Goal: Task Accomplishment & Management: Manage account settings

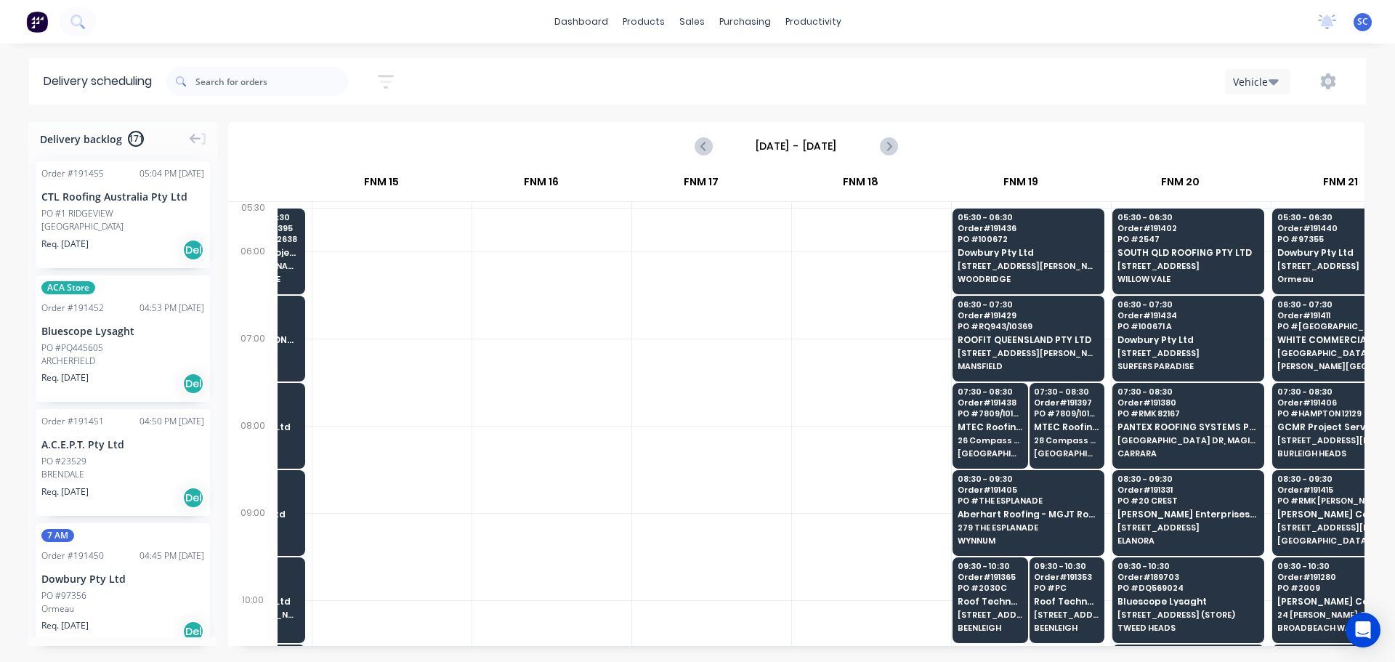
scroll to position [0, 1960]
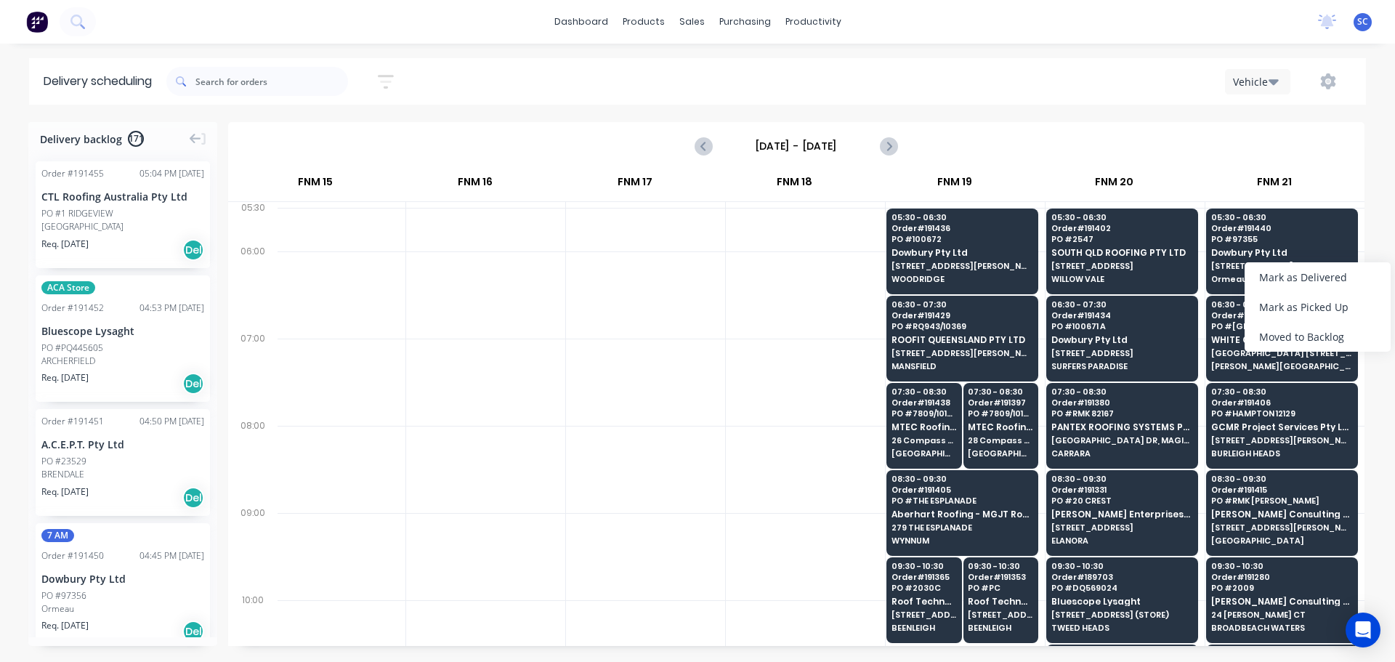
click at [1331, 336] on div "Moved to Backlog" at bounding box center [1317, 337] width 146 height 30
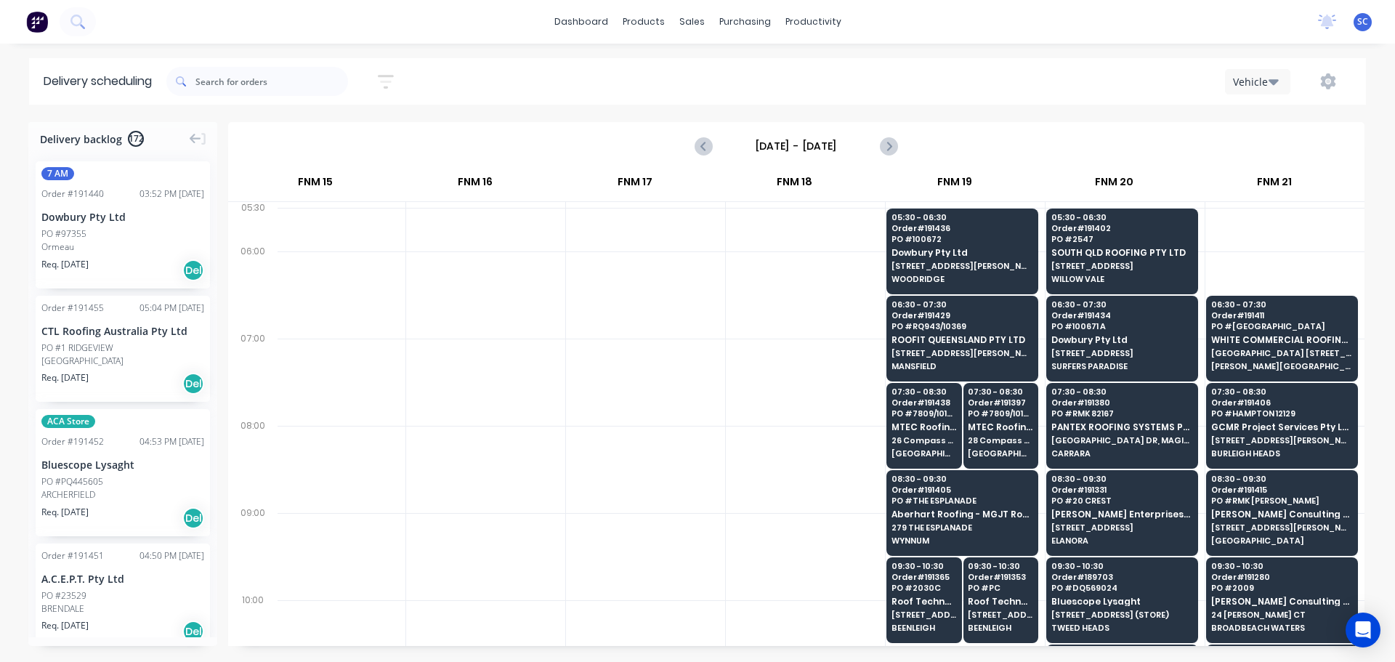
click at [79, 227] on div "PO #97355" at bounding box center [63, 233] width 45 height 13
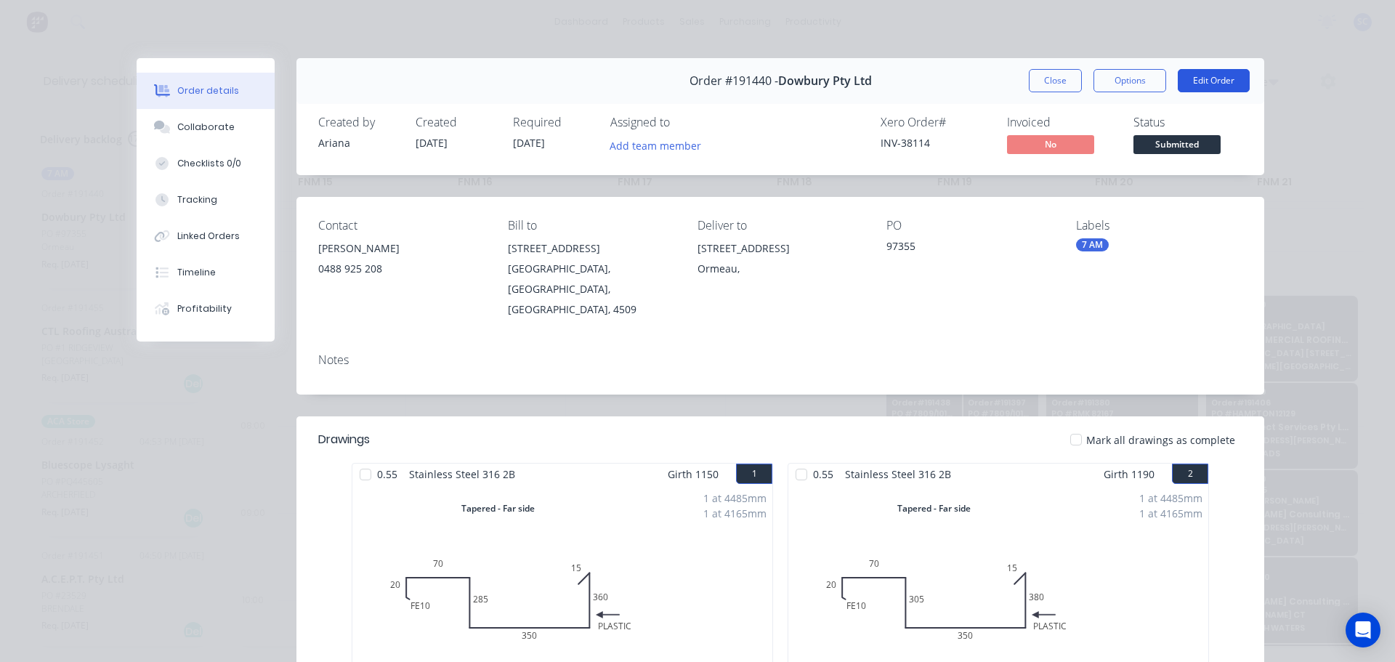
click at [1215, 76] on button "Edit Order" at bounding box center [1213, 80] width 72 height 23
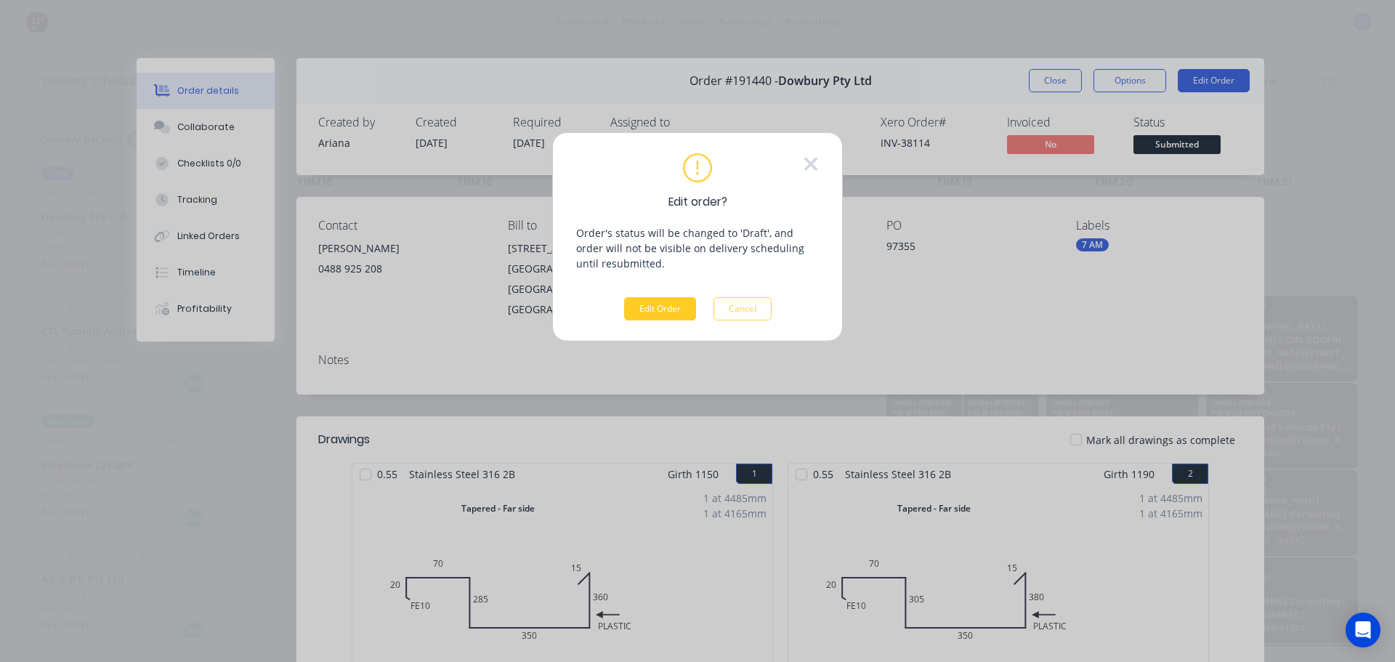
click at [672, 308] on button "Edit Order" at bounding box center [660, 308] width 72 height 23
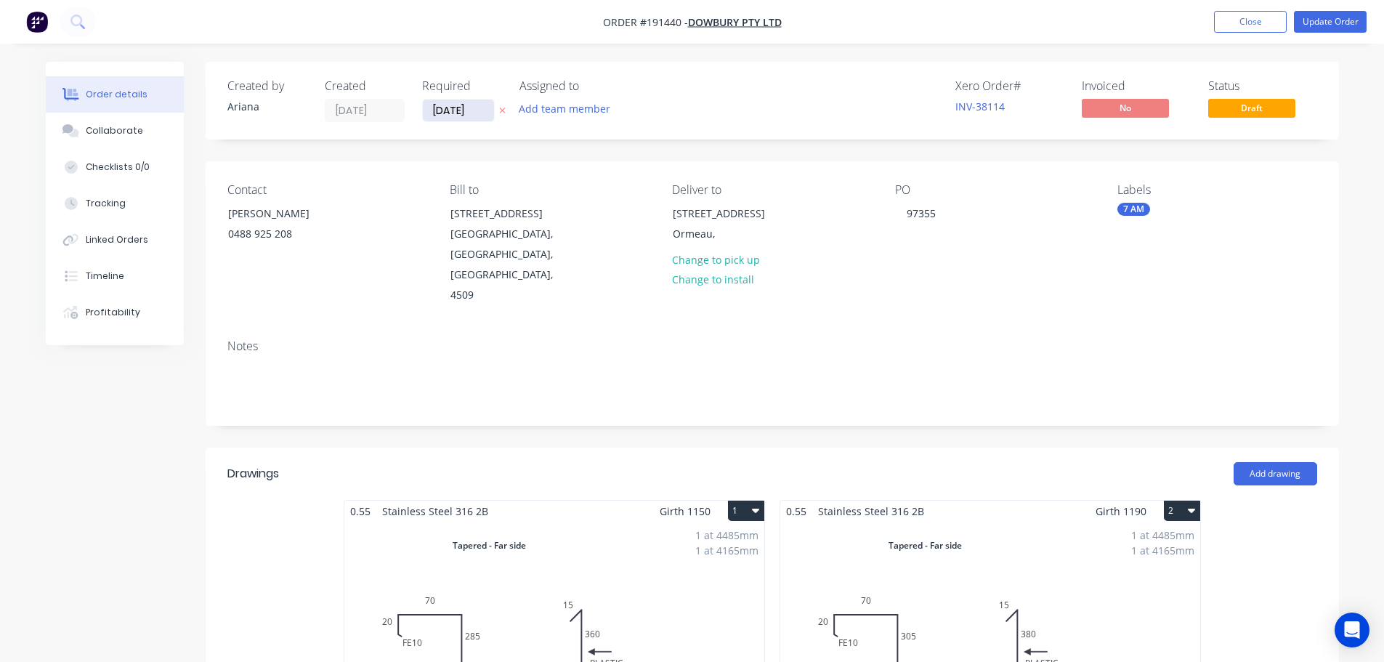
click at [447, 115] on input "02/09/25" at bounding box center [458, 111] width 71 height 22
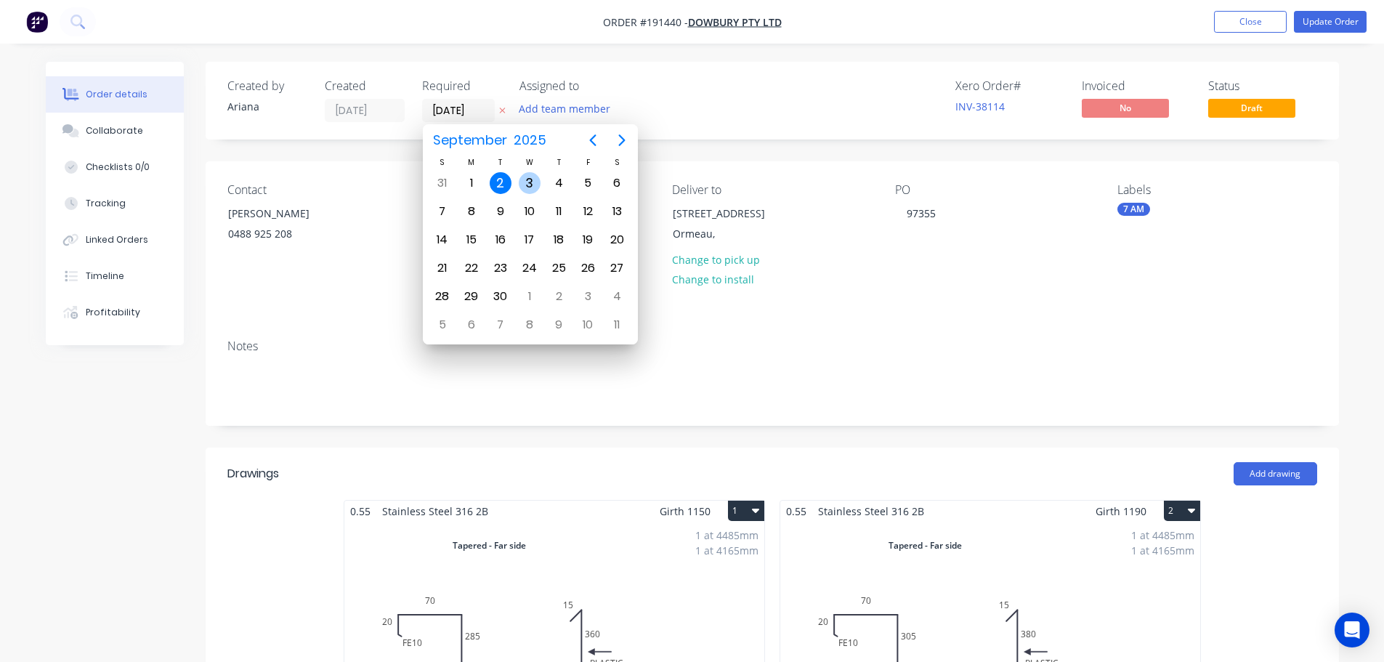
click at [524, 183] on div "3" at bounding box center [530, 183] width 22 height 22
type input "[DATE]"
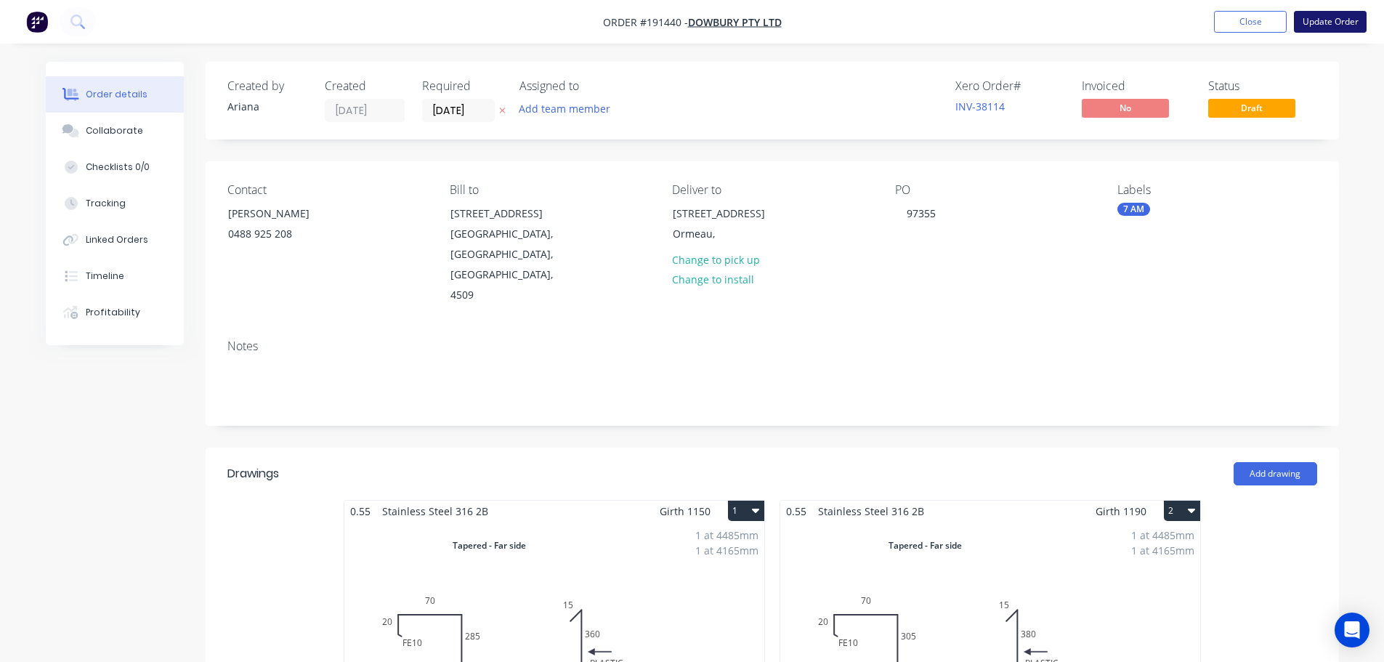
click at [1329, 15] on button "Update Order" at bounding box center [1330, 22] width 73 height 22
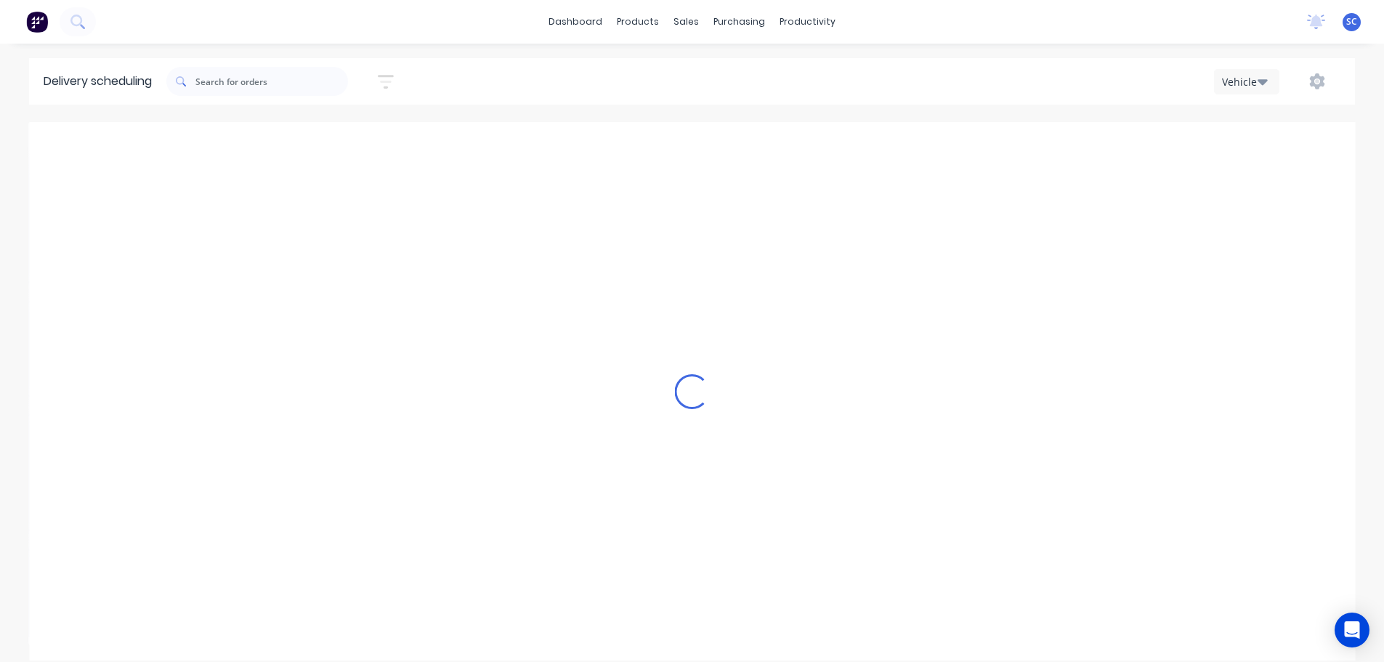
type input "Tuesday - 02/09/25"
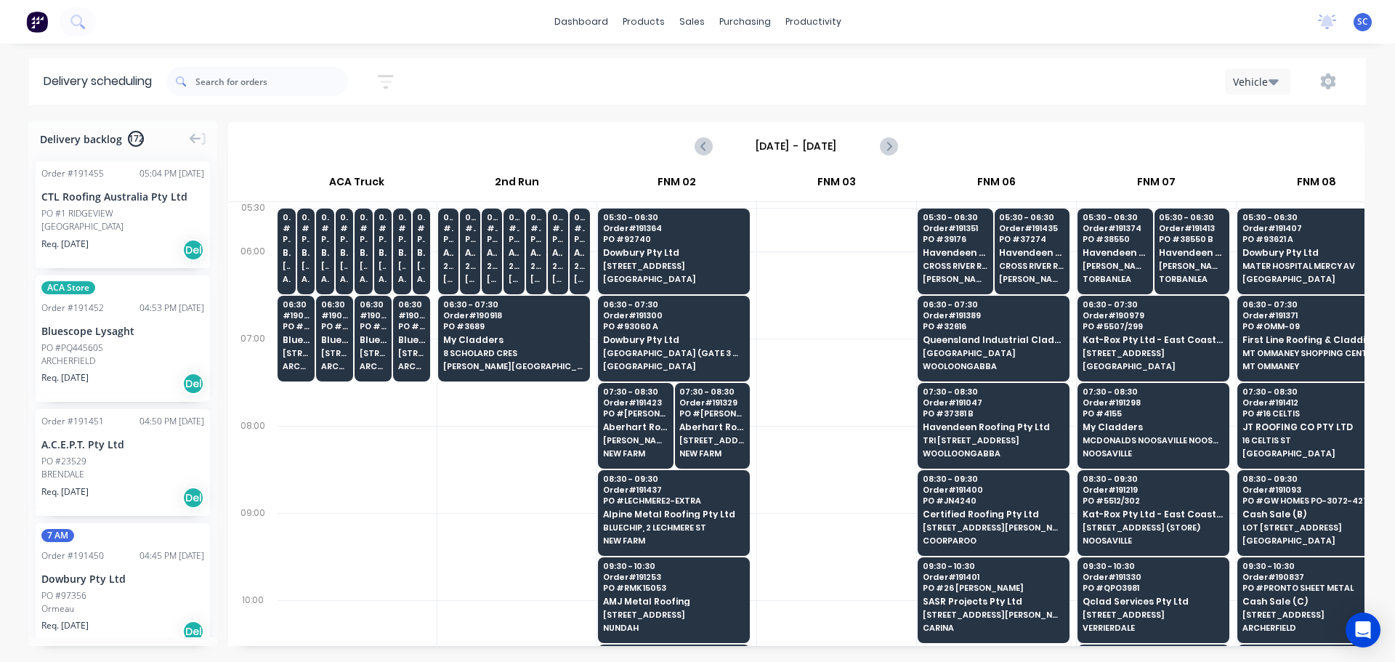
click at [886, 78] on div "Vehicle" at bounding box center [1052, 81] width 600 height 26
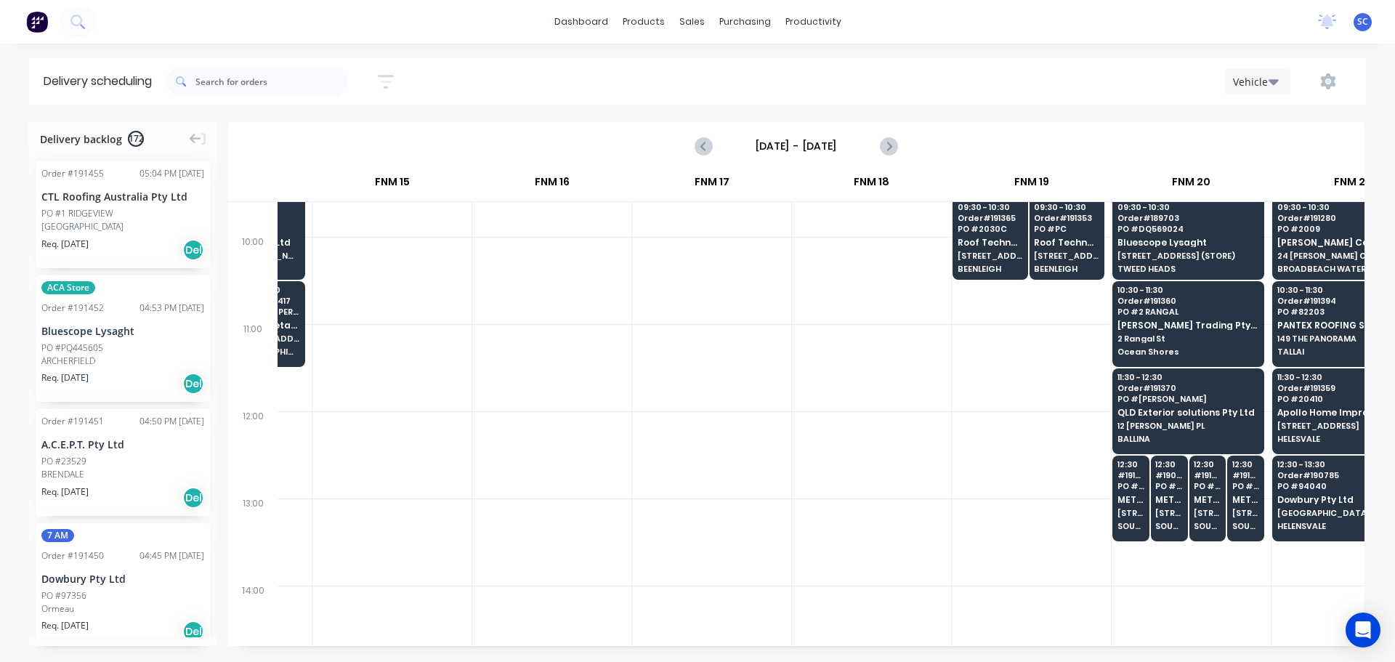
scroll to position [0, 1883]
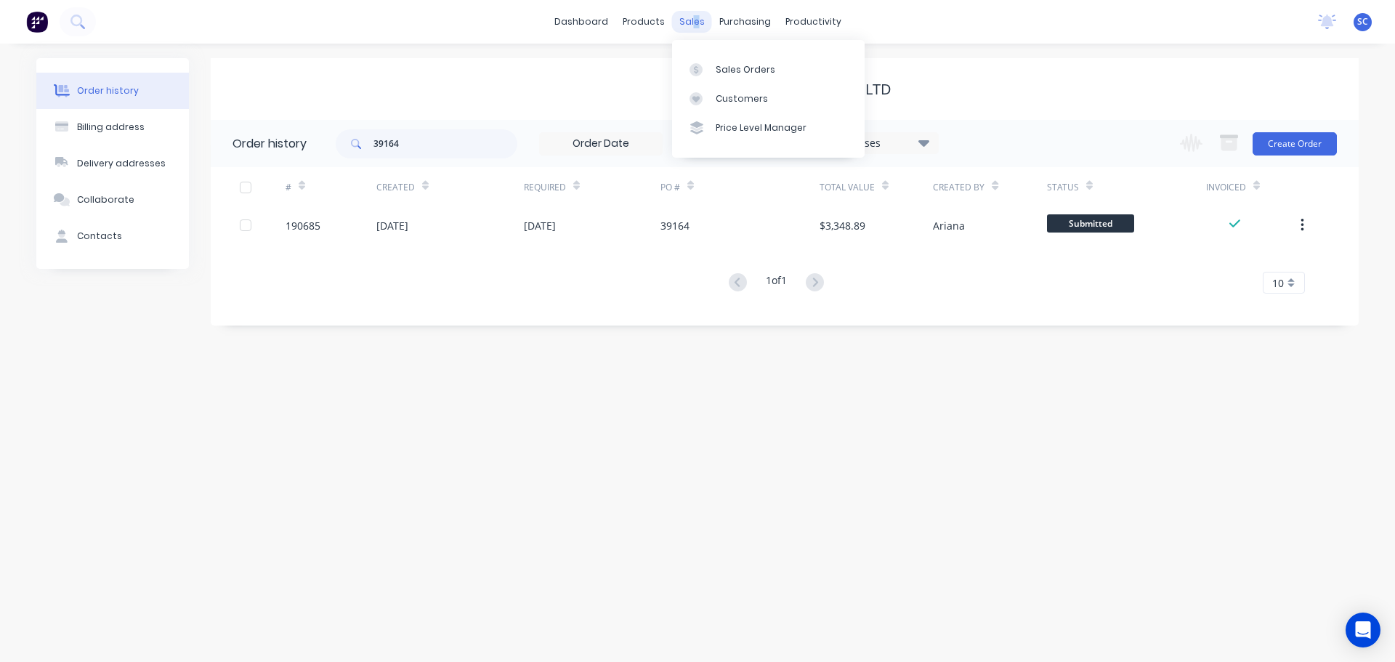
click at [694, 24] on div "sales" at bounding box center [692, 22] width 40 height 22
click at [750, 102] on div "Customers" at bounding box center [741, 98] width 52 height 13
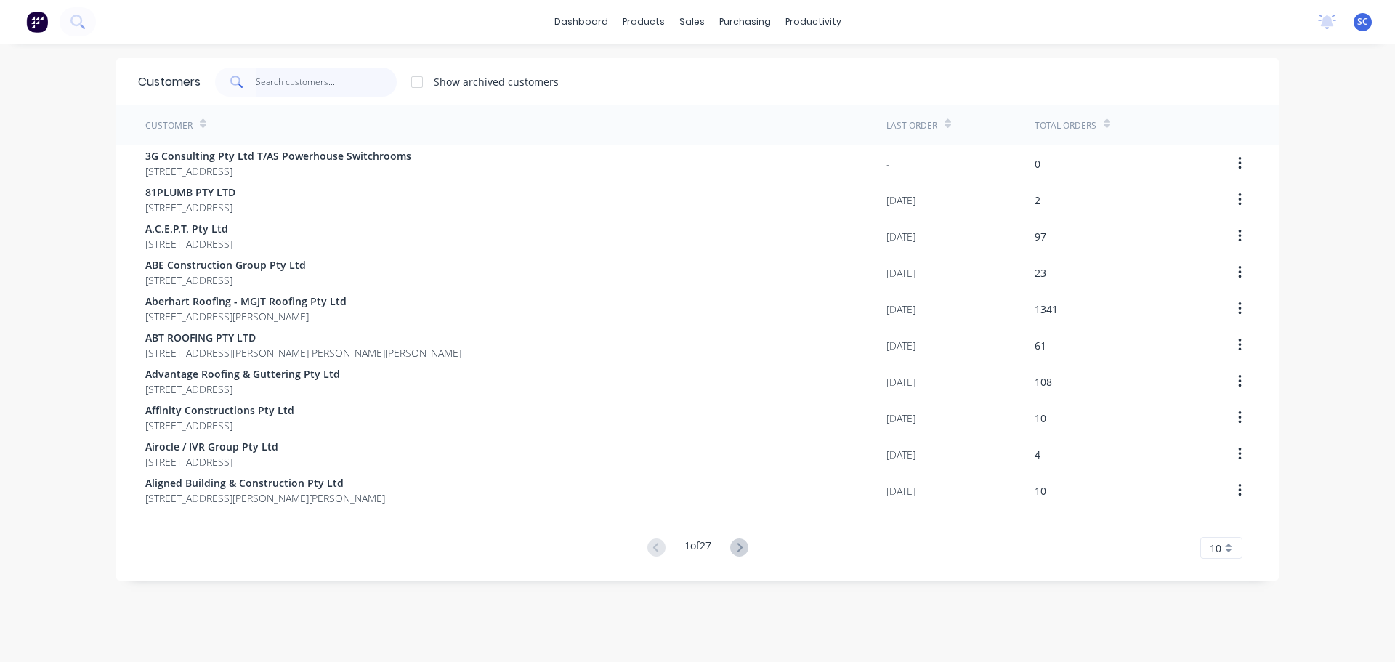
click at [259, 73] on input "text" at bounding box center [327, 82] width 142 height 29
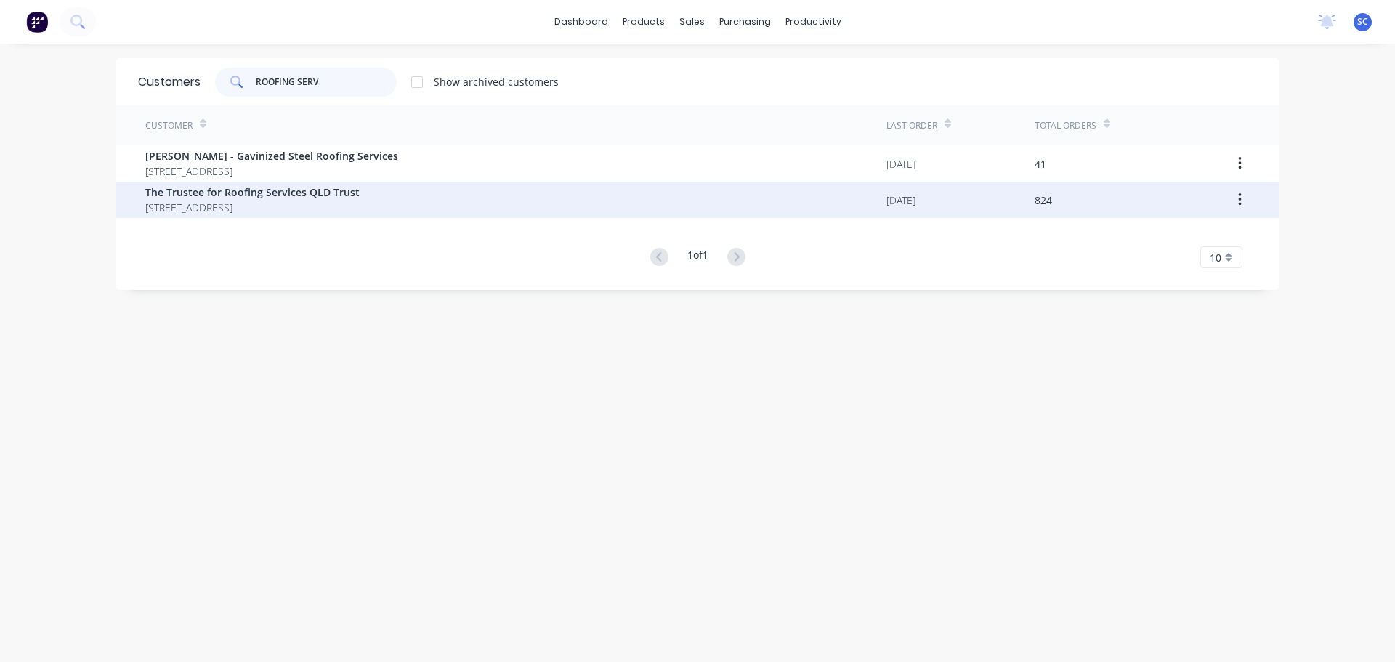
type input "ROOFING SERV"
click at [256, 204] on span "PO BOX 1510 Runaway Bay Queensland Australia 4216" at bounding box center [252, 207] width 214 height 15
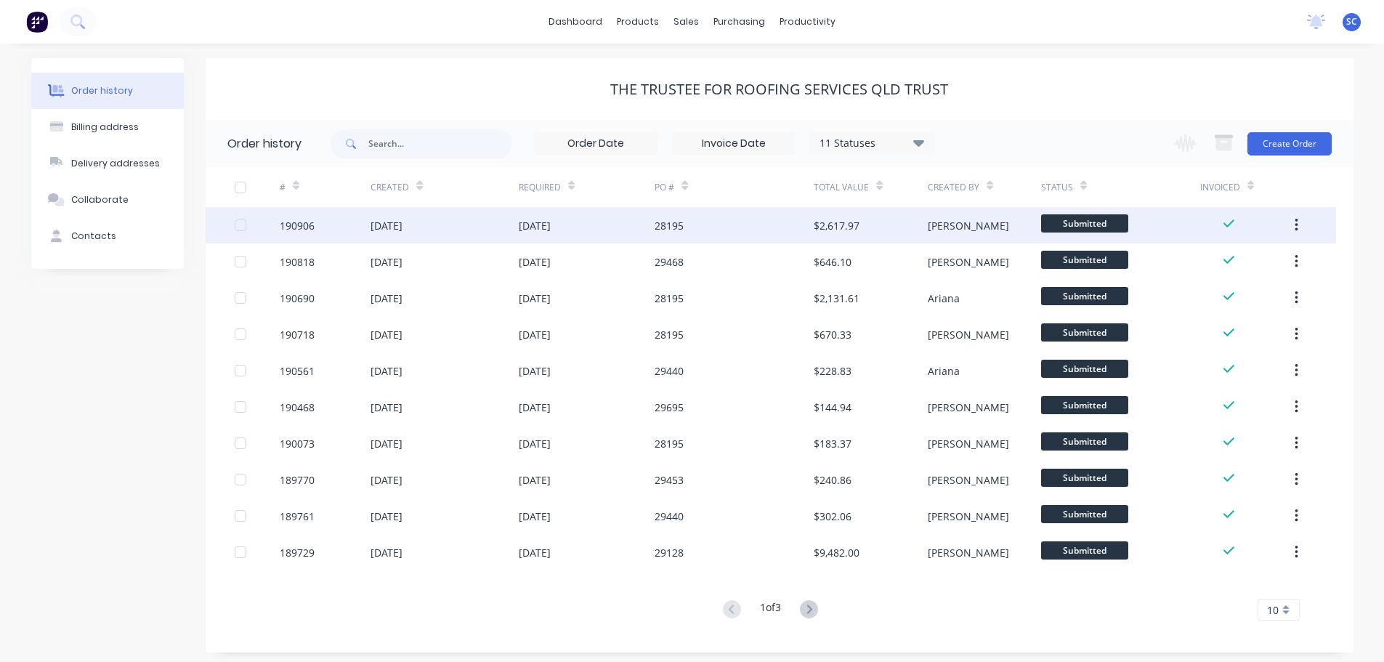
click at [543, 223] on div "[DATE]" at bounding box center [535, 225] width 32 height 15
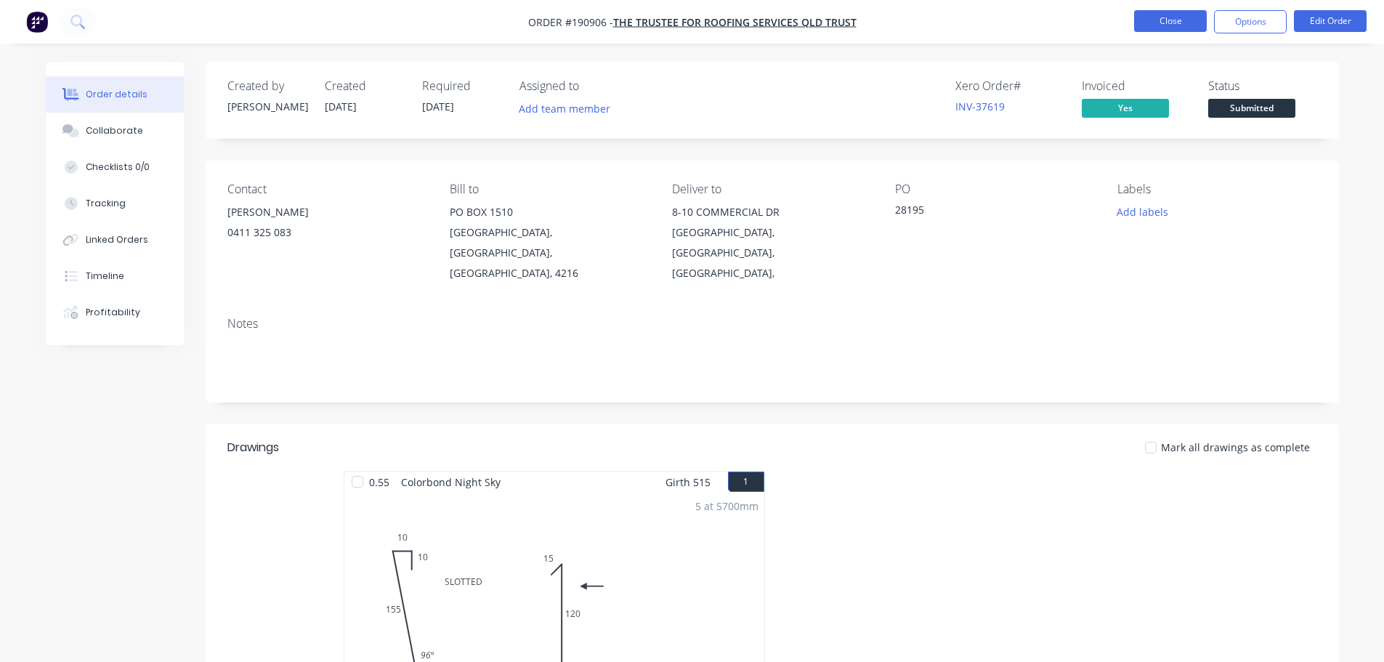
click at [1175, 19] on button "Close" at bounding box center [1170, 21] width 73 height 22
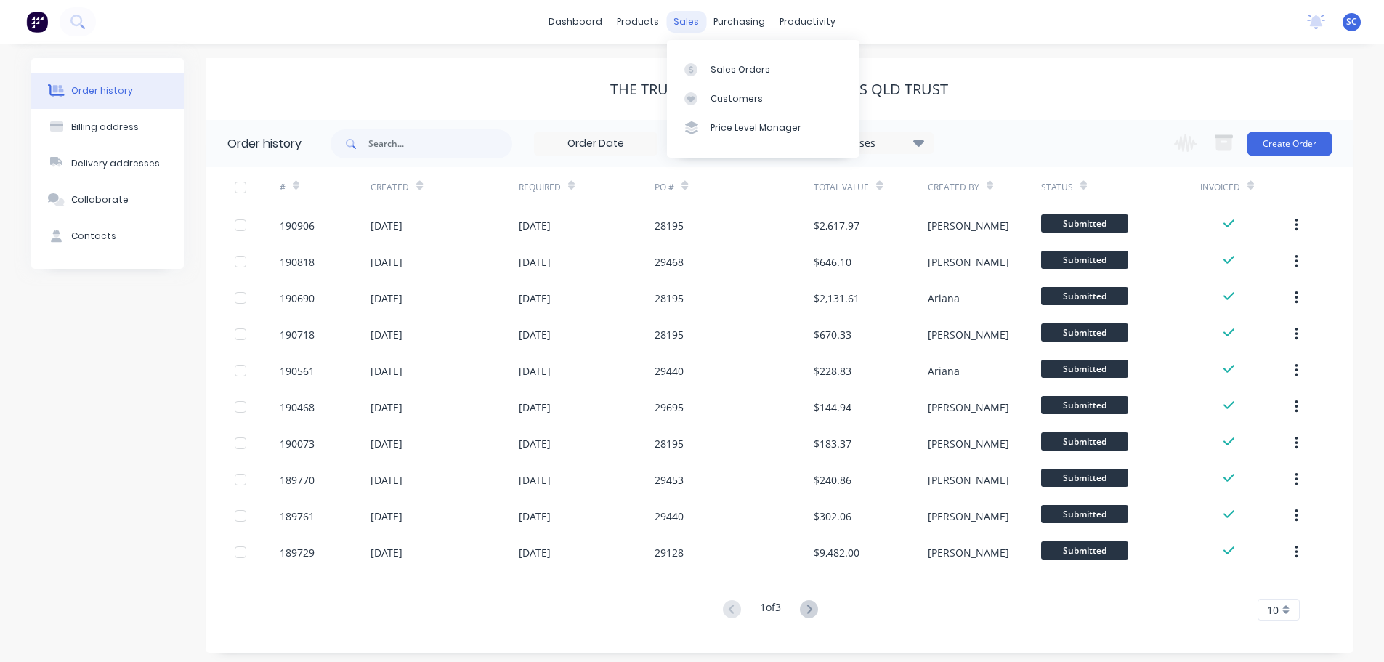
click at [691, 19] on div "sales" at bounding box center [686, 22] width 40 height 22
click at [750, 95] on div "Customers" at bounding box center [736, 98] width 52 height 13
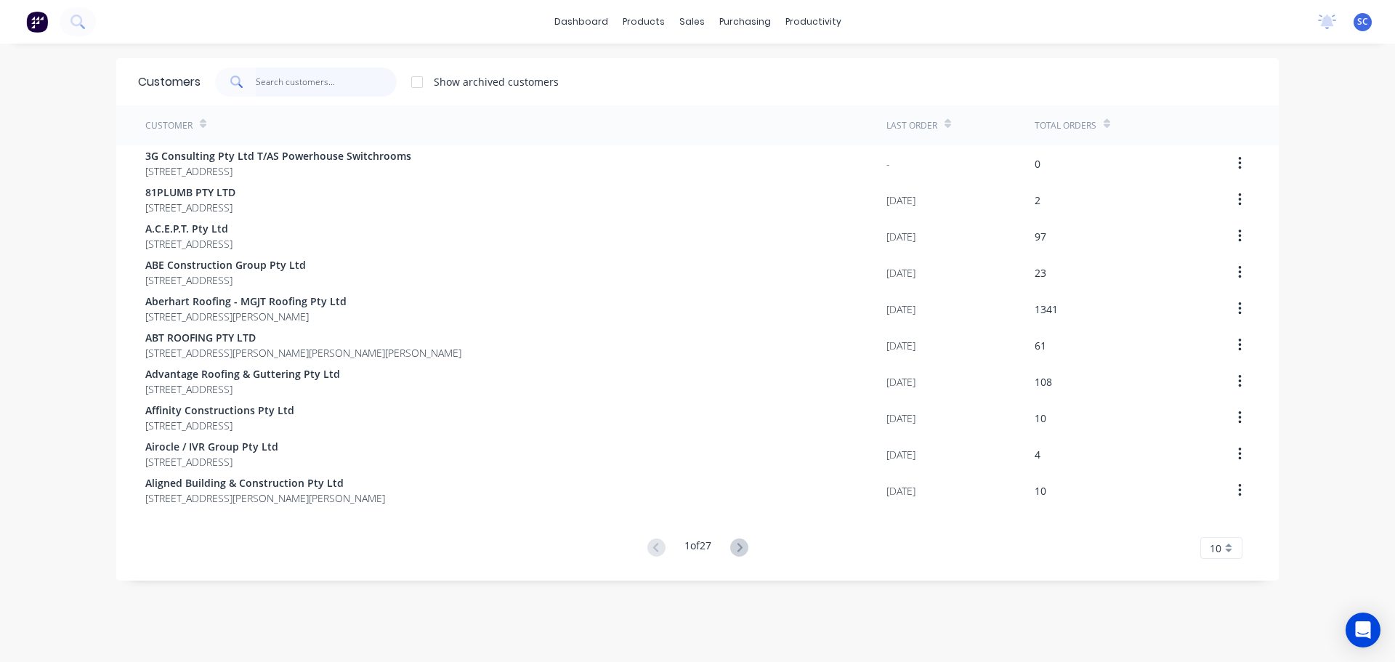
click at [296, 77] on input "text" at bounding box center [327, 82] width 142 height 29
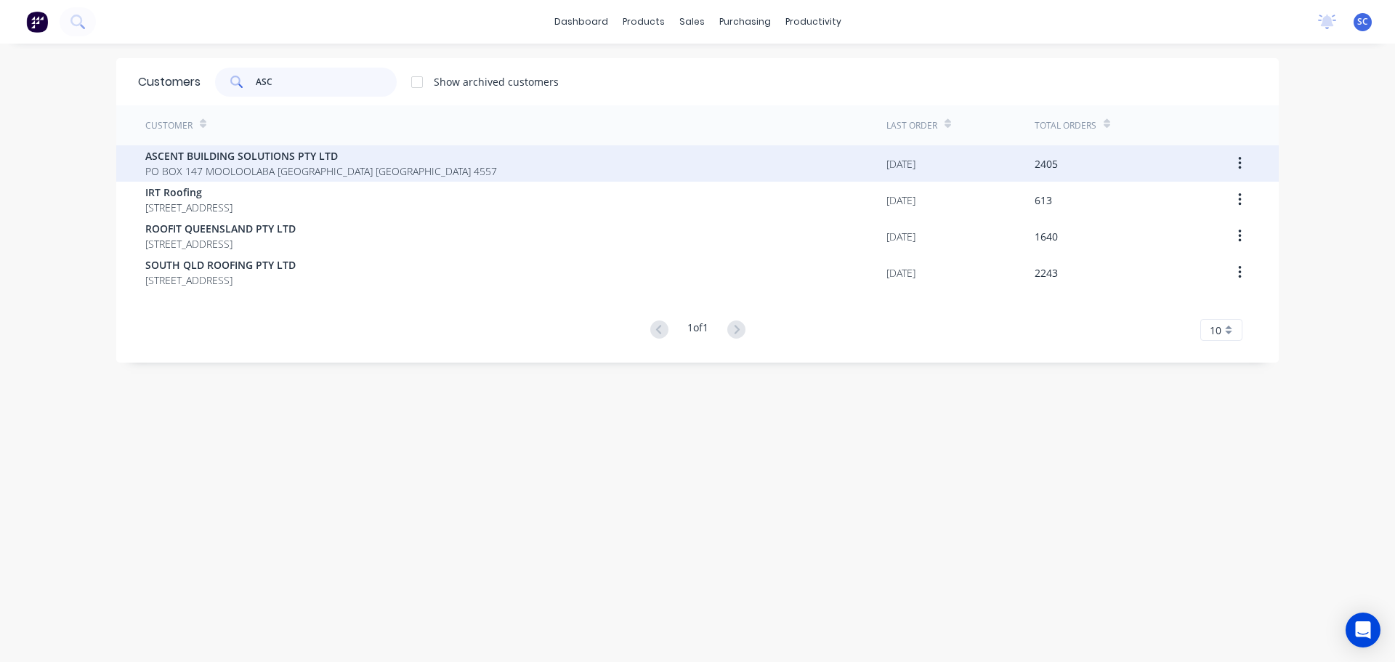
type input "ASC"
click at [200, 161] on span "ASCENT BUILDING SOLUTIONS PTY LTD" at bounding box center [321, 155] width 352 height 15
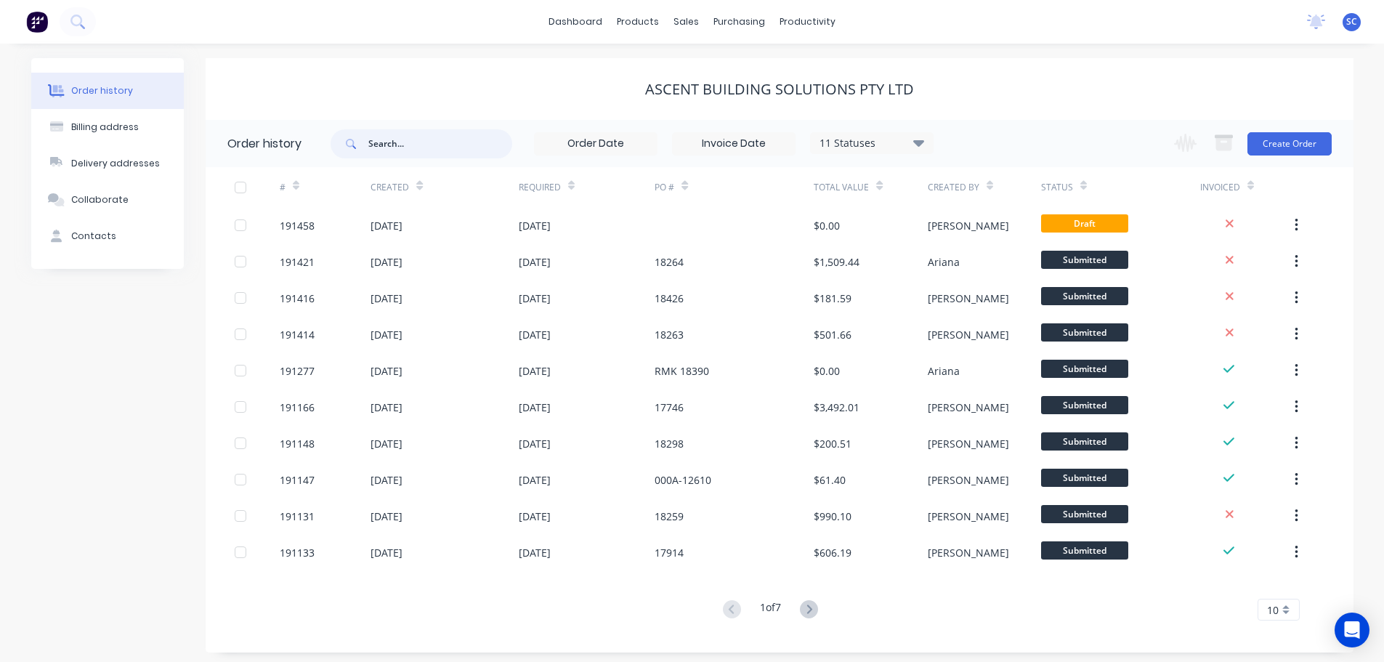
click at [399, 145] on input "text" at bounding box center [440, 143] width 144 height 29
type input "17519"
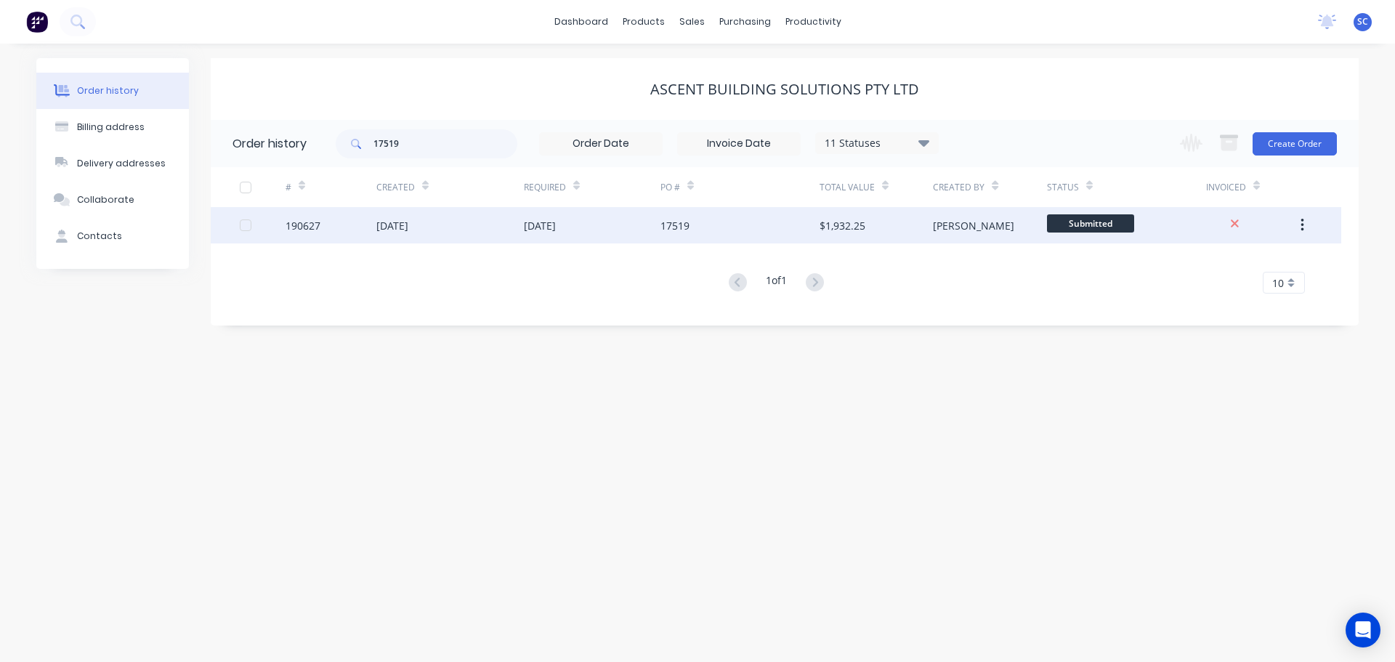
click at [490, 231] on div "[DATE]" at bounding box center [449, 225] width 147 height 36
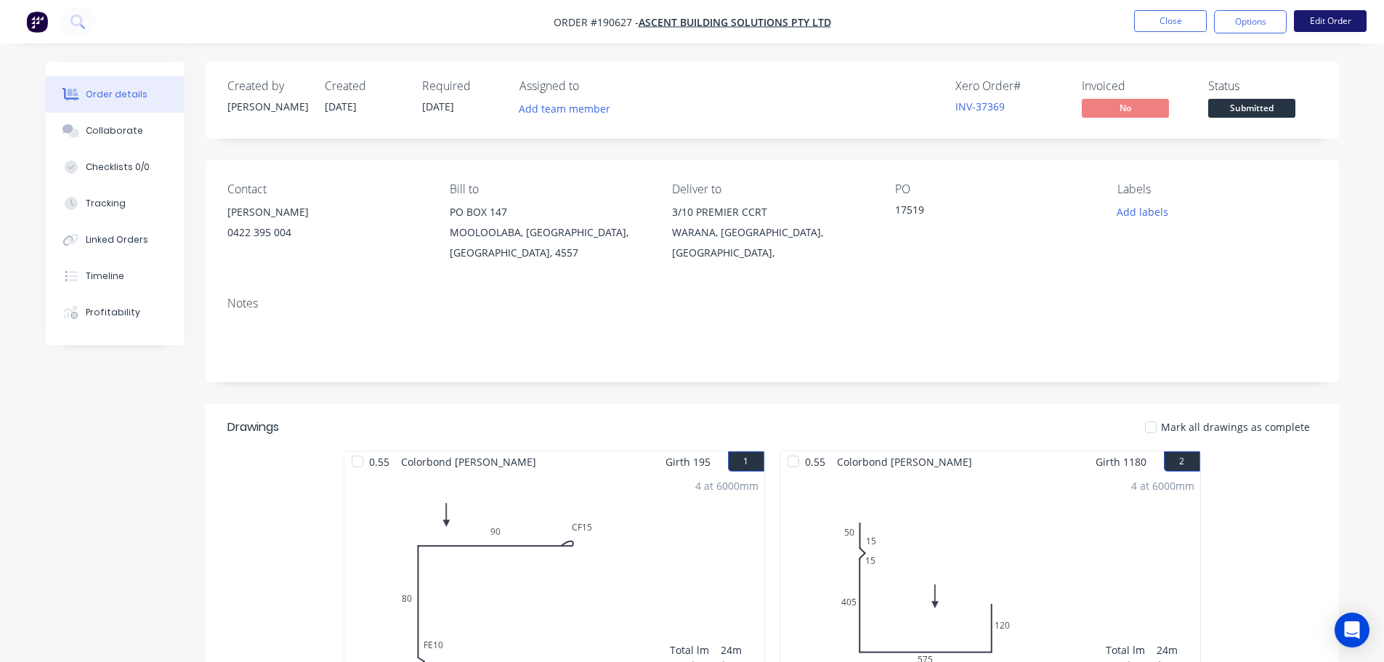
click at [1324, 20] on button "Edit Order" at bounding box center [1330, 21] width 73 height 22
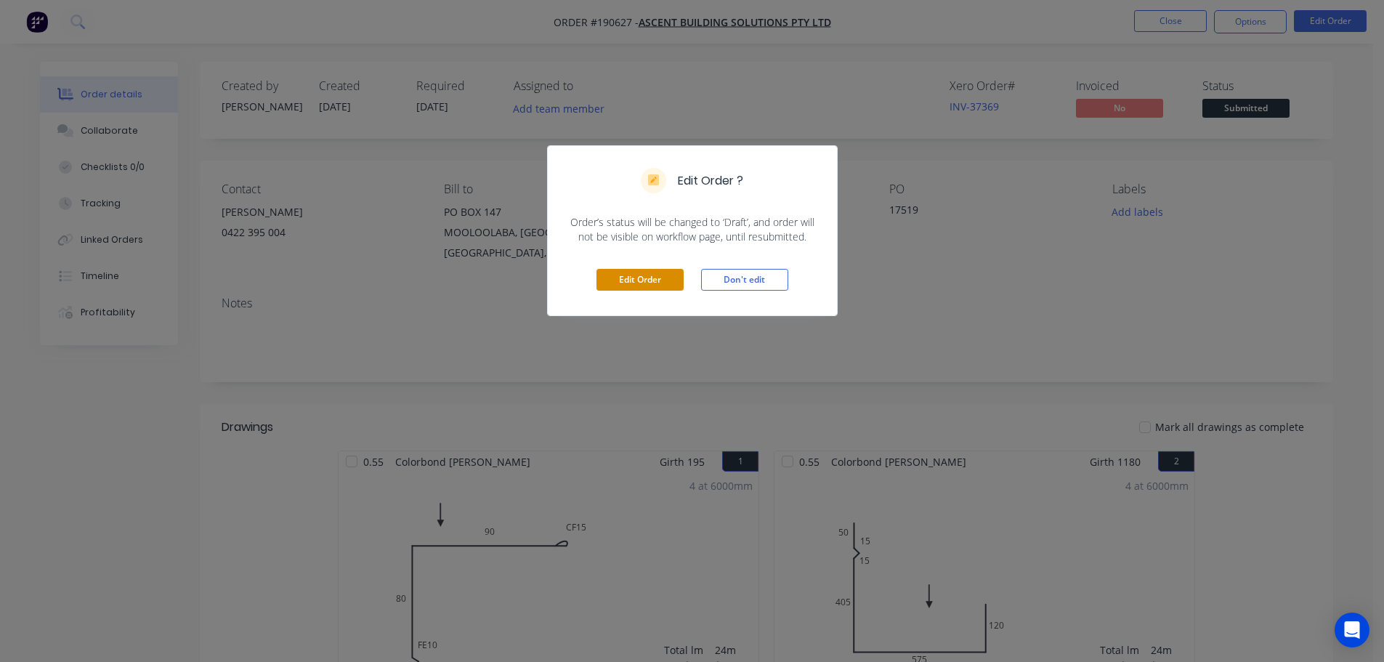
click at [630, 282] on button "Edit Order" at bounding box center [639, 280] width 87 height 22
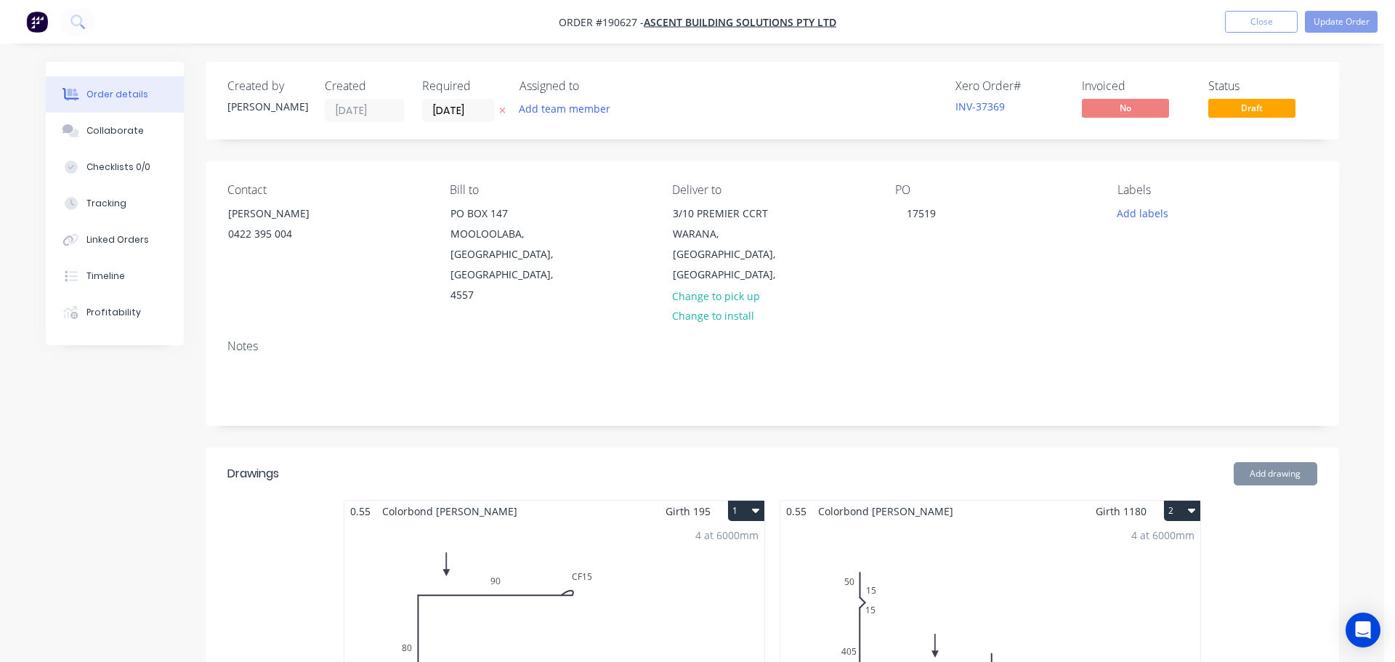
type input "$75.43"
type input "$226.29"
type input "$75.00"
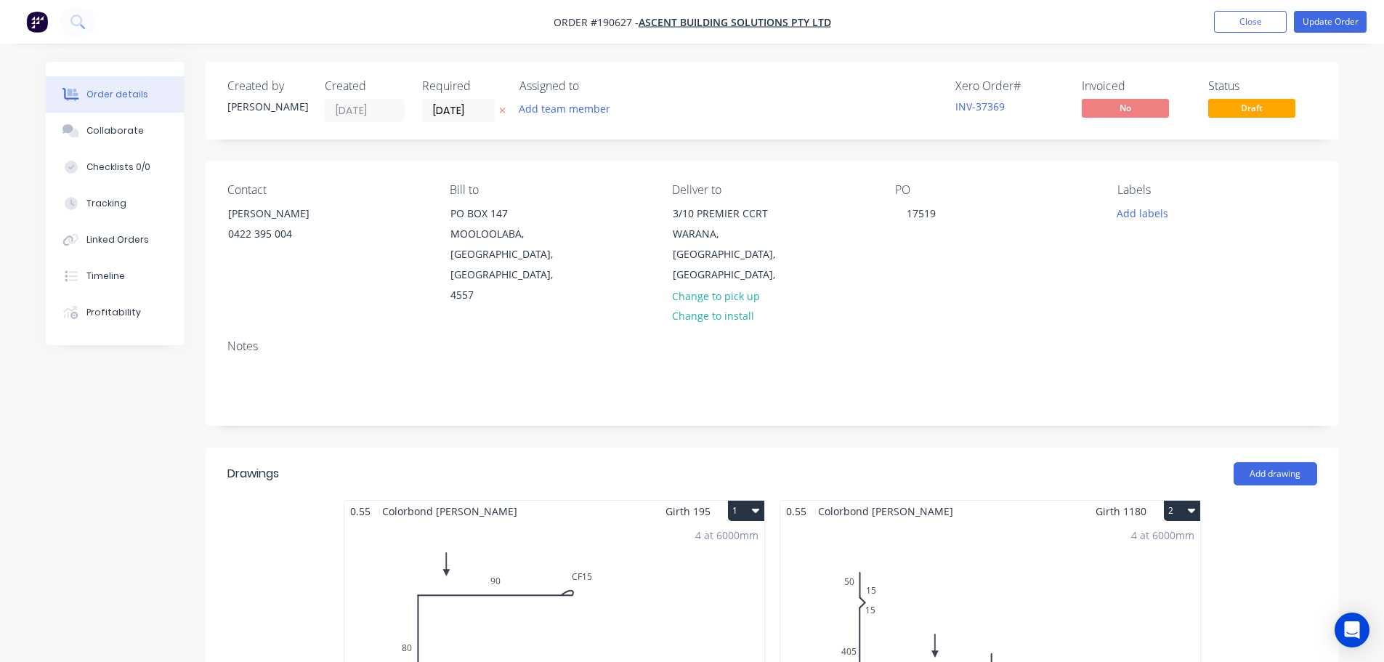
drag, startPoint x: 458, startPoint y: 113, endPoint x: 482, endPoint y: 158, distance: 52.0
click at [463, 115] on input "[DATE]" at bounding box center [458, 111] width 71 height 22
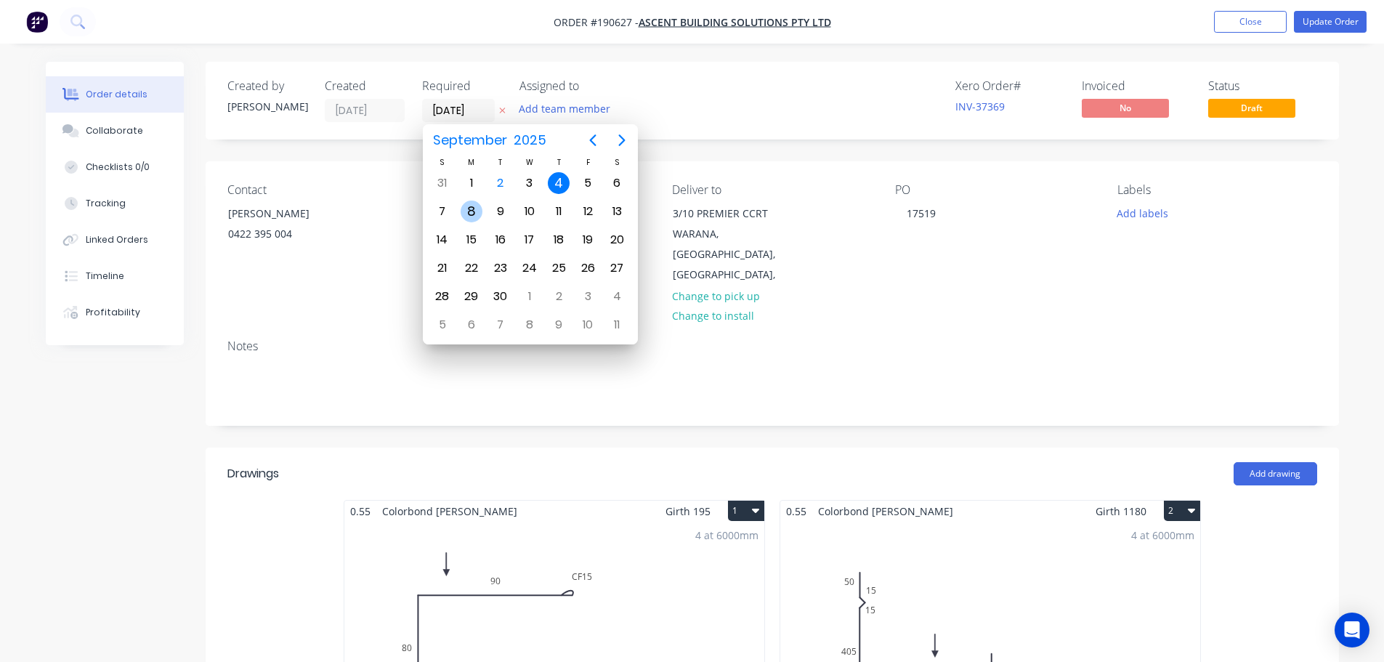
click at [475, 212] on div "8" at bounding box center [472, 211] width 22 height 22
type input "[DATE]"
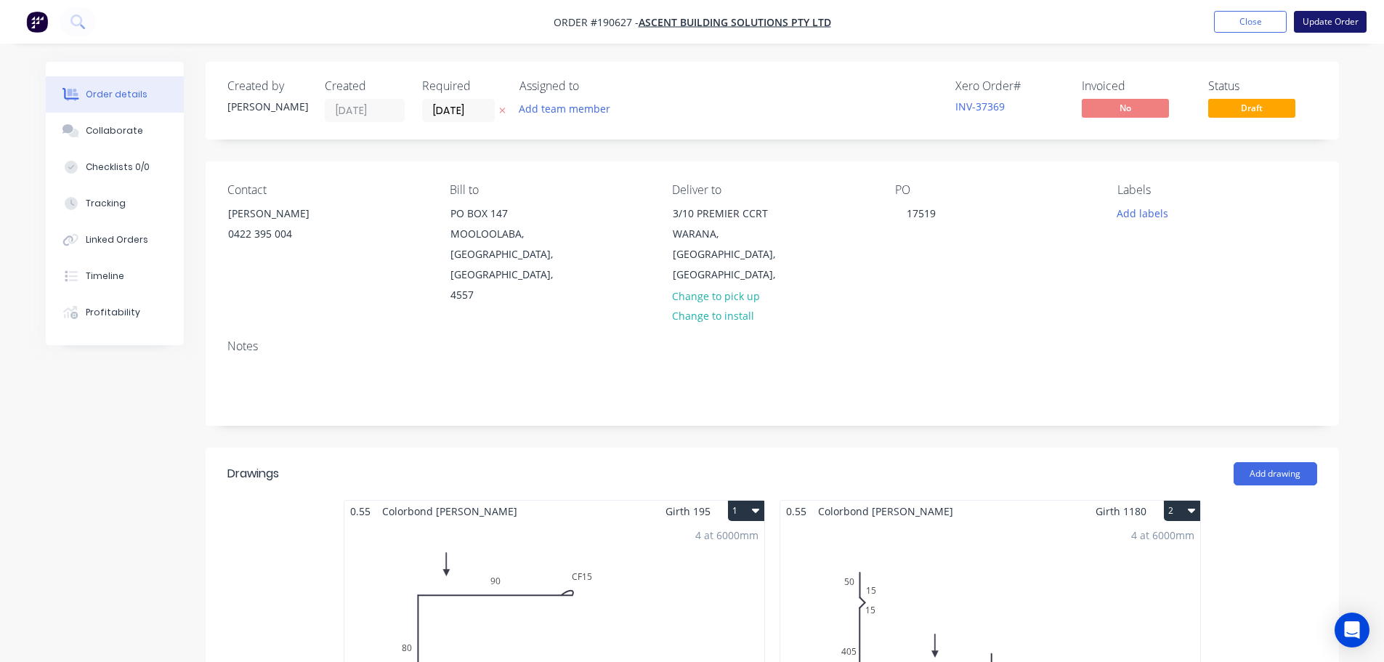
click at [1333, 23] on button "Update Order" at bounding box center [1330, 22] width 73 height 22
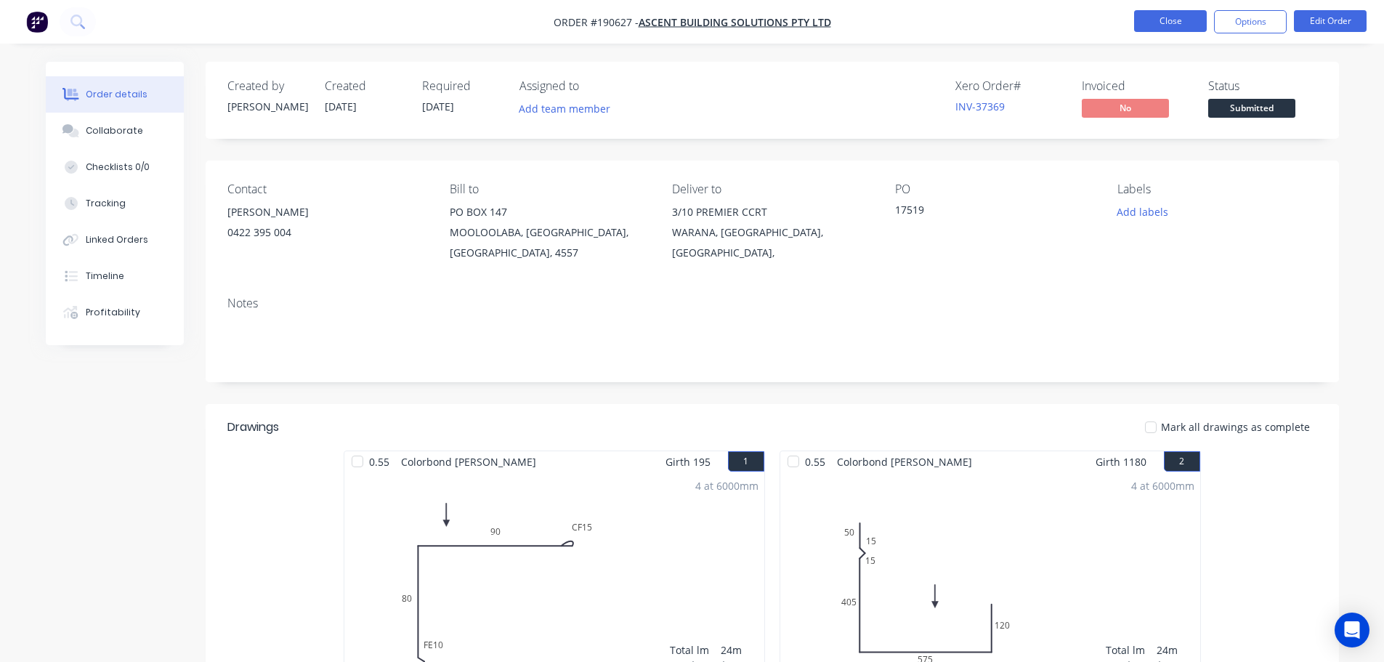
click at [1191, 18] on button "Close" at bounding box center [1170, 21] width 73 height 22
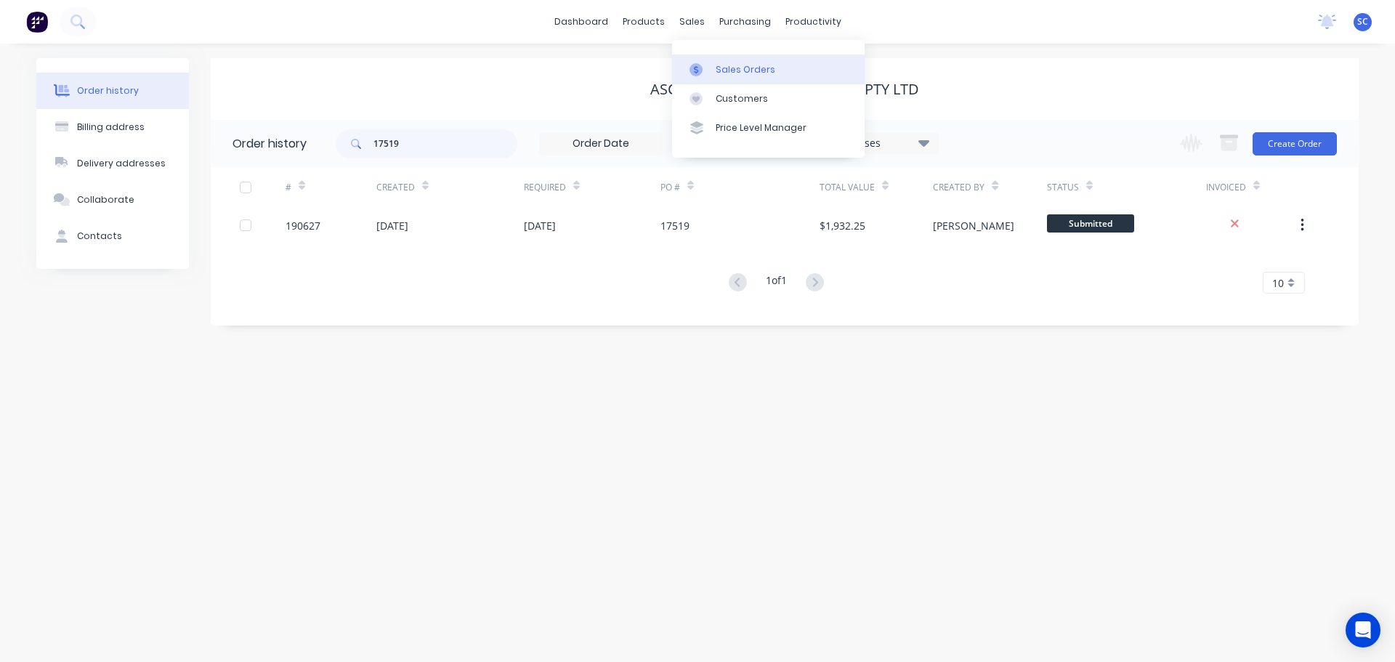
drag, startPoint x: 701, startPoint y: 20, endPoint x: 729, endPoint y: 76, distance: 62.7
click at [700, 20] on div "sales" at bounding box center [692, 22] width 40 height 22
click at [746, 99] on div "Customers" at bounding box center [741, 98] width 52 height 13
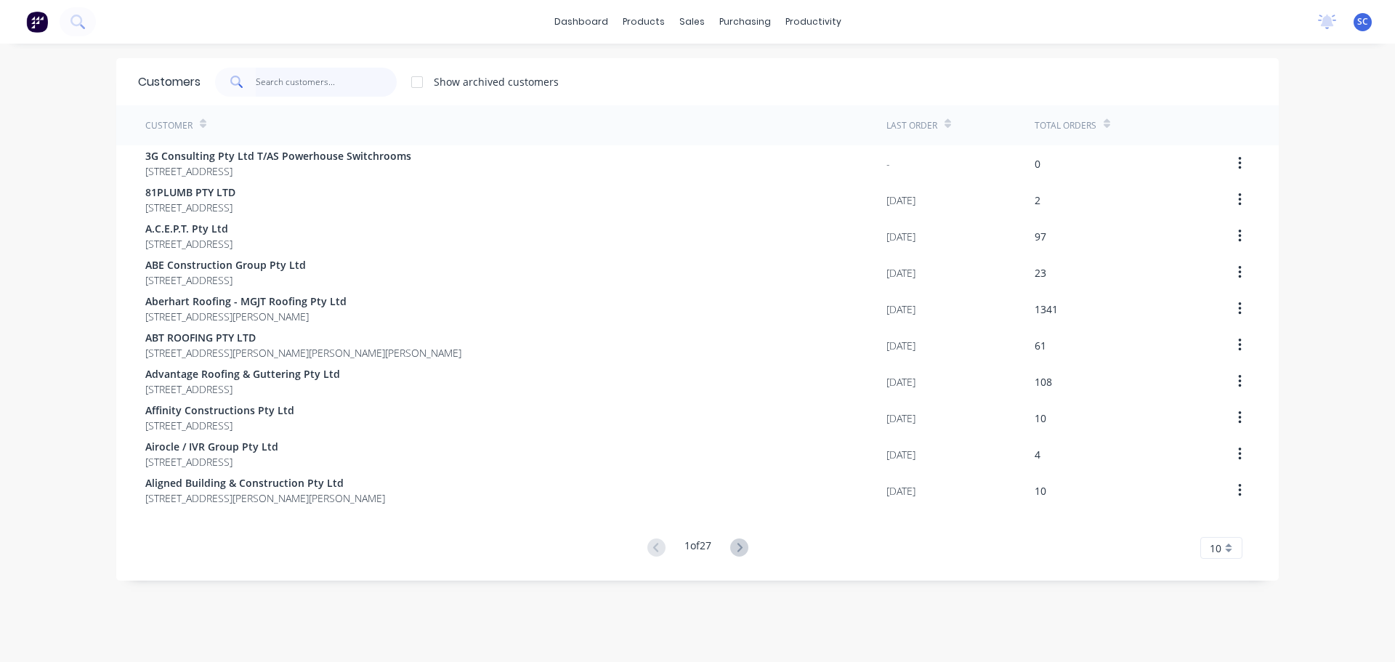
click at [265, 79] on input "text" at bounding box center [327, 82] width 142 height 29
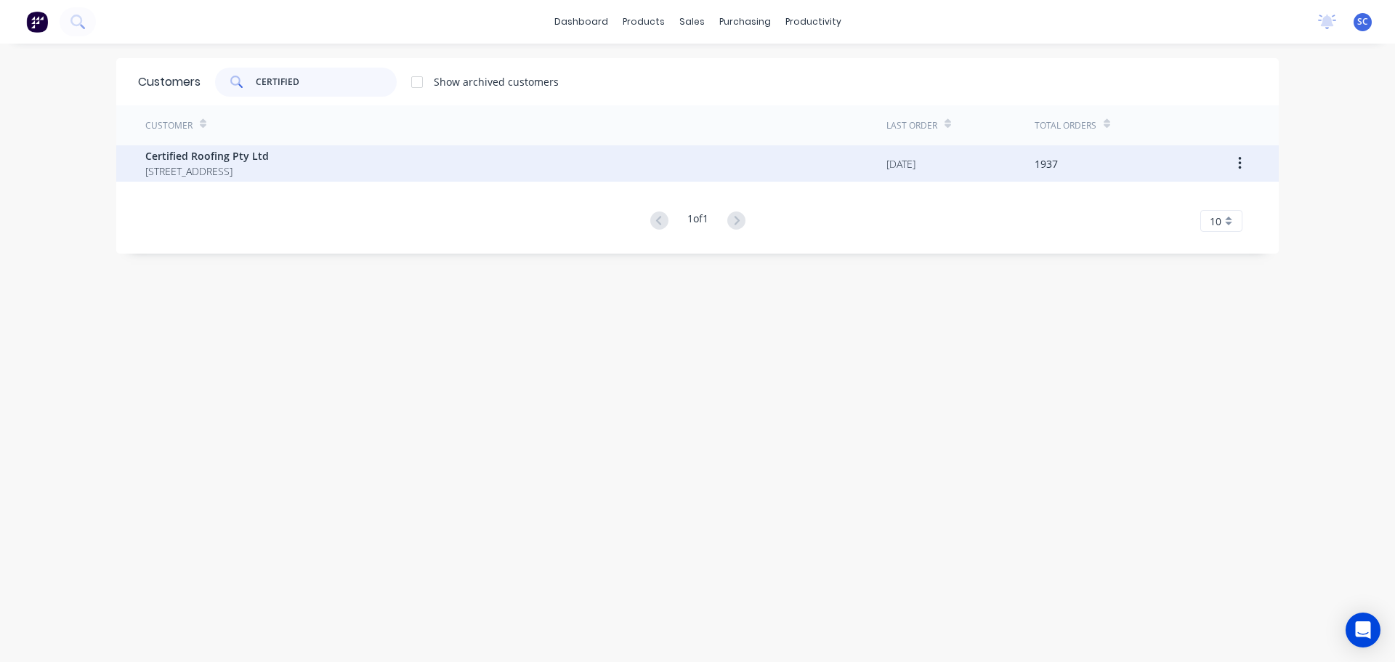
type input "CERTIFIED"
click at [230, 172] on span "[STREET_ADDRESS]" at bounding box center [206, 170] width 123 height 15
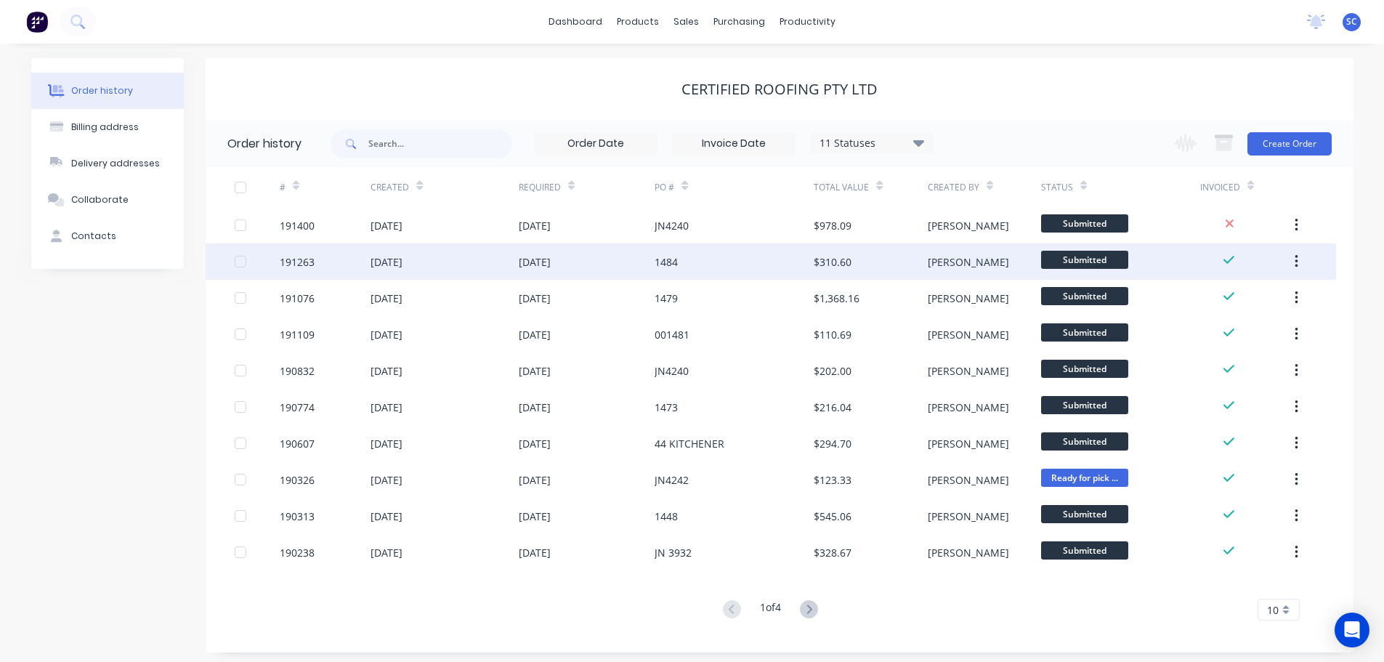
click at [391, 274] on div "[DATE]" at bounding box center [443, 261] width 147 height 36
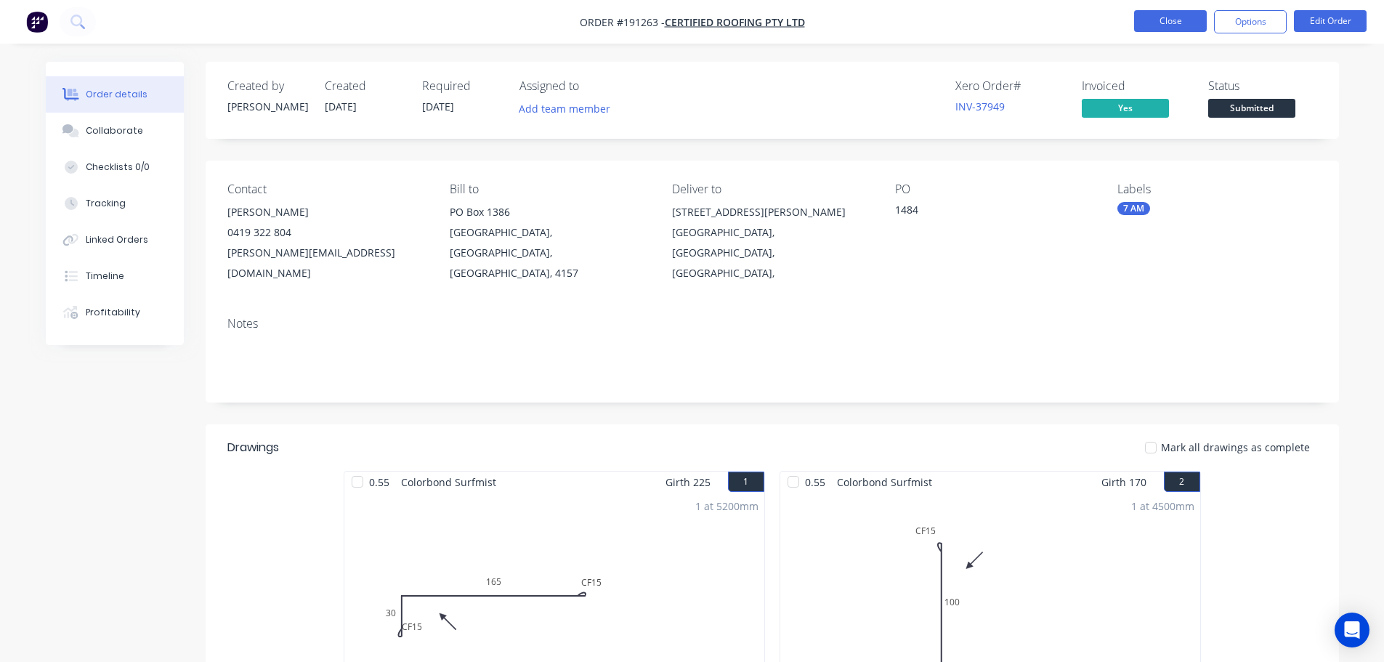
click at [1176, 15] on button "Close" at bounding box center [1170, 21] width 73 height 22
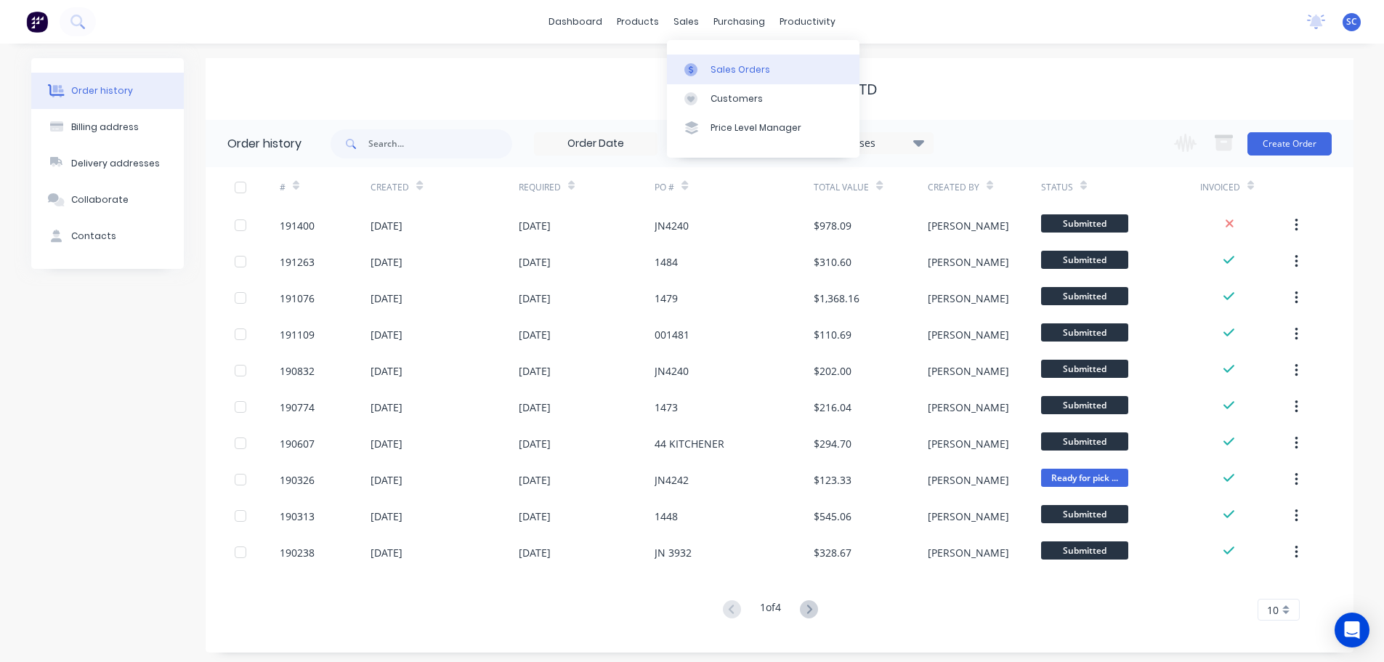
drag, startPoint x: 682, startPoint y: 13, endPoint x: 710, endPoint y: 75, distance: 67.9
click at [682, 14] on div "sales" at bounding box center [686, 22] width 40 height 22
click at [718, 93] on div "Customers" at bounding box center [736, 98] width 52 height 13
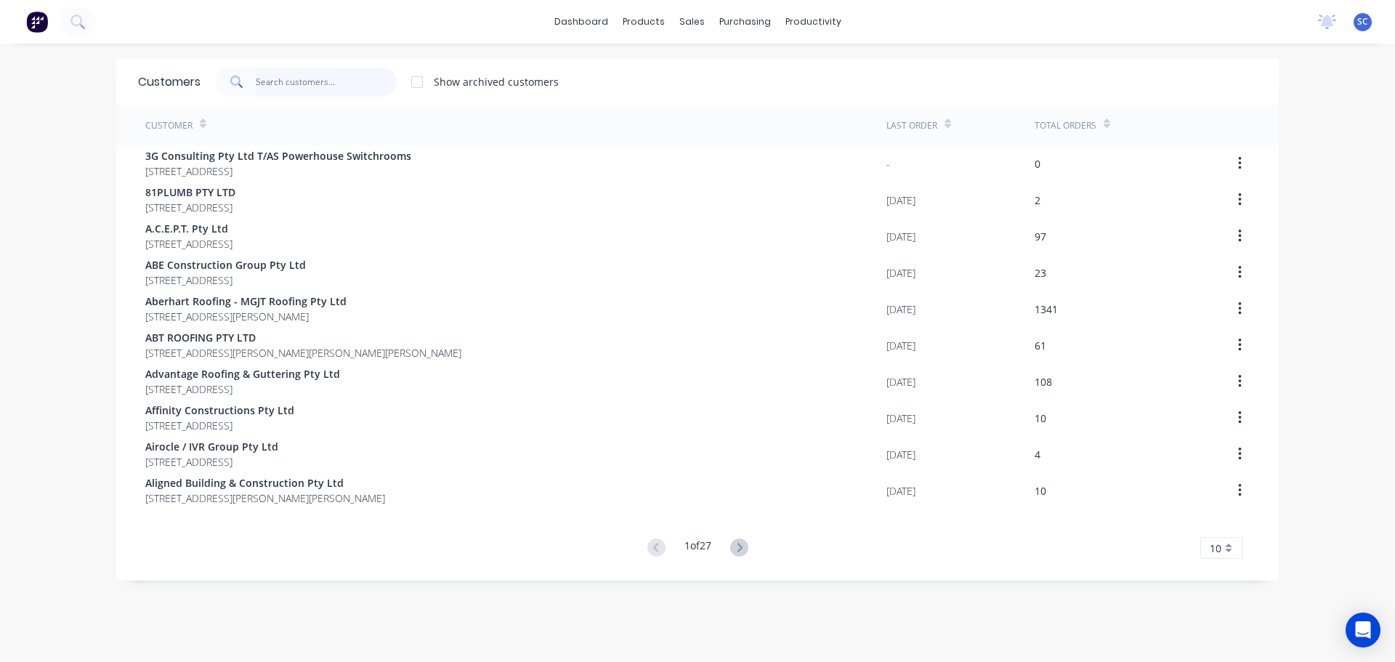
click at [260, 68] on input "text" at bounding box center [327, 82] width 142 height 29
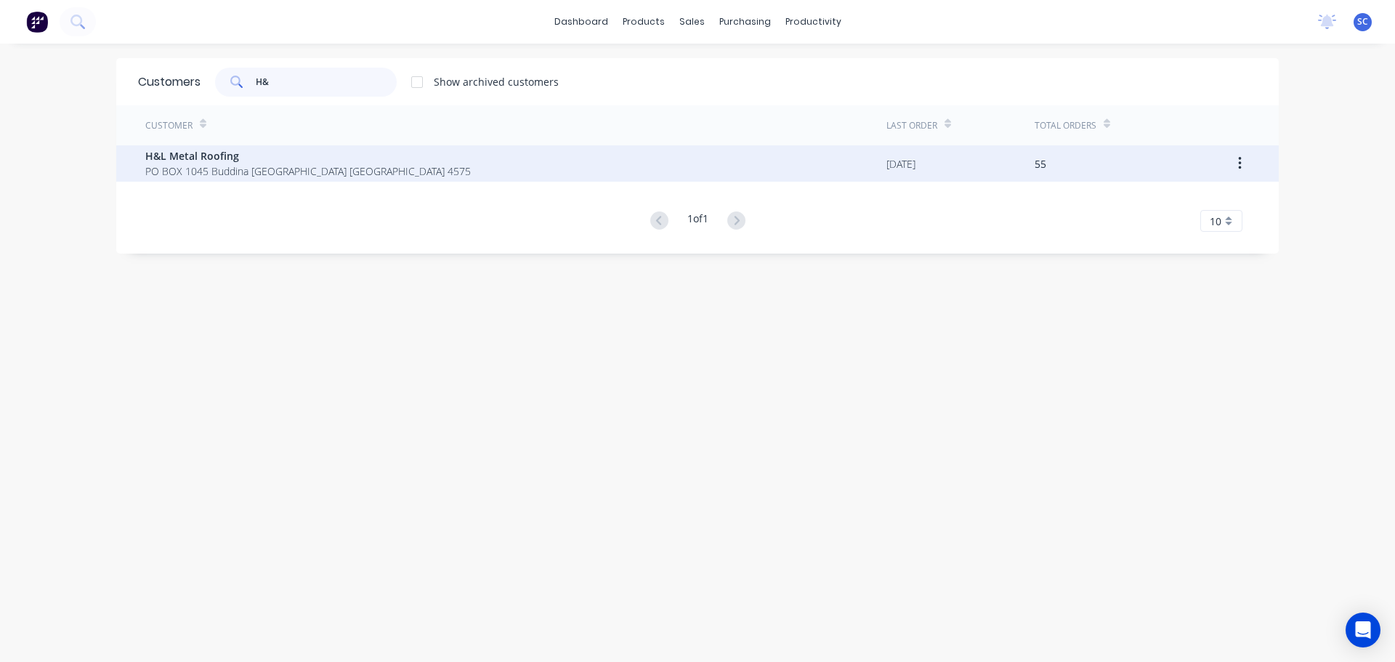
type input "H&"
click at [203, 167] on span "PO BOX 1045 Buddina [GEOGRAPHIC_DATA] [GEOGRAPHIC_DATA] 4575" at bounding box center [307, 170] width 325 height 15
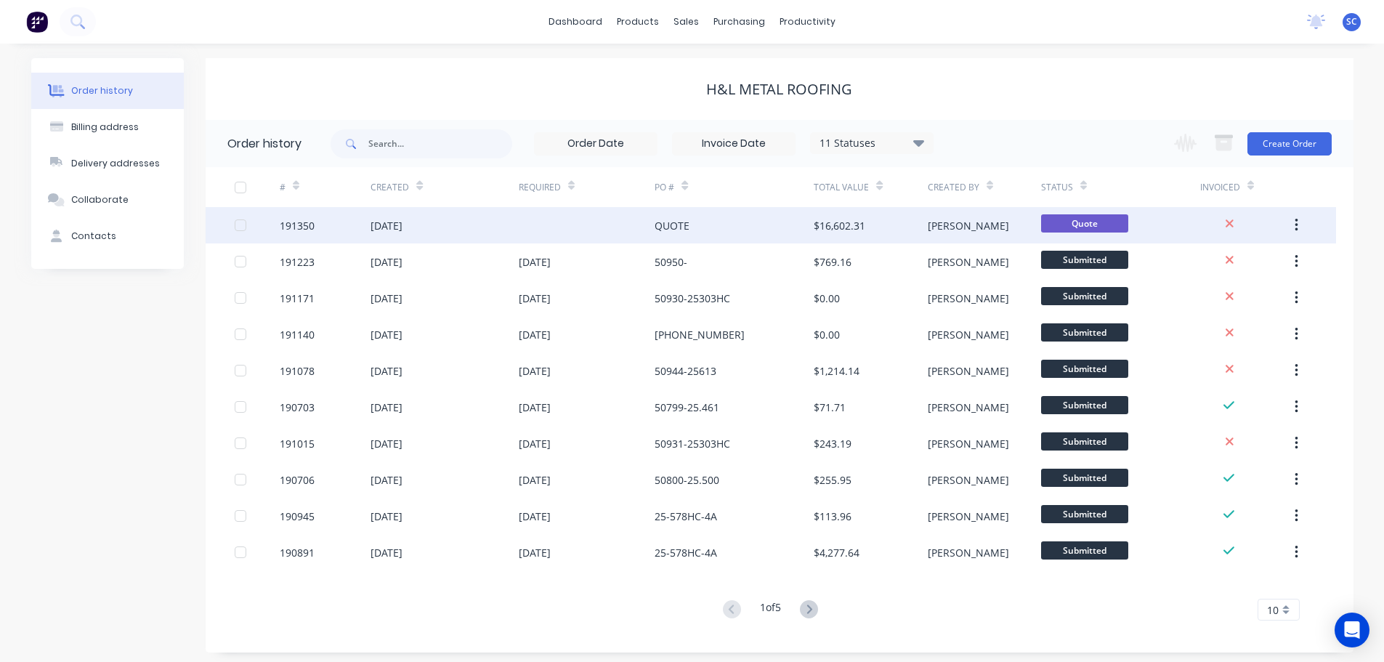
click at [738, 234] on div "QUOTE" at bounding box center [733, 225] width 159 height 36
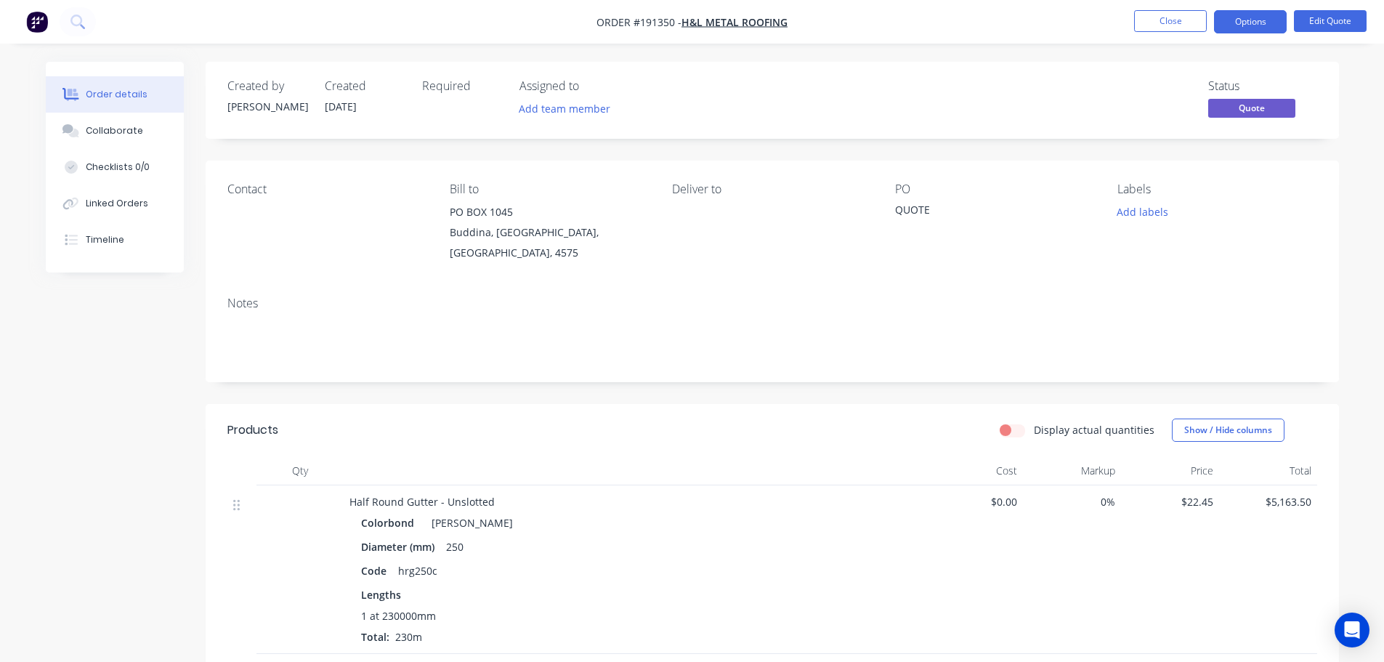
click at [1271, 8] on nav "Order #191350 - H&L Metal Roofing Close Options Edit Quote" at bounding box center [692, 22] width 1384 height 44
click at [1261, 21] on button "Options" at bounding box center [1250, 21] width 73 height 23
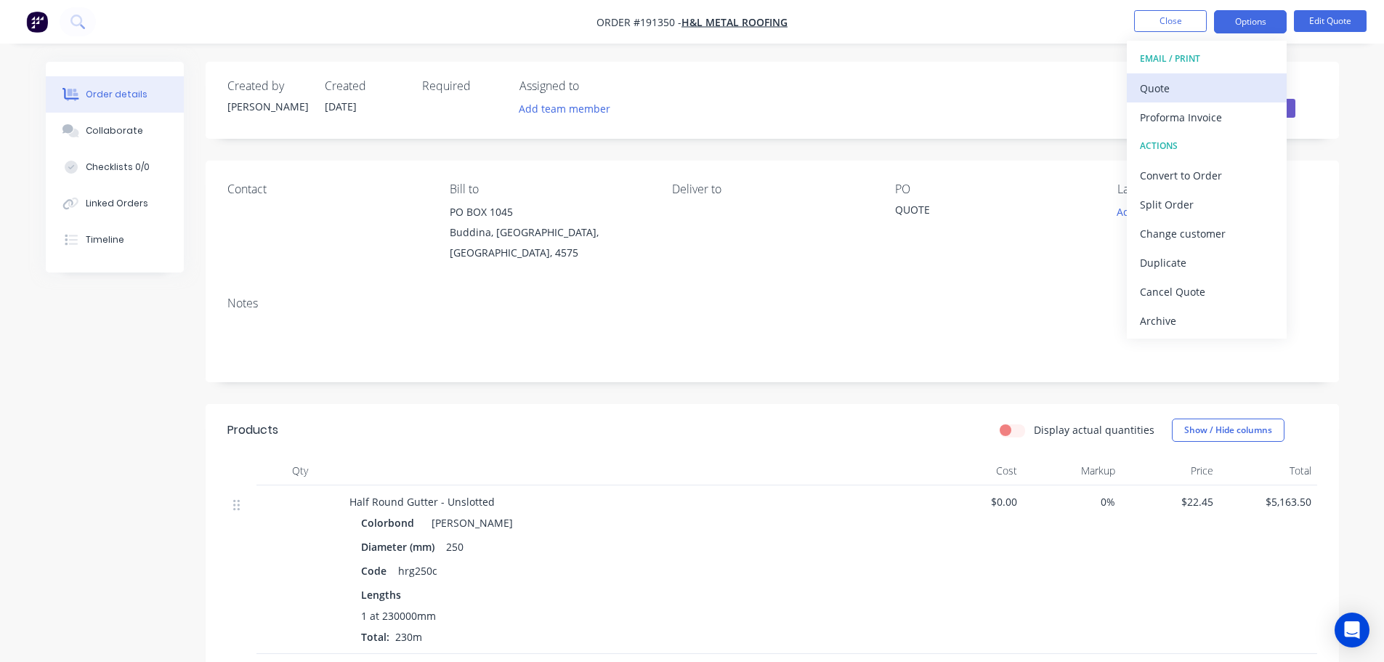
click at [1179, 86] on div "Quote" at bounding box center [1207, 88] width 134 height 21
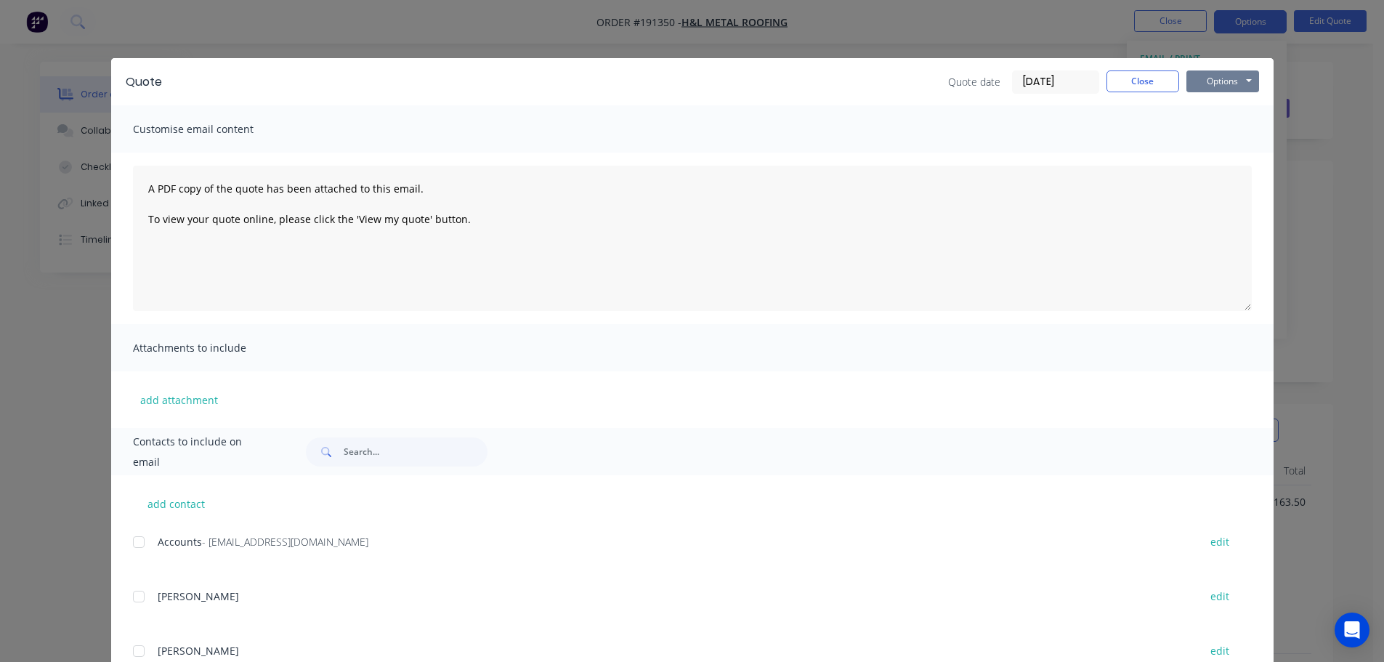
click at [1212, 78] on button "Options" at bounding box center [1222, 81] width 73 height 22
click at [1225, 127] on button "Print" at bounding box center [1232, 131] width 93 height 24
click at [1153, 86] on button "Close" at bounding box center [1142, 81] width 73 height 22
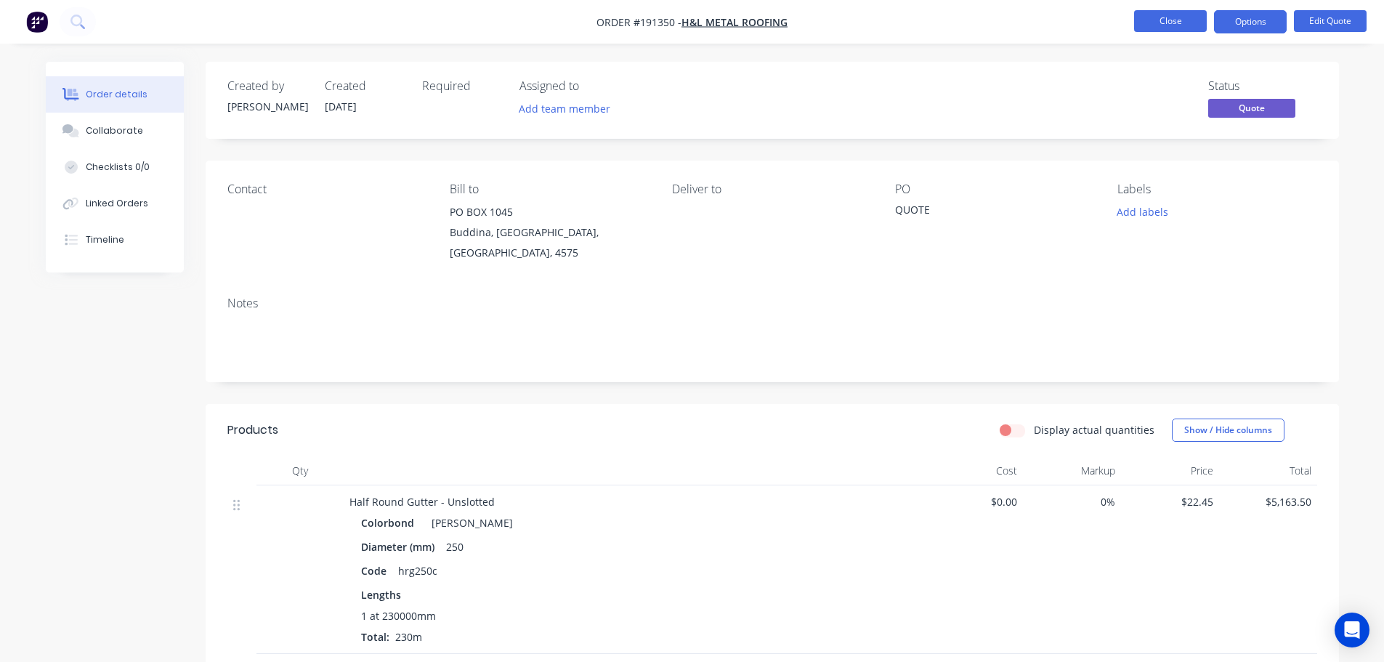
click at [1175, 25] on button "Close" at bounding box center [1170, 21] width 73 height 22
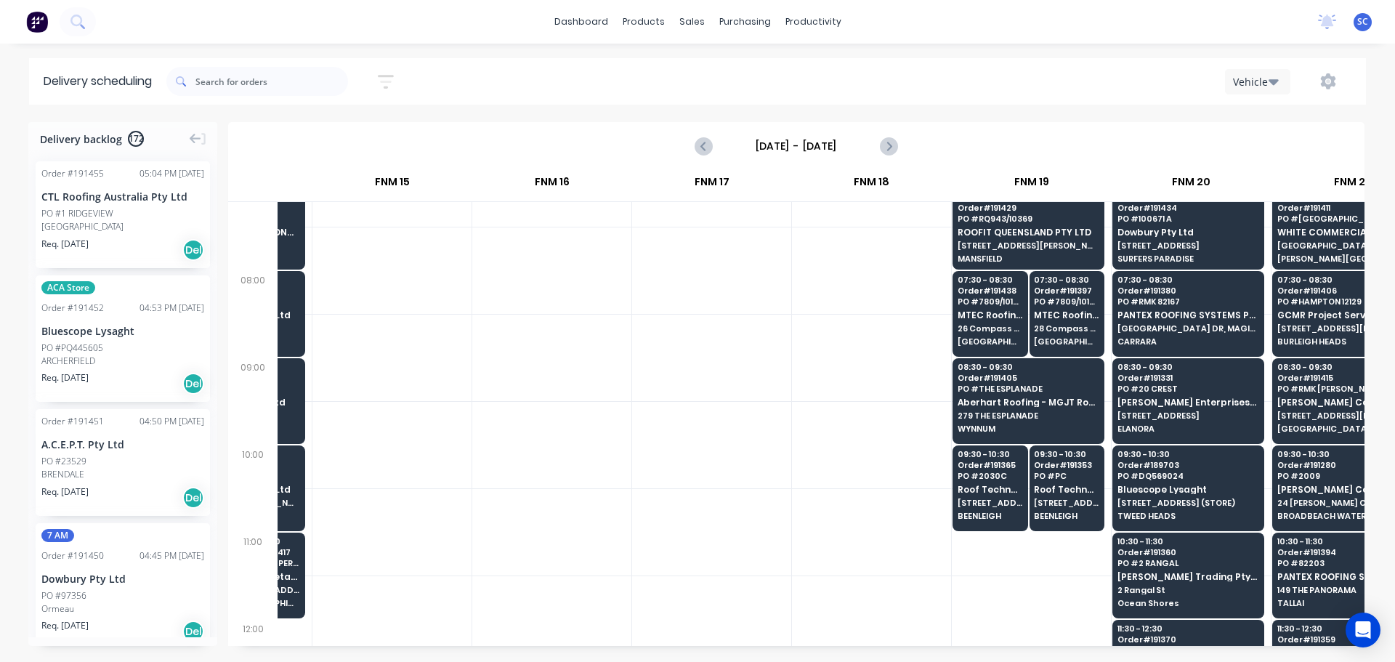
scroll to position [145, 1883]
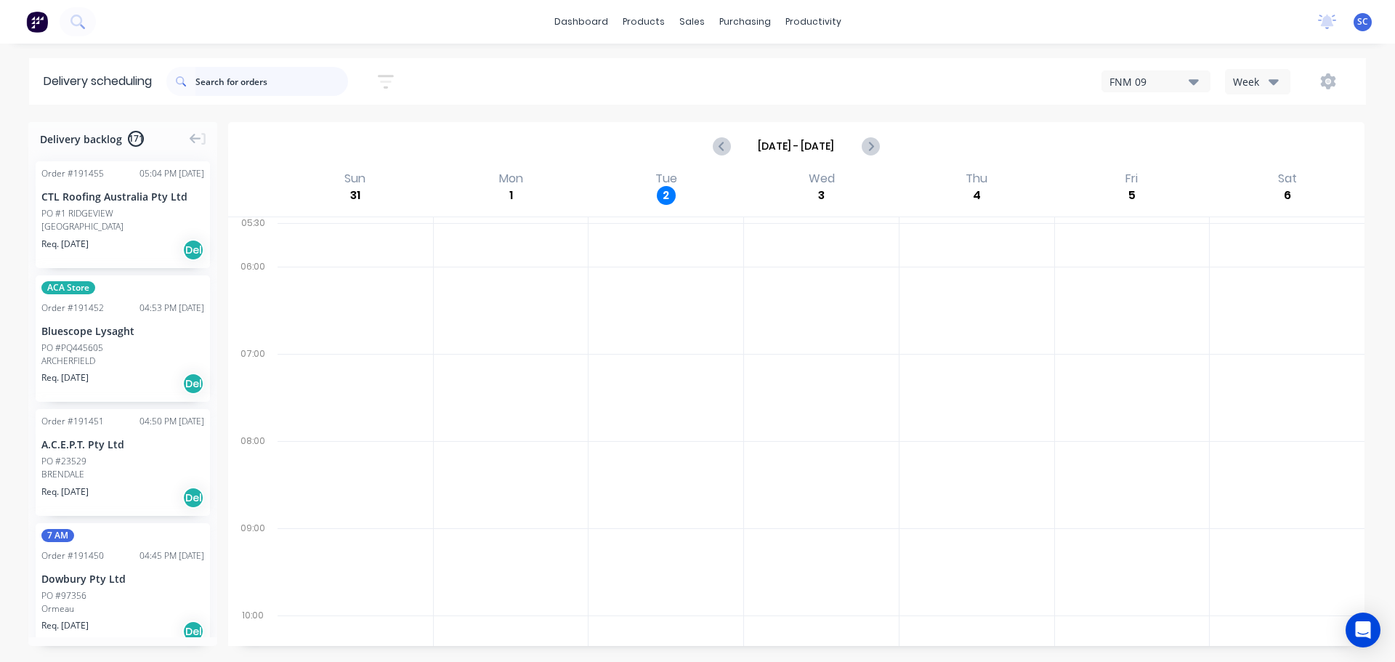
click at [220, 84] on input "text" at bounding box center [271, 81] width 153 height 29
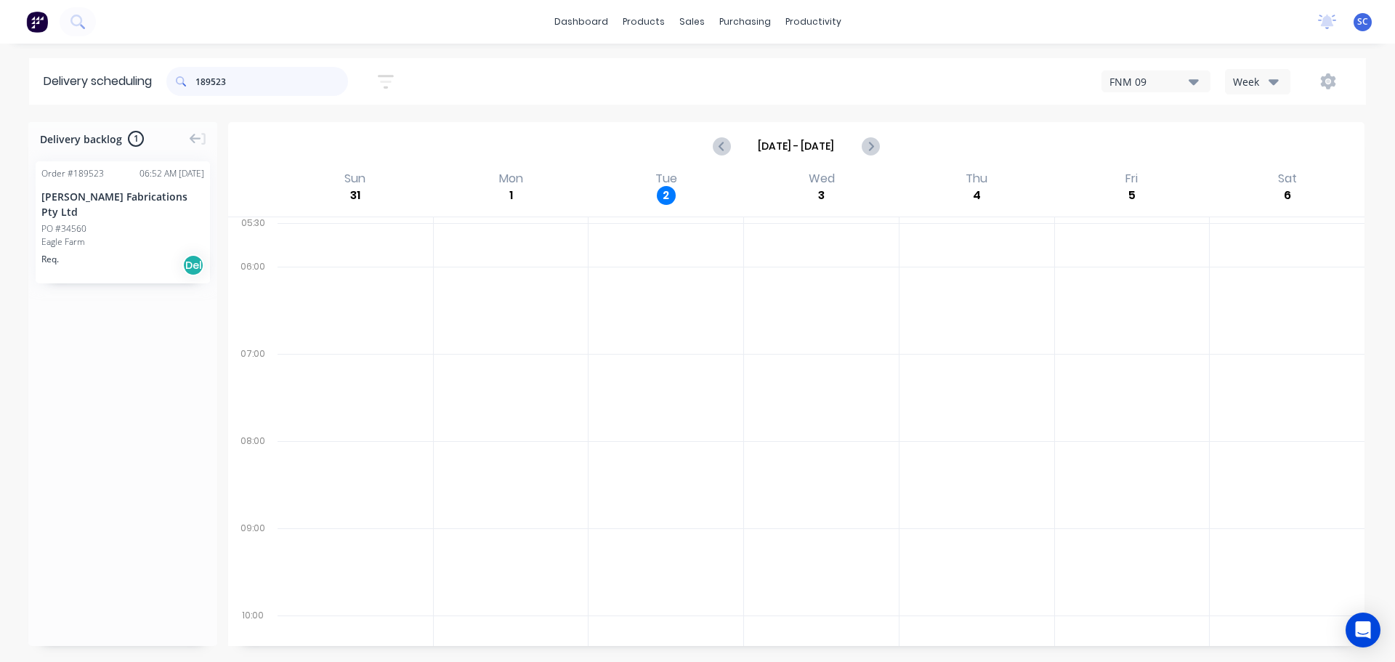
type input "189523"
click at [124, 301] on div "Mark as Delivered" at bounding box center [148, 302] width 146 height 30
drag, startPoint x: 215, startPoint y: 85, endPoint x: 180, endPoint y: 85, distance: 34.9
click at [180, 85] on div "189523" at bounding box center [257, 81] width 182 height 29
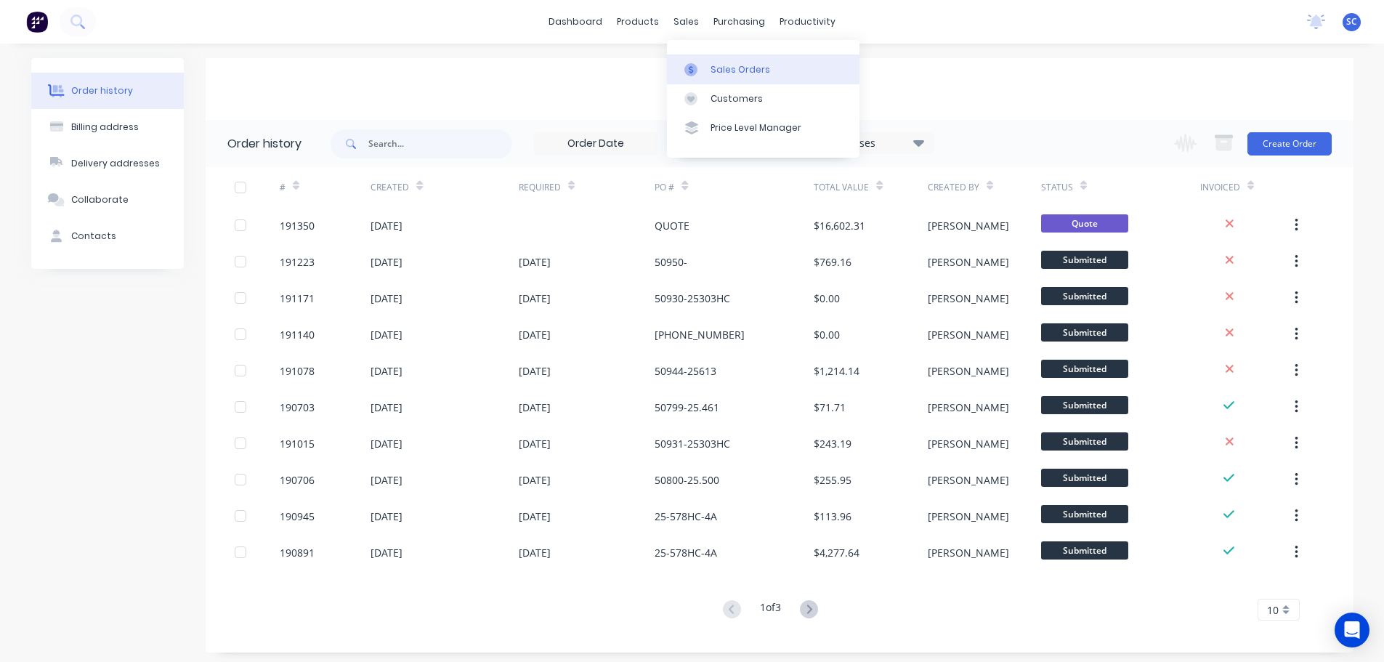
drag, startPoint x: 691, startPoint y: 21, endPoint x: 695, endPoint y: 54, distance: 33.7
click at [690, 21] on div "sales" at bounding box center [686, 22] width 40 height 22
click at [731, 94] on div "Customers" at bounding box center [736, 98] width 52 height 13
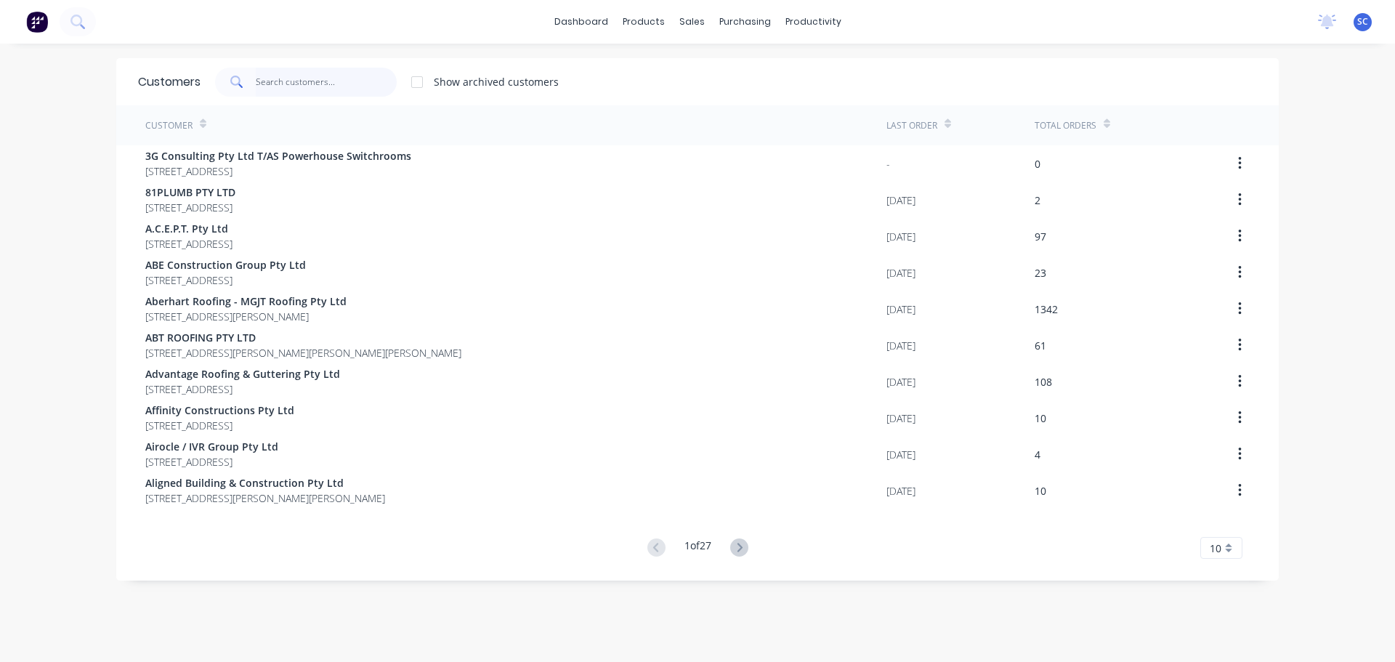
click at [281, 90] on input "text" at bounding box center [327, 82] width 142 height 29
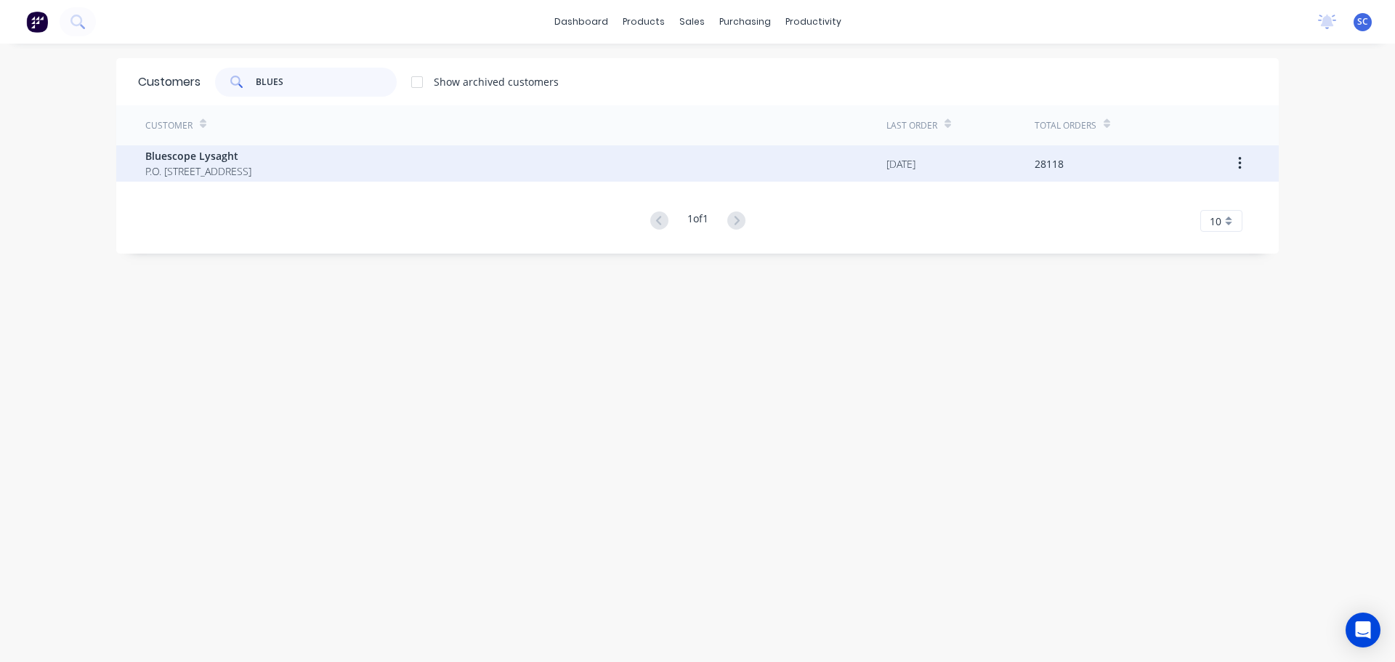
type input "BLUES"
click at [235, 171] on span "P.O. [STREET_ADDRESS]" at bounding box center [198, 170] width 106 height 15
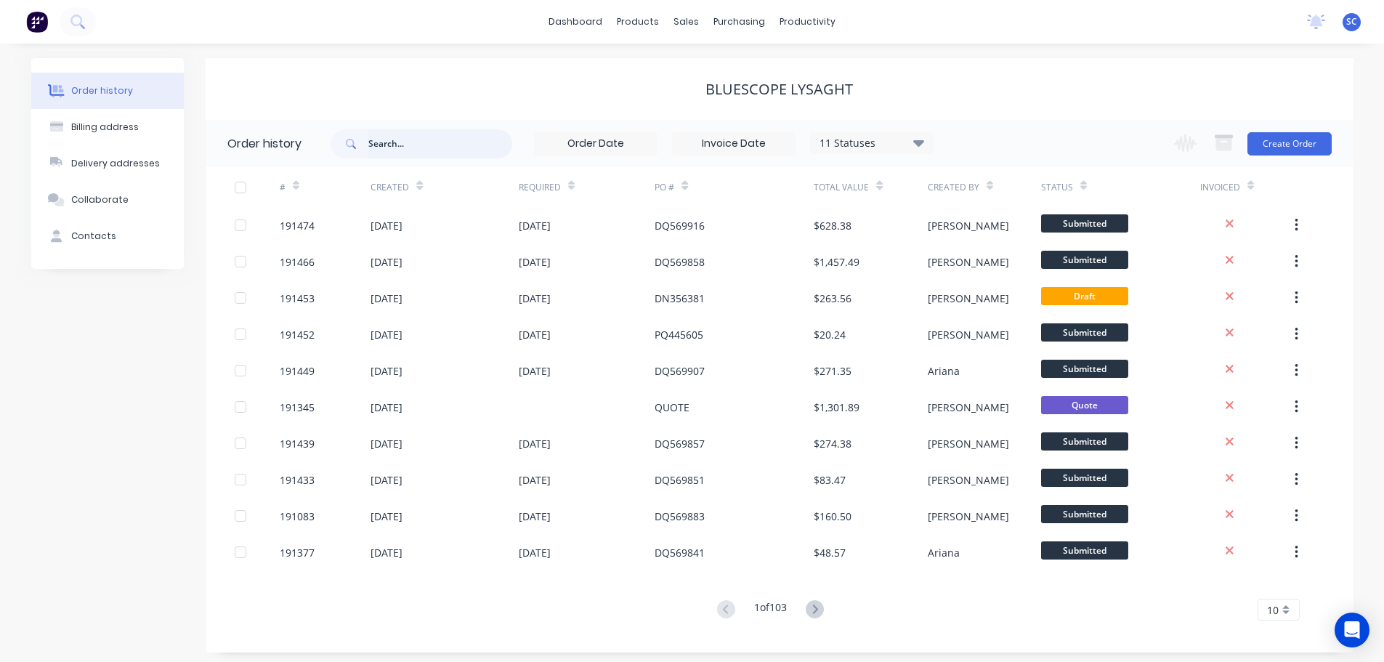
click at [394, 142] on input "text" at bounding box center [440, 143] width 144 height 29
type input "189703"
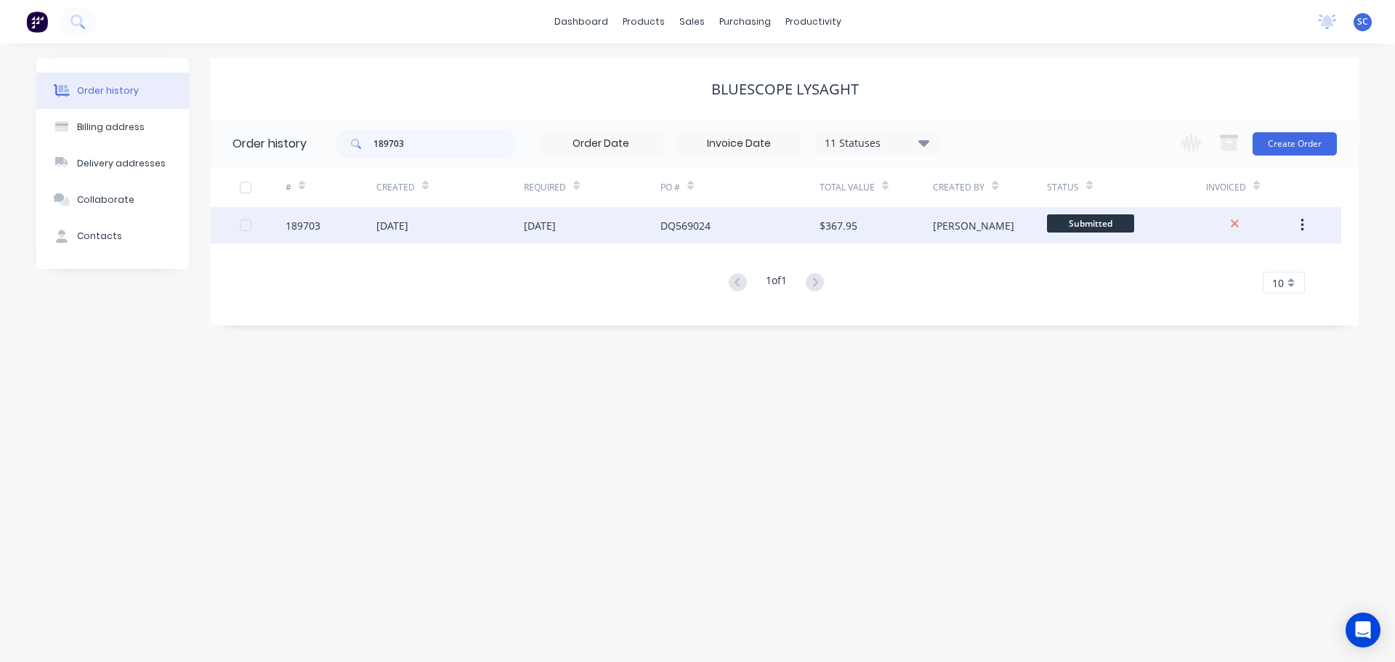
click at [556, 230] on div "02 Sep 2025" at bounding box center [540, 225] width 32 height 15
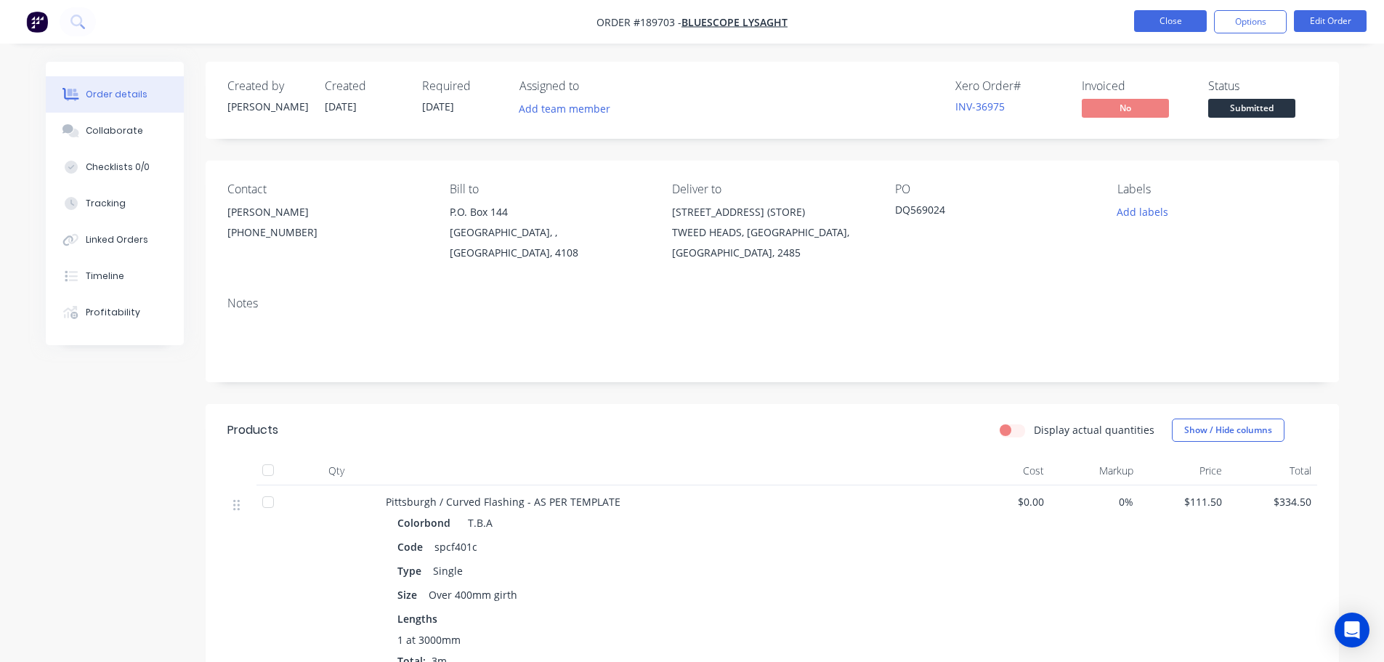
click at [1178, 18] on button "Close" at bounding box center [1170, 21] width 73 height 22
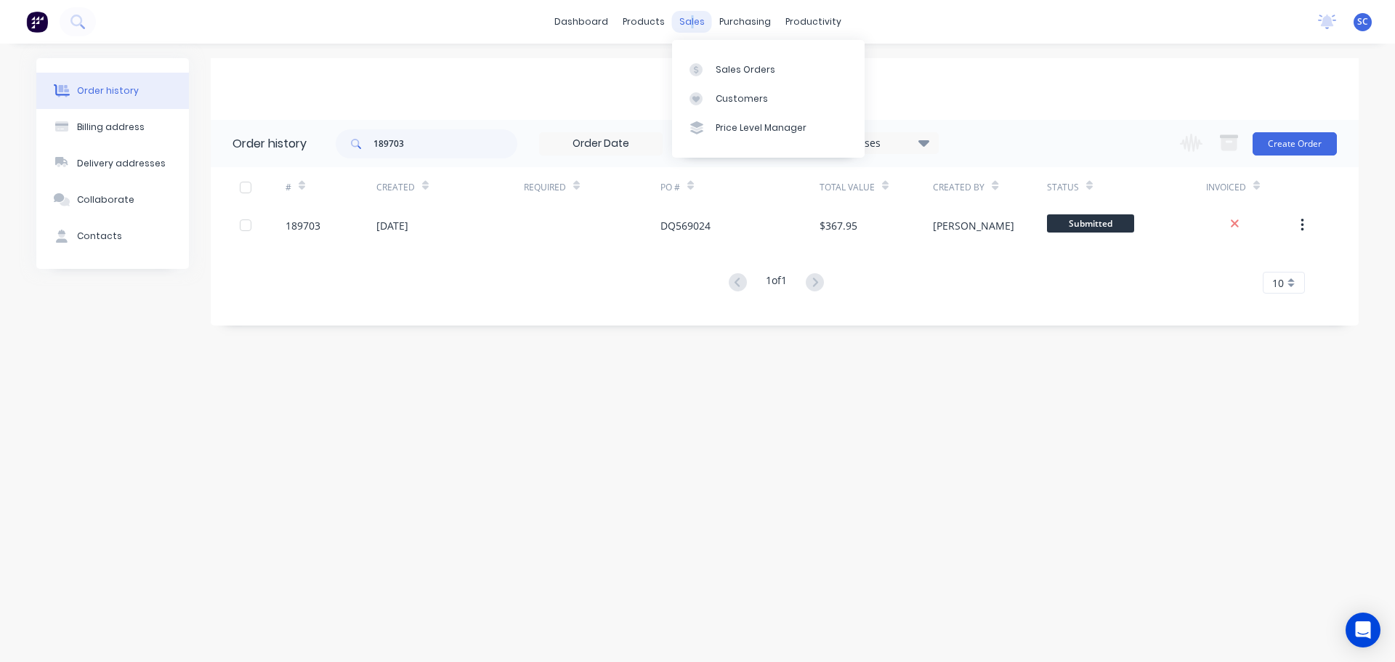
click at [690, 20] on div "sales" at bounding box center [692, 22] width 40 height 22
drag, startPoint x: 428, startPoint y: 149, endPoint x: 349, endPoint y: 156, distance: 78.8
click at [349, 156] on div "189703" at bounding box center [427, 143] width 182 height 29
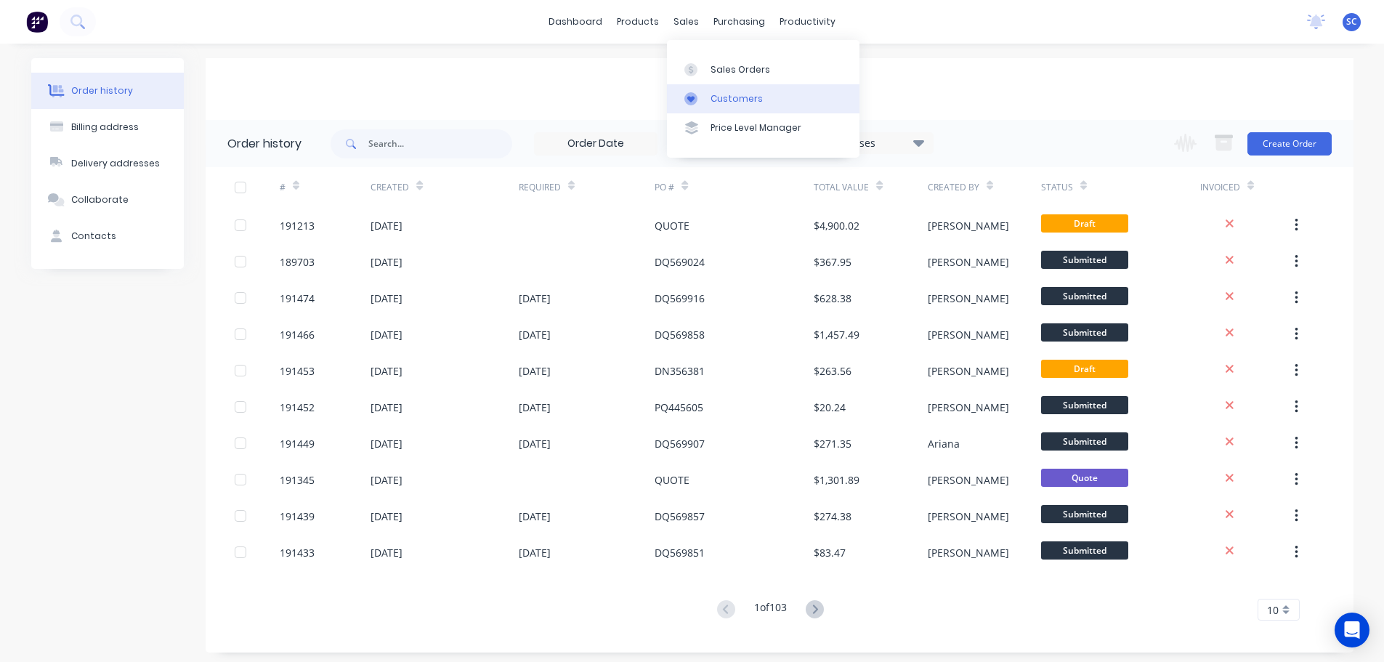
click at [729, 94] on div "Customers" at bounding box center [736, 98] width 52 height 13
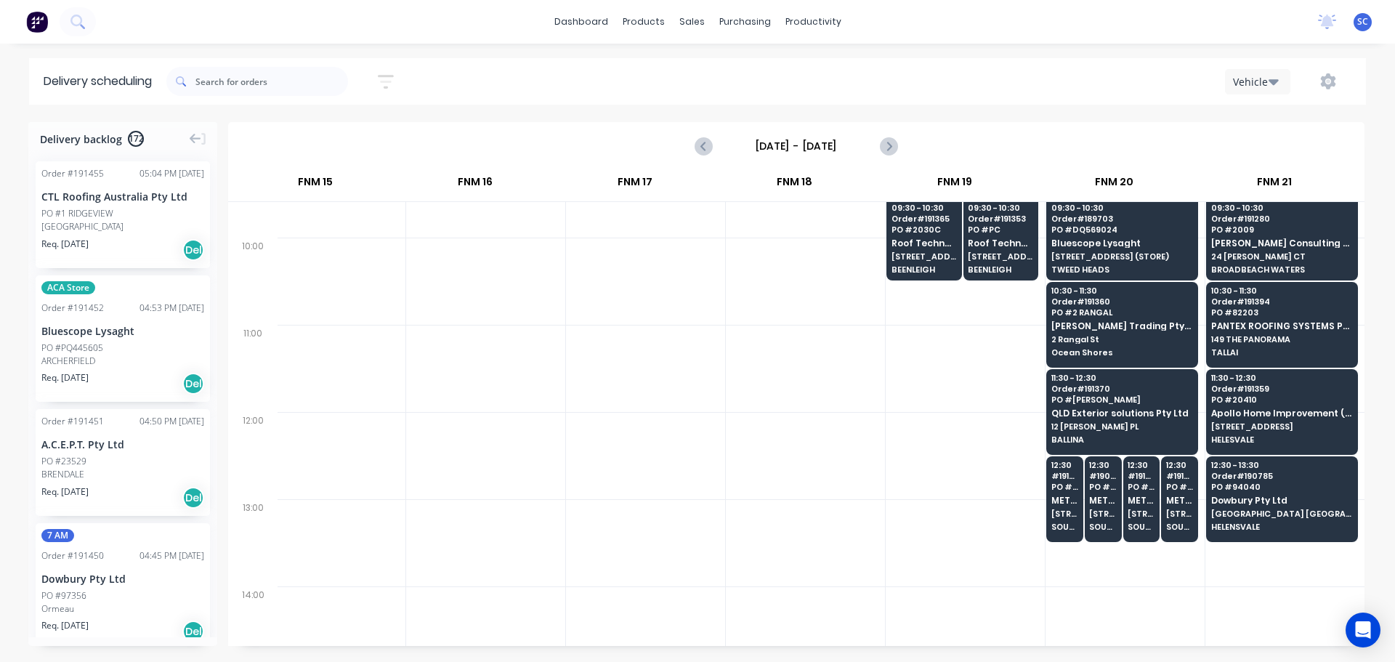
scroll to position [363, 1960]
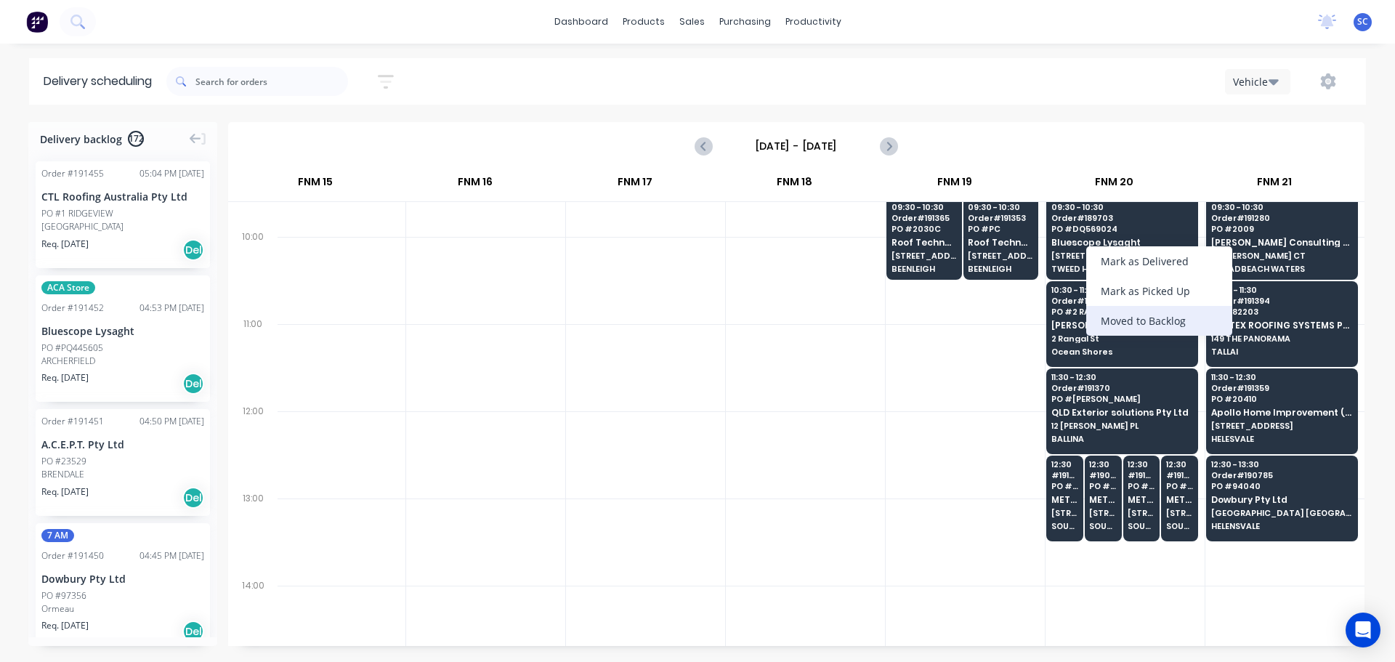
click at [1157, 317] on div "Moved to Backlog" at bounding box center [1159, 321] width 146 height 30
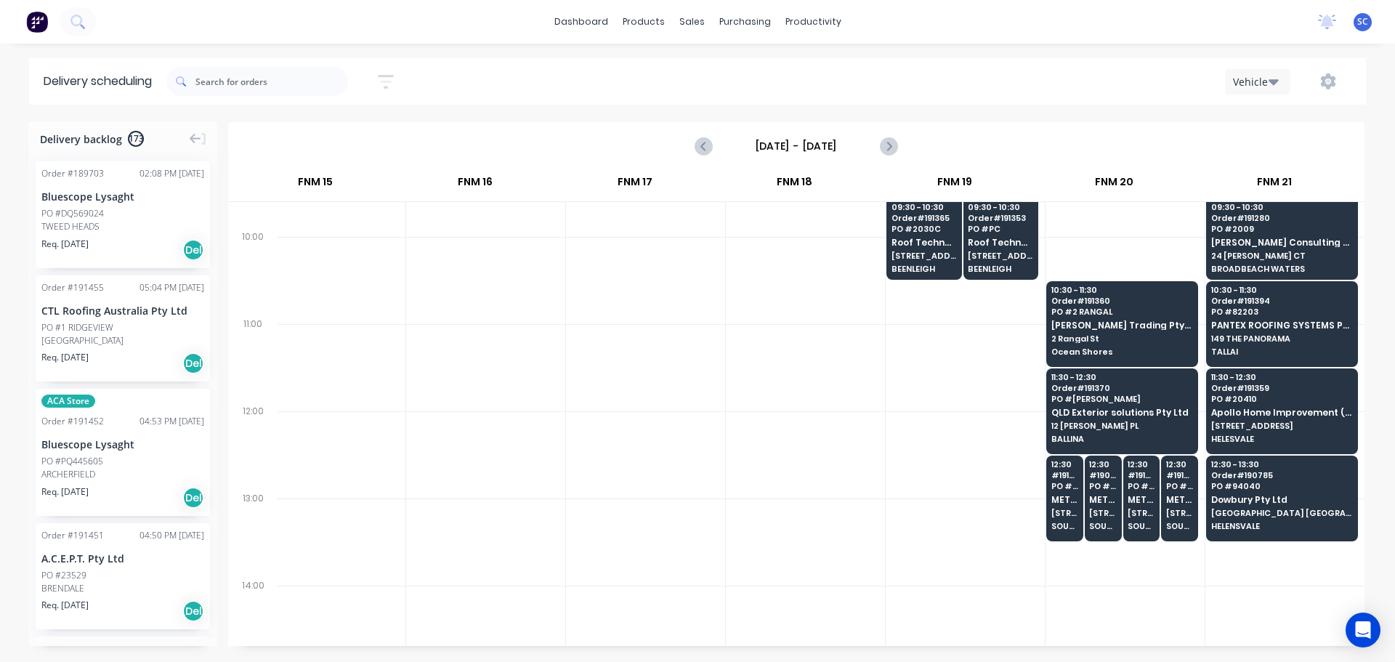
click at [84, 211] on div "PO #DQ569024" at bounding box center [72, 213] width 62 height 13
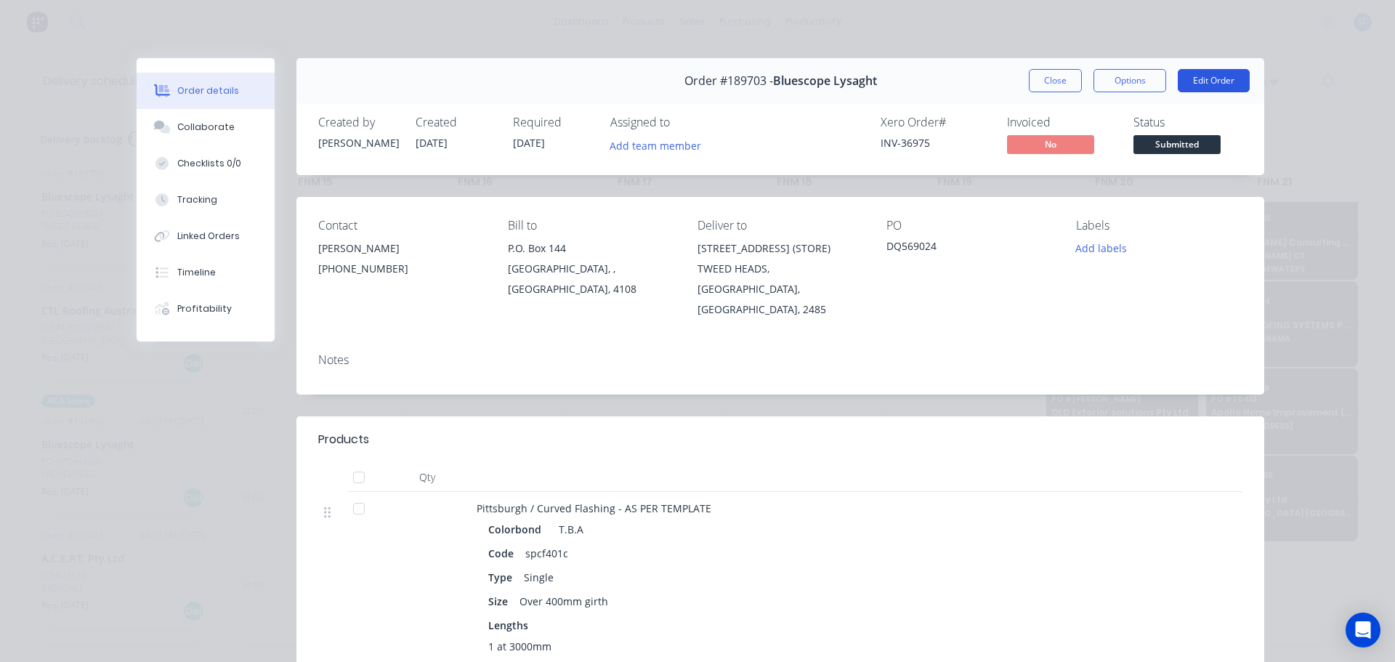
click at [1217, 81] on button "Edit Order" at bounding box center [1213, 80] width 72 height 23
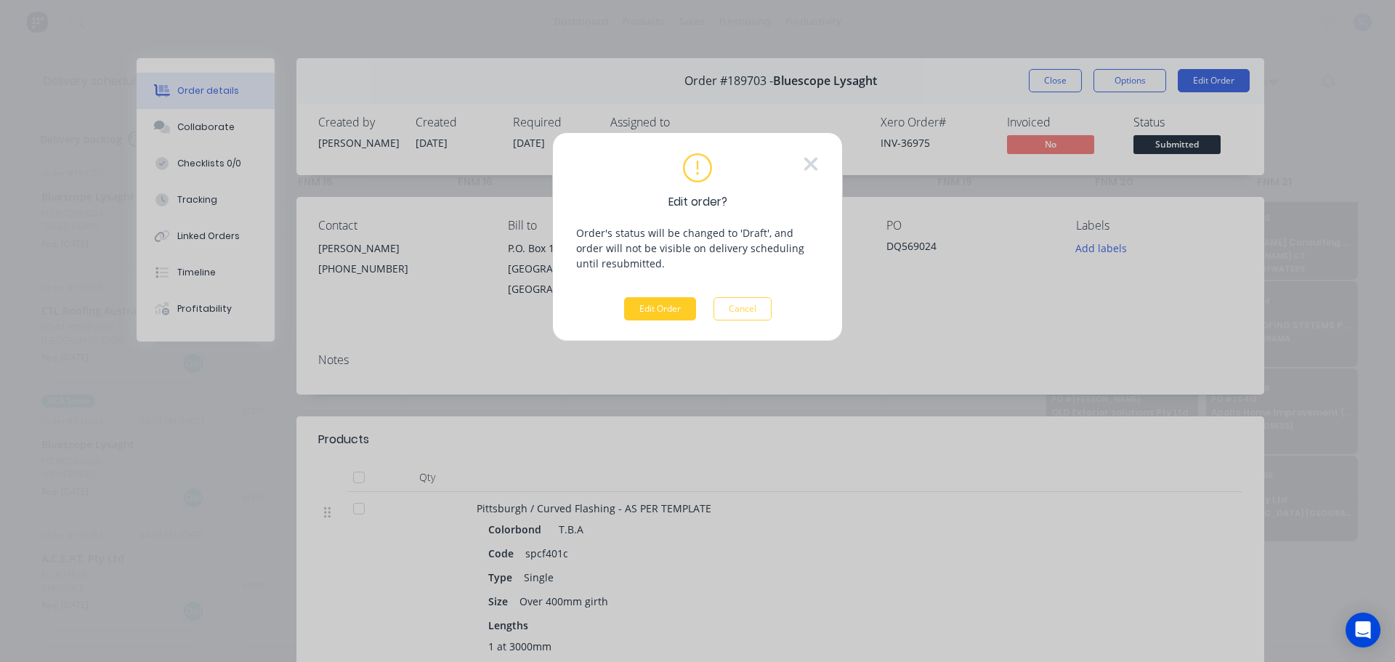
click at [652, 306] on button "Edit Order" at bounding box center [660, 308] width 72 height 23
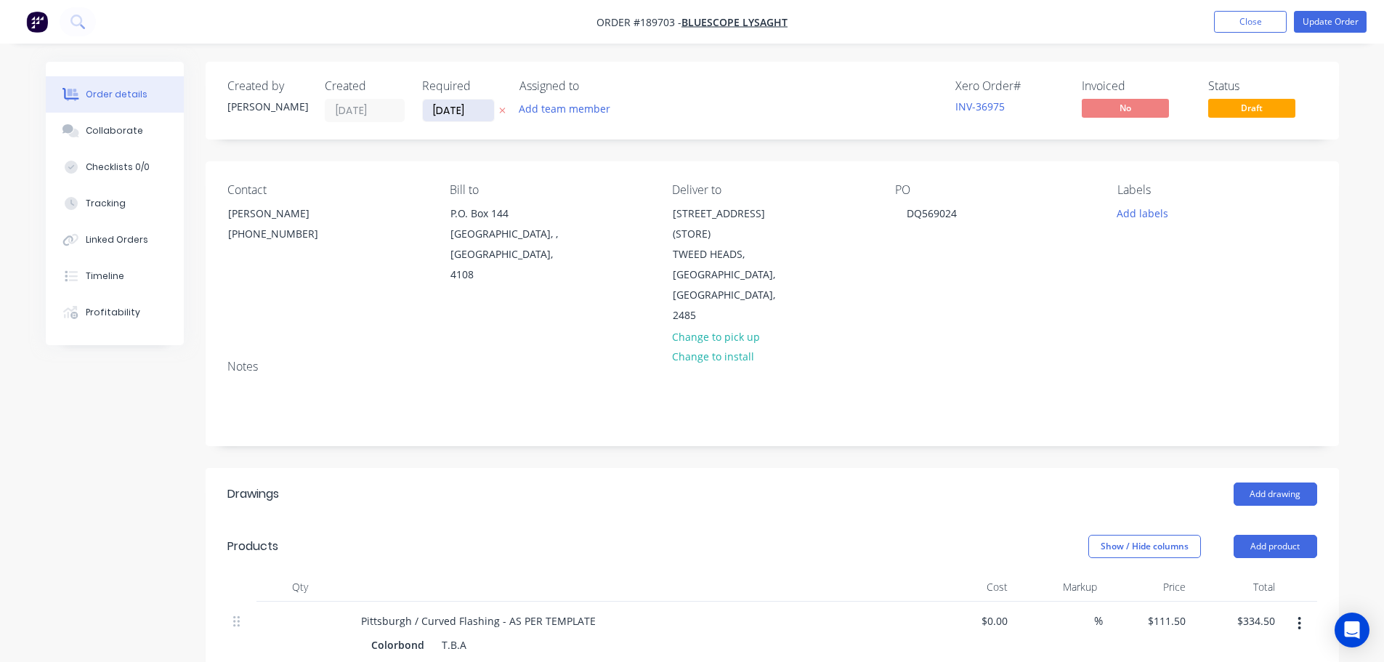
click at [500, 108] on icon at bounding box center [502, 110] width 7 height 9
click at [1338, 19] on button "Update Order" at bounding box center [1330, 22] width 73 height 22
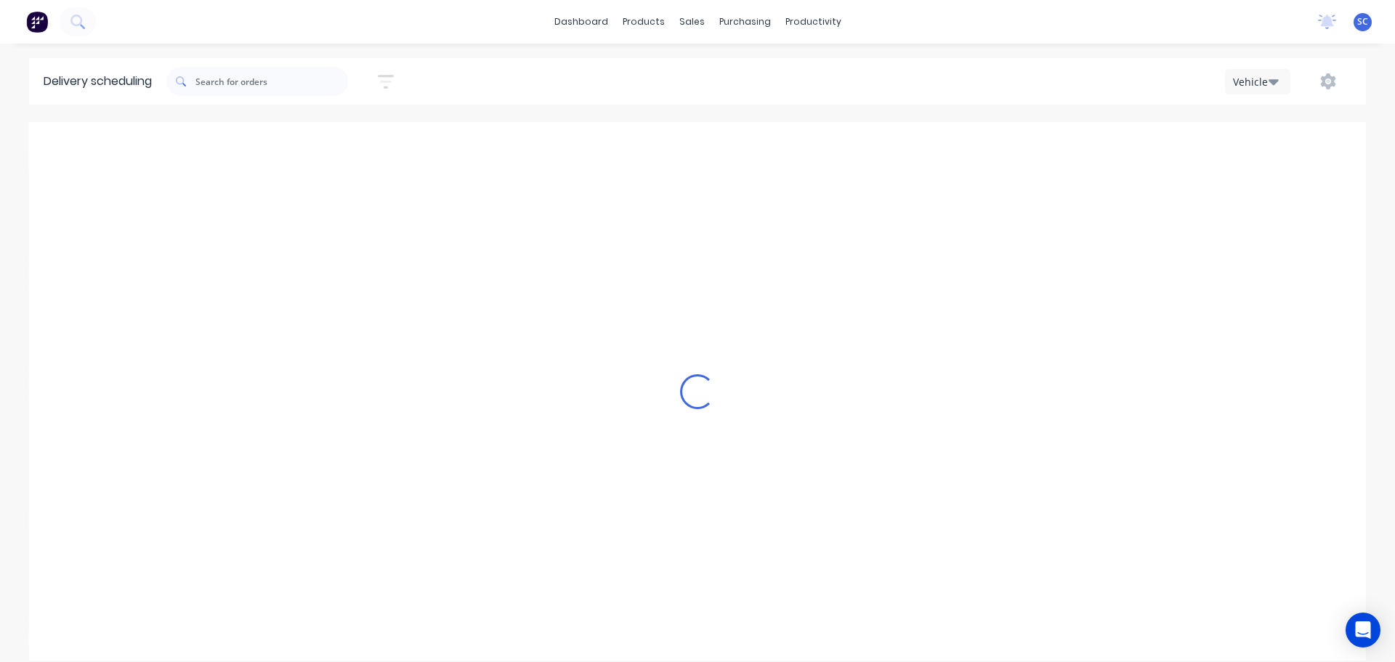
scroll to position [0, 1]
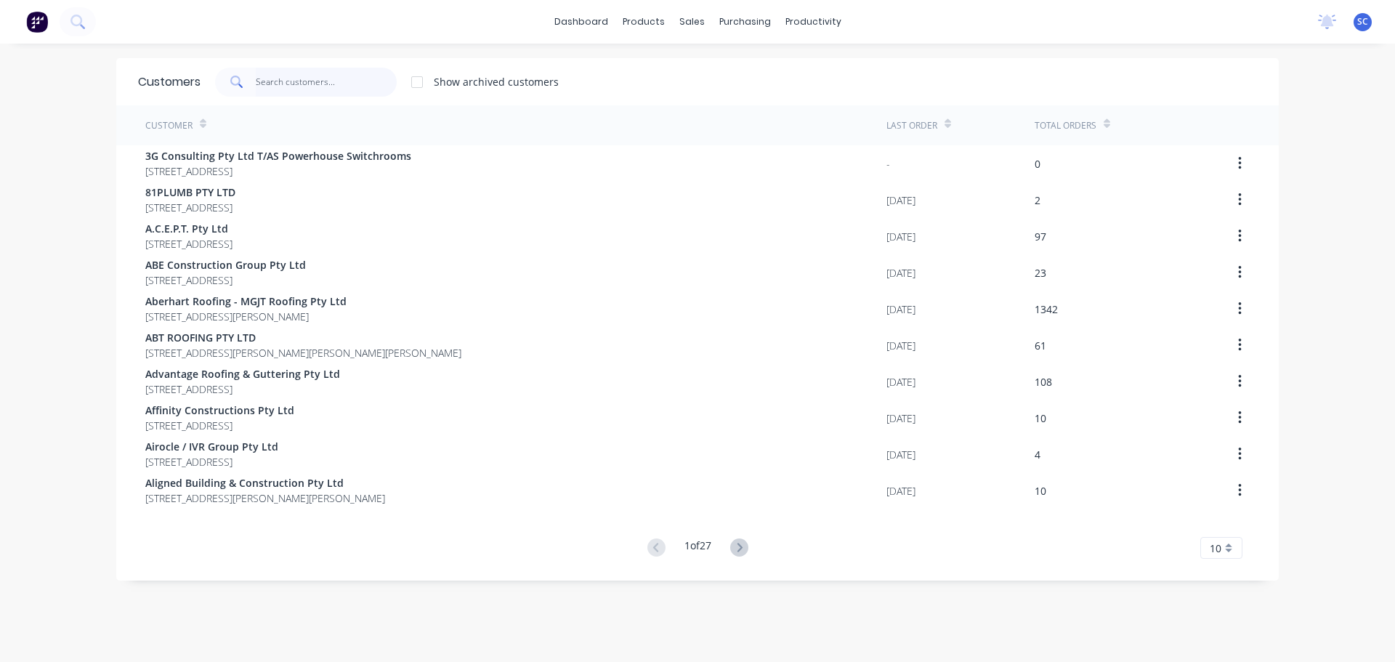
click at [278, 84] on input "text" at bounding box center [327, 82] width 142 height 29
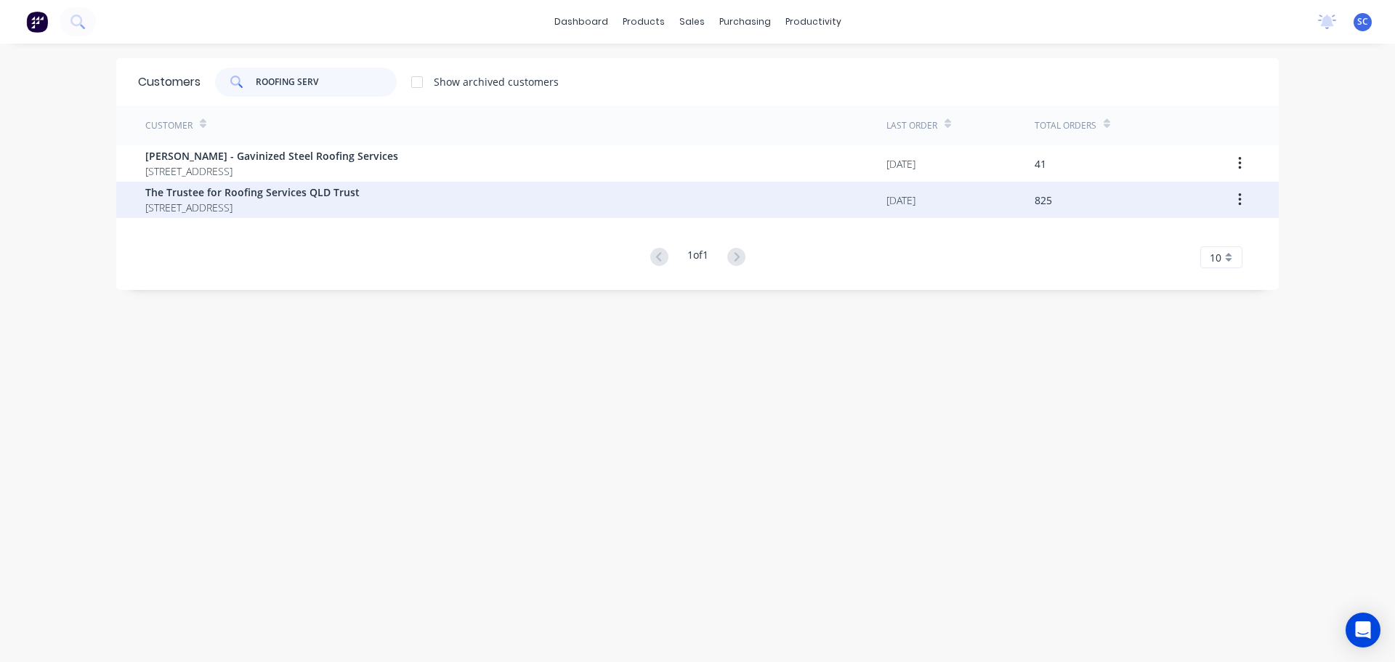
type input "ROOFING SERV"
click at [204, 208] on span "[STREET_ADDRESS]" at bounding box center [252, 207] width 214 height 15
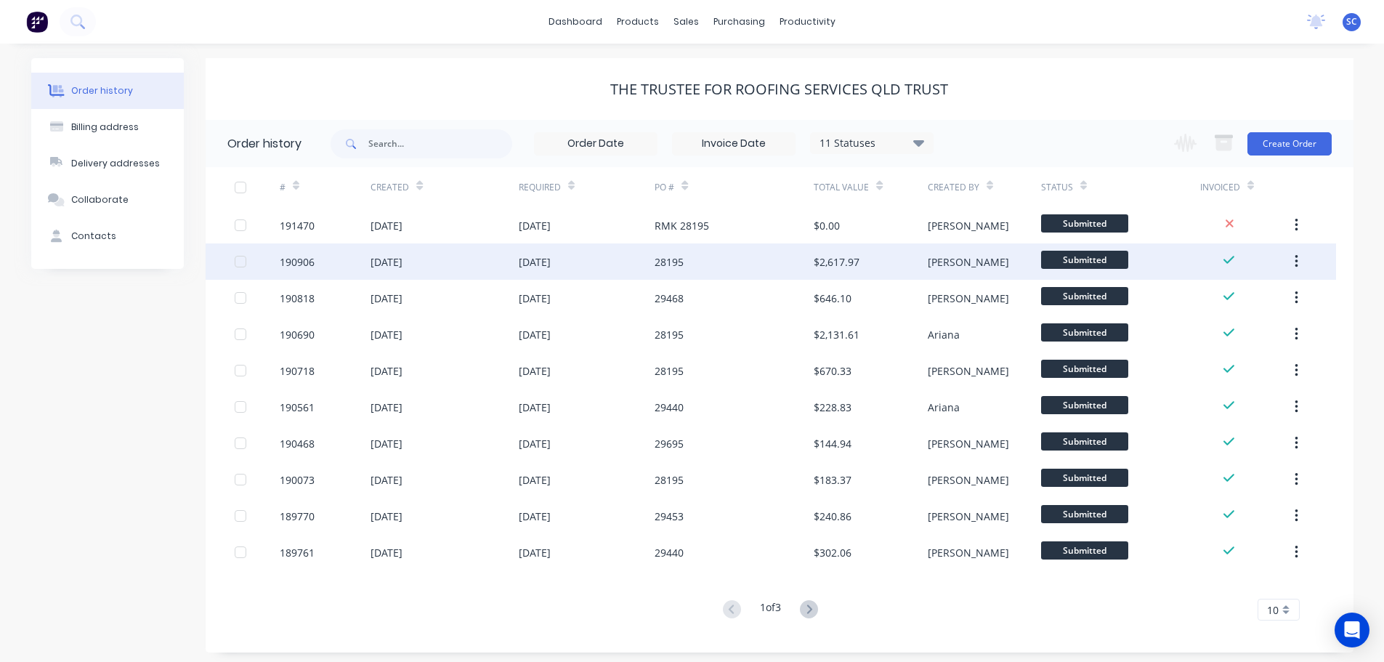
click at [368, 264] on div "190906" at bounding box center [325, 261] width 91 height 36
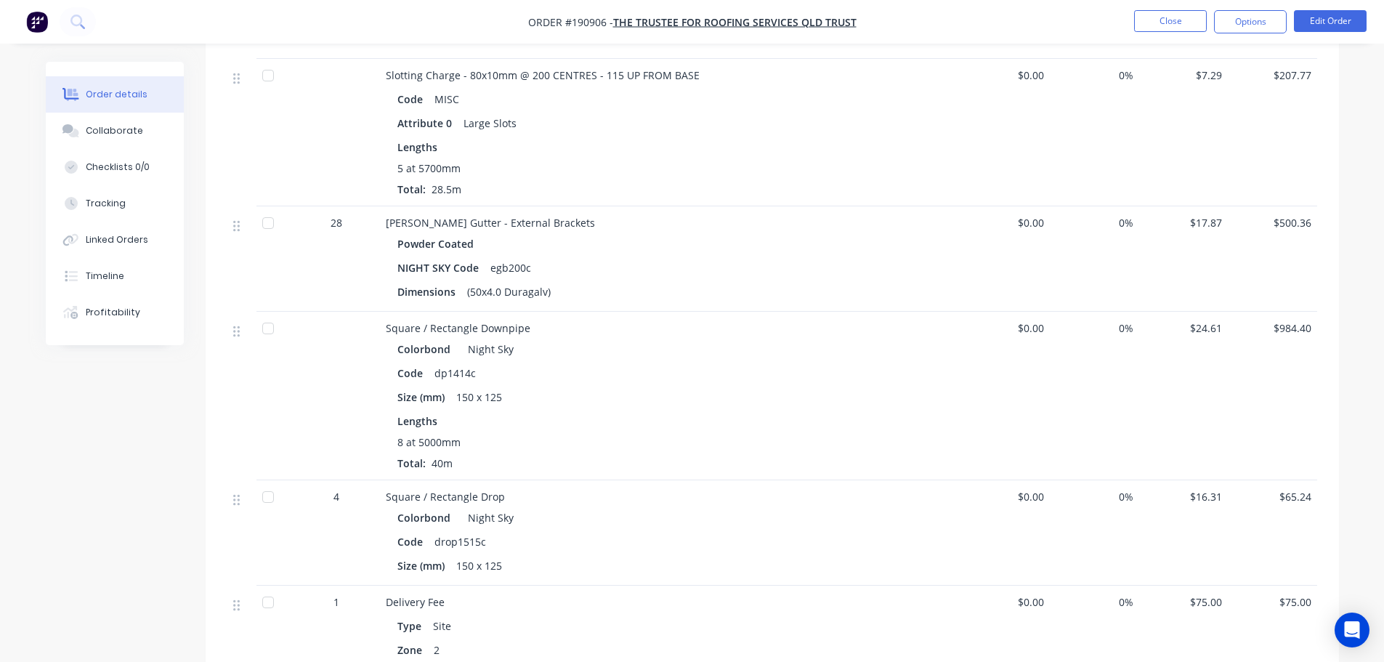
scroll to position [799, 0]
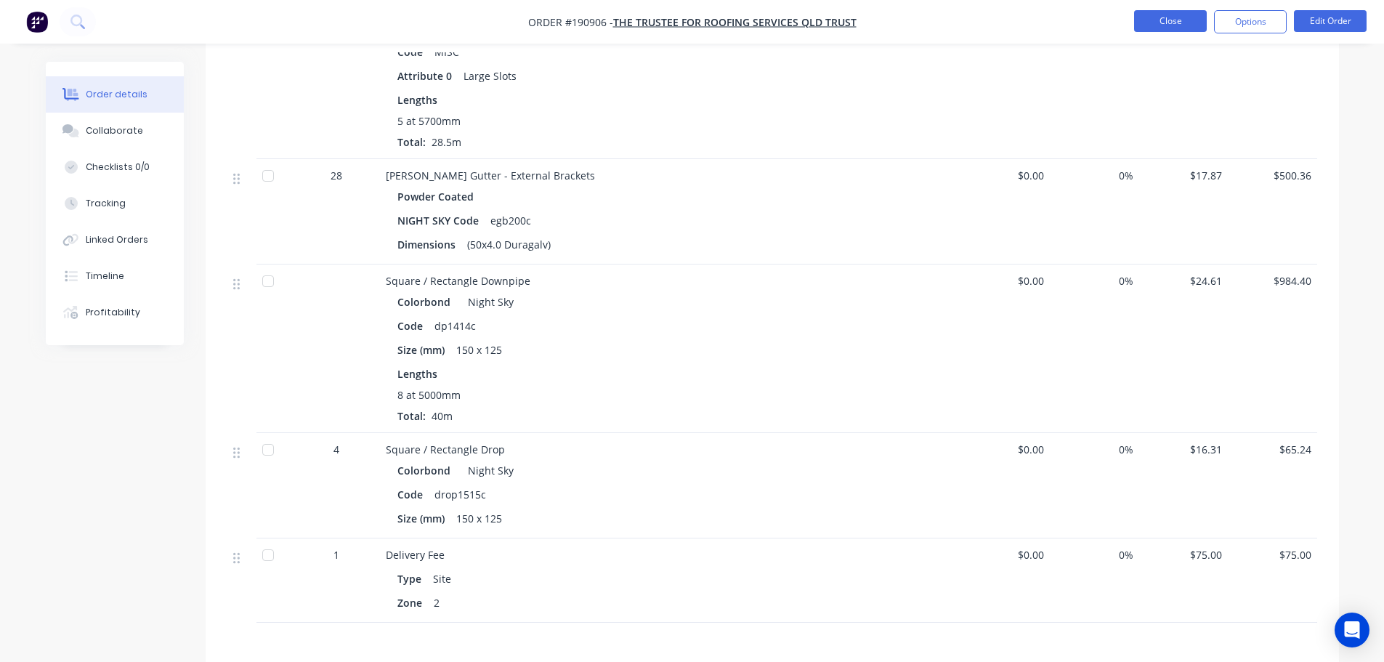
click at [1172, 19] on button "Close" at bounding box center [1170, 21] width 73 height 22
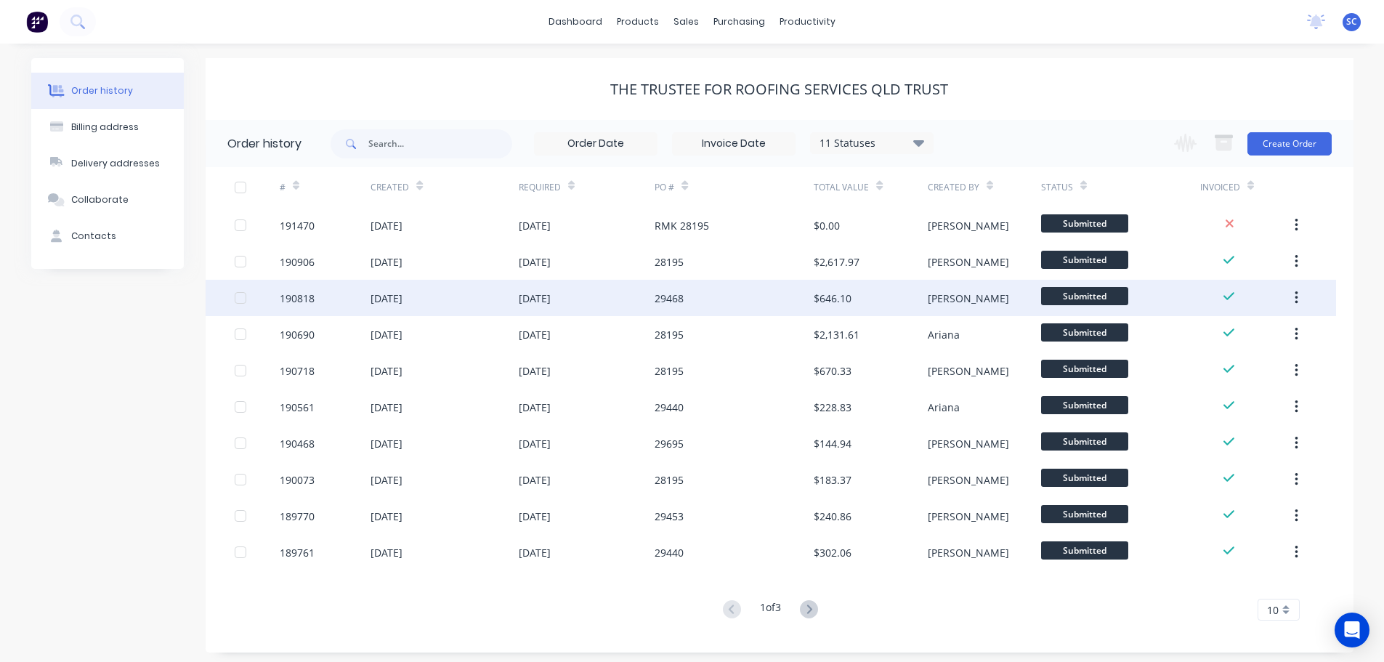
click at [551, 293] on div "[DATE]" at bounding box center [535, 298] width 32 height 15
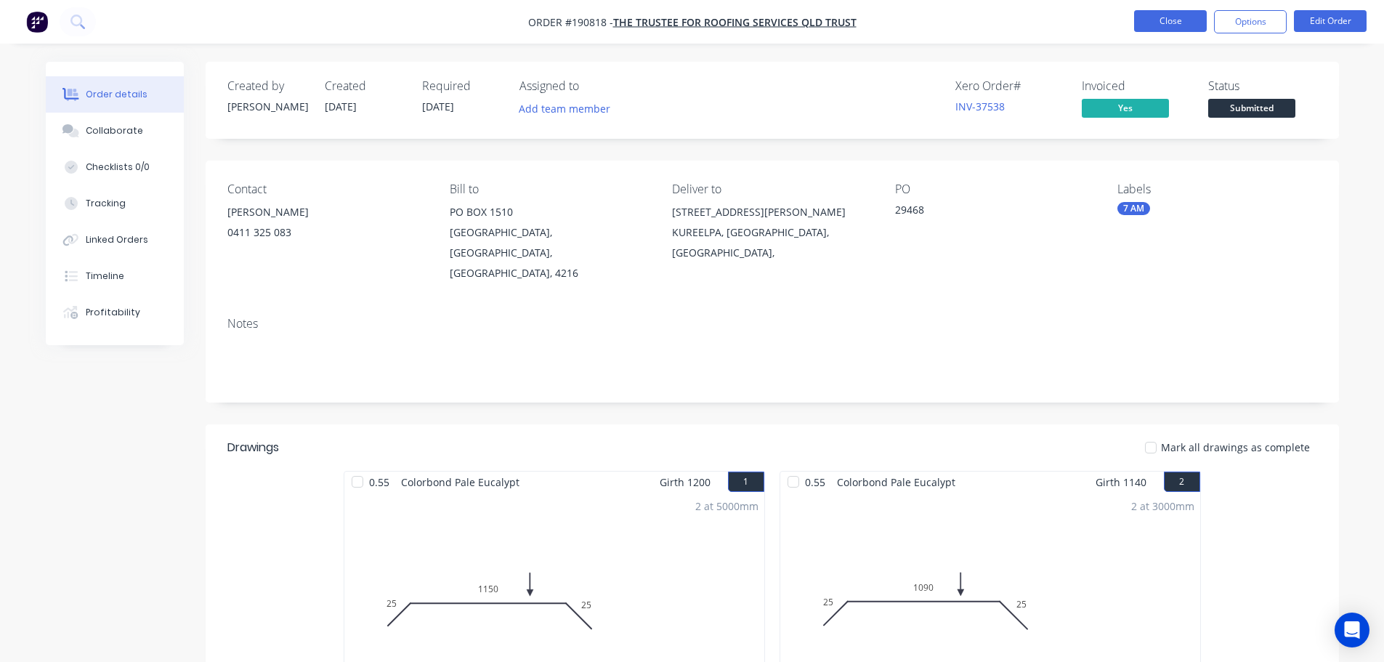
click at [1180, 20] on button "Close" at bounding box center [1170, 21] width 73 height 22
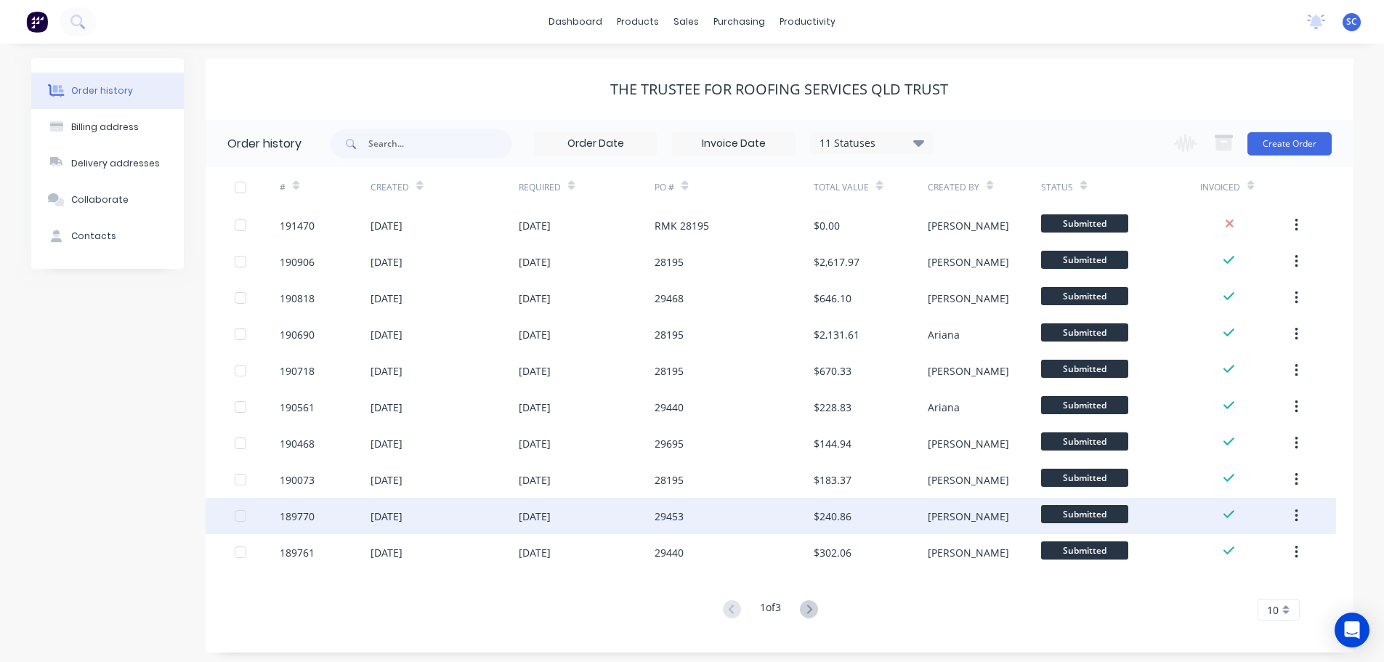
click at [394, 515] on div "14 Aug 2025" at bounding box center [386, 515] width 32 height 15
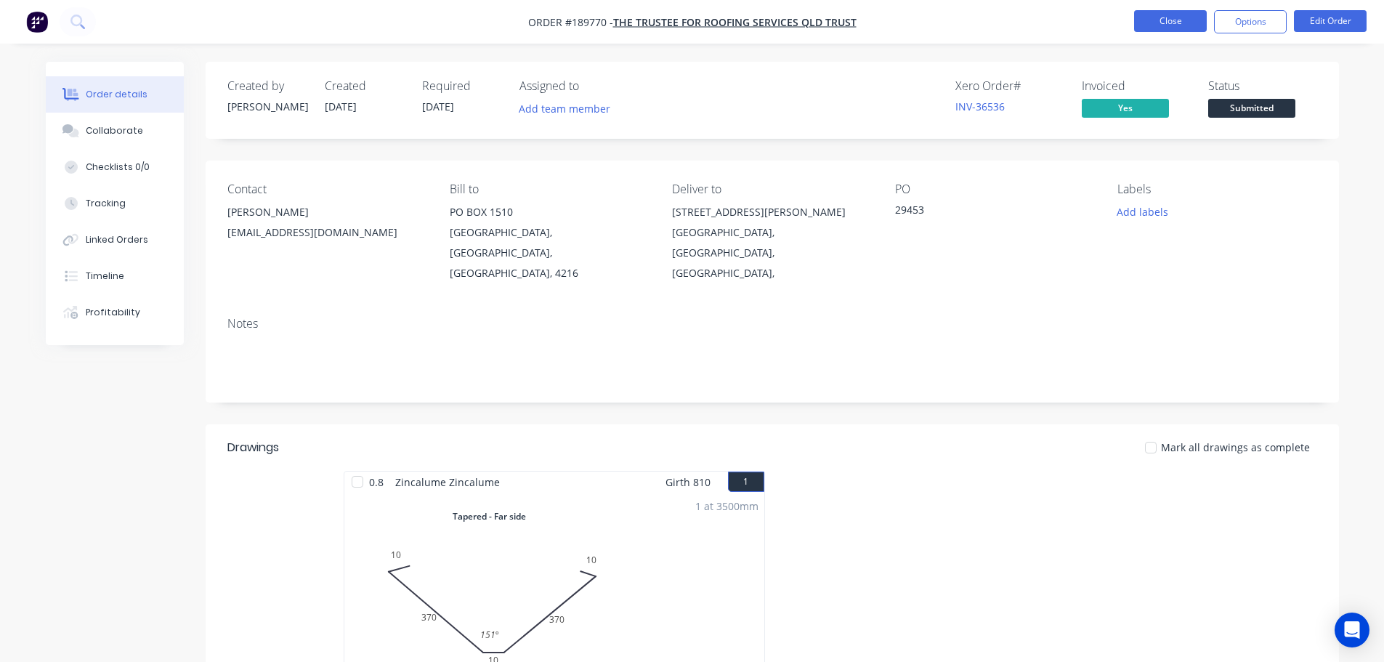
click at [1172, 20] on button "Close" at bounding box center [1170, 21] width 73 height 22
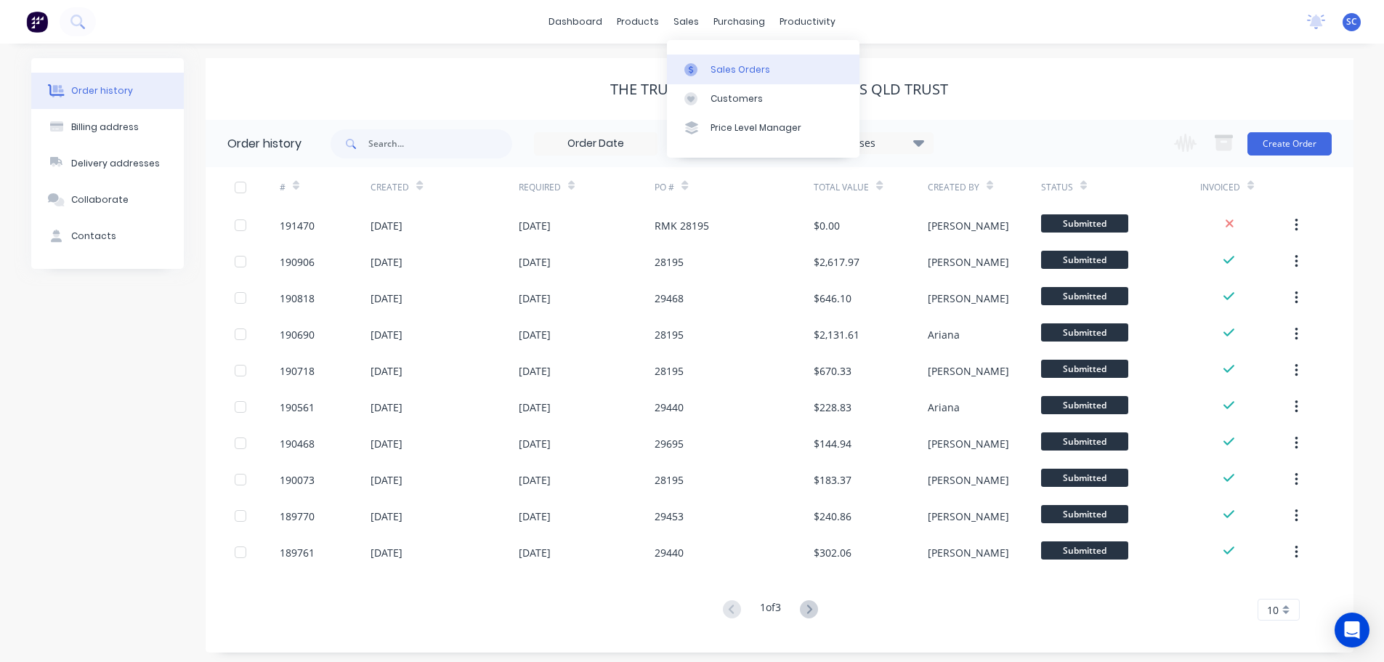
drag, startPoint x: 684, startPoint y: 15, endPoint x: 720, endPoint y: 78, distance: 72.5
click at [684, 16] on div "sales" at bounding box center [686, 22] width 40 height 22
click at [726, 108] on link "Customers" at bounding box center [763, 98] width 192 height 29
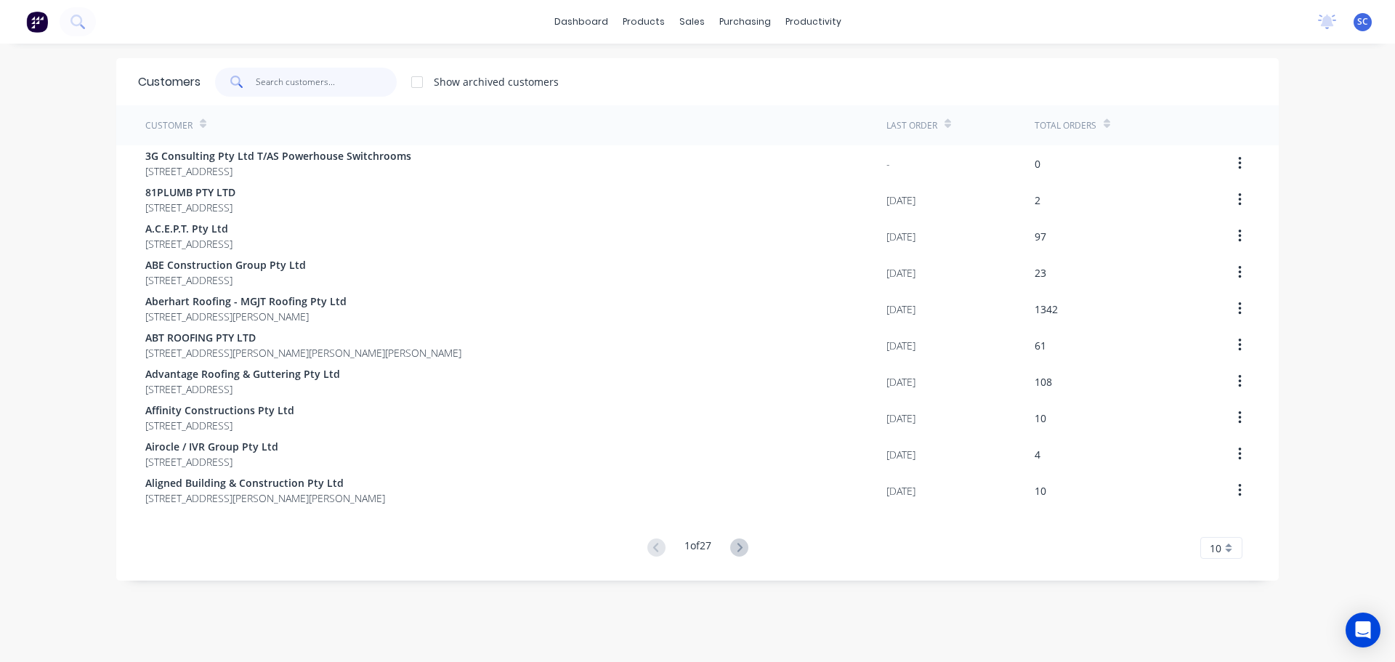
click at [268, 77] on input "text" at bounding box center [327, 82] width 142 height 29
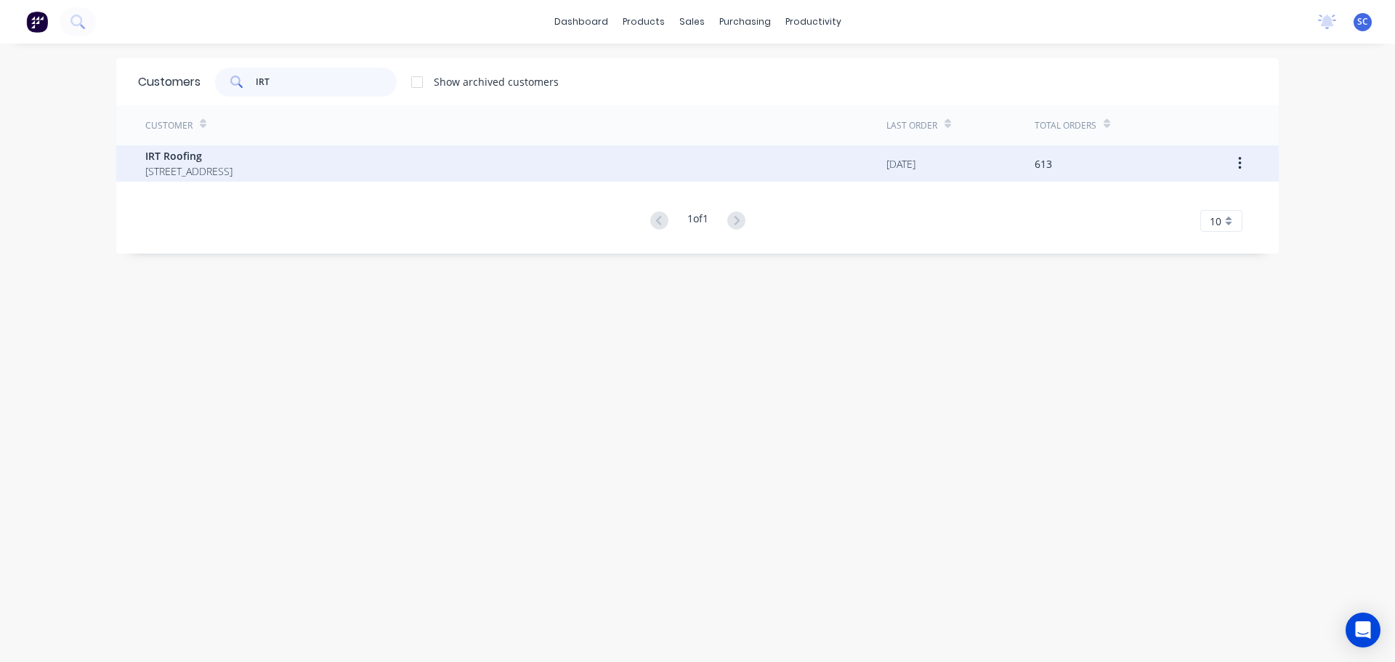
type input "IRT"
click at [213, 169] on span "PO Box 189 Cleveland Queensland Australia 4163" at bounding box center [188, 170] width 87 height 15
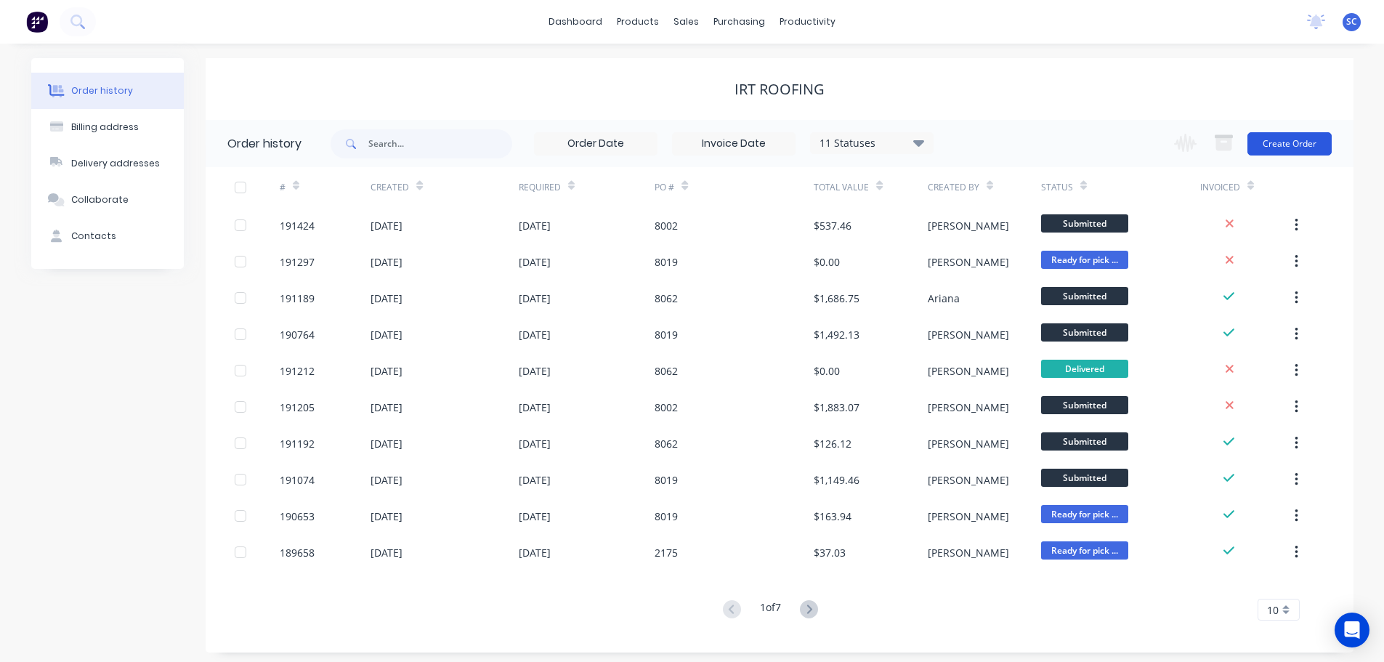
click at [1305, 139] on button "Create Order" at bounding box center [1289, 143] width 84 height 23
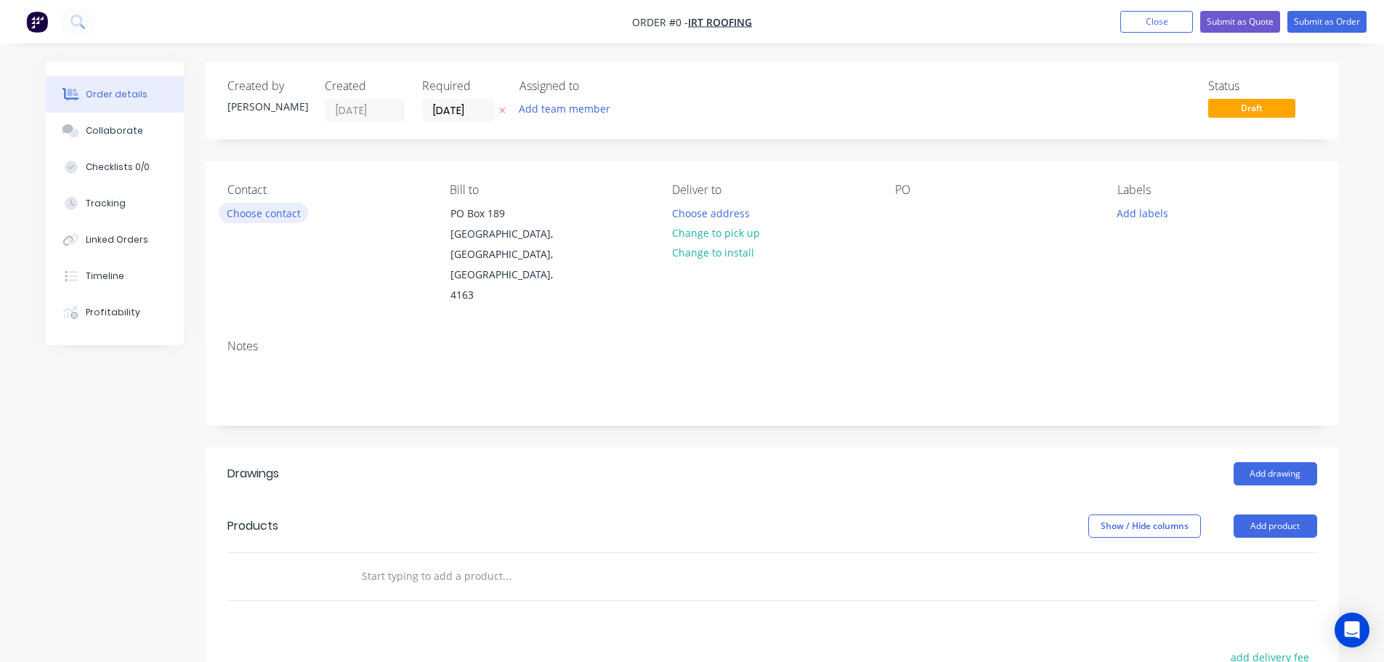
click at [275, 206] on button "Choose contact" at bounding box center [263, 213] width 89 height 20
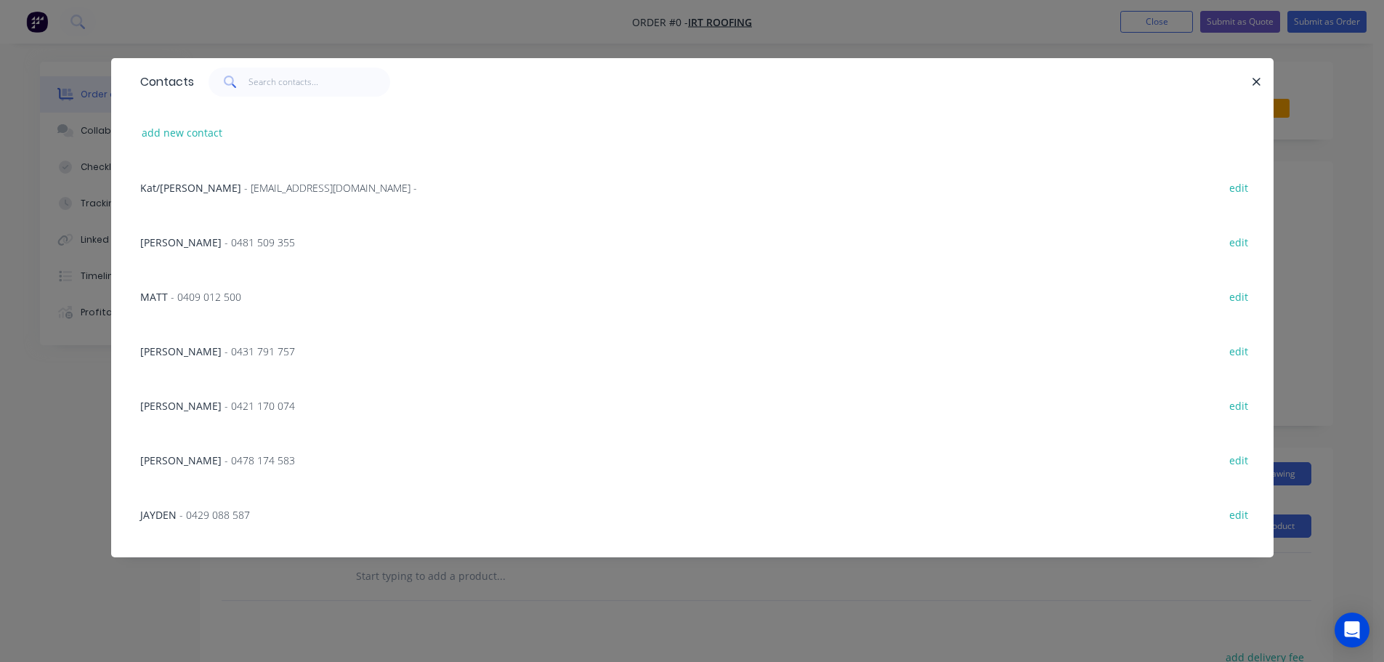
click at [224, 354] on span "- 0431 791 757" at bounding box center [259, 351] width 70 height 14
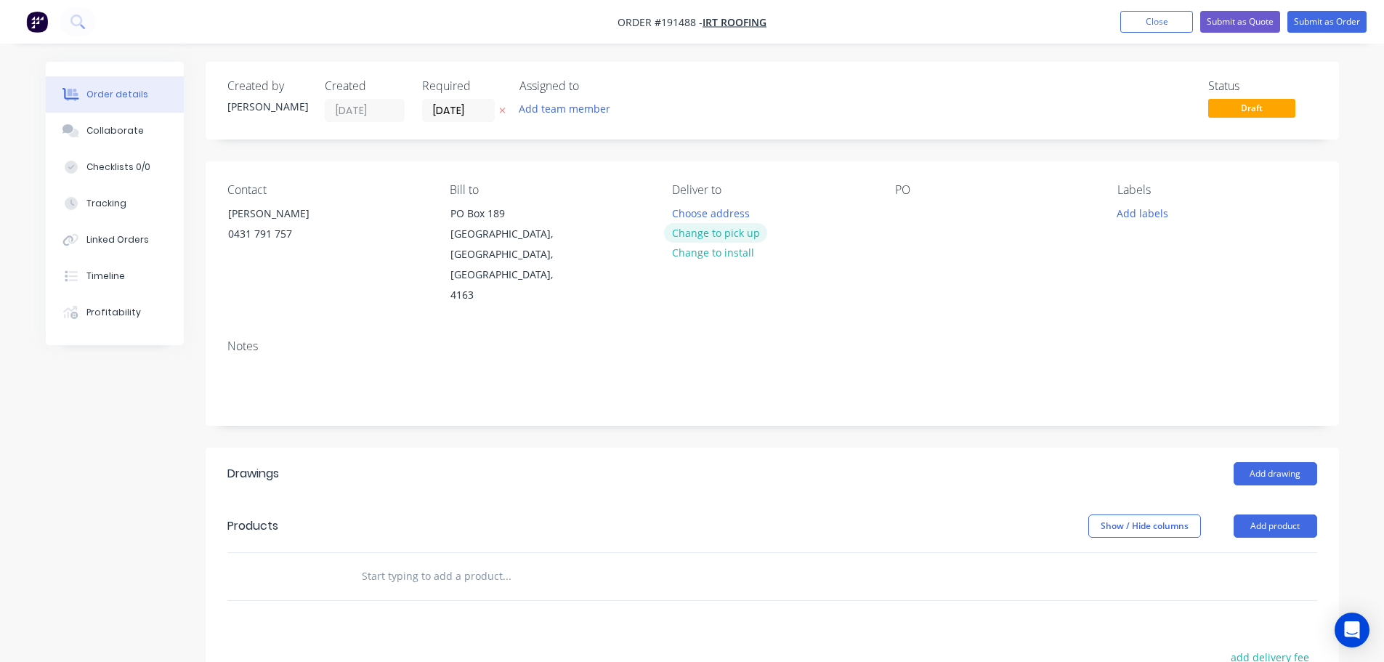
click at [710, 235] on button "Change to pick up" at bounding box center [715, 233] width 103 height 20
click at [910, 209] on div at bounding box center [906, 213] width 23 height 21
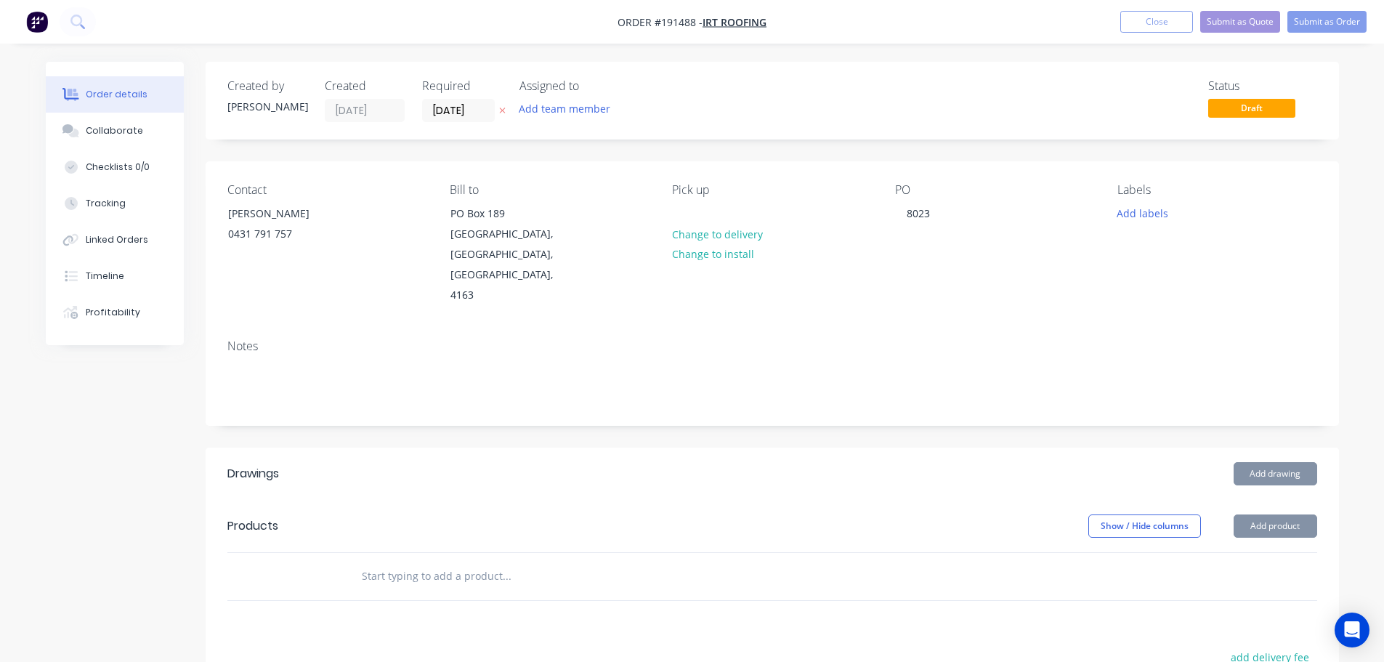
click at [701, 214] on div "Pick up Change to delivery Change to install" at bounding box center [771, 244] width 199 height 123
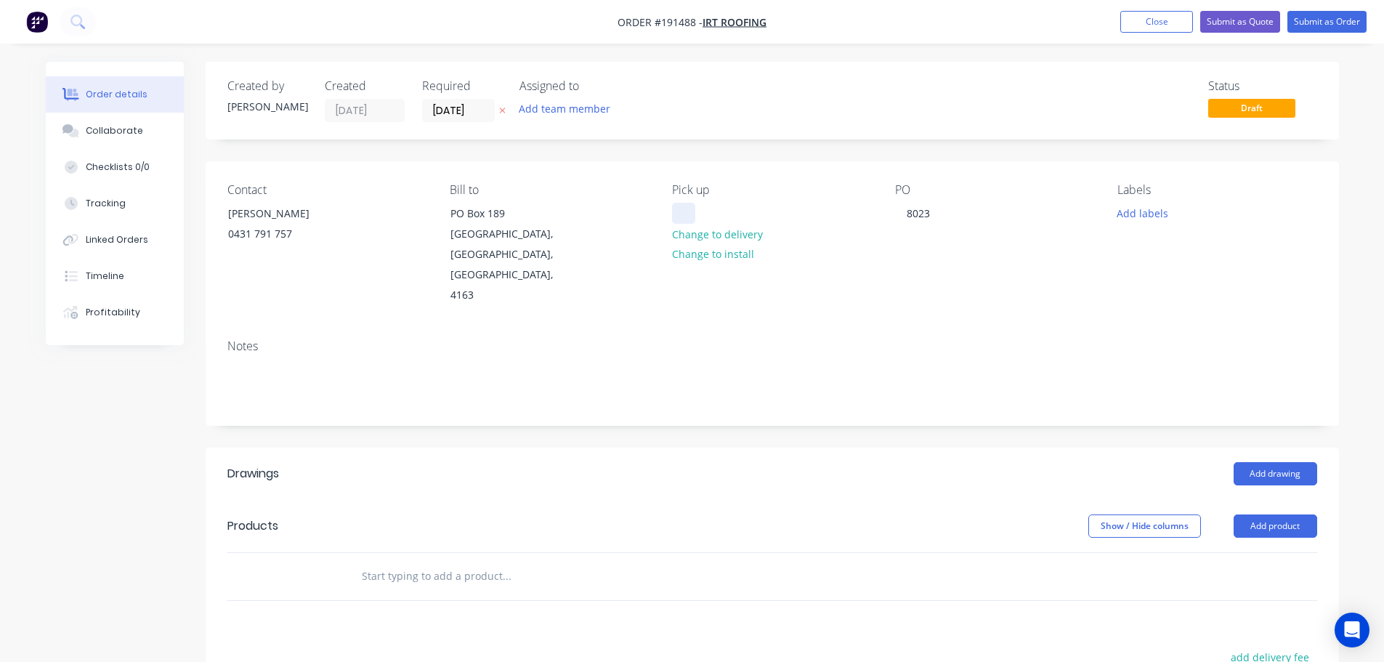
click at [686, 210] on div at bounding box center [683, 213] width 23 height 21
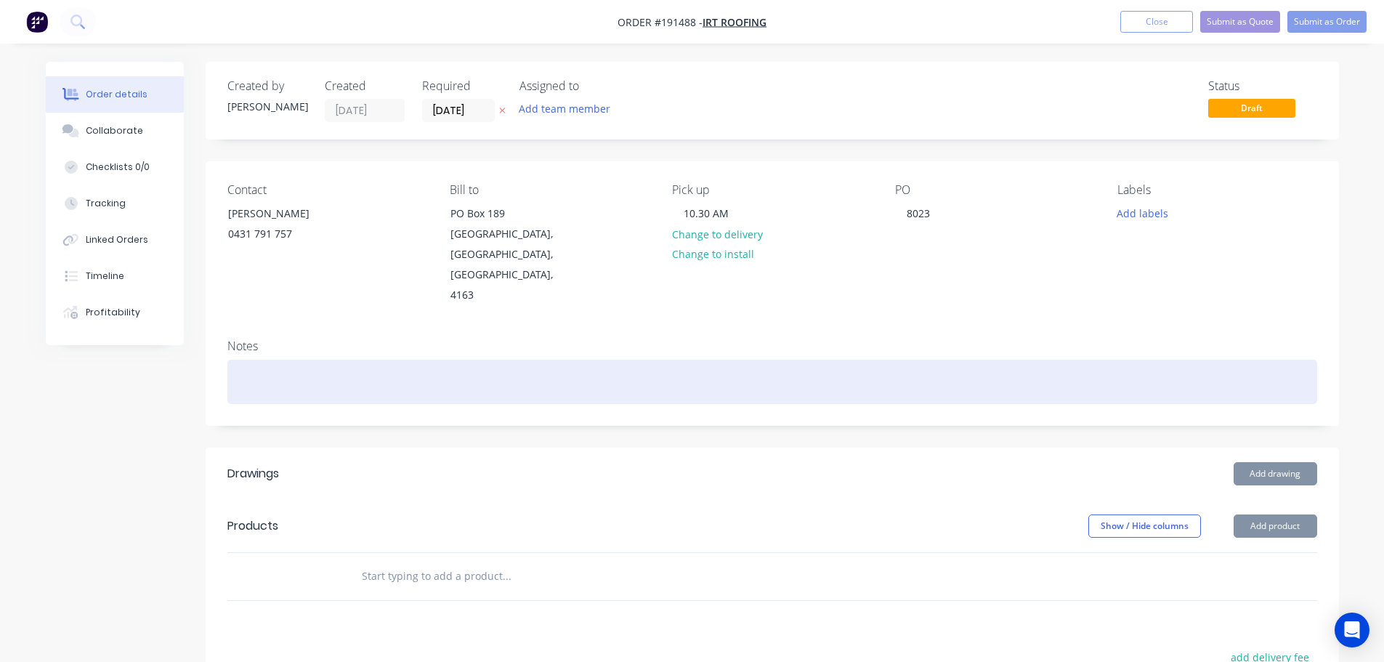
click at [743, 360] on div at bounding box center [772, 382] width 1090 height 44
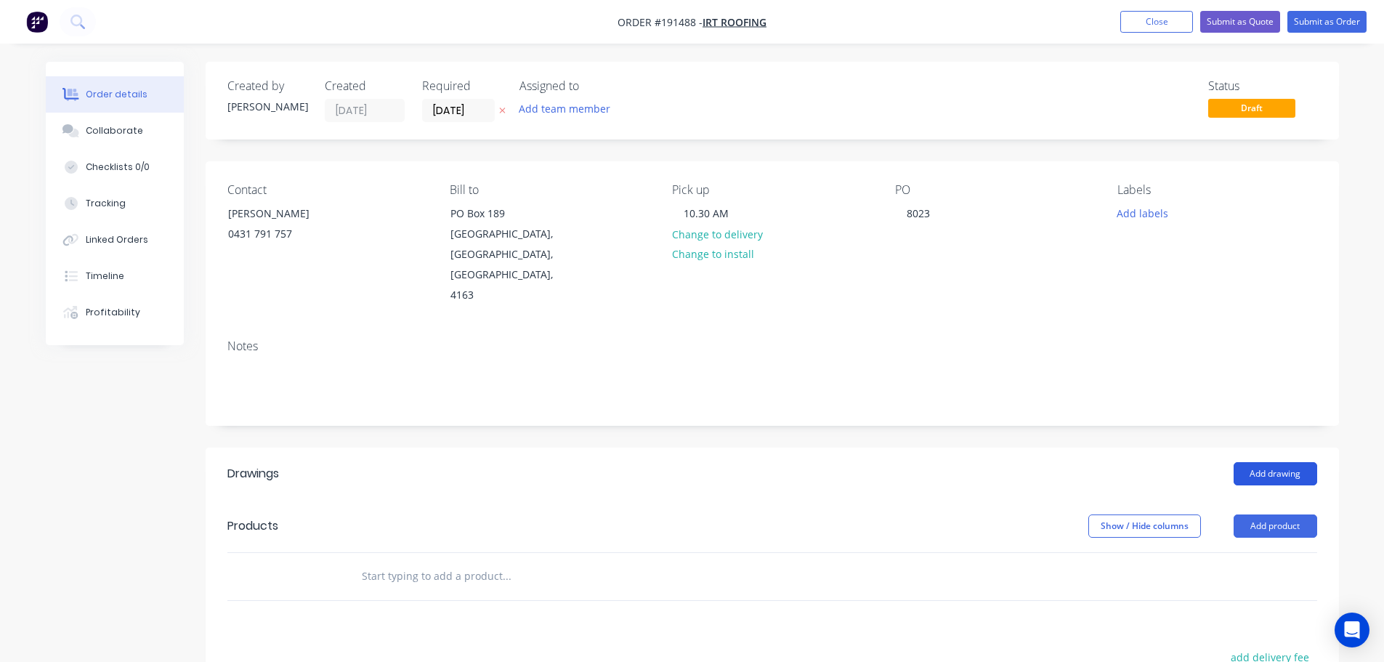
click at [1267, 462] on button "Add drawing" at bounding box center [1275, 473] width 84 height 23
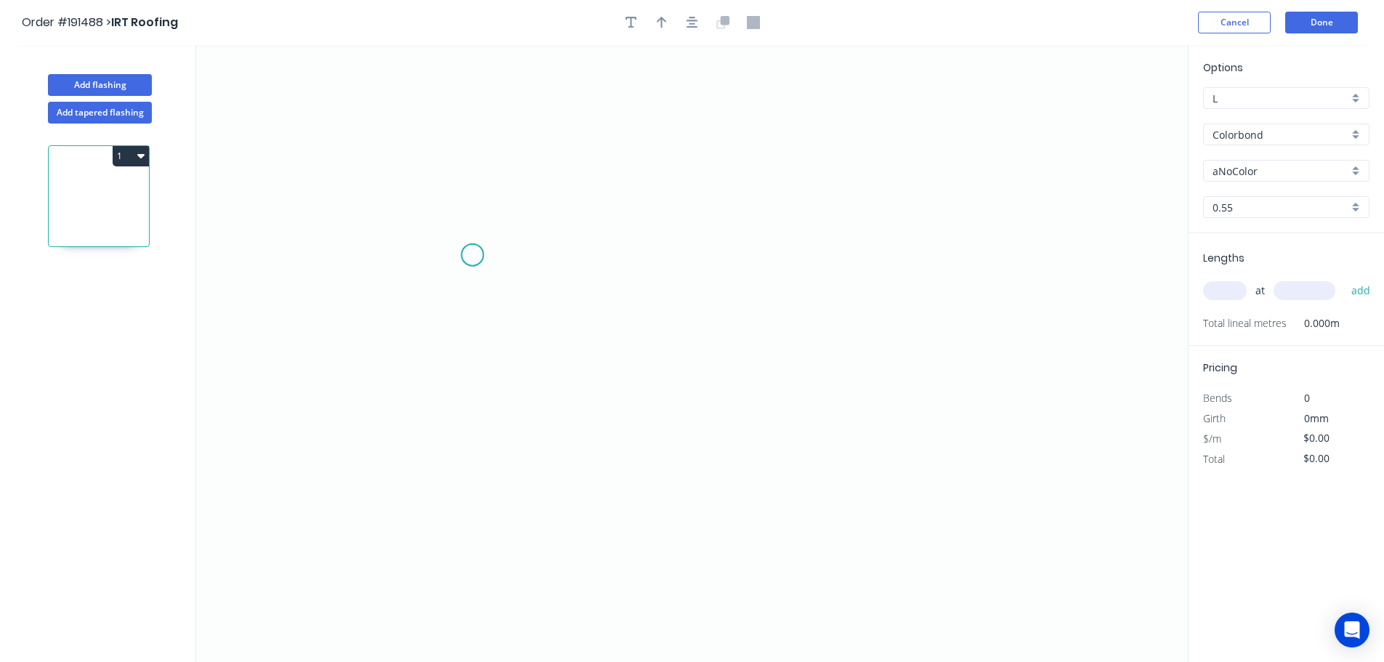
click at [472, 254] on icon "0" at bounding box center [691, 353] width 991 height 617
drag, startPoint x: 567, startPoint y: 256, endPoint x: 568, endPoint y: 208, distance: 47.2
click at [567, 248] on icon "0" at bounding box center [691, 353] width 991 height 617
drag, startPoint x: 576, startPoint y: 143, endPoint x: 660, endPoint y: 142, distance: 84.3
click at [576, 142] on icon "0 ?" at bounding box center [691, 353] width 991 height 617
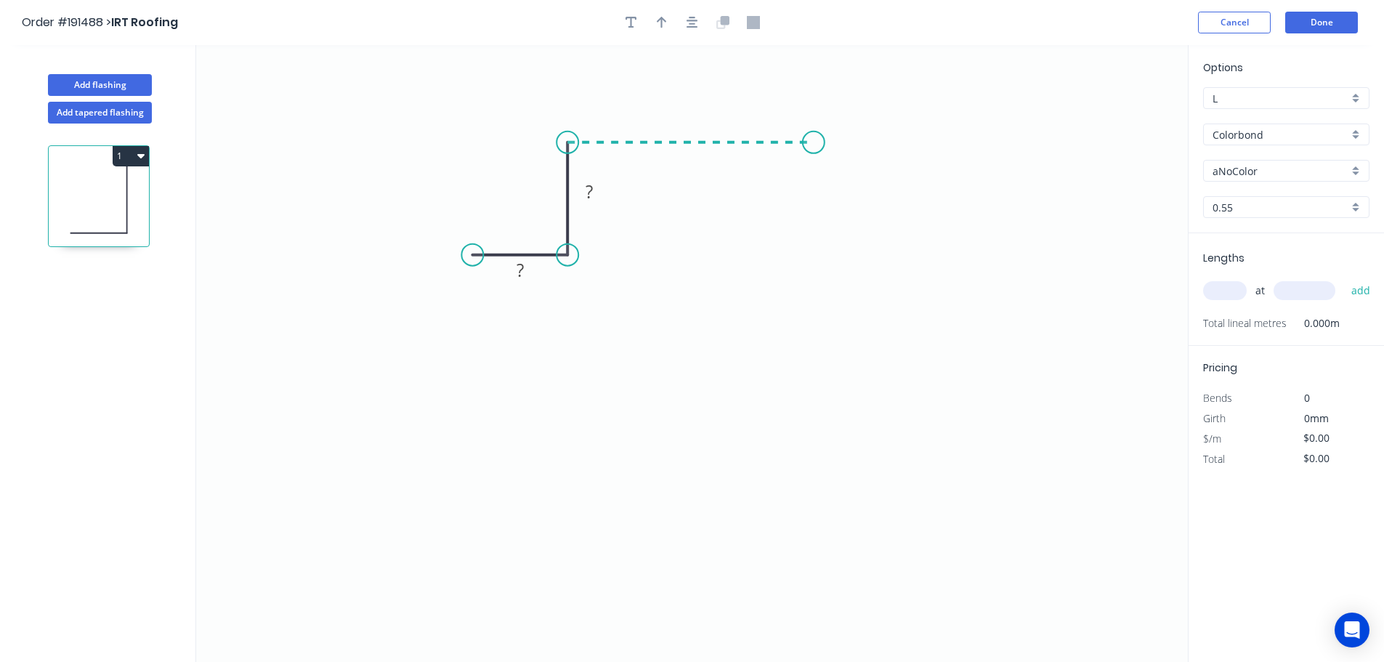
click at [814, 143] on icon "0 ? ?" at bounding box center [691, 353] width 991 height 617
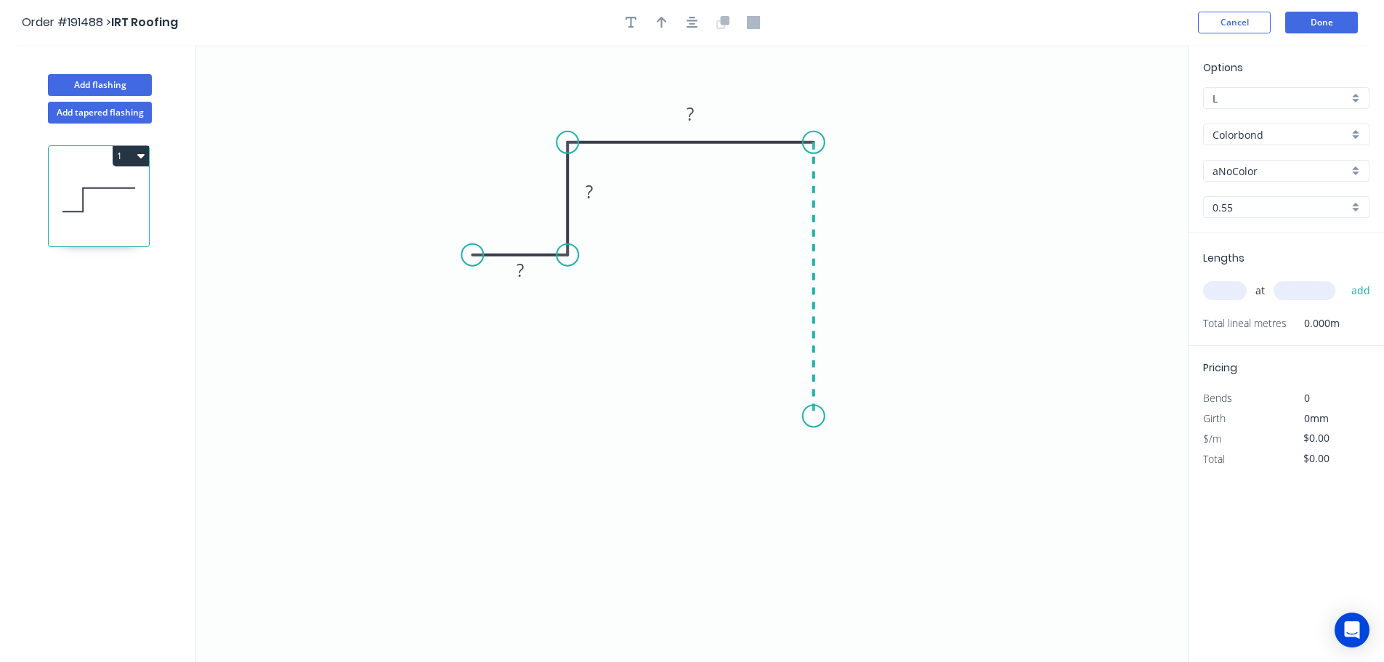
drag, startPoint x: 805, startPoint y: 416, endPoint x: 783, endPoint y: 415, distance: 21.8
click at [803, 416] on icon "0 ? ? ?" at bounding box center [691, 353] width 991 height 617
click at [705, 415] on icon at bounding box center [759, 415] width 109 height 0
click at [703, 506] on icon "0 ? ? ? ? ?" at bounding box center [691, 353] width 991 height 617
click at [703, 506] on circle at bounding box center [705, 506] width 22 height 22
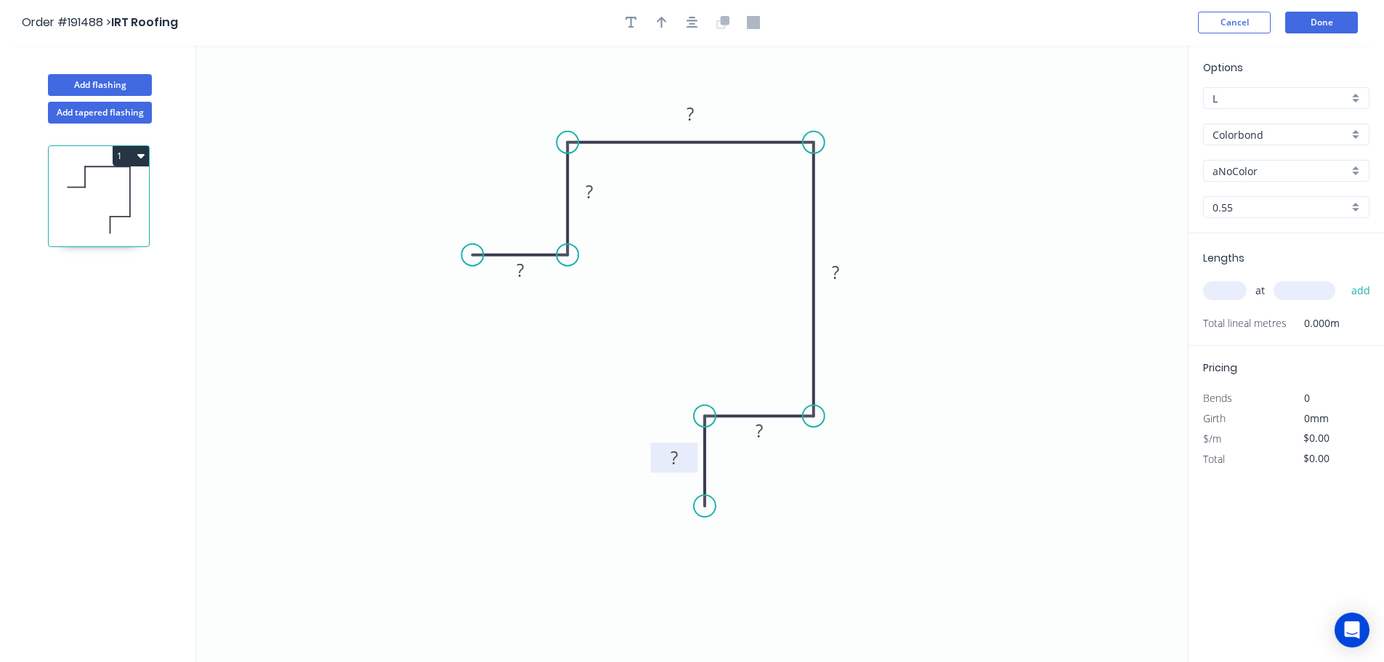
drag, startPoint x: 663, startPoint y: 464, endPoint x: 654, endPoint y: 468, distance: 9.4
click at [654, 468] on rect at bounding box center [674, 457] width 47 height 30
drag, startPoint x: 774, startPoint y: 432, endPoint x: 776, endPoint y: 442, distance: 10.4
click at [776, 442] on rect at bounding box center [760, 441] width 47 height 30
drag, startPoint x: 851, startPoint y: 275, endPoint x: 863, endPoint y: 276, distance: 11.7
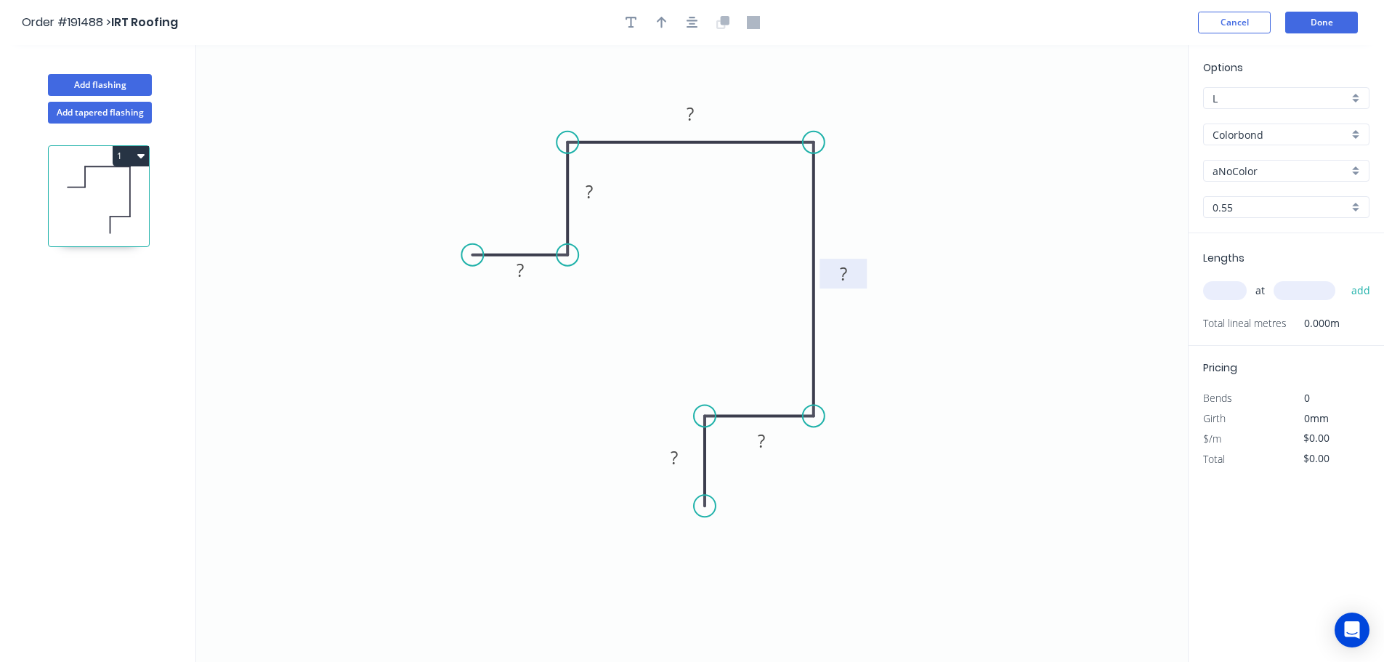
click at [863, 276] on rect at bounding box center [842, 274] width 47 height 30
drag, startPoint x: 604, startPoint y: 200, endPoint x: 612, endPoint y: 207, distance: 11.3
click at [612, 207] on icon "0 ? ? ? ? ? ?" at bounding box center [691, 353] width 991 height 617
drag, startPoint x: 612, startPoint y: 201, endPoint x: 619, endPoint y: 208, distance: 10.3
click at [619, 208] on rect at bounding box center [596, 199] width 47 height 30
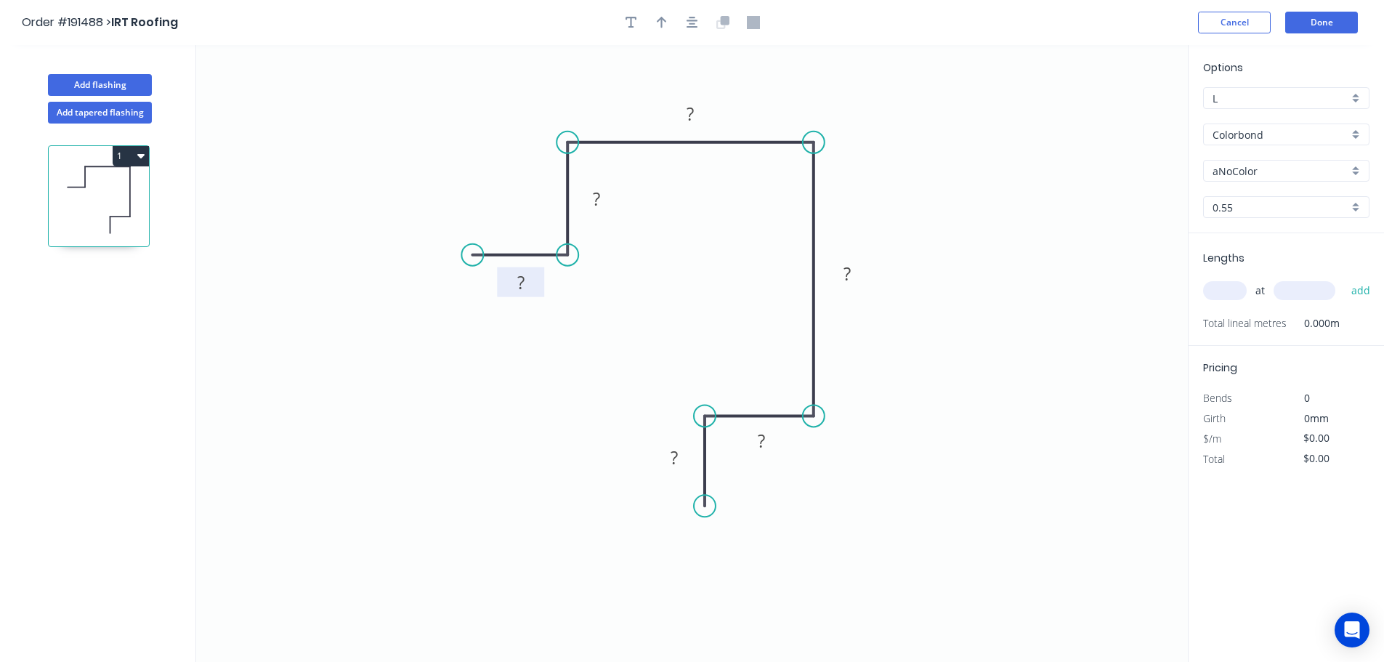
drag, startPoint x: 538, startPoint y: 275, endPoint x: 523, endPoint y: 288, distance: 20.1
click at [539, 288] on rect at bounding box center [520, 282] width 47 height 30
click at [522, 287] on tspan "?" at bounding box center [520, 283] width 7 height 24
type input "$13.05"
drag, startPoint x: 662, startPoint y: 21, endPoint x: 673, endPoint y: 25, distance: 11.7
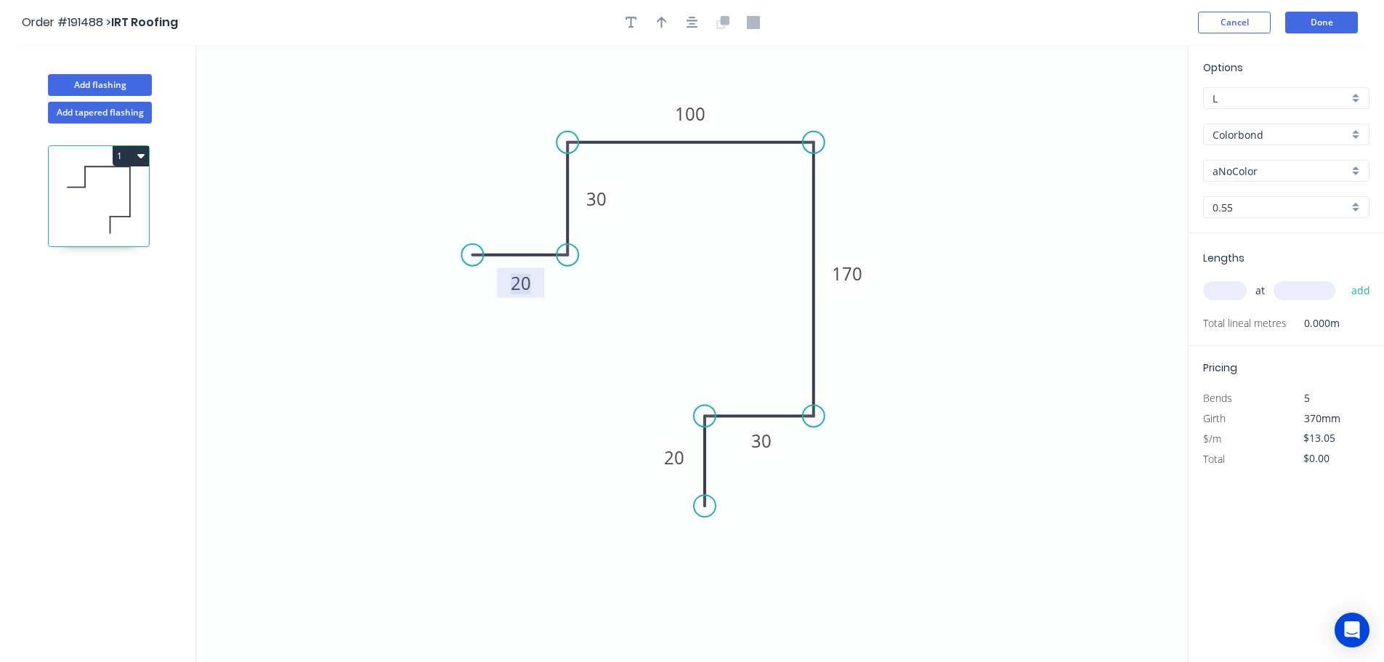
click at [661, 21] on icon "button" at bounding box center [662, 23] width 10 height 12
drag, startPoint x: 1114, startPoint y: 113, endPoint x: 882, endPoint y: 182, distance: 242.5
click at [882, 182] on icon at bounding box center [885, 165] width 13 height 46
click at [883, 182] on icon at bounding box center [881, 165] width 13 height 46
click at [1245, 168] on input "aNoColor" at bounding box center [1280, 170] width 136 height 15
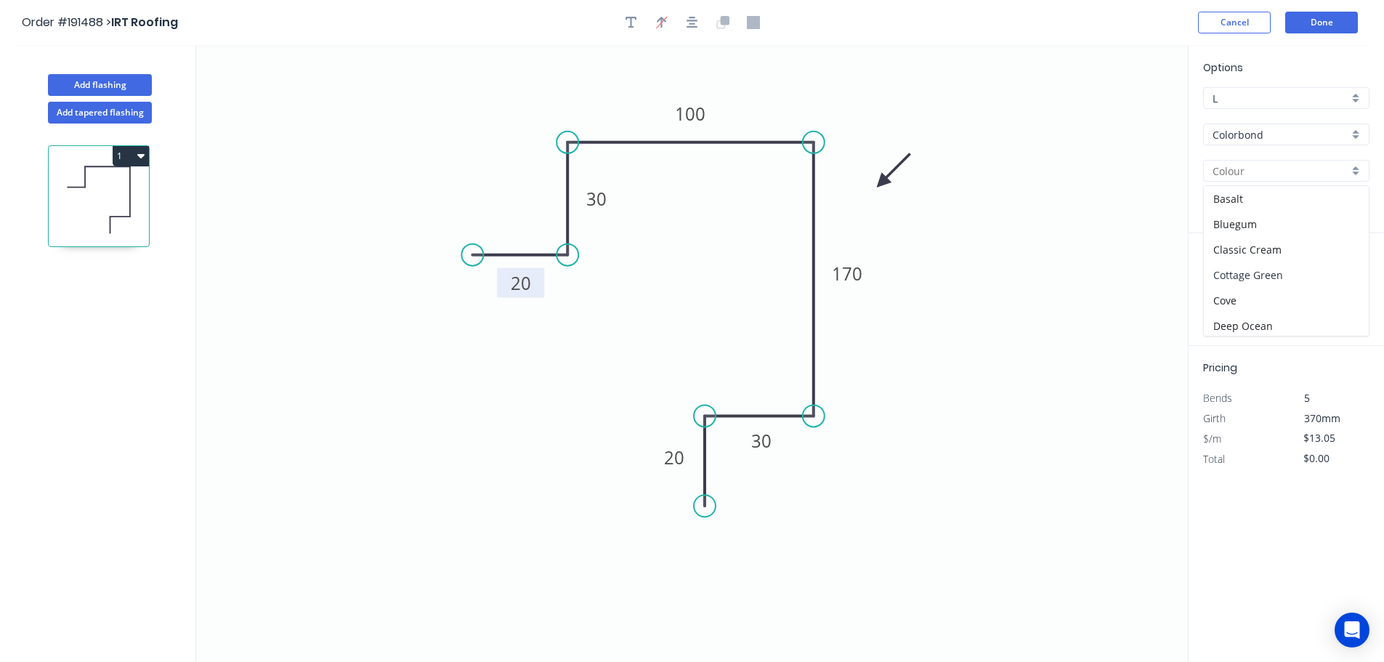
click at [1283, 275] on div "Cottage Green" at bounding box center [1286, 274] width 165 height 25
type input "Cottage Green"
click at [1229, 291] on input "text" at bounding box center [1225, 290] width 44 height 19
type input "1"
type input "4"
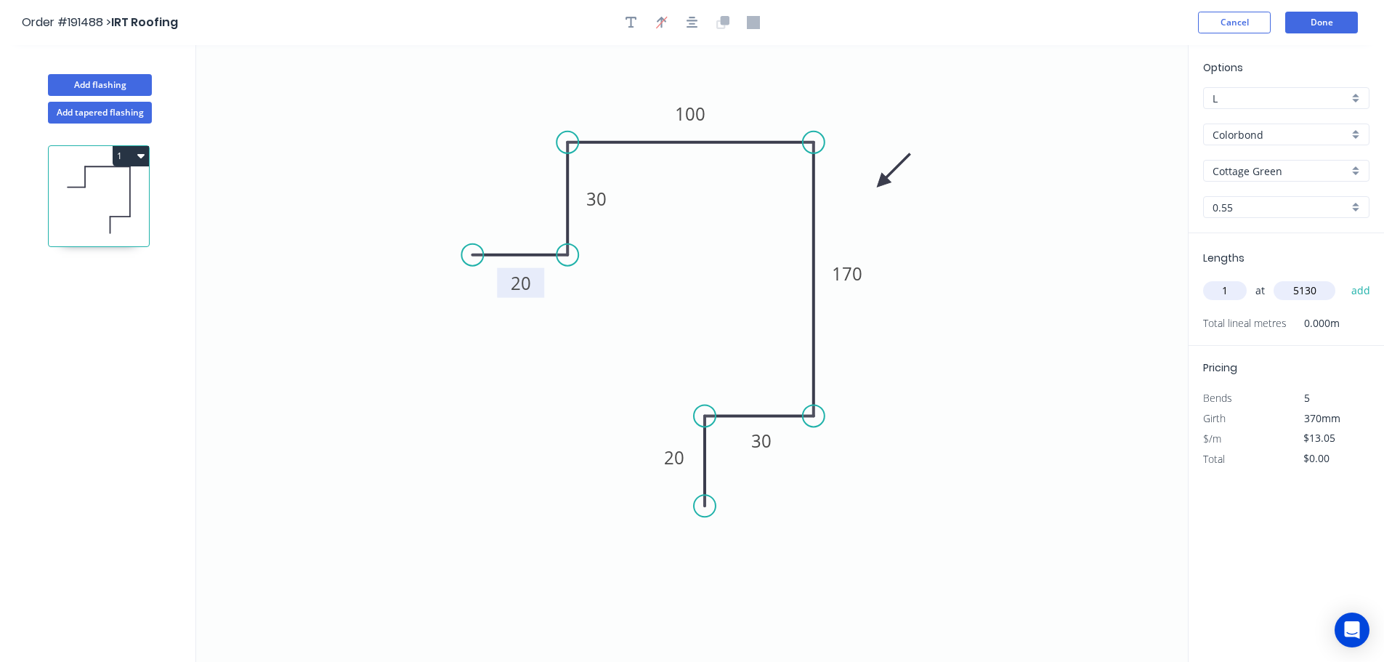
type input "5130"
click at [1344, 278] on button "add" at bounding box center [1361, 290] width 34 height 25
click at [135, 158] on button "1" at bounding box center [131, 156] width 36 height 20
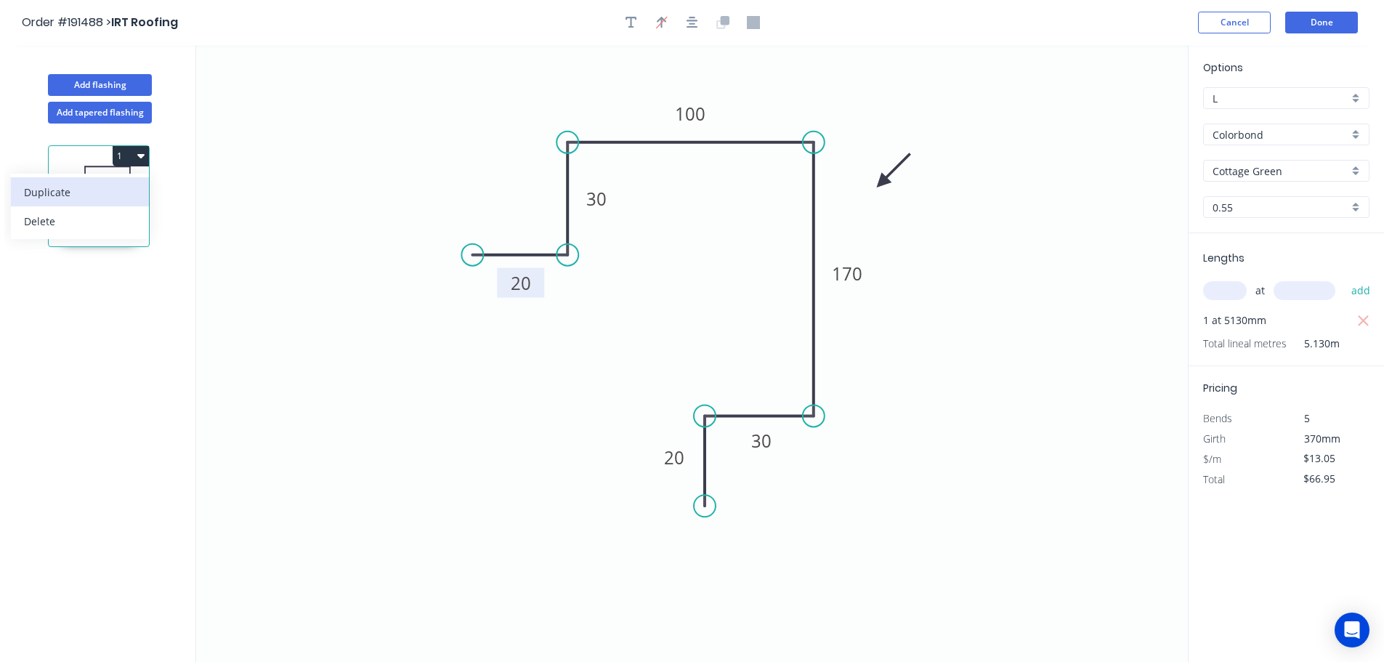
click at [69, 194] on div "Duplicate" at bounding box center [80, 192] width 112 height 21
type input "$0.00"
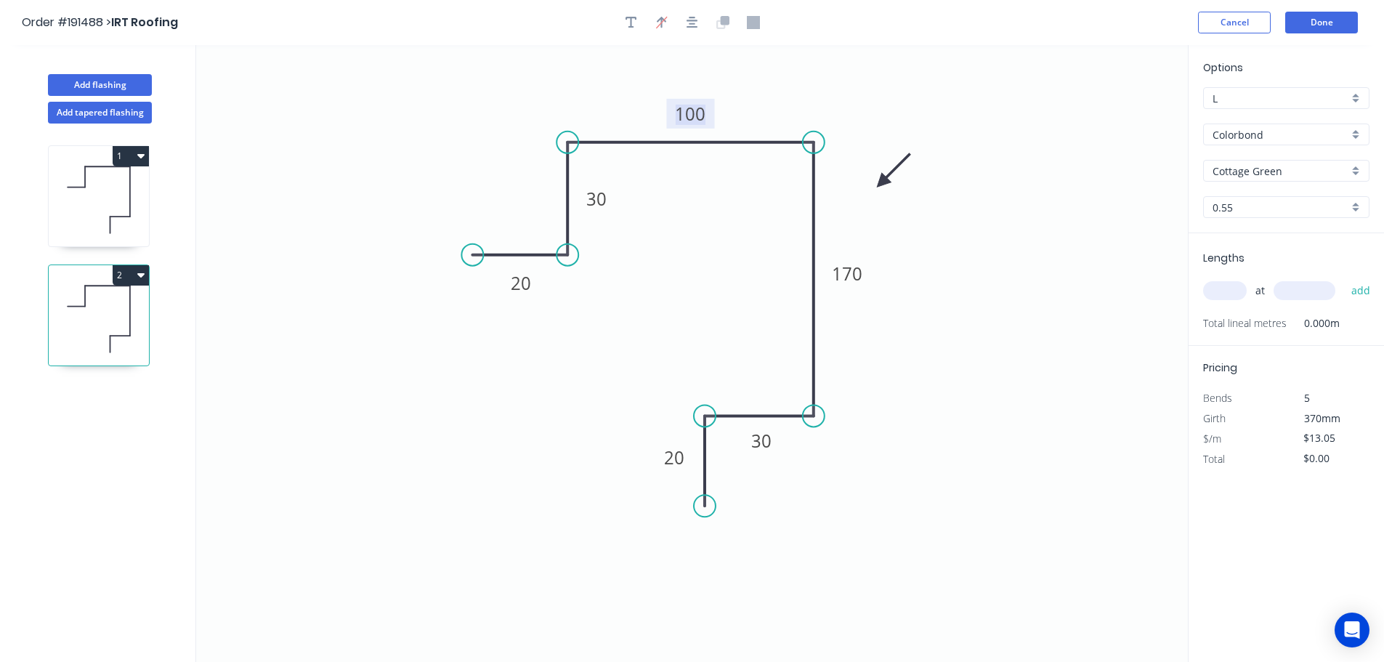
click at [697, 115] on tspan "100" at bounding box center [691, 114] width 31 height 24
type input "$14.84"
click at [1226, 285] on input "text" at bounding box center [1225, 290] width 44 height 19
click at [1225, 280] on div "at add" at bounding box center [1287, 290] width 169 height 25
click at [1228, 291] on input "text" at bounding box center [1225, 290] width 44 height 19
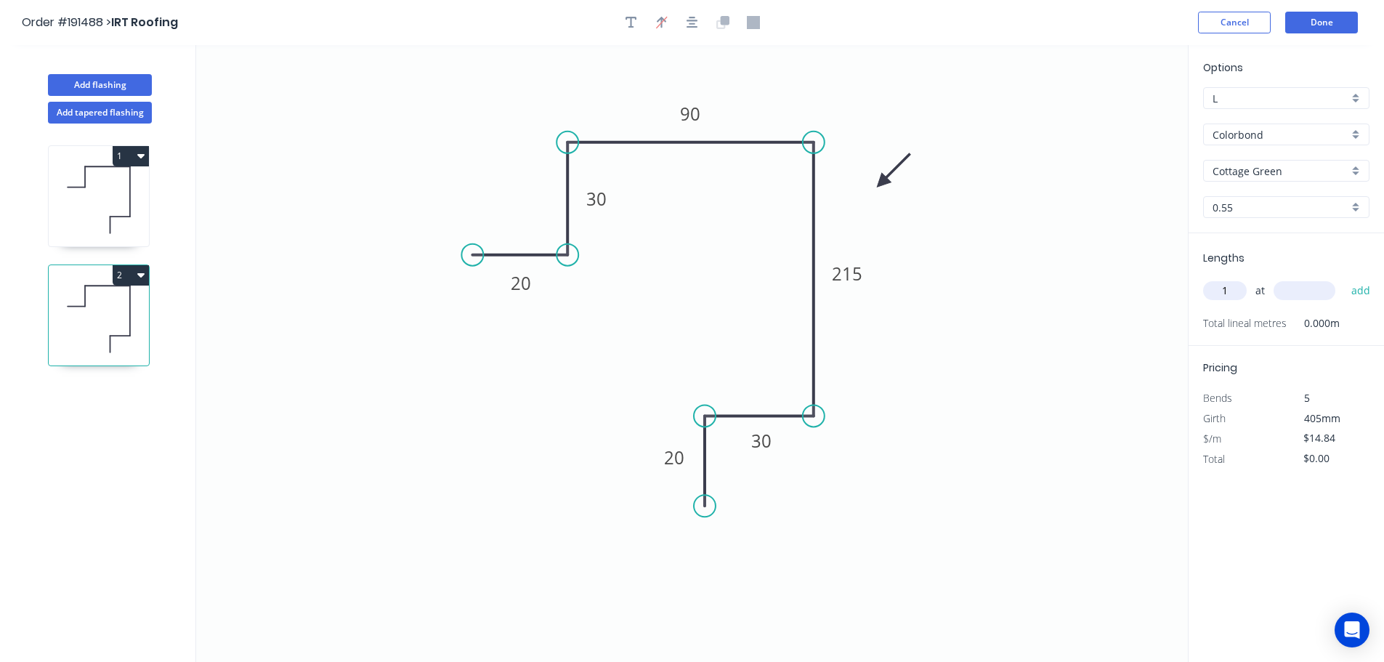
type input "1"
type input "3030"
click at [1344, 278] on button "add" at bounding box center [1361, 290] width 34 height 25
type input "$44.97"
click at [1312, 20] on button "Done" at bounding box center [1321, 23] width 73 height 22
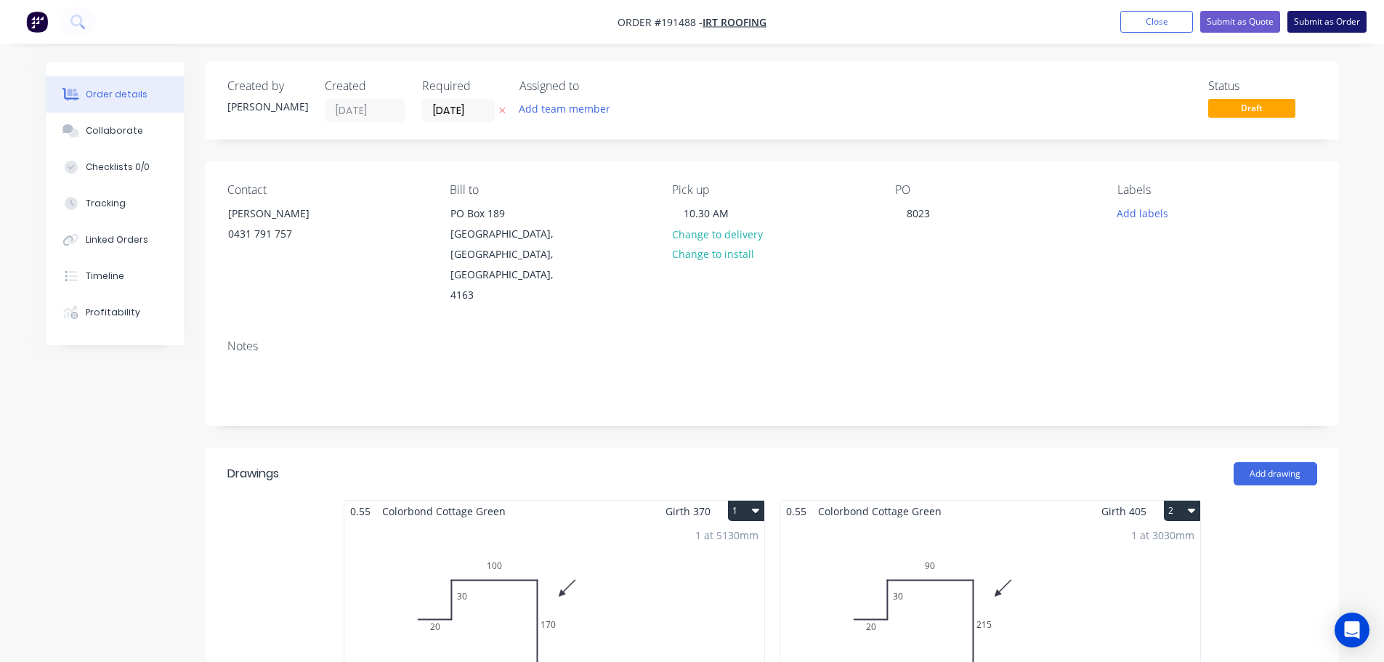
click at [1309, 28] on button "Submit as Order" at bounding box center [1326, 22] width 79 height 22
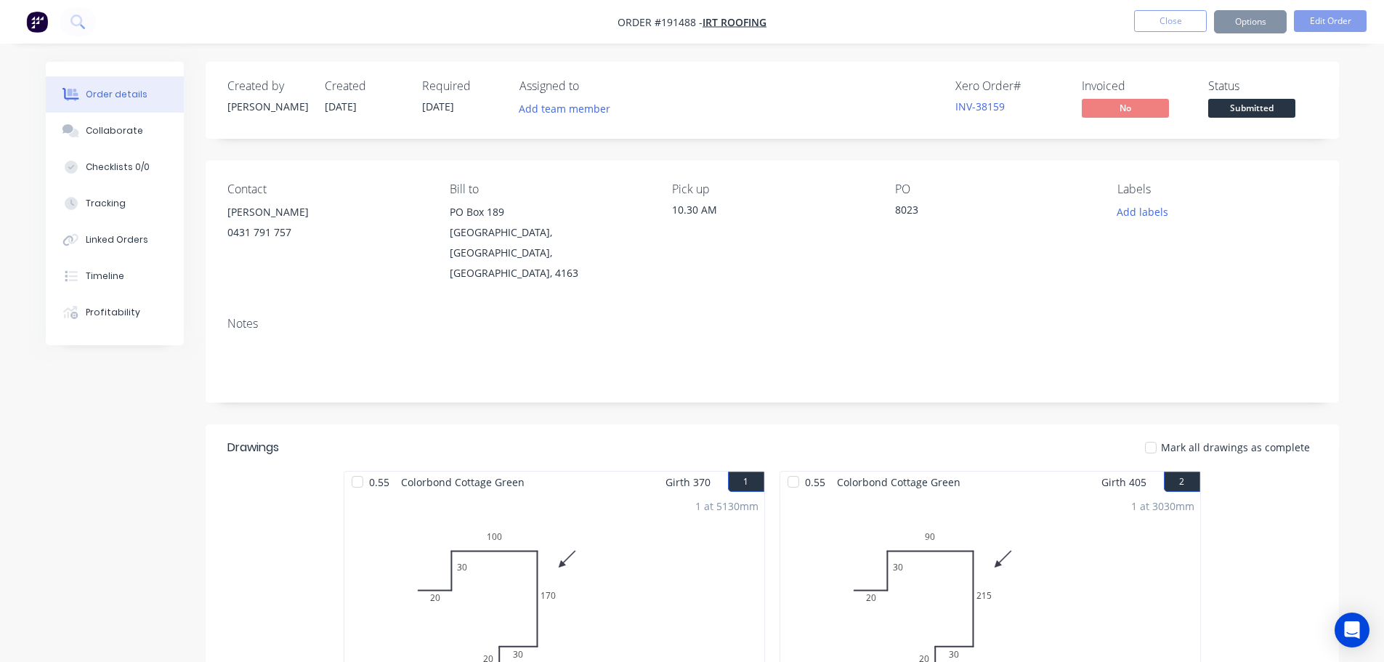
click at [1259, 20] on button "Options" at bounding box center [1250, 21] width 73 height 23
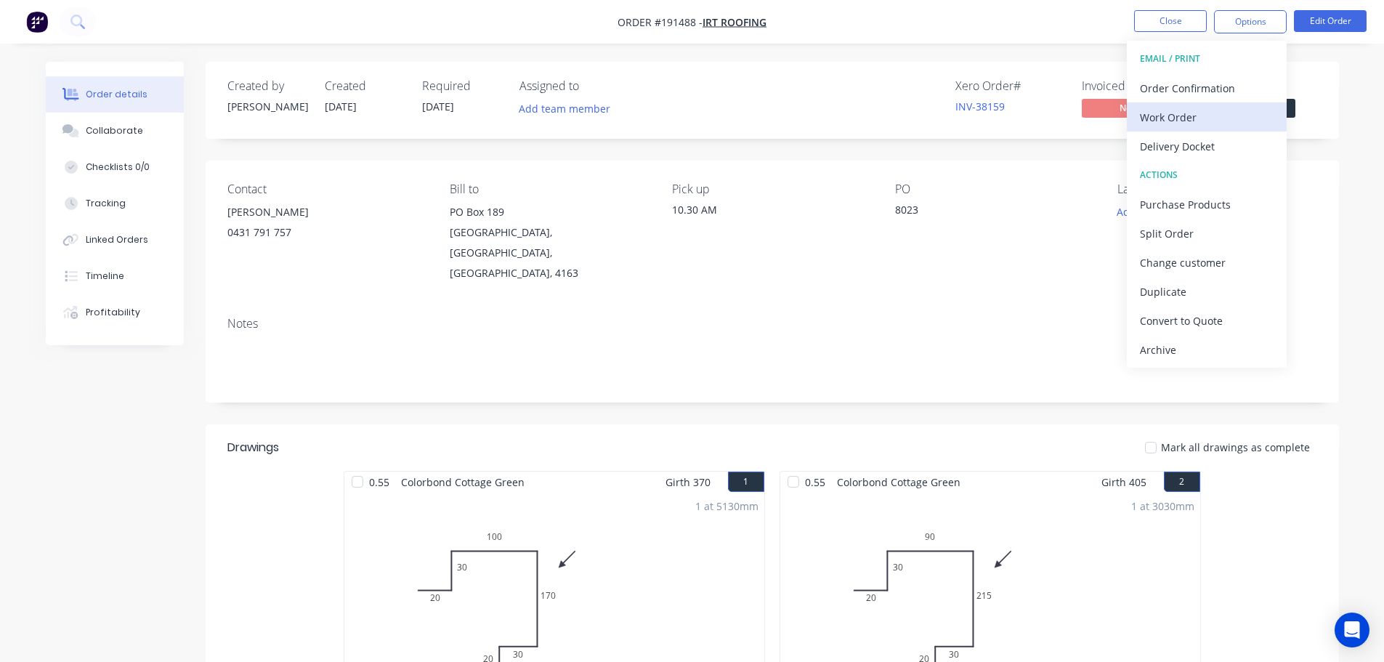
click at [1174, 115] on div "Work Order" at bounding box center [1207, 117] width 134 height 21
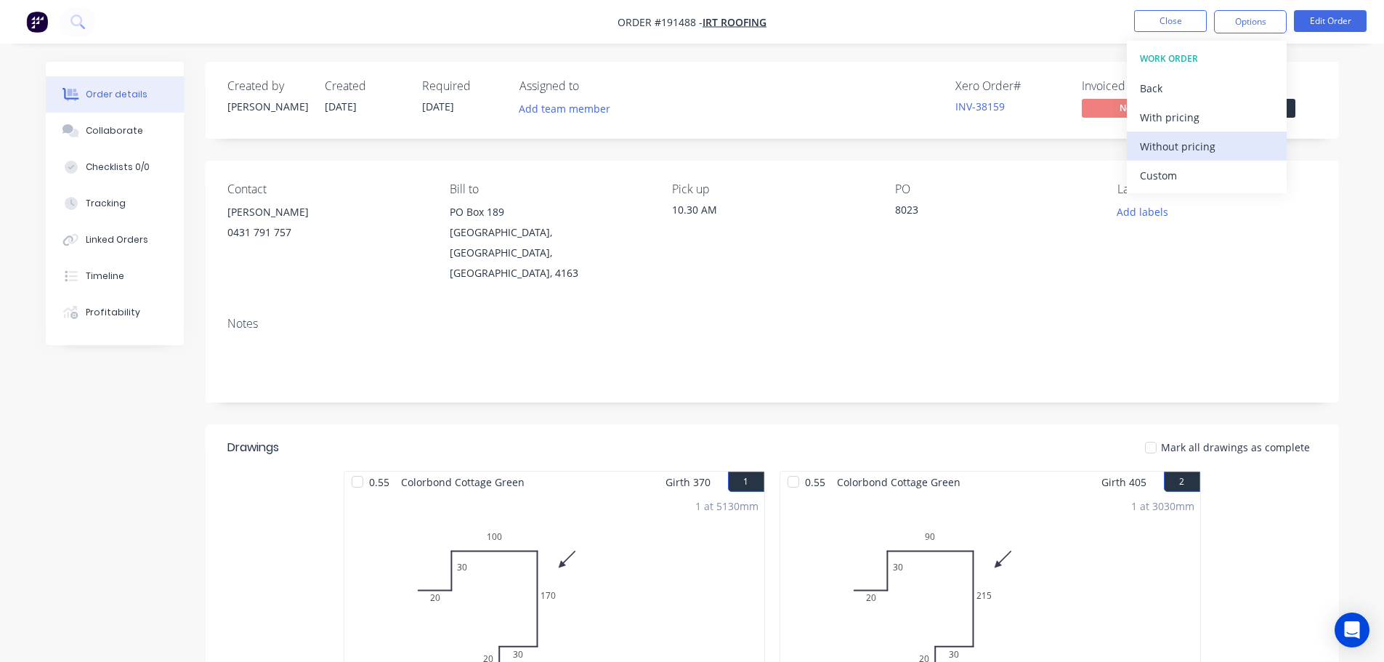
click at [1181, 149] on div "Without pricing" at bounding box center [1207, 146] width 134 height 21
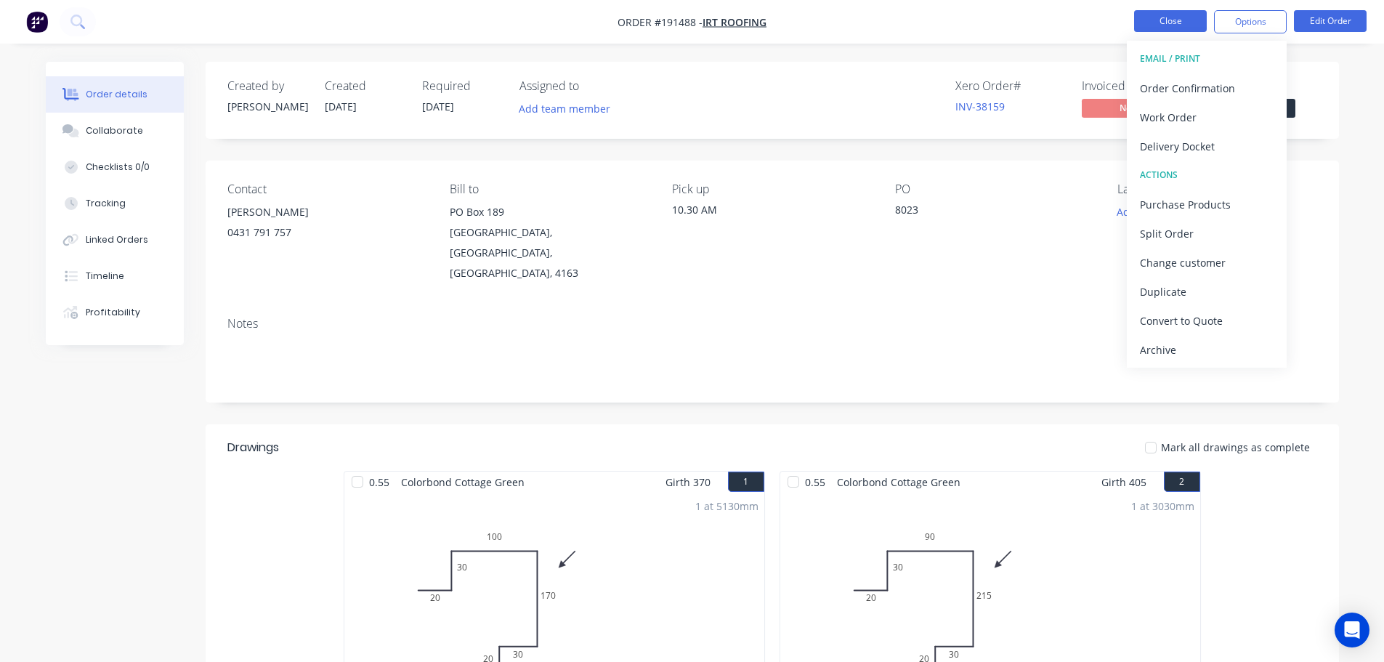
click at [1194, 15] on button "Close" at bounding box center [1170, 21] width 73 height 22
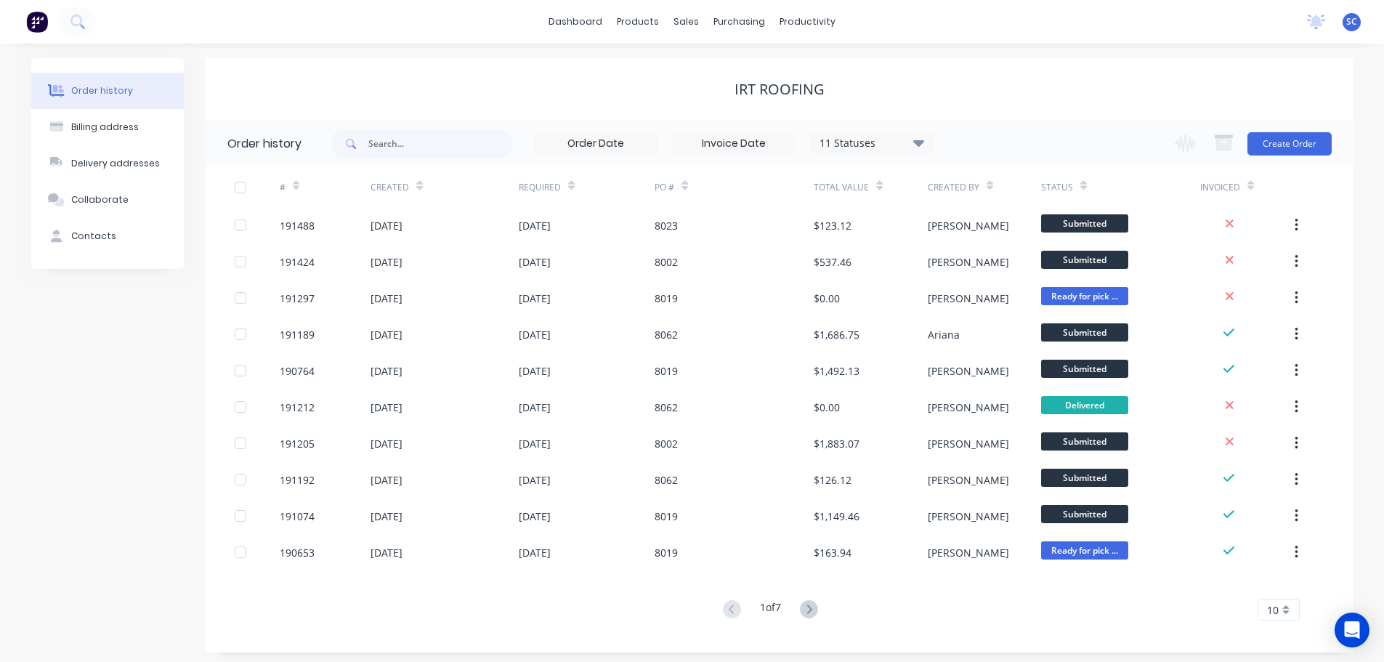
click at [452, 81] on div "IRT Roofing" at bounding box center [780, 89] width 1148 height 17
click at [690, 22] on div "sales" at bounding box center [686, 22] width 40 height 22
click at [693, 25] on div "sales" at bounding box center [686, 22] width 40 height 22
click at [724, 98] on div "Customers" at bounding box center [736, 98] width 52 height 13
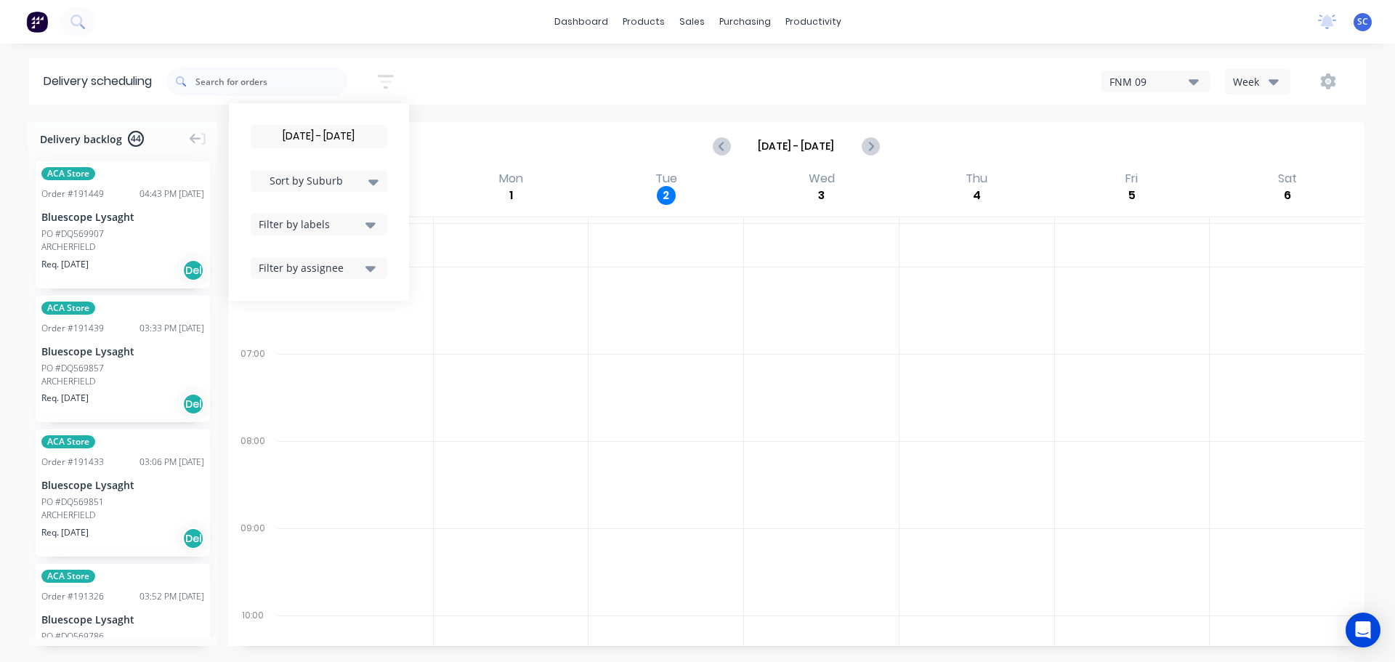
click at [477, 78] on div "[DATE] - [DATE] Sort by Suburb Created date Required date Order number Customer…" at bounding box center [765, 81] width 1199 height 41
click at [387, 78] on icon "button" at bounding box center [386, 82] width 16 height 18
click at [323, 141] on input "[DATE] - [DATE]" at bounding box center [318, 137] width 135 height 22
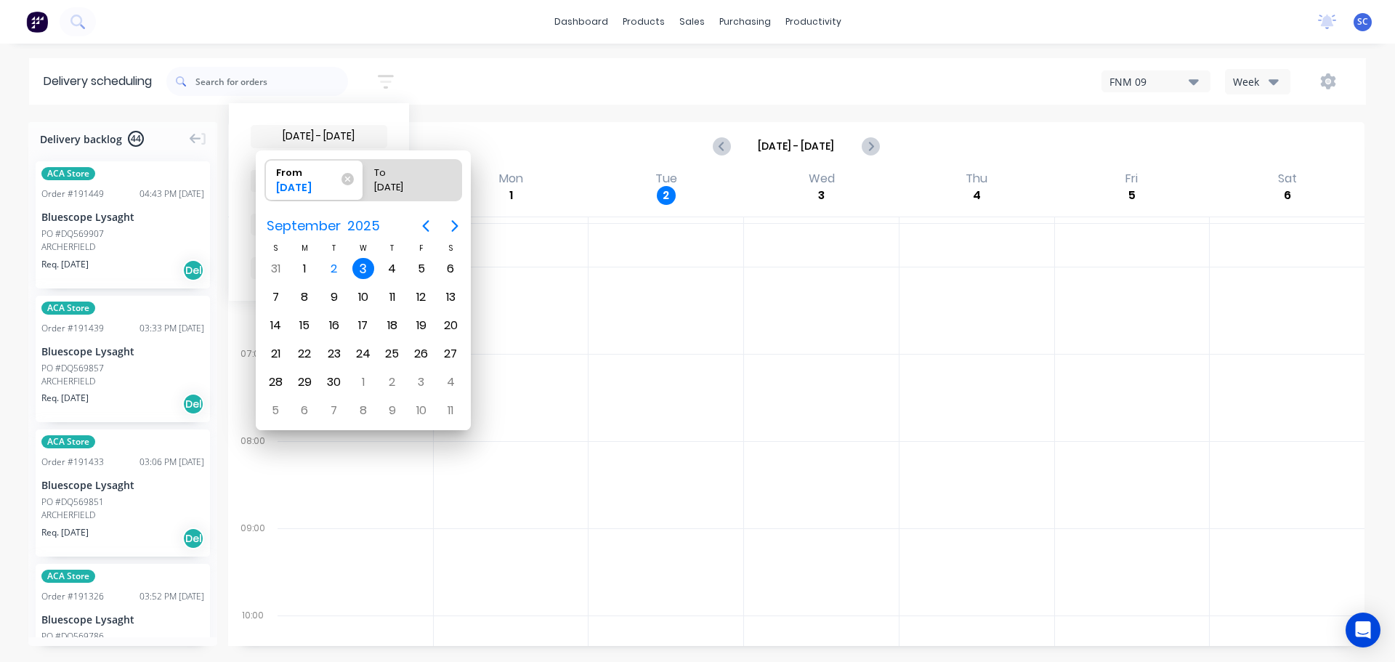
click at [368, 267] on div "3" at bounding box center [363, 269] width 22 height 22
radio input "false"
radio input "true"
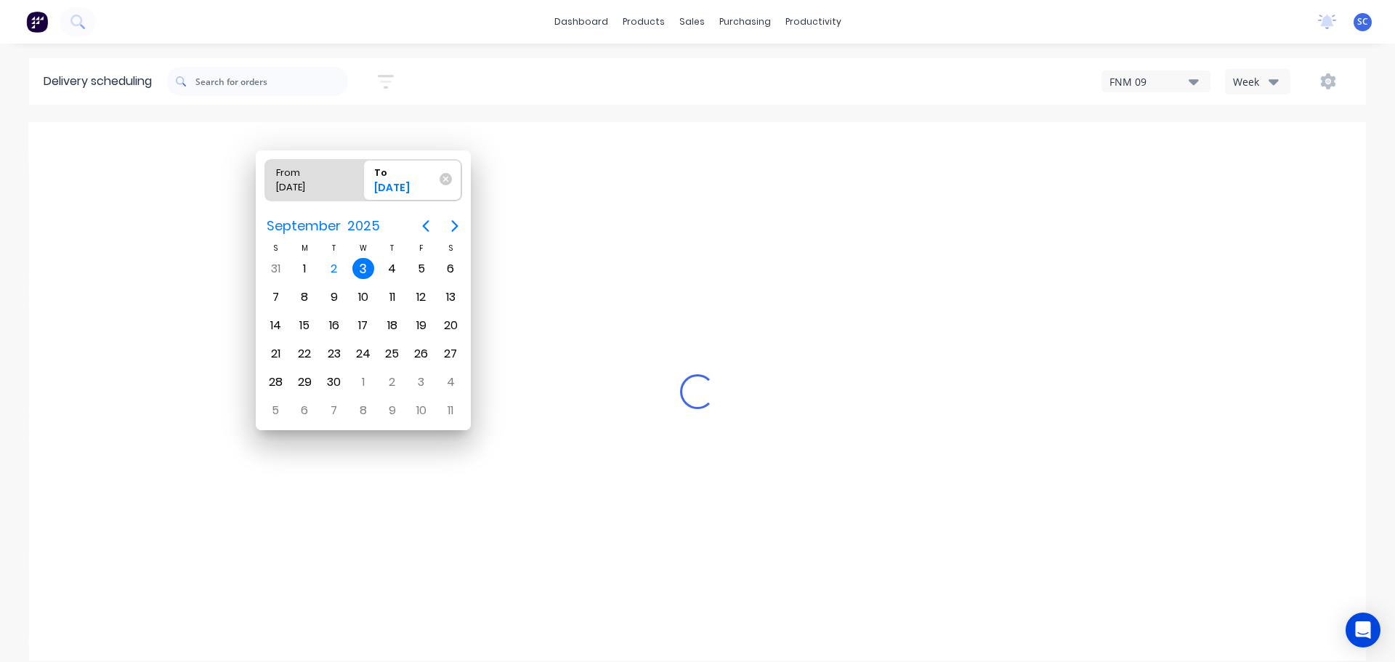
click at [362, 267] on div "3" at bounding box center [363, 269] width 22 height 22
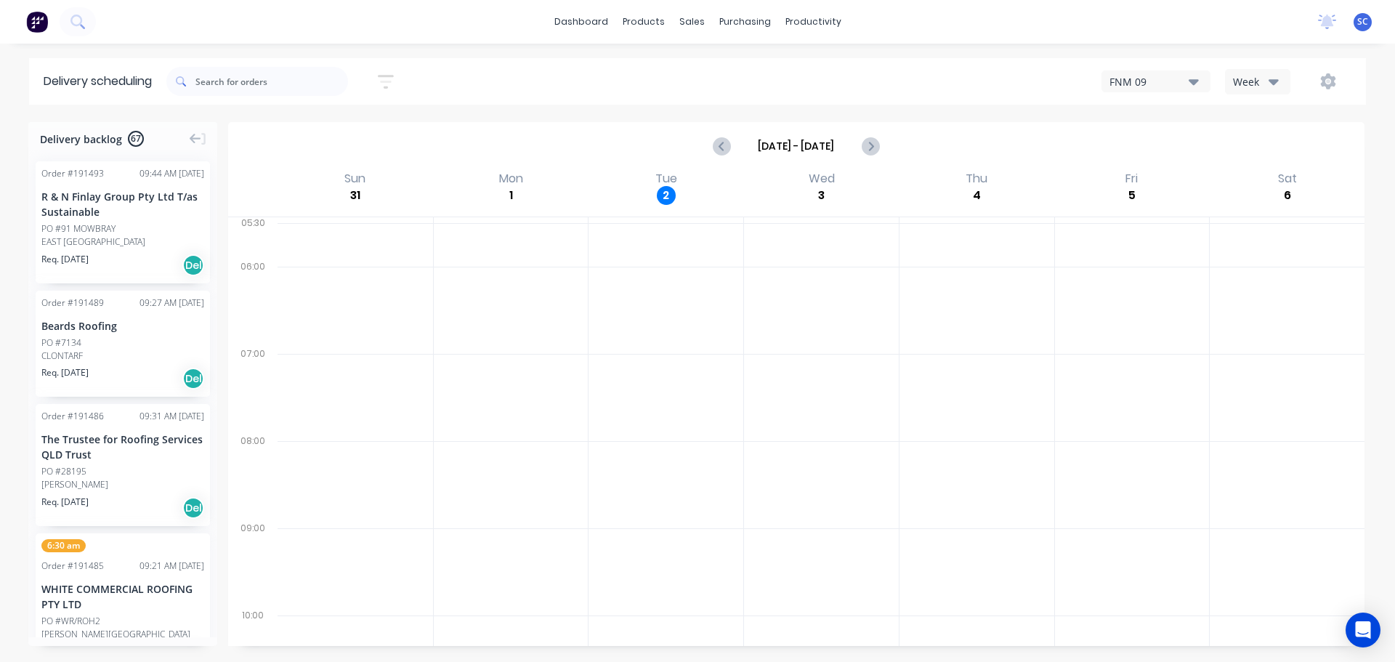
click at [388, 74] on icon "button" at bounding box center [386, 82] width 16 height 18
click at [312, 180] on span "Sort by Suburb" at bounding box center [306, 180] width 94 height 15
click at [283, 346] on div "Suburb" at bounding box center [319, 343] width 137 height 26
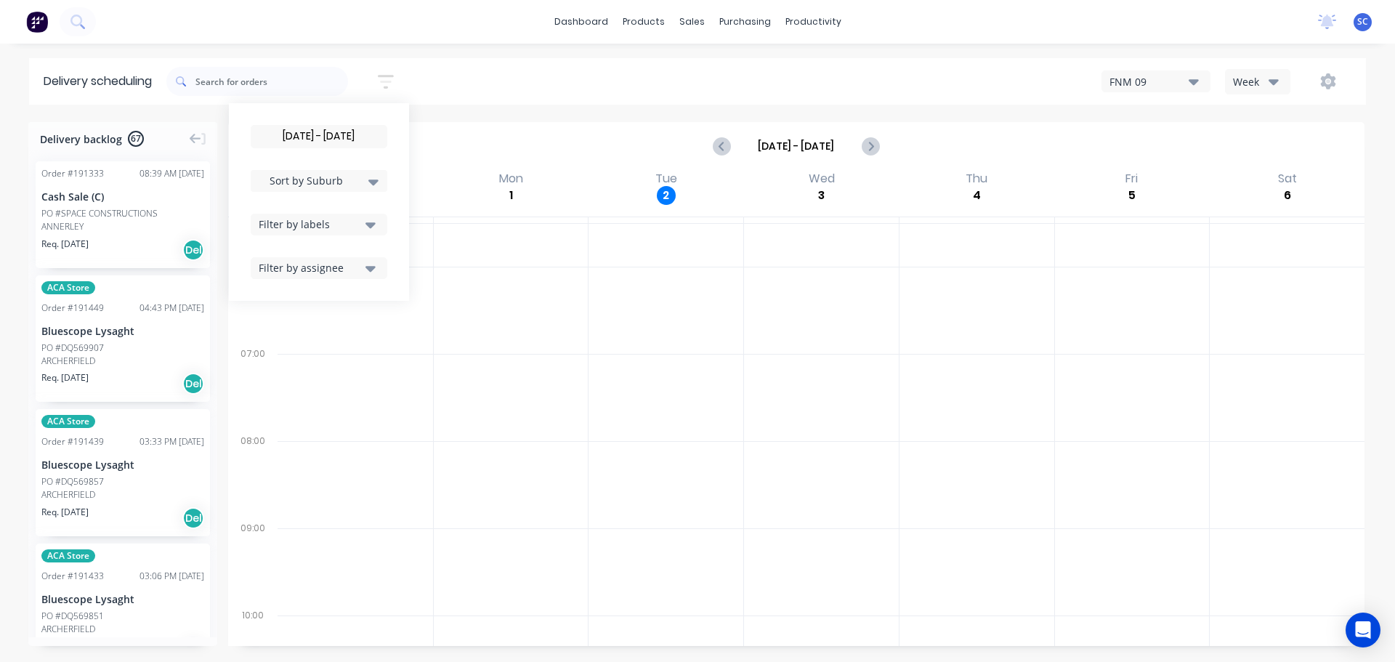
click at [447, 70] on div "03/09/25 - 03/09/25 Sort by Suburb Created date Required date Order number Cust…" at bounding box center [765, 81] width 1199 height 41
click at [388, 78] on icon "button" at bounding box center [386, 82] width 16 height 18
click at [341, 226] on div "Filter by labels" at bounding box center [310, 223] width 102 height 15
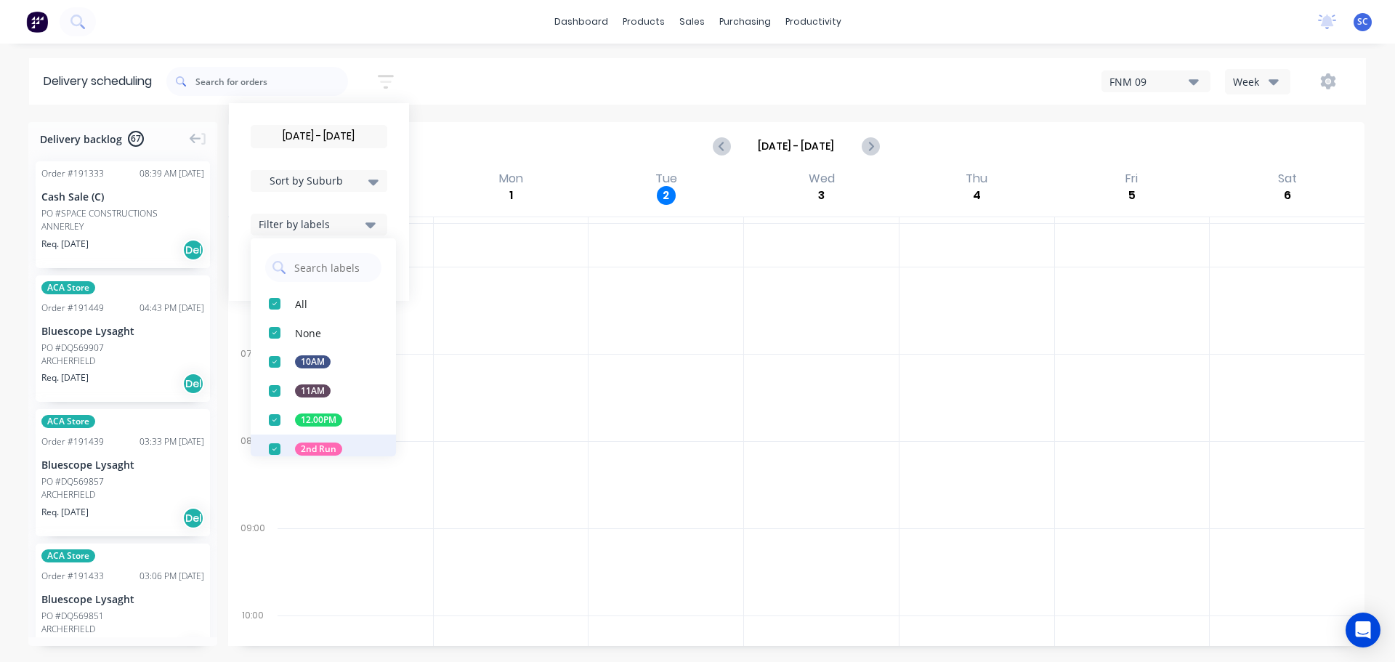
click at [278, 448] on div "button" at bounding box center [274, 448] width 29 height 29
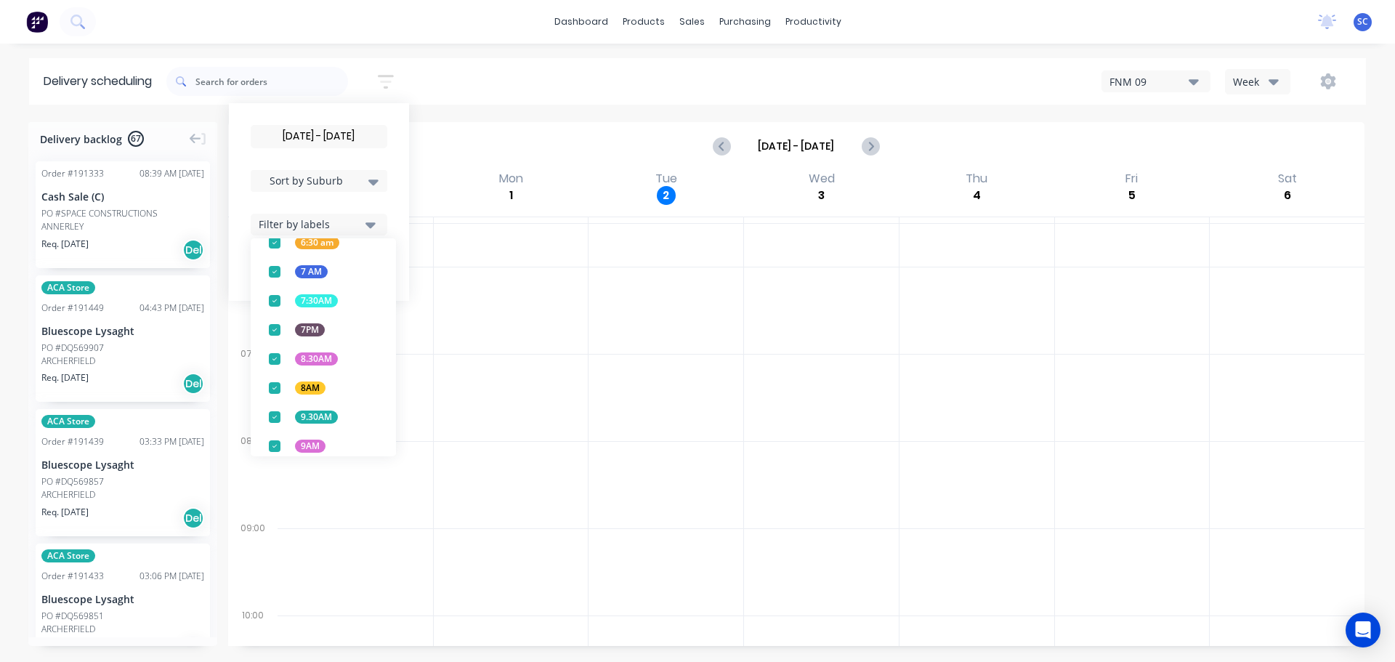
scroll to position [571, 0]
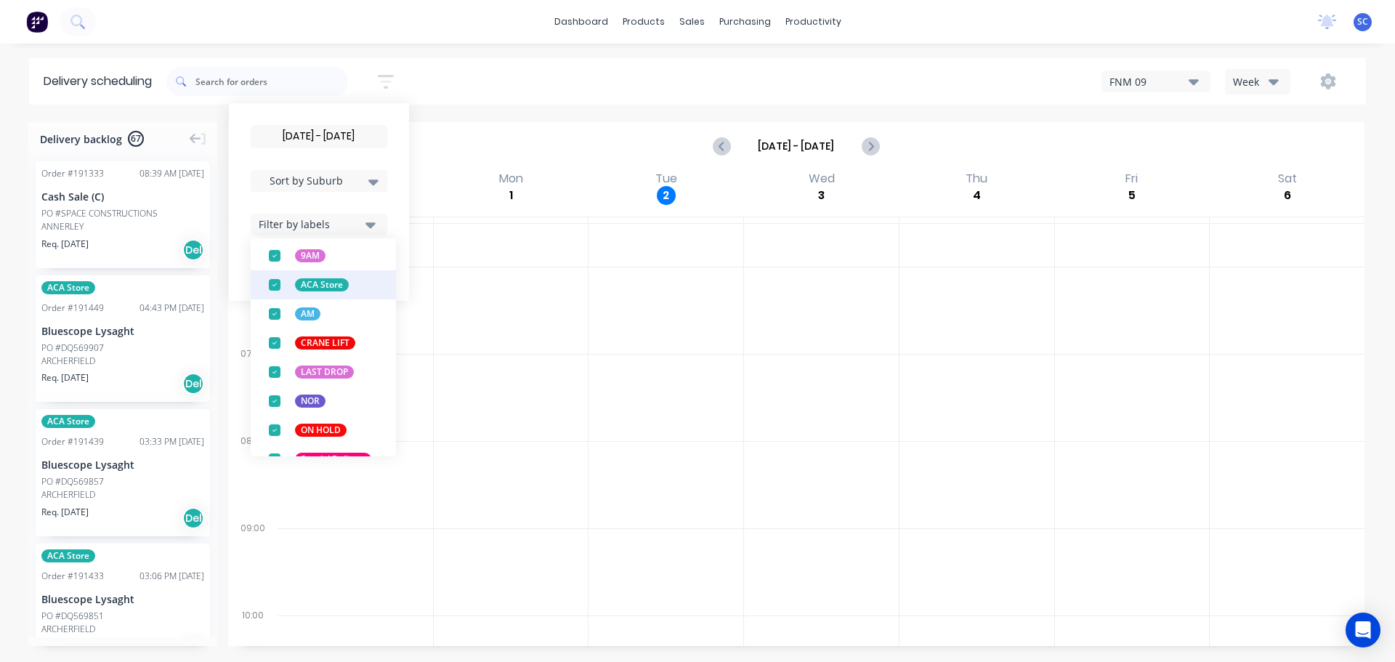
click at [276, 287] on div "button" at bounding box center [274, 284] width 29 height 29
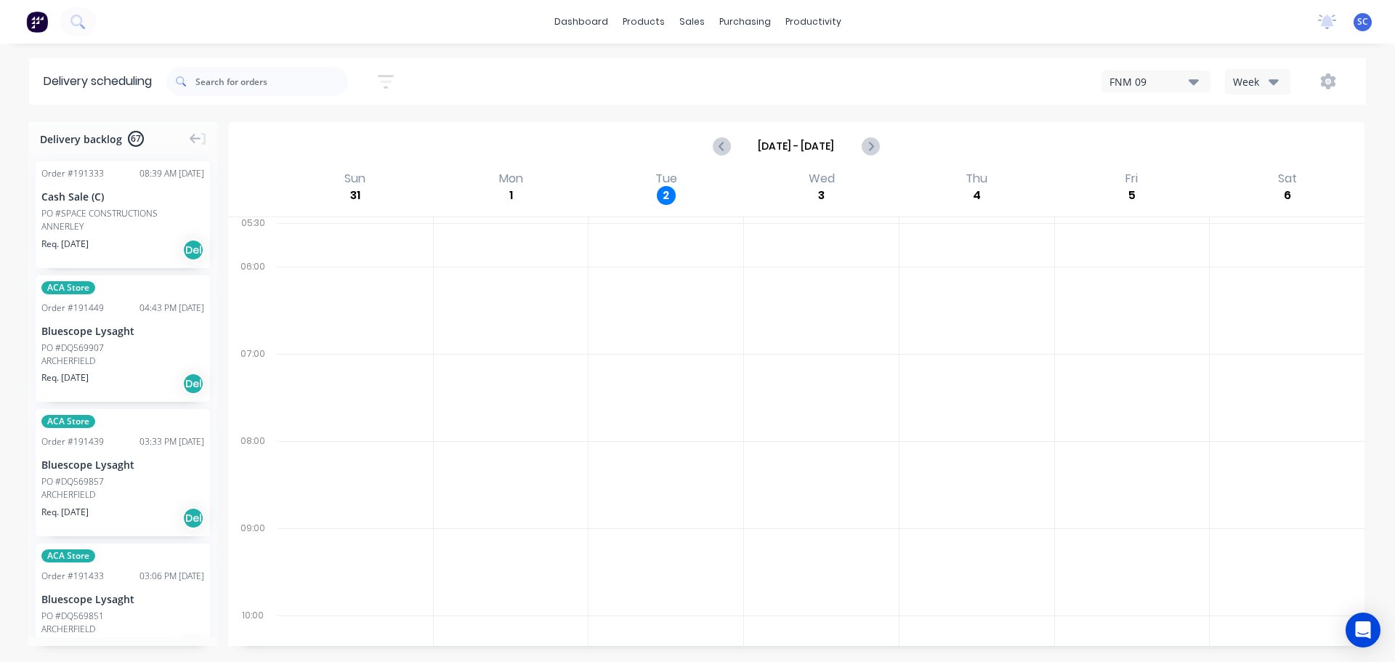
click at [464, 66] on div "03/09/25 - 03/09/25 Sort by Suburb Created date Required date Order number Cust…" at bounding box center [765, 81] width 1199 height 41
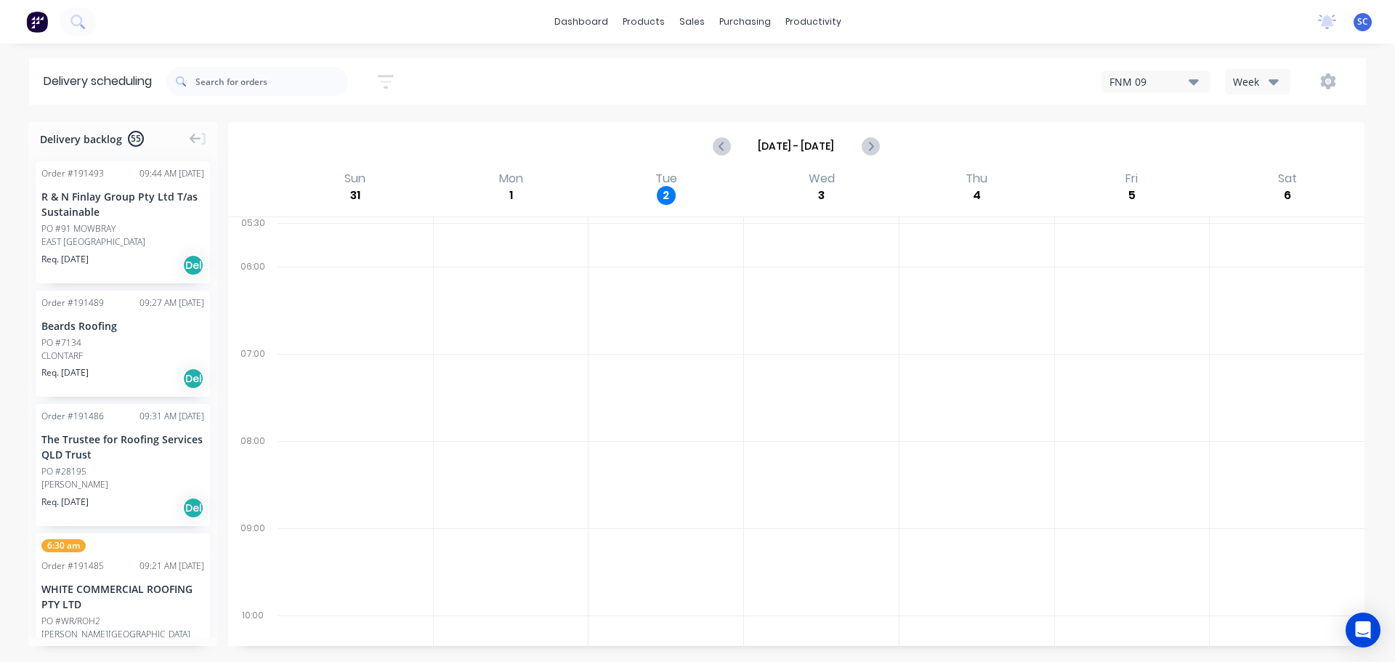
click at [391, 78] on icon "button" at bounding box center [386, 82] width 16 height 18
click at [323, 135] on input "03/09/25 - 03/09/25" at bounding box center [318, 137] width 135 height 22
click at [495, 86] on div "03/09/25 - 03/09/25 Sort by Suburb Created date Required date Order number Cust…" at bounding box center [765, 81] width 1199 height 41
click at [352, 229] on div "Filter by labels" at bounding box center [310, 223] width 102 height 15
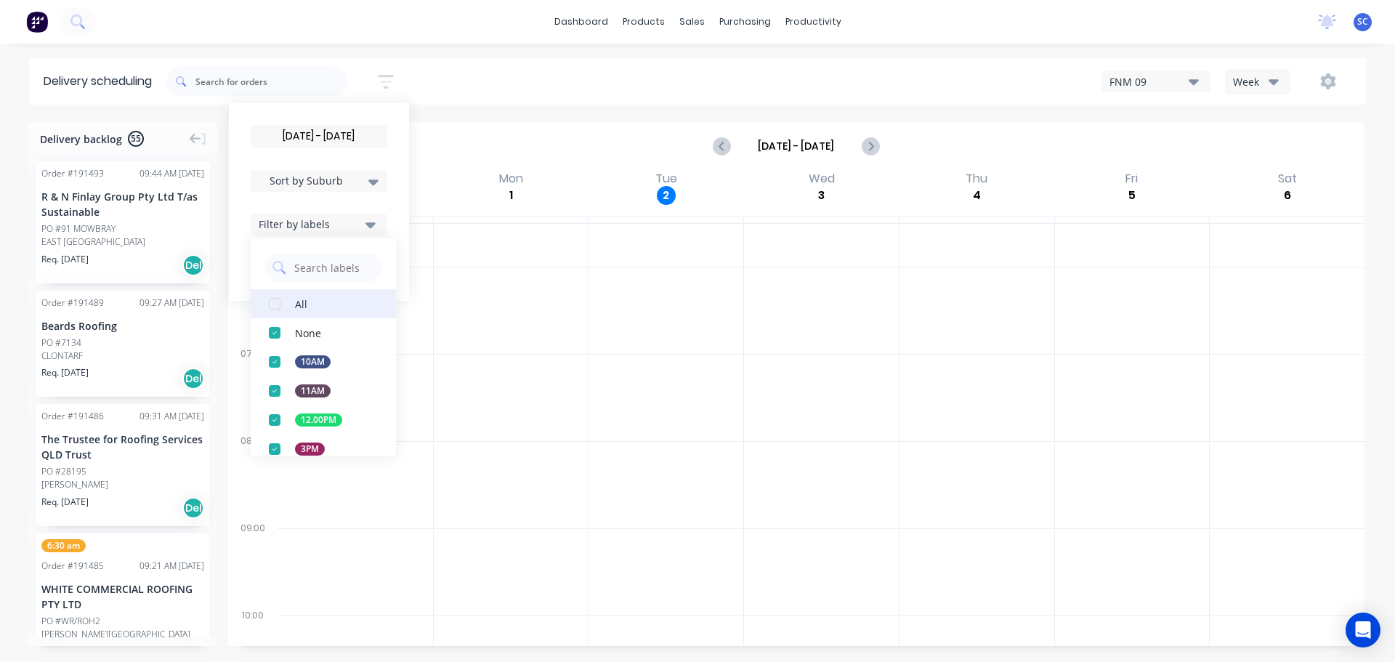
click at [275, 301] on div "button" at bounding box center [274, 303] width 29 height 29
click at [461, 66] on div "03/09/25 - 03/09/25 Sort by Suburb Created date Required date Order number Cust…" at bounding box center [765, 81] width 1199 height 41
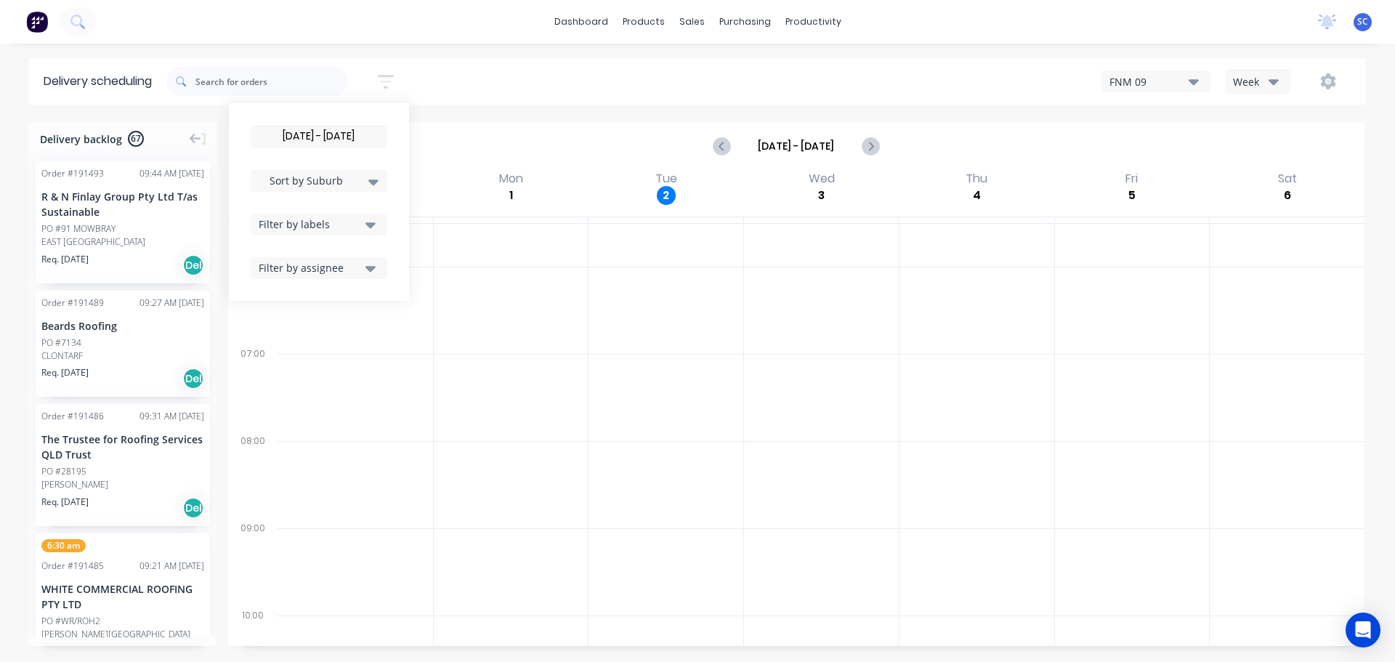
drag, startPoint x: 458, startPoint y: 84, endPoint x: 415, endPoint y: 126, distance: 60.6
click at [458, 84] on div "03/09/25 - 03/09/25 Sort by Suburb Created date Required date Order number Cust…" at bounding box center [765, 81] width 1199 height 41
drag, startPoint x: 318, startPoint y: 182, endPoint x: 327, endPoint y: 189, distance: 11.3
click at [318, 180] on span "Sort by Suburb" at bounding box center [306, 180] width 94 height 15
click at [290, 346] on div "Suburb" at bounding box center [319, 343] width 137 height 26
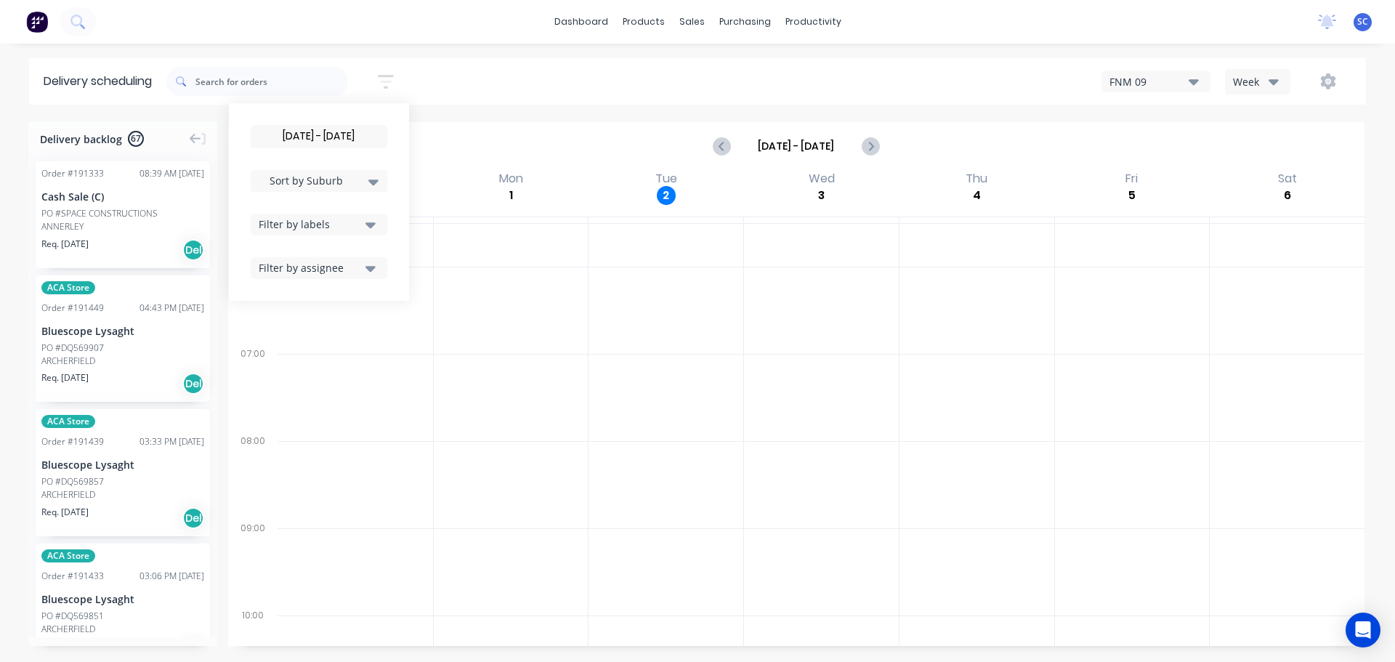
click at [487, 82] on div "03/09/25 - 03/09/25 Sort by Suburb Created date Required date Order number Cust…" at bounding box center [765, 81] width 1199 height 41
click at [320, 131] on input "03/09/25 - 03/09/25" at bounding box center [318, 137] width 135 height 22
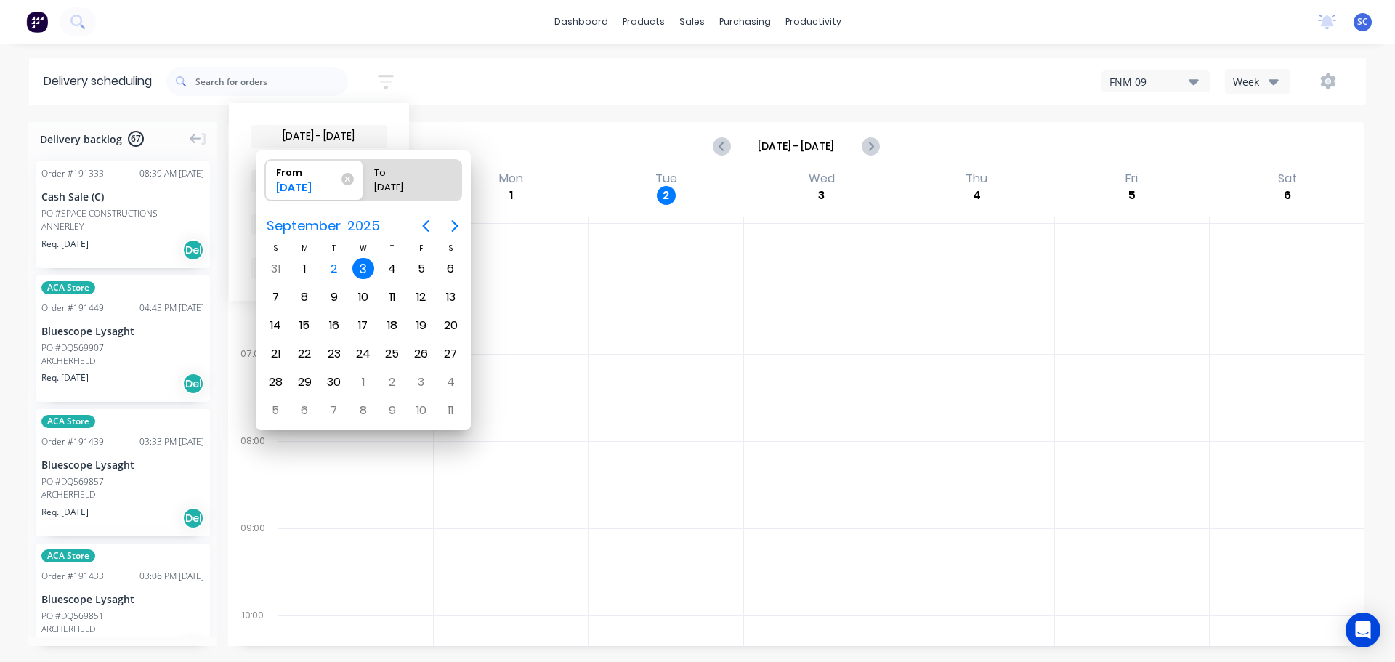
click at [363, 277] on div "3" at bounding box center [363, 269] width 22 height 22
radio input "false"
radio input "true"
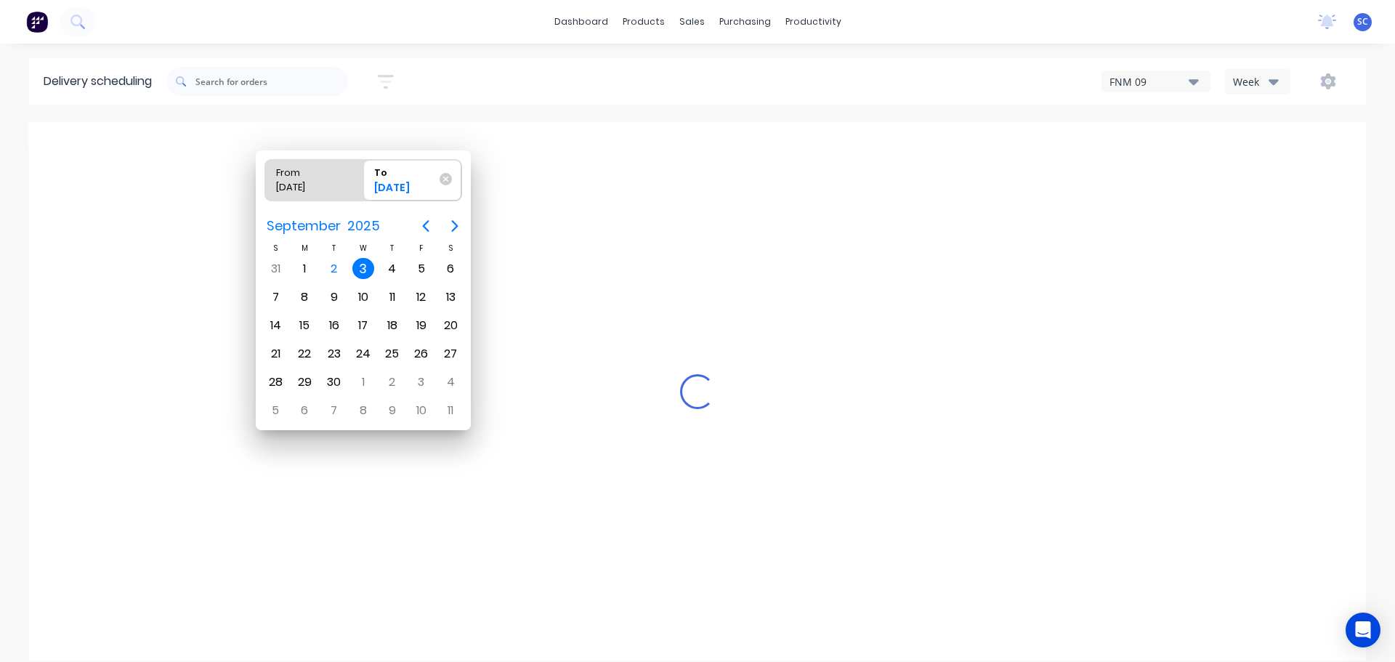
click at [361, 269] on div "3" at bounding box center [363, 269] width 22 height 22
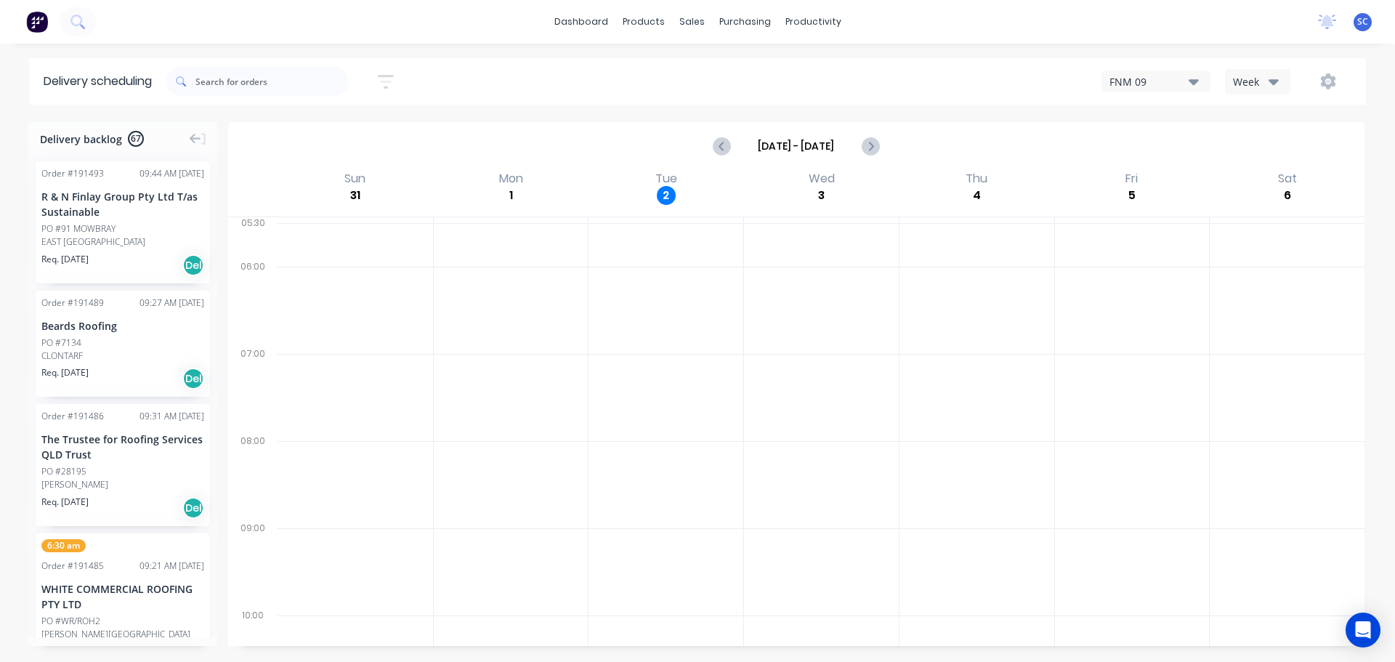
drag, startPoint x: 390, startPoint y: 81, endPoint x: 410, endPoint y: 105, distance: 32.0
click at [392, 81] on icon "button" at bounding box center [386, 81] width 12 height 2
drag, startPoint x: 344, startPoint y: 226, endPoint x: 347, endPoint y: 236, distance: 10.6
click at [345, 226] on div "Filter by labels" at bounding box center [310, 223] width 102 height 15
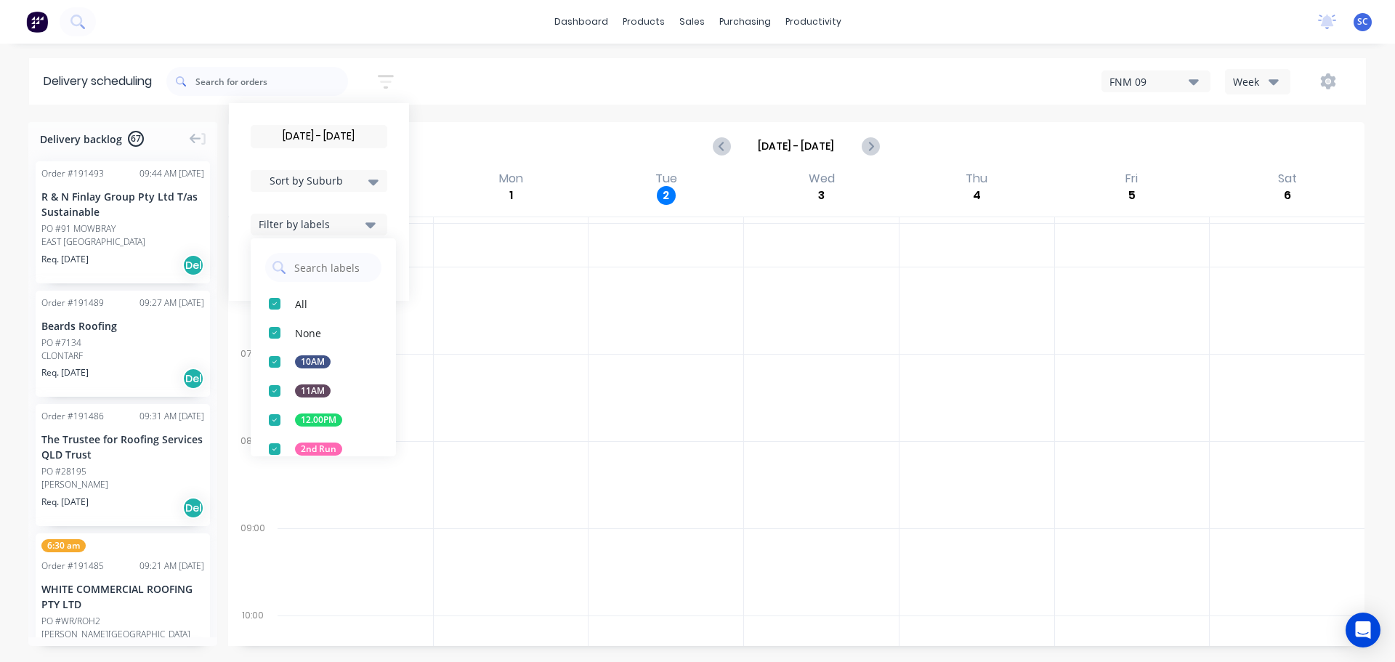
click at [331, 181] on span "Sort by Suburb" at bounding box center [306, 180] width 94 height 15
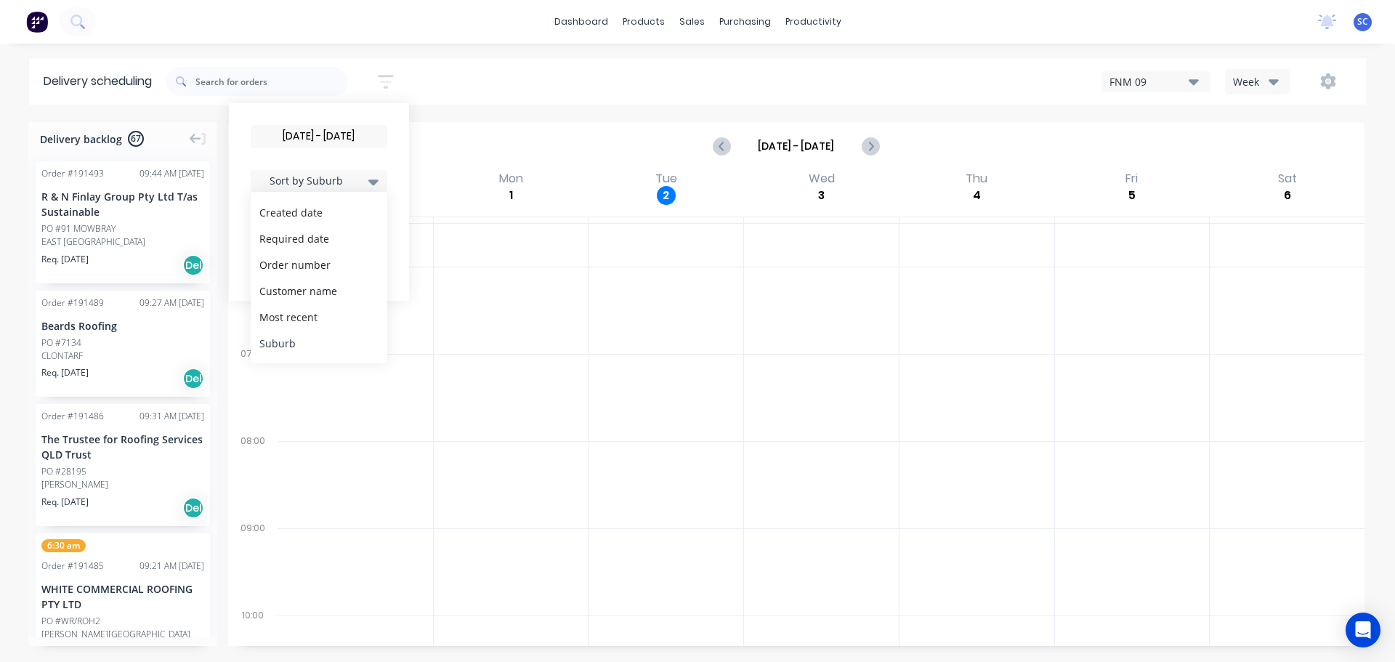
drag, startPoint x: 293, startPoint y: 349, endPoint x: 300, endPoint y: 347, distance: 7.4
click at [295, 349] on div "Suburb" at bounding box center [319, 343] width 137 height 26
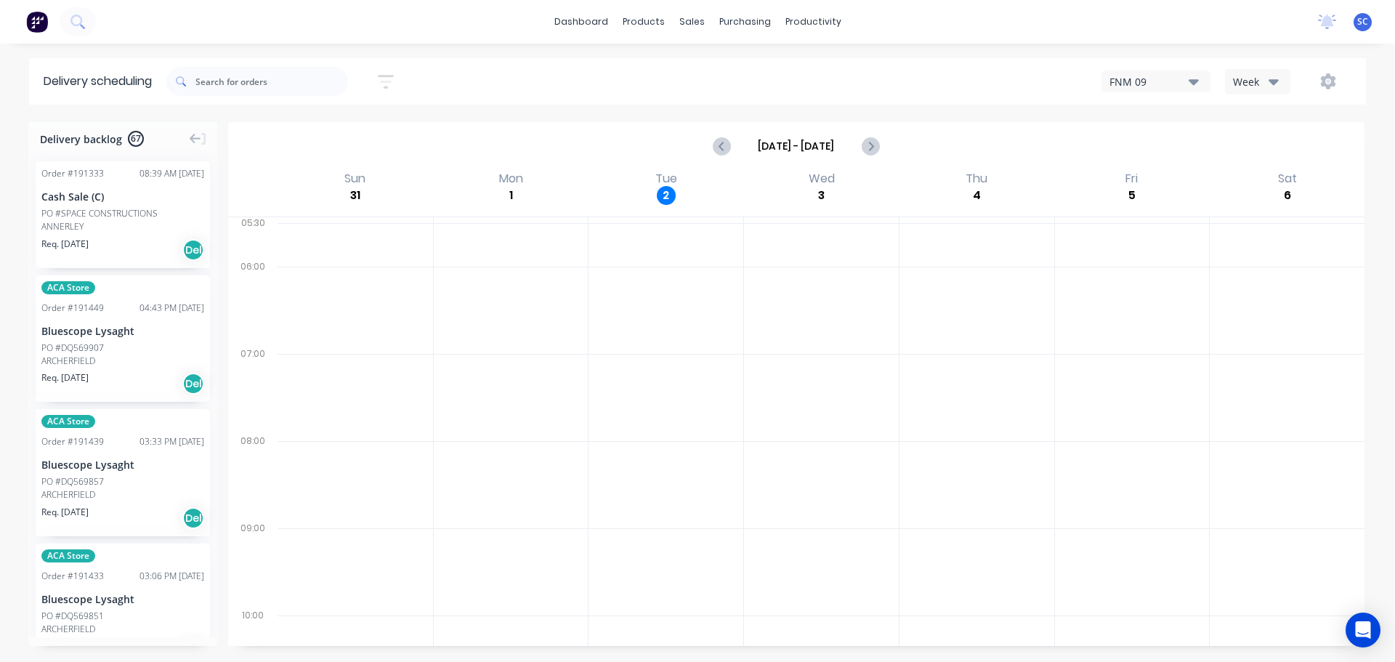
click at [478, 100] on div "03/09/25 - 03/09/25 Sort by Suburb Created date Required date Order number Cust…" at bounding box center [765, 81] width 1199 height 46
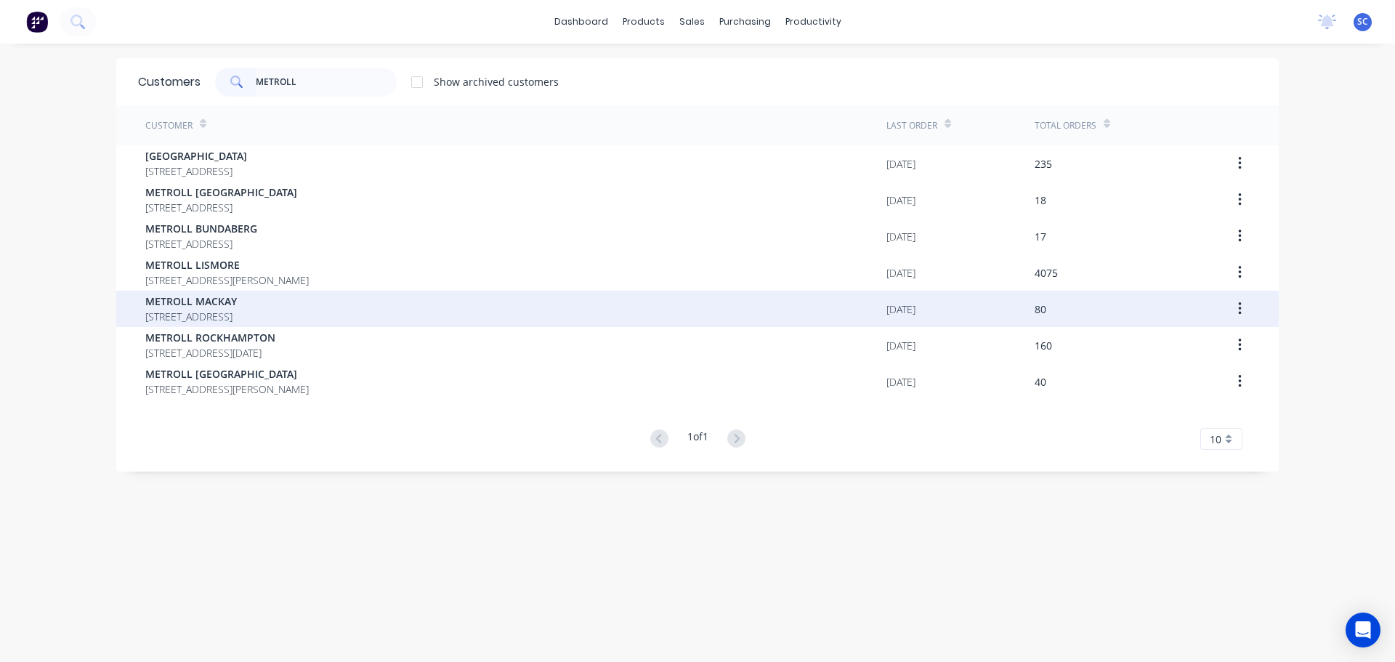
type input "METROLL"
click at [206, 305] on span "METROLL MACKAY" at bounding box center [191, 300] width 92 height 15
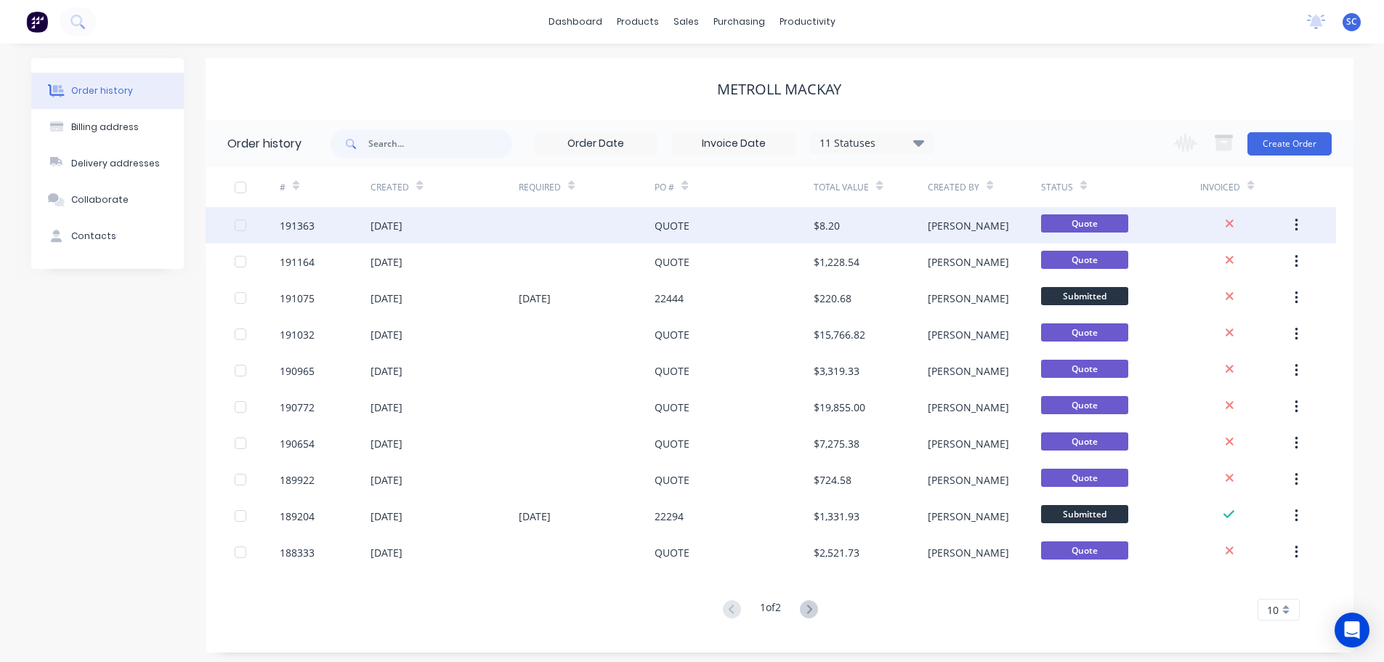
click at [402, 222] on div "[DATE]" at bounding box center [386, 225] width 32 height 15
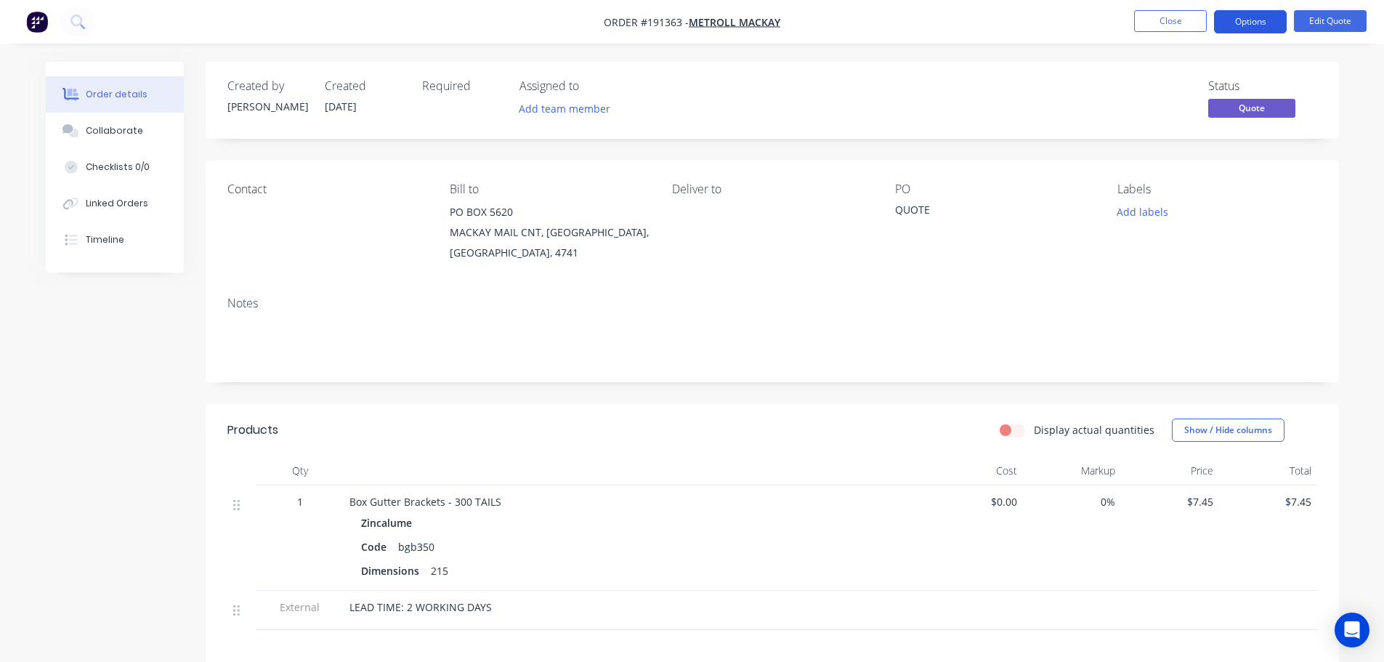
click at [1259, 15] on button "Options" at bounding box center [1250, 21] width 73 height 23
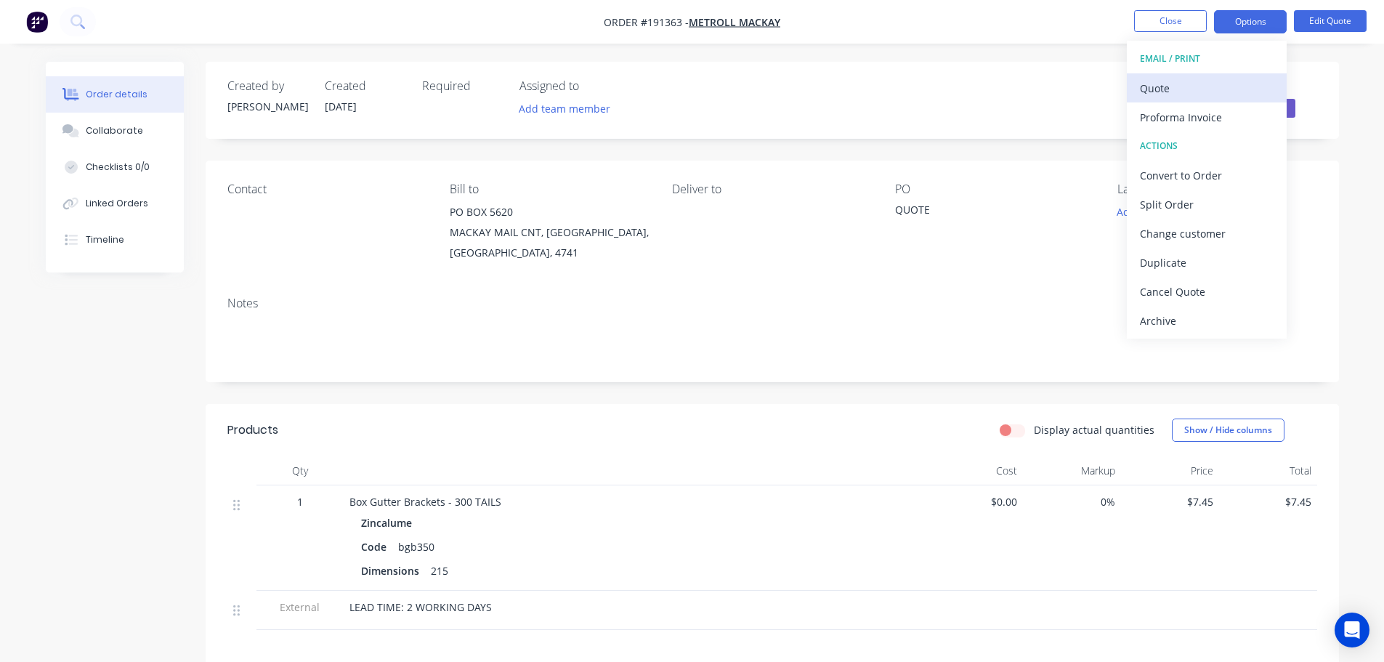
click at [1166, 84] on div "Quote" at bounding box center [1207, 88] width 134 height 21
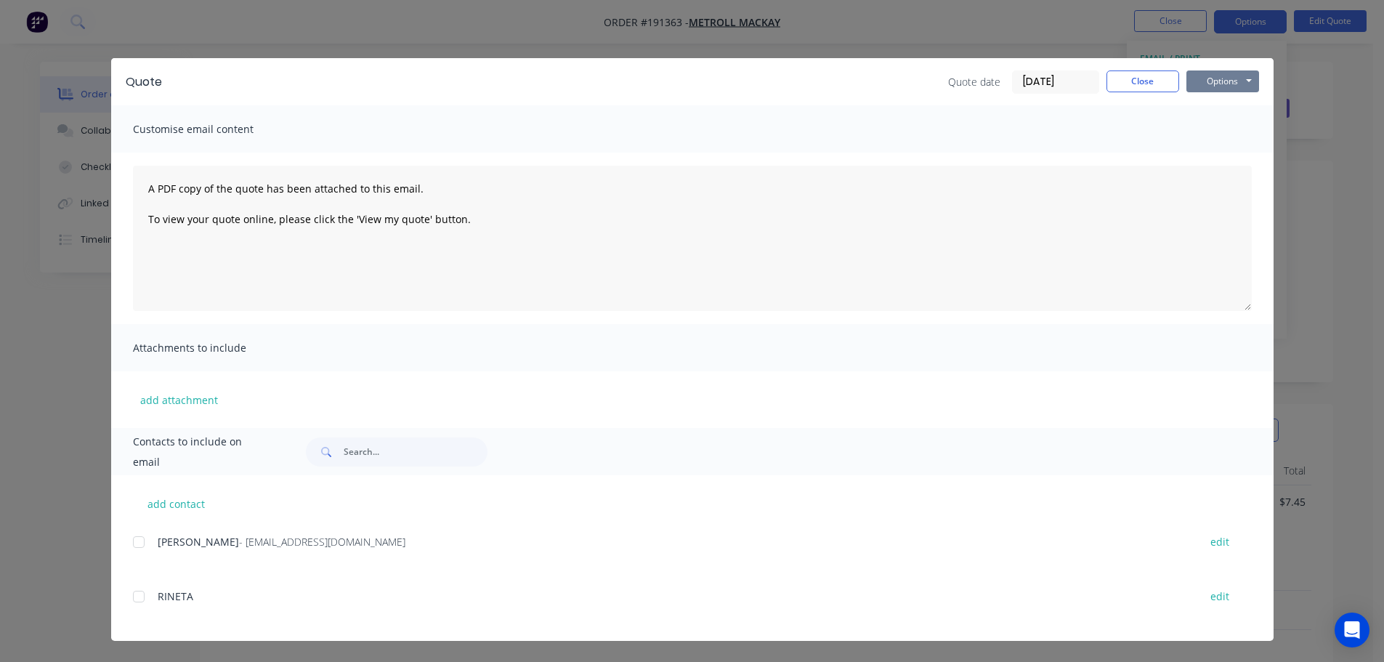
click at [1222, 76] on button "Options" at bounding box center [1222, 81] width 73 height 22
click at [1222, 125] on button "Print" at bounding box center [1232, 131] width 93 height 24
click at [1147, 81] on button "Close" at bounding box center [1142, 81] width 73 height 22
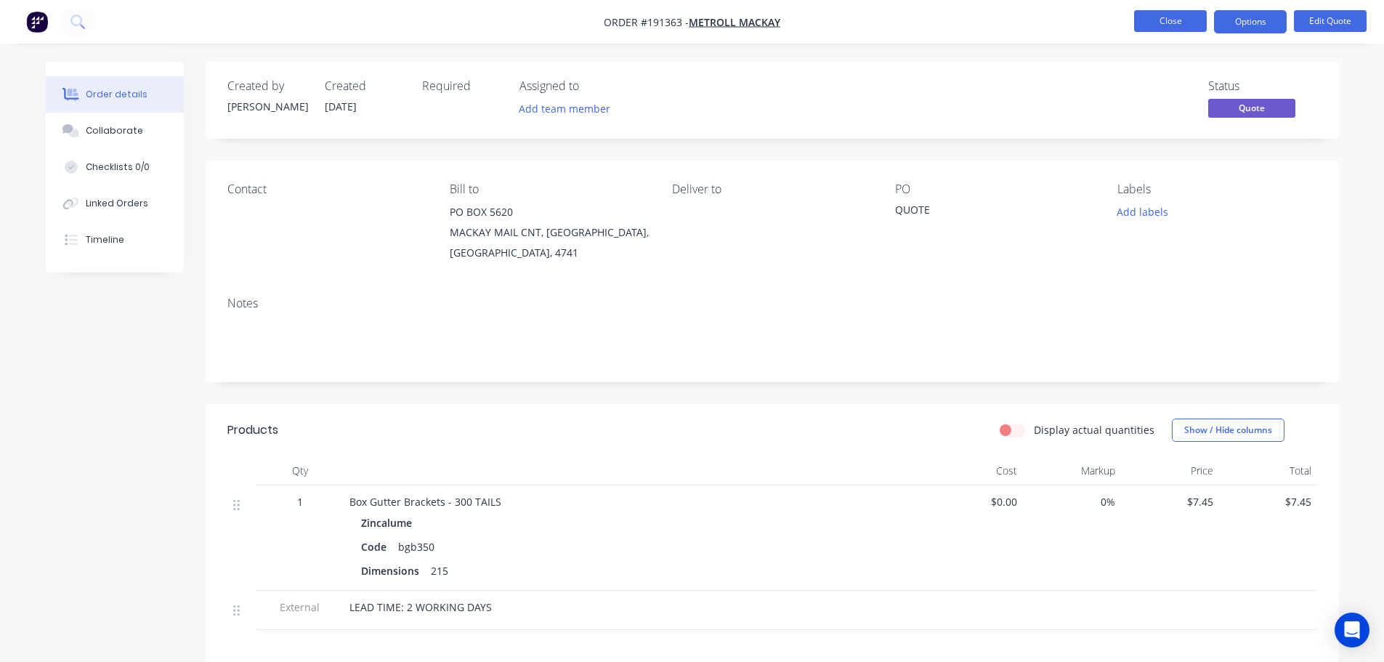
click at [1150, 16] on button "Close" at bounding box center [1170, 21] width 73 height 22
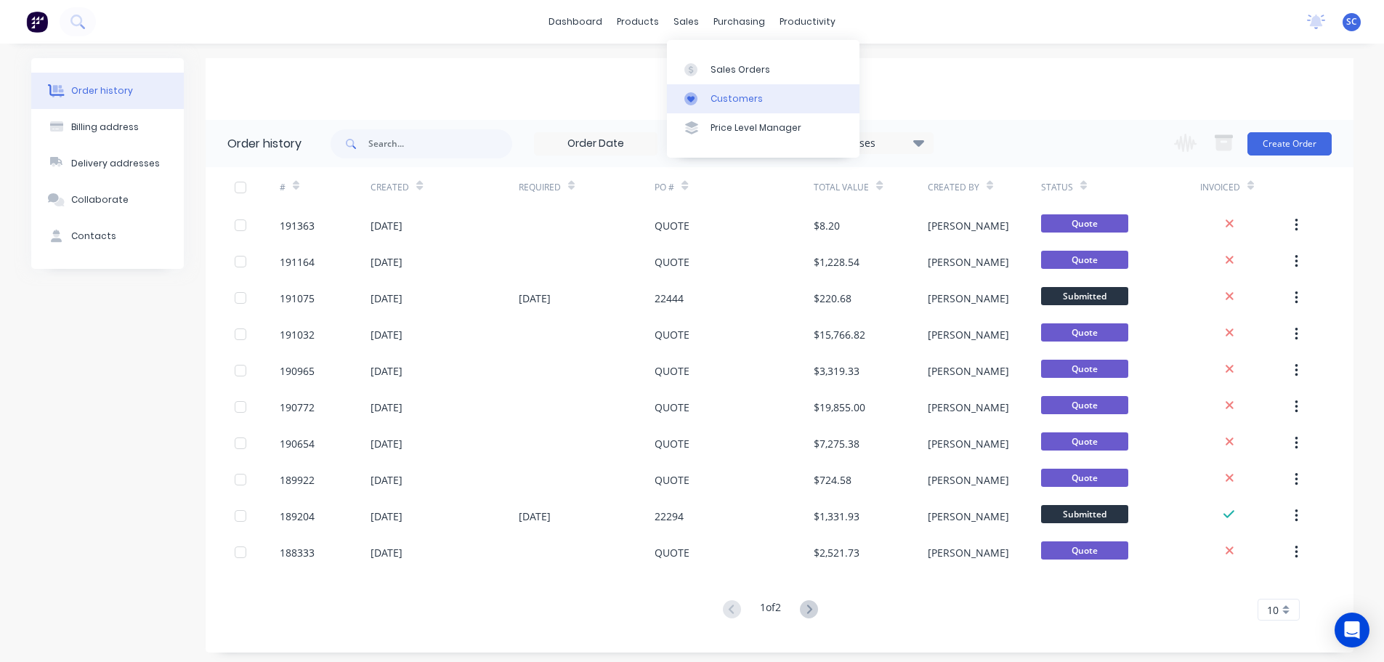
click at [726, 94] on div "Customers" at bounding box center [736, 98] width 52 height 13
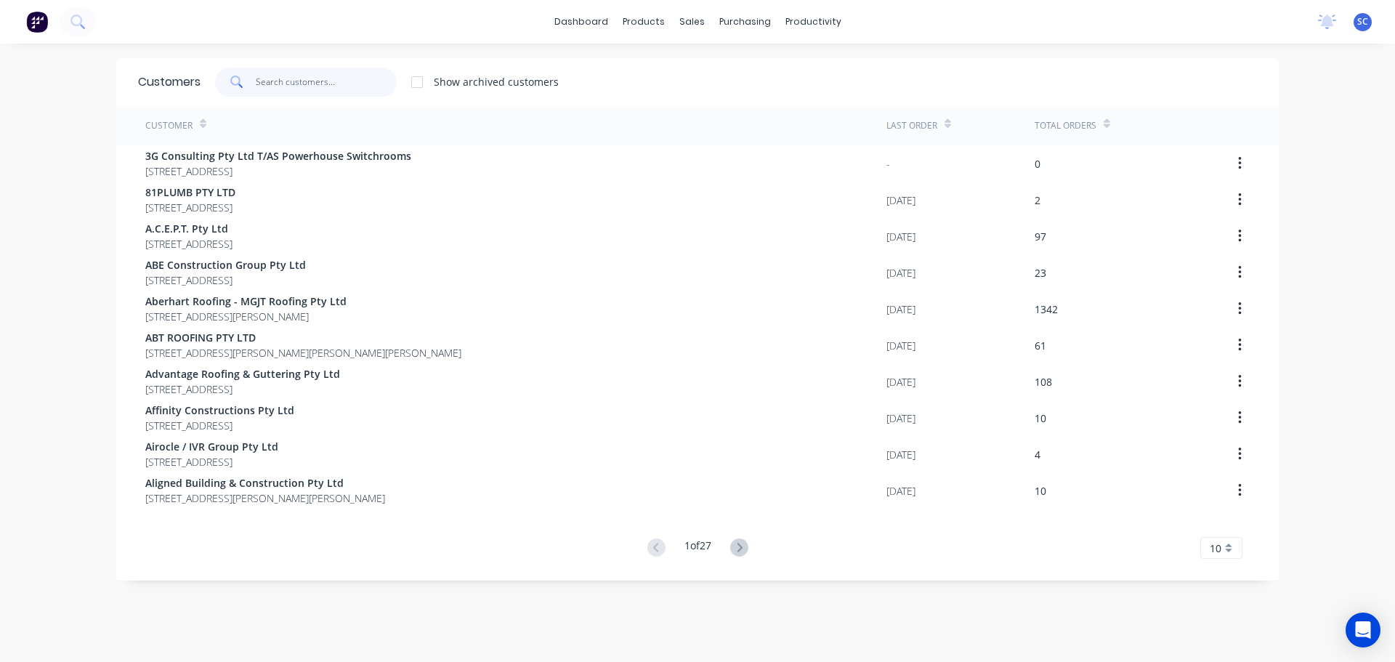
click at [301, 92] on input "text" at bounding box center [327, 82] width 142 height 29
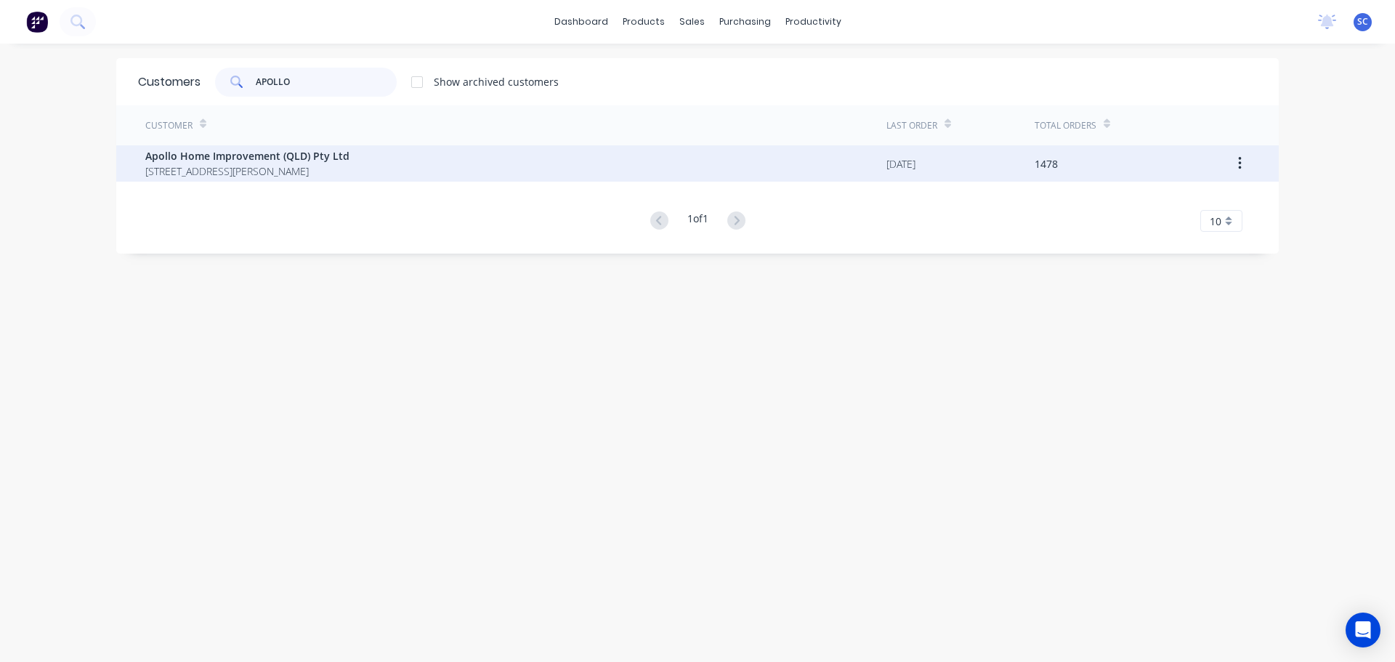
type input "APOLLO"
click at [235, 166] on span "[STREET_ADDRESS][PERSON_NAME]" at bounding box center [247, 170] width 204 height 15
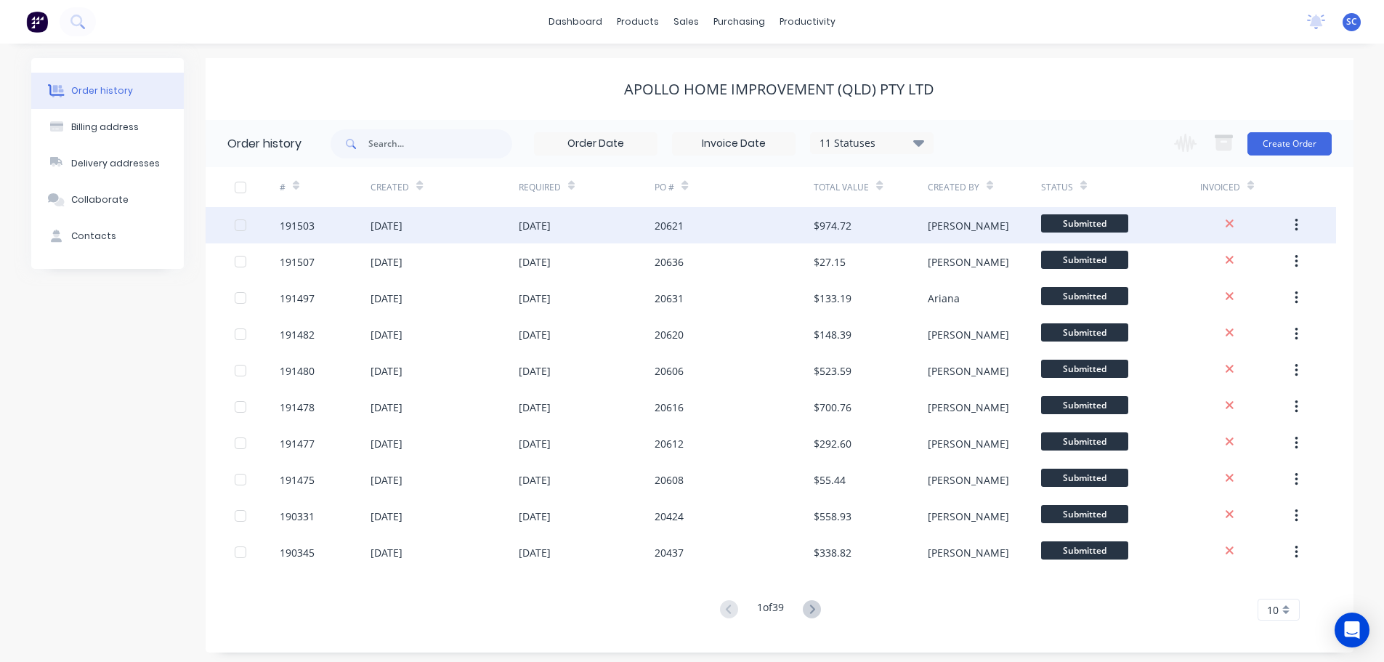
click at [386, 227] on div "[DATE]" at bounding box center [386, 225] width 32 height 15
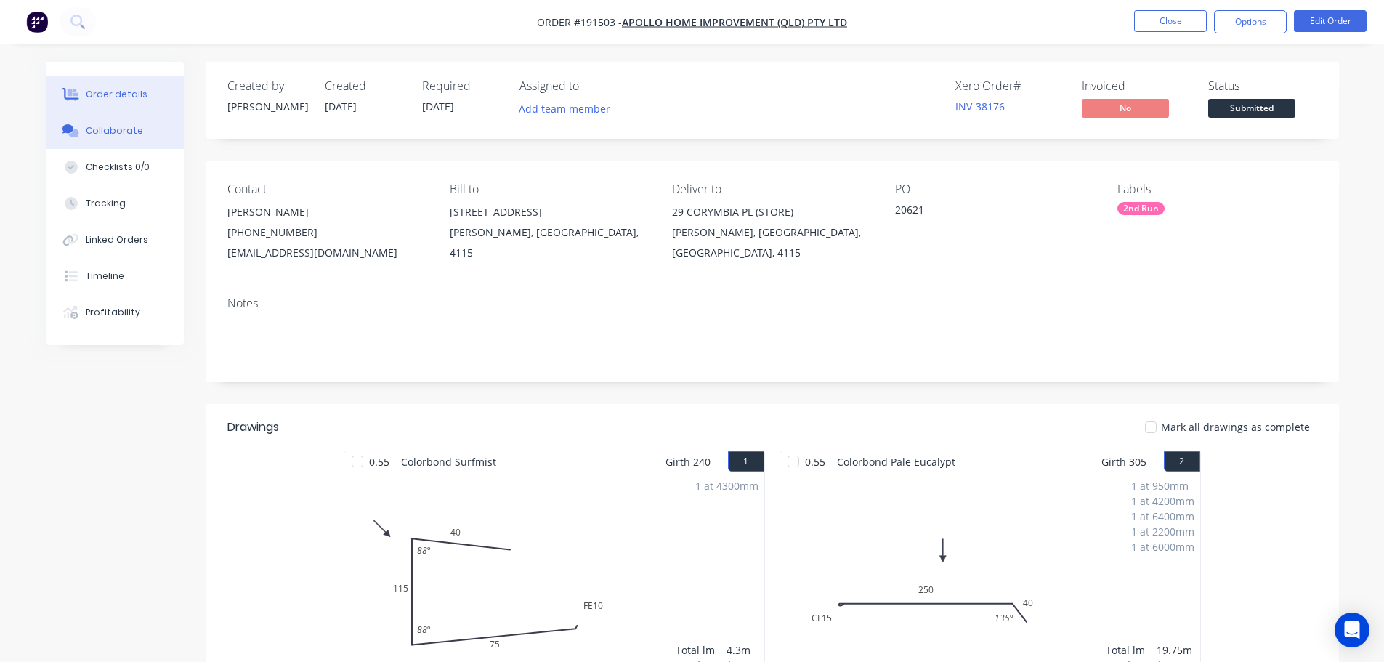
click at [108, 131] on div "Collaborate" at bounding box center [114, 130] width 57 height 13
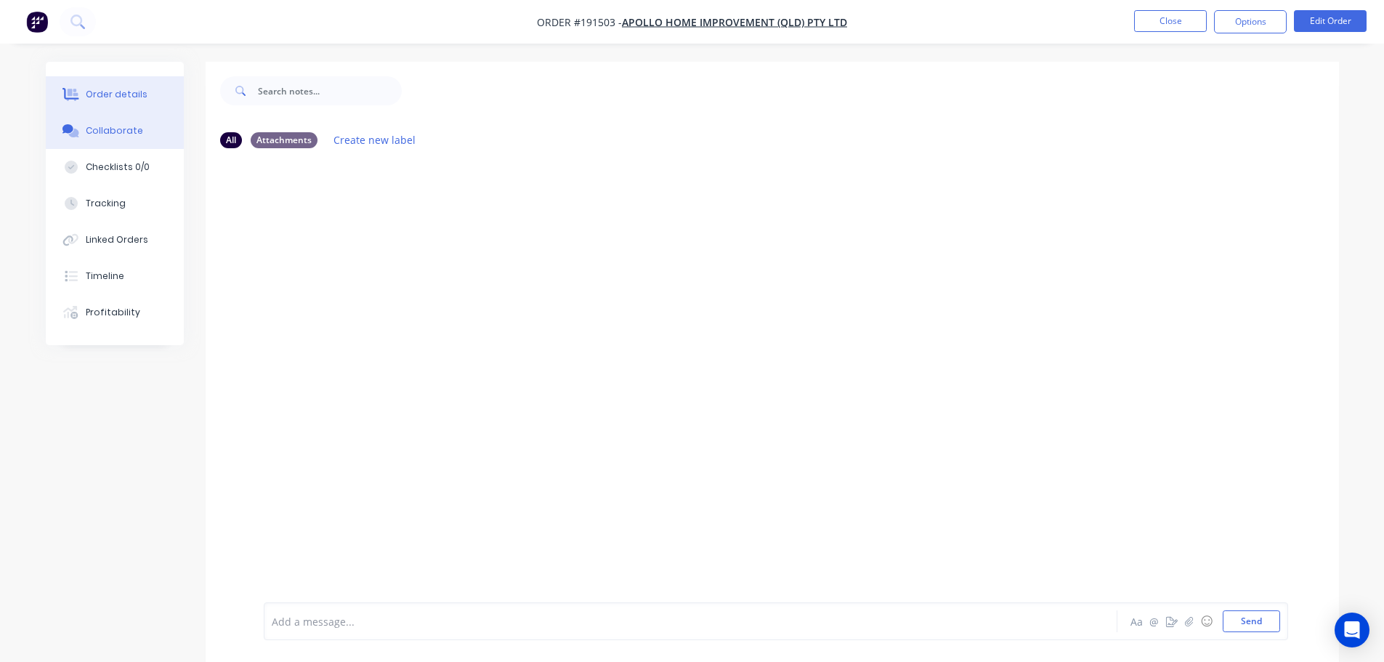
click at [129, 87] on button "Order details" at bounding box center [115, 94] width 138 height 36
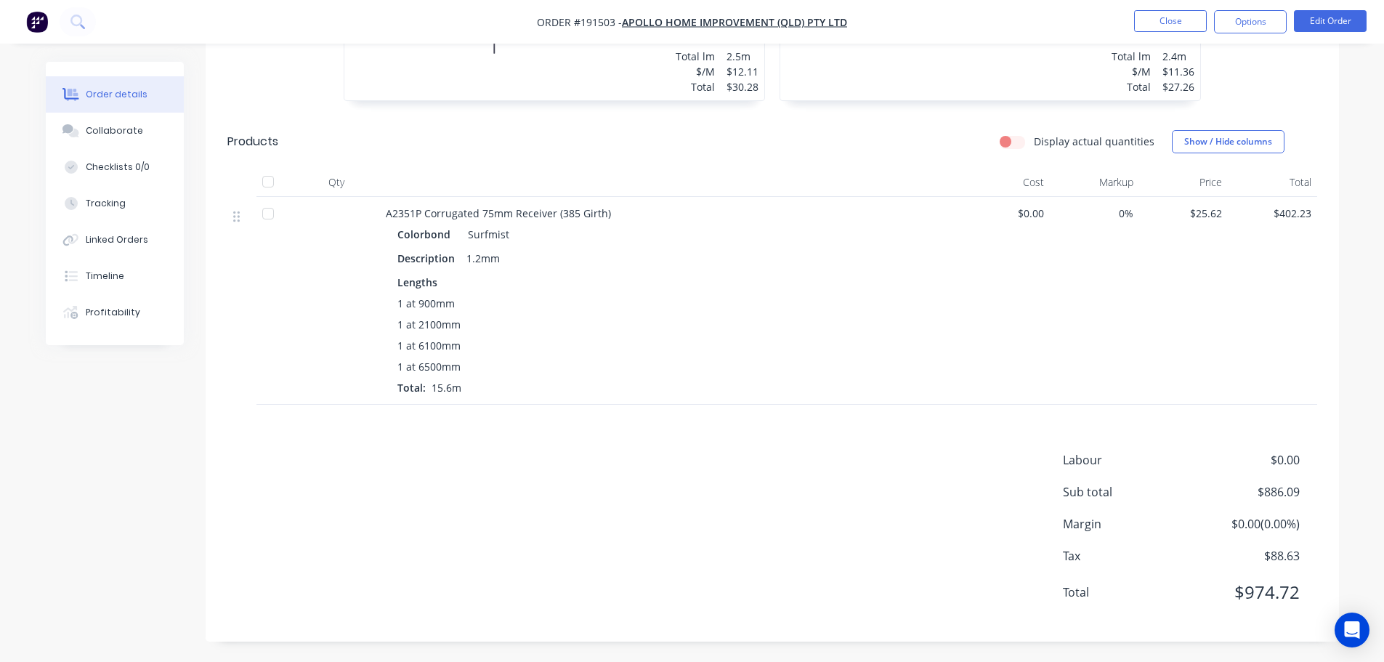
scroll to position [2401, 0]
click at [426, 248] on div "Description" at bounding box center [428, 256] width 63 height 21
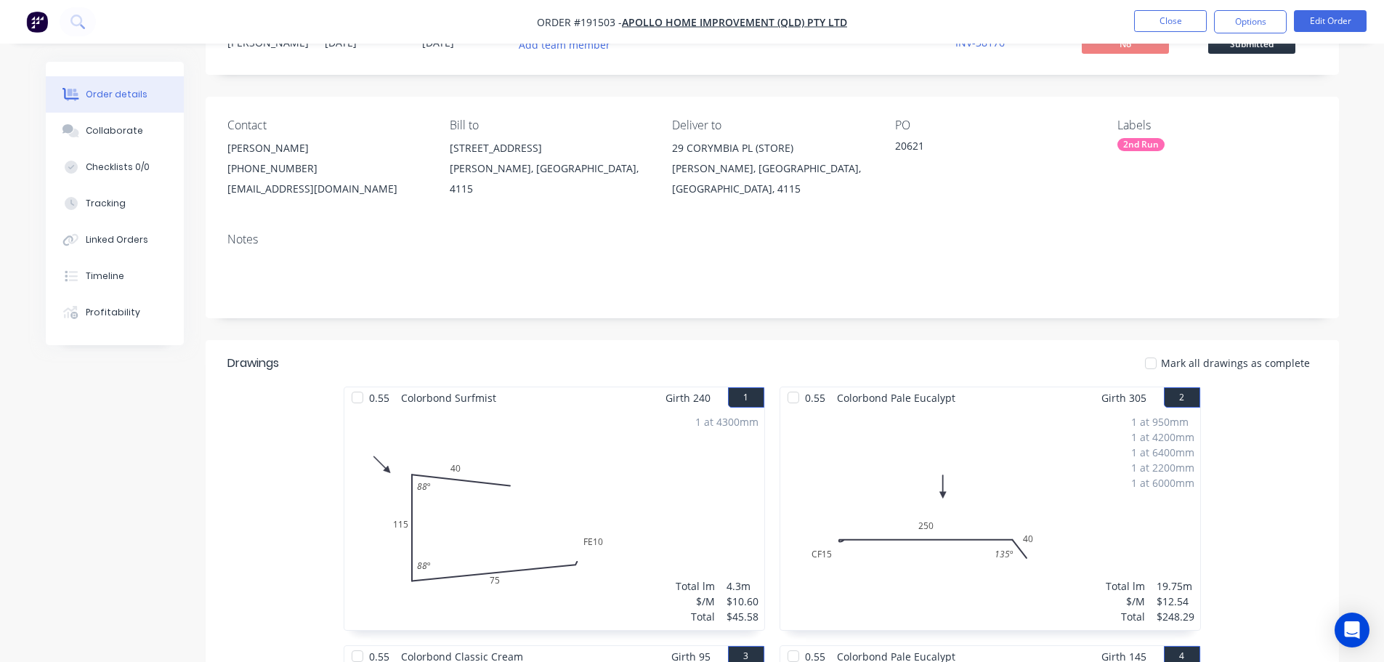
scroll to position [0, 0]
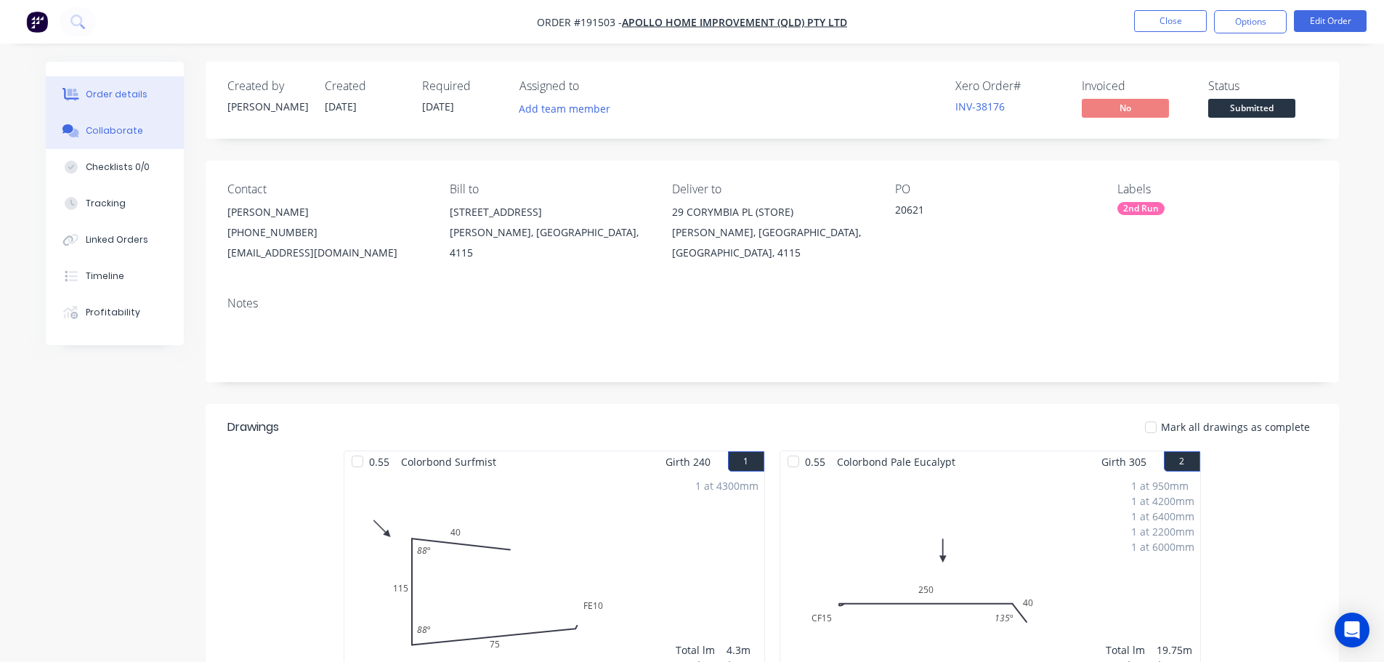
click at [146, 137] on button "Collaborate" at bounding box center [115, 131] width 138 height 36
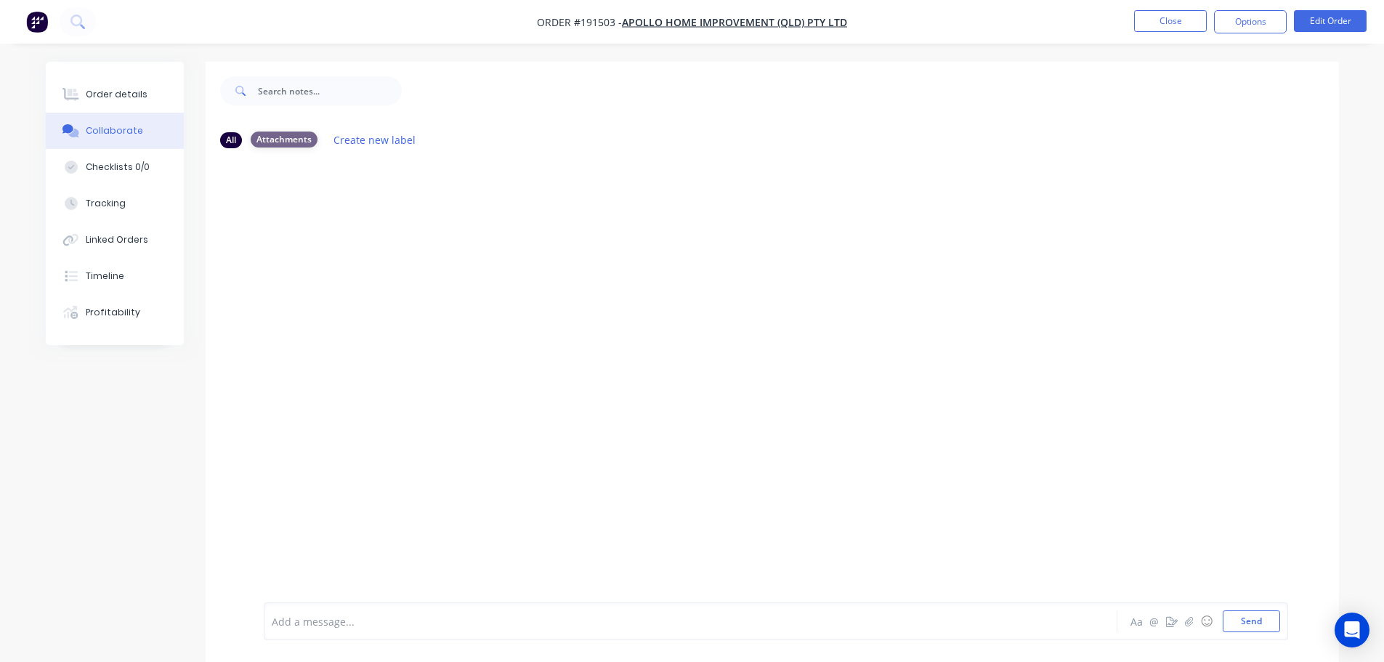
click at [286, 136] on div "Attachments" at bounding box center [284, 139] width 67 height 16
click at [232, 142] on div "All" at bounding box center [231, 139] width 22 height 16
click at [288, 137] on div "Attachments" at bounding box center [284, 139] width 67 height 16
click at [1263, 9] on nav "Order #191503 - Apollo Home Improvement (QLD) Pty Ltd Close Options Edit Order" at bounding box center [692, 22] width 1384 height 44
click at [1264, 16] on button "Options" at bounding box center [1250, 21] width 73 height 23
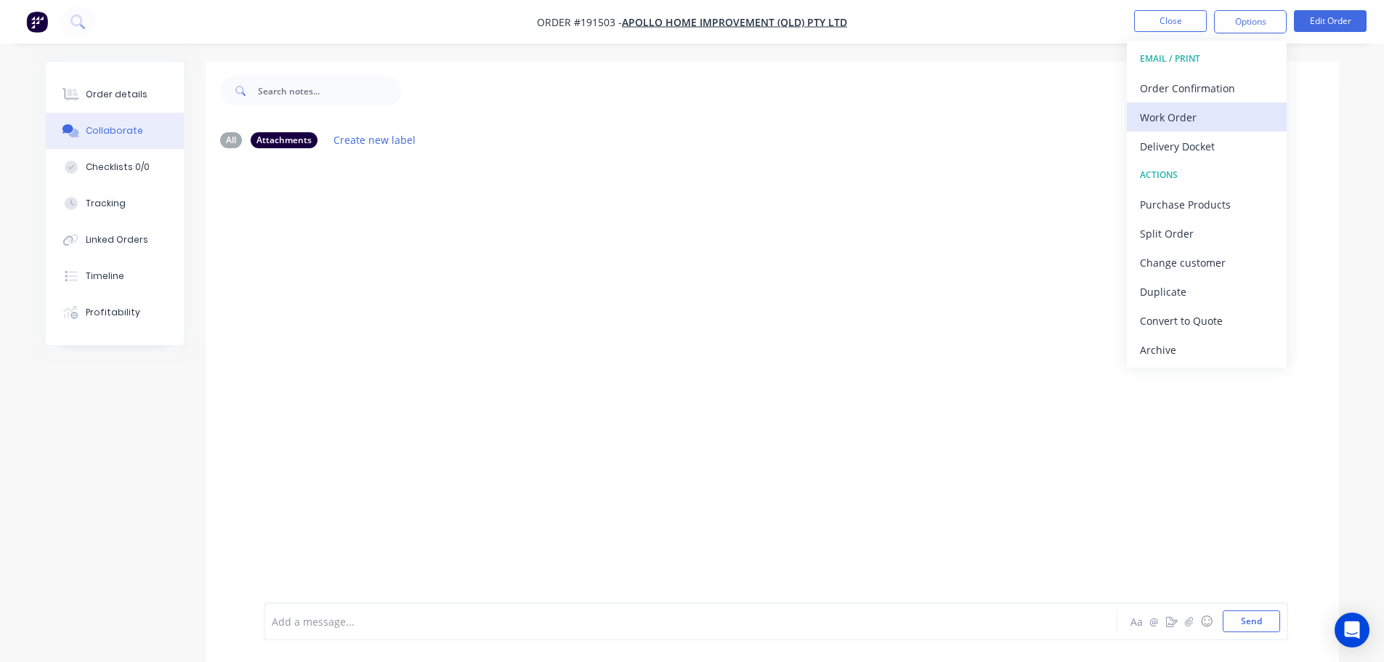
click at [1185, 111] on div "Work Order" at bounding box center [1207, 117] width 134 height 21
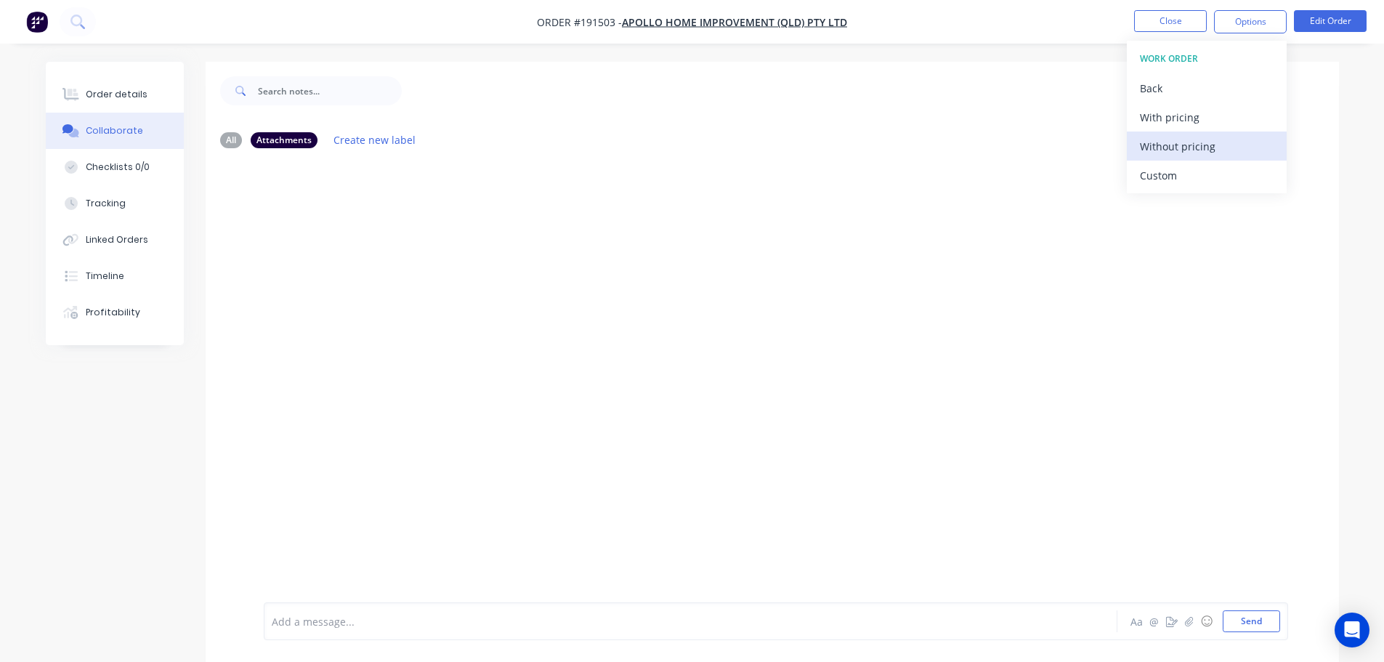
click at [1204, 139] on div "Without pricing" at bounding box center [1207, 146] width 134 height 21
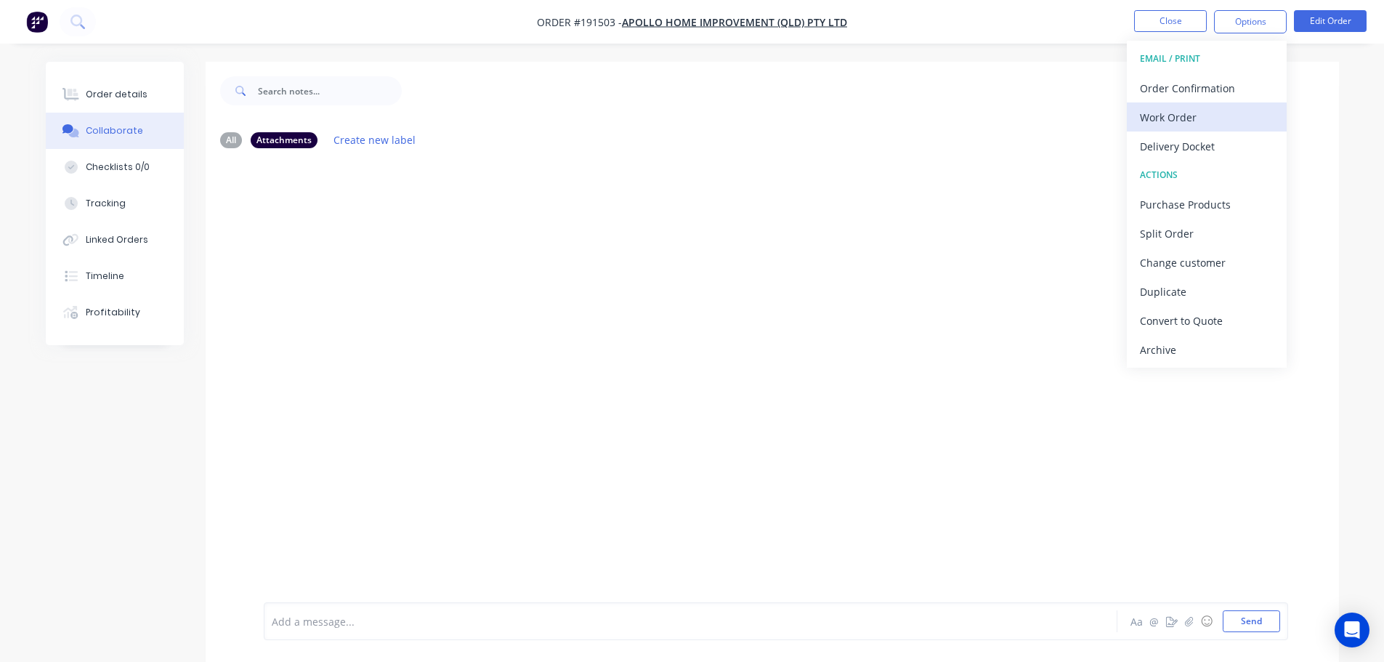
click at [1176, 113] on div "Work Order" at bounding box center [1207, 117] width 134 height 21
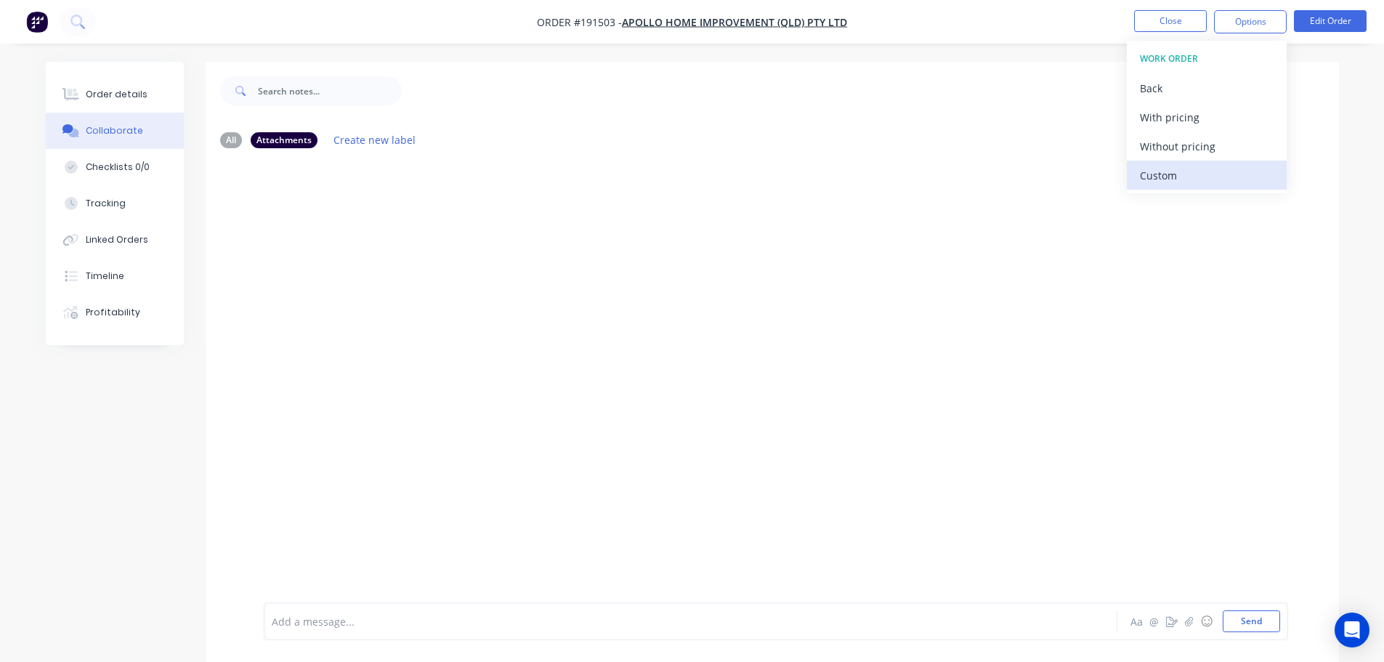
click at [1160, 176] on div "Custom" at bounding box center [1207, 175] width 134 height 21
click at [1178, 142] on div "Without pricing" at bounding box center [1207, 146] width 134 height 21
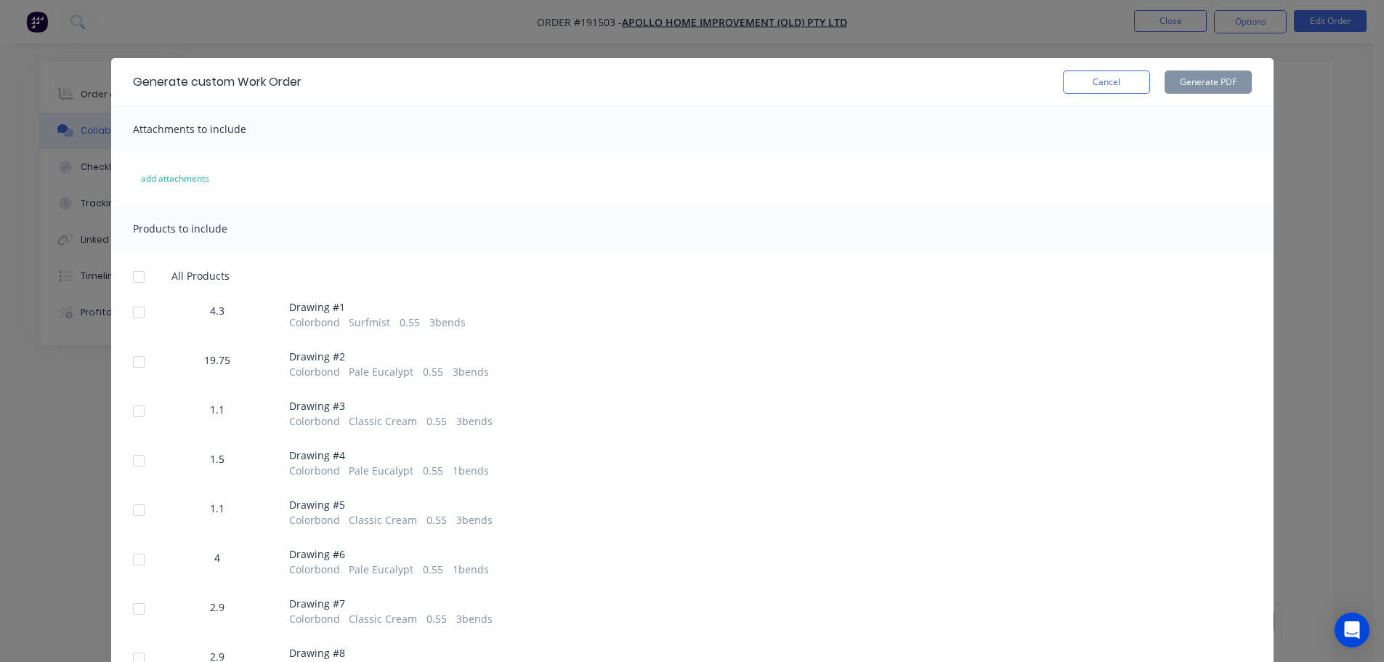
click at [1108, 82] on button "Cancel" at bounding box center [1106, 81] width 87 height 23
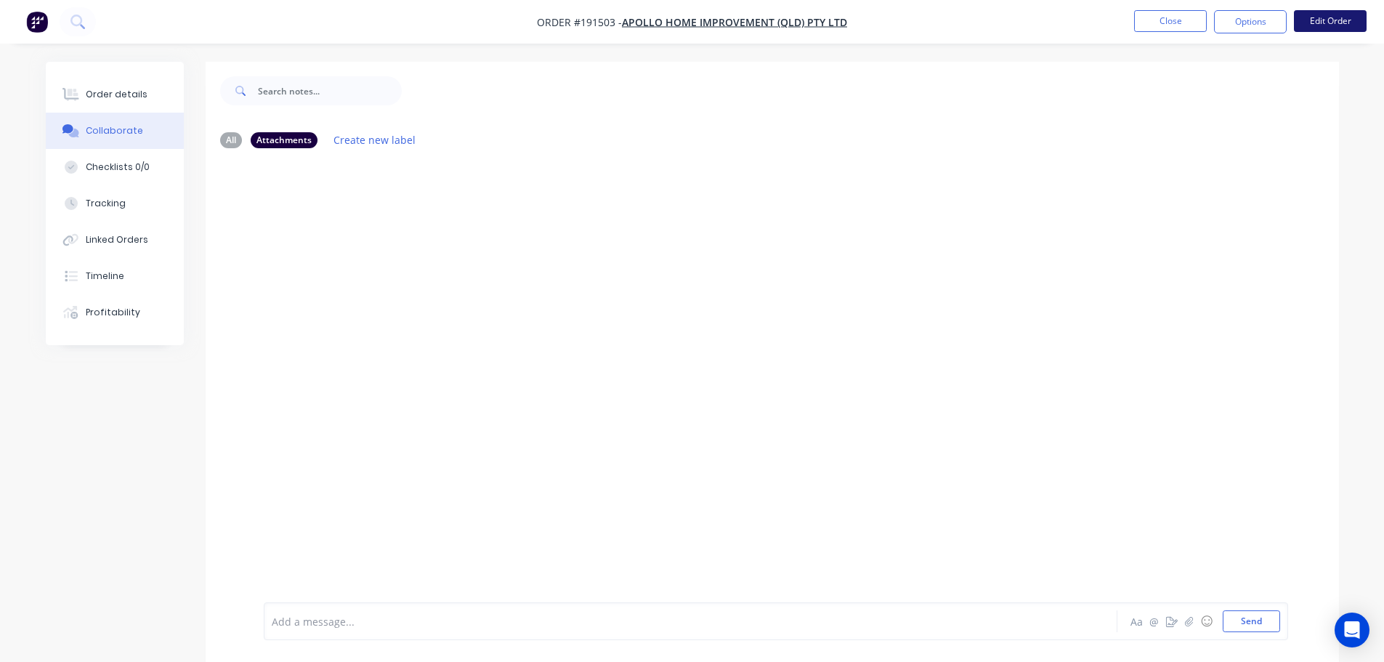
click at [1328, 17] on button "Edit Order" at bounding box center [1330, 21] width 73 height 22
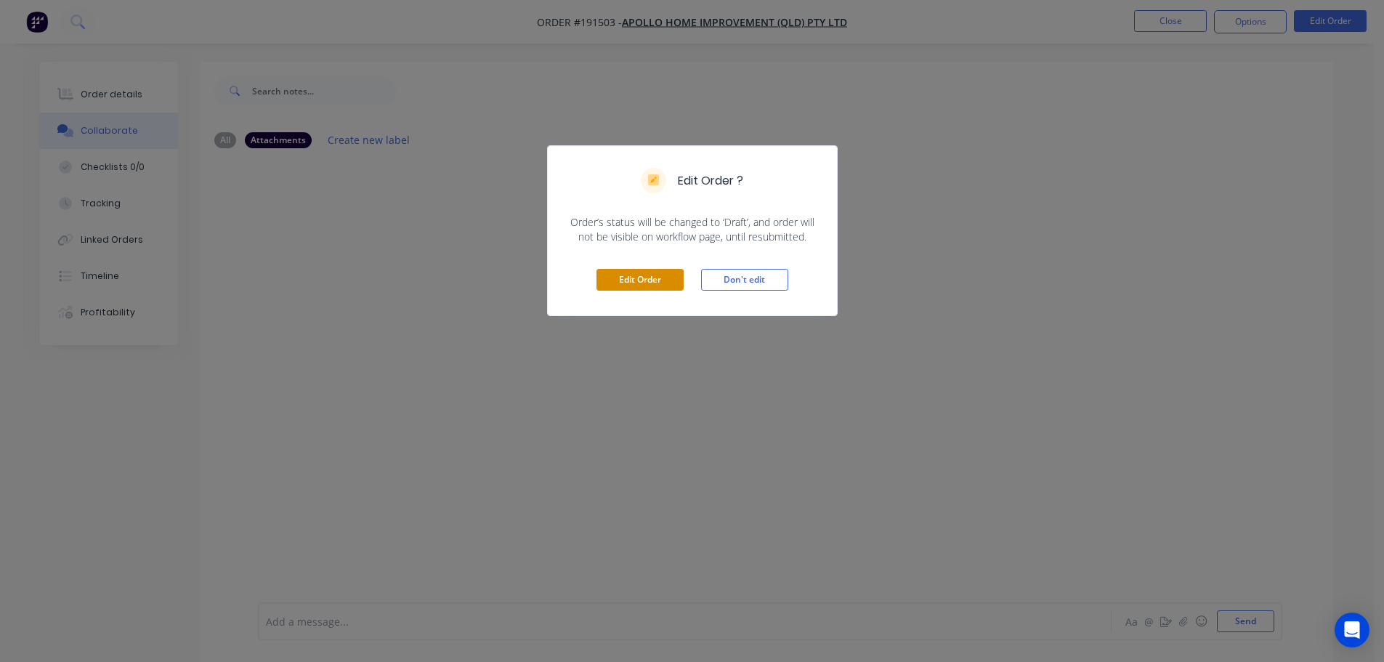
click at [652, 278] on button "Edit Order" at bounding box center [639, 280] width 87 height 22
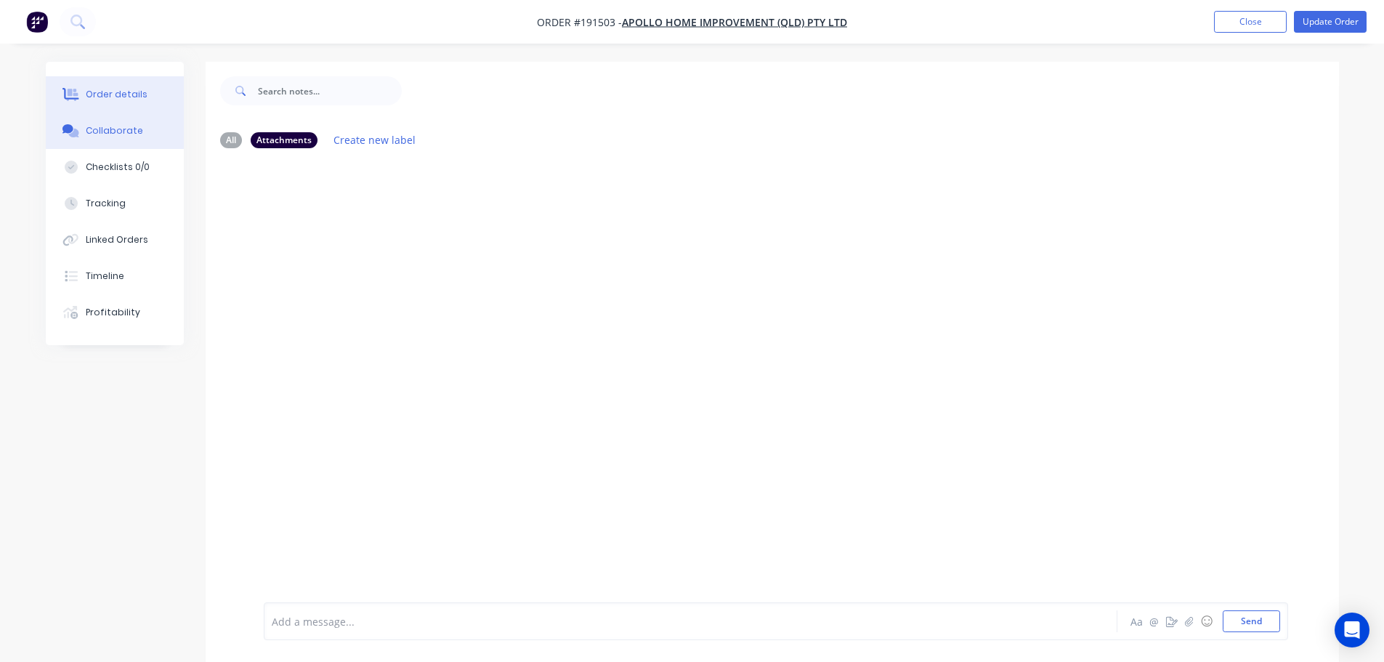
click at [99, 100] on div "Order details" at bounding box center [117, 94] width 62 height 13
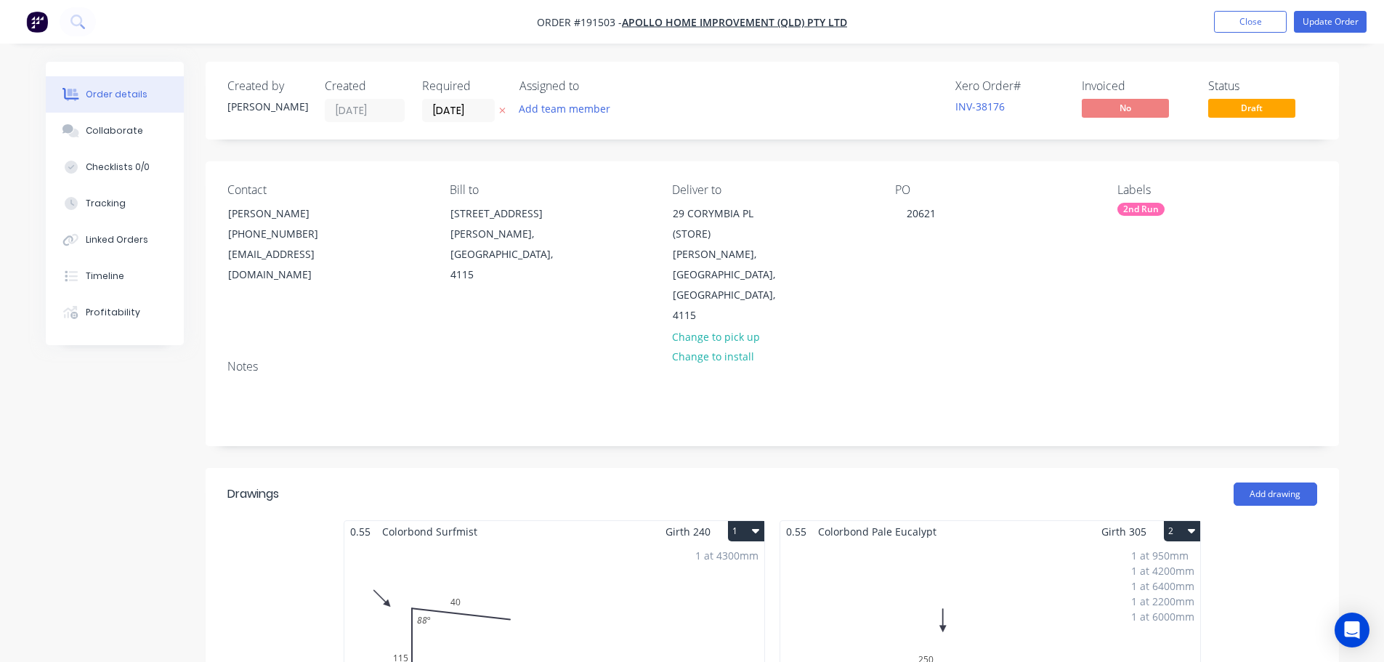
click at [123, 90] on div "Order details" at bounding box center [117, 94] width 62 height 13
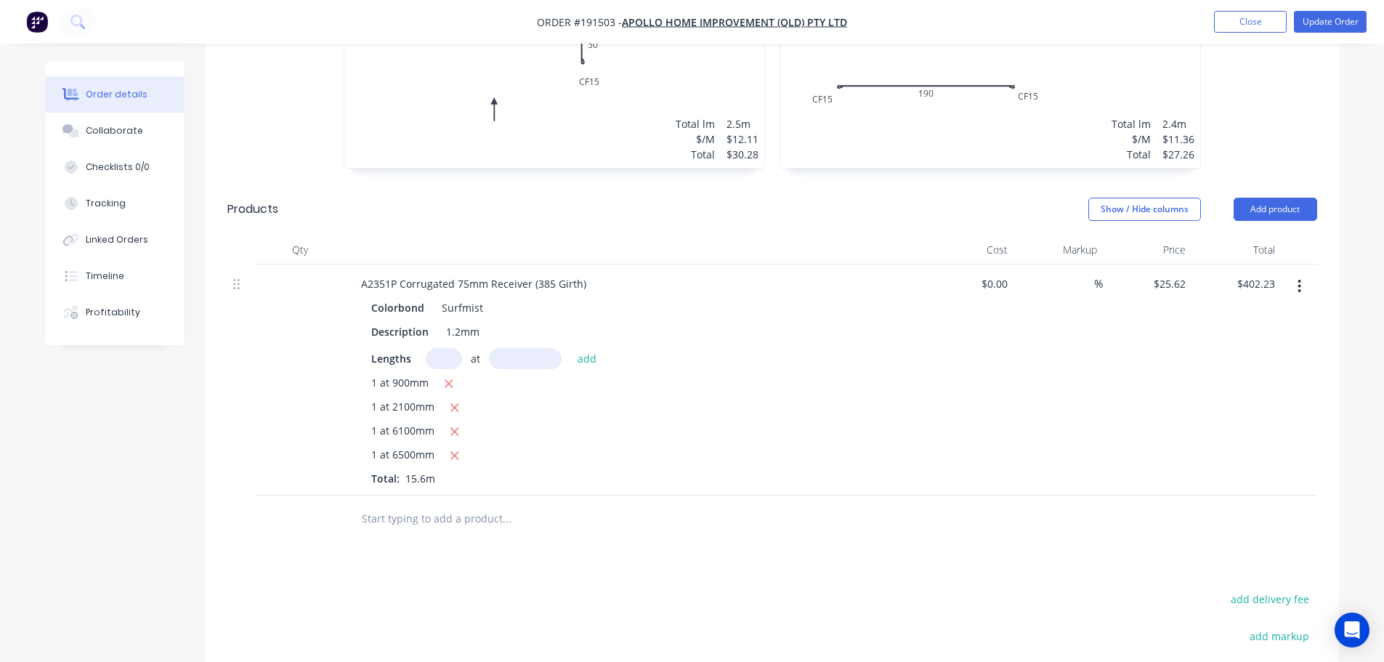
scroll to position [2397, 0]
click at [1298, 284] on icon "button" at bounding box center [1299, 290] width 3 height 13
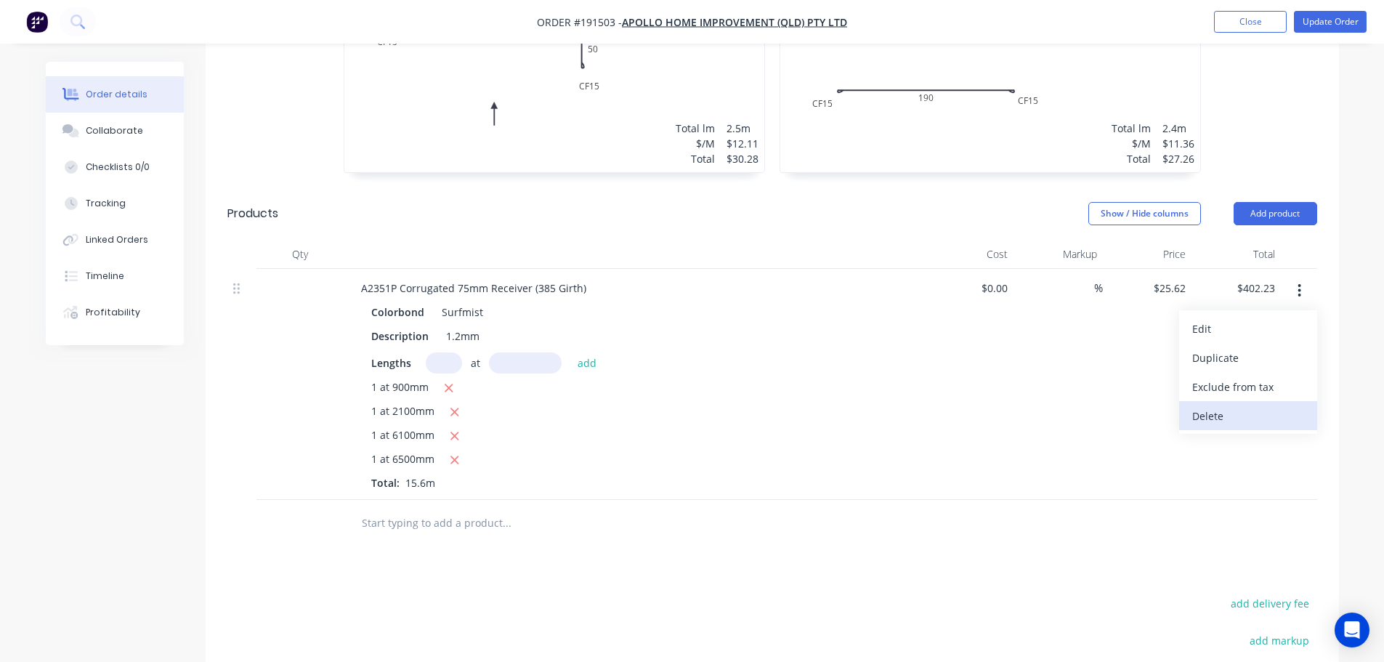
click at [1208, 405] on div "Delete" at bounding box center [1248, 415] width 112 height 21
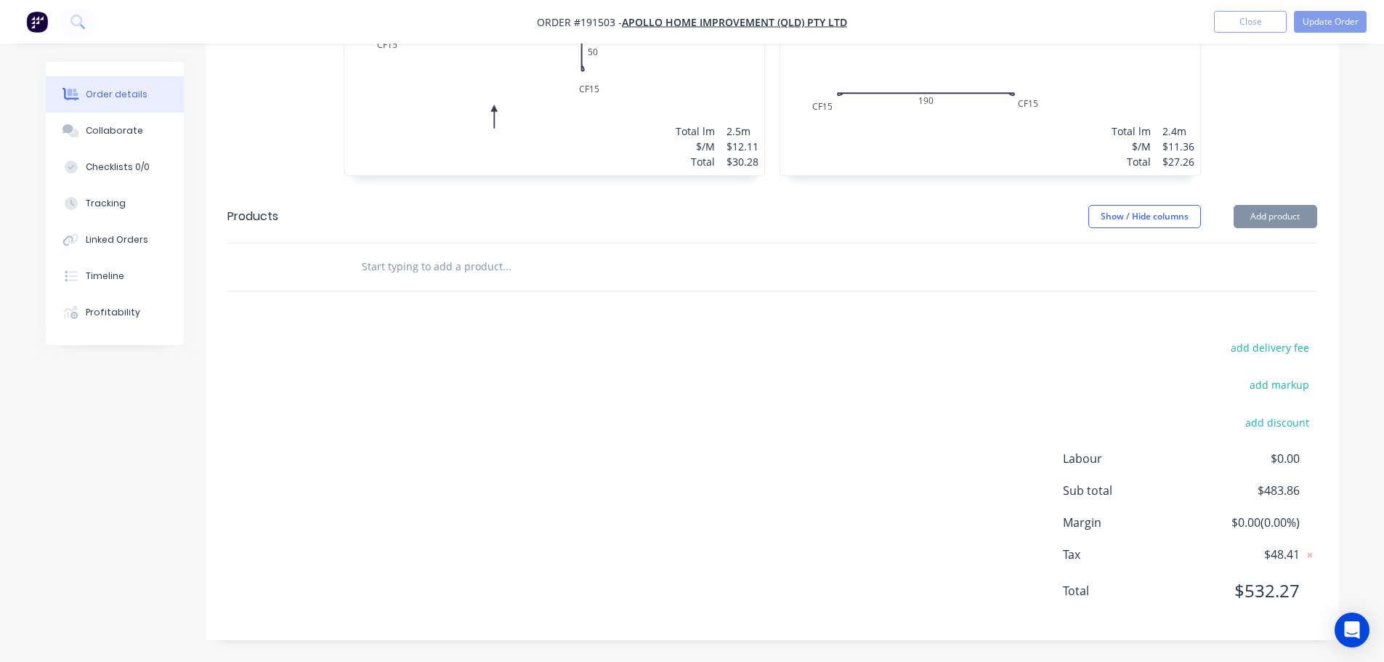
scroll to position [2353, 0]
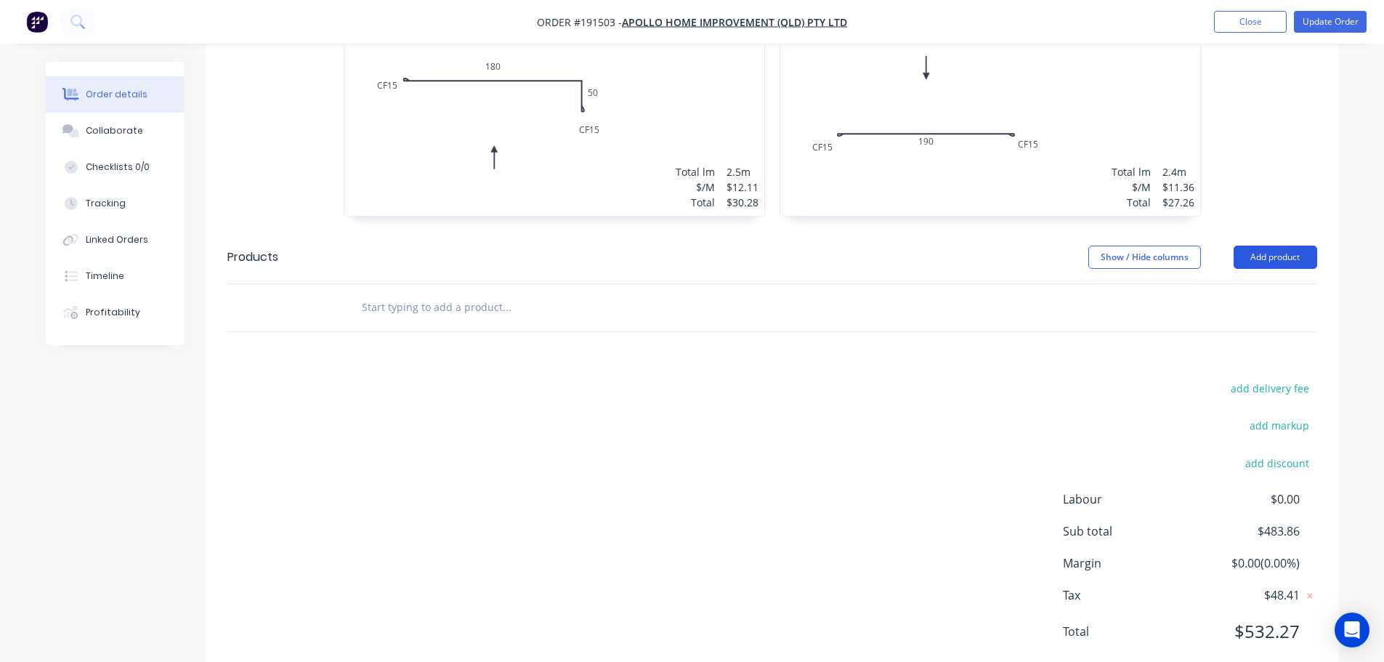
click at [1274, 246] on button "Add product" at bounding box center [1275, 257] width 84 height 23
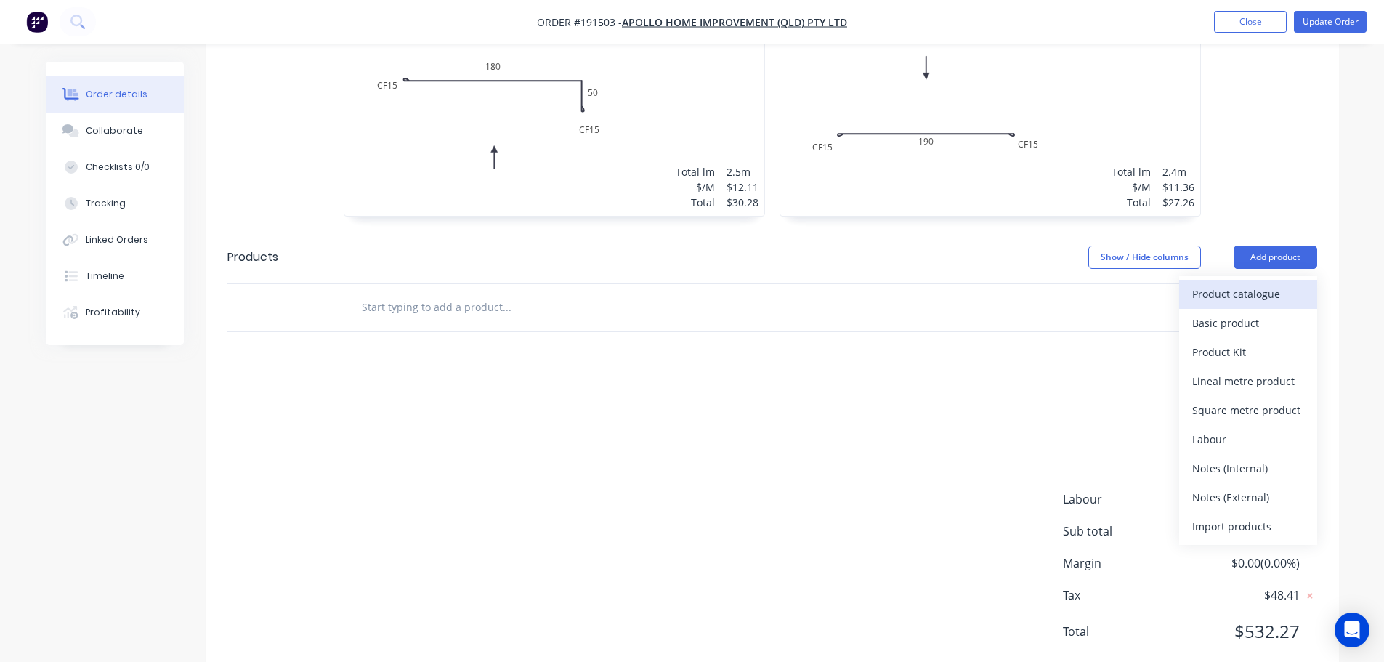
click at [1222, 283] on div "Product catalogue" at bounding box center [1248, 293] width 112 height 21
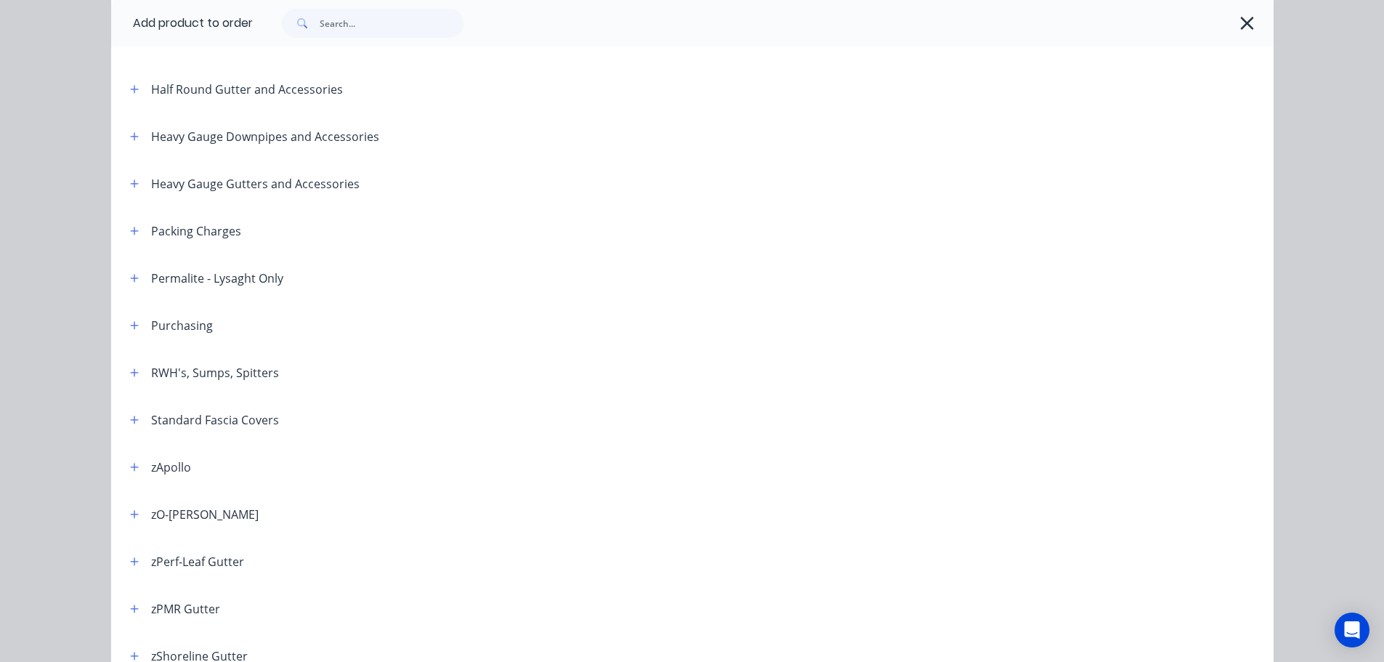
scroll to position [363, 0]
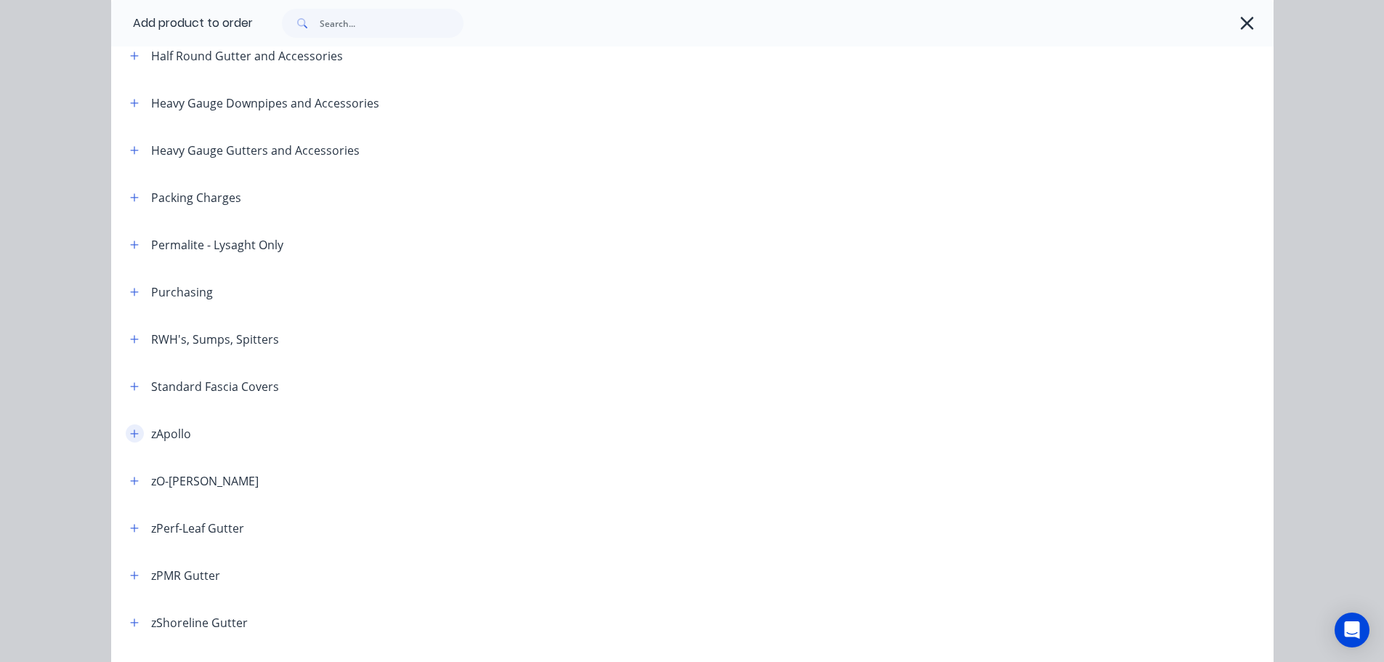
click at [130, 429] on icon "button" at bounding box center [134, 434] width 9 height 10
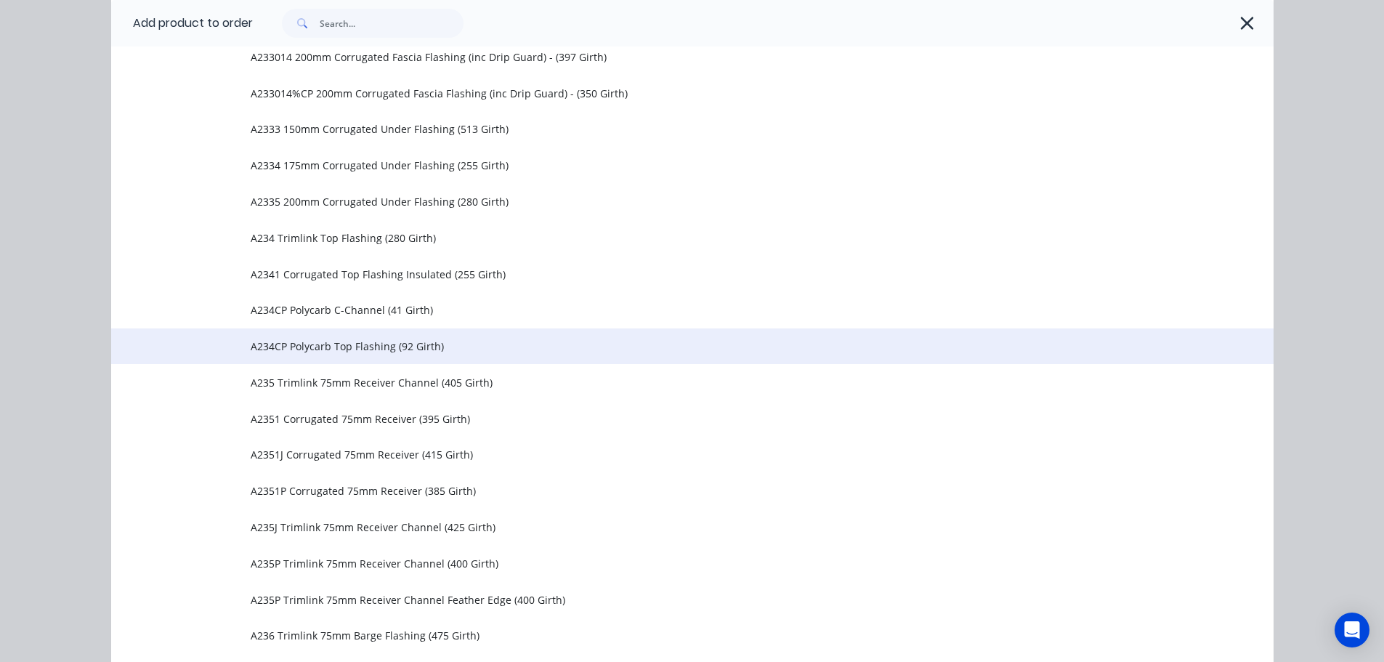
scroll to position [4286, 0]
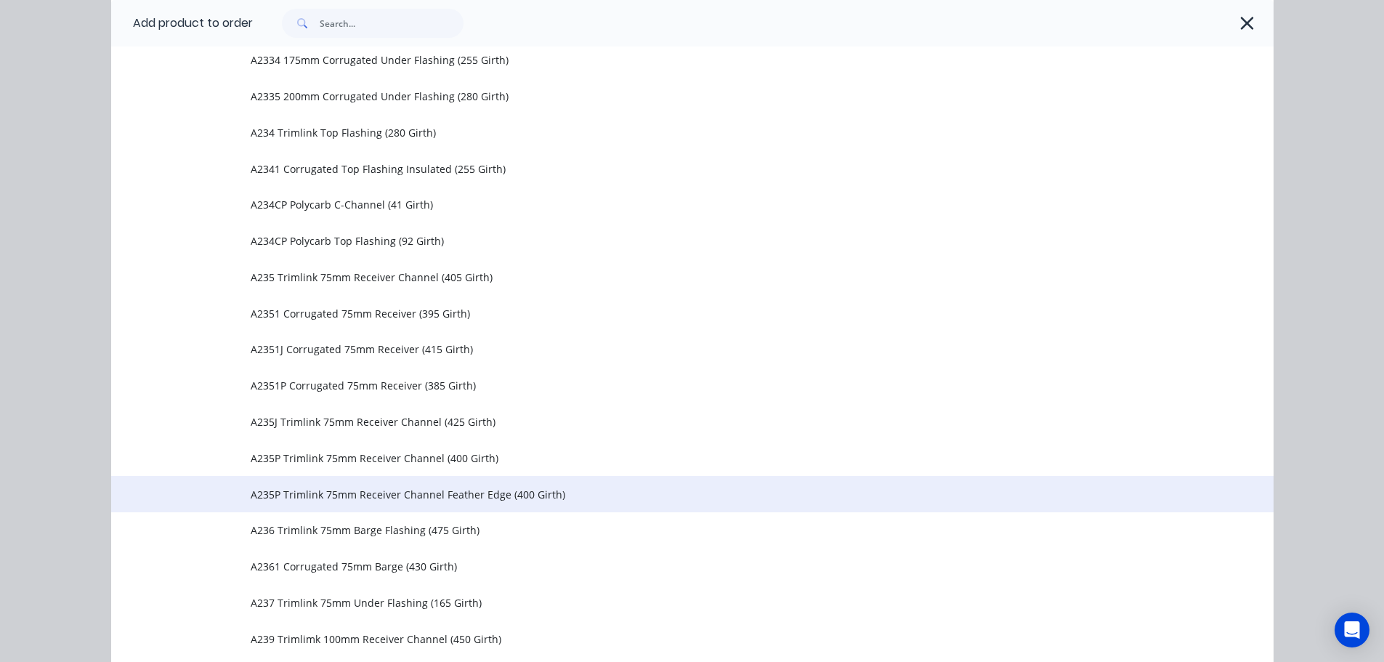
click at [314, 494] on span "A235P Trimlink 75mm Receiver Channel Feather Edge (400 Girth)" at bounding box center [660, 494] width 818 height 15
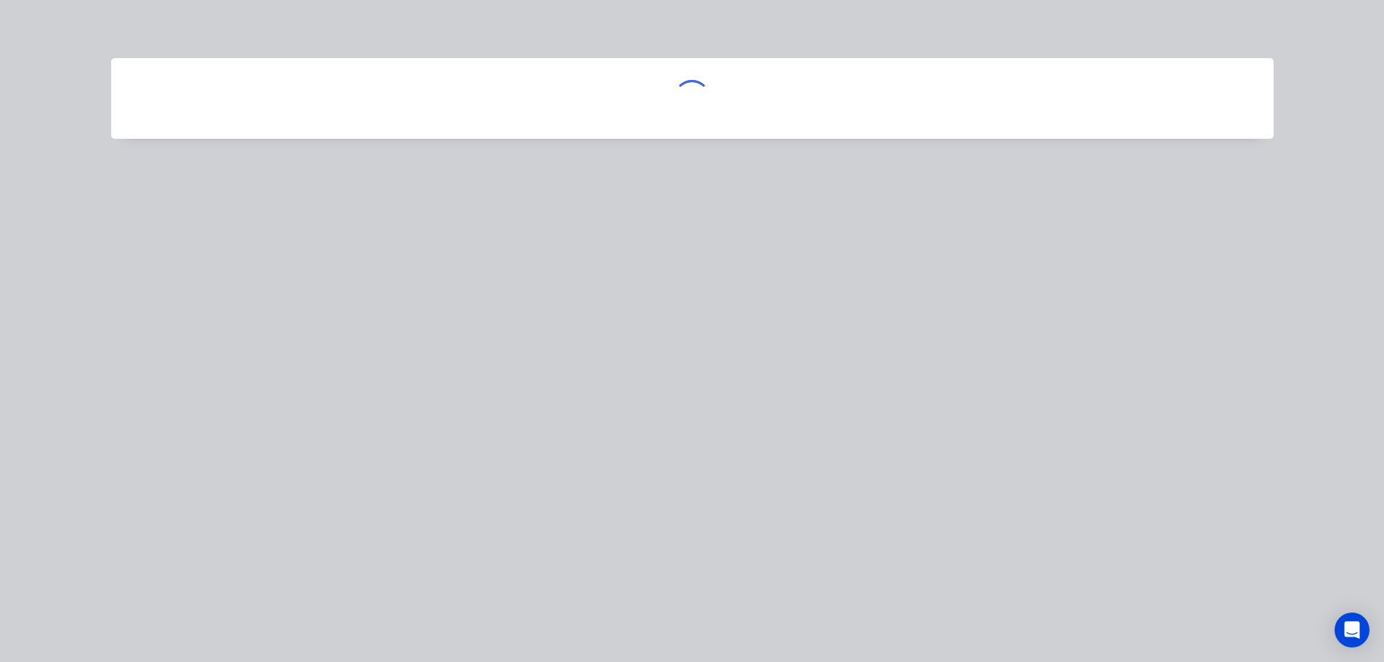
scroll to position [0, 0]
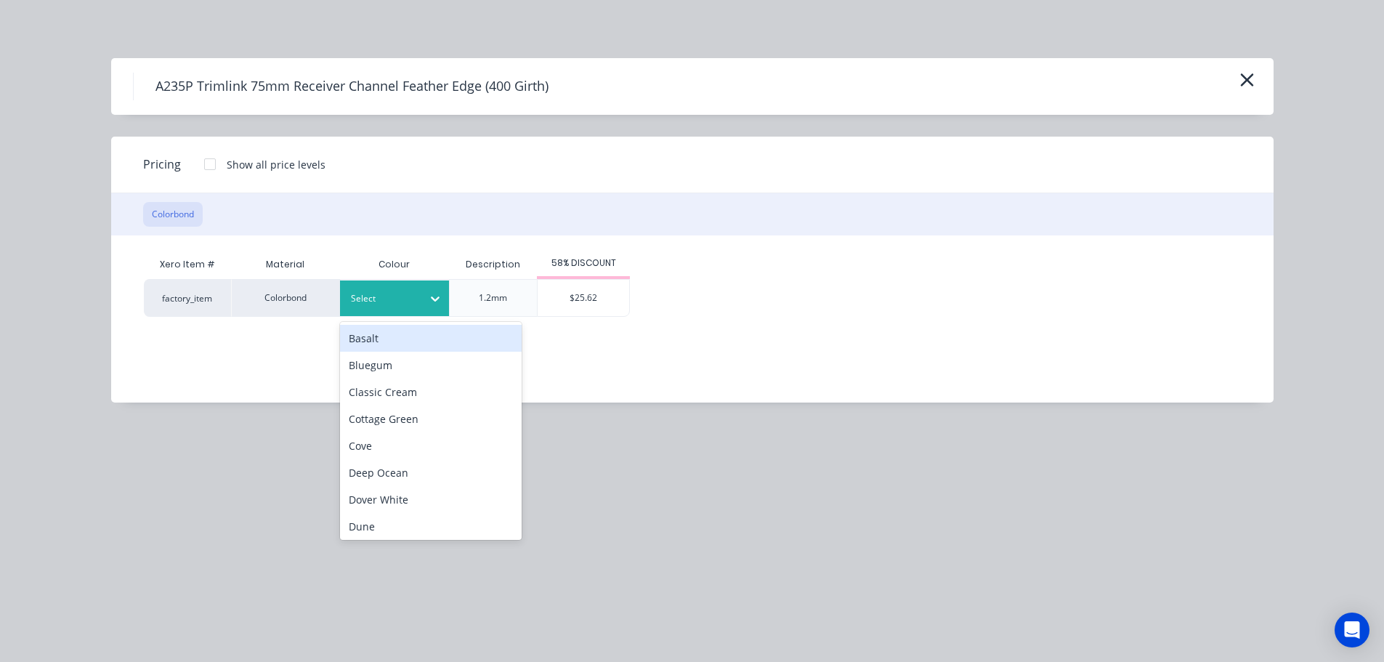
click at [432, 299] on icon at bounding box center [435, 298] width 15 height 15
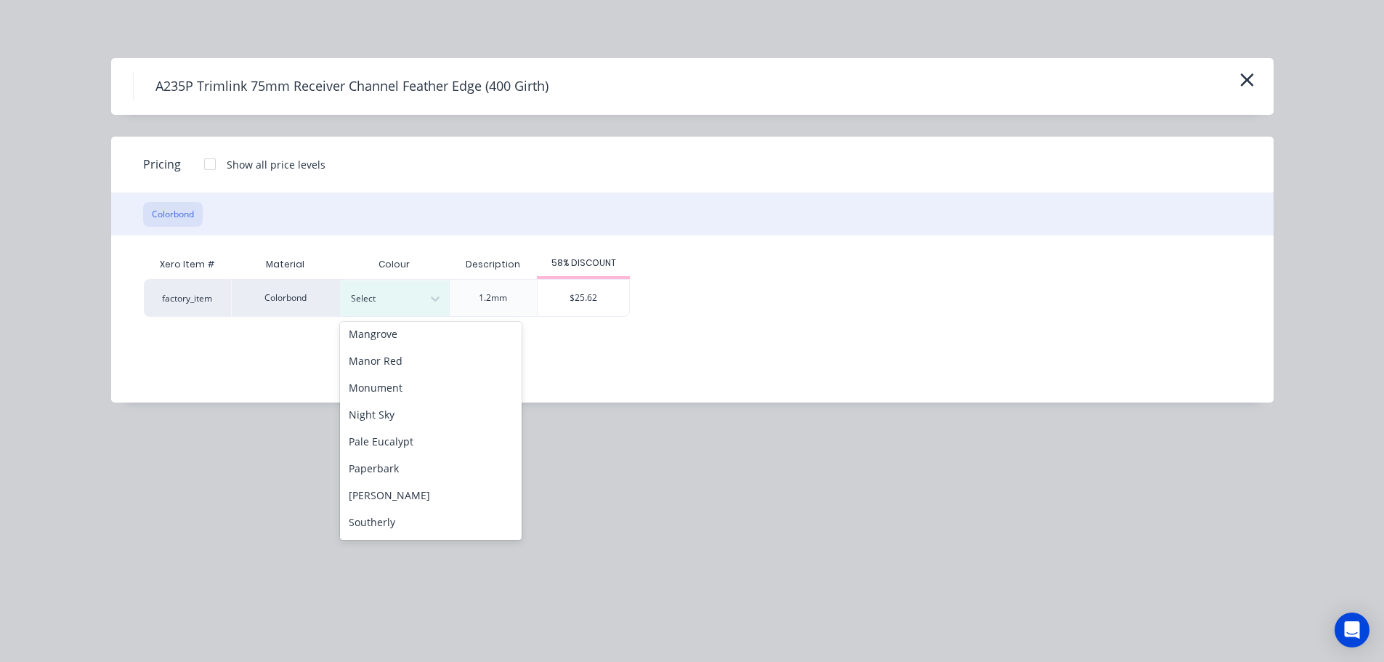
scroll to position [381, 0]
click at [377, 493] on div "Surfmist" at bounding box center [431, 495] width 182 height 27
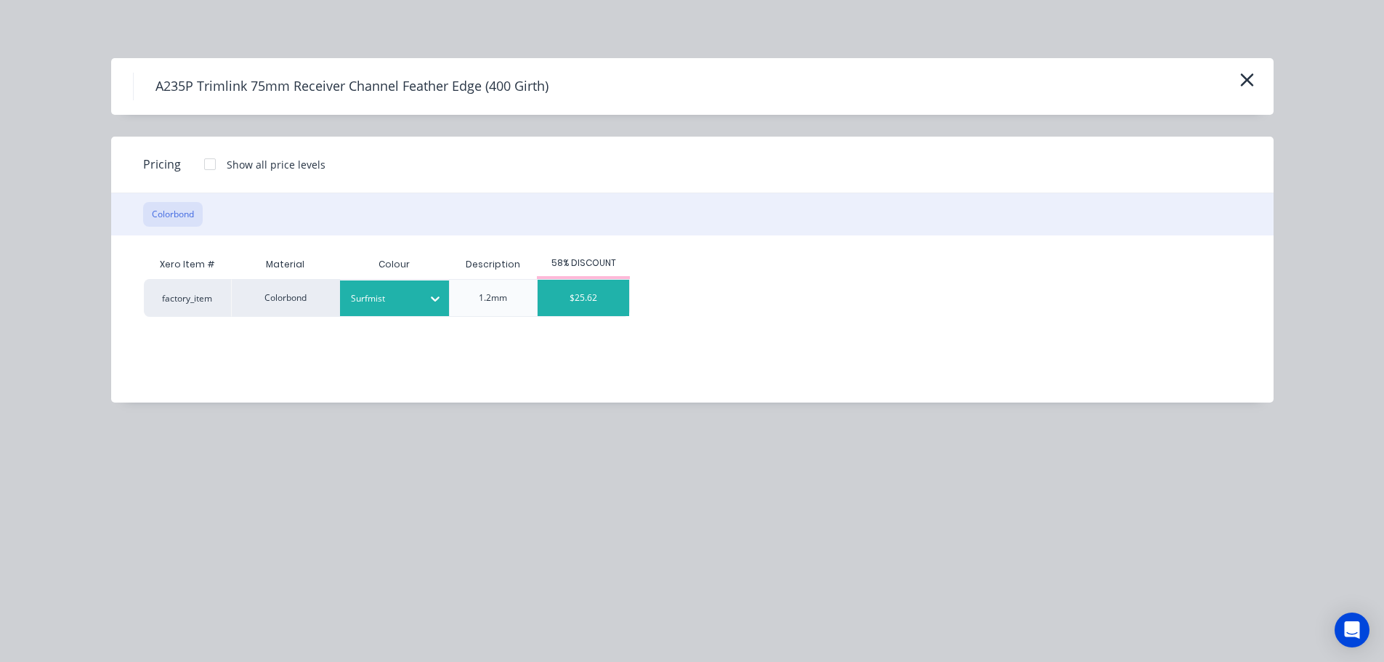
click at [595, 294] on div "$25.62" at bounding box center [584, 298] width 92 height 36
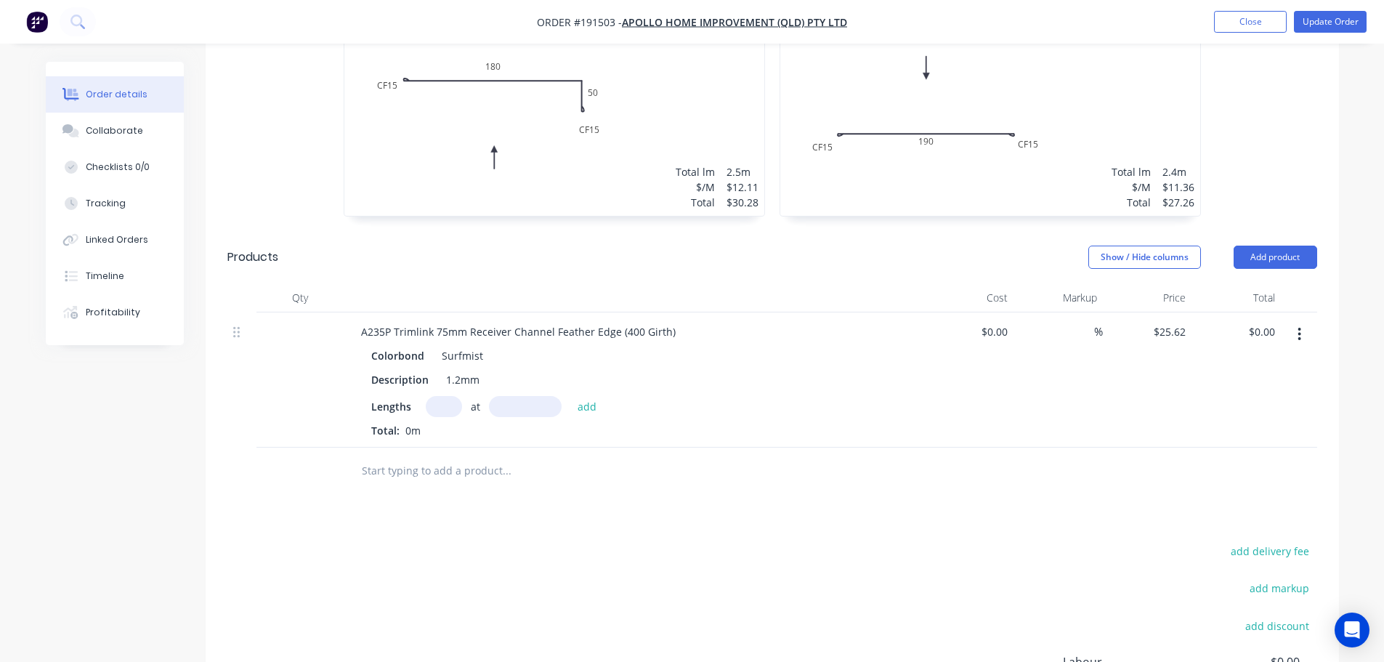
click at [450, 396] on input "text" at bounding box center [444, 406] width 36 height 21
type input "1"
type input "900"
click at [570, 396] on button "add" at bounding box center [587, 406] width 34 height 20
type input "$25.62"
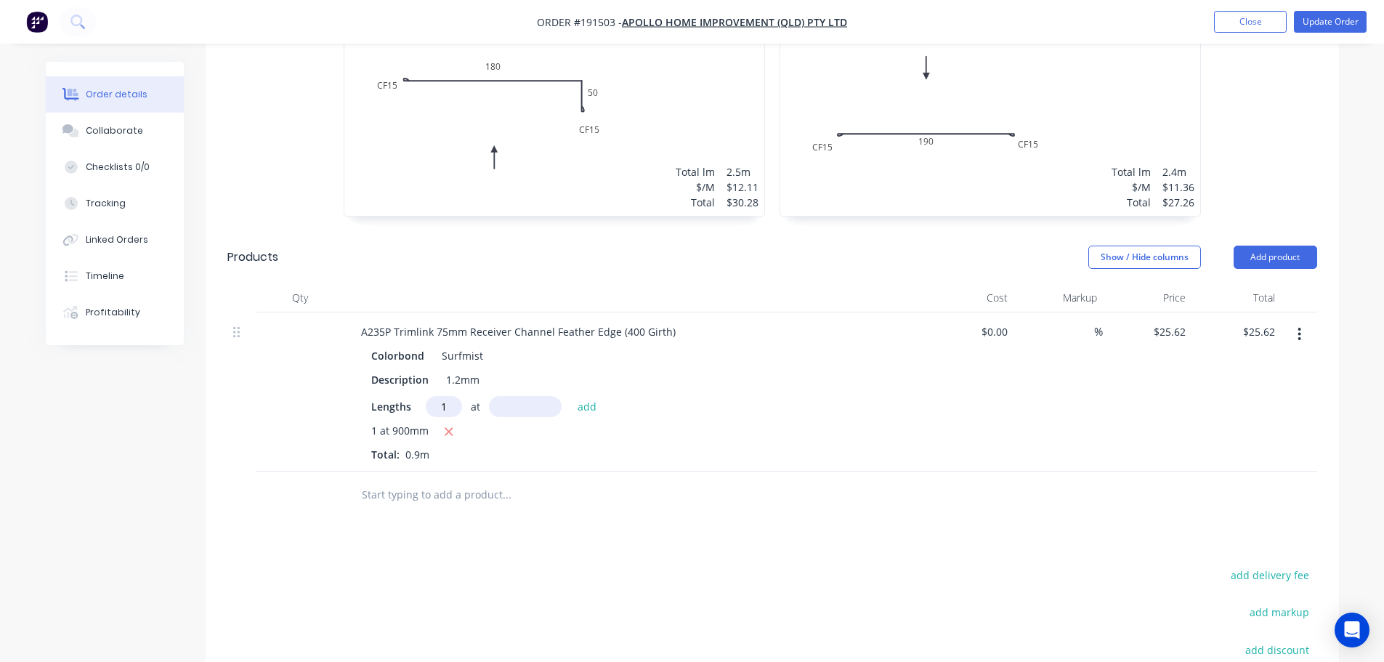
type input "1"
type input "2100"
click at [570, 396] on button "add" at bounding box center [587, 406] width 34 height 20
type input "$79.42"
type input "1"
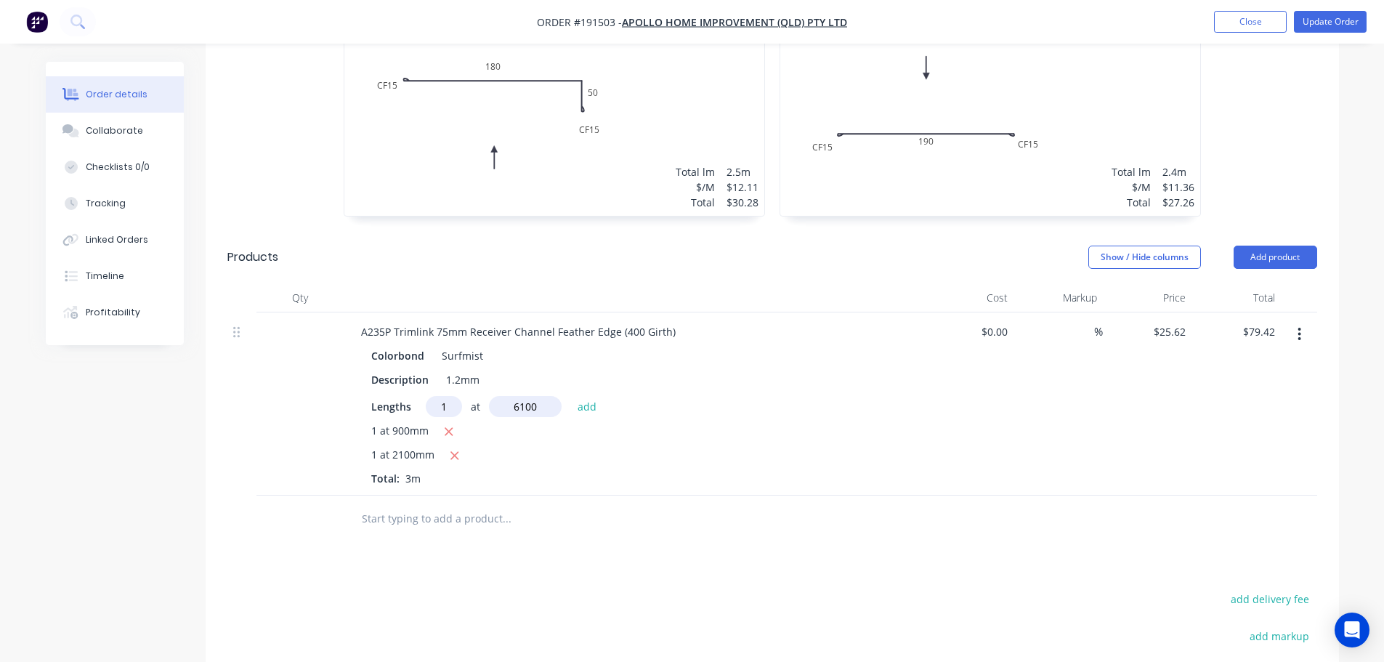
type input "6100"
click at [570, 396] on button "add" at bounding box center [587, 406] width 34 height 20
type input "$235.70"
type input "1"
type input "6500"
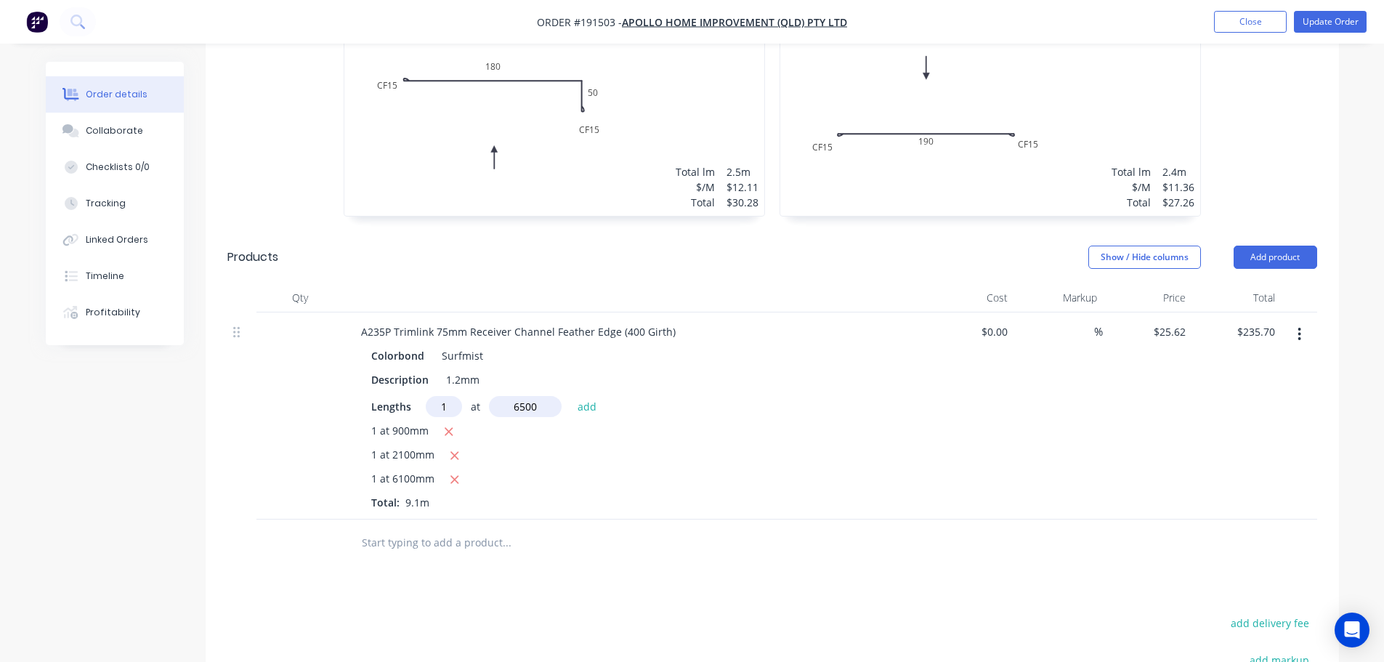
click at [570, 396] on button "add" at bounding box center [587, 406] width 34 height 20
type input "$402.23"
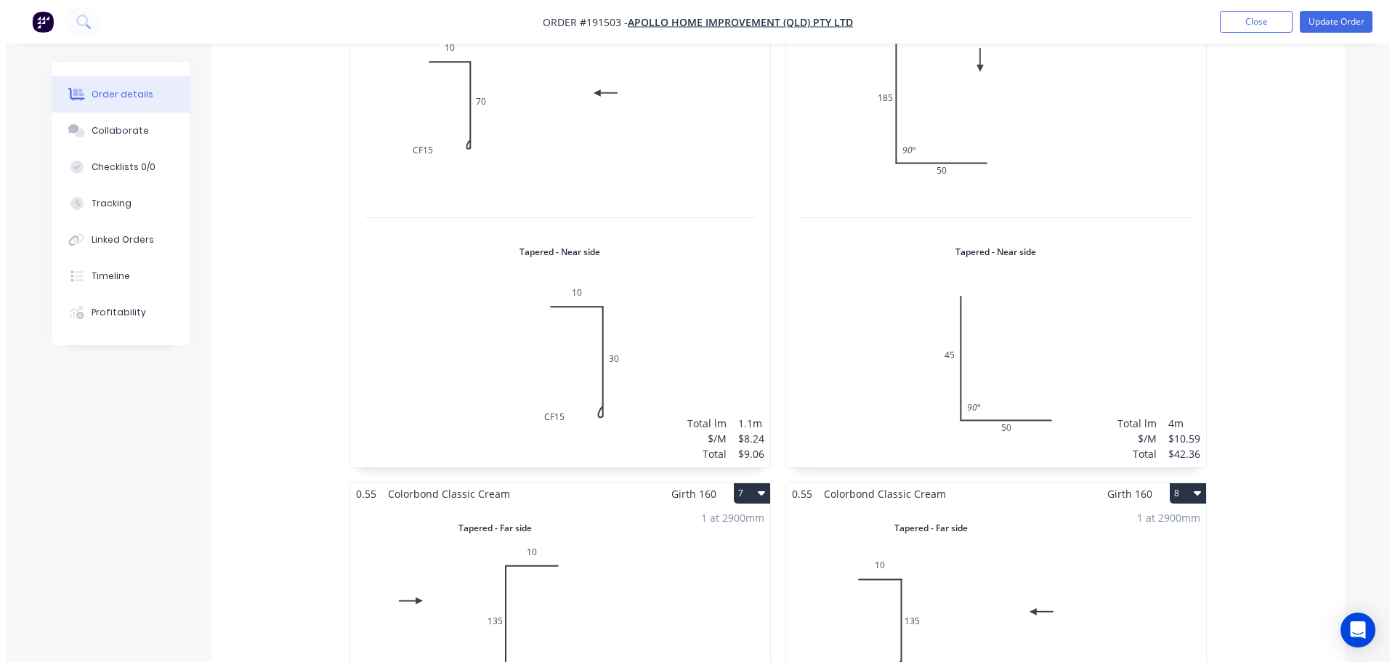
scroll to position [1191, 0]
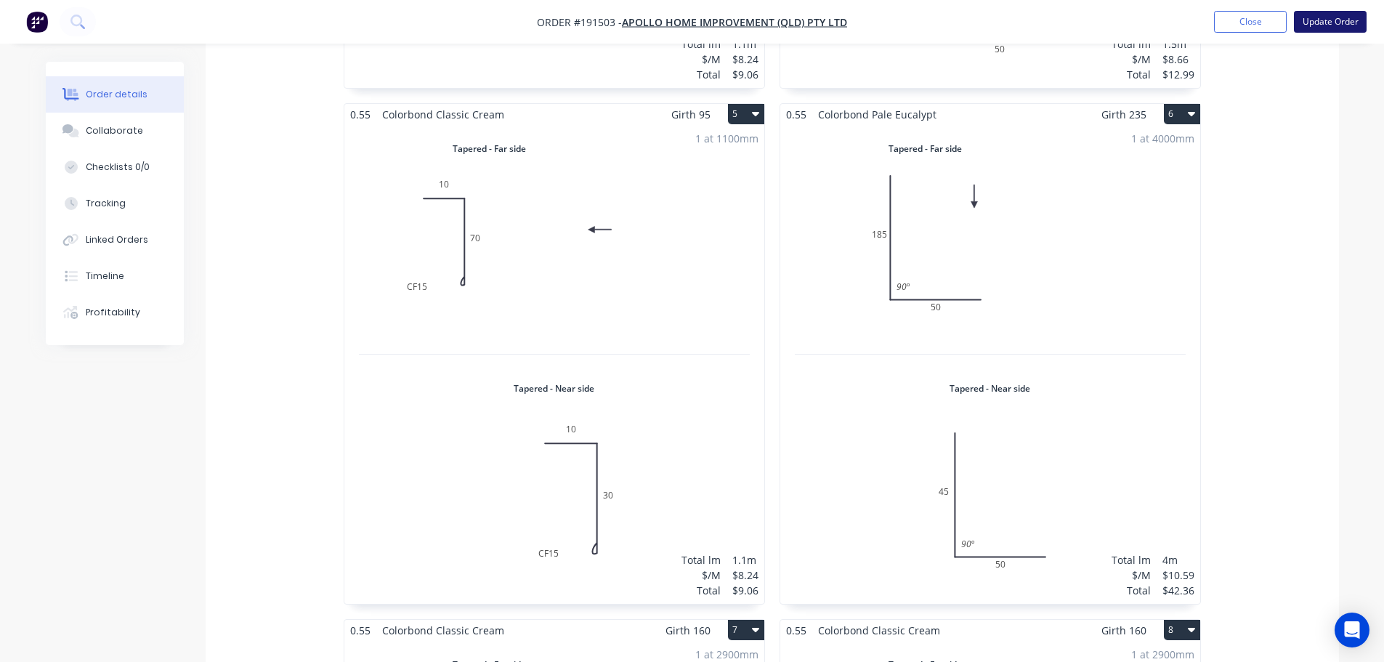
click at [1337, 23] on button "Update Order" at bounding box center [1330, 22] width 73 height 22
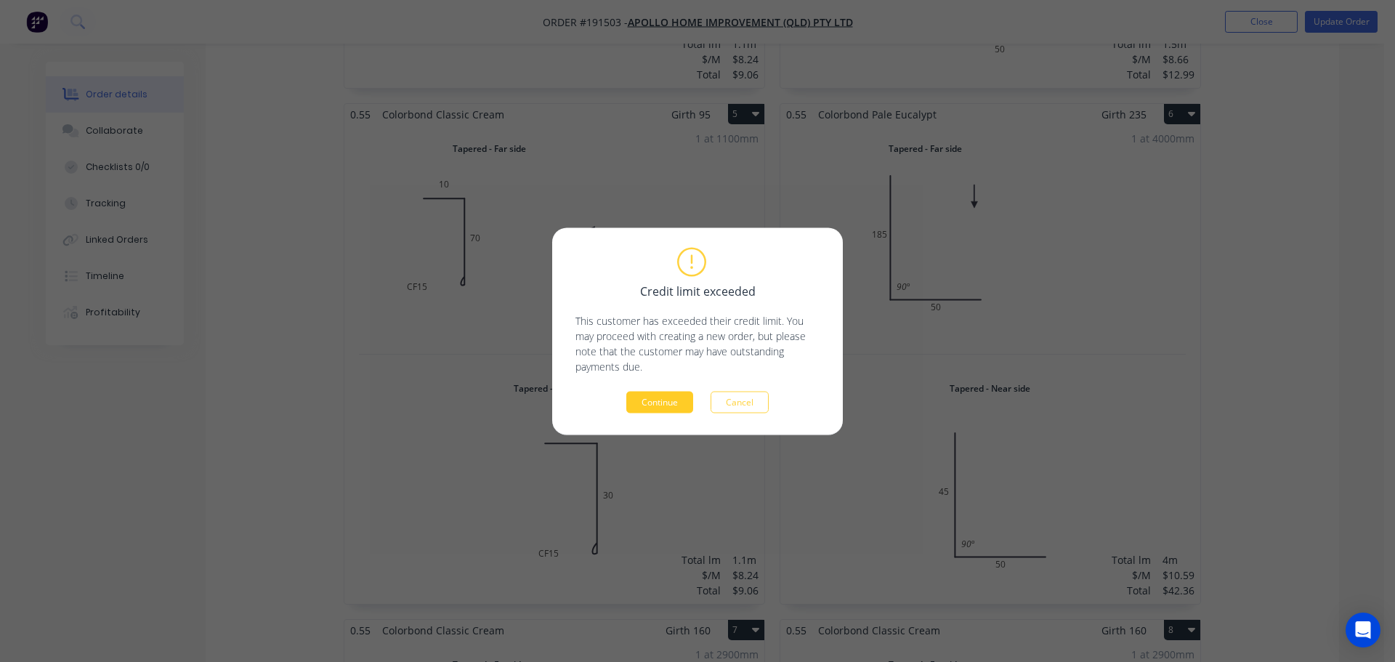
click at [640, 401] on button "Continue" at bounding box center [659, 402] width 67 height 22
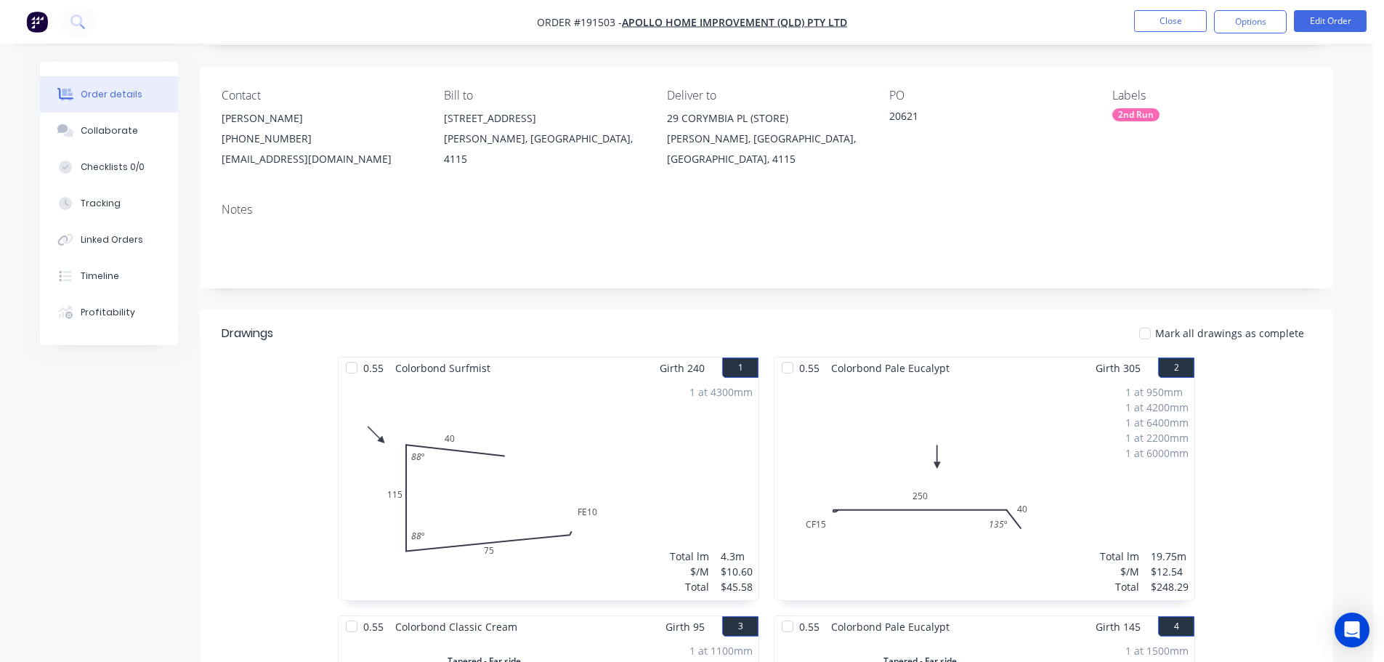
scroll to position [0, 0]
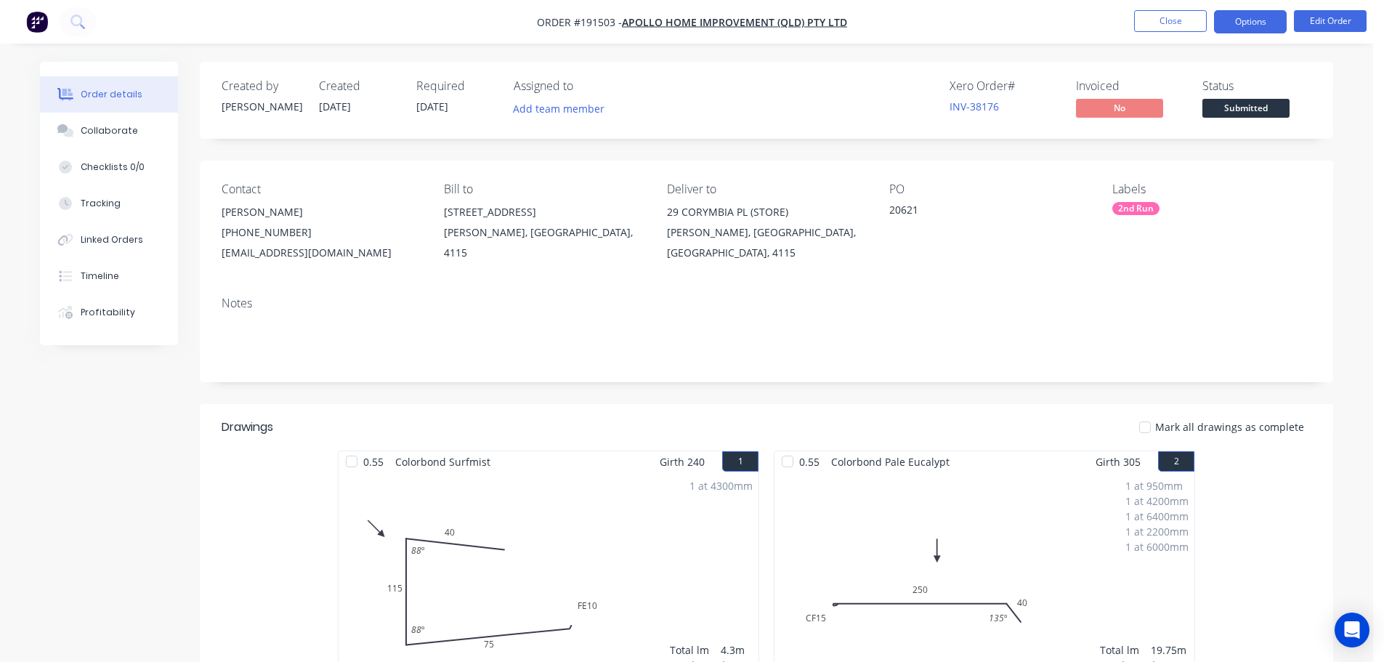
click at [1257, 24] on button "Options" at bounding box center [1250, 21] width 73 height 23
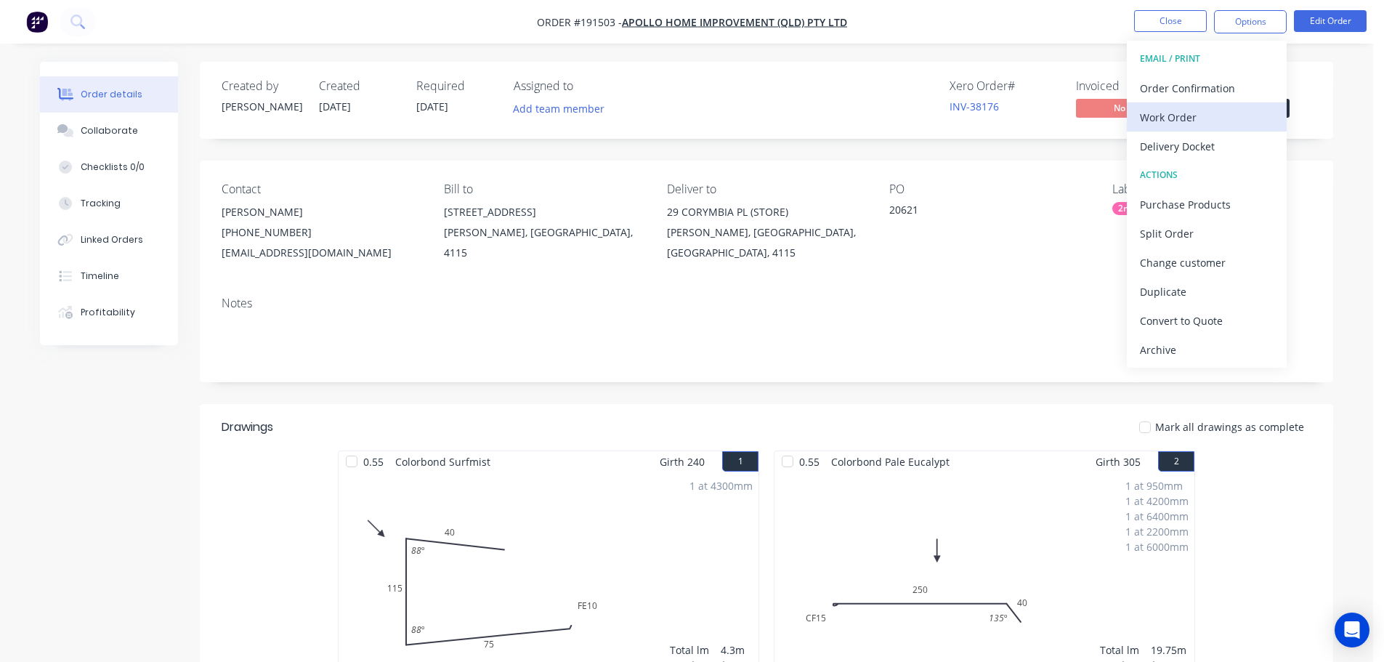
click at [1188, 116] on div "Work Order" at bounding box center [1207, 117] width 134 height 21
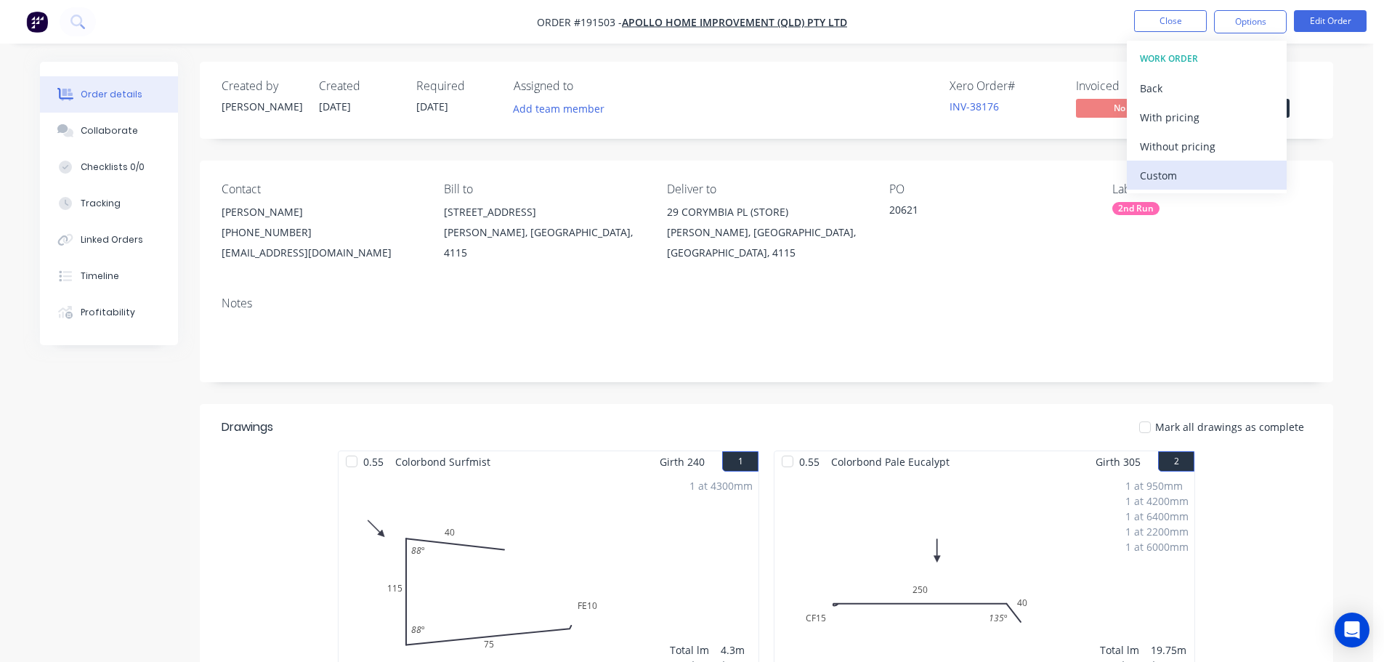
click at [1180, 175] on div "Custom" at bounding box center [1207, 175] width 134 height 21
click at [1188, 151] on div "Without pricing" at bounding box center [1207, 146] width 134 height 21
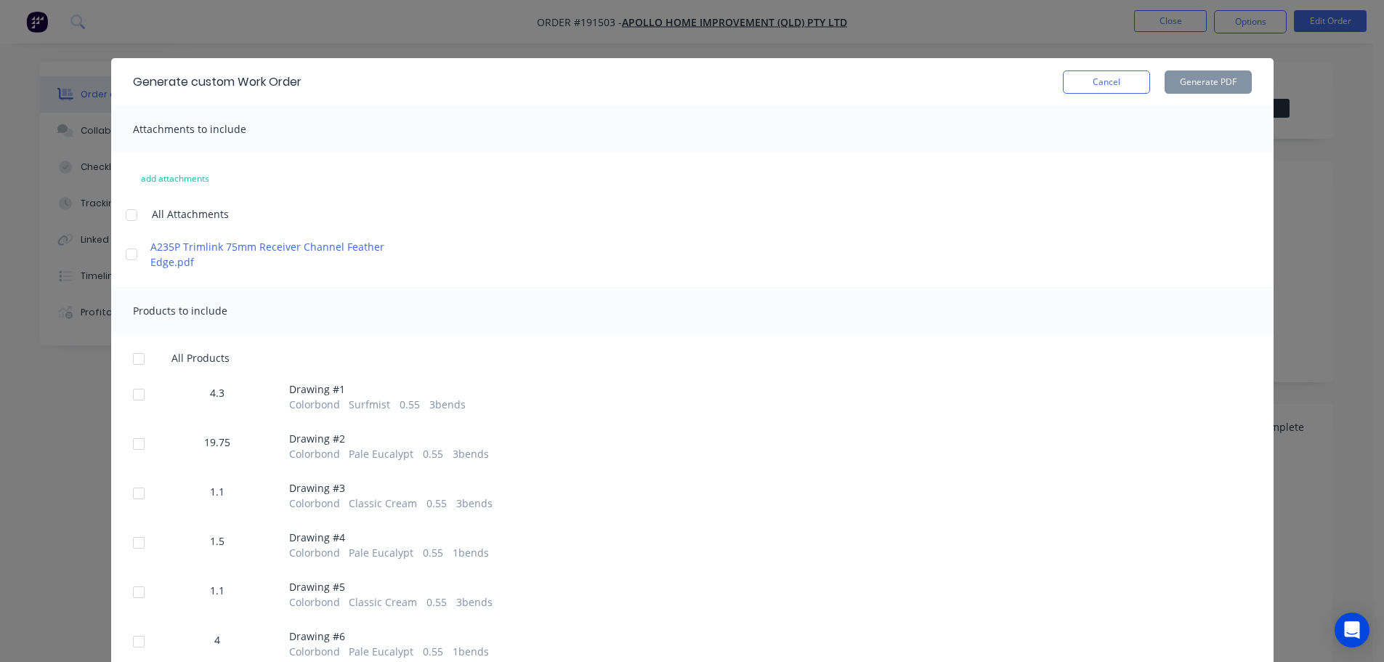
drag, startPoint x: 122, startPoint y: 211, endPoint x: 123, endPoint y: 224, distance: 12.4
click at [123, 216] on div at bounding box center [131, 214] width 29 height 29
click at [139, 358] on div at bounding box center [138, 358] width 29 height 29
click at [1212, 84] on button "Generate PDF" at bounding box center [1207, 81] width 87 height 23
click at [1125, 70] on button "Cancel" at bounding box center [1106, 81] width 87 height 23
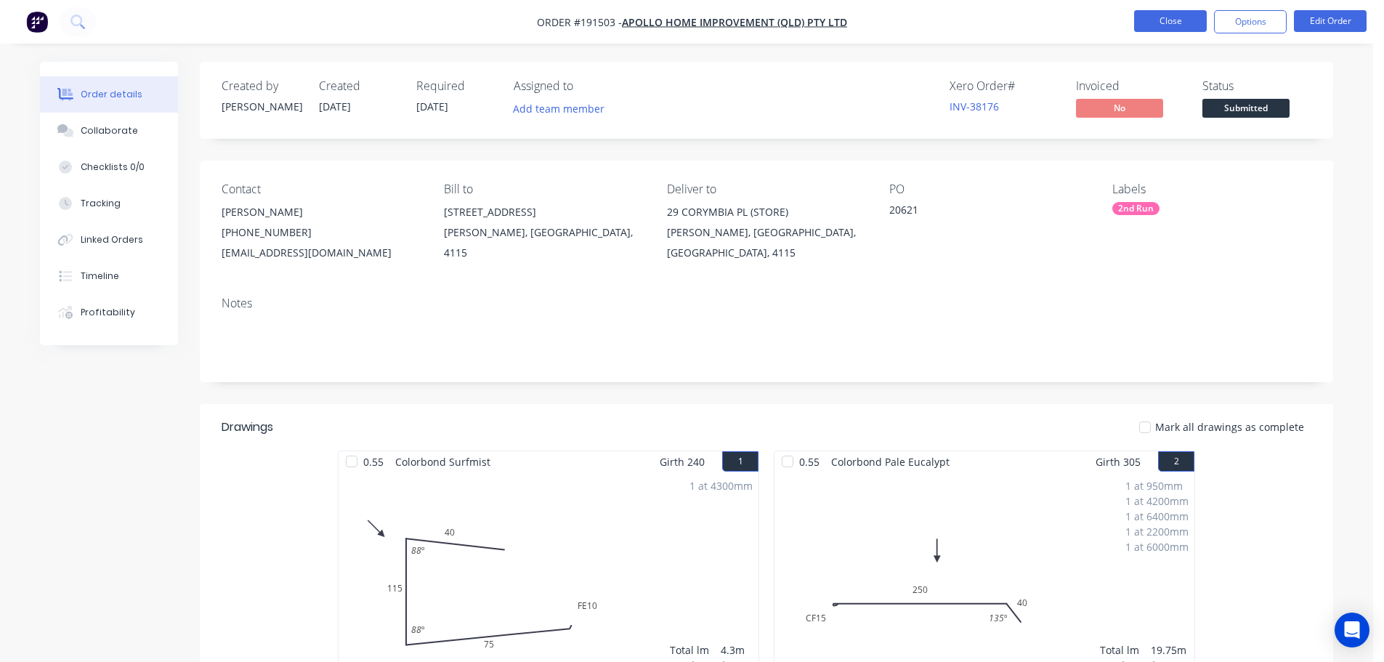
click at [1164, 18] on button "Close" at bounding box center [1170, 21] width 73 height 22
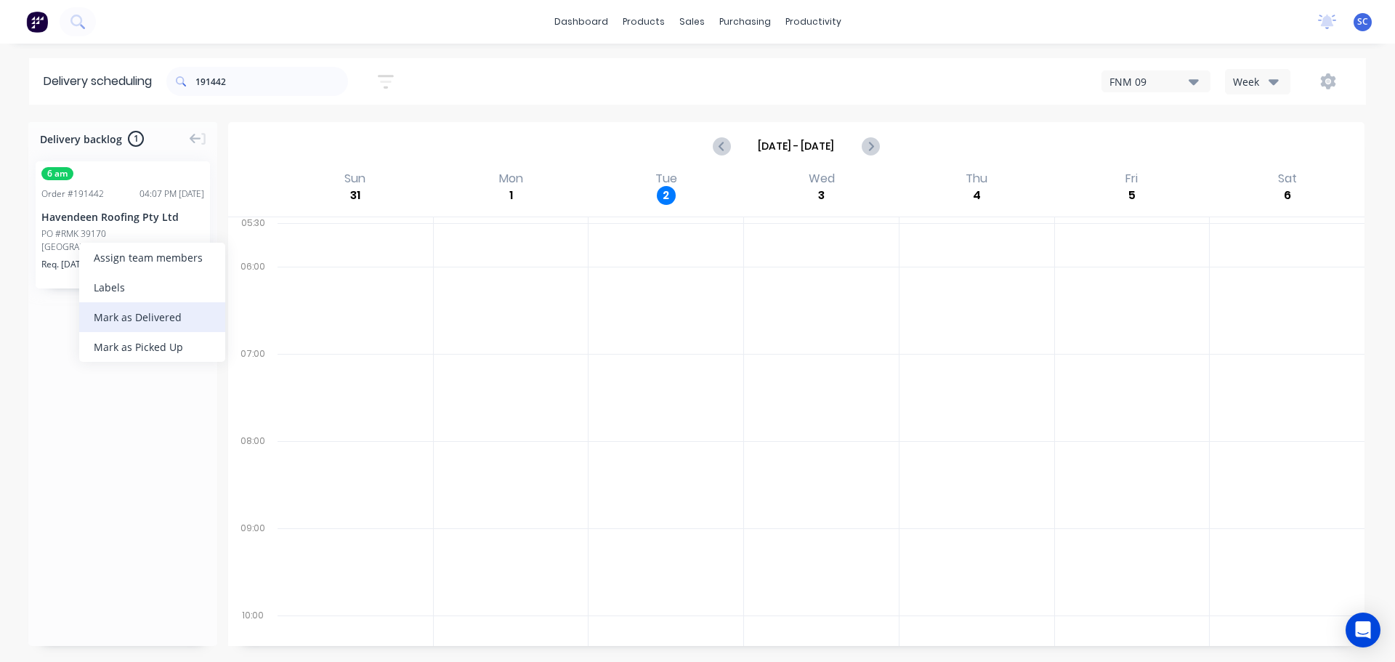
click at [131, 319] on div "Mark as Delivered" at bounding box center [152, 317] width 146 height 30
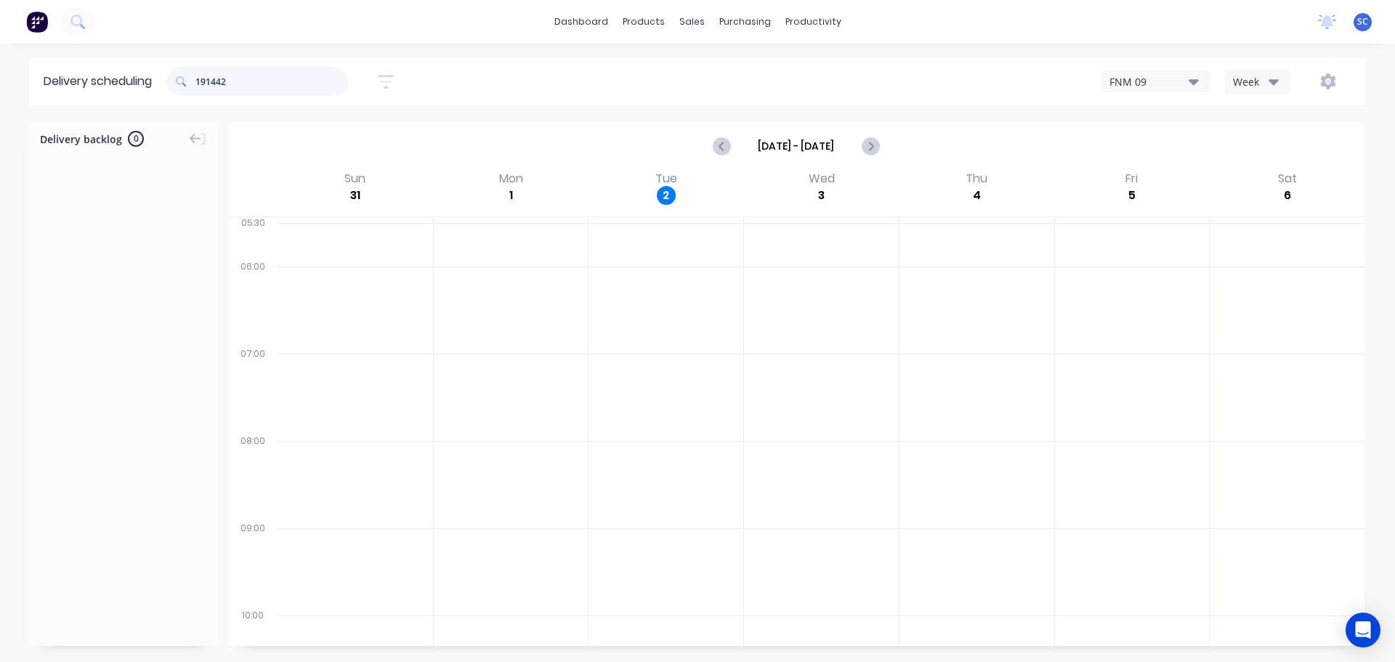
click at [240, 81] on input "191442" at bounding box center [271, 81] width 153 height 29
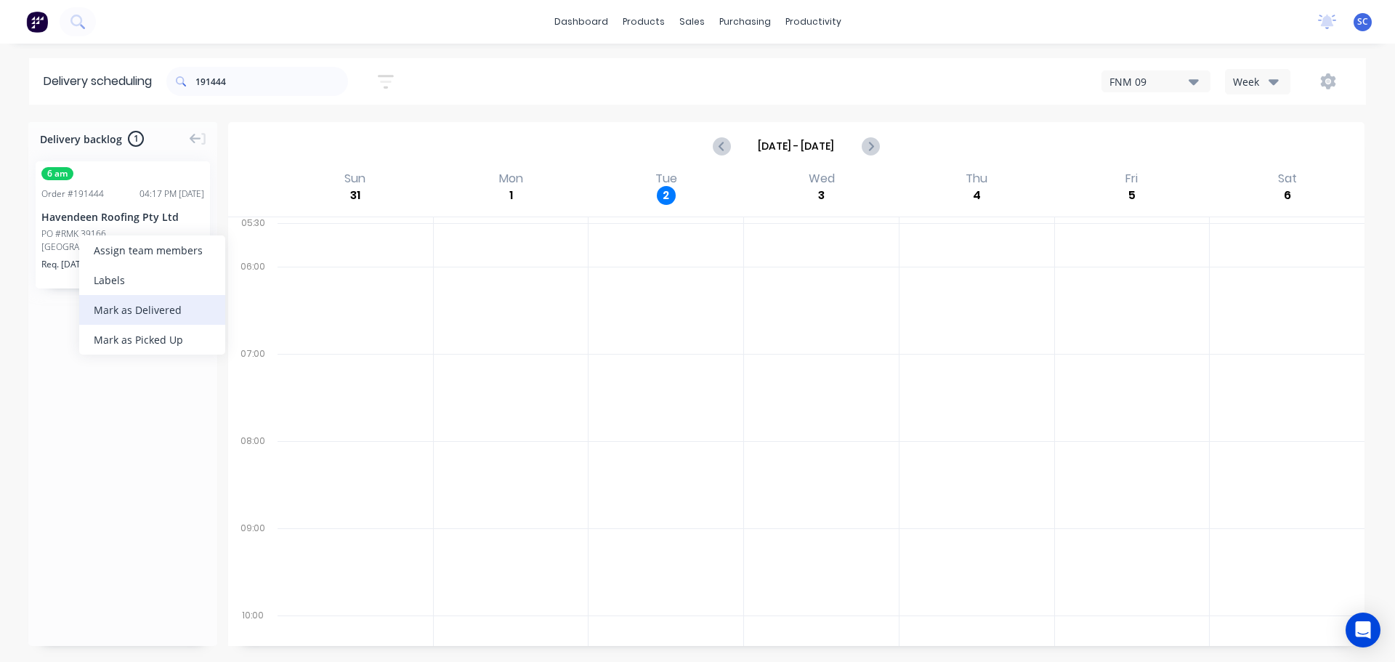
click at [129, 315] on div "Mark as Delivered" at bounding box center [152, 310] width 146 height 30
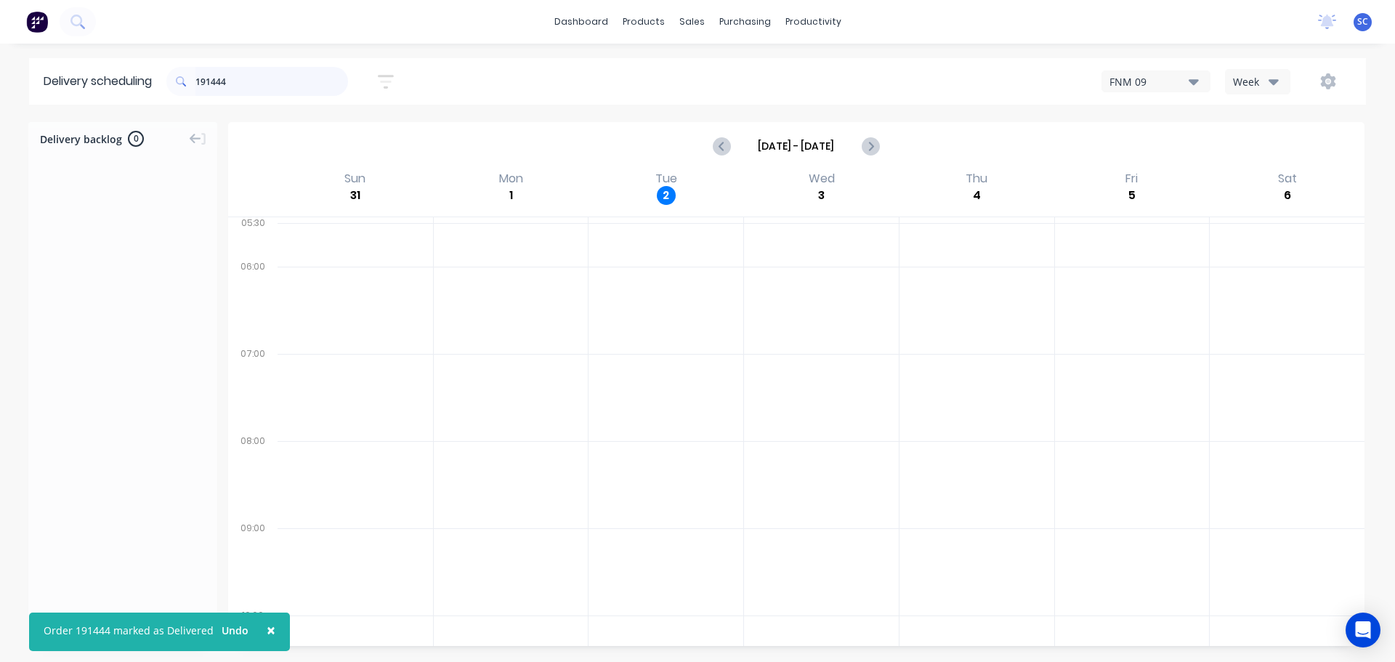
click at [251, 92] on input "191444" at bounding box center [271, 81] width 153 height 29
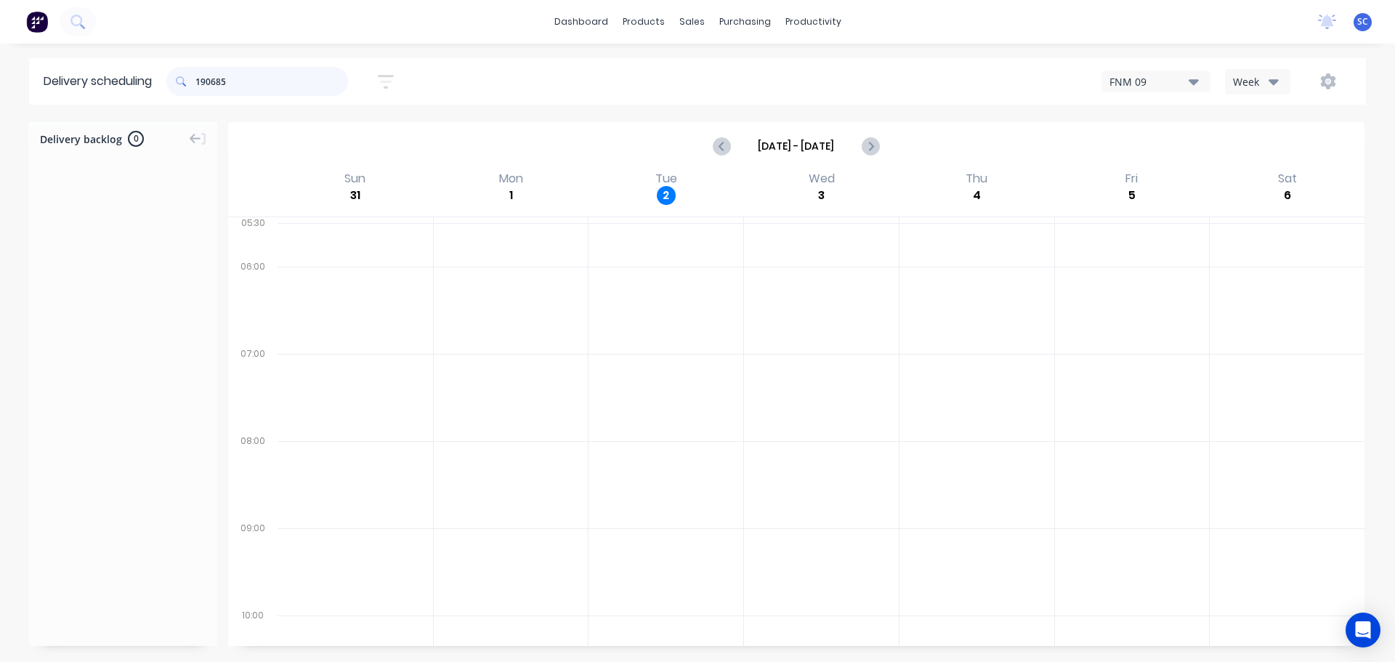
click at [233, 78] on input "190685" at bounding box center [271, 81] width 153 height 29
click at [123, 280] on div "Mark as Delivered" at bounding box center [144, 287] width 146 height 30
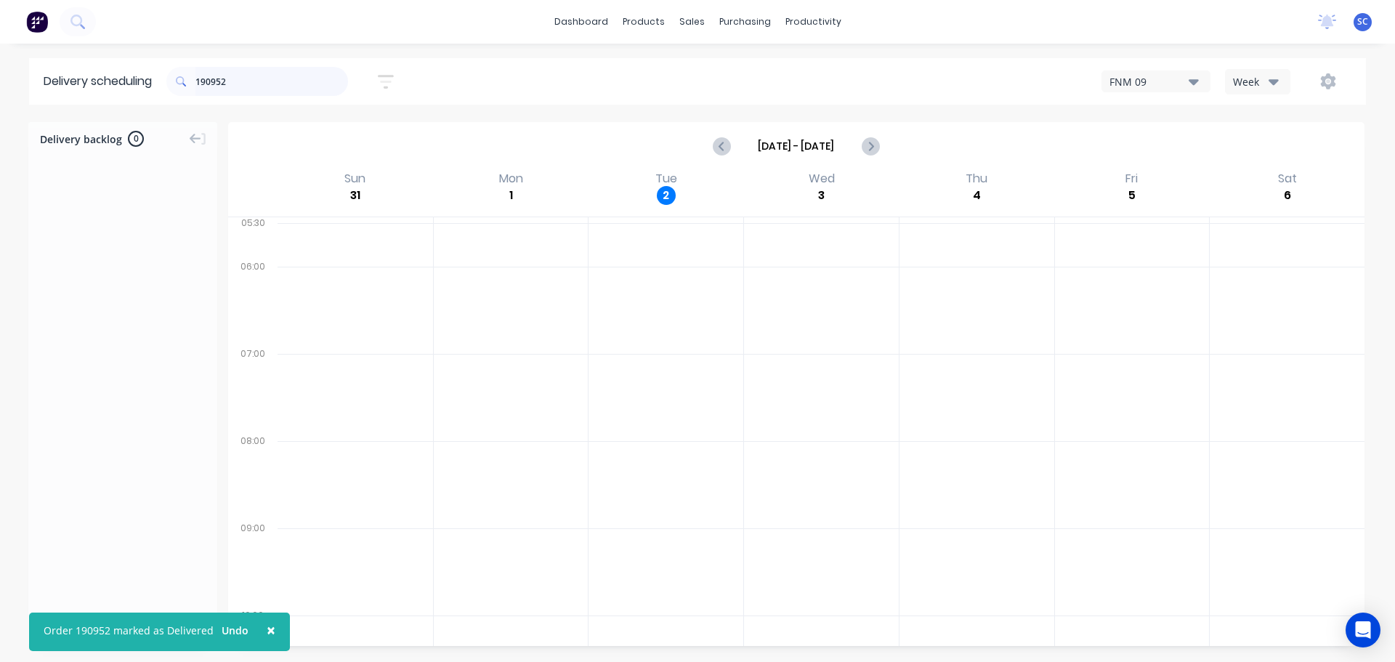
click at [238, 84] on input "190952" at bounding box center [271, 81] width 153 height 29
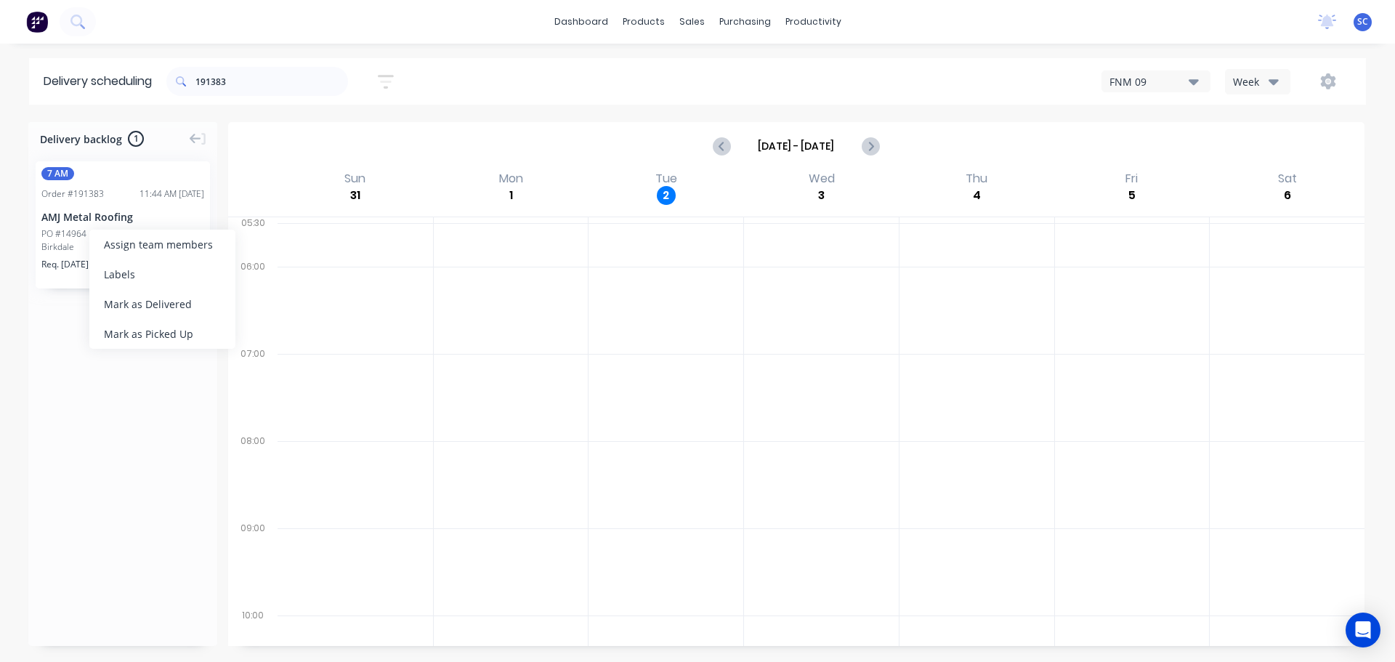
click at [139, 306] on div "Mark as Delivered" at bounding box center [162, 304] width 146 height 30
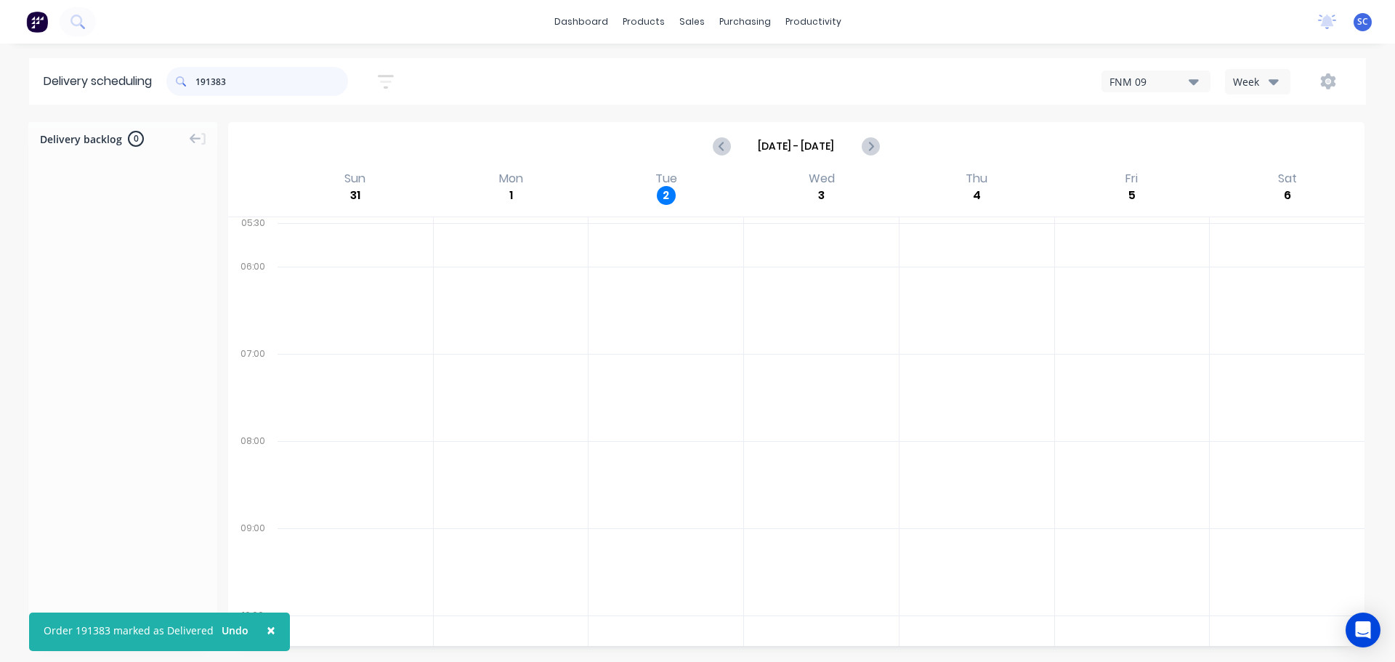
click at [237, 85] on input "191383" at bounding box center [271, 81] width 153 height 29
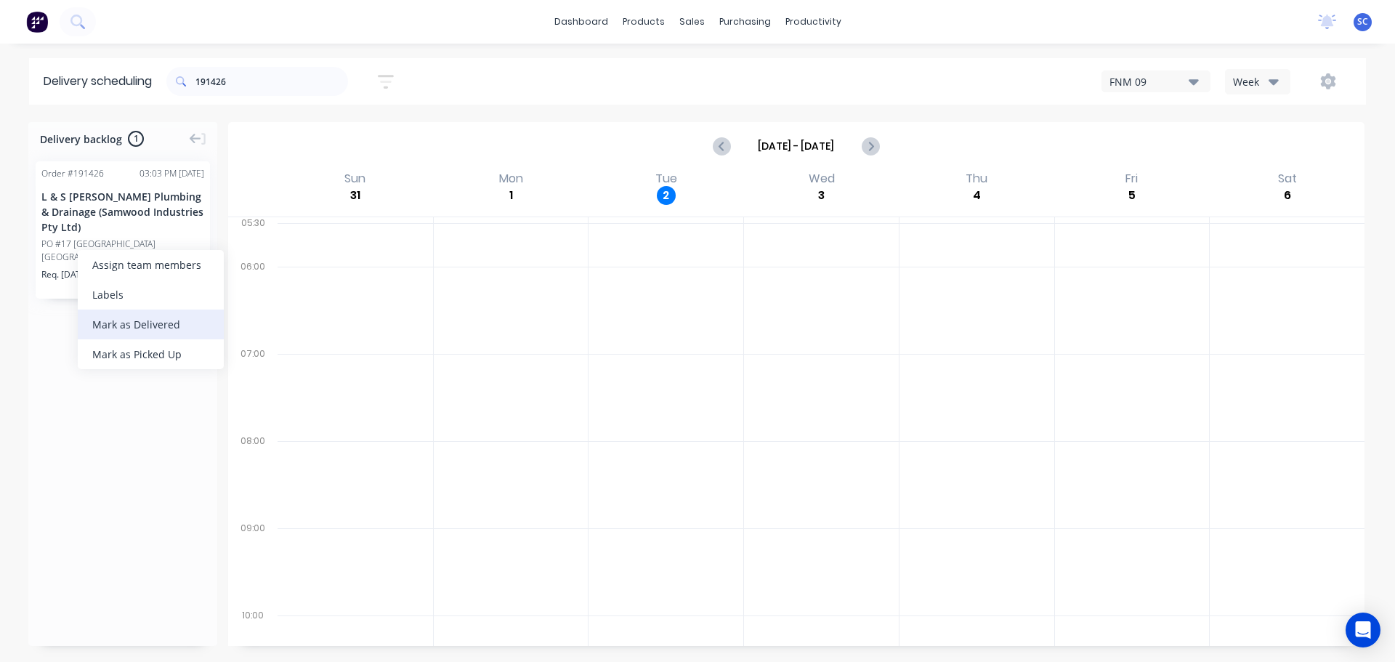
click at [126, 322] on div "Mark as Delivered" at bounding box center [151, 324] width 146 height 30
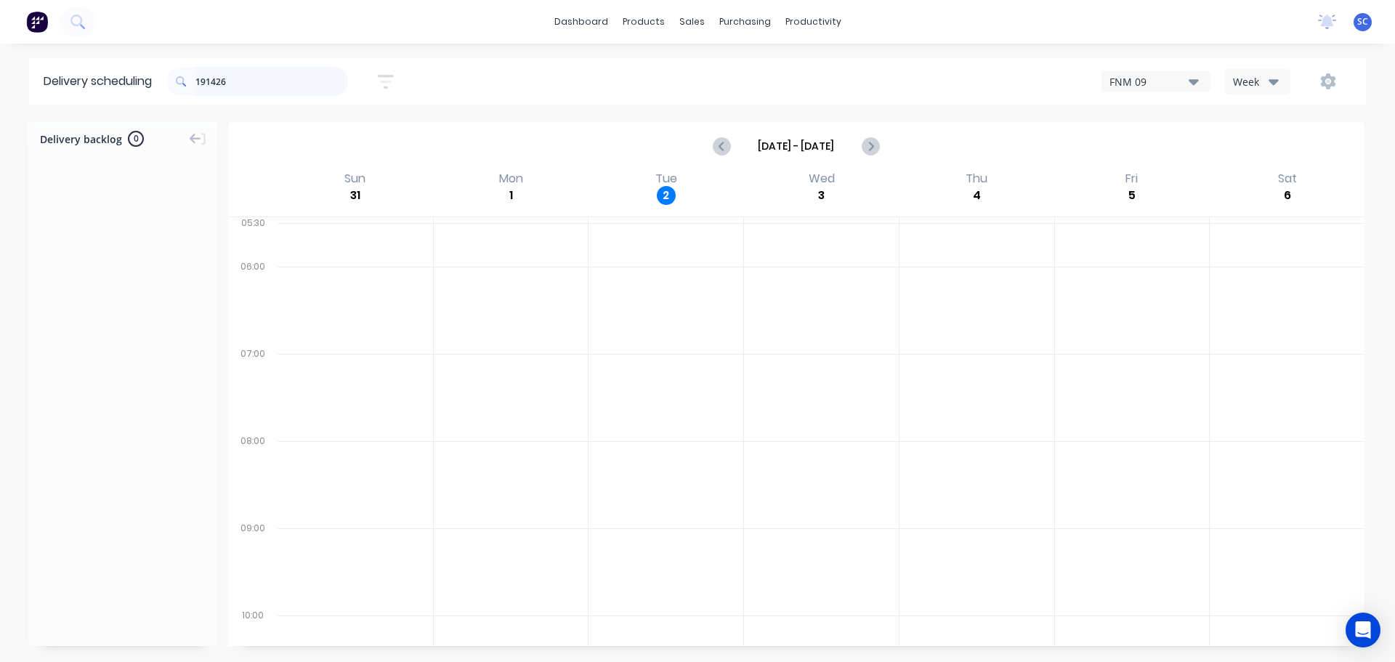
click at [250, 78] on input "191426" at bounding box center [271, 81] width 153 height 29
click at [118, 294] on div "Mark as Delivered" at bounding box center [148, 295] width 146 height 30
click at [238, 84] on input "189747" at bounding box center [271, 81] width 153 height 29
drag, startPoint x: 250, startPoint y: 81, endPoint x: 269, endPoint y: 84, distance: 19.1
click at [150, 84] on header "Delivery scheduling 189747 Sort by Most recent Created date Required date Order…" at bounding box center [697, 81] width 1336 height 46
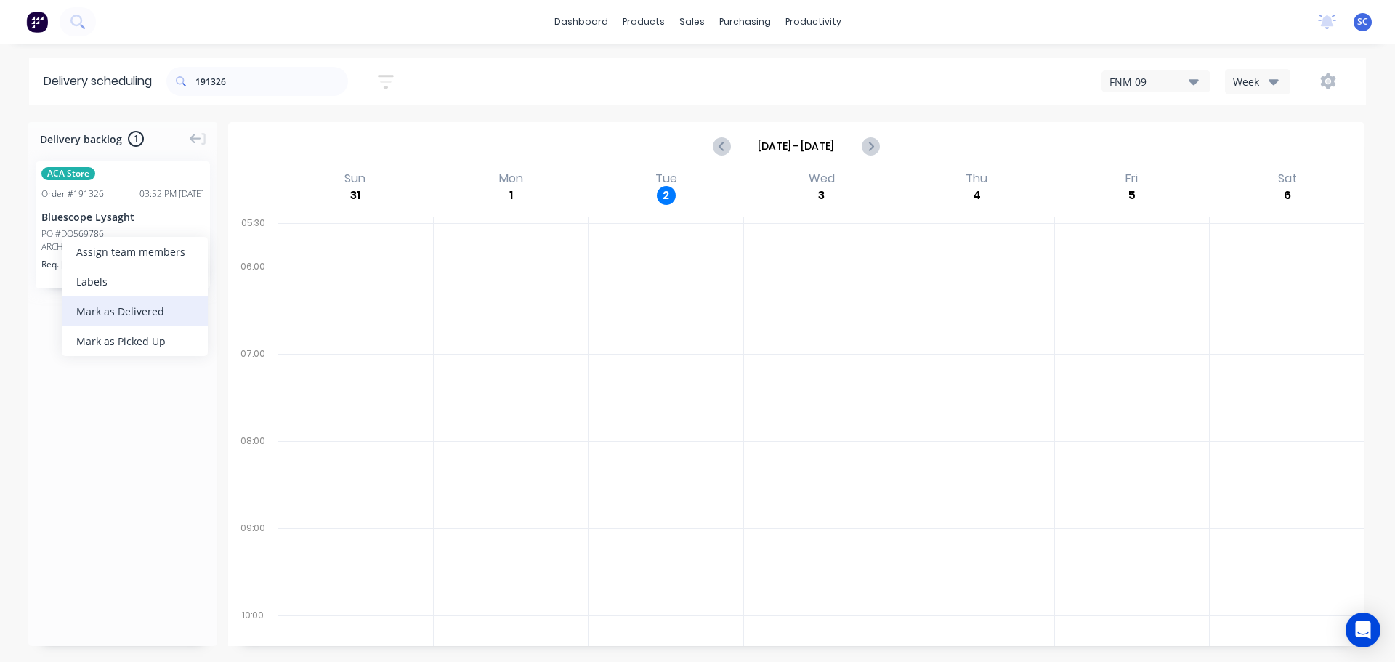
click at [117, 312] on div "Mark as Delivered" at bounding box center [135, 311] width 146 height 30
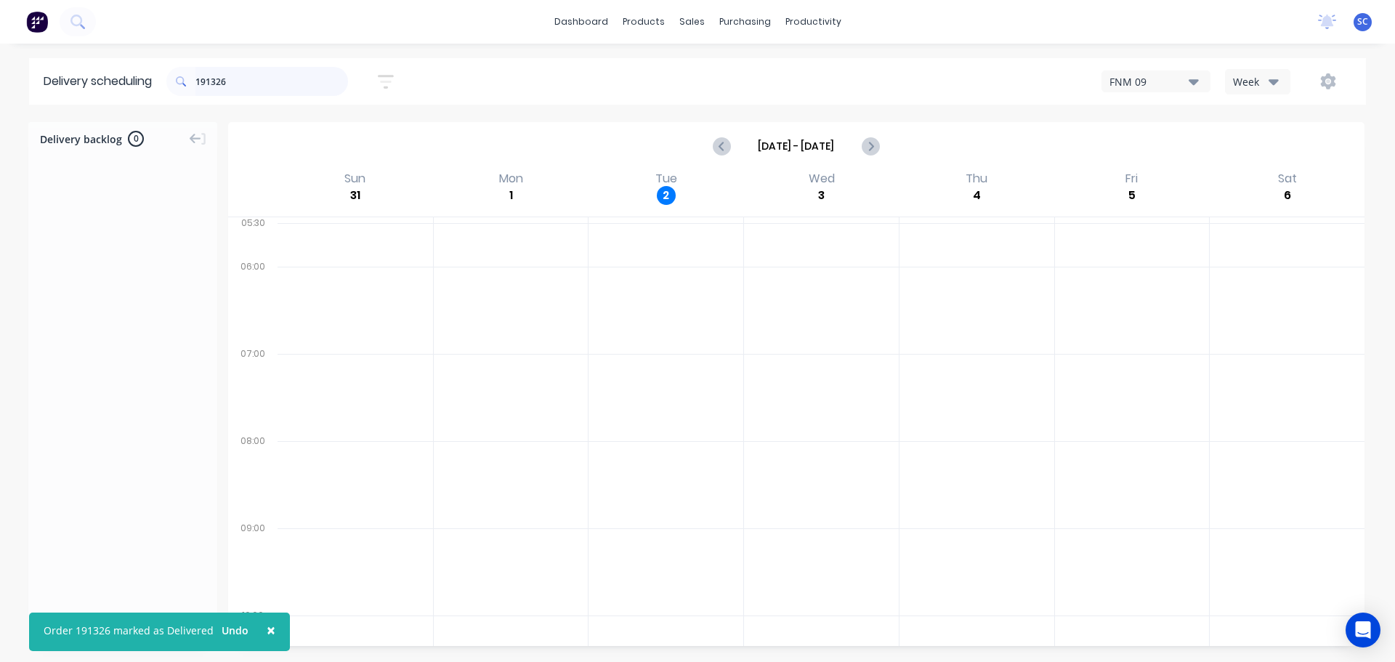
click at [240, 78] on input "191326" at bounding box center [271, 81] width 153 height 29
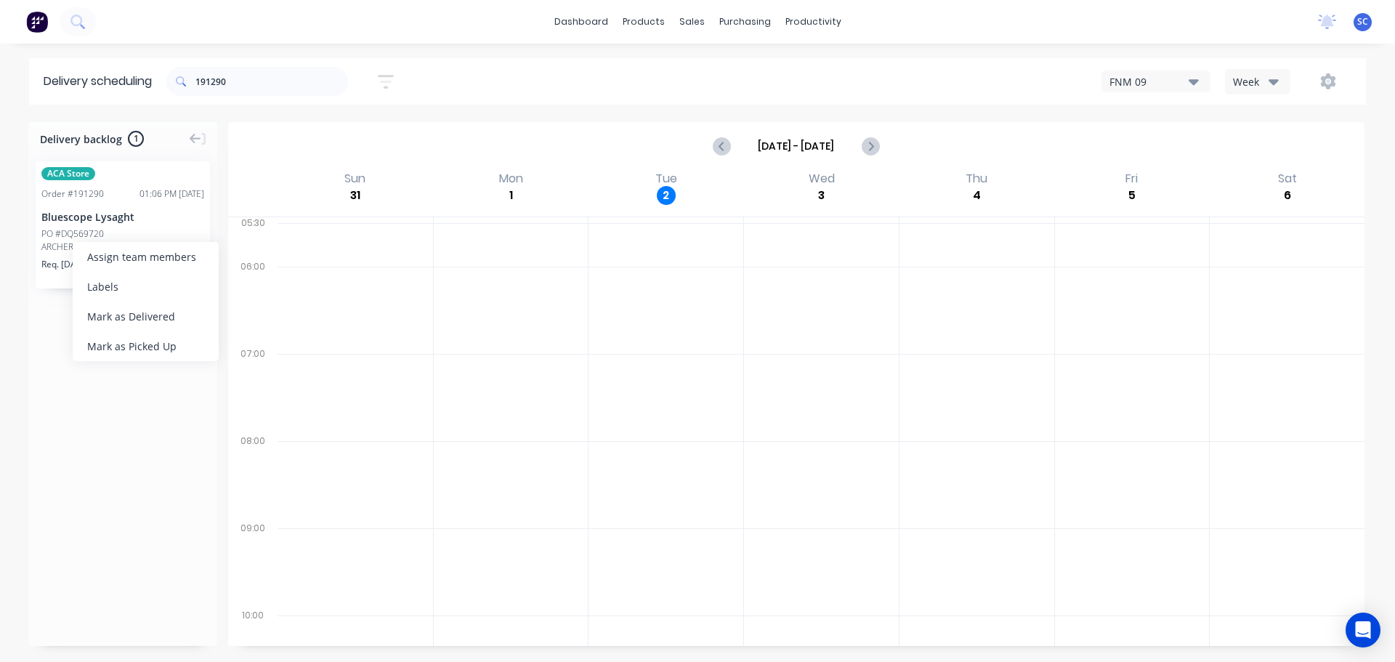
click at [128, 311] on div "Mark as Delivered" at bounding box center [146, 316] width 146 height 30
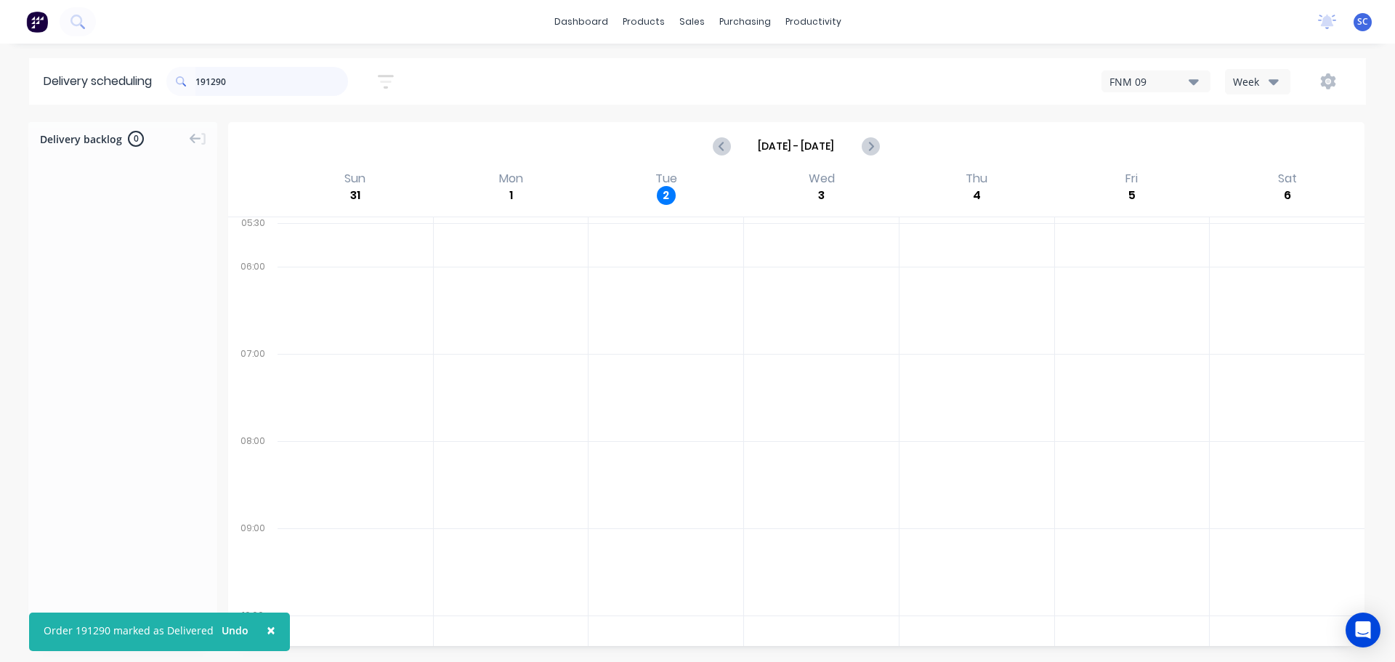
click at [236, 81] on input "191290" at bounding box center [271, 81] width 153 height 29
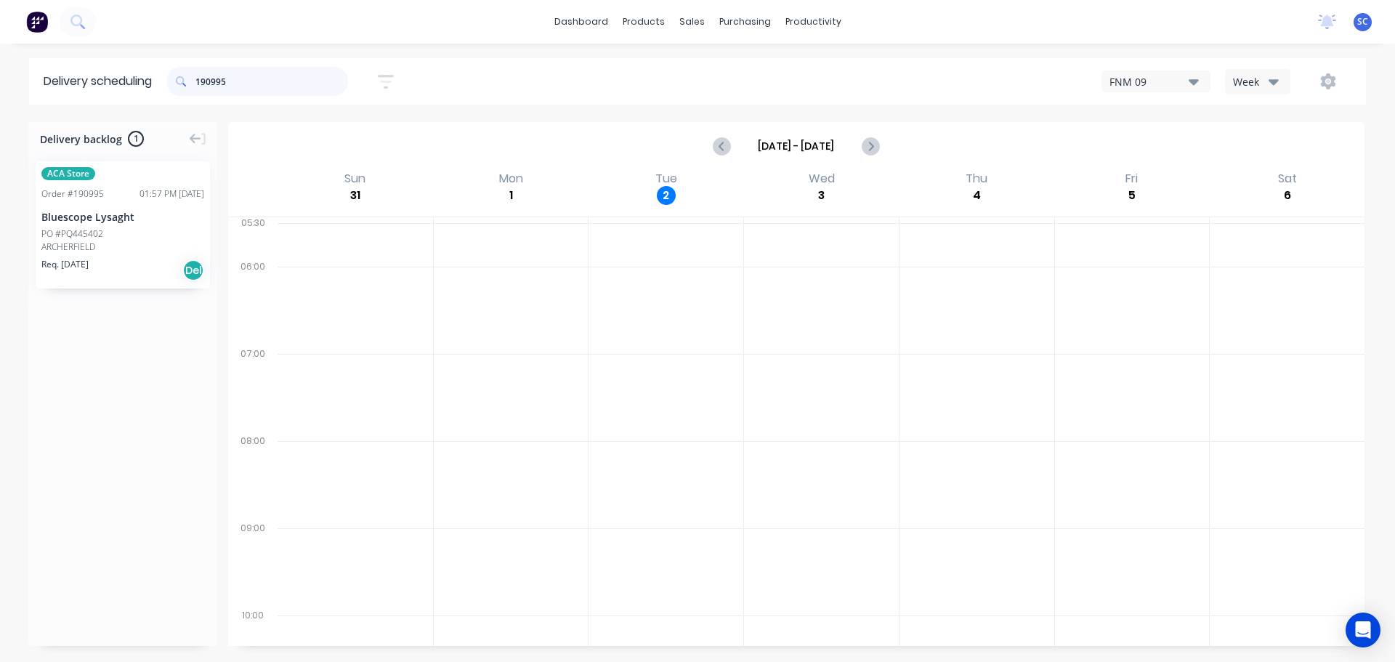
type input "190995"
drag, startPoint x: 81, startPoint y: 241, endPoint x: 89, endPoint y: 243, distance: 8.3
click at [146, 317] on div "Mark as Delivered" at bounding box center [157, 320] width 146 height 30
drag, startPoint x: 259, startPoint y: 81, endPoint x: 228, endPoint y: 78, distance: 31.4
click at [173, 81] on div "190995" at bounding box center [257, 81] width 182 height 29
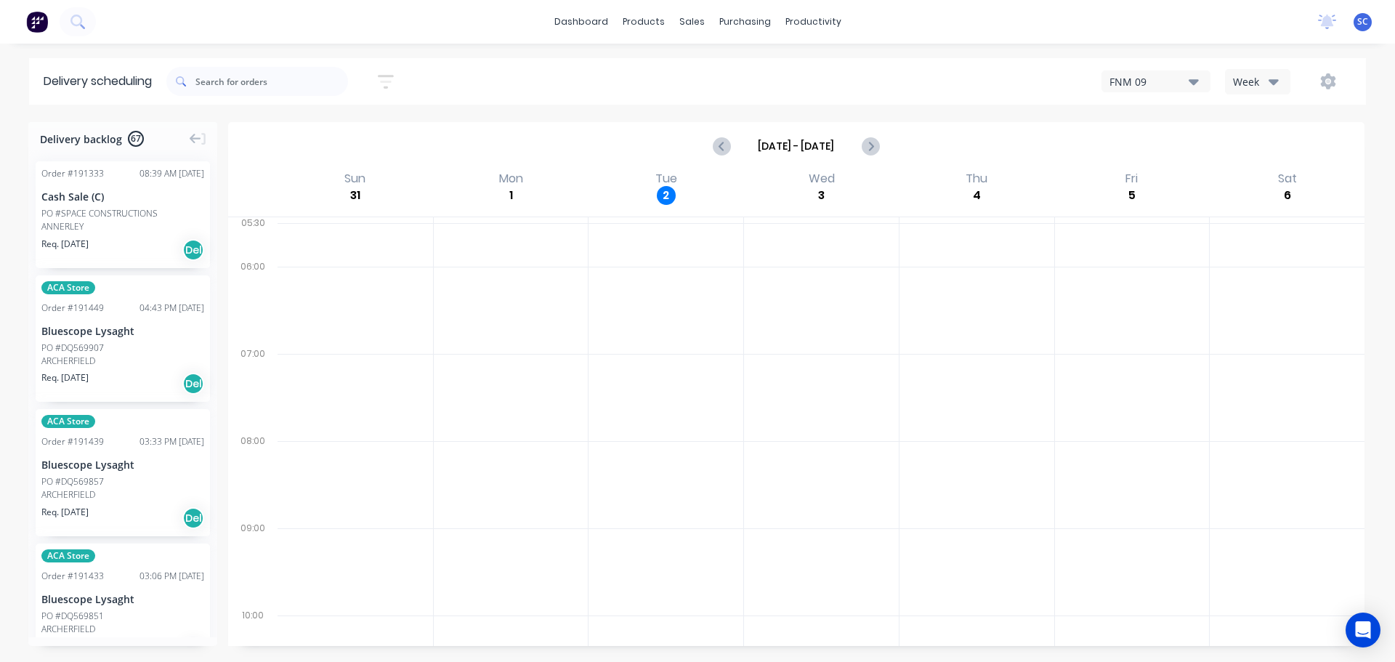
click at [389, 88] on icon "button" at bounding box center [386, 82] width 16 height 14
click at [314, 129] on input "[DATE] - [DATE]" at bounding box center [318, 137] width 135 height 22
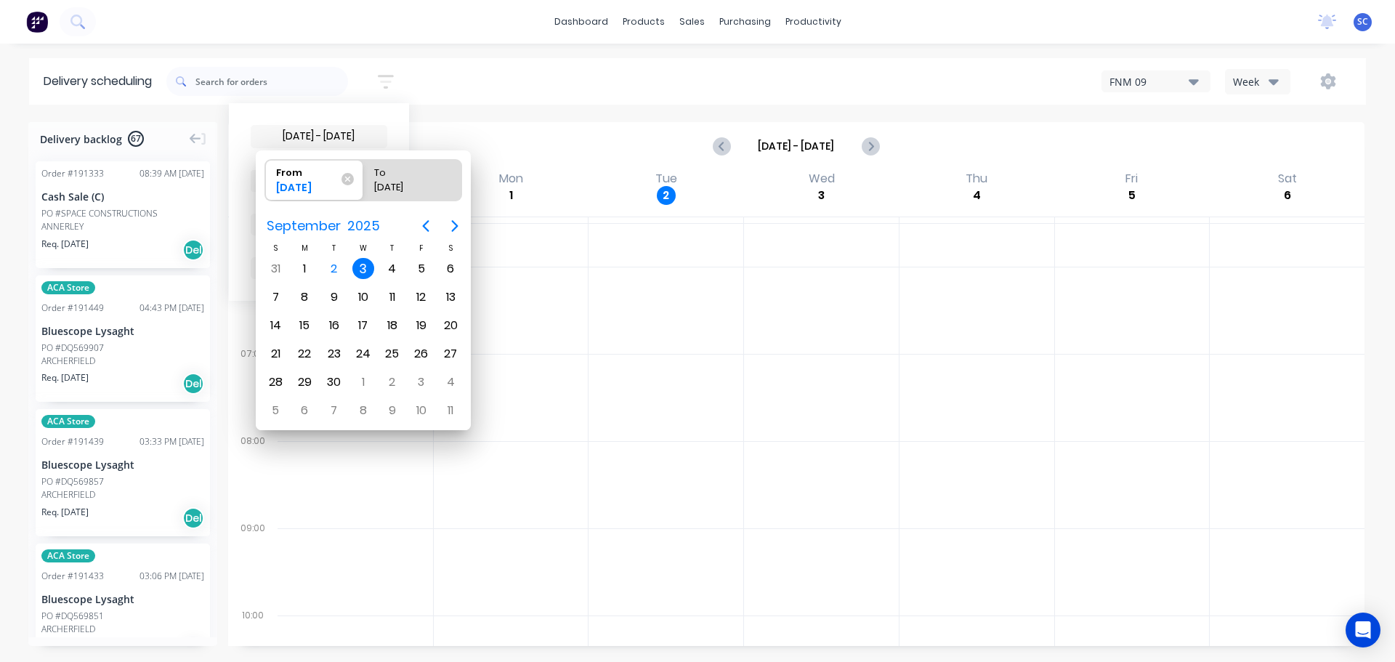
click at [365, 270] on div "3" at bounding box center [363, 269] width 22 height 22
radio input "false"
radio input "true"
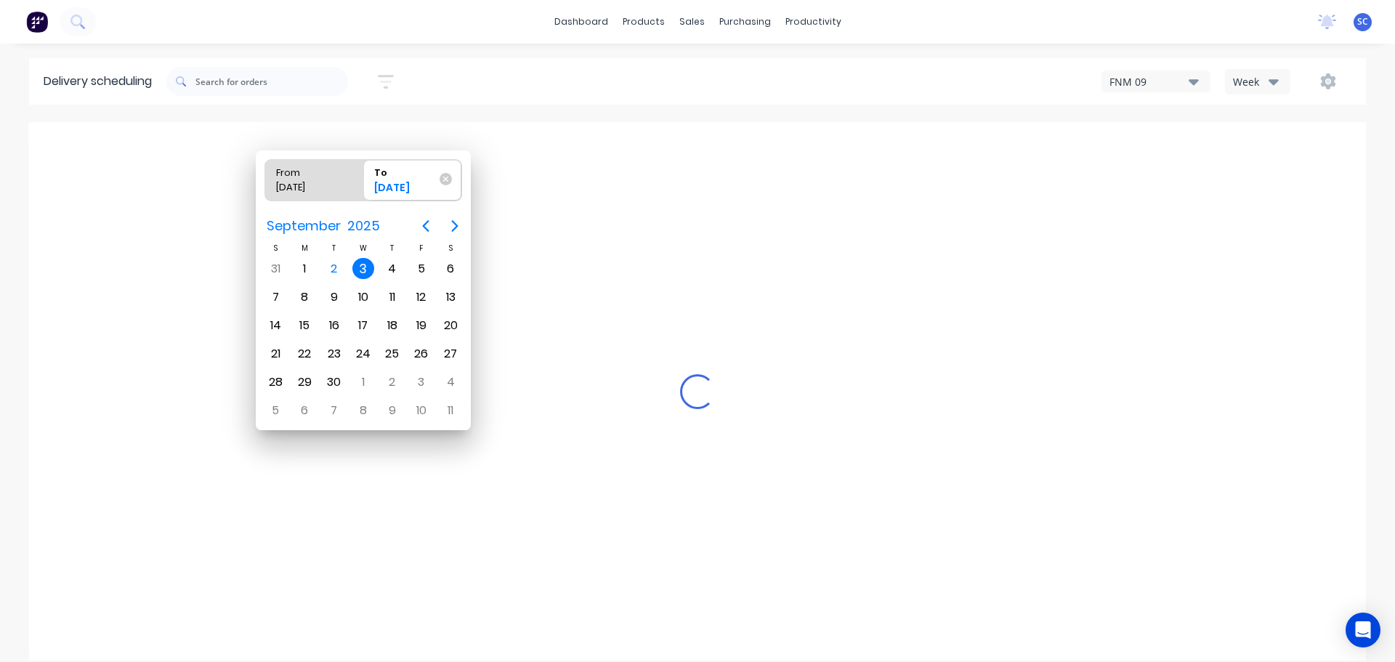
click at [364, 271] on div "3" at bounding box center [363, 269] width 22 height 22
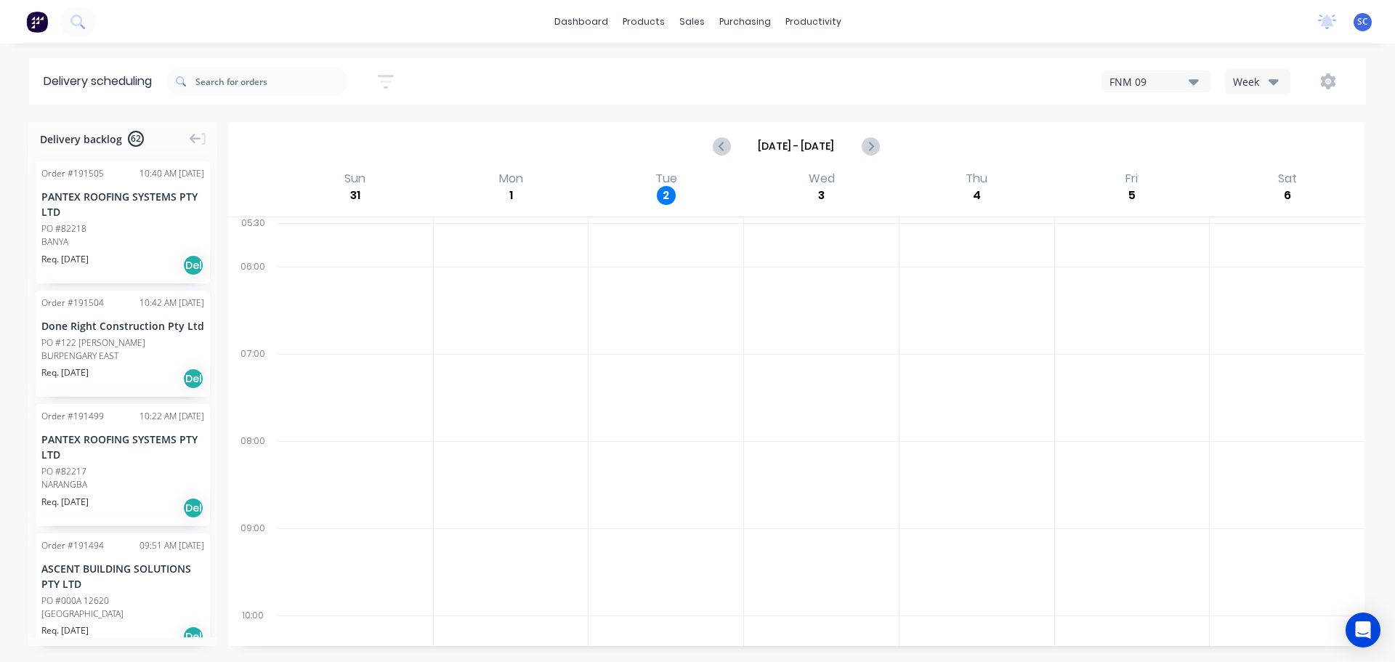
click at [389, 79] on icon "button" at bounding box center [386, 82] width 16 height 18
click at [296, 179] on span "Sort by Suburb" at bounding box center [306, 180] width 94 height 15
click at [307, 341] on div "Suburb" at bounding box center [319, 343] width 137 height 26
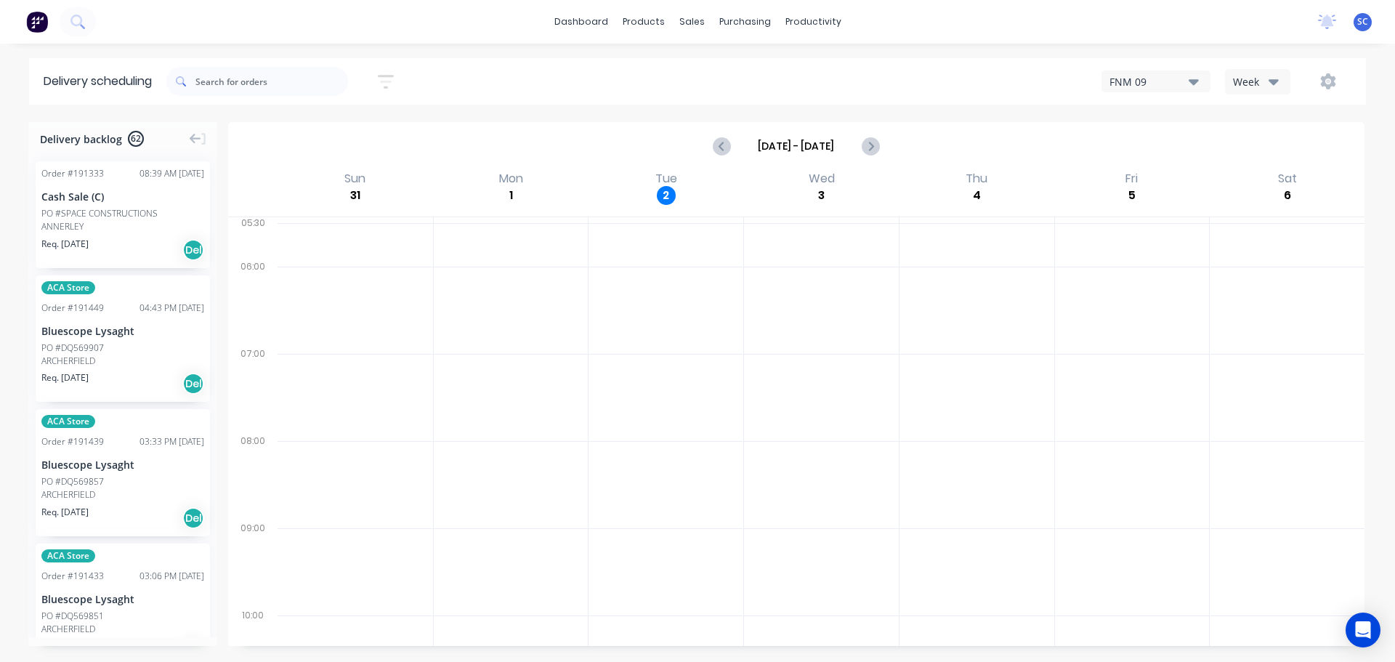
click at [469, 85] on div "03/09/25 - 03/09/25 Sort by Suburb Created date Required date Order number Cust…" at bounding box center [765, 81] width 1199 height 41
click at [391, 79] on icon "button" at bounding box center [386, 82] width 16 height 18
click at [299, 136] on input "03/09/25 - 03/09/25" at bounding box center [318, 137] width 135 height 22
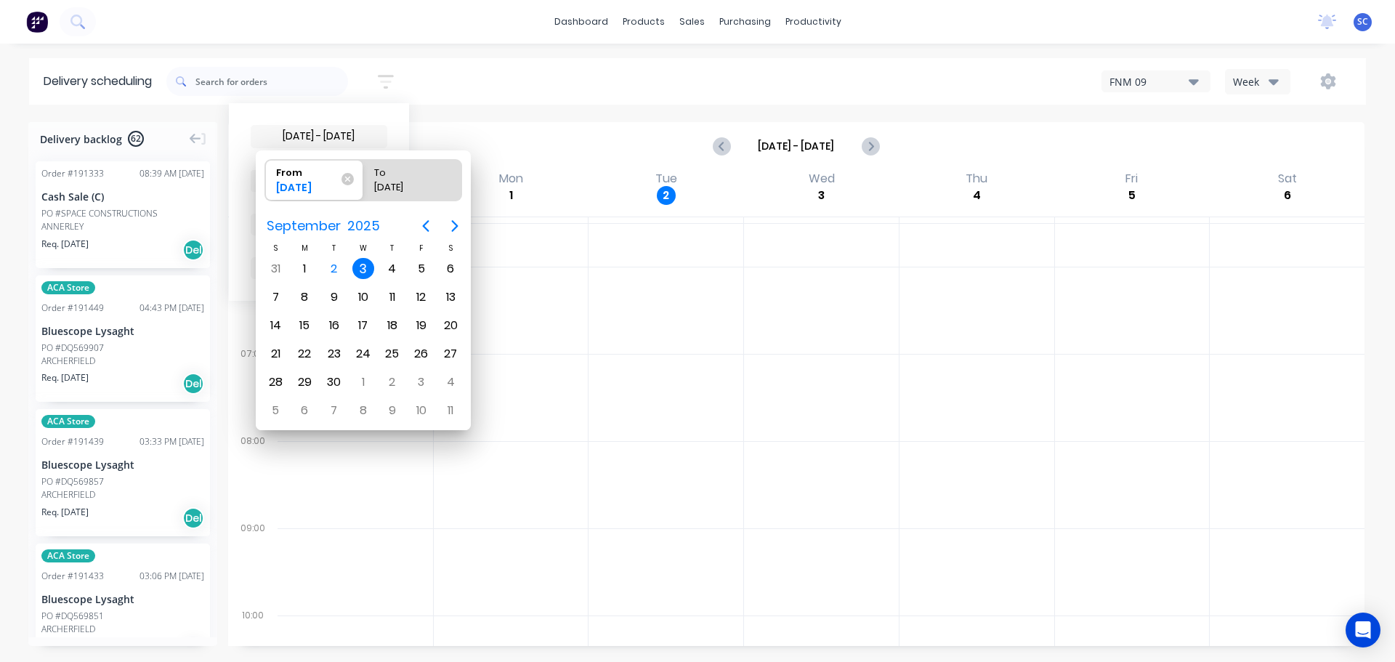
click at [358, 264] on div "3" at bounding box center [363, 269] width 22 height 22
radio input "false"
radio input "true"
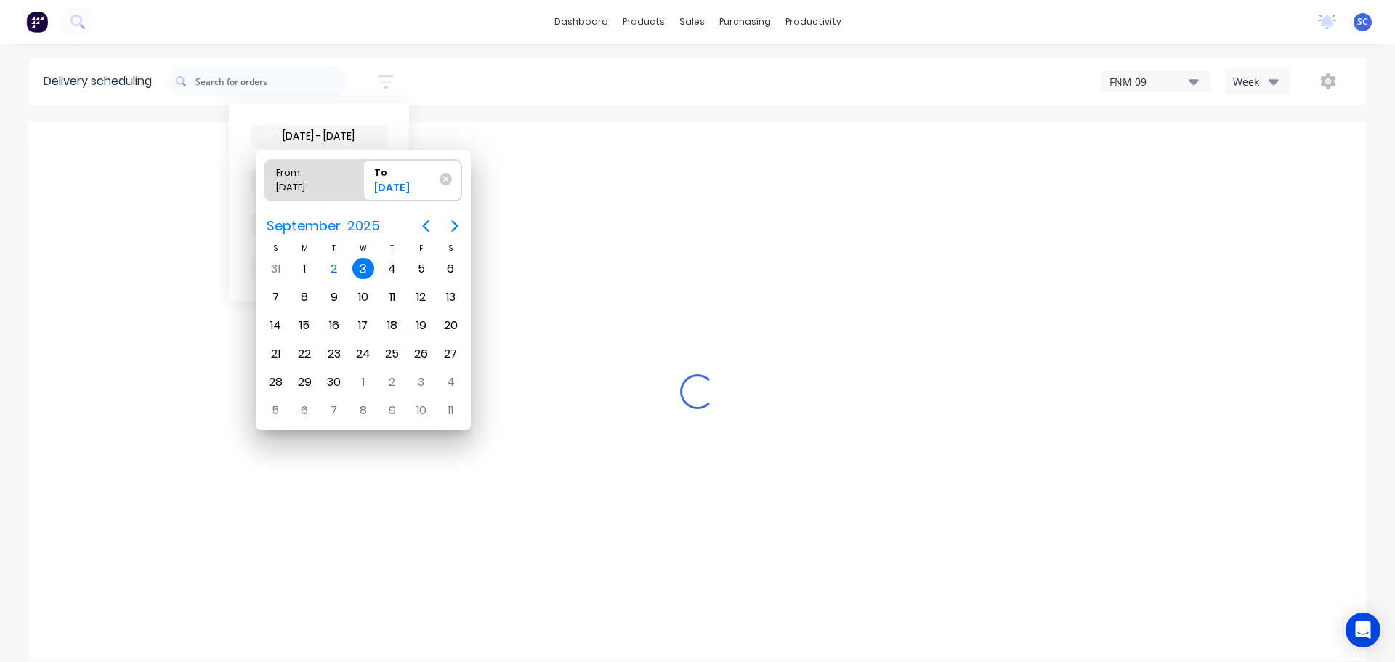
click at [364, 248] on div "W" at bounding box center [363, 248] width 29 height 12
click at [357, 265] on div "3" at bounding box center [363, 269] width 22 height 22
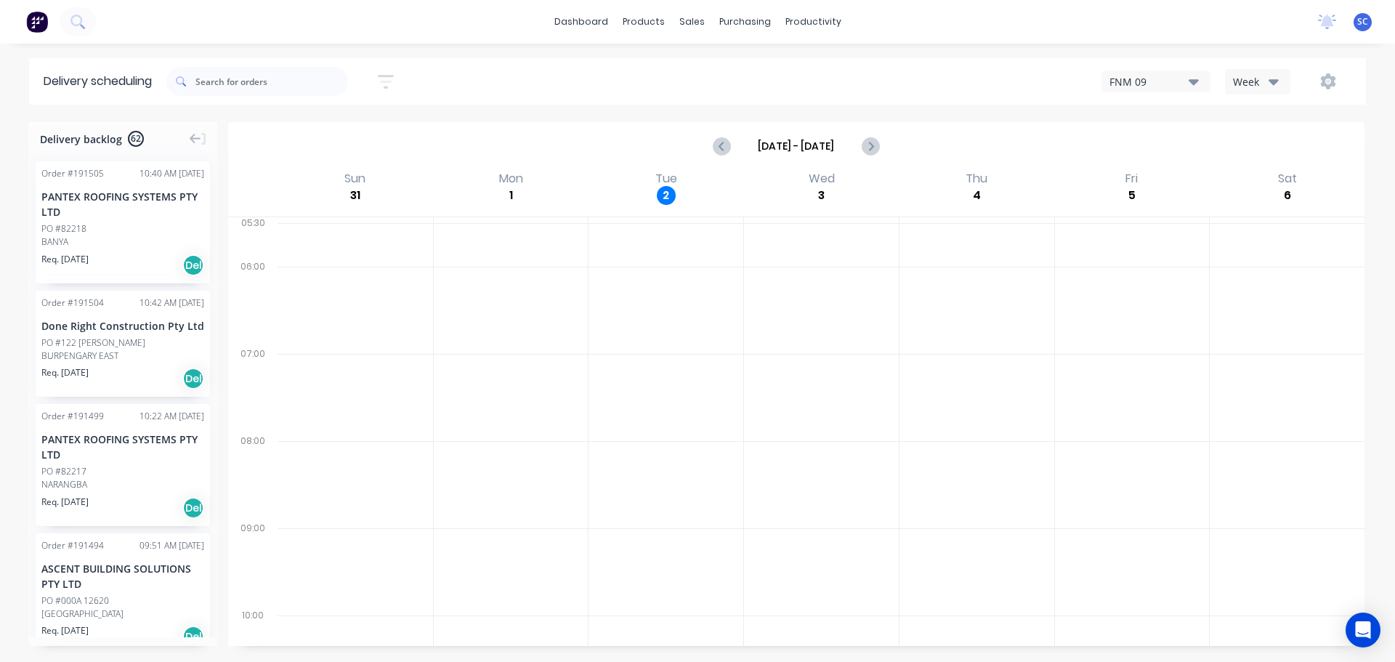
click at [390, 74] on icon "button" at bounding box center [386, 82] width 16 height 18
click at [322, 225] on div "Filter by labels" at bounding box center [310, 223] width 102 height 15
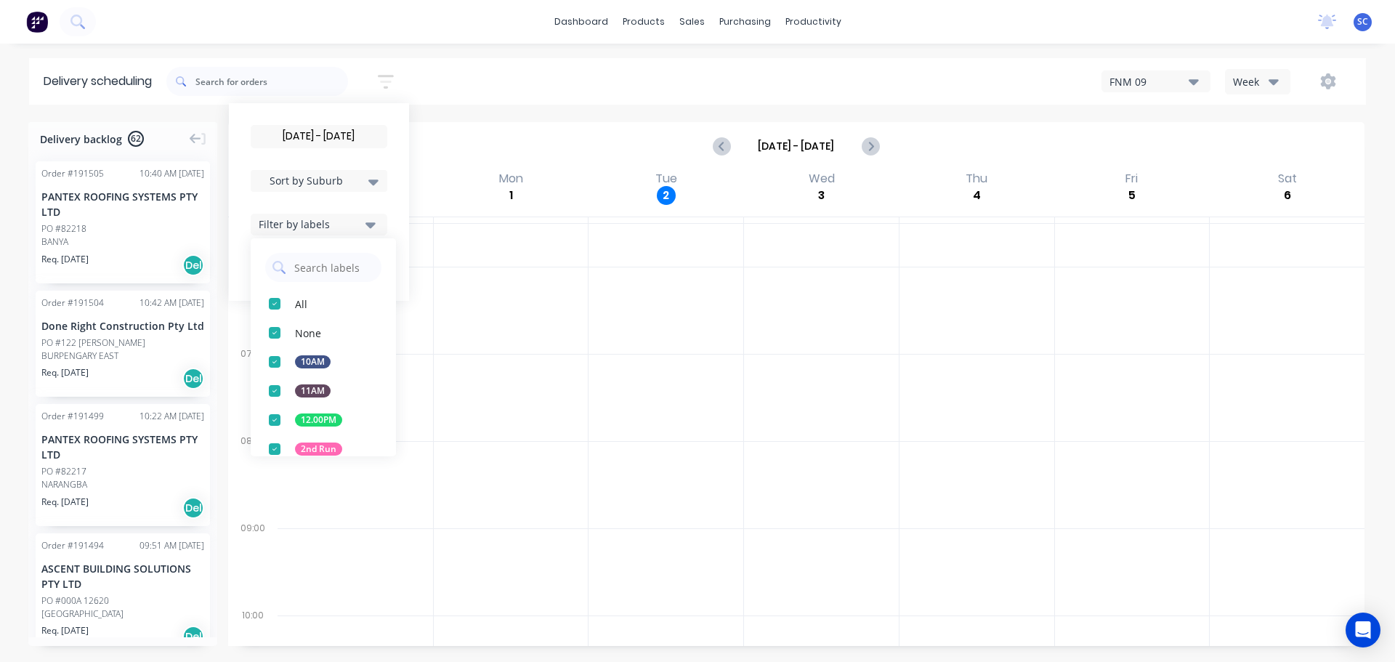
click at [275, 449] on div "button" at bounding box center [274, 448] width 29 height 29
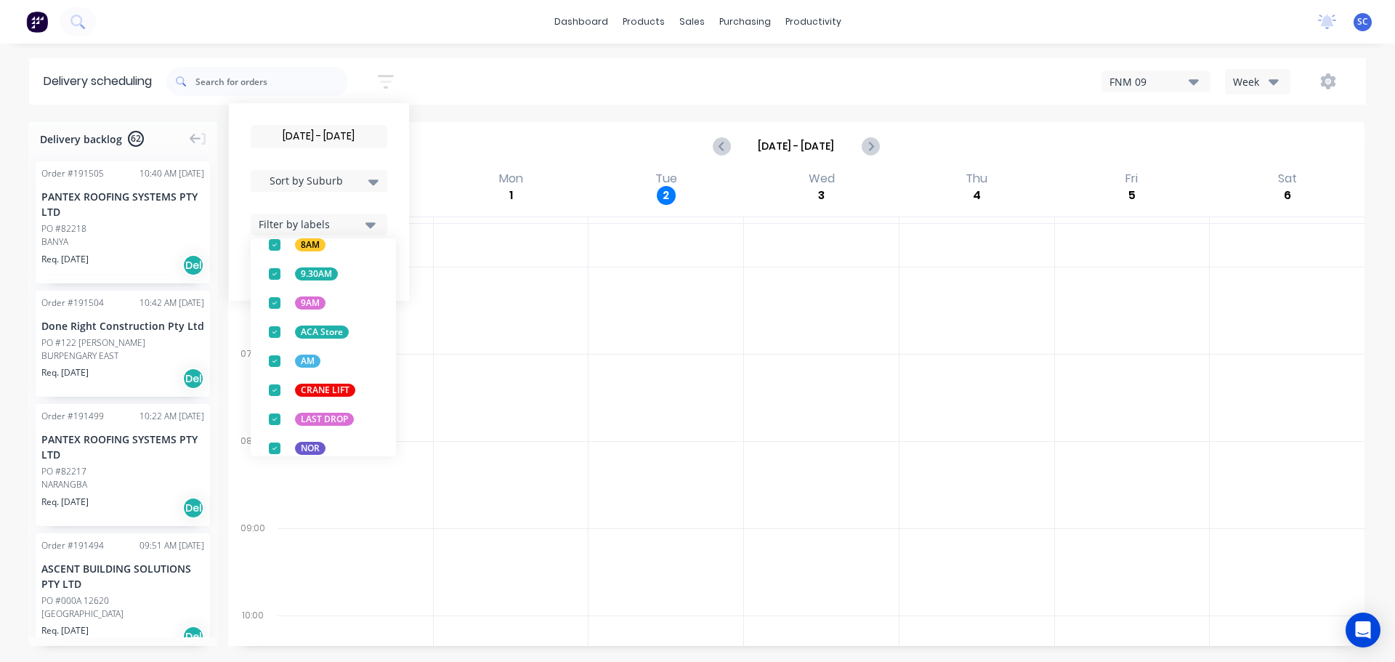
scroll to position [571, 0]
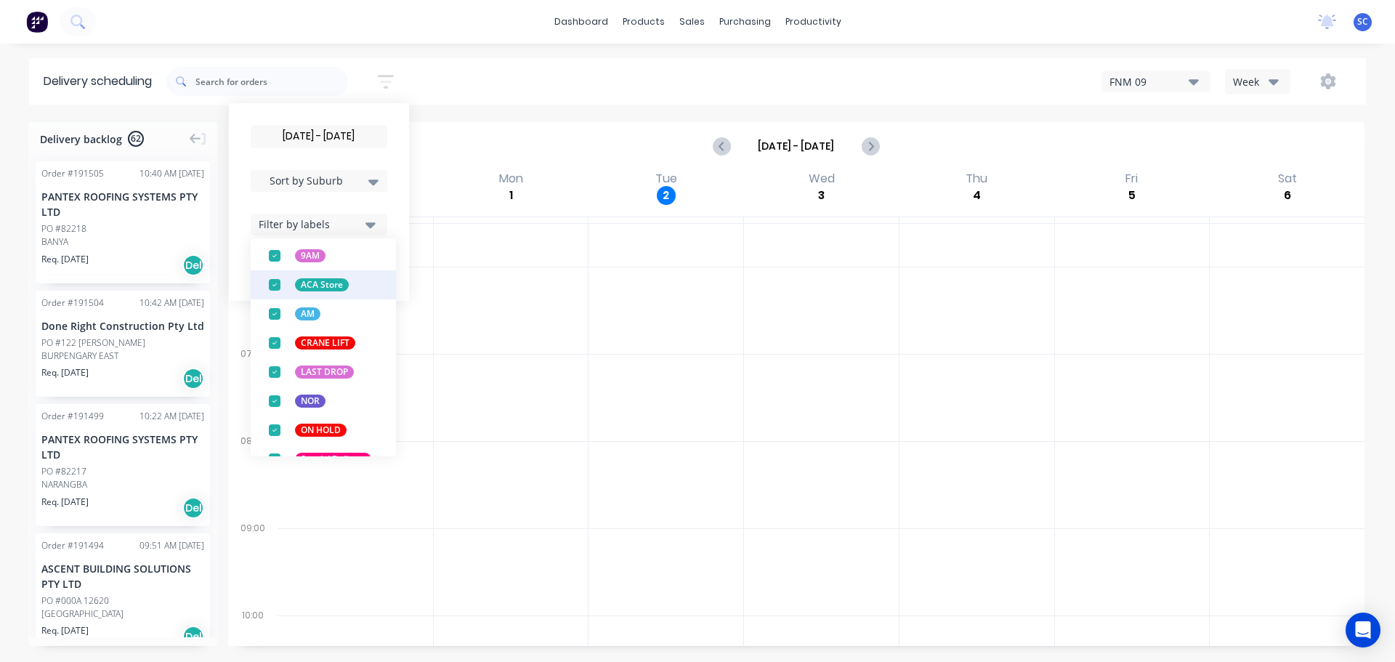
click at [277, 284] on div "button" at bounding box center [274, 284] width 29 height 29
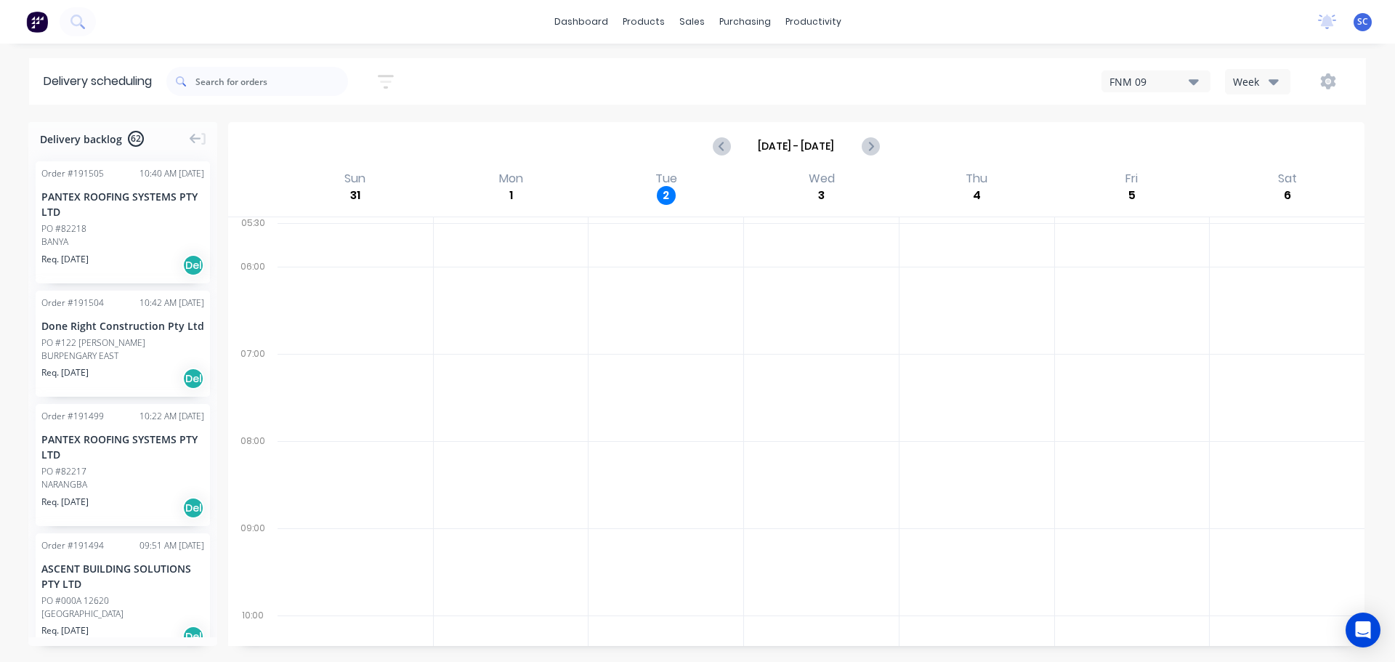
click at [490, 80] on div "03/09/25 - 03/09/25 Sort by Suburb Created date Required date Order number Cust…" at bounding box center [765, 81] width 1199 height 41
click at [386, 79] on icon "button" at bounding box center [386, 82] width 16 height 18
drag, startPoint x: 341, startPoint y: 223, endPoint x: 342, endPoint y: 233, distance: 10.2
click at [341, 224] on div "Filter by labels" at bounding box center [310, 223] width 102 height 15
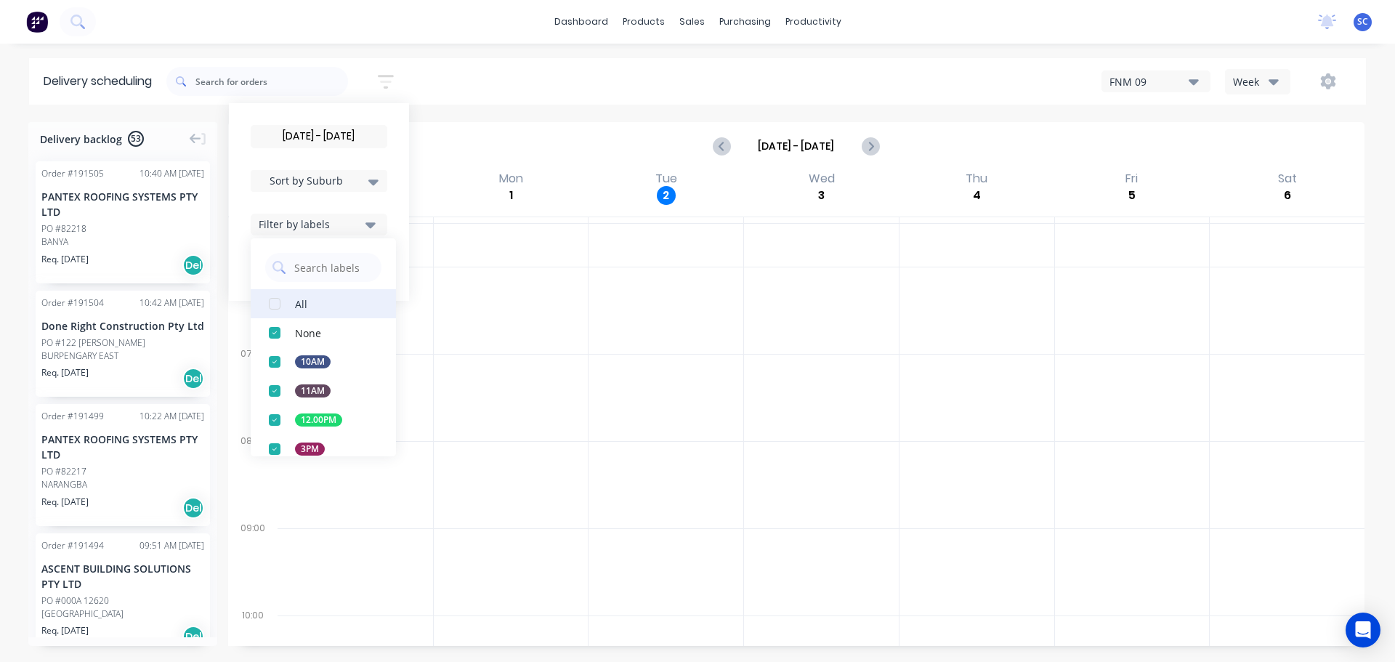
click at [279, 303] on div "button" at bounding box center [274, 303] width 29 height 29
click at [490, 81] on div "03/09/25 - 03/09/25 Sort by Suburb Created date Required date Order number Cust…" at bounding box center [765, 81] width 1199 height 41
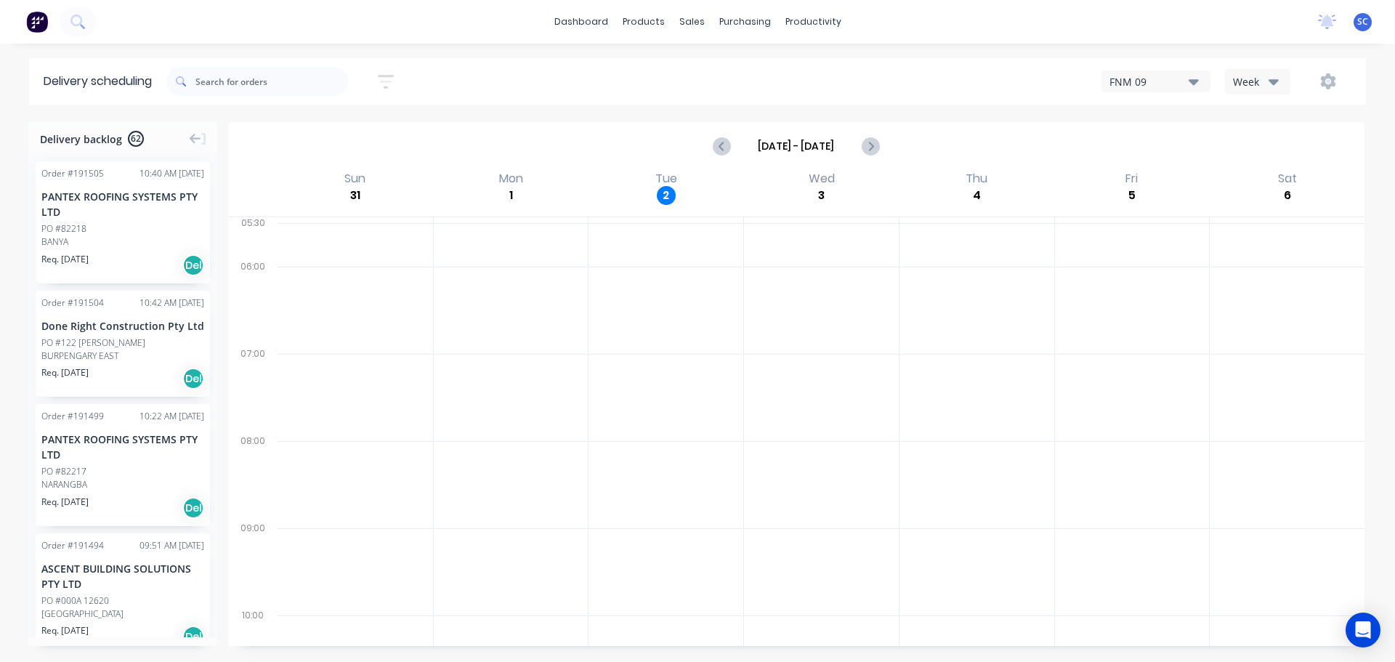
click at [400, 80] on button "button" at bounding box center [385, 82] width 46 height 28
click at [337, 142] on input "[DATE] - [DATE]" at bounding box center [318, 137] width 135 height 22
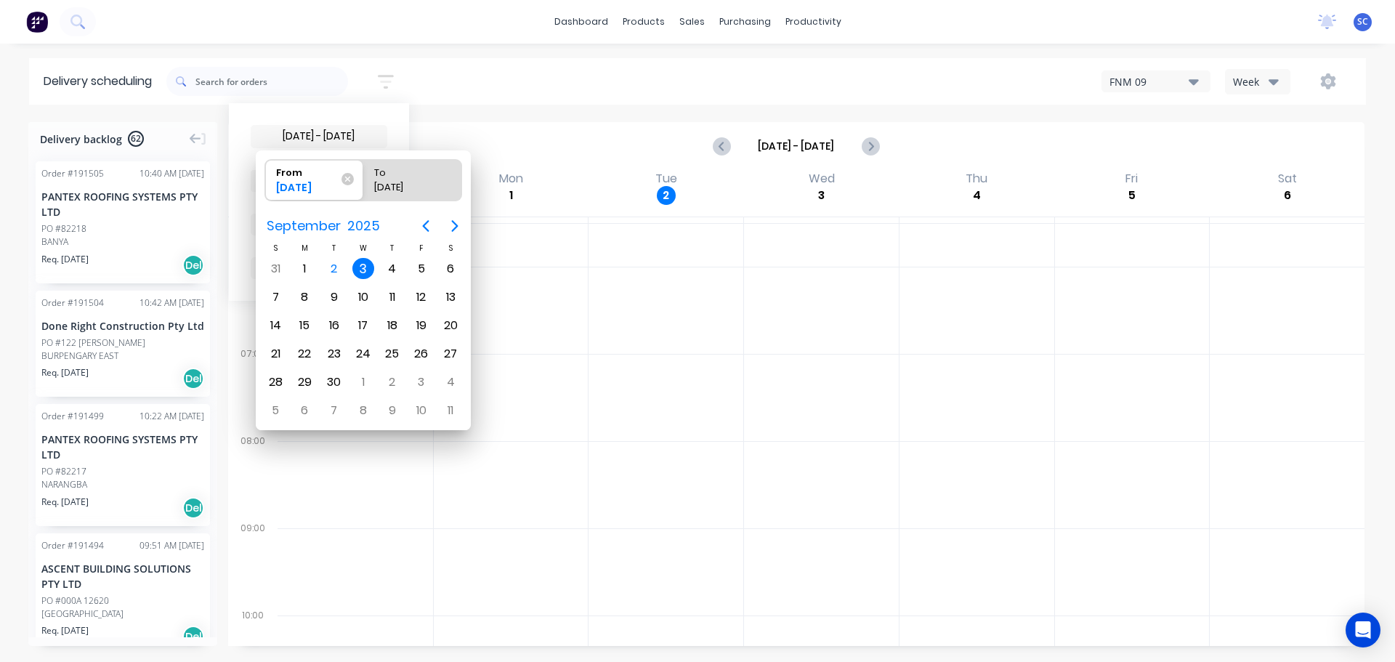
click at [368, 267] on div "3" at bounding box center [363, 269] width 22 height 22
radio input "false"
radio input "true"
click at [368, 267] on div "3" at bounding box center [363, 269] width 22 height 22
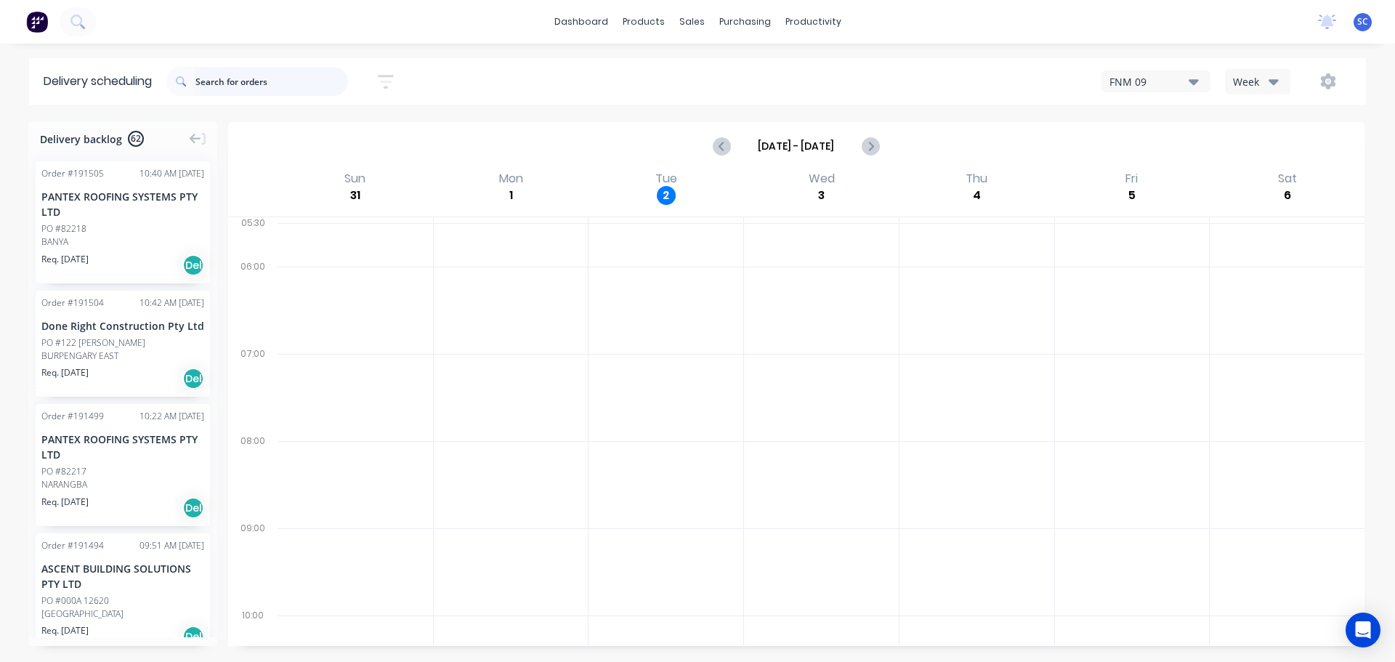
click at [301, 84] on input "text" at bounding box center [271, 81] width 153 height 29
click at [394, 81] on icon "button" at bounding box center [386, 82] width 16 height 18
click at [327, 179] on span "Sort by Suburb" at bounding box center [306, 180] width 94 height 15
drag, startPoint x: 309, startPoint y: 341, endPoint x: 328, endPoint y: 344, distance: 18.4
click at [312, 339] on div "Suburb" at bounding box center [319, 343] width 137 height 26
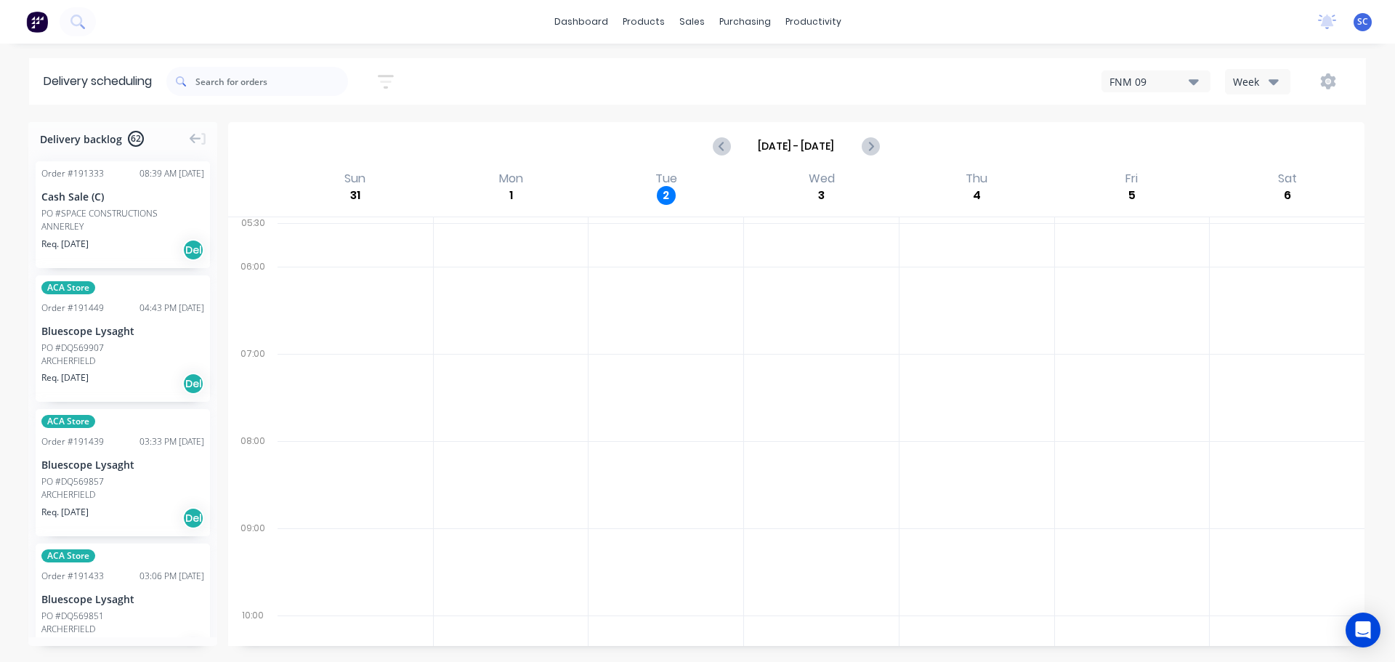
drag, startPoint x: 582, startPoint y: 453, endPoint x: 561, endPoint y: 448, distance: 21.0
click at [583, 455] on div at bounding box center [511, 484] width 155 height 87
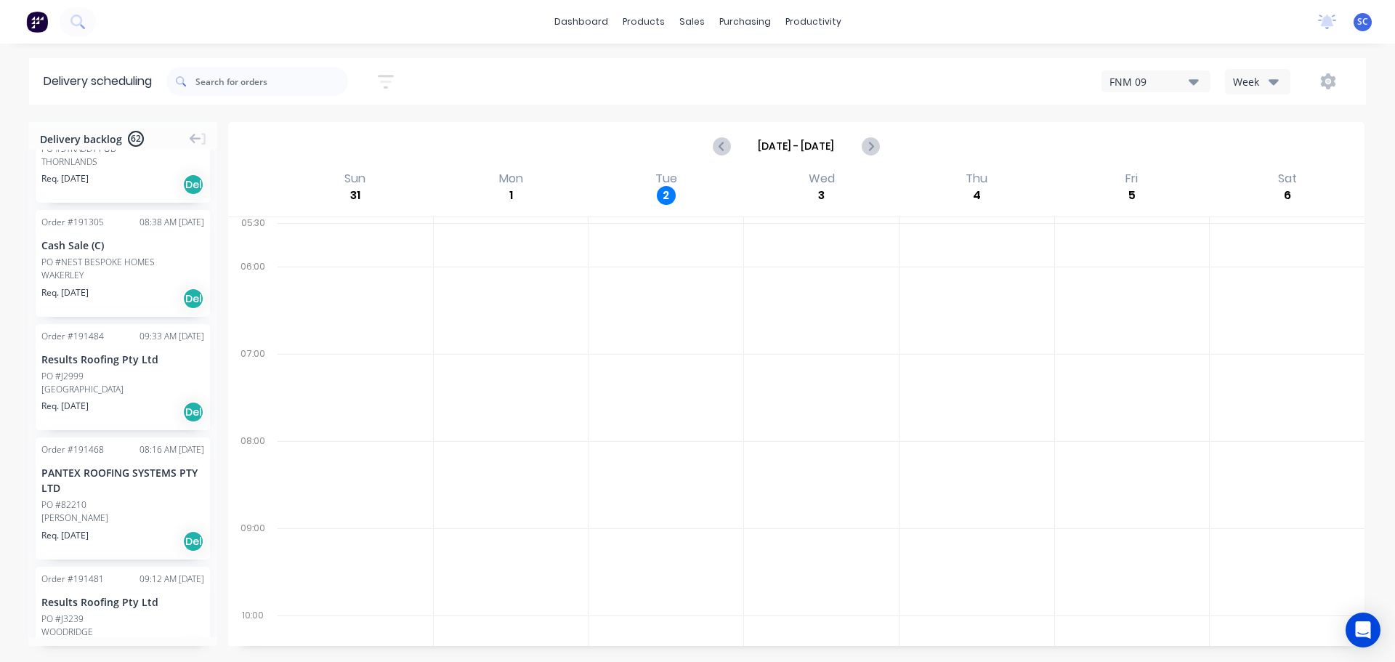
scroll to position [6815, 0]
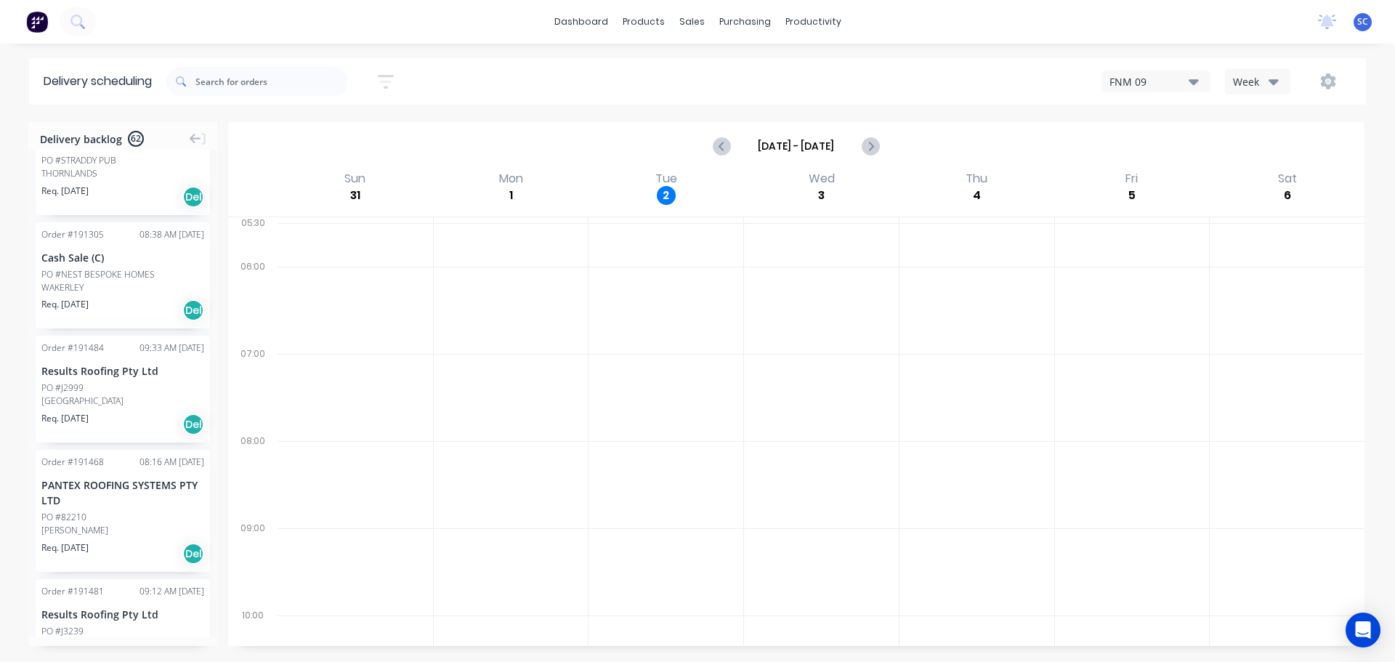
click at [388, 76] on icon "button" at bounding box center [386, 82] width 16 height 14
click at [311, 133] on input "03/09/25 - 03/09/25" at bounding box center [318, 137] width 135 height 22
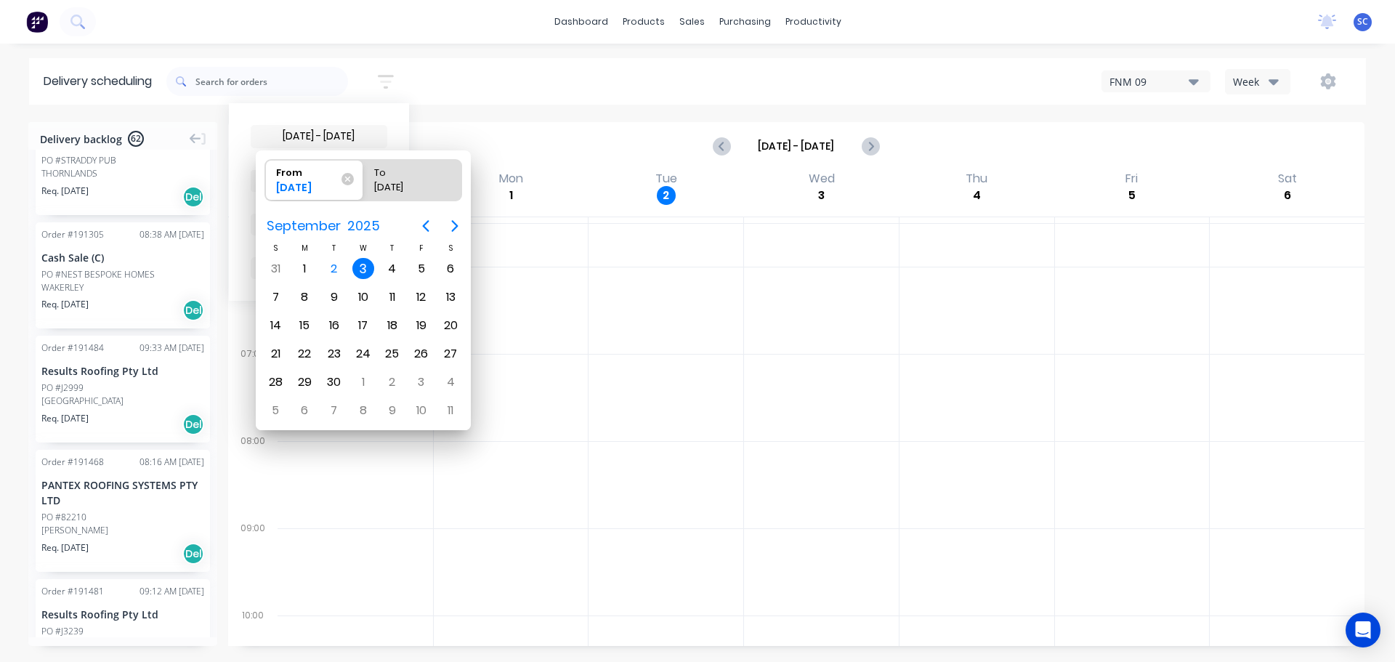
click at [367, 267] on div "3" at bounding box center [363, 269] width 22 height 22
radio input "false"
radio input "true"
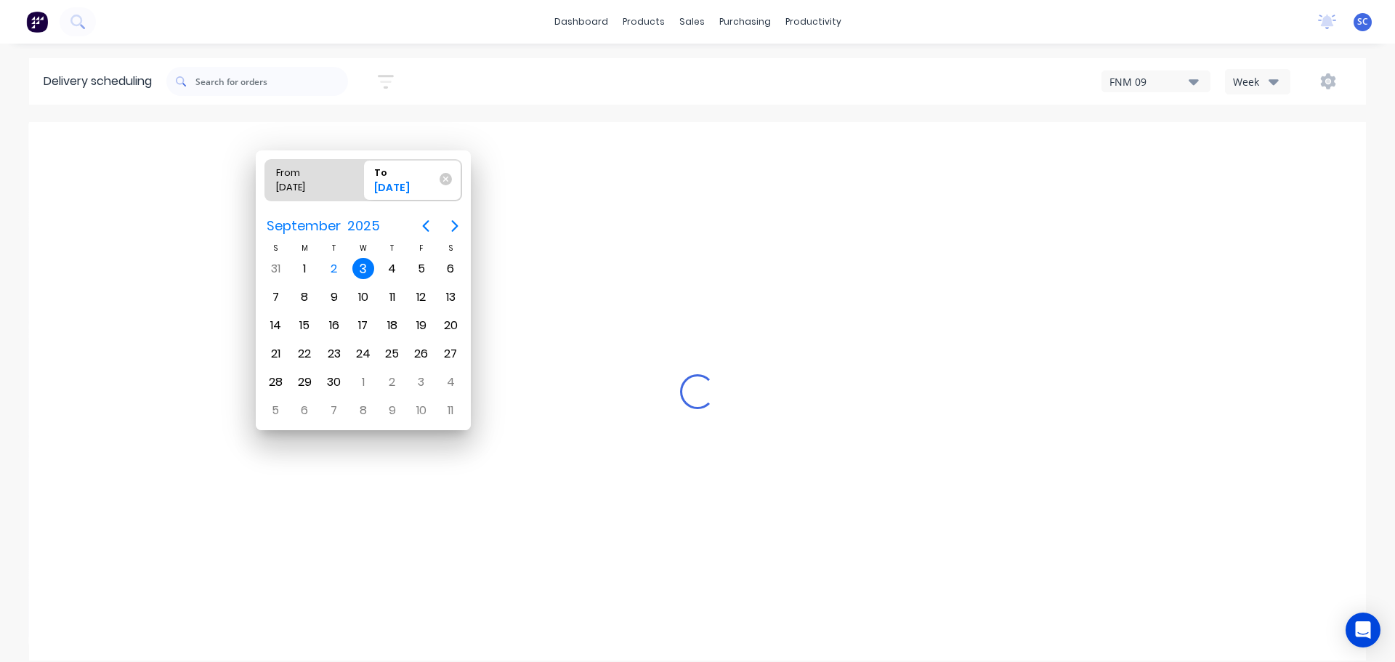
click at [365, 268] on div "3" at bounding box center [363, 269] width 22 height 22
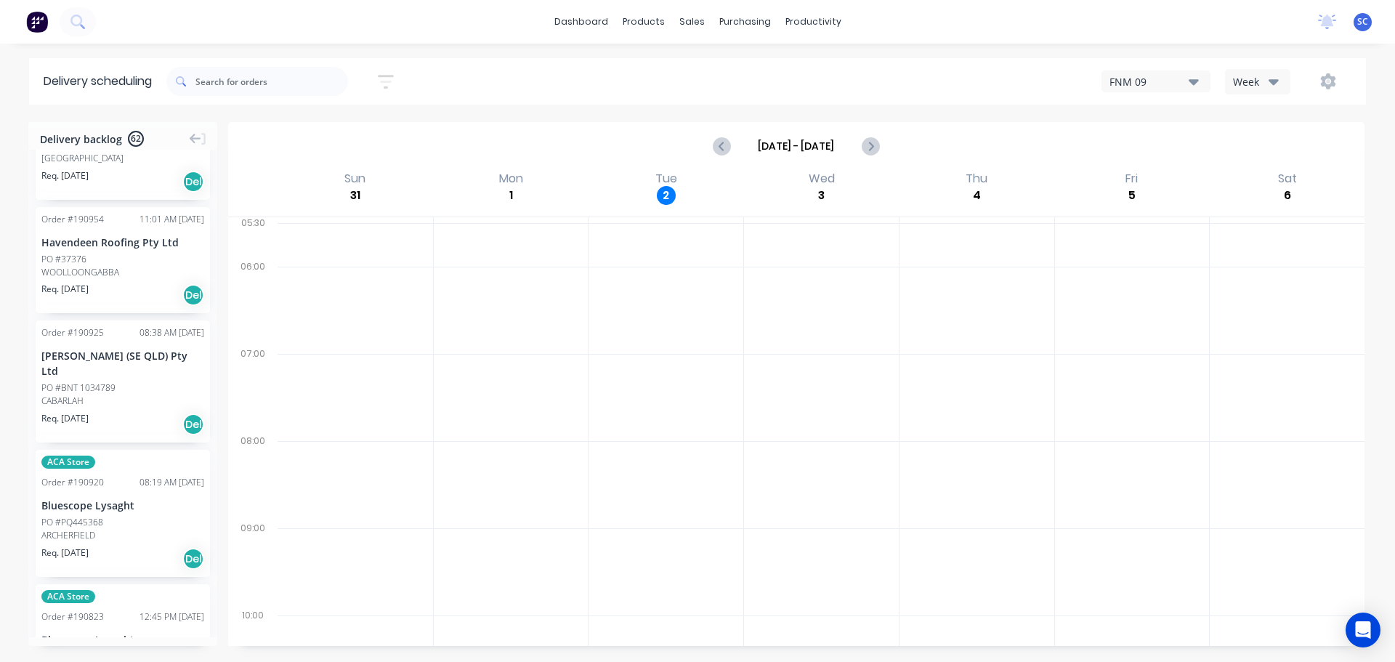
scroll to position [6790, 0]
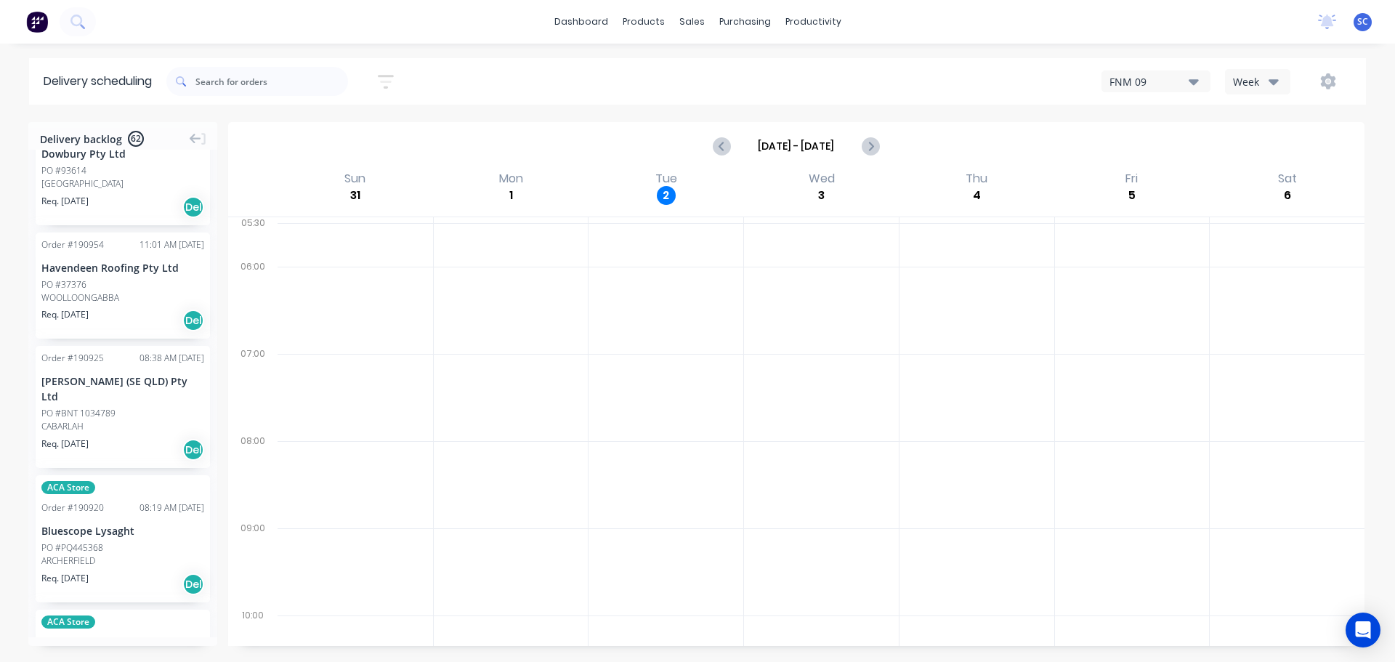
click at [383, 81] on icon "button" at bounding box center [386, 82] width 16 height 18
click at [338, 141] on input "03/09/25 - 03/09/25" at bounding box center [318, 137] width 135 height 22
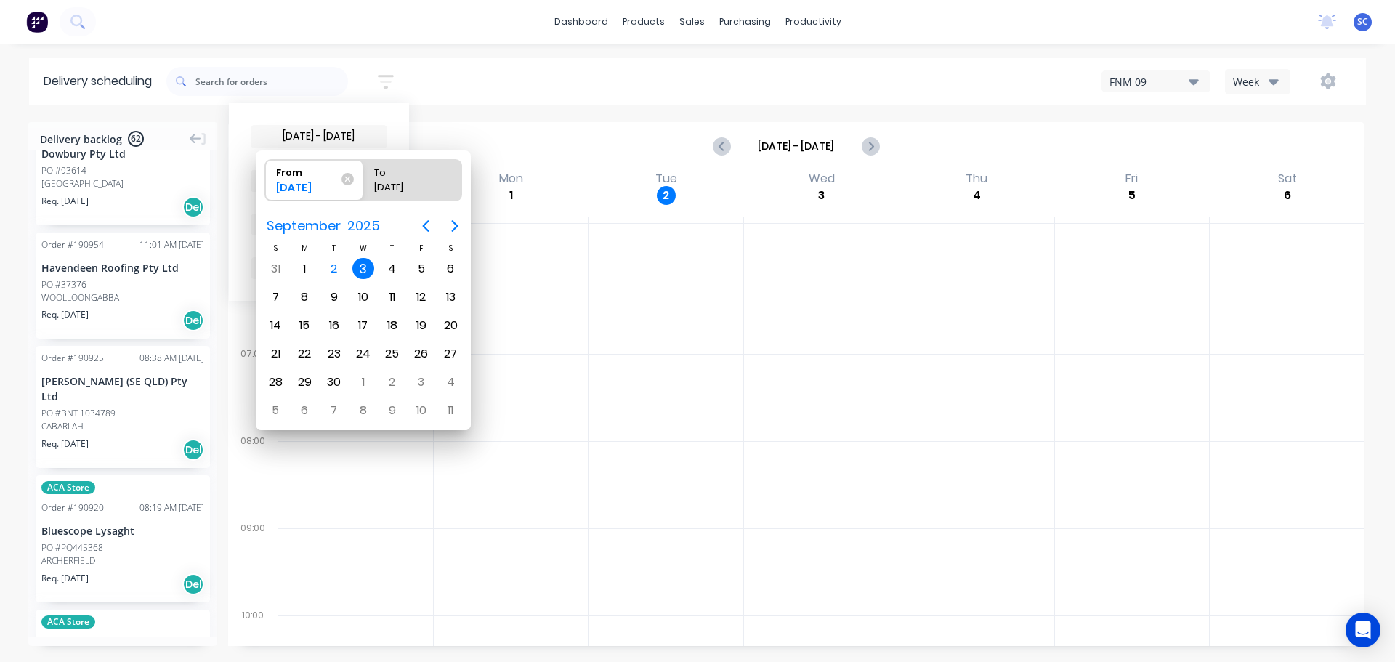
click at [364, 270] on div "3" at bounding box center [363, 269] width 22 height 22
radio input "false"
radio input "true"
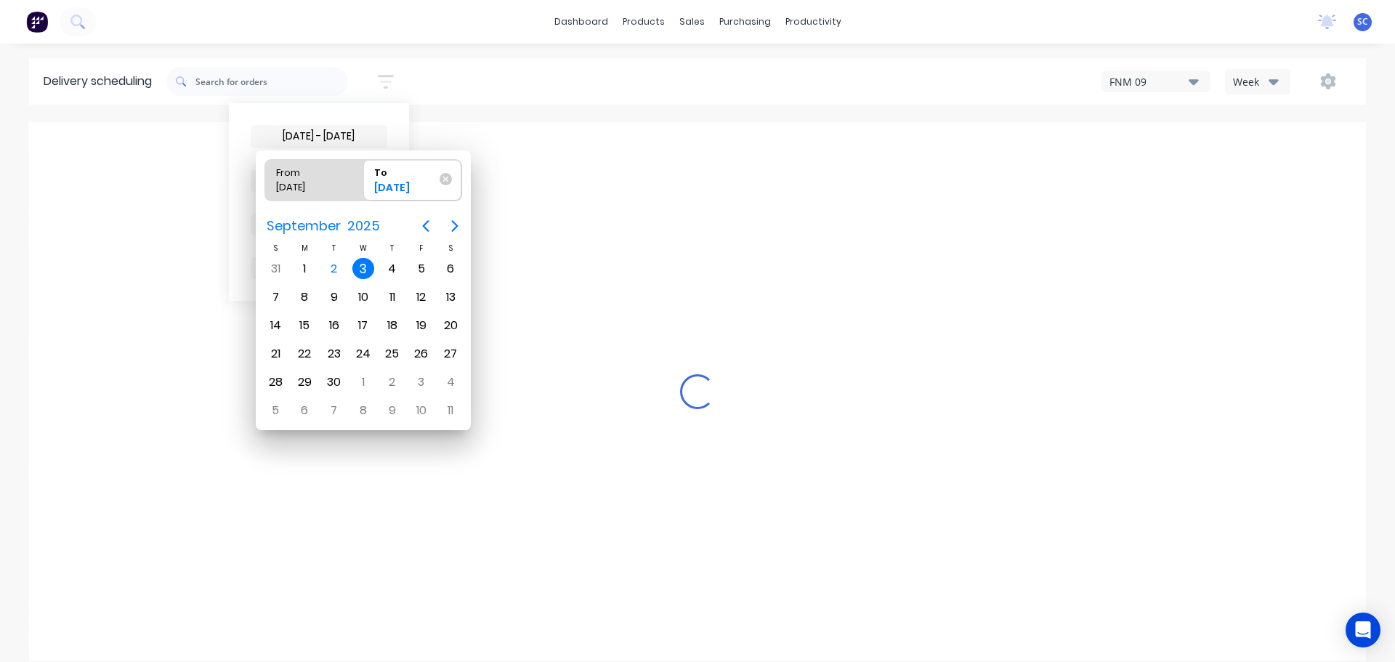
click at [364, 269] on div "3" at bounding box center [363, 269] width 22 height 22
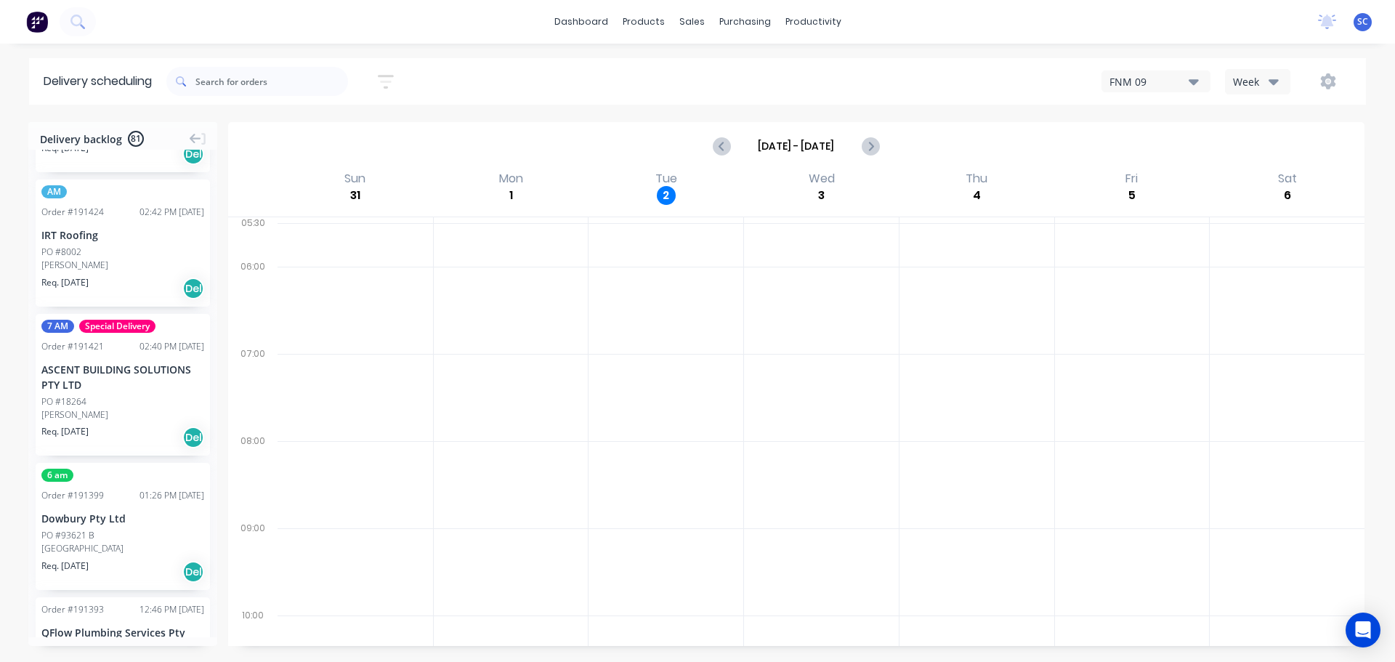
scroll to position [6892, 0]
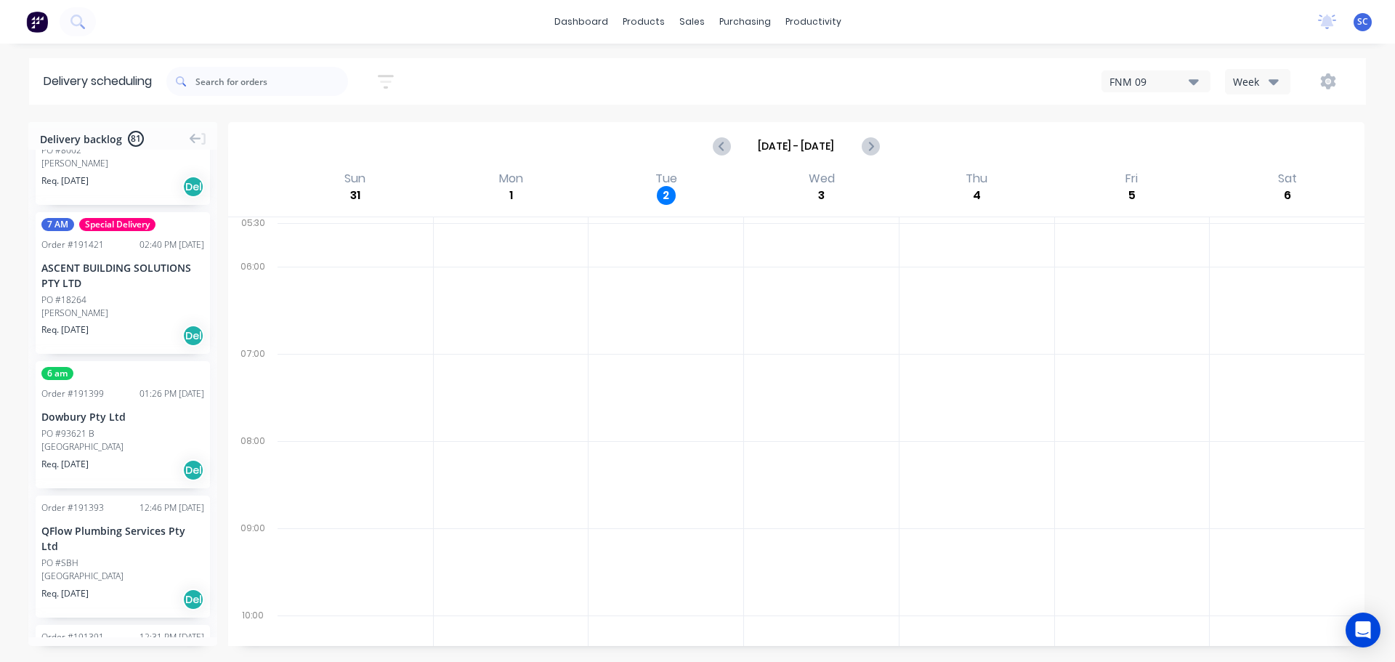
click at [394, 76] on icon "button" at bounding box center [386, 82] width 16 height 14
drag, startPoint x: 309, startPoint y: 137, endPoint x: 337, endPoint y: 175, distance: 46.8
click at [310, 137] on input "03/09/25 - 03/09/25" at bounding box center [318, 137] width 135 height 22
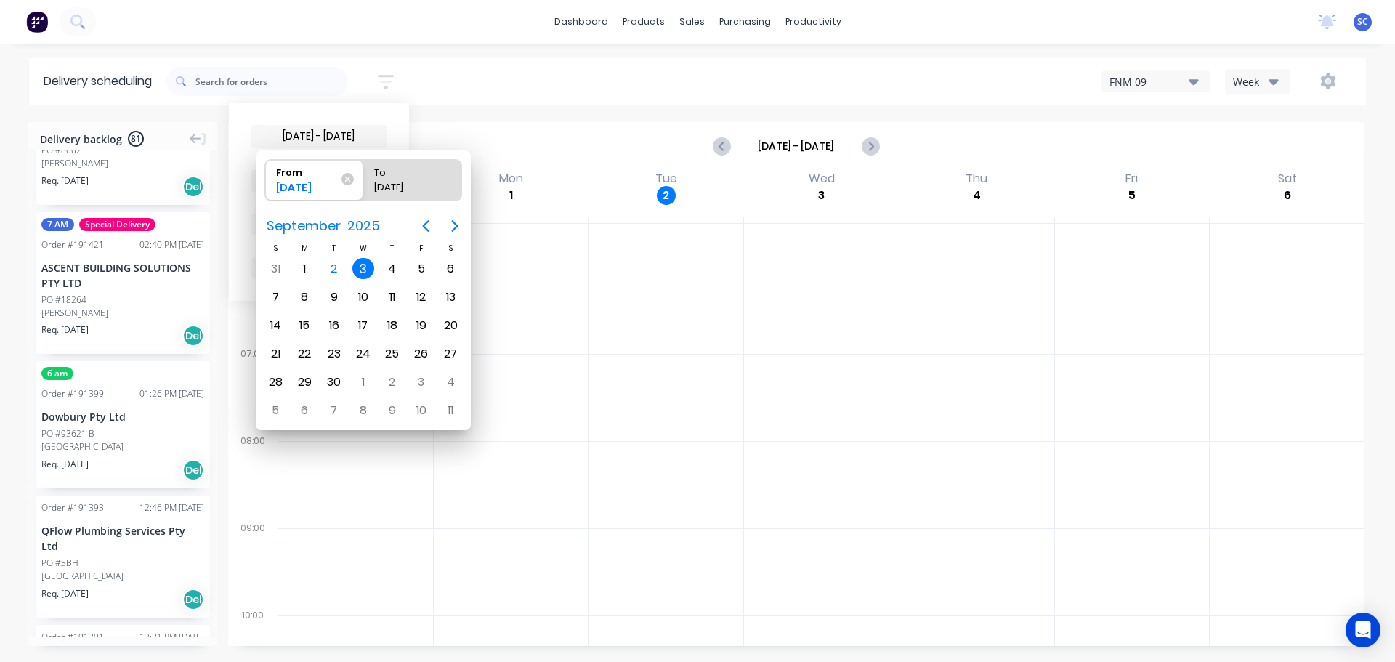
click at [364, 269] on div "3" at bounding box center [363, 269] width 22 height 22
radio input "false"
radio input "true"
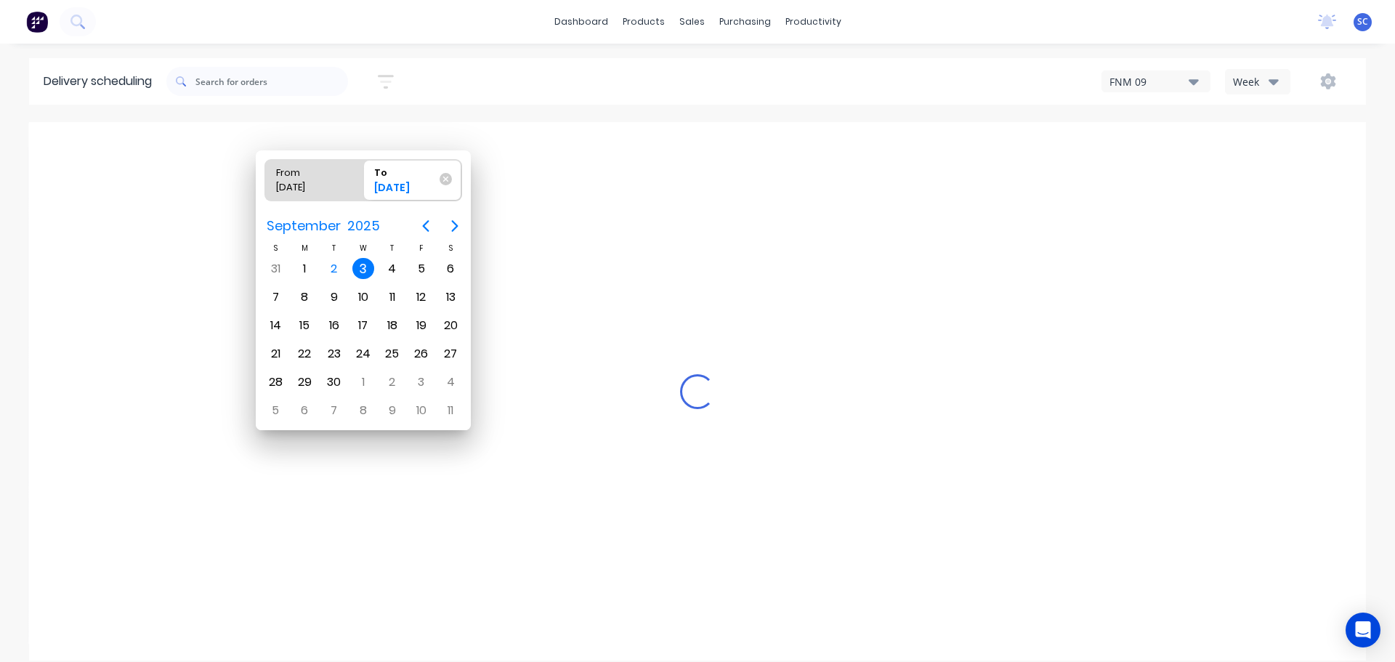
click at [363, 271] on div "3" at bounding box center [363, 269] width 22 height 22
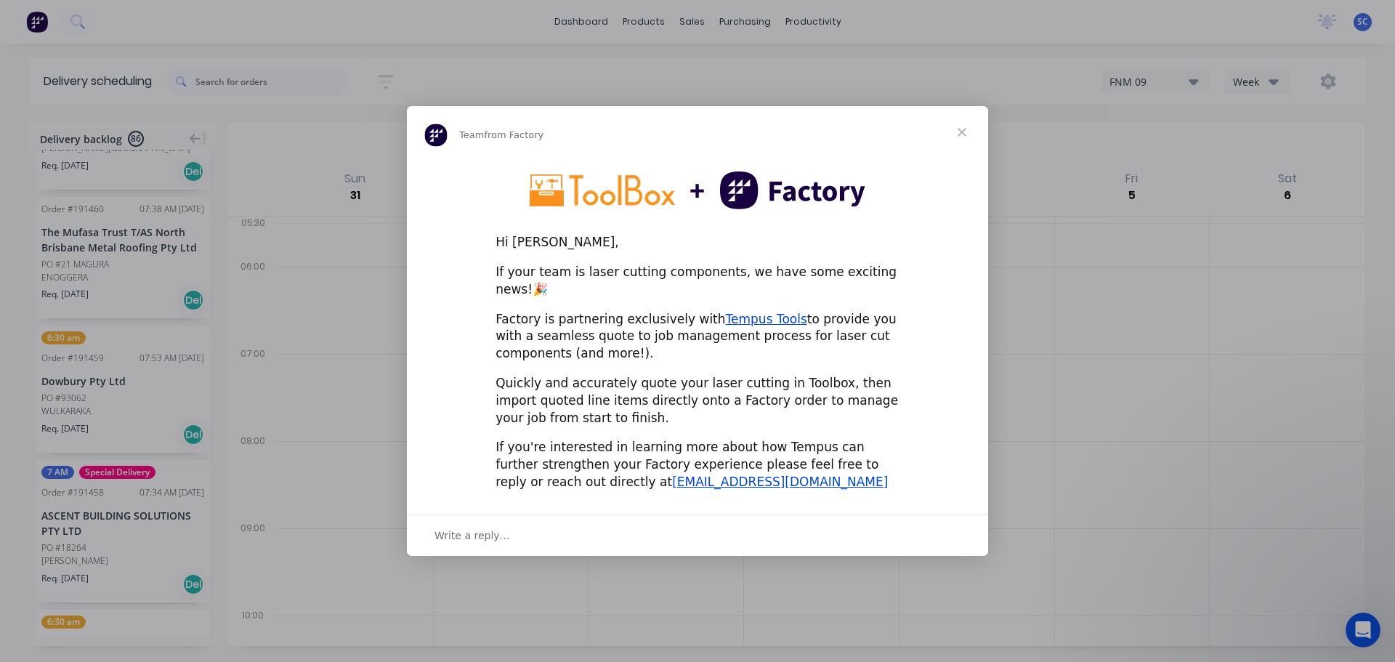
scroll to position [0, 0]
click at [965, 139] on span "Close" at bounding box center [962, 132] width 52 height 52
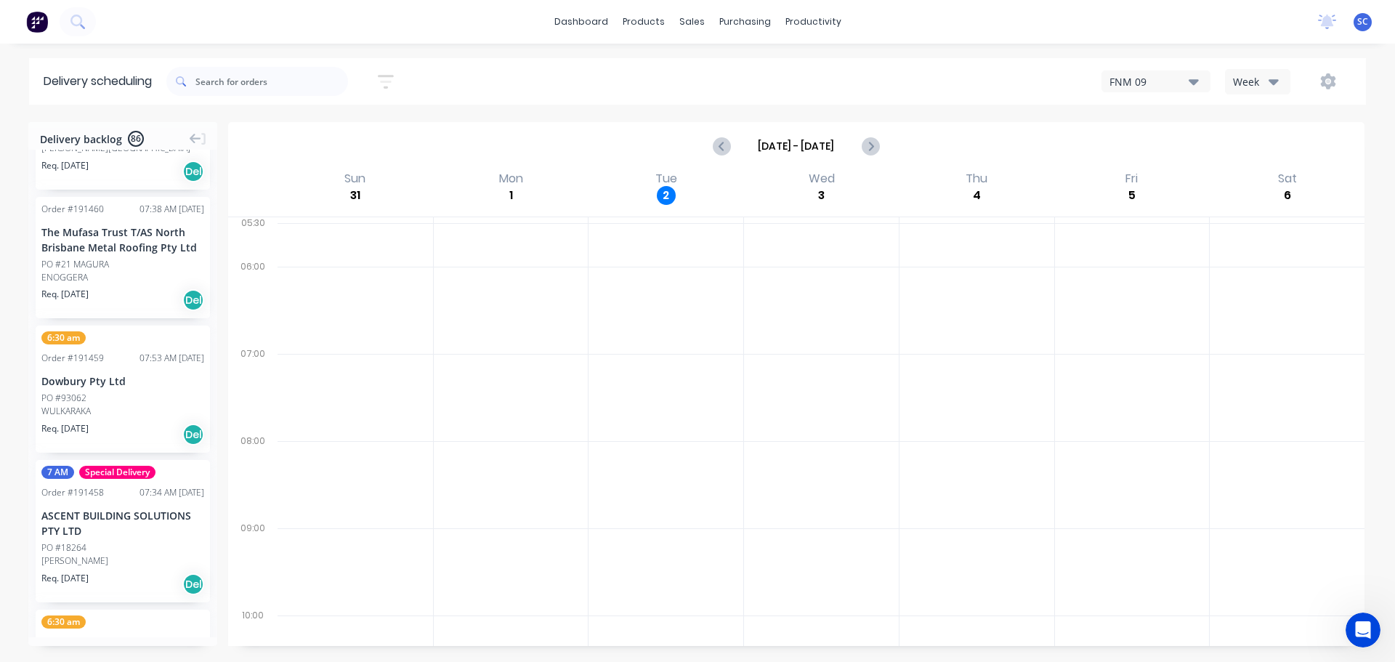
click at [1275, 80] on icon "button" at bounding box center [1273, 82] width 10 height 6
click at [1262, 142] on div "Vehicle" at bounding box center [1297, 148] width 144 height 29
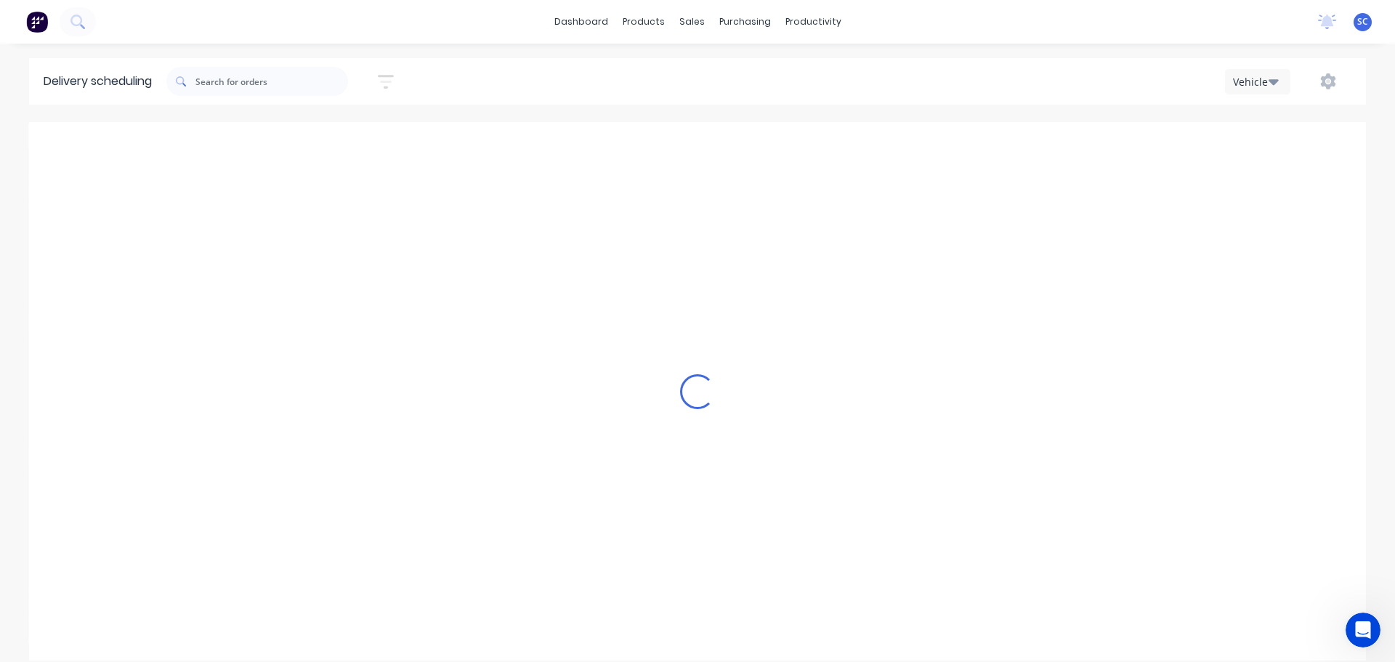
scroll to position [0, 1]
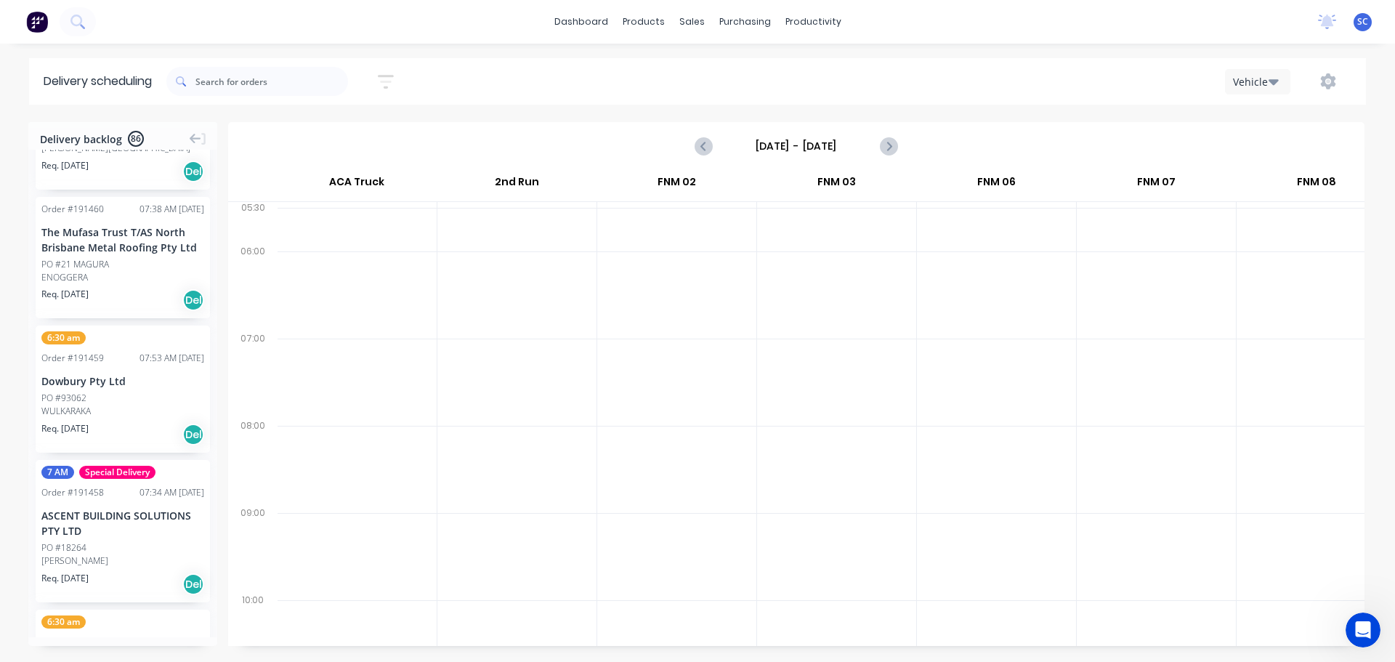
click at [764, 138] on input "Sunday - 31/08/25" at bounding box center [796, 146] width 144 height 22
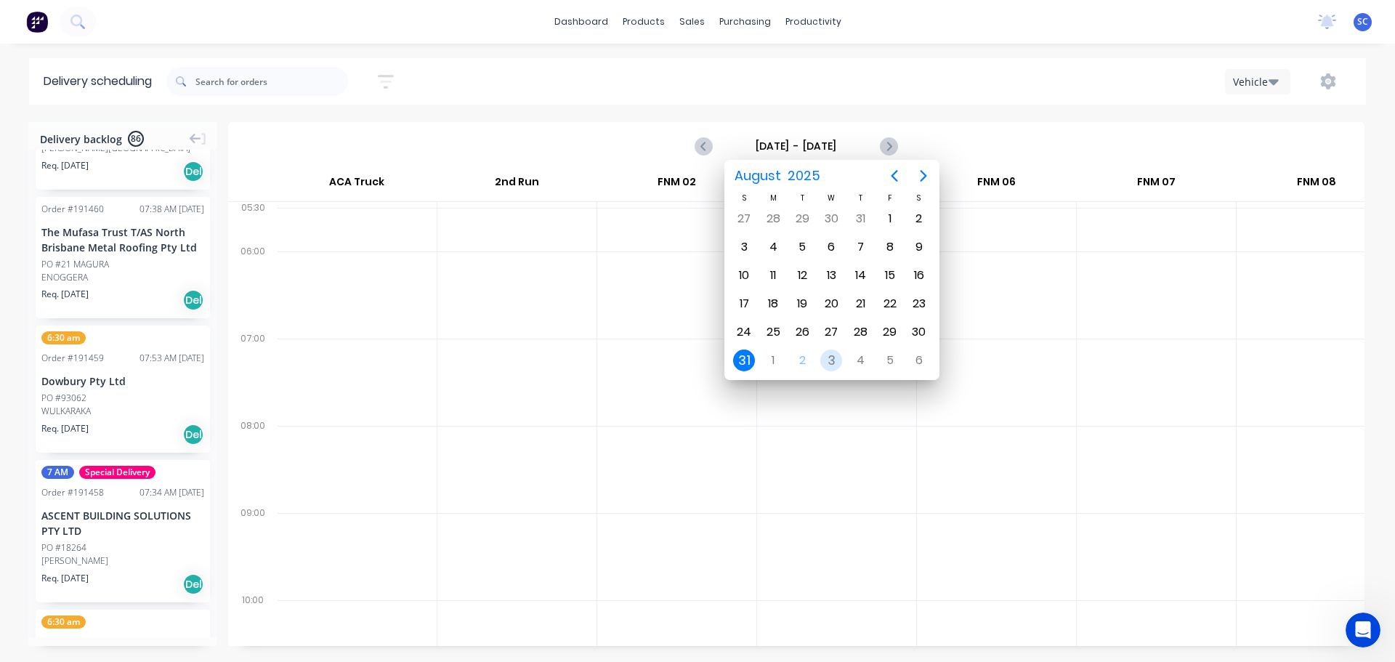
click at [835, 360] on div "3" at bounding box center [831, 360] width 22 height 22
type input "Wednesday - 03/09/25"
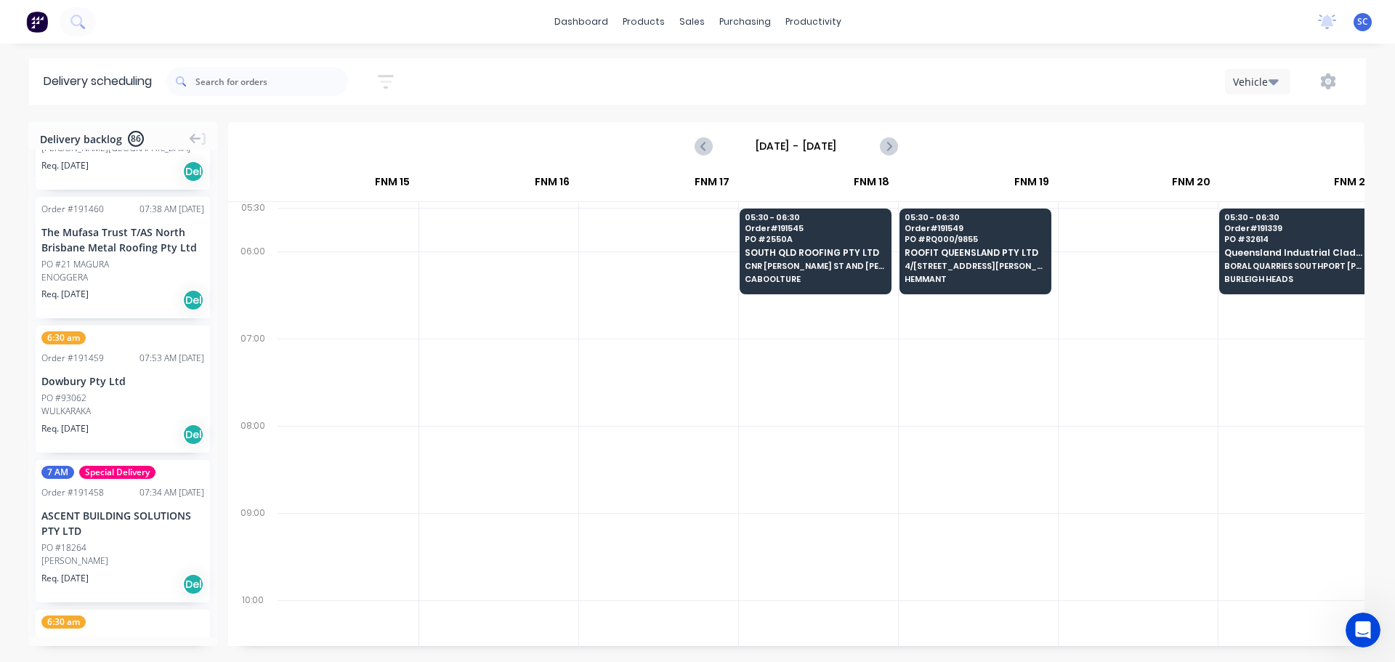
scroll to position [0, 1960]
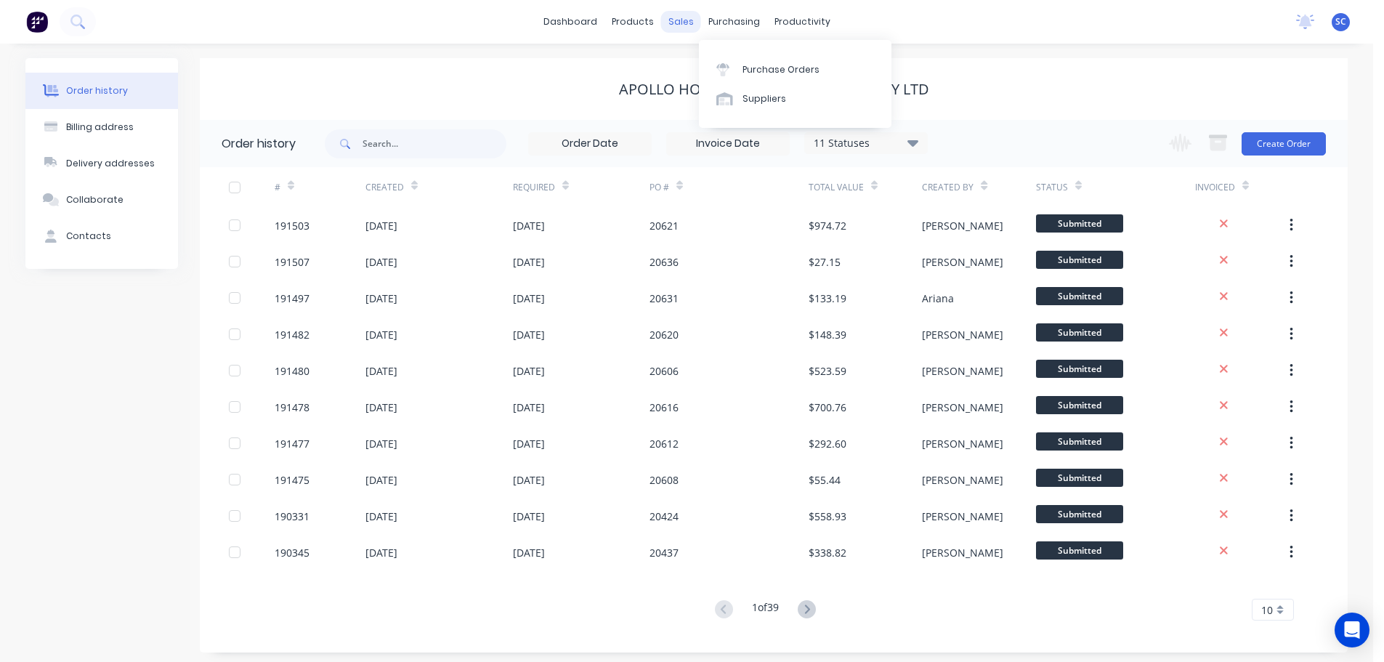
click at [679, 20] on div "sales" at bounding box center [681, 22] width 40 height 22
click at [737, 94] on div "Customers" at bounding box center [731, 98] width 52 height 13
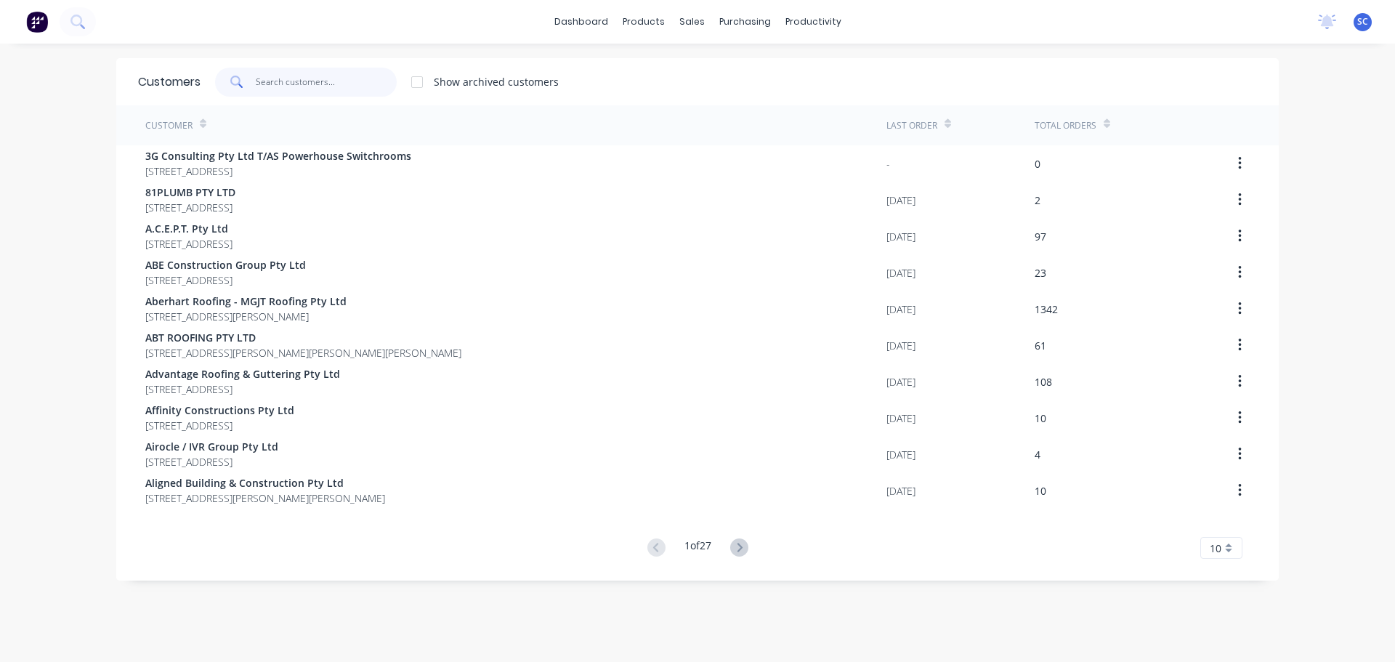
click at [288, 86] on input "text" at bounding box center [327, 82] width 142 height 29
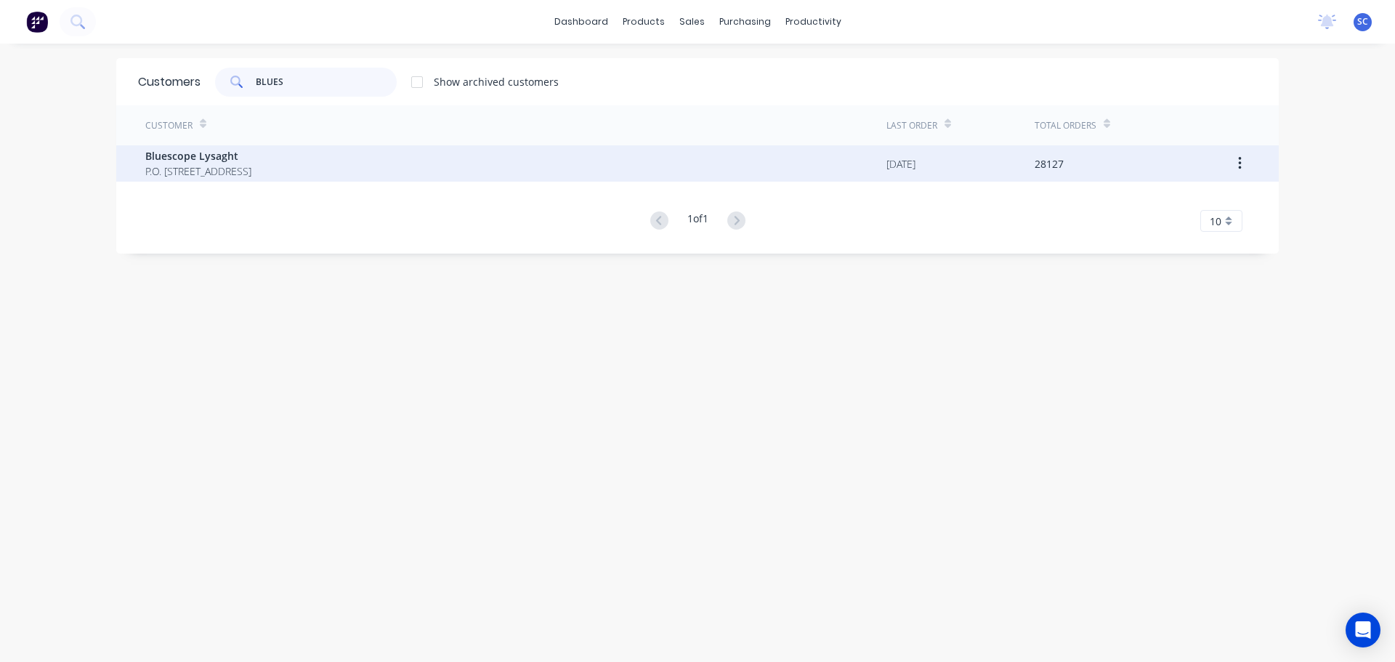
type input "BLUES"
click at [220, 177] on span "P.O. [STREET_ADDRESS]" at bounding box center [198, 170] width 106 height 15
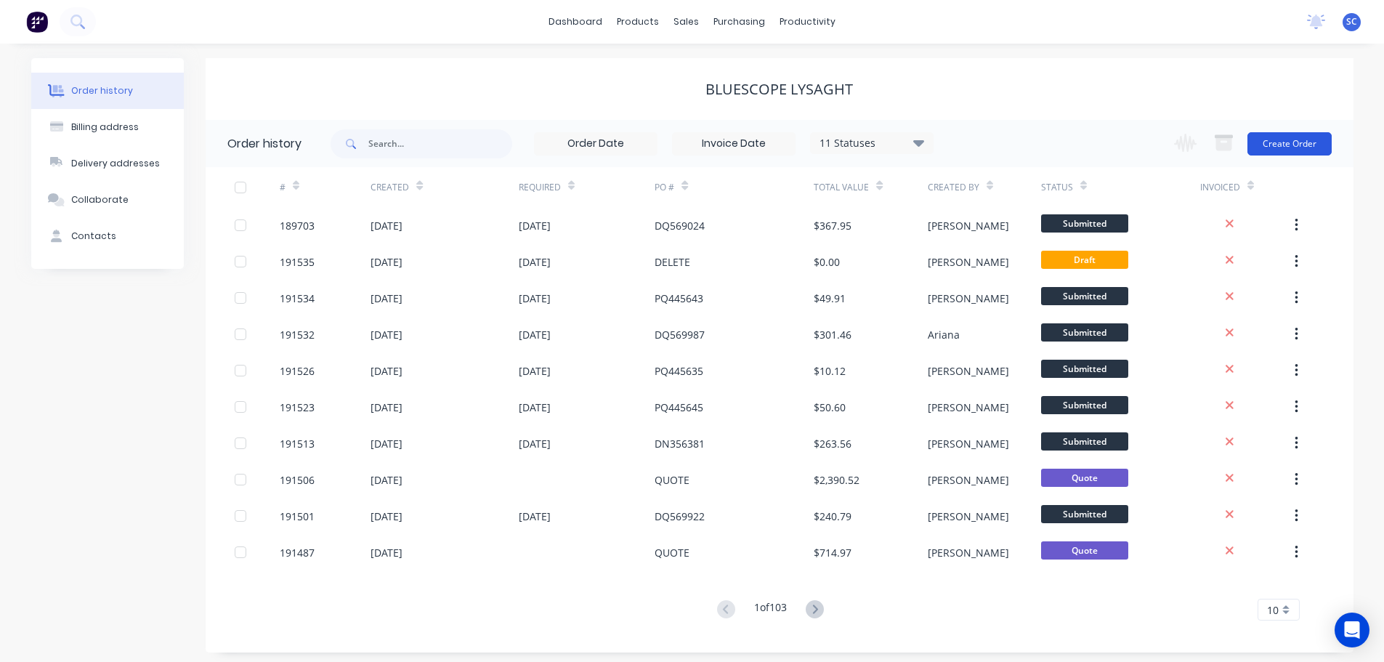
click at [1295, 136] on button "Create Order" at bounding box center [1289, 143] width 84 height 23
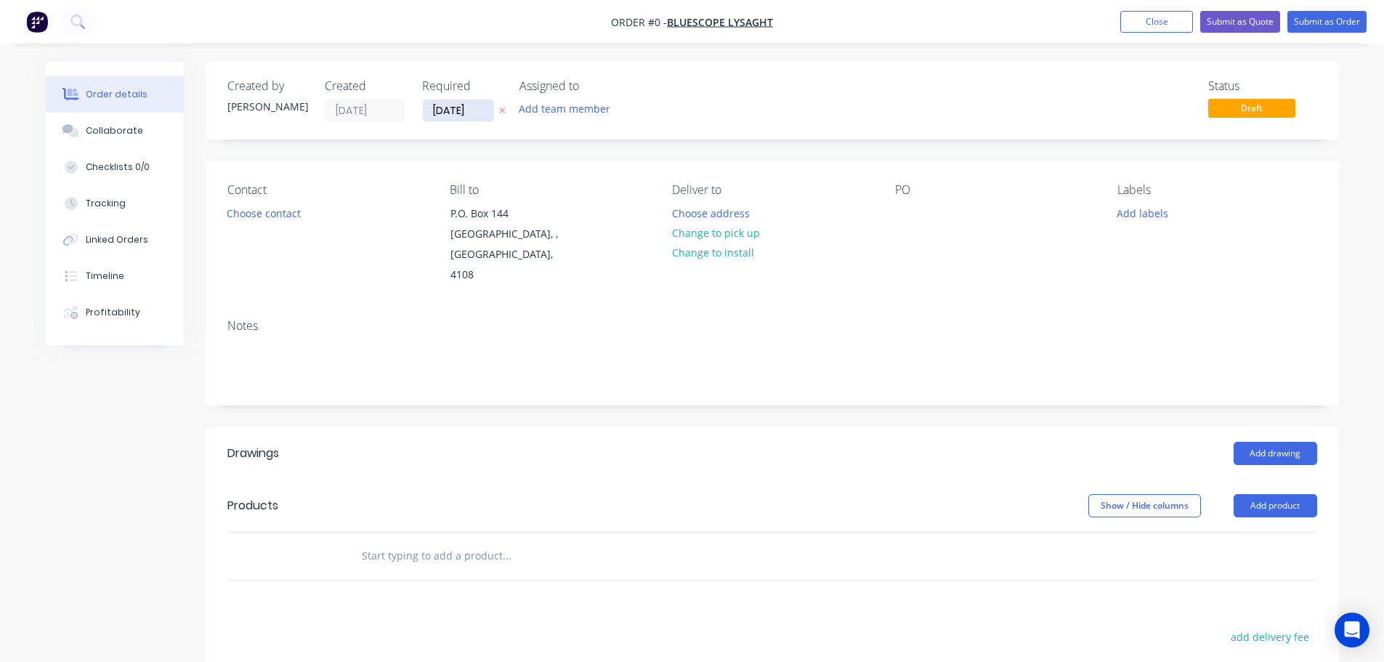
click at [447, 109] on input "[DATE]" at bounding box center [458, 111] width 71 height 22
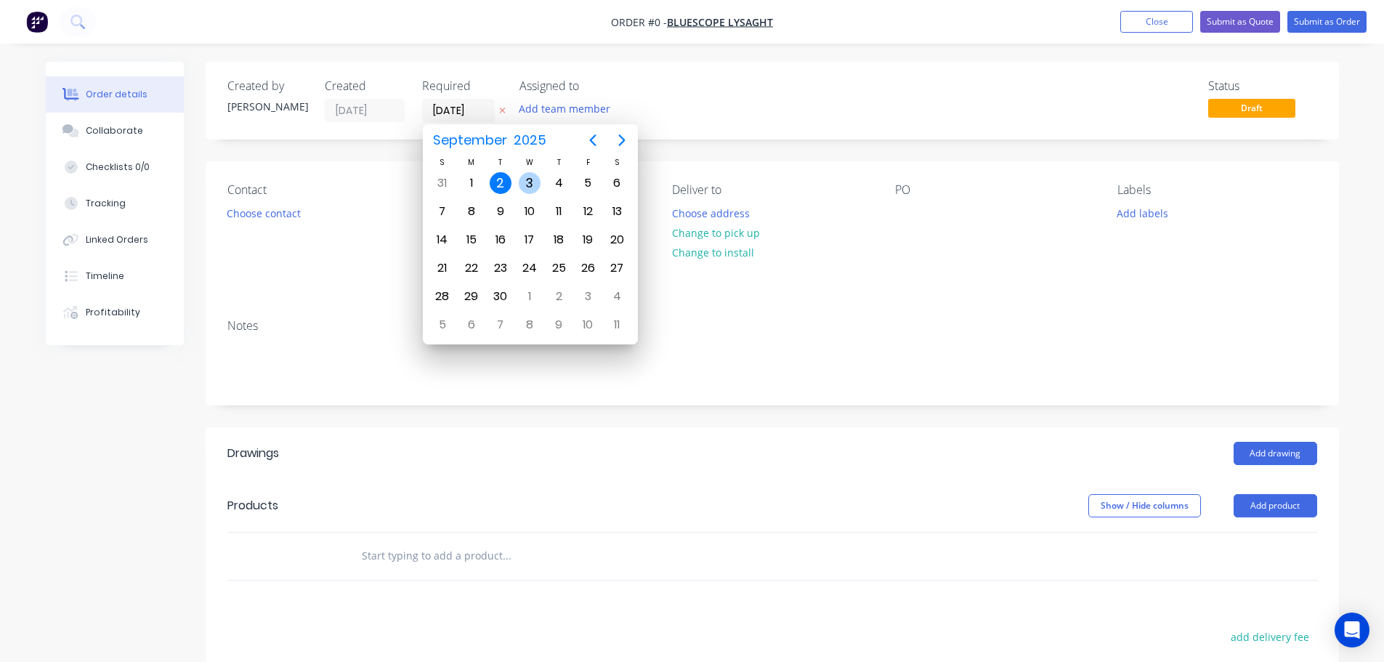
click at [533, 178] on div "3" at bounding box center [530, 183] width 22 height 22
type input "03/09/25"
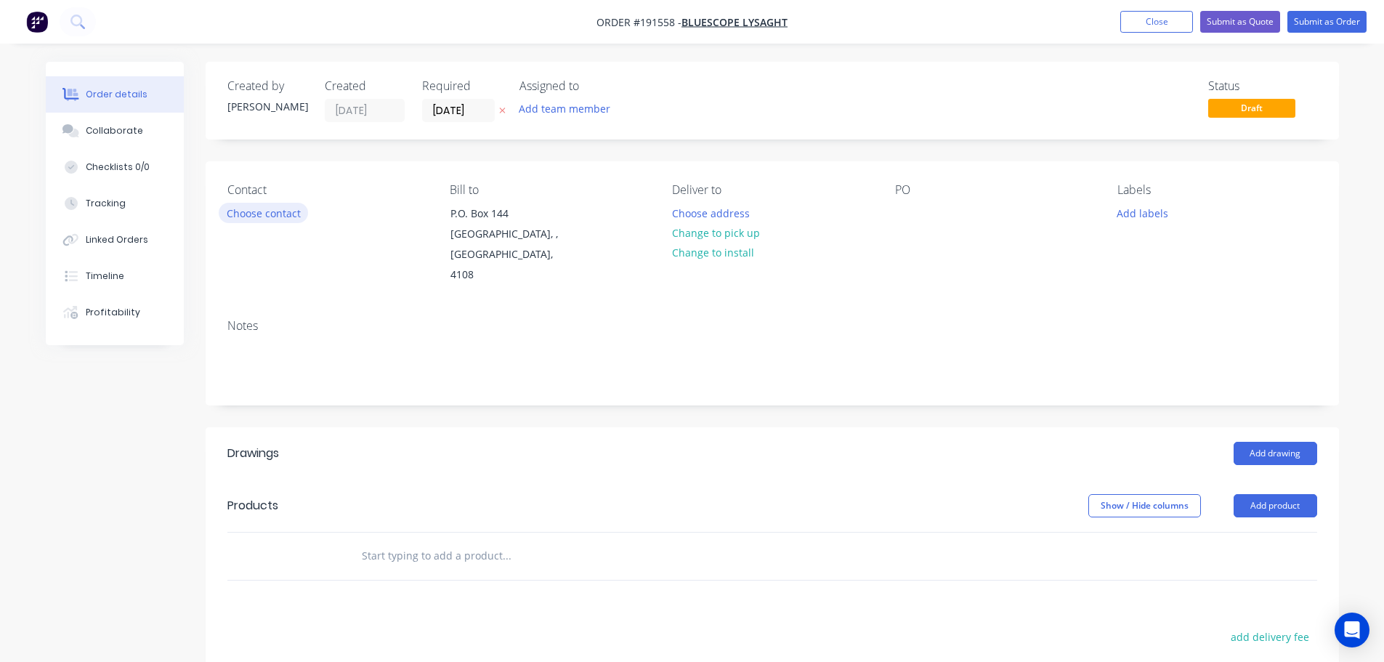
click at [266, 215] on button "Choose contact" at bounding box center [263, 213] width 89 height 20
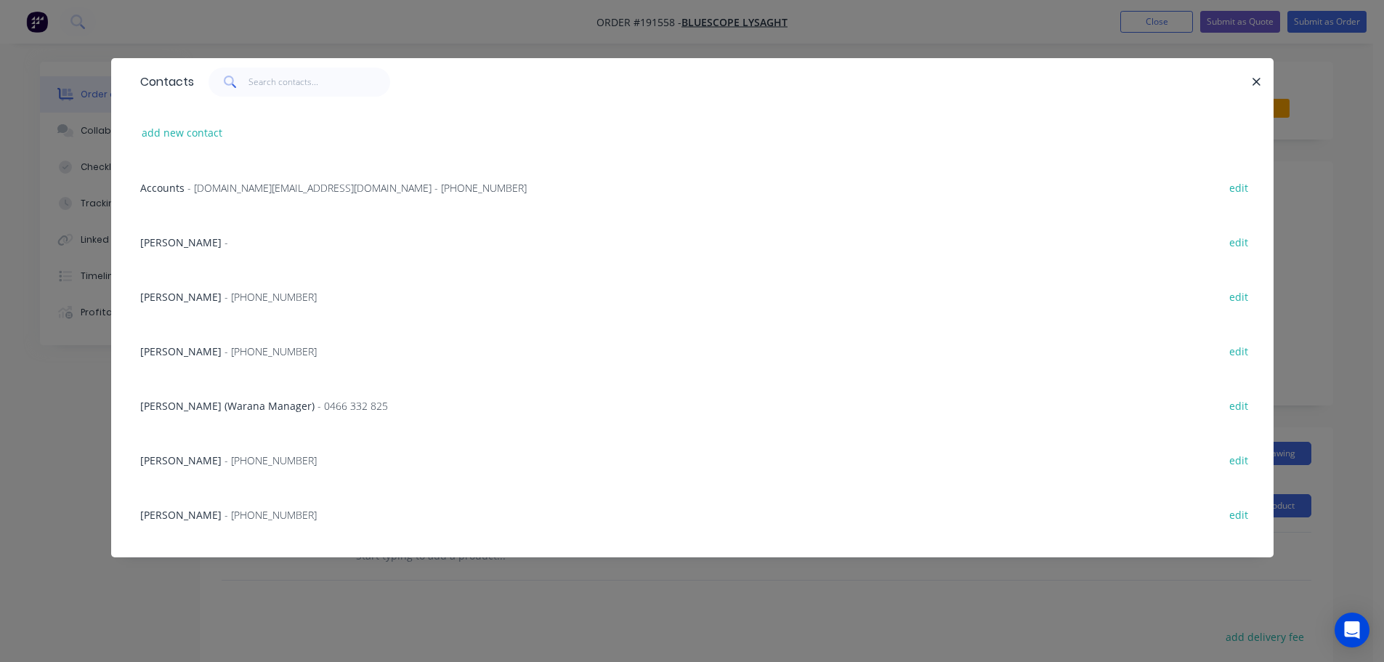
click at [276, 353] on span "- (07) 3365 7777" at bounding box center [270, 351] width 92 height 14
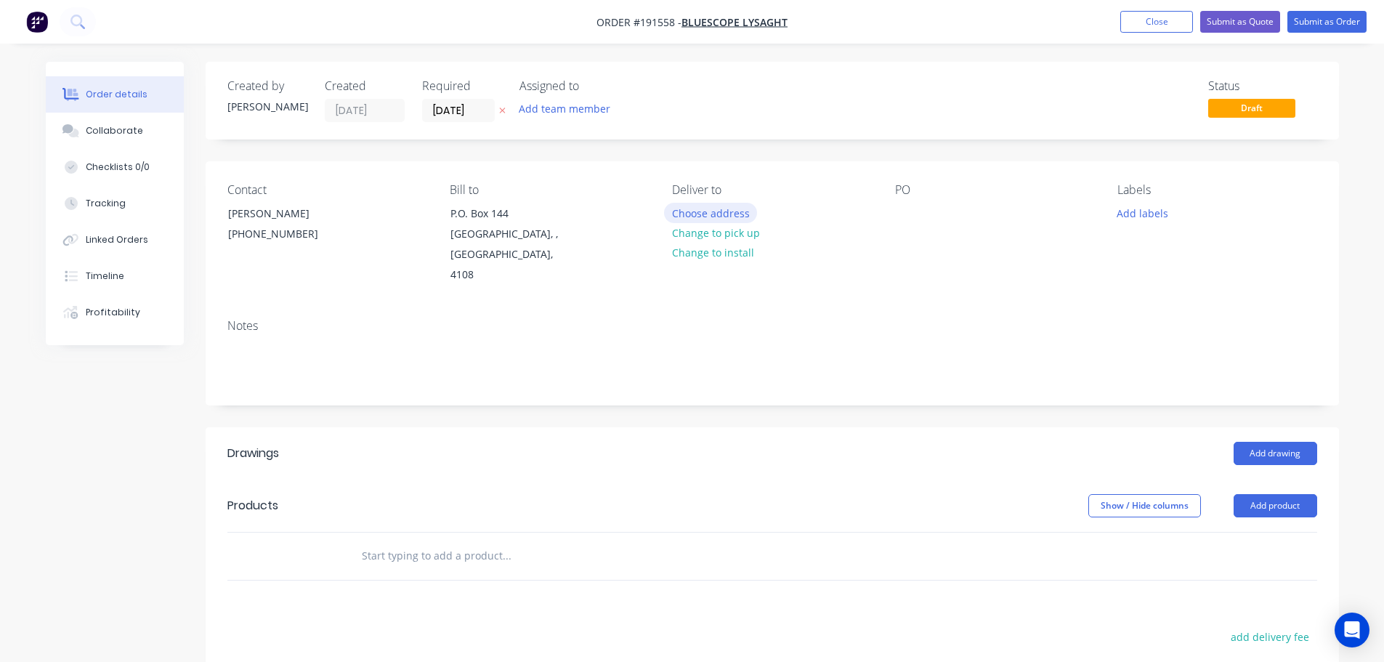
click at [718, 212] on button "Choose address" at bounding box center [710, 213] width 93 height 20
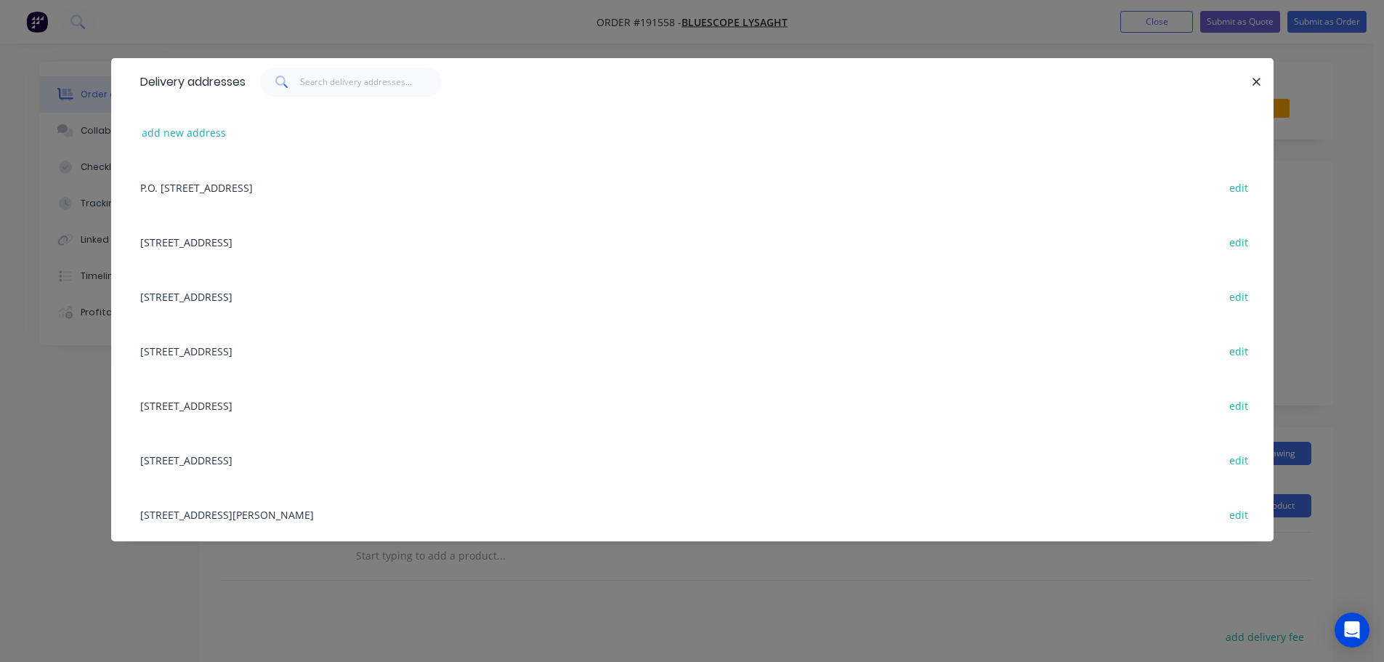
click at [272, 294] on div "10 GREENWAY DR, (STORE), TWEED HEADS, New South Wales, Australia, 2485 edit" at bounding box center [692, 296] width 1119 height 54
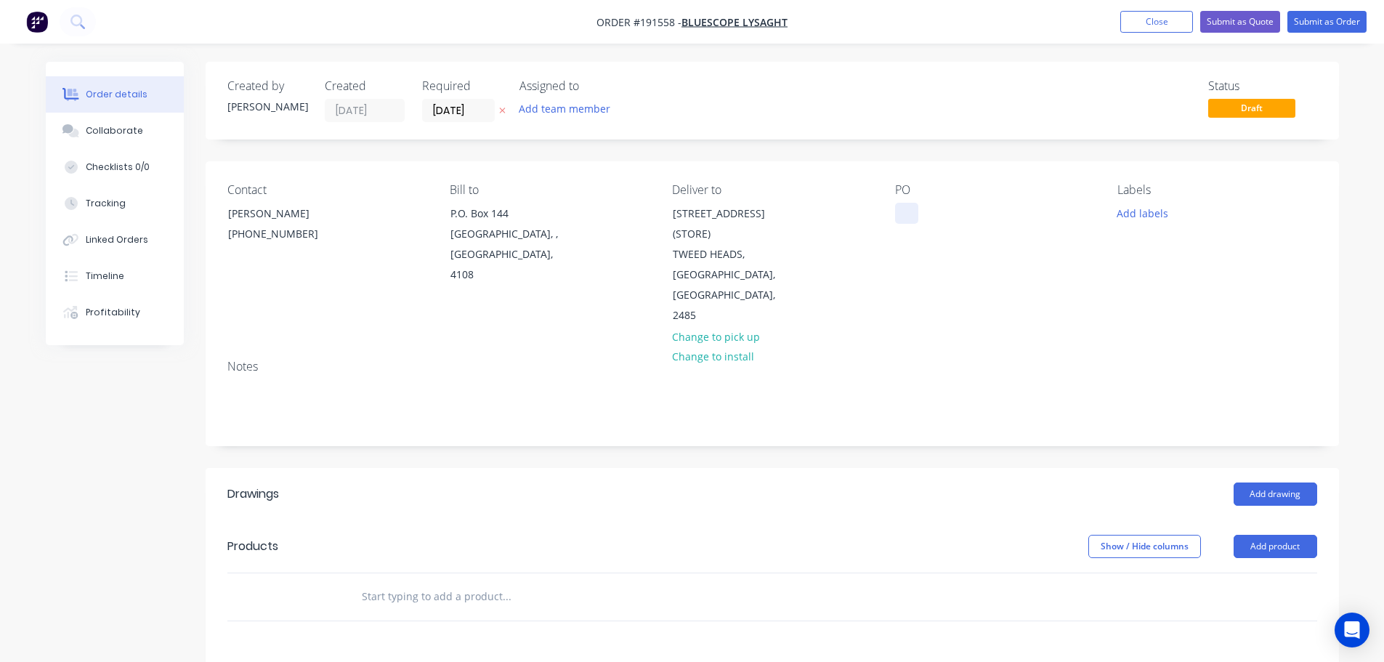
click at [905, 206] on div at bounding box center [906, 213] width 23 height 21
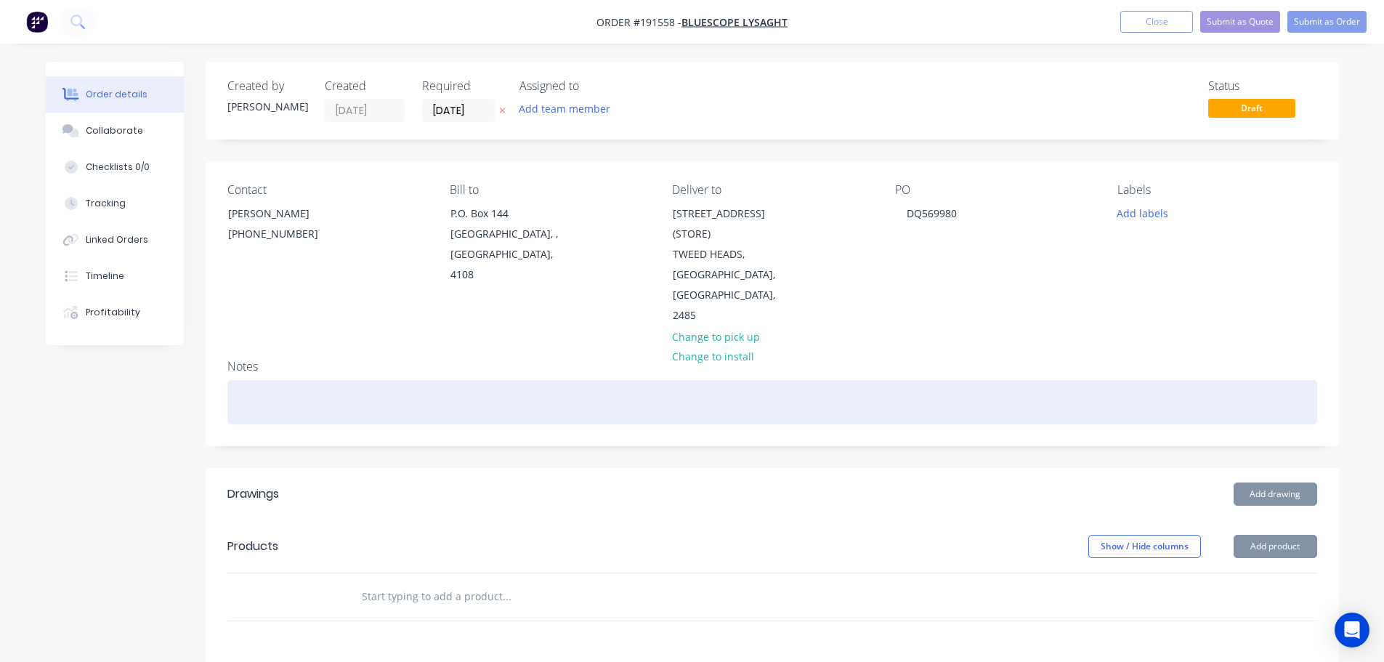
click at [349, 380] on div at bounding box center [772, 402] width 1090 height 44
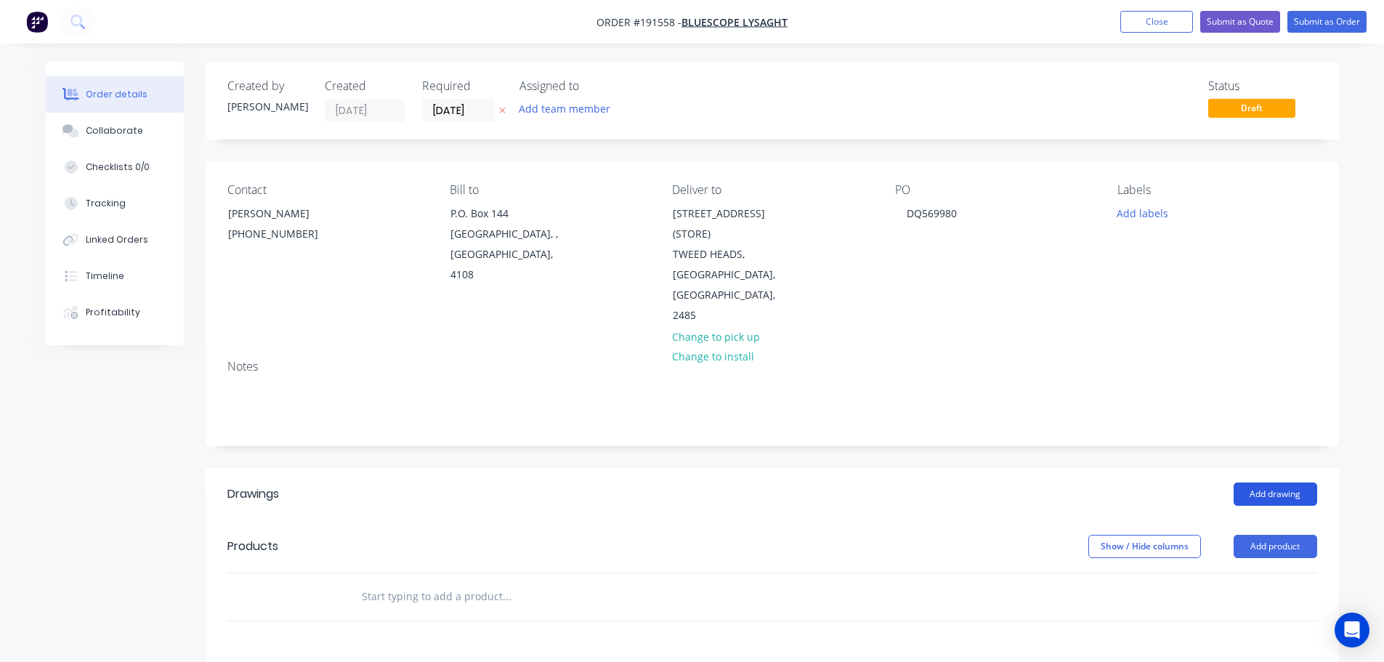
click at [1270, 482] on button "Add drawing" at bounding box center [1275, 493] width 84 height 23
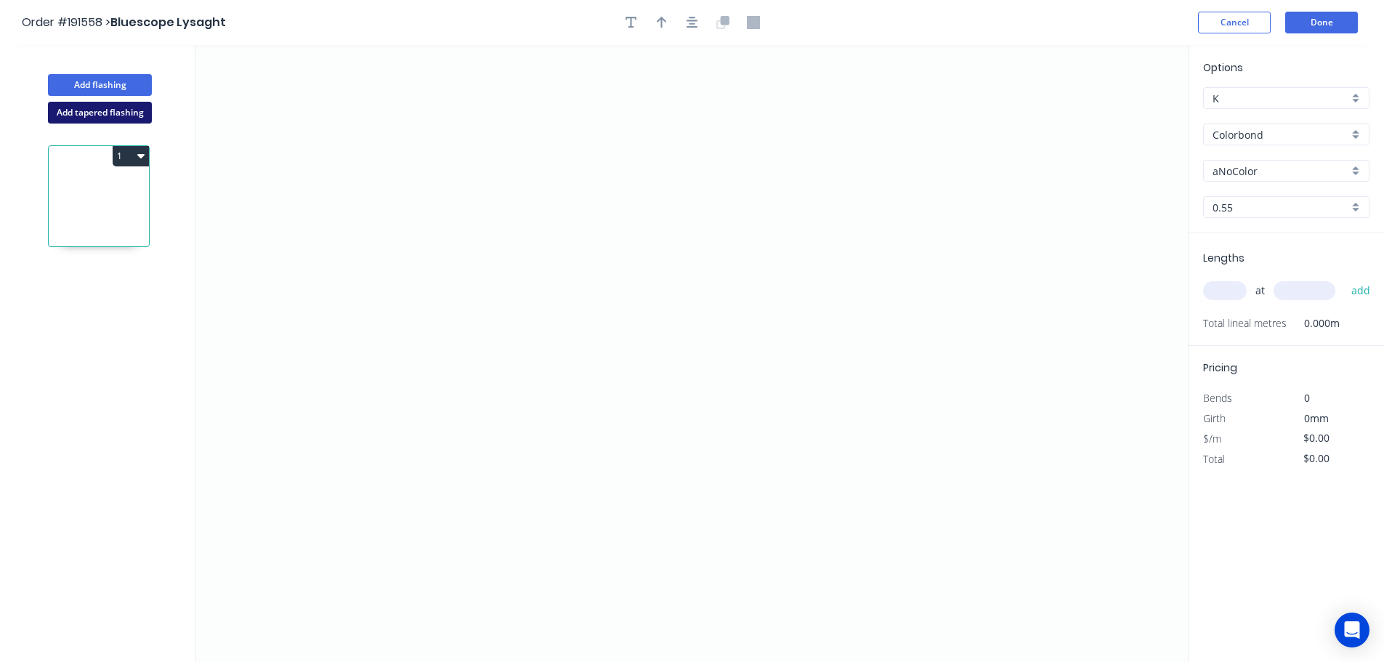
click at [83, 113] on button "Add tapered flashing" at bounding box center [100, 113] width 104 height 22
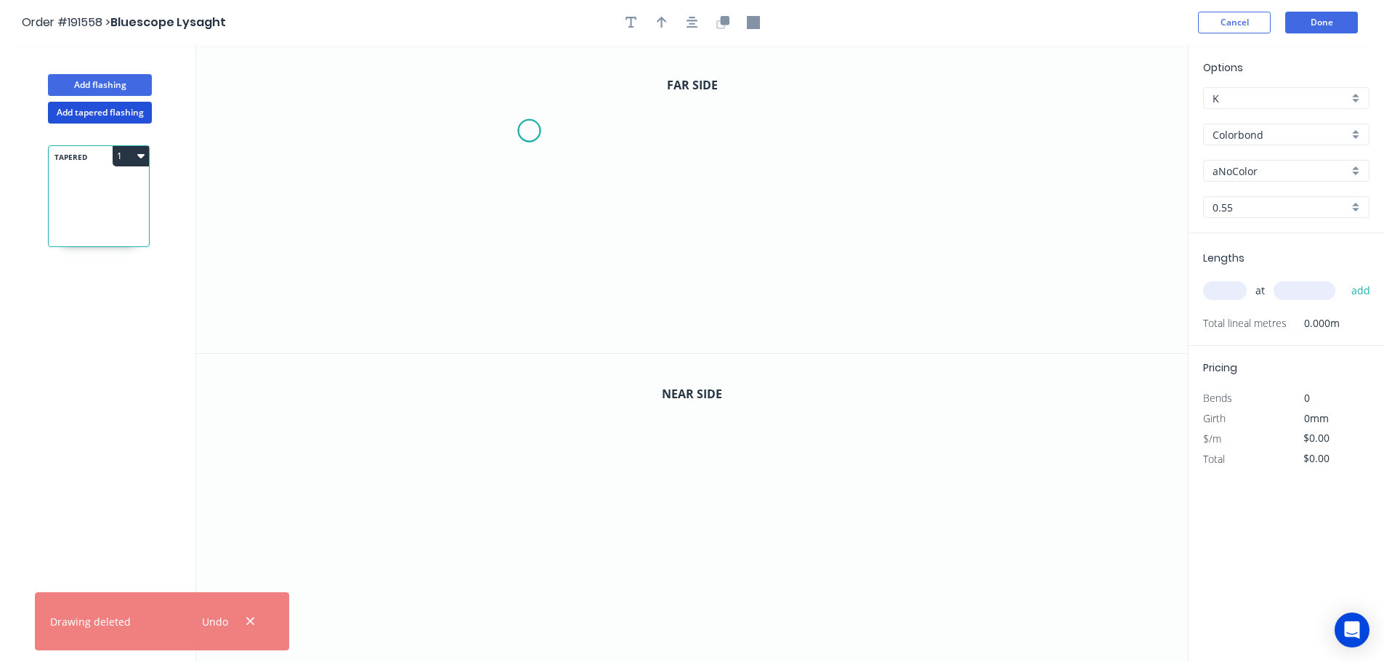
click at [530, 131] on icon "0" at bounding box center [691, 199] width 991 height 308
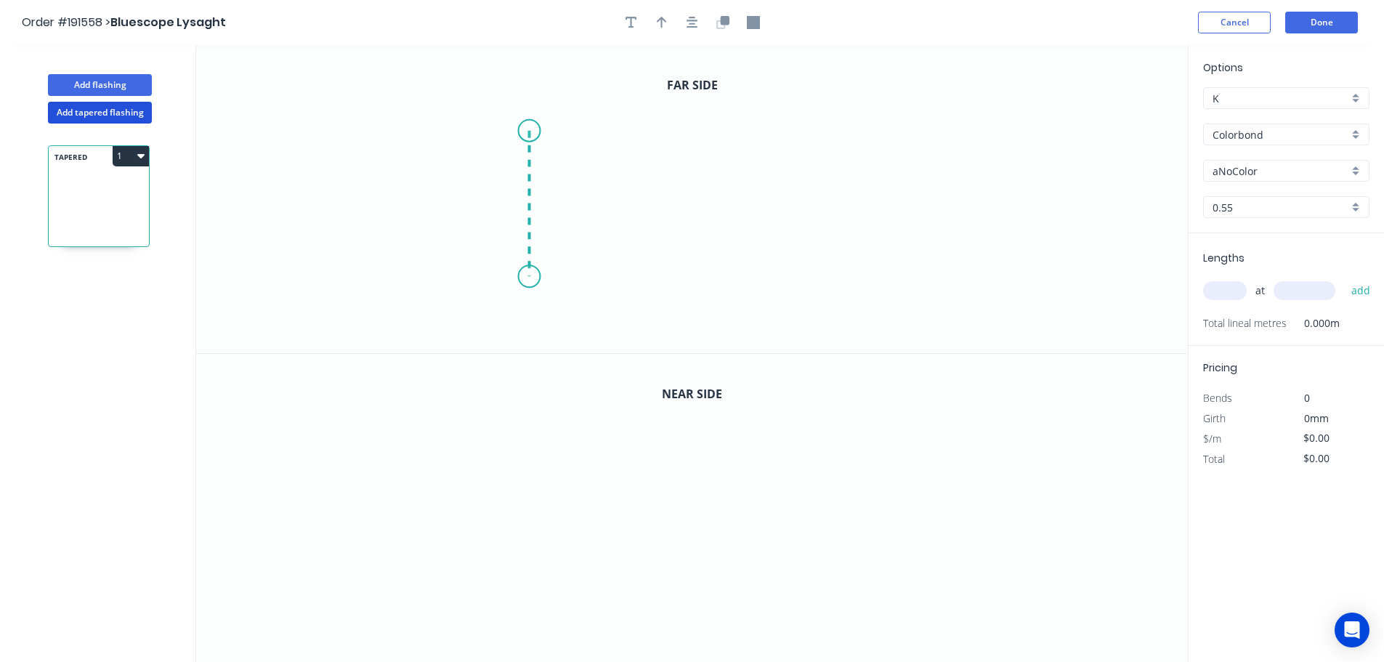
drag, startPoint x: 525, startPoint y: 277, endPoint x: 546, endPoint y: 277, distance: 21.1
click at [528, 277] on icon "0" at bounding box center [691, 199] width 991 height 308
drag, startPoint x: 778, startPoint y: 283, endPoint x: 780, endPoint y: 261, distance: 21.2
click at [778, 278] on icon "0 ?" at bounding box center [691, 199] width 991 height 308
click at [780, 163] on icon "0 ? ?" at bounding box center [691, 199] width 991 height 308
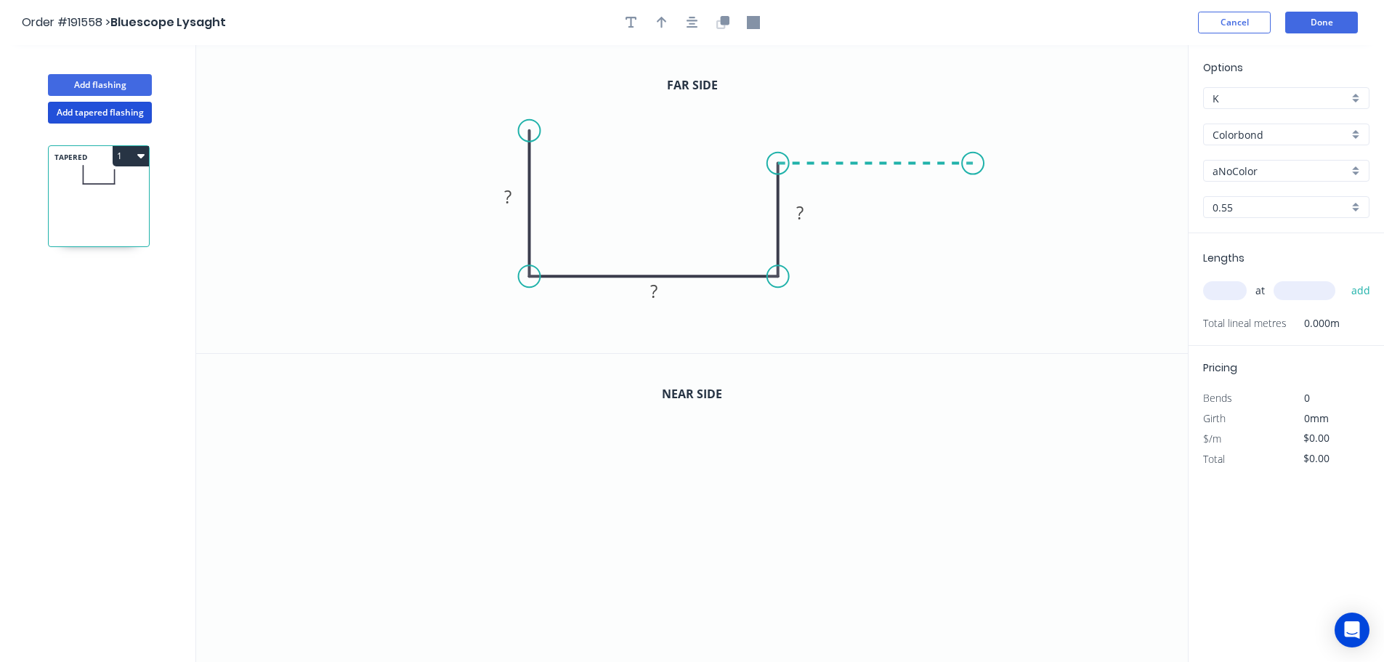
click at [973, 159] on icon "0 ? ? ?" at bounding box center [691, 199] width 991 height 308
click at [973, 159] on circle at bounding box center [973, 164] width 22 height 22
drag, startPoint x: 818, startPoint y: 227, endPoint x: 828, endPoint y: 237, distance: 14.4
click at [828, 237] on rect at bounding box center [809, 223] width 47 height 30
drag, startPoint x: 670, startPoint y: 301, endPoint x: 666, endPoint y: 313, distance: 12.9
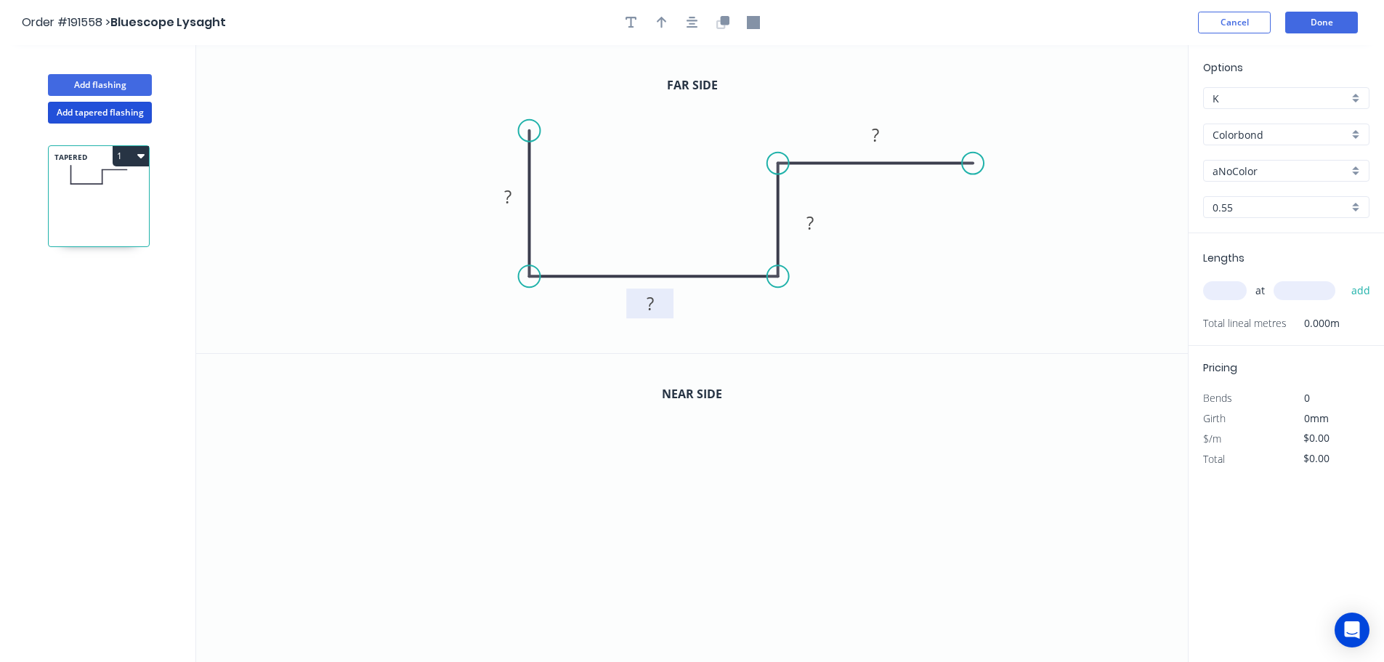
click at [666, 313] on rect at bounding box center [649, 303] width 47 height 30
drag, startPoint x: 489, startPoint y: 205, endPoint x: 475, endPoint y: 208, distance: 14.1
click at [475, 208] on rect at bounding box center [497, 198] width 47 height 30
click at [501, 201] on rect at bounding box center [493, 200] width 29 height 20
click at [418, 255] on icon "0 ? ? ? ?" at bounding box center [691, 199] width 991 height 308
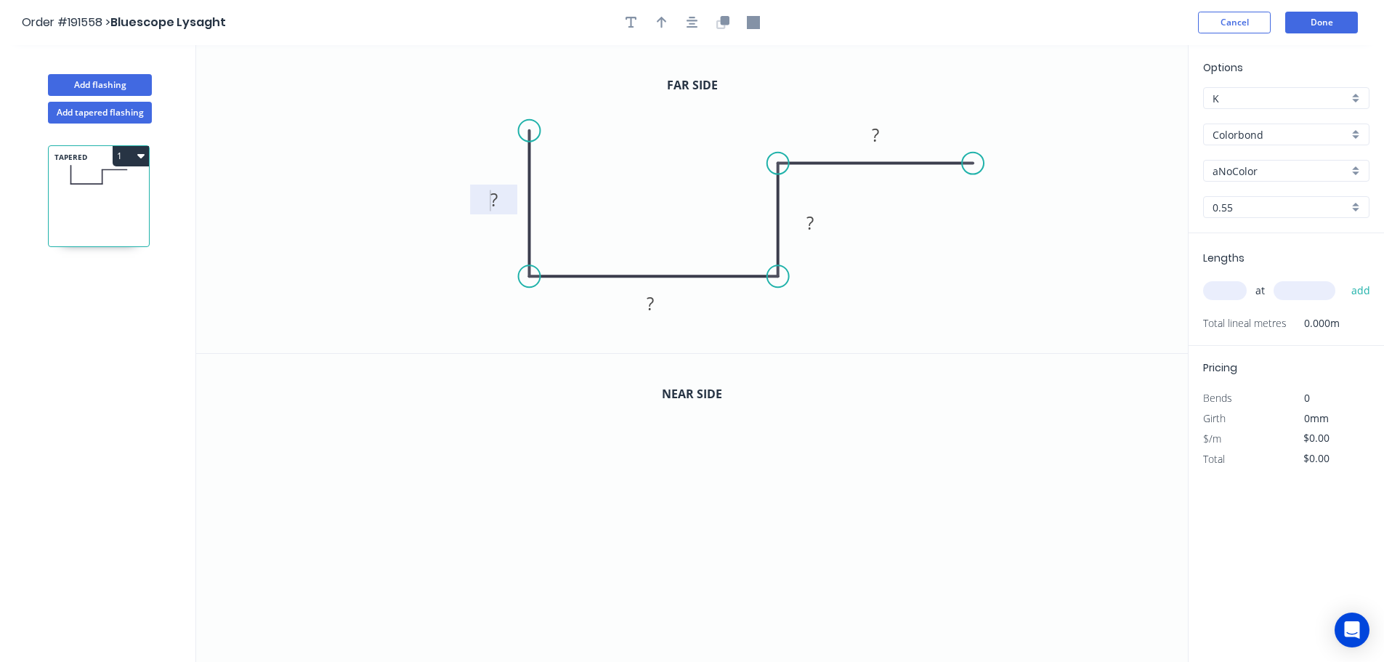
click at [502, 199] on rect at bounding box center [493, 200] width 29 height 20
drag, startPoint x: 439, startPoint y: 292, endPoint x: 449, endPoint y: 293, distance: 9.6
click at [441, 292] on icon "0 ? ? ? ?" at bounding box center [691, 199] width 991 height 308
click at [500, 193] on rect at bounding box center [493, 200] width 29 height 20
click at [725, 20] on icon "button" at bounding box center [724, 20] width 9 height 9
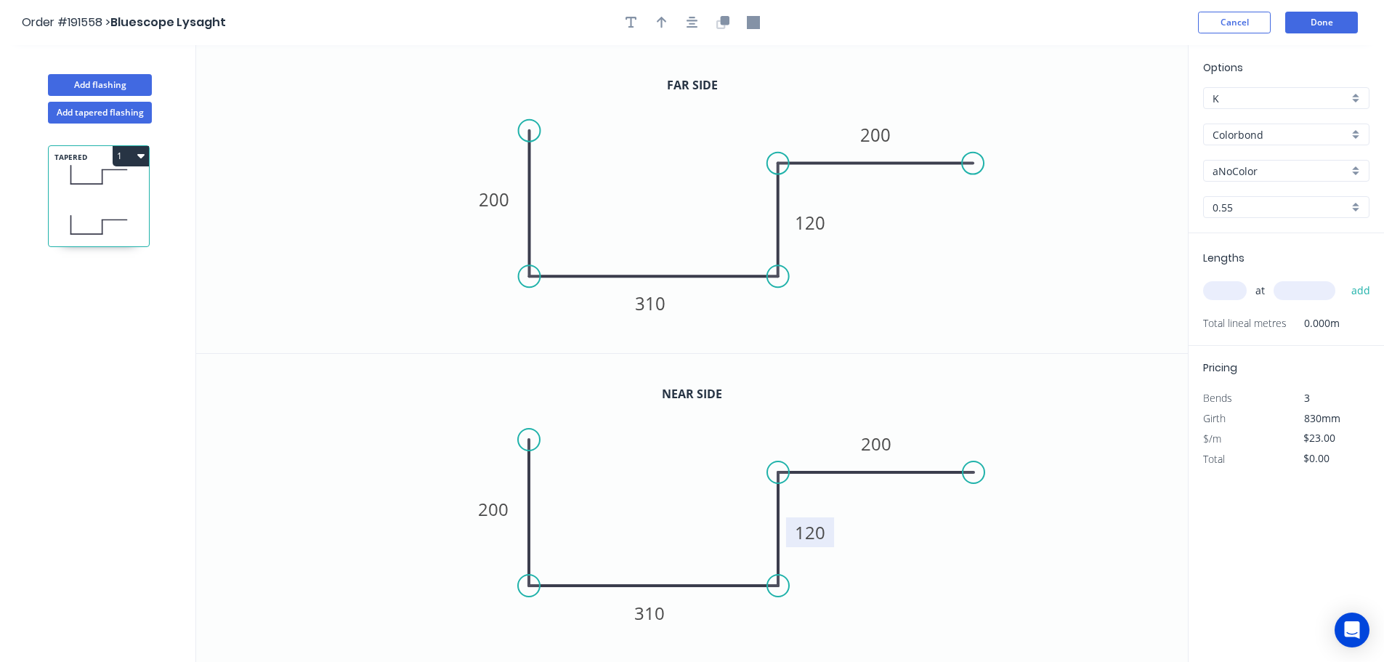
click at [822, 532] on tspan "120" at bounding box center [810, 532] width 31 height 24
type input "$24.44"
click at [1356, 171] on div "aNoColor" at bounding box center [1286, 171] width 166 height 22
click at [1249, 291] on div "Shale Grey" at bounding box center [1286, 289] width 165 height 25
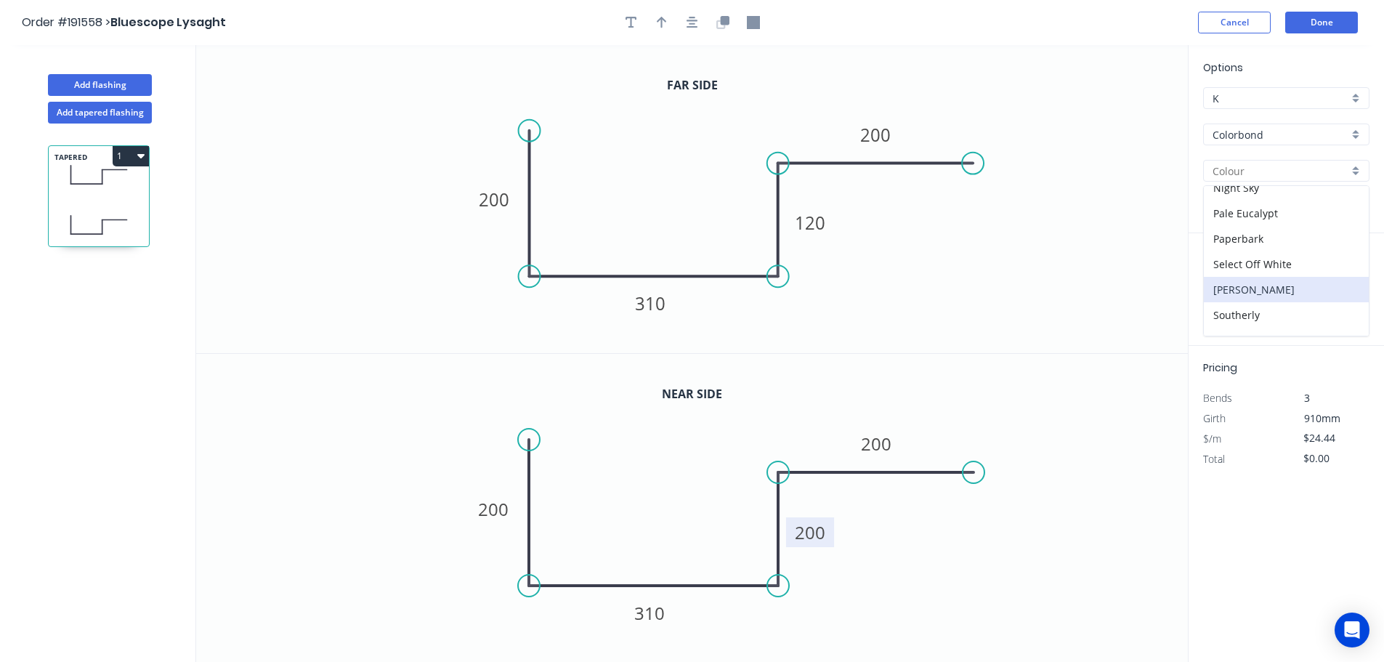
type input "Shale Grey"
click at [1236, 290] on input "text" at bounding box center [1225, 290] width 44 height 19
type input "1"
type input "3500"
click at [1344, 278] on button "add" at bounding box center [1361, 290] width 34 height 25
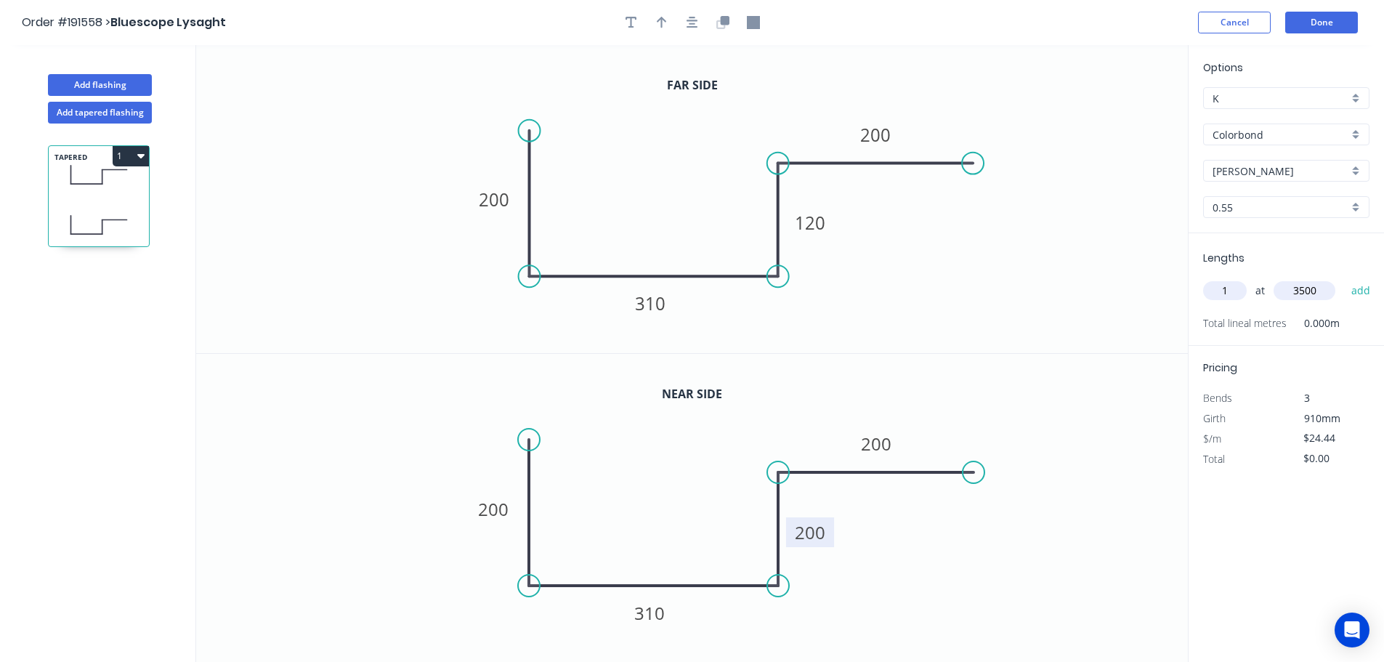
type input "$85.54"
click at [661, 18] on icon "button" at bounding box center [662, 23] width 10 height 12
drag, startPoint x: 1117, startPoint y: 113, endPoint x: 664, endPoint y: 195, distance: 460.6
click at [664, 195] on icon at bounding box center [663, 178] width 13 height 46
click at [1322, 21] on button "Done" at bounding box center [1321, 23] width 73 height 22
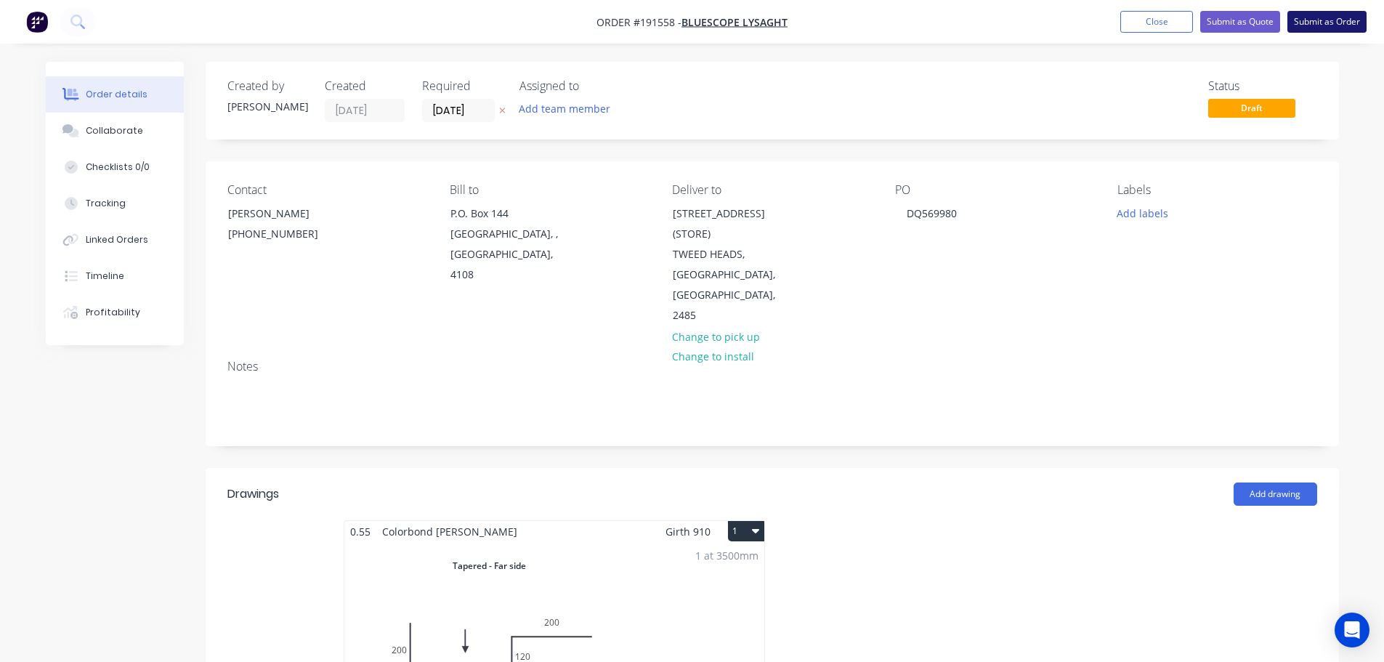
click at [1332, 23] on button "Submit as Order" at bounding box center [1326, 22] width 79 height 22
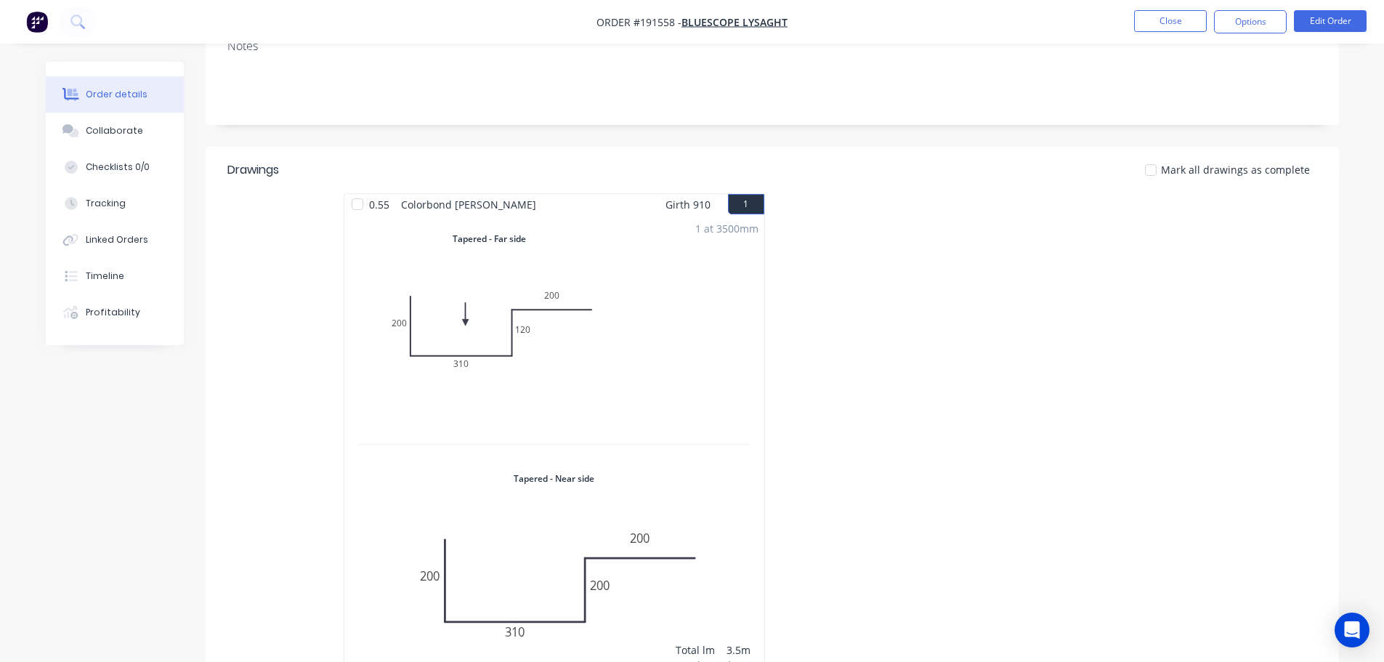
scroll to position [291, 0]
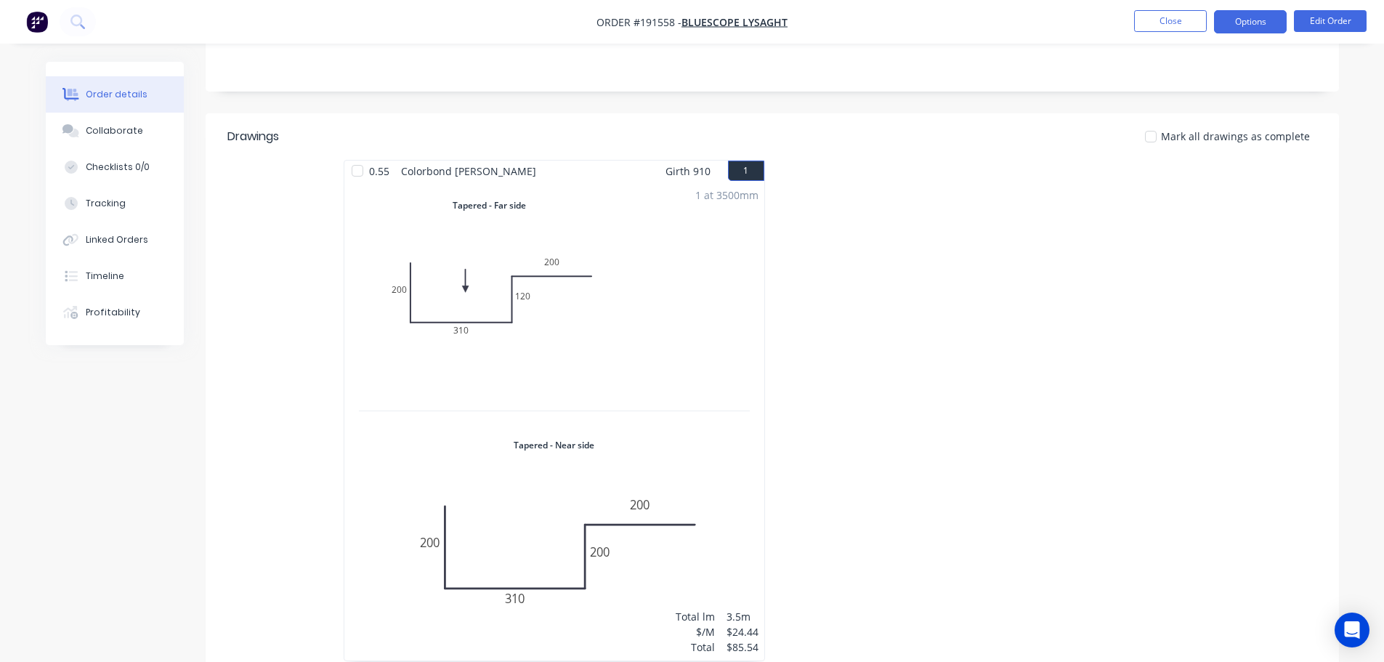
click at [1270, 17] on button "Options" at bounding box center [1250, 21] width 73 height 23
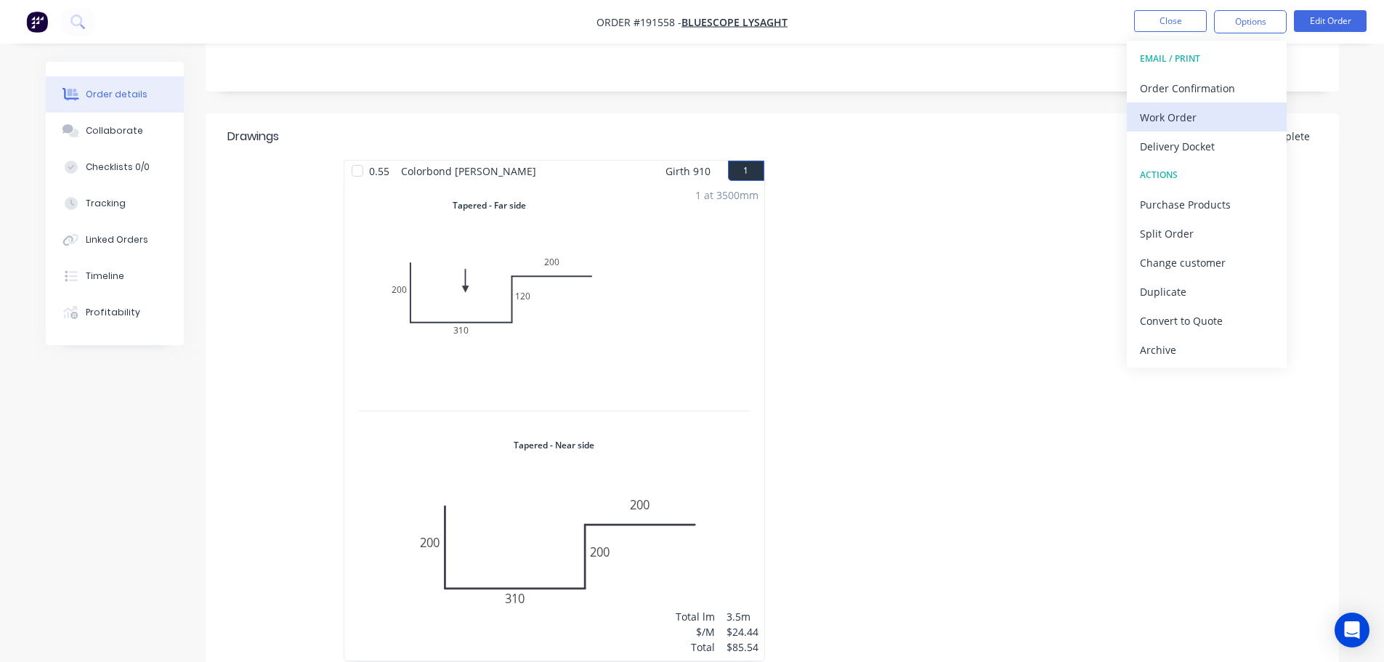
click at [1185, 116] on div "Work Order" at bounding box center [1207, 117] width 134 height 21
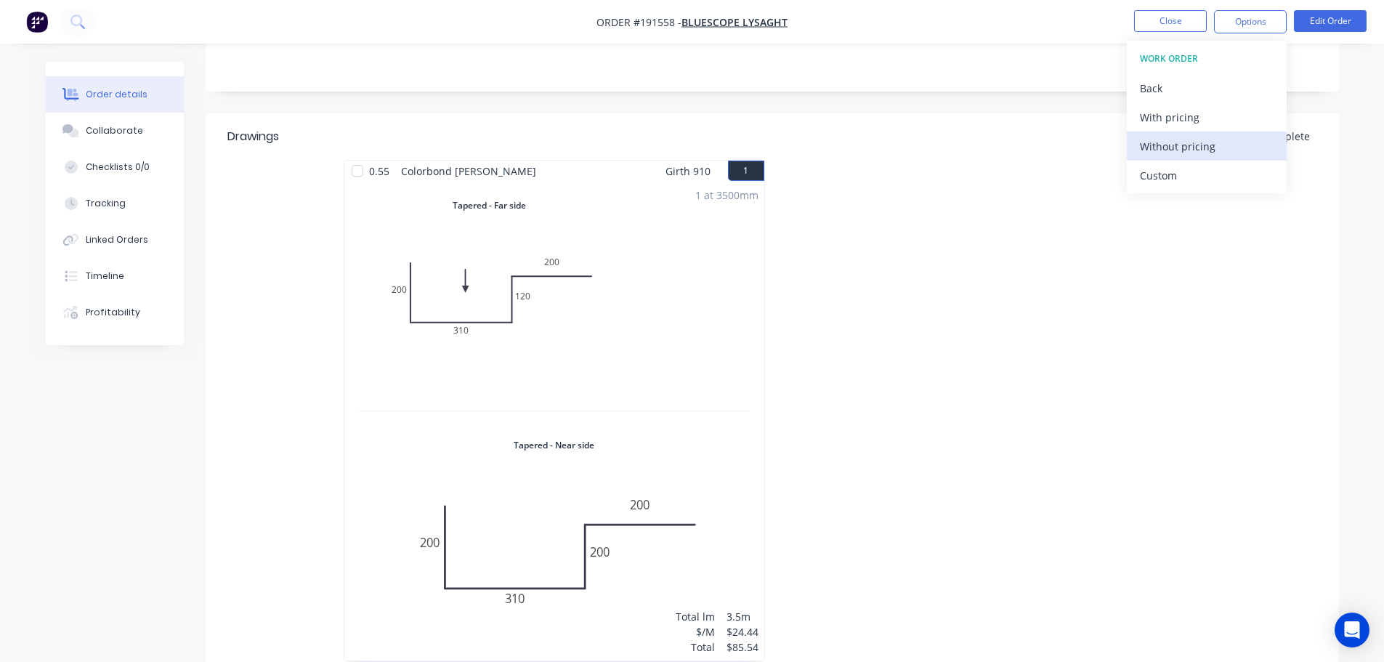
click at [1198, 146] on div "Without pricing" at bounding box center [1207, 146] width 134 height 21
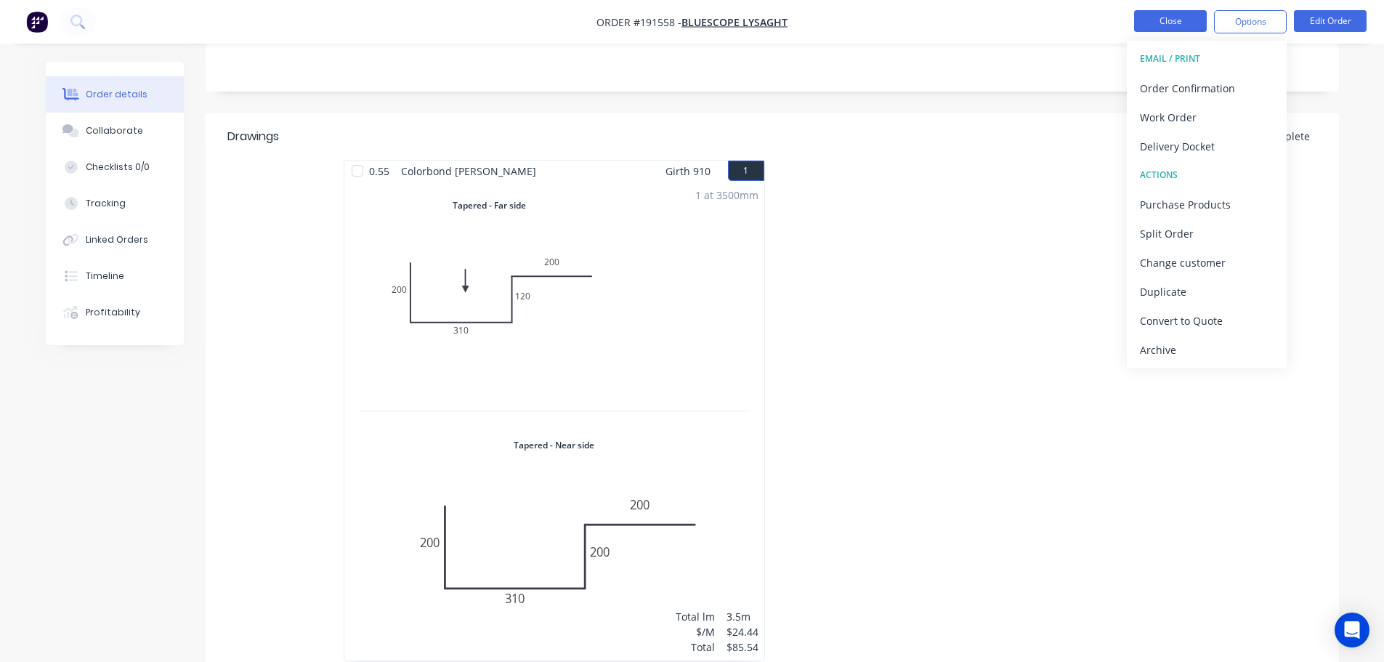
click at [1169, 19] on button "Close" at bounding box center [1170, 21] width 73 height 22
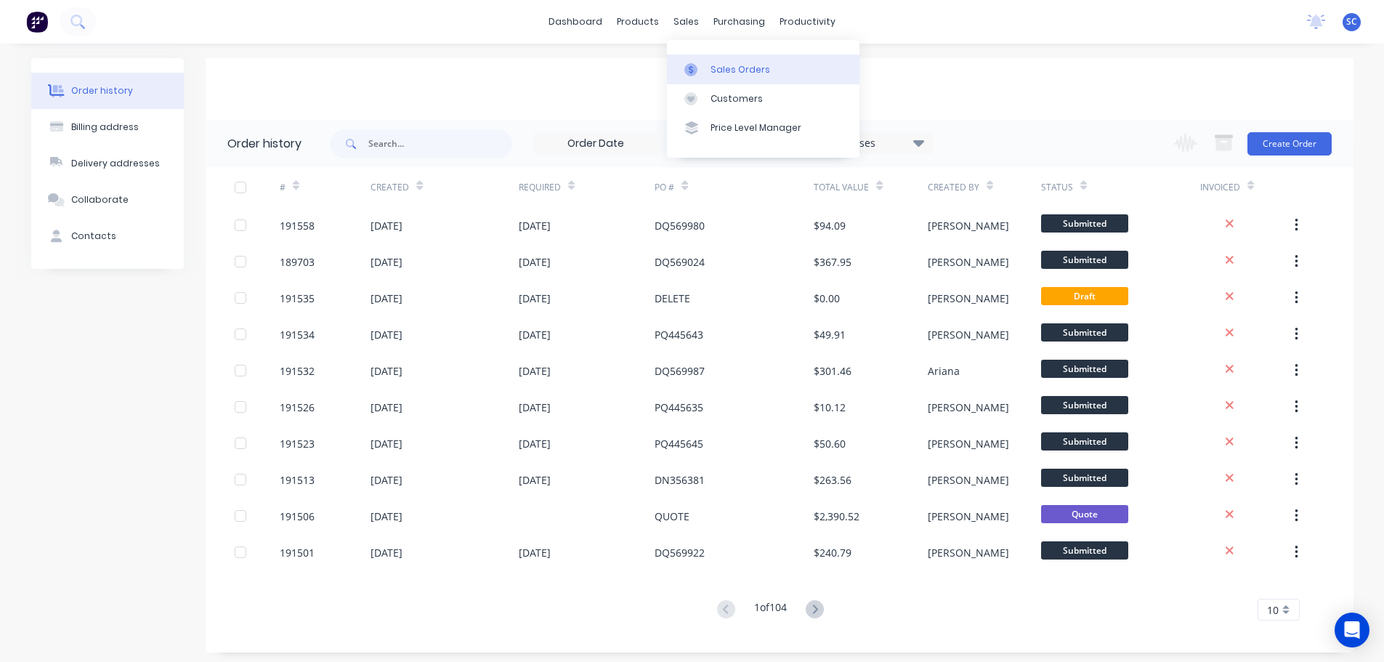
drag, startPoint x: 687, startPoint y: 22, endPoint x: 712, endPoint y: 64, distance: 48.8
click at [690, 25] on div "sales" at bounding box center [686, 22] width 40 height 22
click at [735, 97] on div "Customers" at bounding box center [736, 98] width 52 height 13
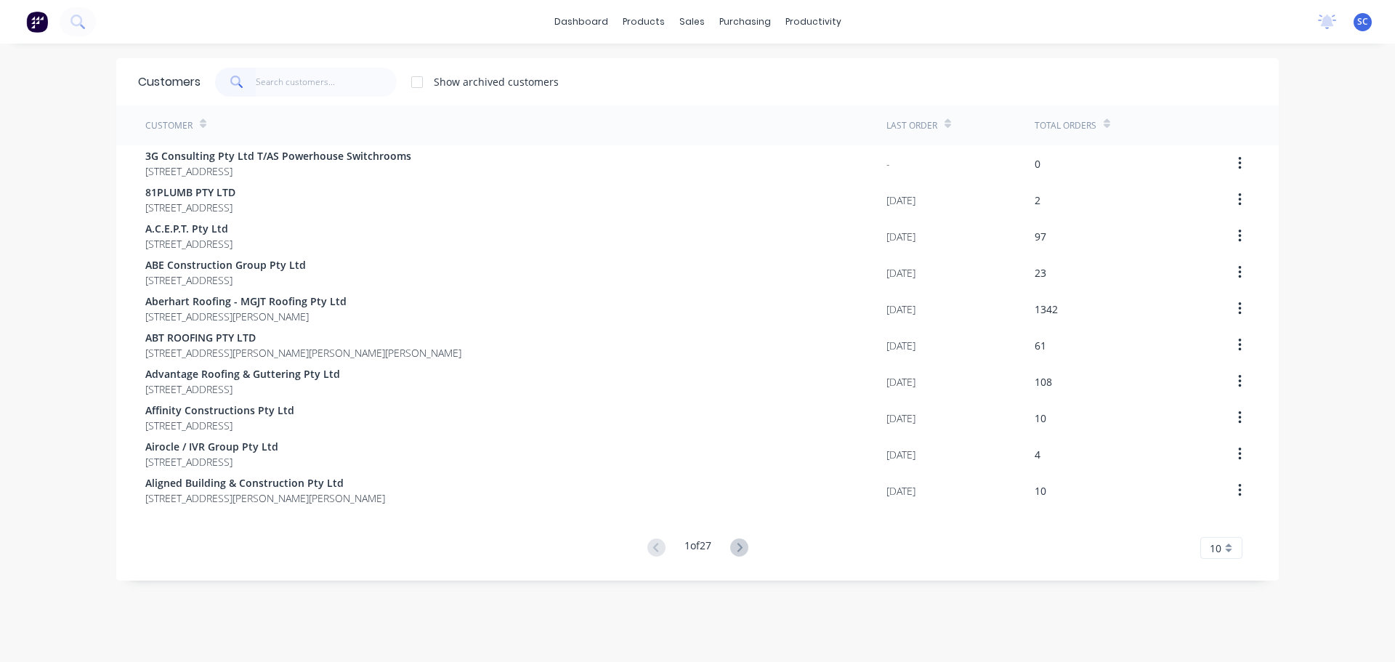
click at [314, 80] on input "text" at bounding box center [327, 82] width 142 height 29
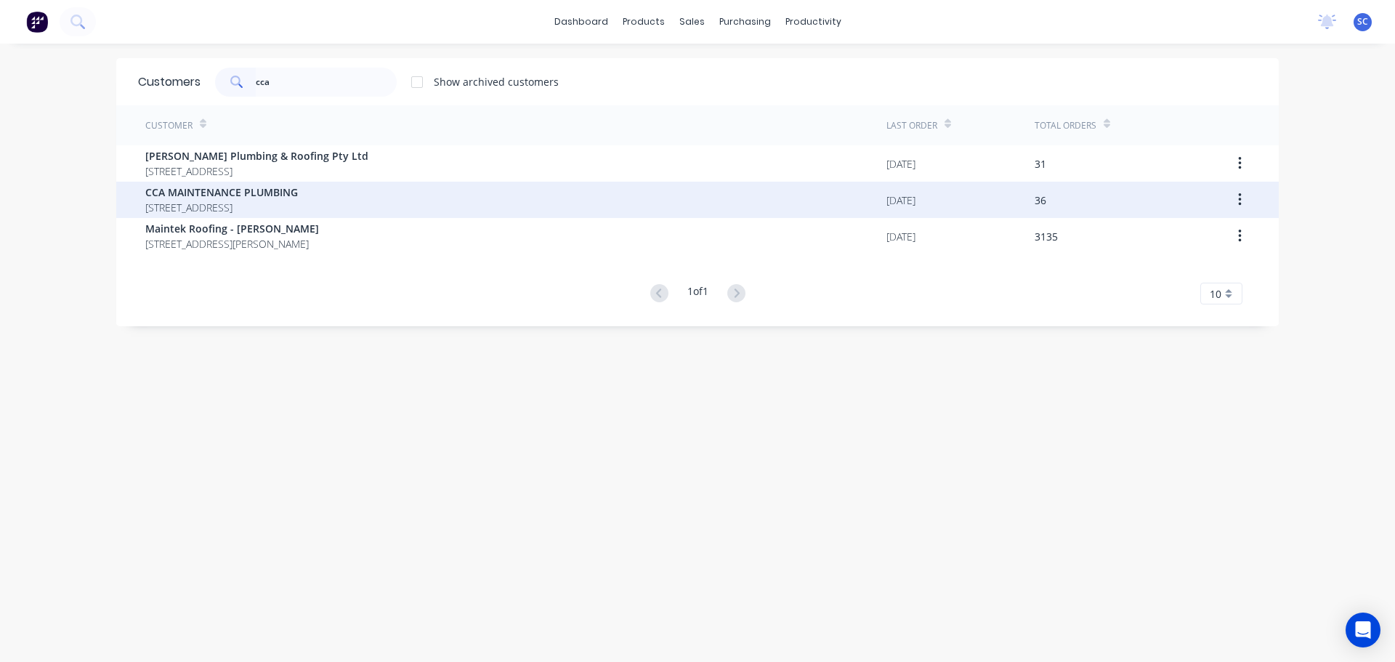
type input "cca"
click at [243, 203] on span "[STREET_ADDRESS]" at bounding box center [221, 207] width 153 height 15
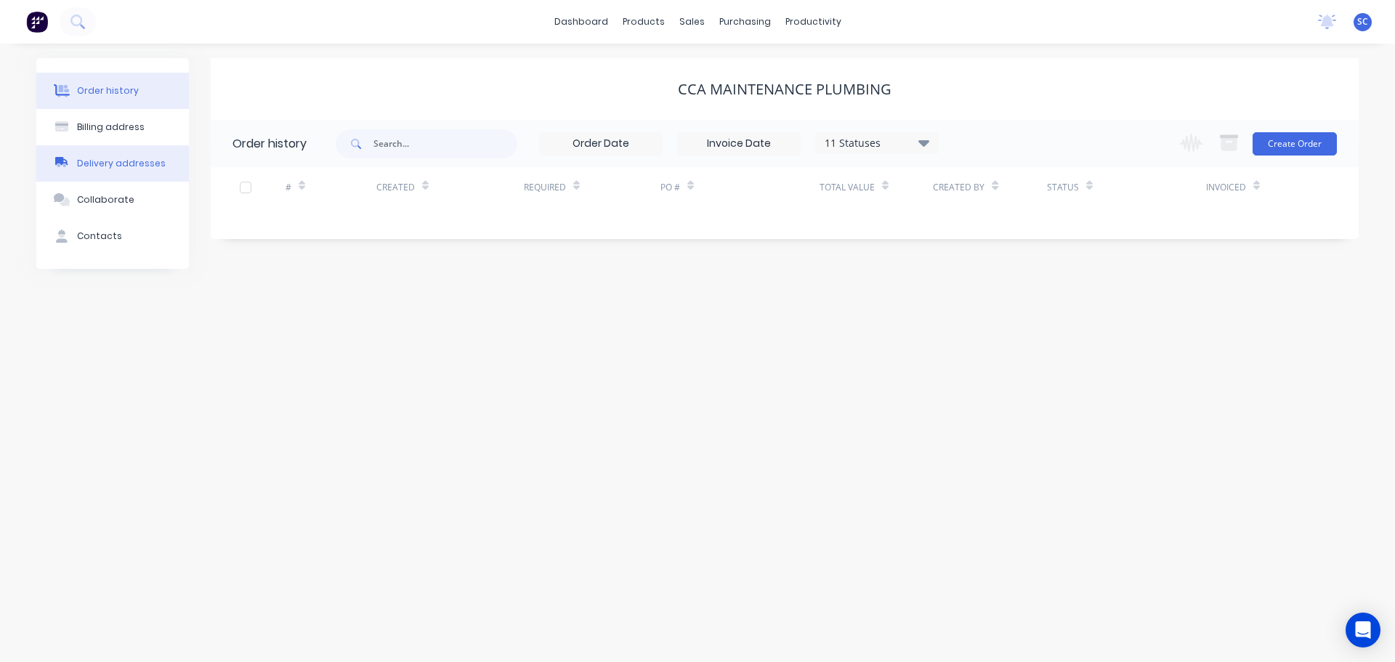
click at [98, 163] on div "Delivery addresses" at bounding box center [121, 163] width 89 height 13
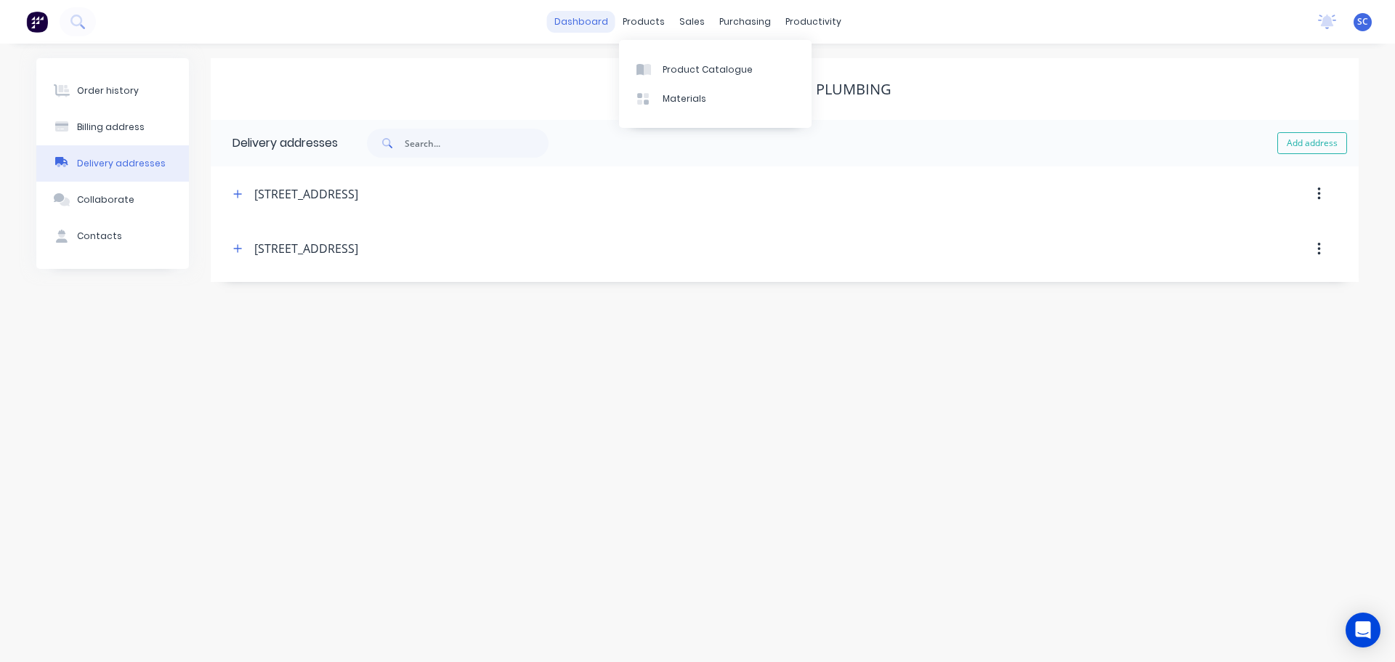
click at [584, 20] on link "dashboard" at bounding box center [581, 22] width 68 height 22
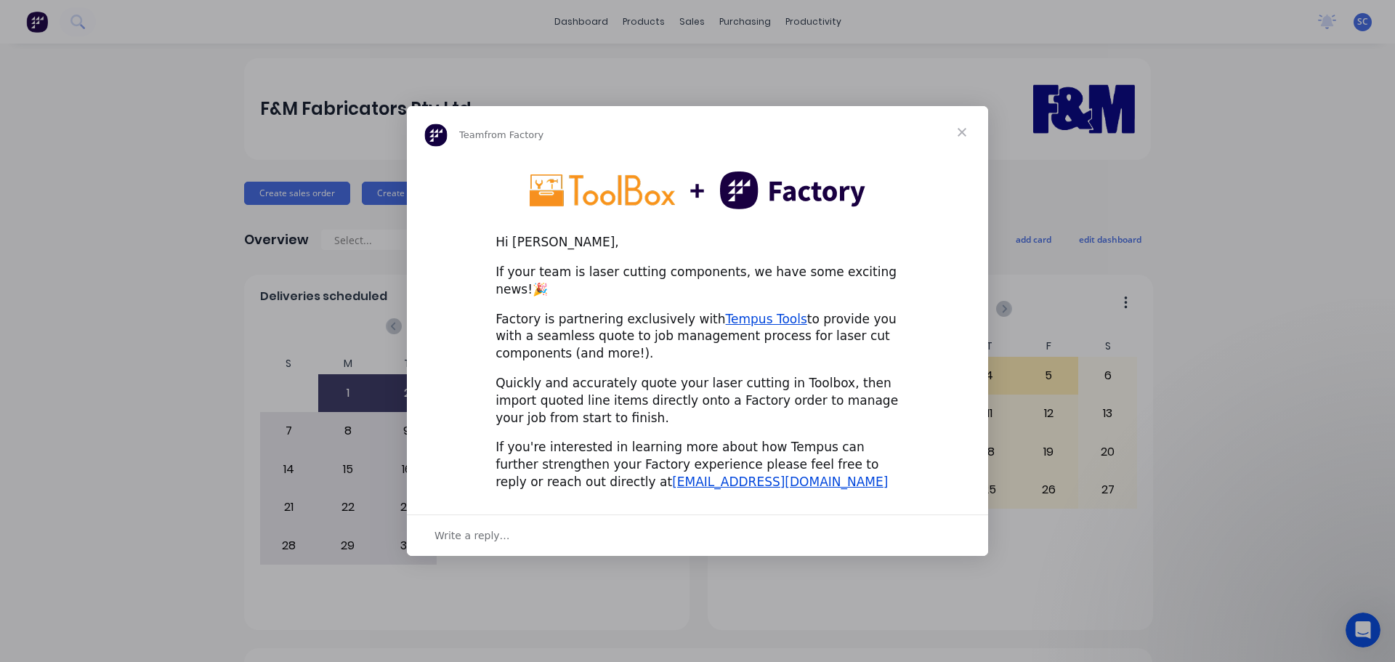
click at [961, 134] on span "Close" at bounding box center [962, 132] width 52 height 52
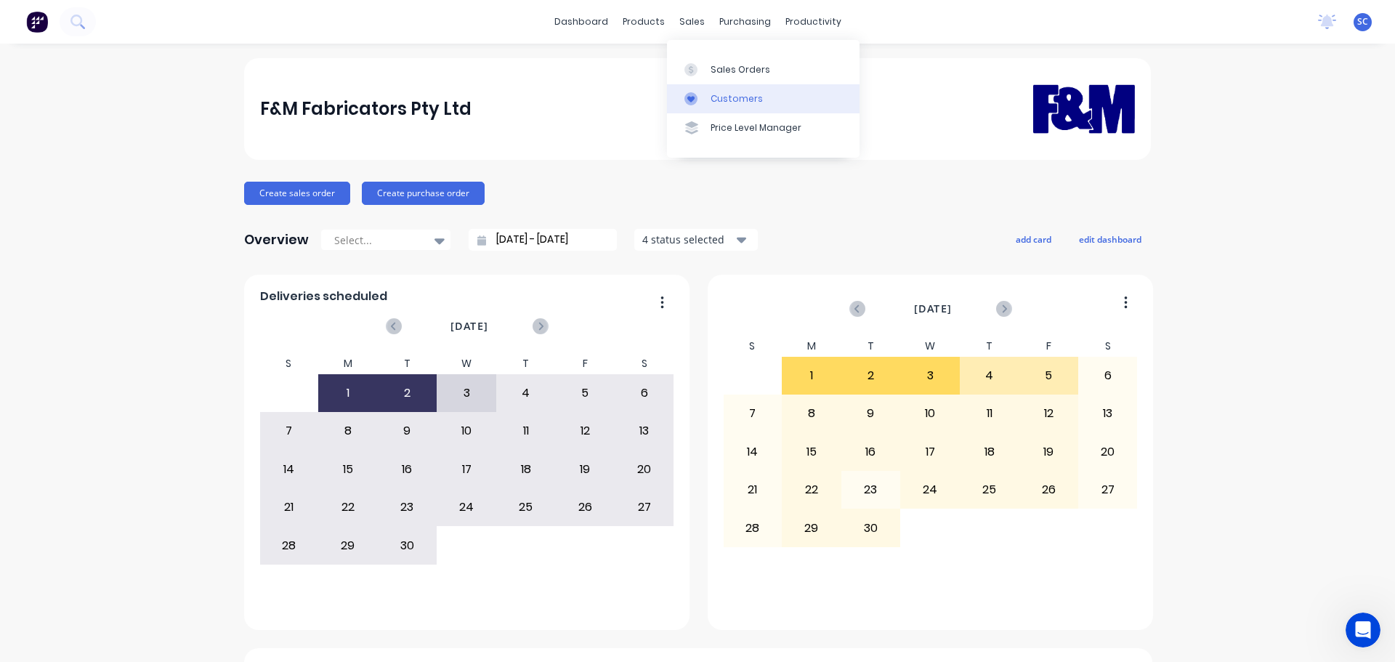
drag, startPoint x: 690, startPoint y: 22, endPoint x: 717, endPoint y: 91, distance: 74.1
click at [694, 26] on div "sales" at bounding box center [692, 22] width 40 height 22
click at [731, 104] on div "Customers" at bounding box center [736, 98] width 52 height 13
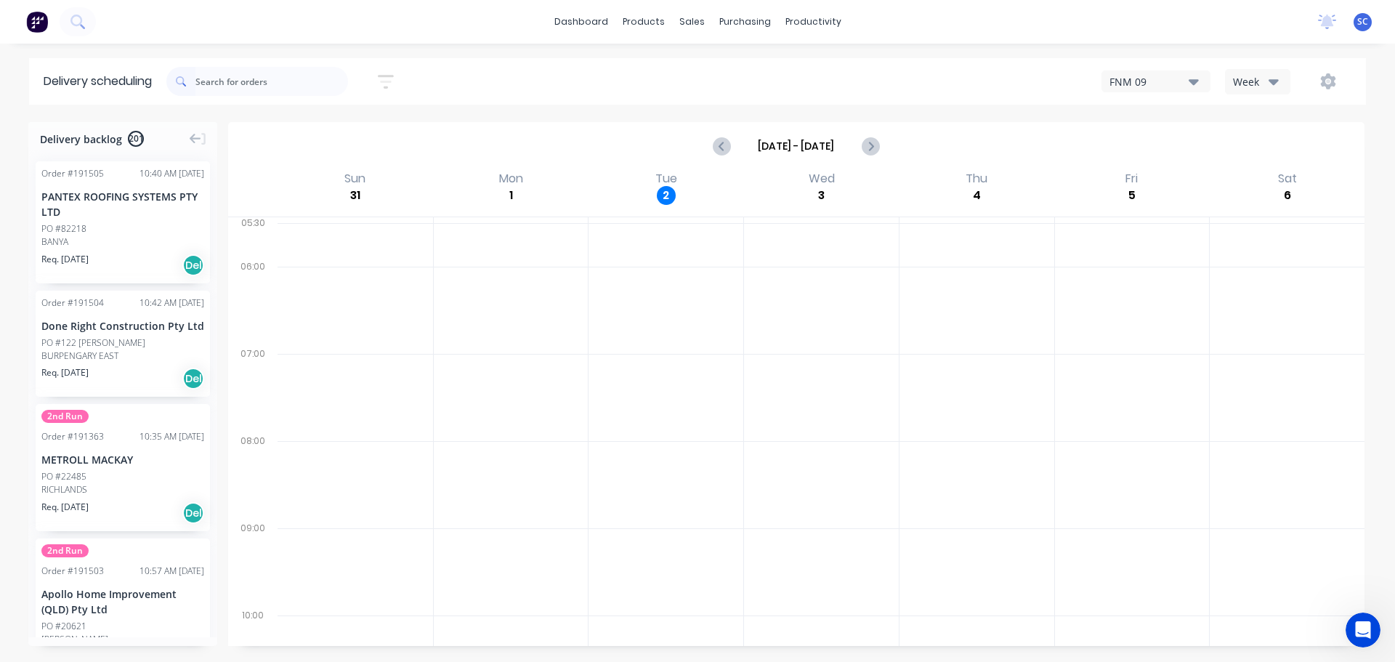
click at [383, 73] on button "button" at bounding box center [385, 82] width 46 height 28
click at [321, 131] on input at bounding box center [318, 137] width 135 height 22
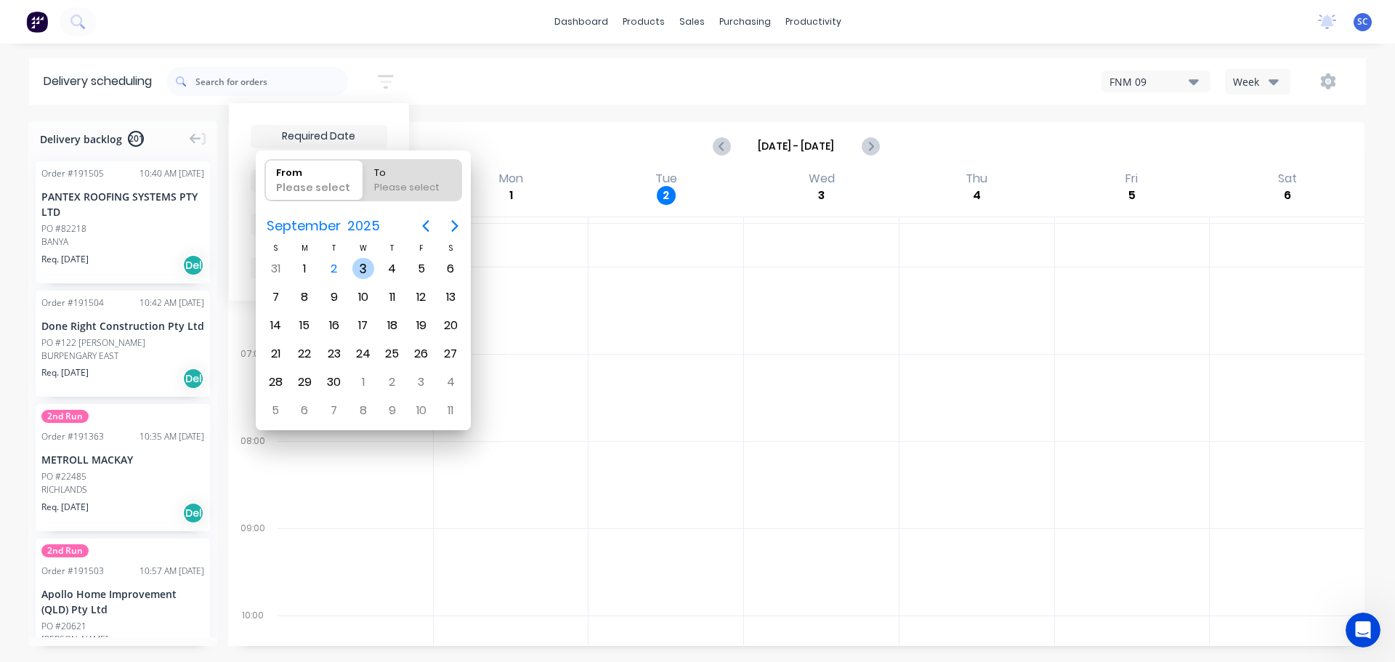
click at [360, 269] on div "3" at bounding box center [363, 269] width 22 height 22
type input "[DATE]"
radio input "false"
radio input "true"
click at [360, 269] on div "3" at bounding box center [363, 269] width 22 height 22
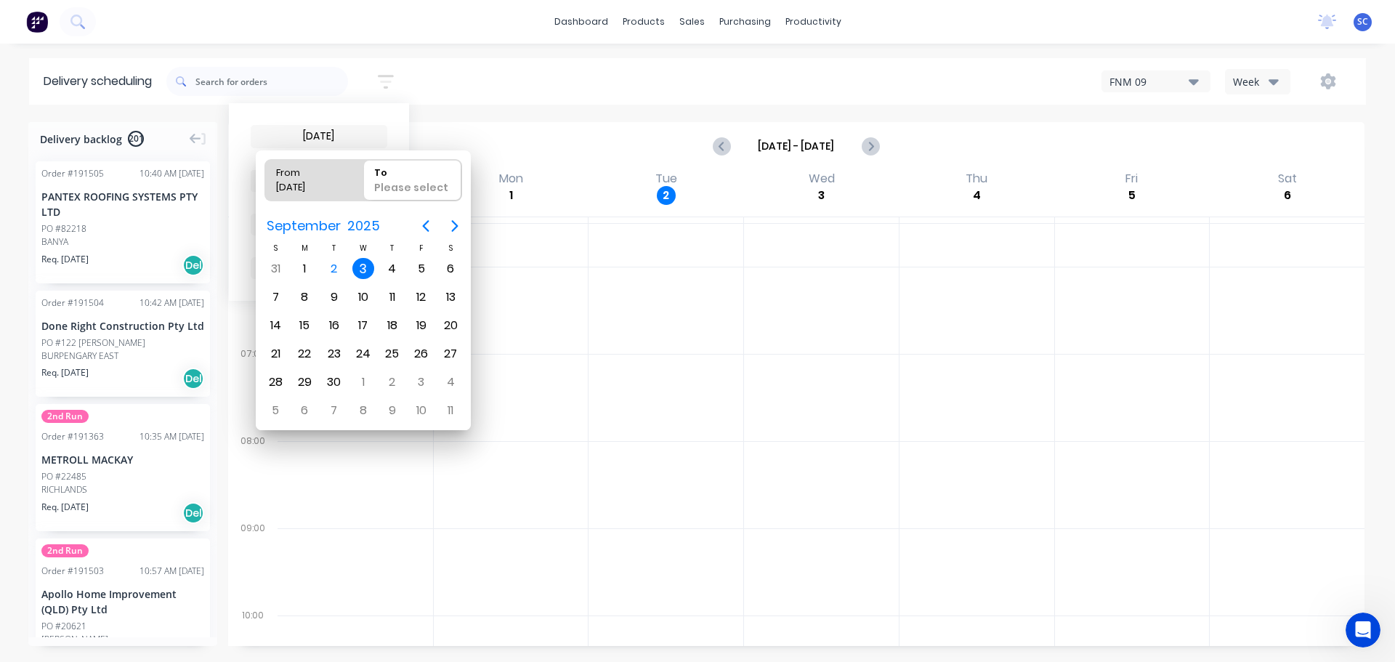
type input "[DATE] - [DATE]"
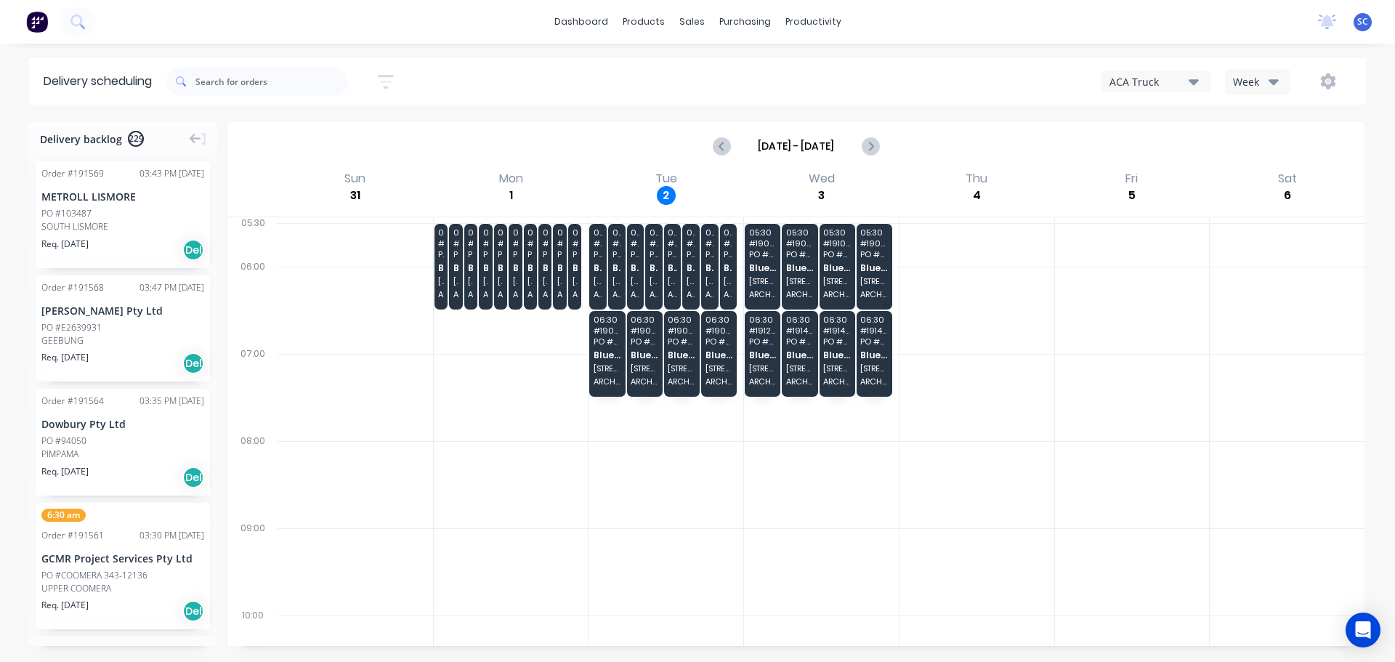
click at [514, 90] on div "Sort by Most recent Created date Required date Order number Customer name Most …" at bounding box center [765, 81] width 1199 height 41
drag, startPoint x: 392, startPoint y: 78, endPoint x: 397, endPoint y: 89, distance: 12.7
click at [394, 78] on icon "button" at bounding box center [386, 82] width 16 height 18
click at [305, 127] on input at bounding box center [318, 137] width 135 height 22
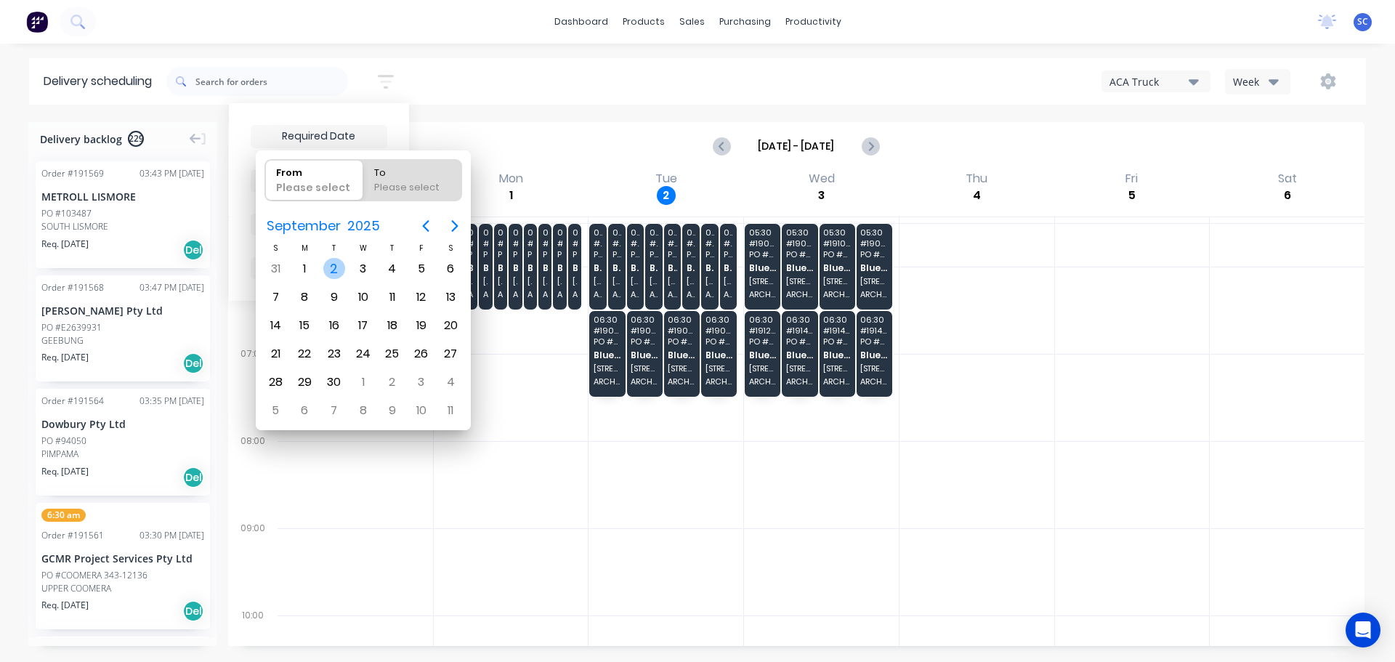
click at [339, 269] on div "2" at bounding box center [334, 269] width 22 height 22
type input "[DATE]"
radio input "false"
radio input "true"
click at [335, 272] on div "2" at bounding box center [334, 269] width 22 height 22
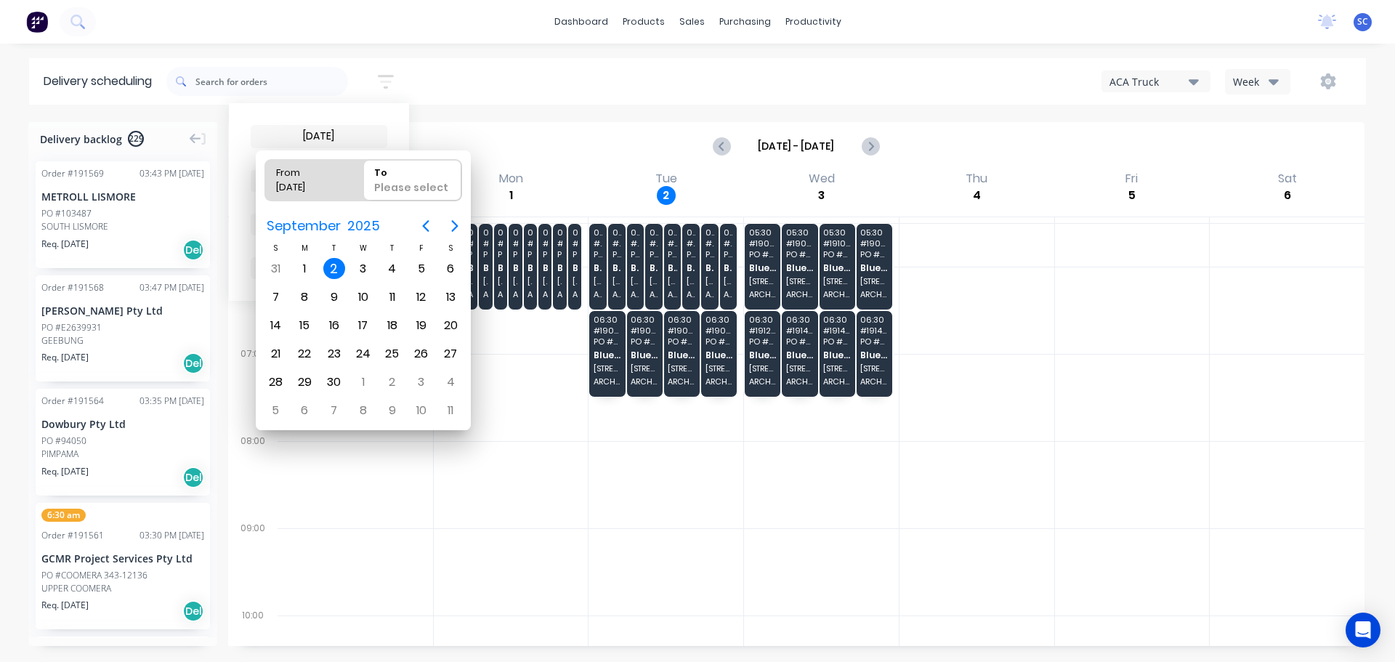
type input "[DATE] - [DATE]"
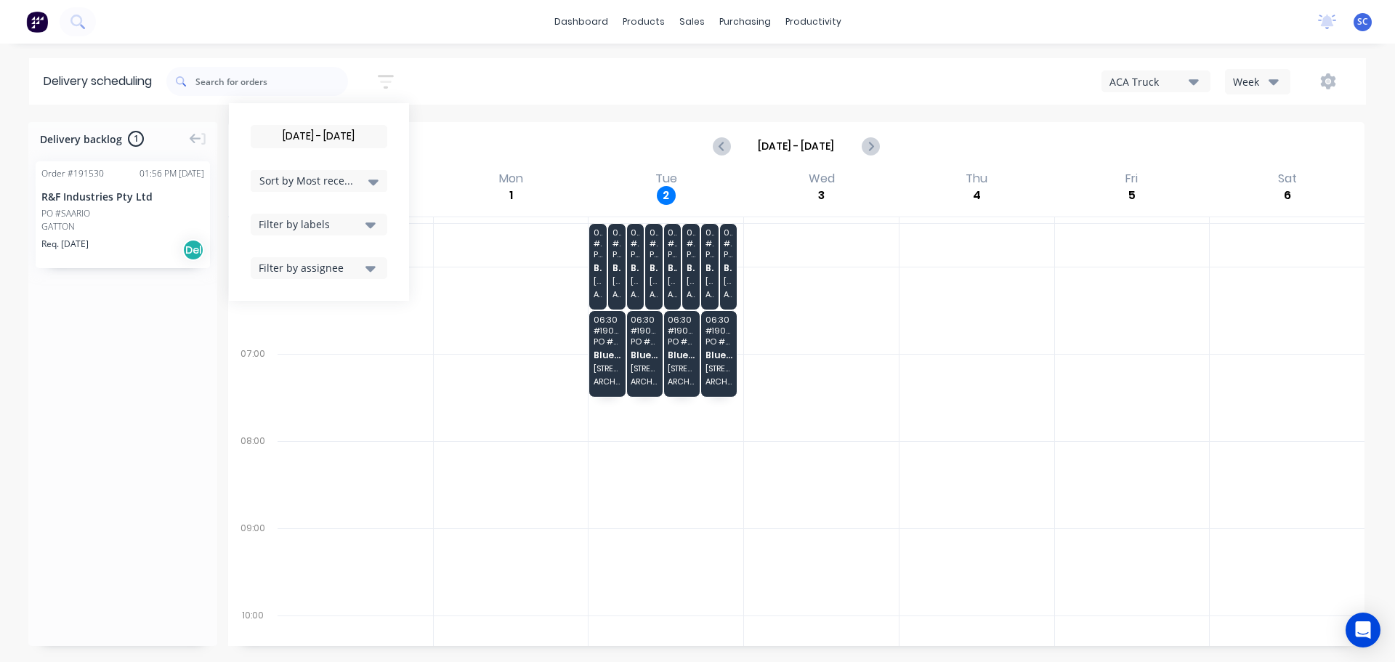
click at [81, 211] on div "PO #SAARIO" at bounding box center [65, 213] width 49 height 13
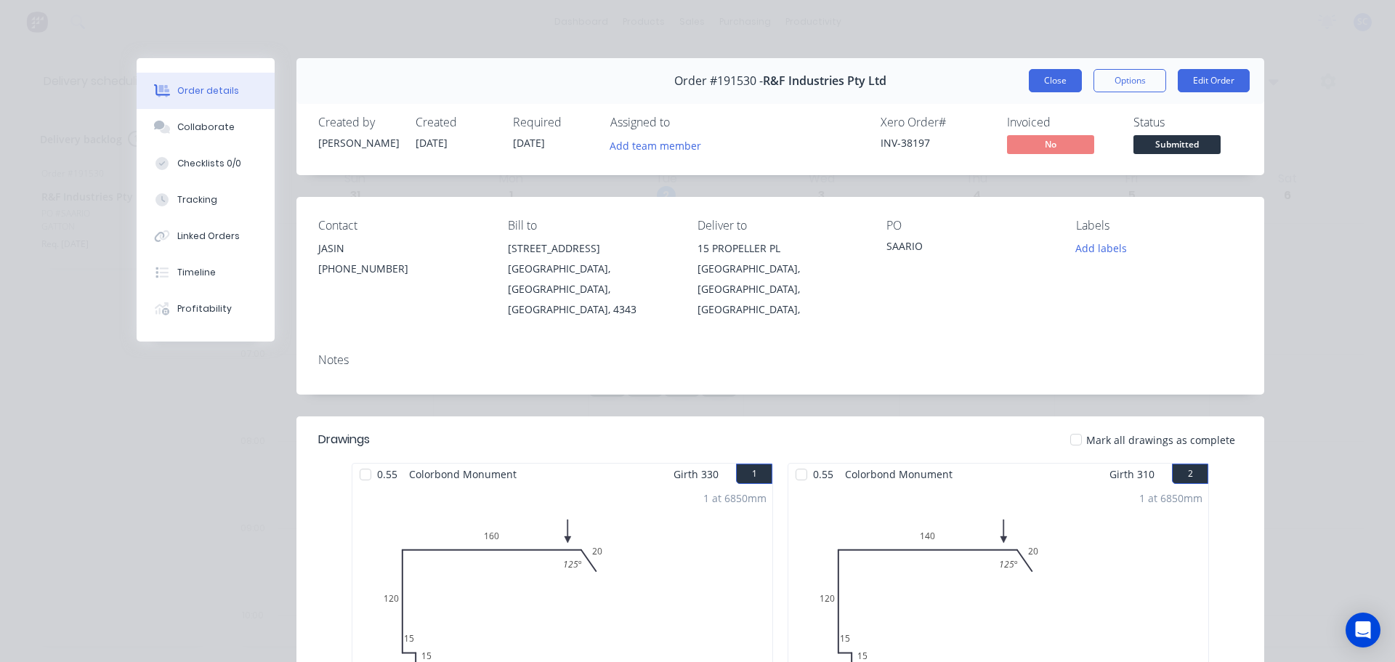
click at [1047, 82] on button "Close" at bounding box center [1055, 80] width 53 height 23
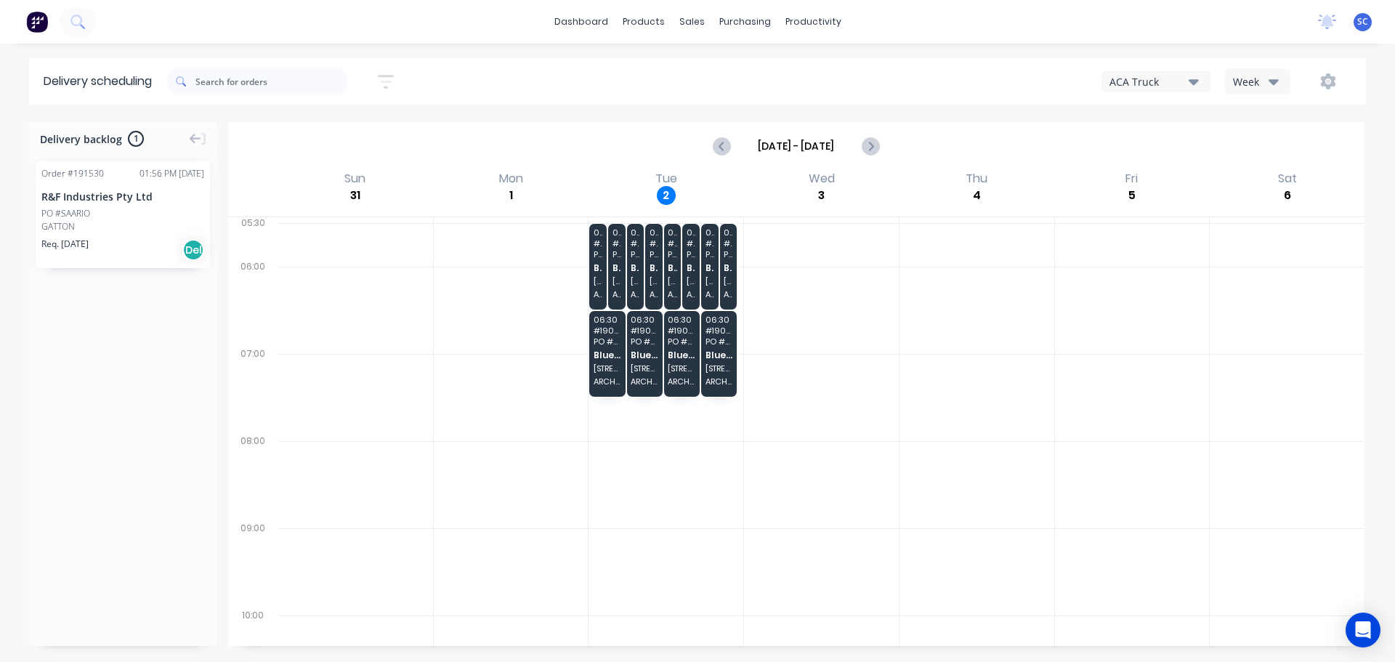
click at [92, 209] on div "PO #SAARIO" at bounding box center [122, 213] width 163 height 13
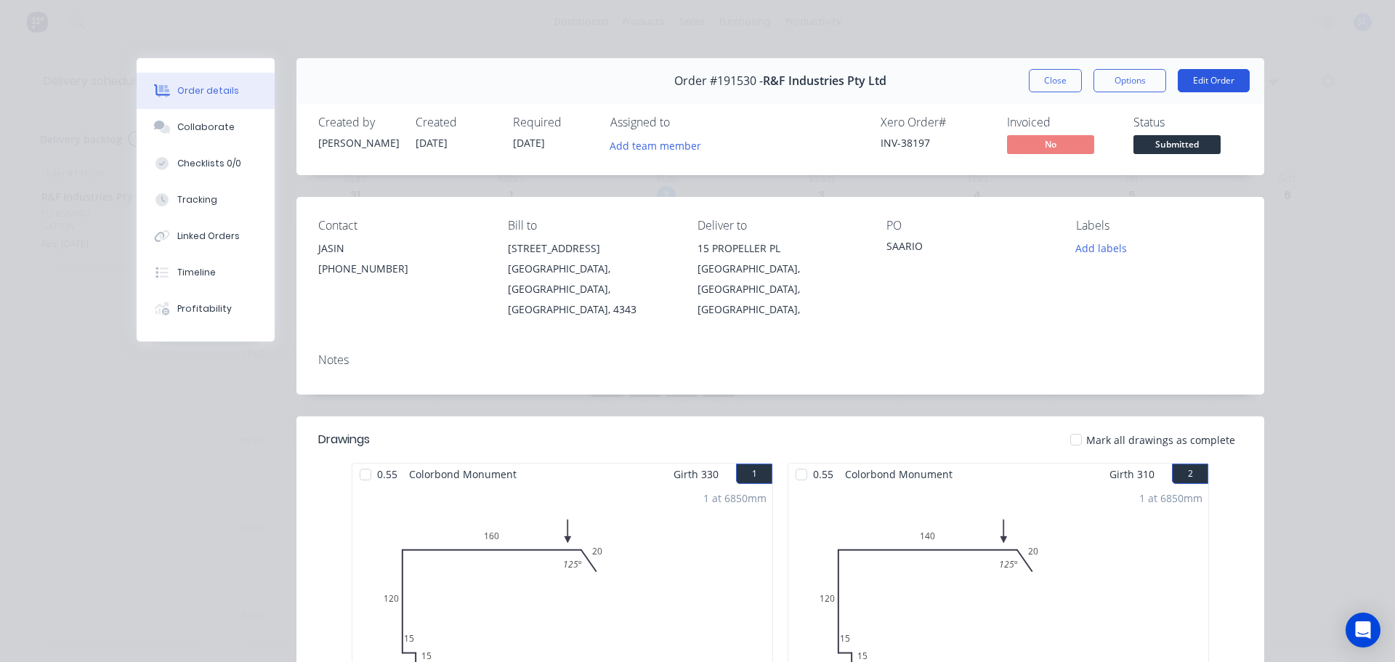
click at [1212, 78] on button "Edit Order" at bounding box center [1213, 80] width 72 height 23
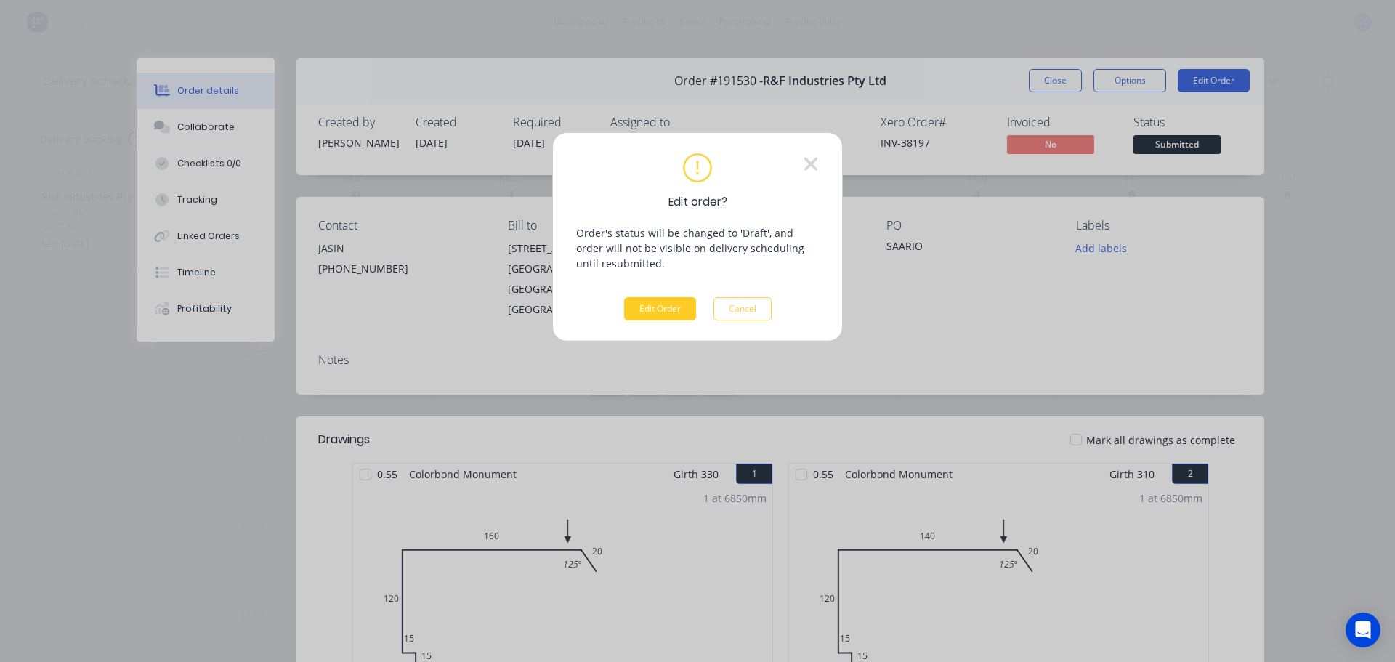
click at [650, 312] on button "Edit Order" at bounding box center [660, 308] width 72 height 23
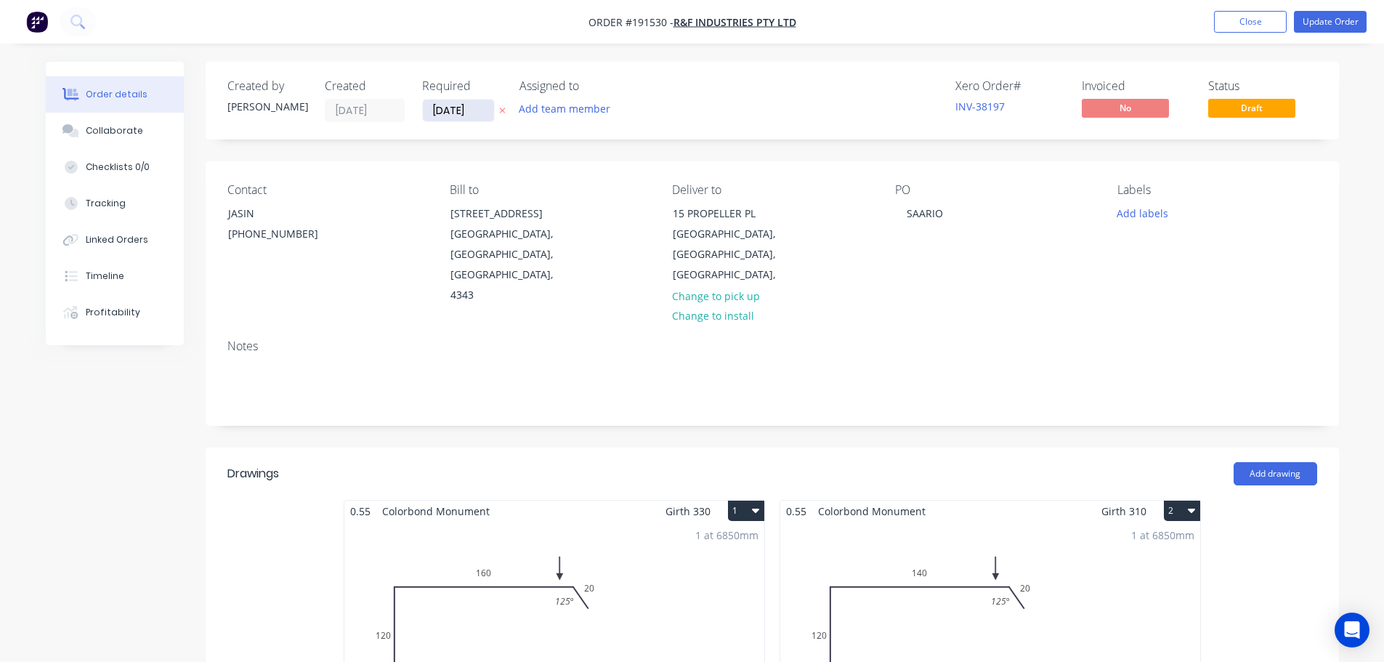
click at [454, 113] on input "[DATE]" at bounding box center [458, 111] width 71 height 22
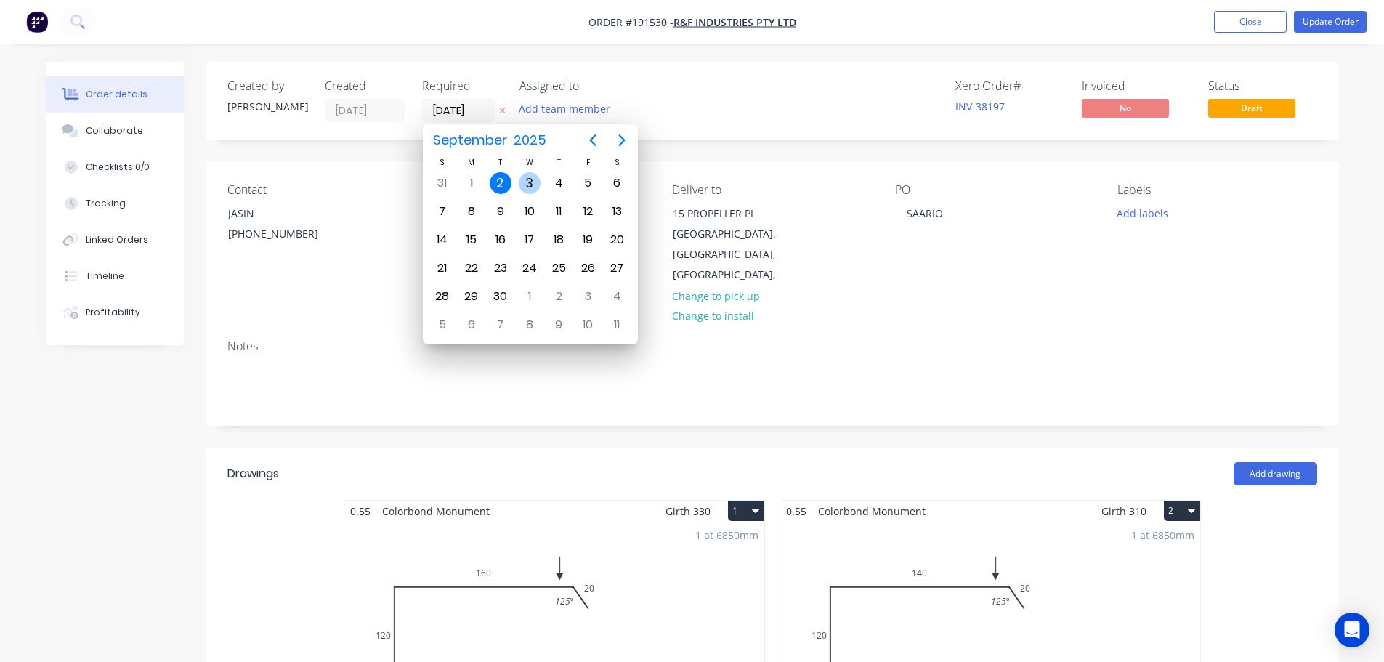
click at [535, 182] on div "3" at bounding box center [530, 183] width 22 height 22
type input "[DATE]"
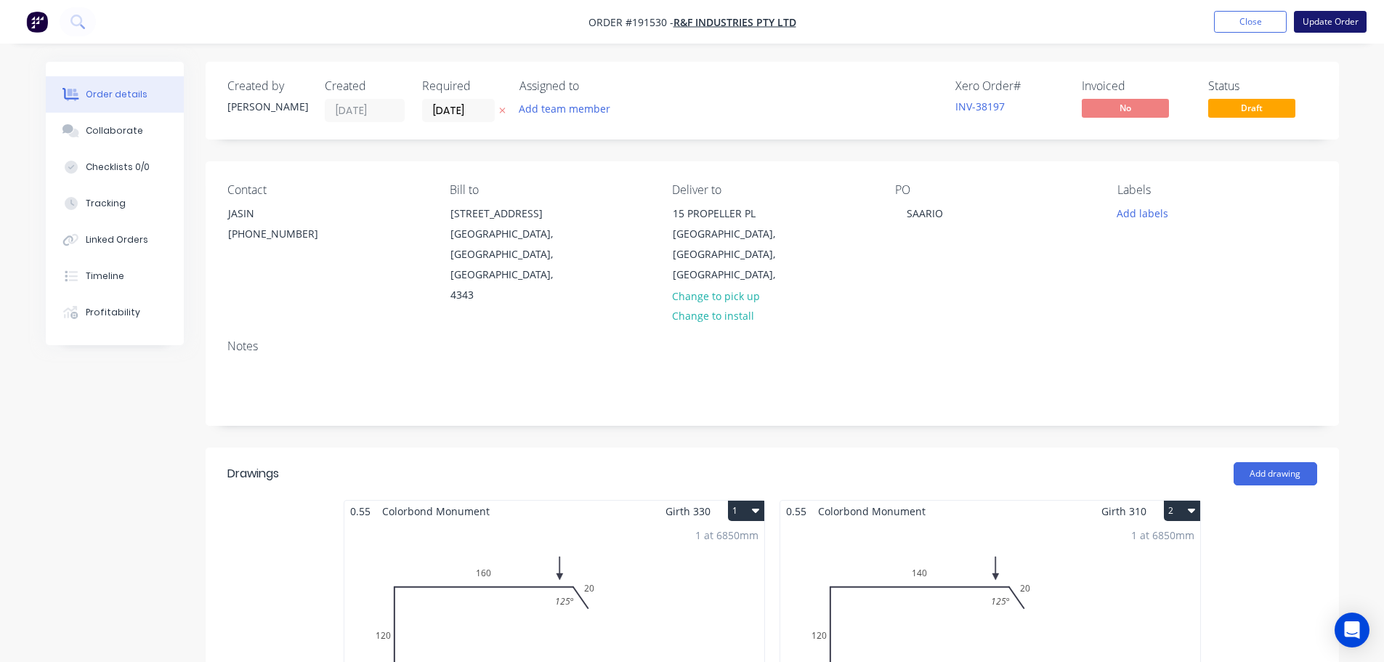
click at [1334, 23] on button "Update Order" at bounding box center [1330, 22] width 73 height 22
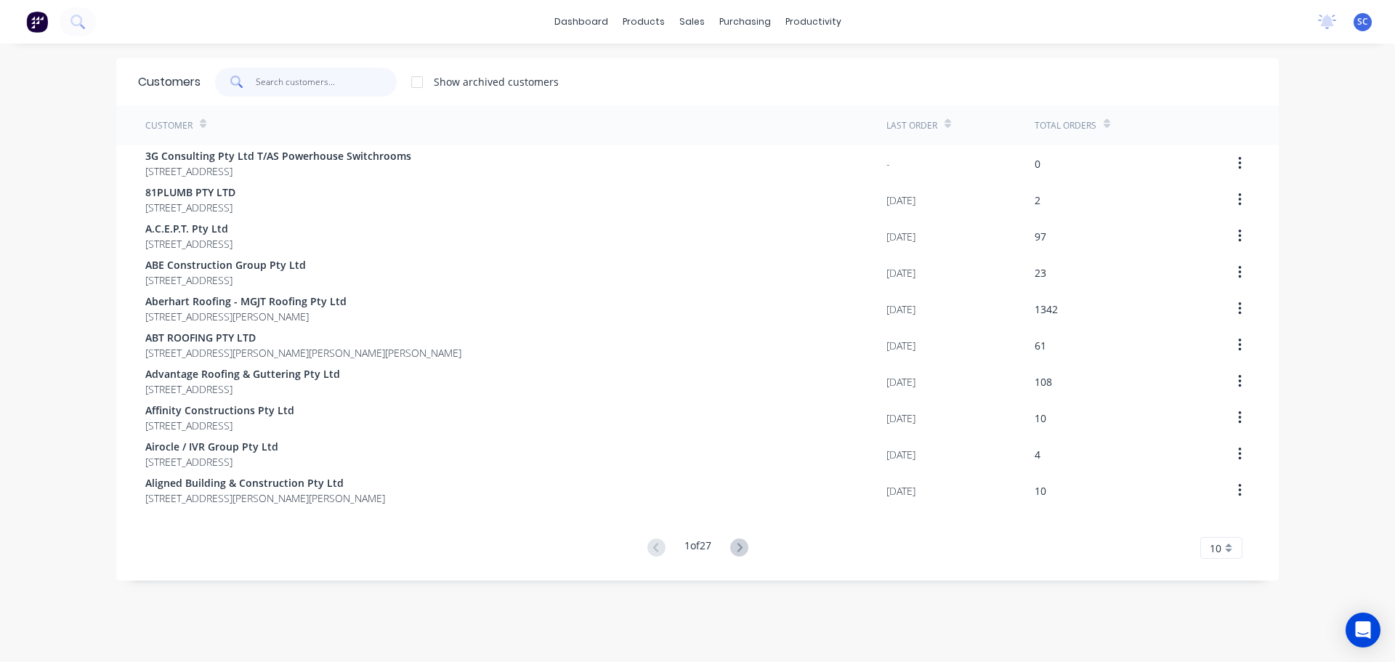
click at [277, 80] on input "text" at bounding box center [327, 82] width 142 height 29
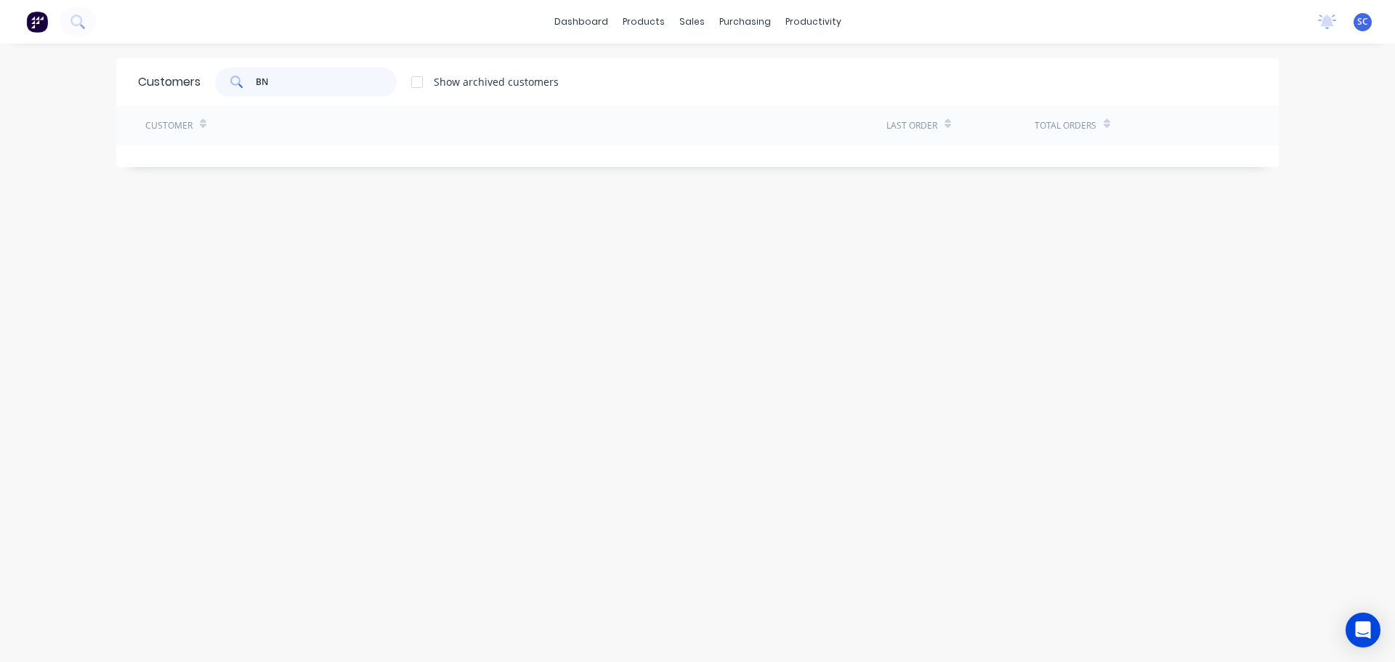
type input "B"
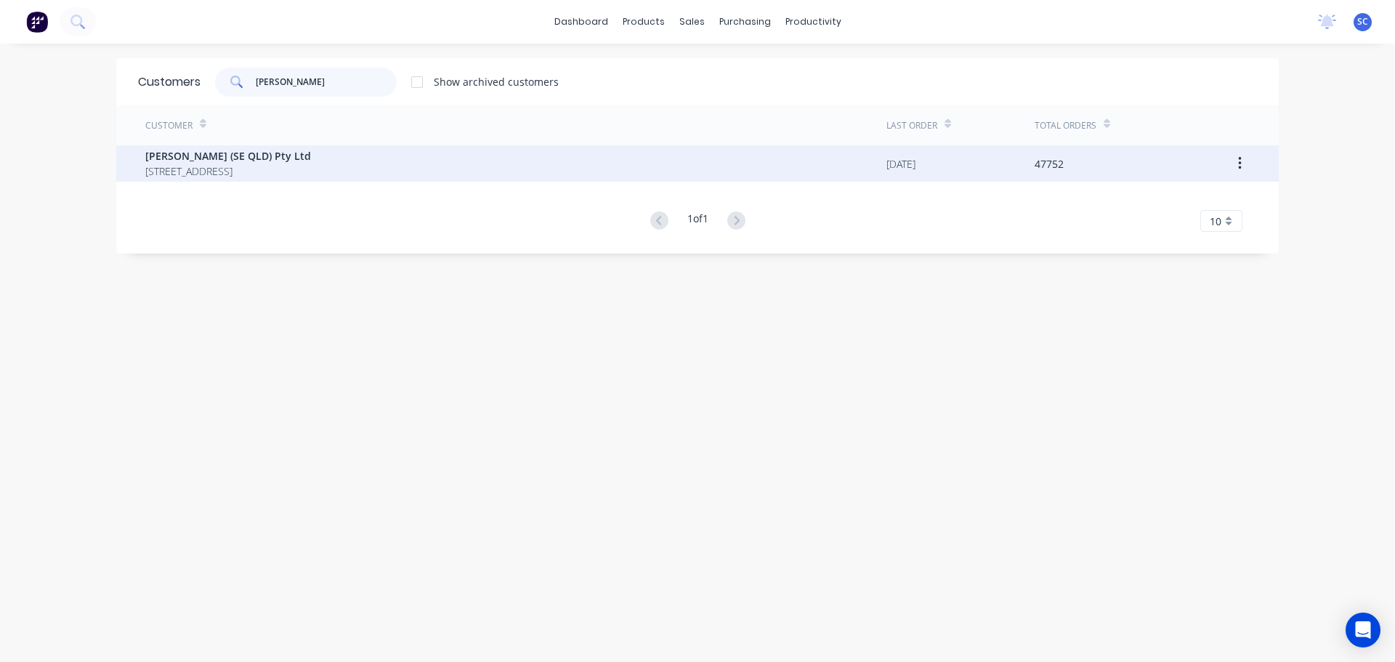
type input "[PERSON_NAME]"
click at [251, 146] on div "[PERSON_NAME] (SE QLD) Pty Ltd [STREET_ADDRESS]" at bounding box center [515, 163] width 741 height 36
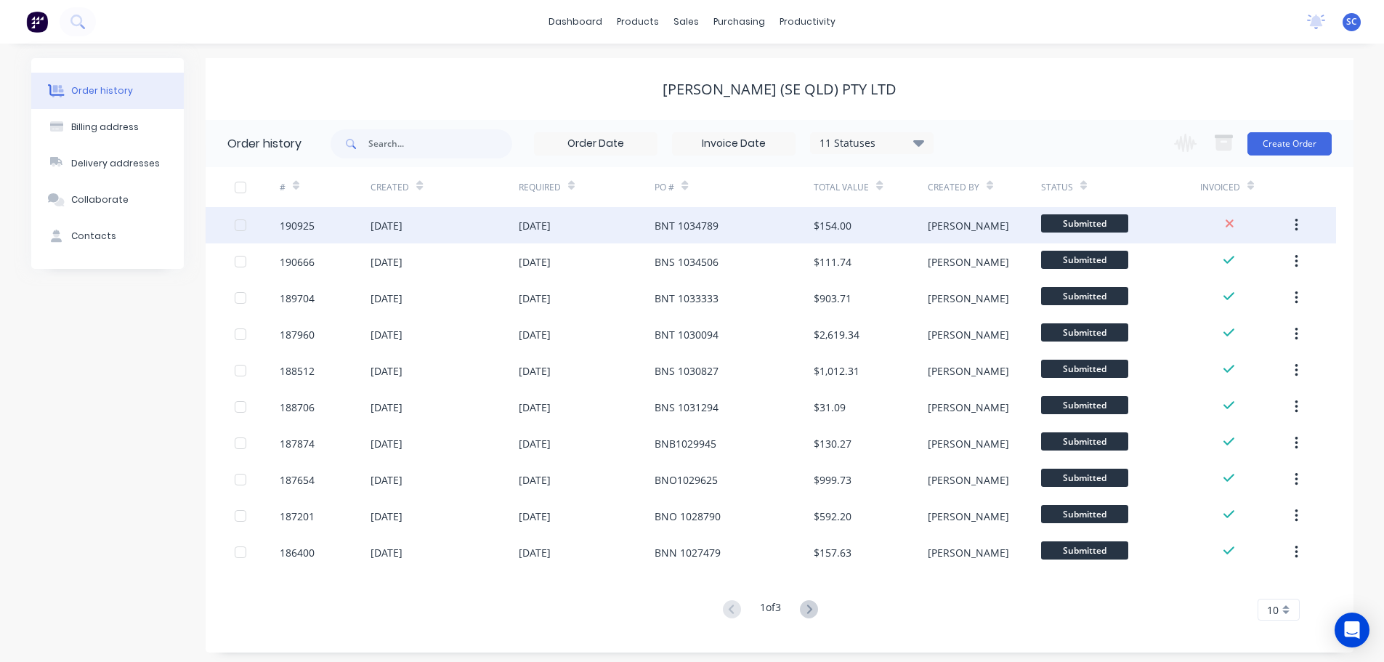
click at [599, 226] on div "[DATE]" at bounding box center [587, 225] width 137 height 36
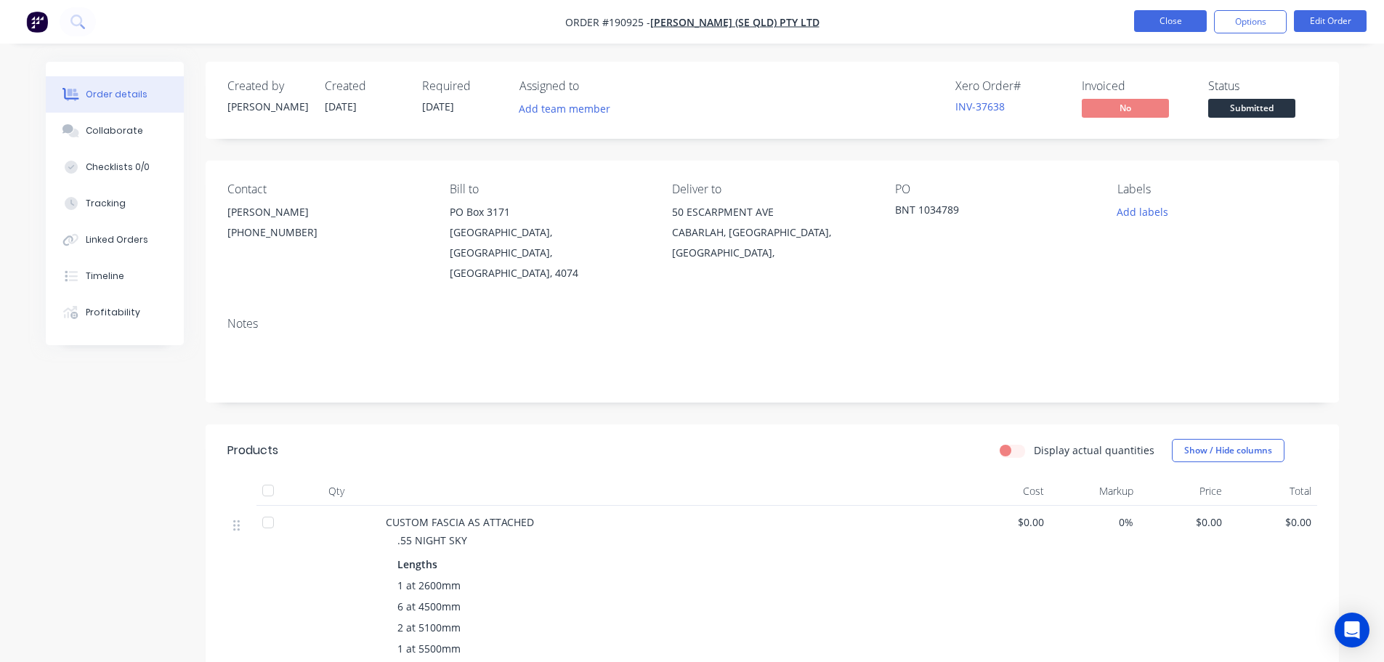
click at [1179, 17] on button "Close" at bounding box center [1170, 21] width 73 height 22
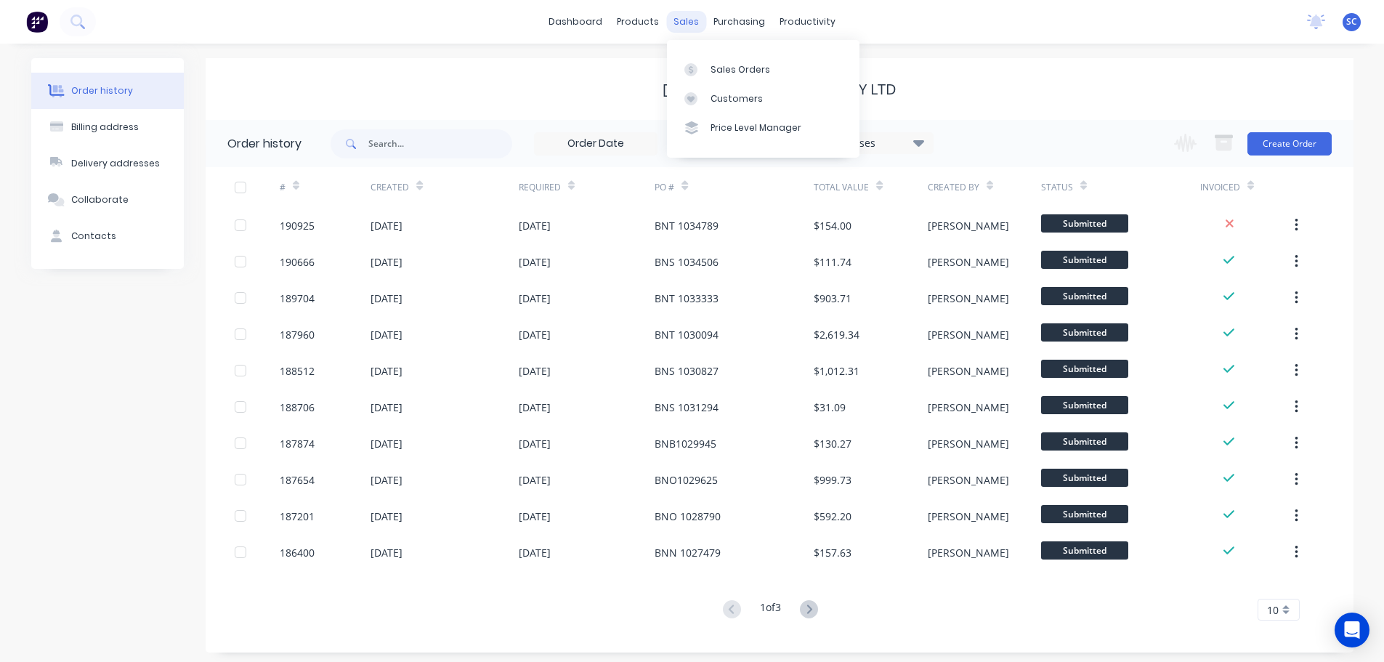
click at [689, 28] on div "sales" at bounding box center [686, 22] width 40 height 22
drag, startPoint x: 689, startPoint y: 24, endPoint x: 701, endPoint y: 28, distance: 13.1
click at [689, 23] on div "sales" at bounding box center [686, 22] width 40 height 22
click at [723, 99] on div "Customers" at bounding box center [736, 98] width 52 height 13
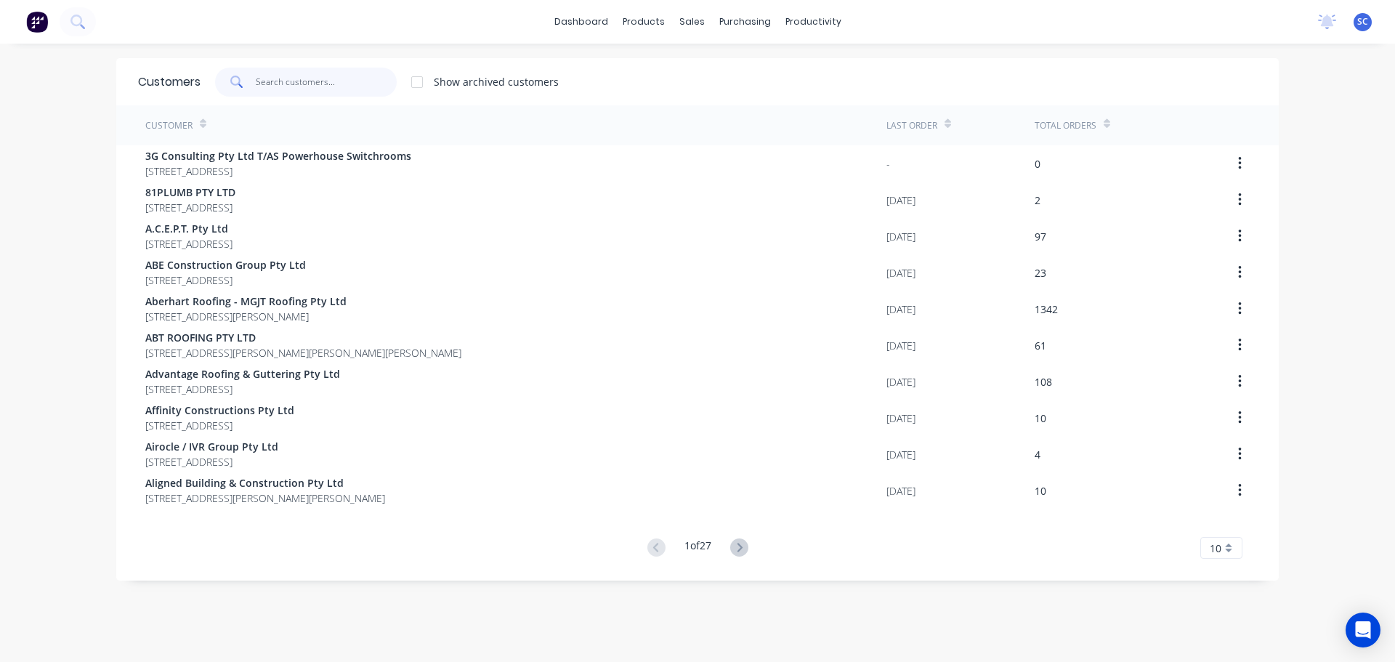
click at [277, 84] on input "text" at bounding box center [327, 82] width 142 height 29
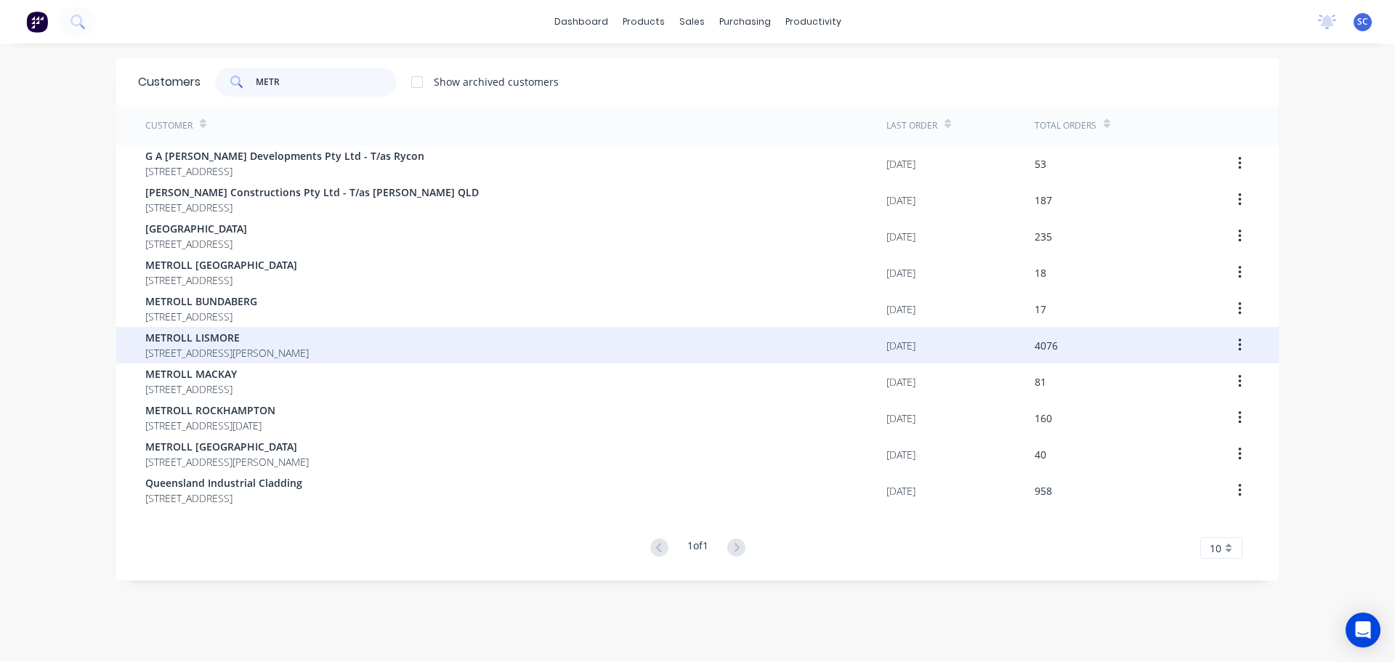
type input "METR"
click at [205, 343] on span "METROLL LISMORE" at bounding box center [226, 337] width 163 height 15
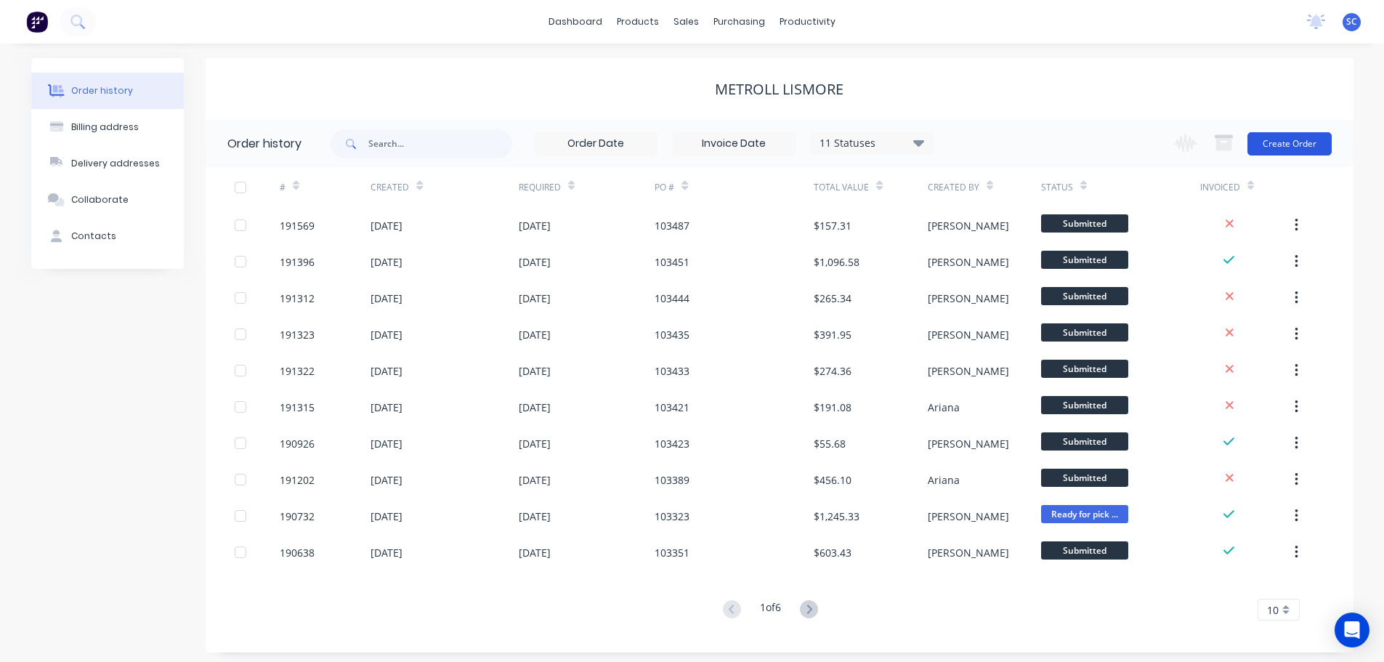
click at [1289, 149] on button "Create Order" at bounding box center [1289, 143] width 84 height 23
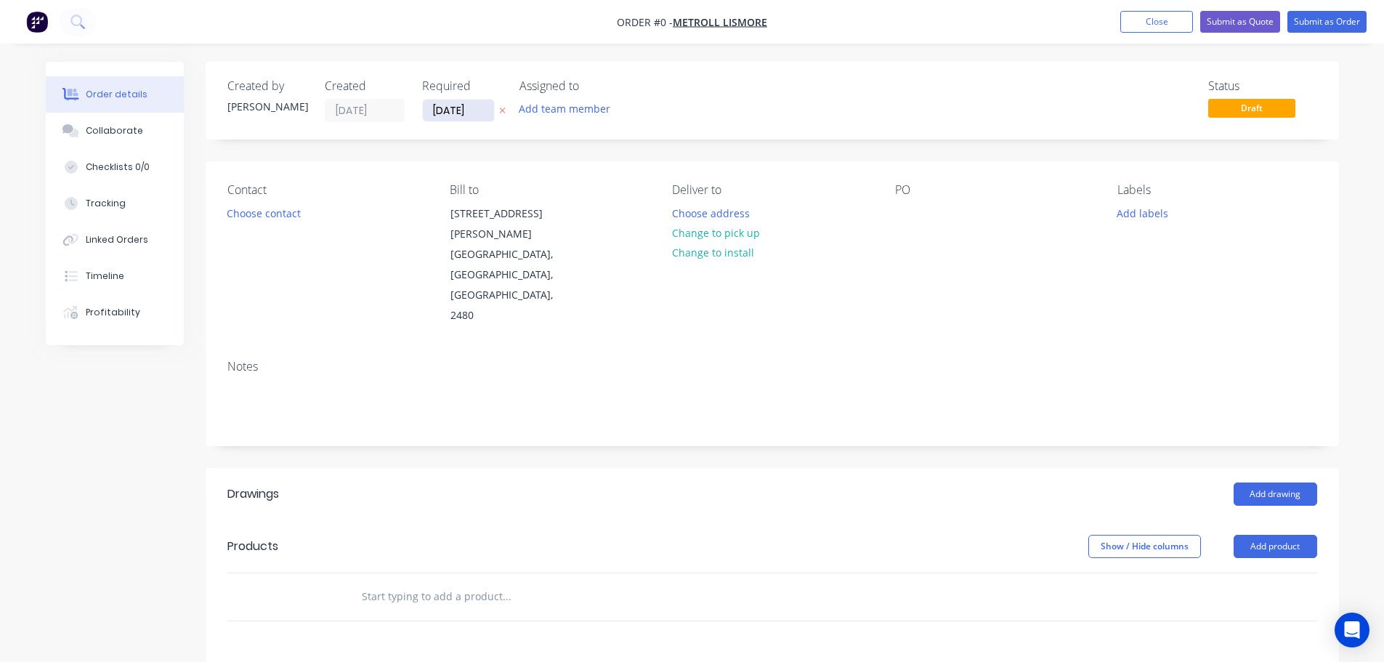
click at [445, 114] on input "[DATE]" at bounding box center [458, 111] width 71 height 22
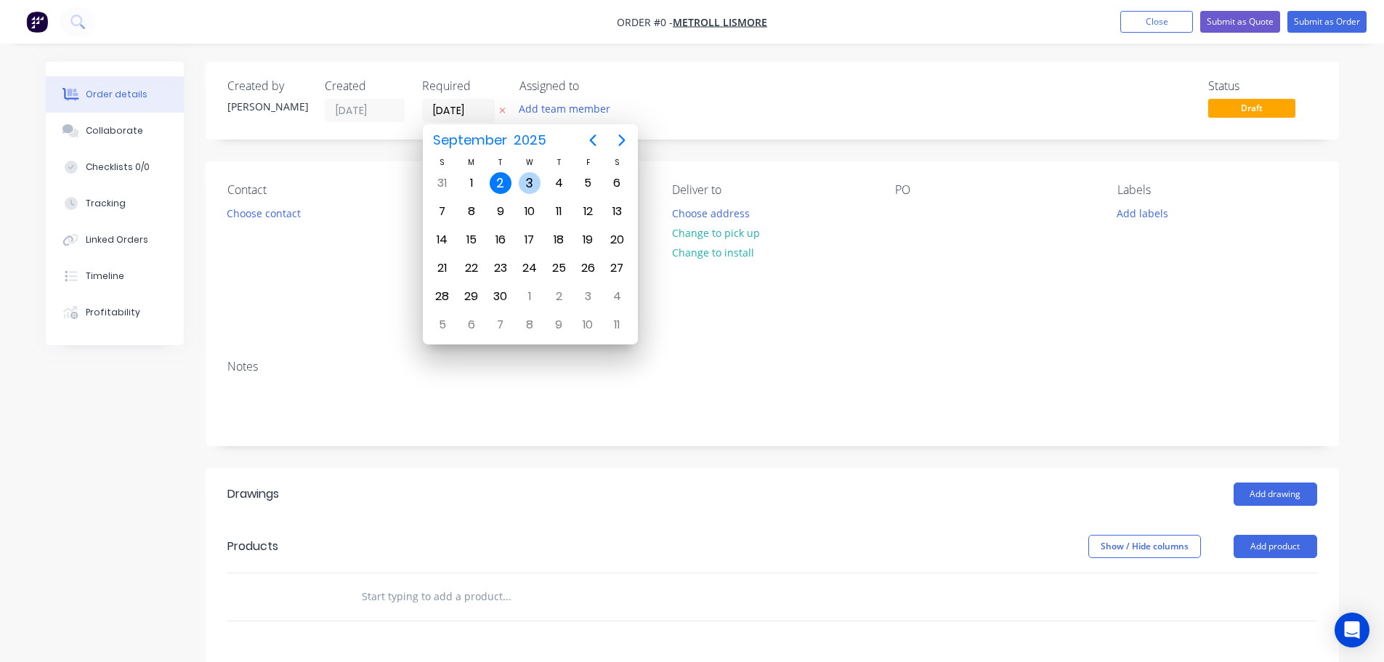
click at [530, 179] on div "3" at bounding box center [530, 183] width 22 height 22
type input "[DATE]"
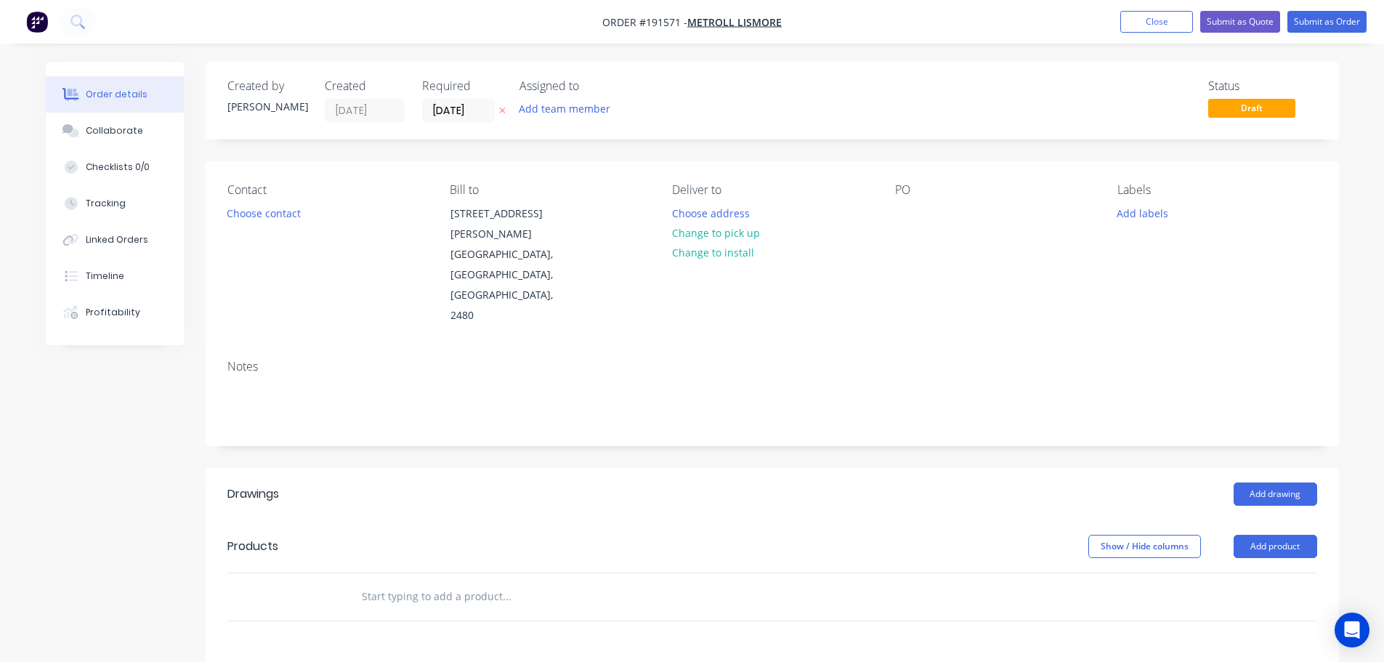
click at [270, 223] on div "Contact Choose contact" at bounding box center [326, 254] width 199 height 143
click at [270, 208] on button "Choose contact" at bounding box center [263, 213] width 89 height 20
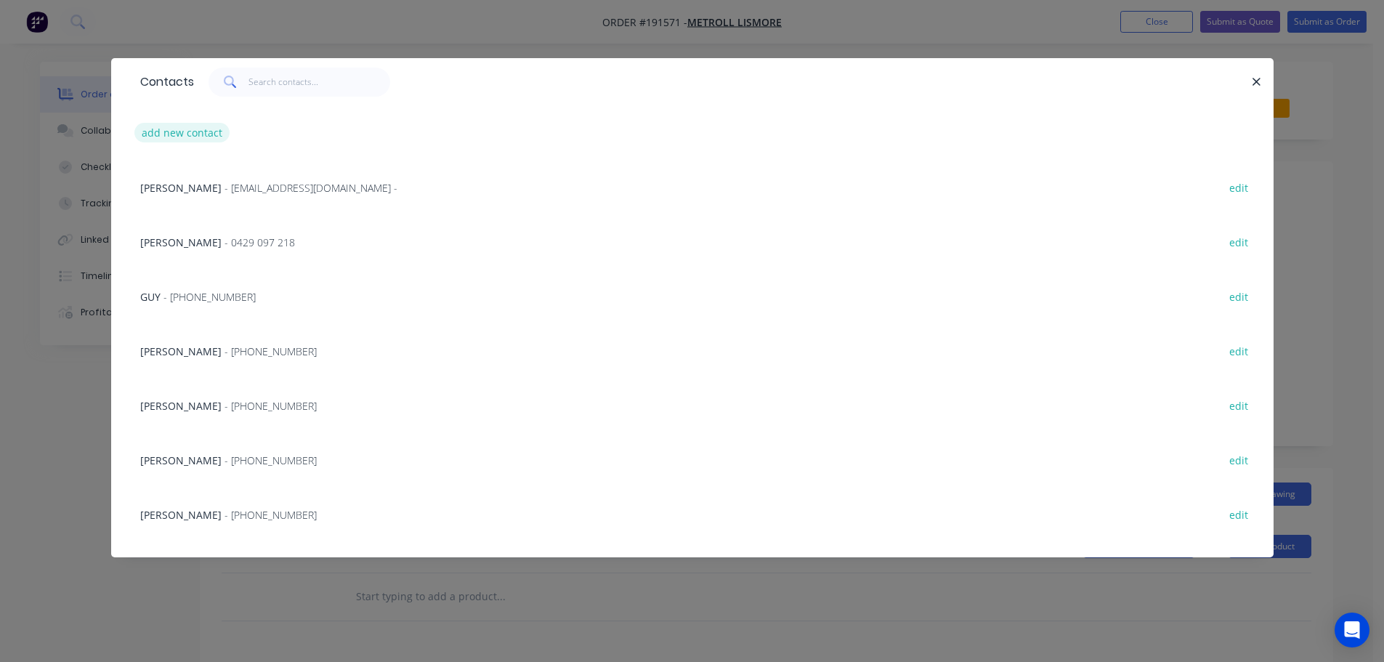
click at [169, 132] on button "add new contact" at bounding box center [182, 133] width 96 height 20
select select "AU"
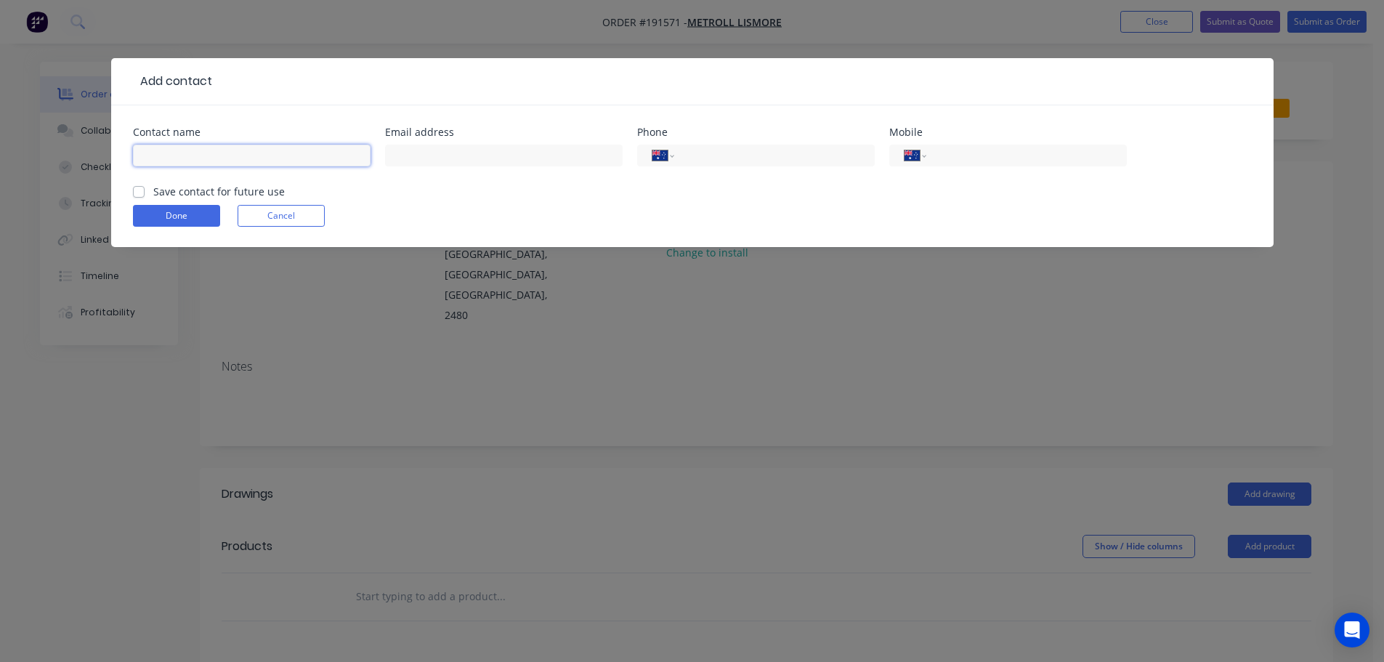
click at [177, 156] on input "text" at bounding box center [252, 156] width 238 height 22
type input "TONY"
click at [702, 158] on input "tel" at bounding box center [771, 155] width 174 height 17
click at [938, 153] on input "tel" at bounding box center [1023, 155] width 174 height 17
type input "0427 788 372"
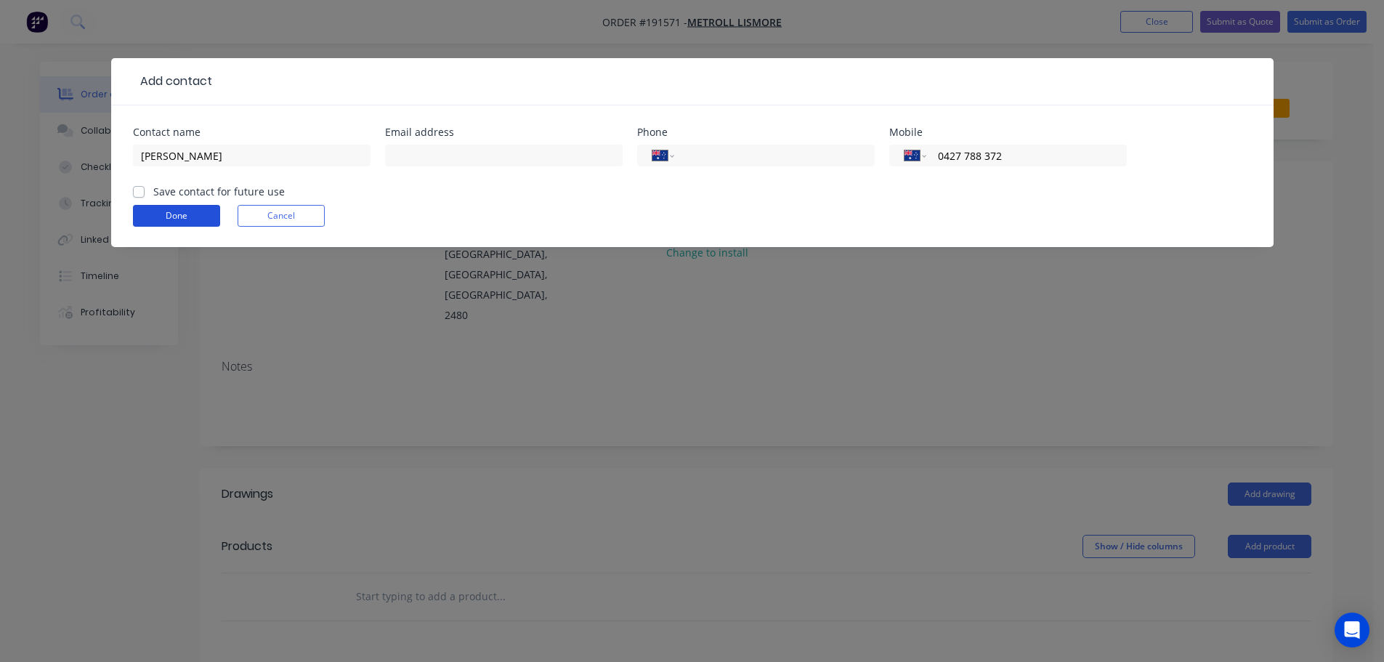
click at [171, 210] on button "Done" at bounding box center [176, 216] width 87 height 22
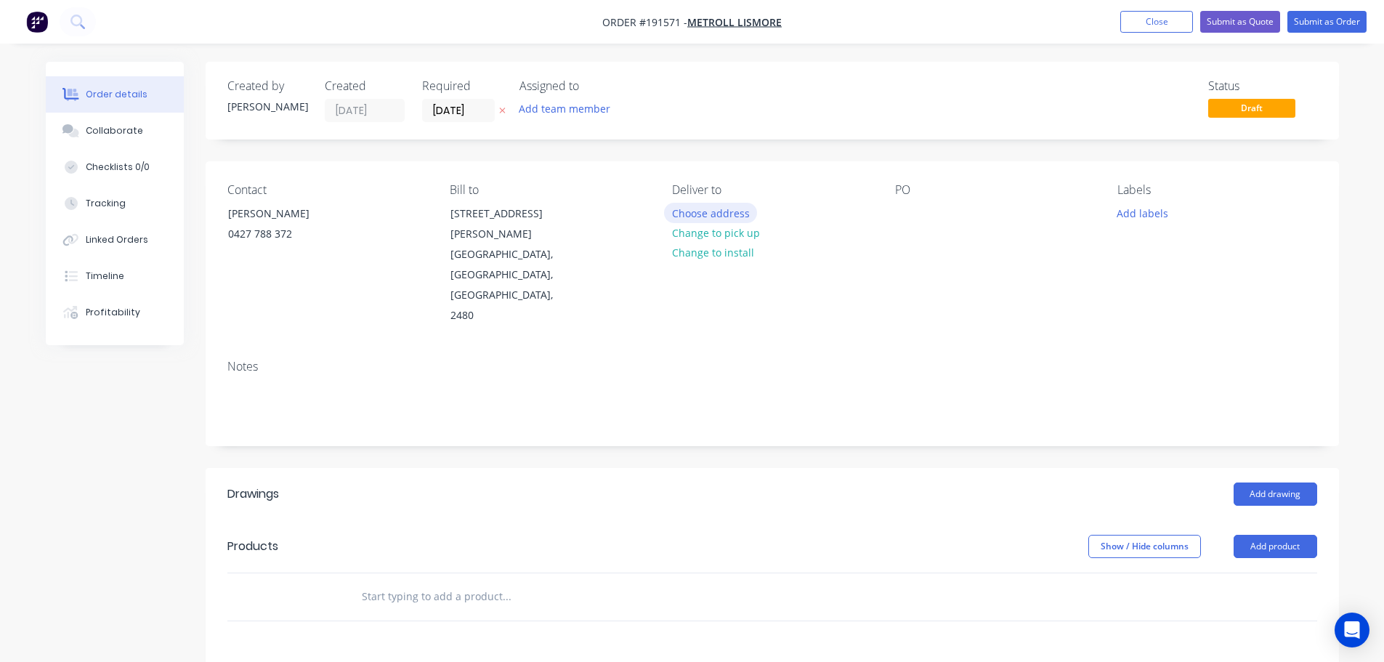
click at [702, 212] on button "Choose address" at bounding box center [710, 213] width 93 height 20
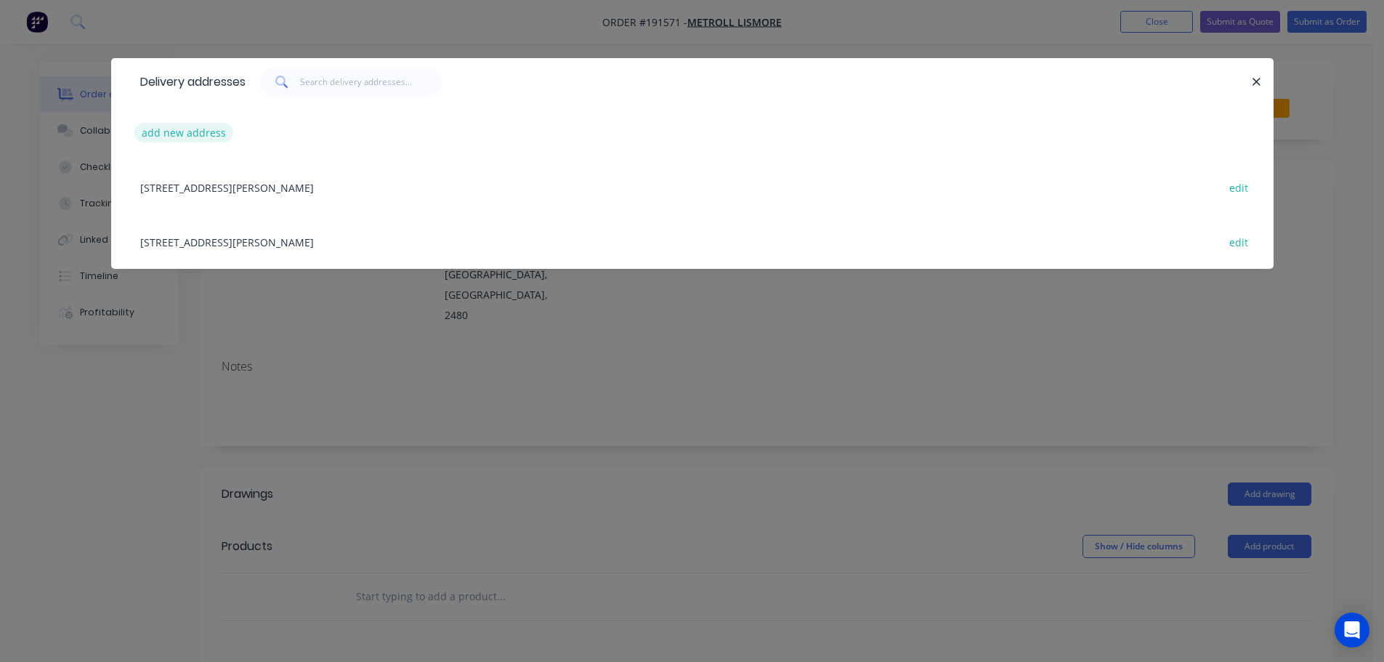
click at [177, 123] on button "add new address" at bounding box center [184, 133] width 100 height 20
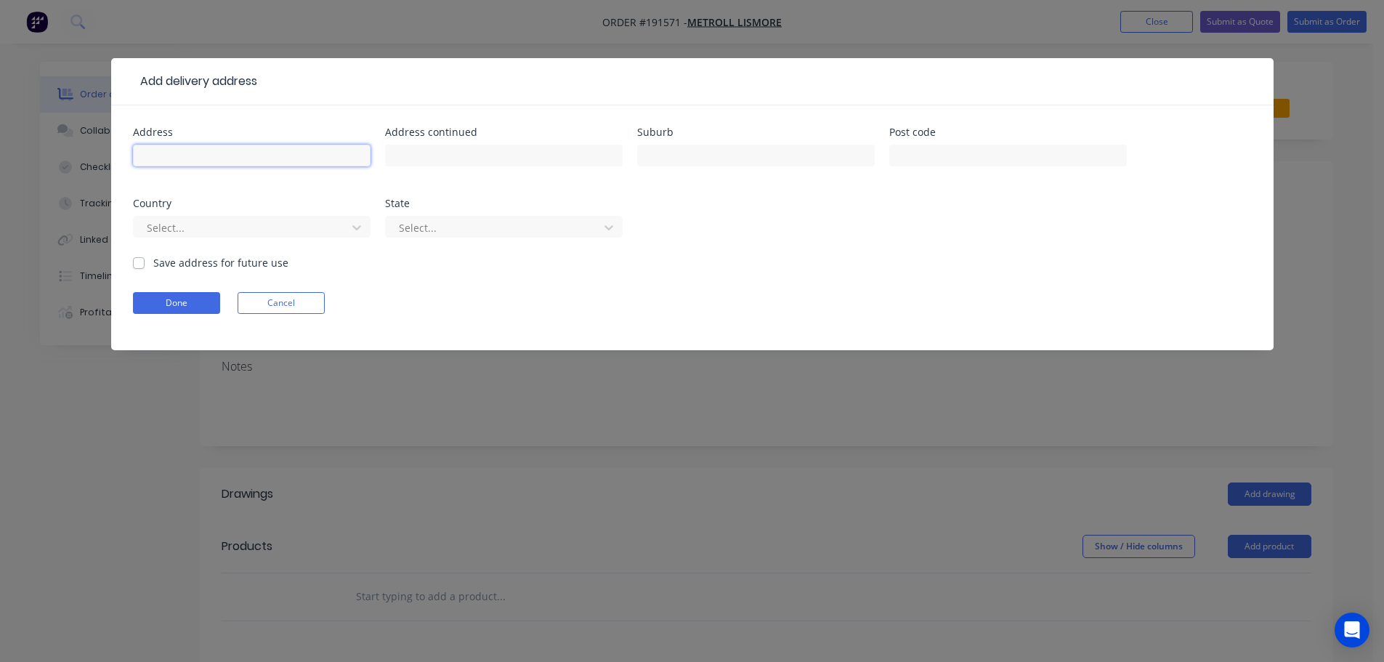
click at [161, 152] on input "text" at bounding box center [252, 156] width 238 height 22
type input "6 TAMAR ST"
click at [680, 151] on input "text" at bounding box center [756, 156] width 238 height 22
type input "BALLINA"
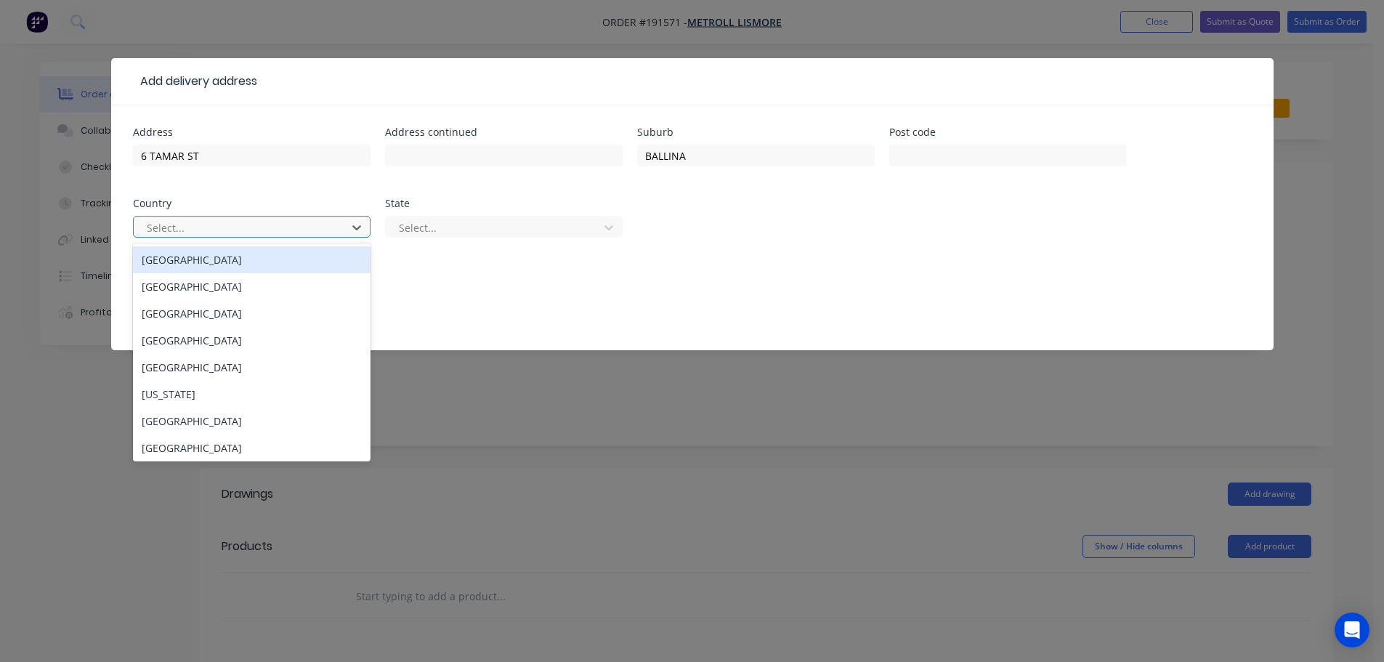
click at [258, 234] on div at bounding box center [242, 228] width 194 height 18
drag, startPoint x: 192, startPoint y: 260, endPoint x: 387, endPoint y: 263, distance: 195.4
click at [192, 260] on div "Australia" at bounding box center [252, 259] width 238 height 27
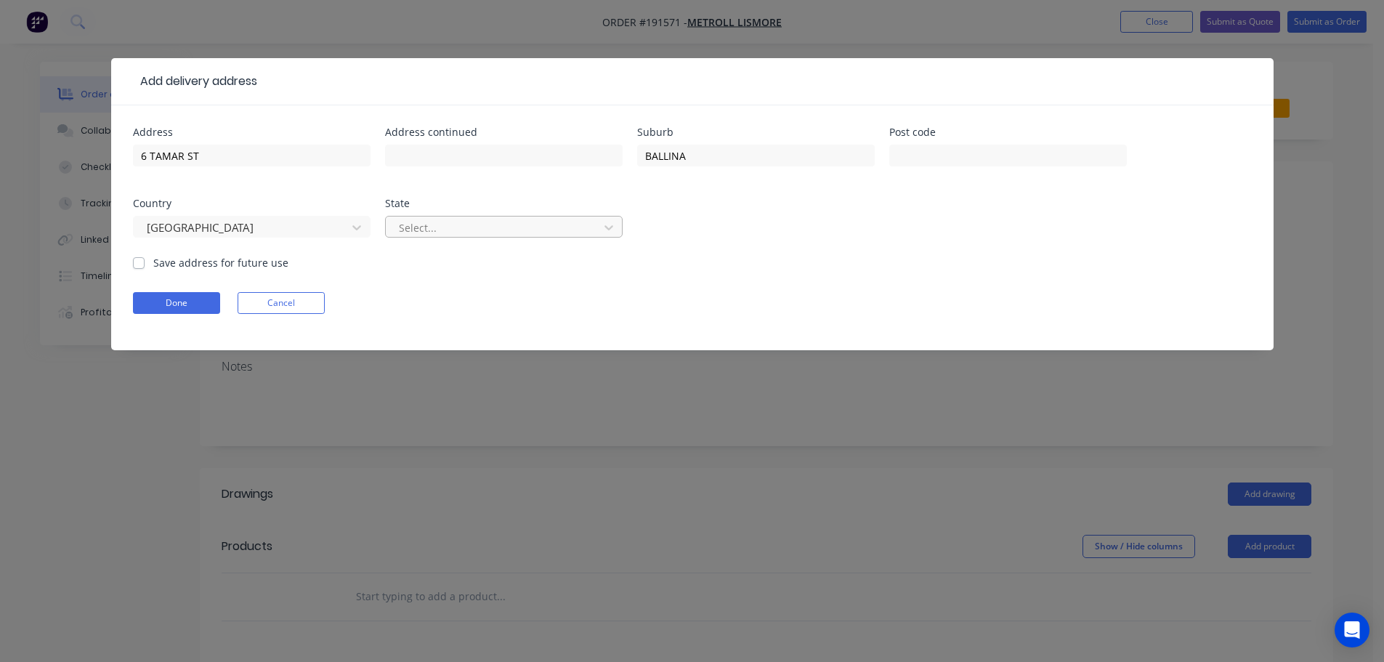
click at [498, 225] on div at bounding box center [494, 228] width 194 height 18
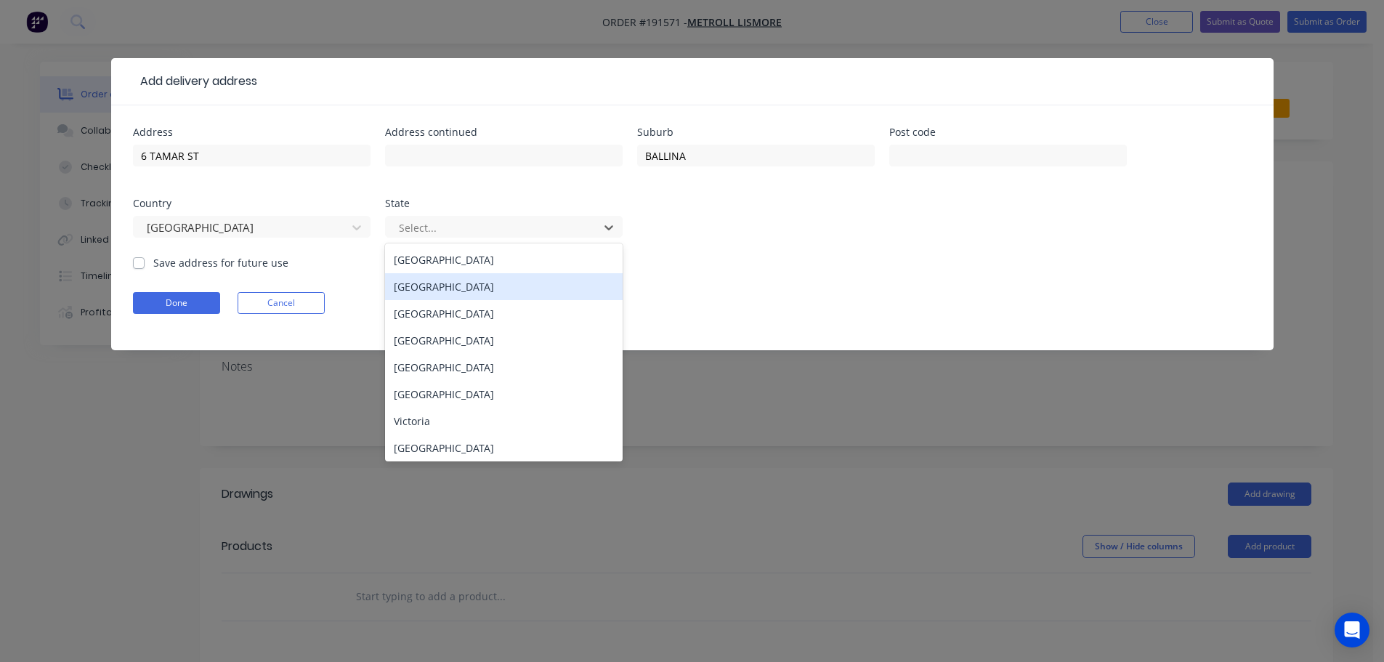
click at [445, 288] on div "New South Wales" at bounding box center [504, 286] width 238 height 27
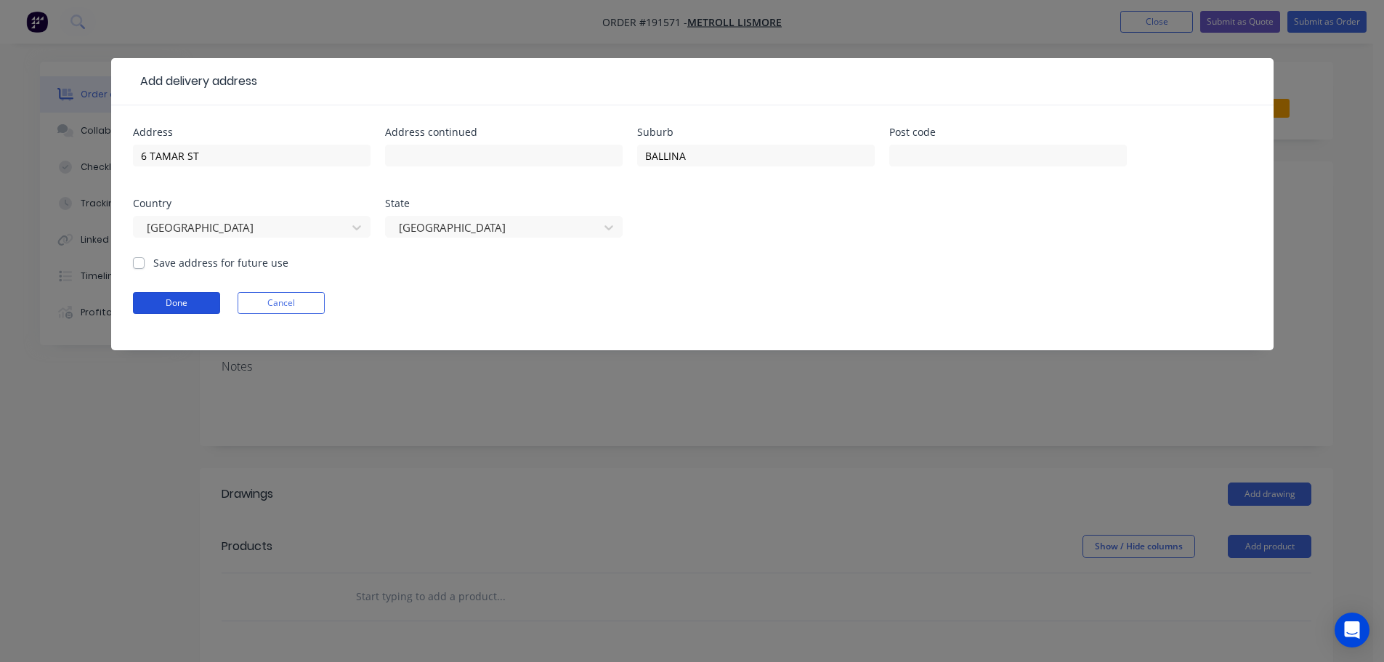
click at [186, 307] on button "Done" at bounding box center [176, 303] width 87 height 22
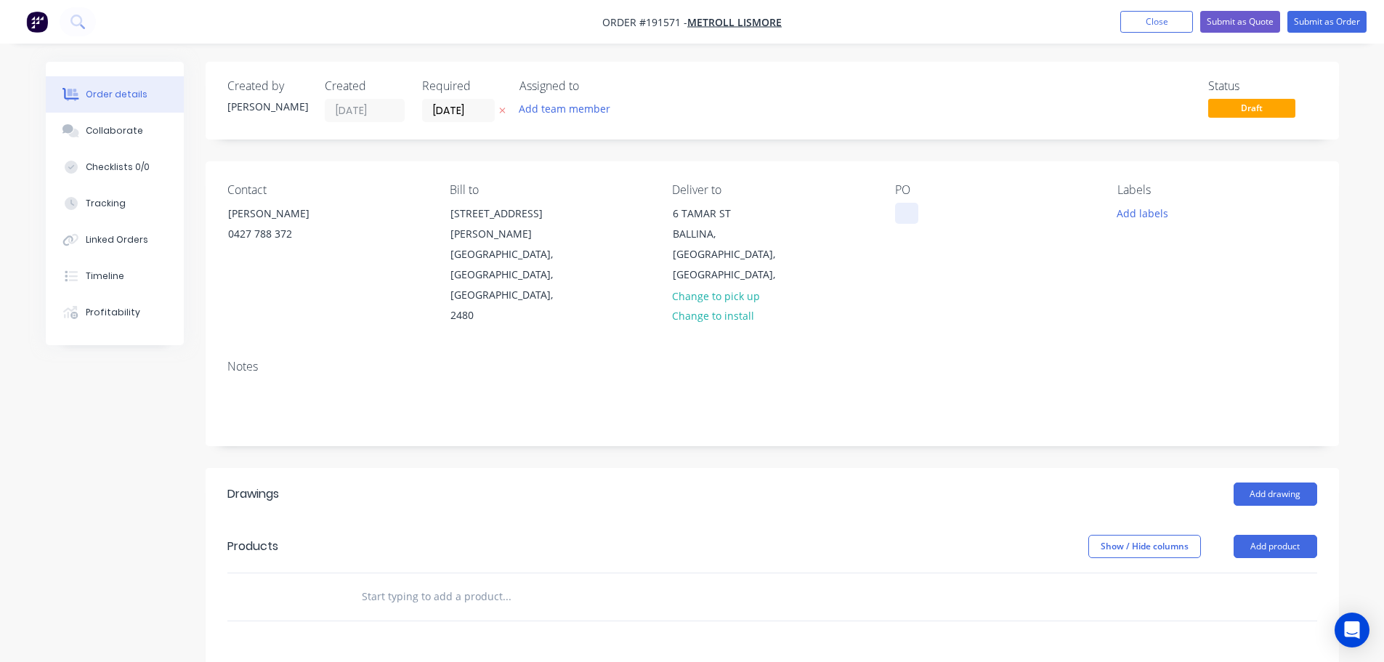
click at [910, 208] on div at bounding box center [906, 213] width 23 height 21
click at [1275, 535] on button "Add product" at bounding box center [1275, 546] width 84 height 23
click at [1231, 572] on div "Product catalogue" at bounding box center [1248, 582] width 112 height 21
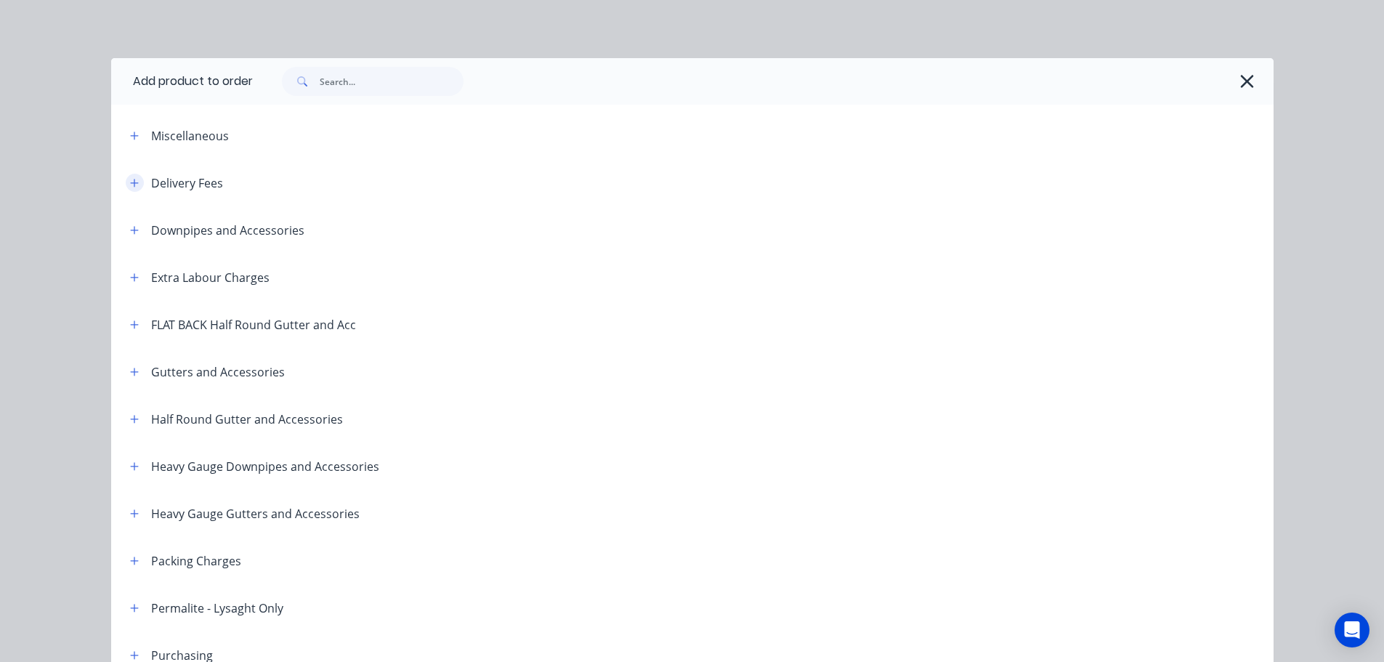
click at [126, 187] on button "button" at bounding box center [135, 183] width 18 height 18
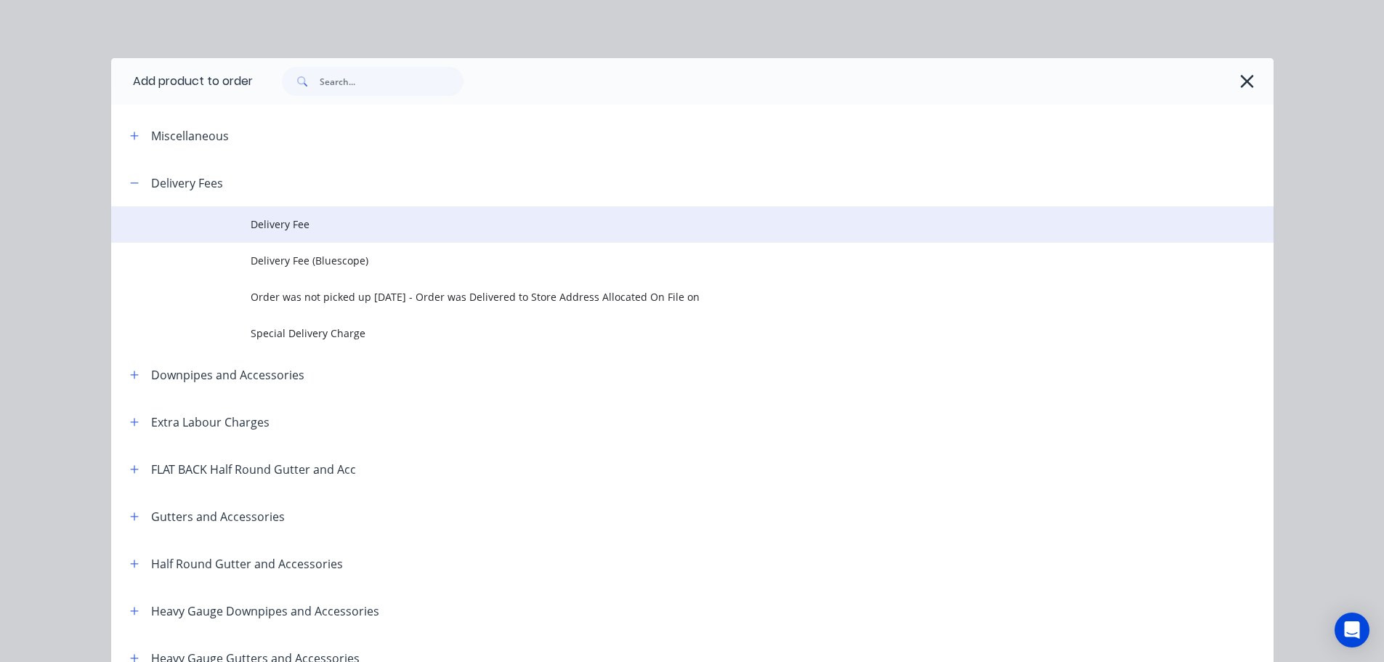
click at [265, 220] on span "Delivery Fee" at bounding box center [660, 223] width 818 height 15
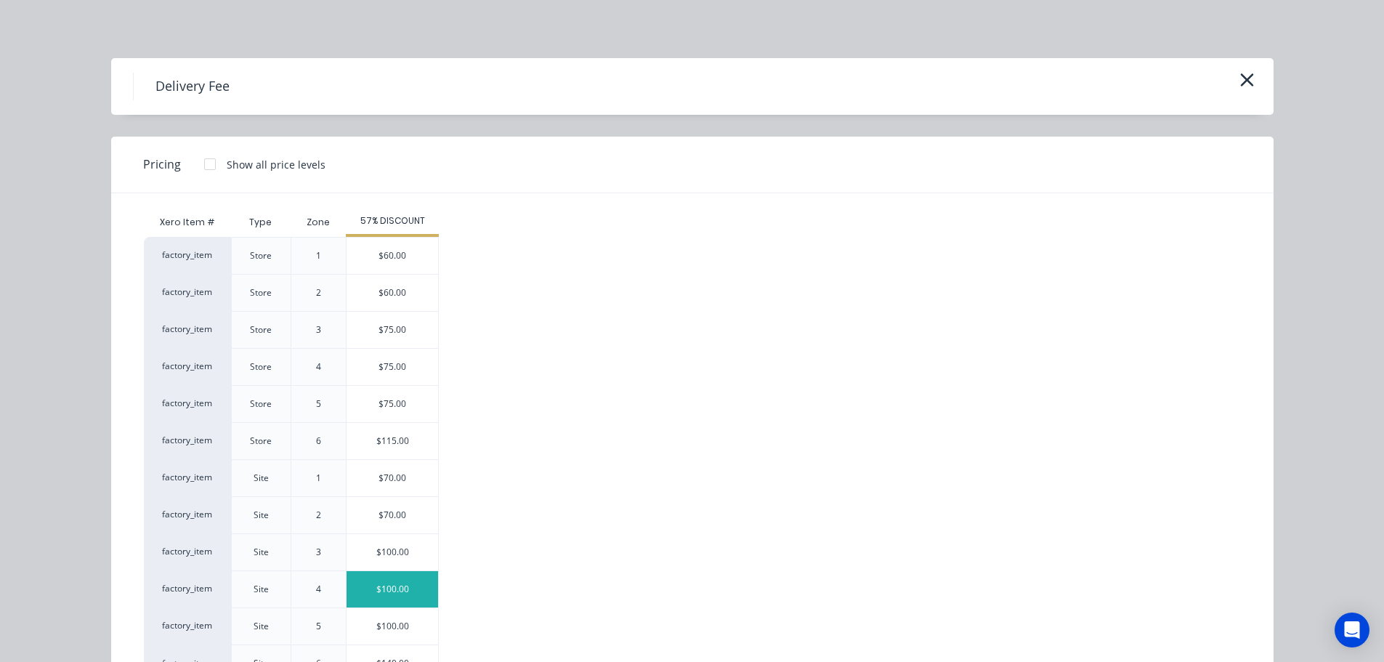
scroll to position [62, 0]
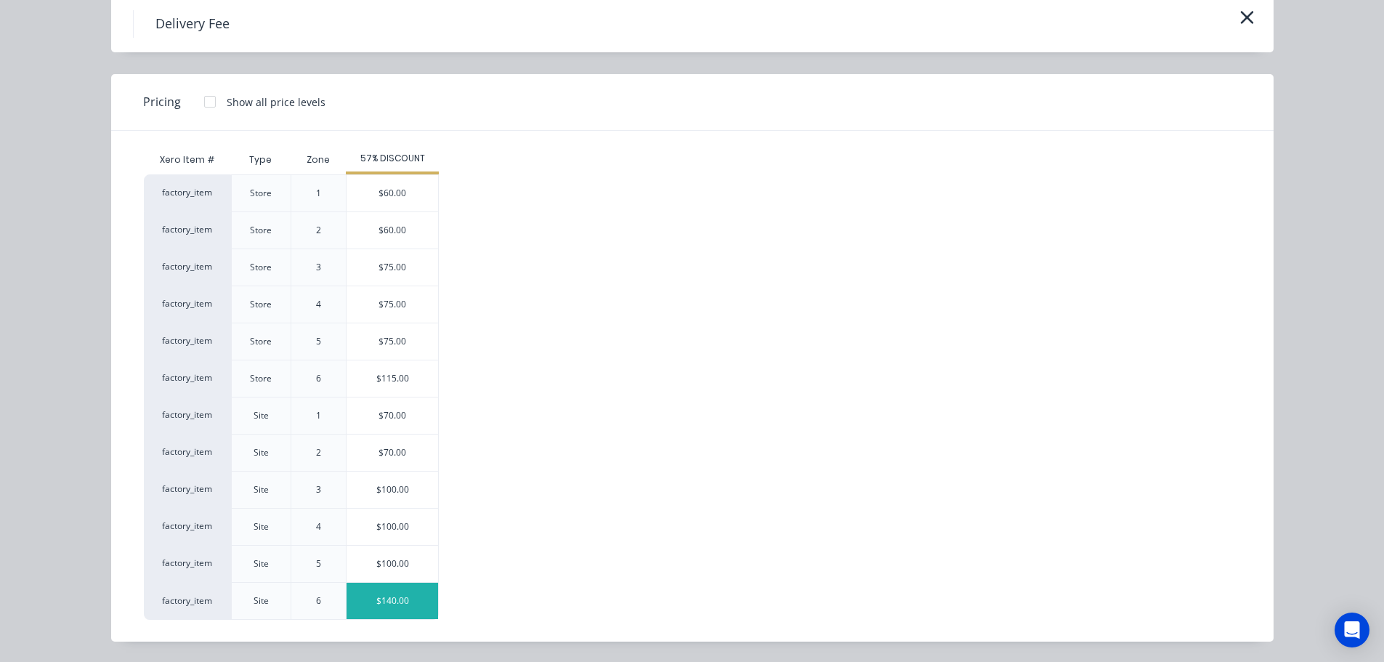
click at [384, 601] on div "$140.00" at bounding box center [392, 601] width 92 height 36
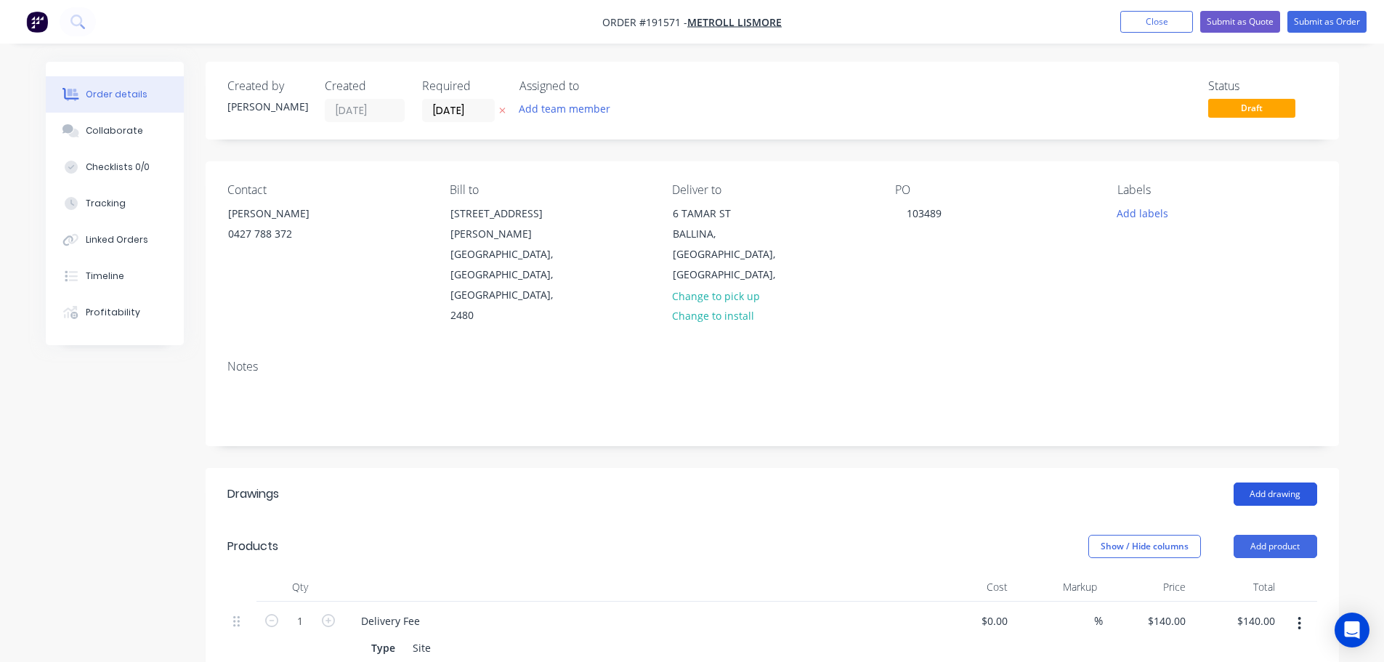
click at [1270, 482] on button "Add drawing" at bounding box center [1275, 493] width 84 height 23
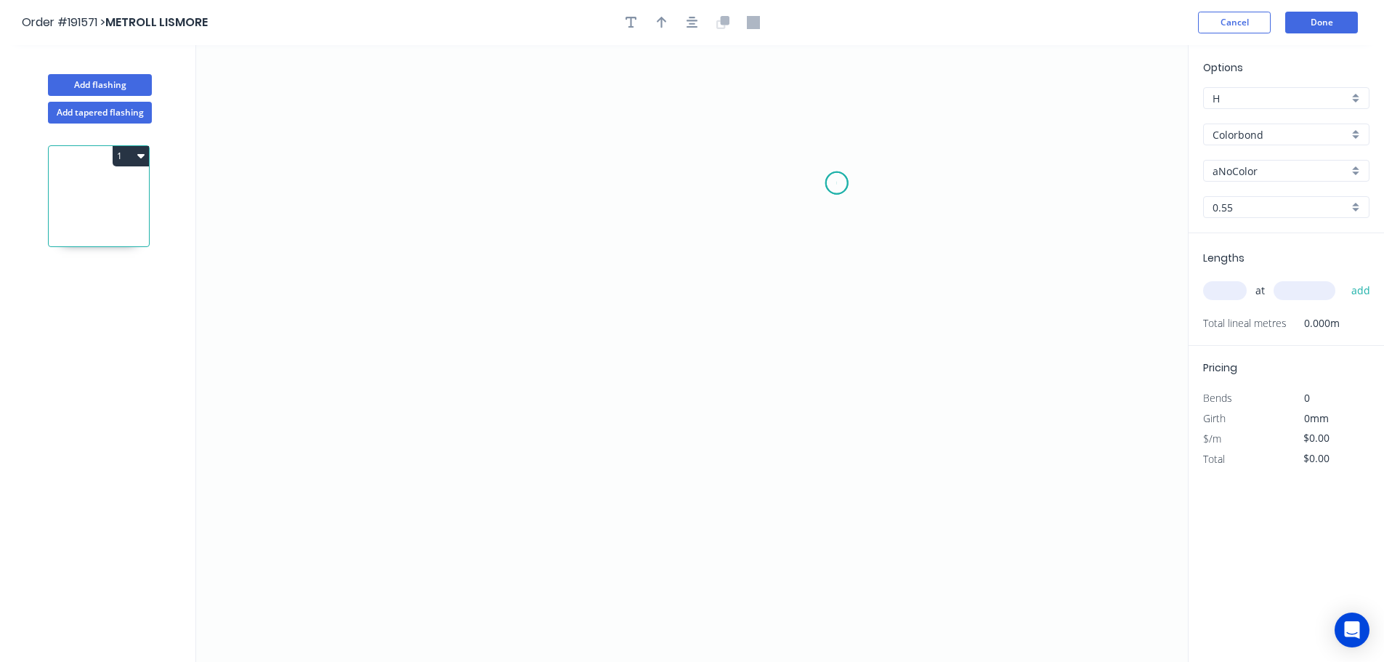
click at [837, 183] on icon "0" at bounding box center [691, 353] width 991 height 617
click at [870, 291] on div "Feather" at bounding box center [910, 292] width 146 height 30
click at [828, 181] on circle at bounding box center [837, 183] width 22 height 22
click at [521, 182] on icon "0" at bounding box center [691, 353] width 991 height 617
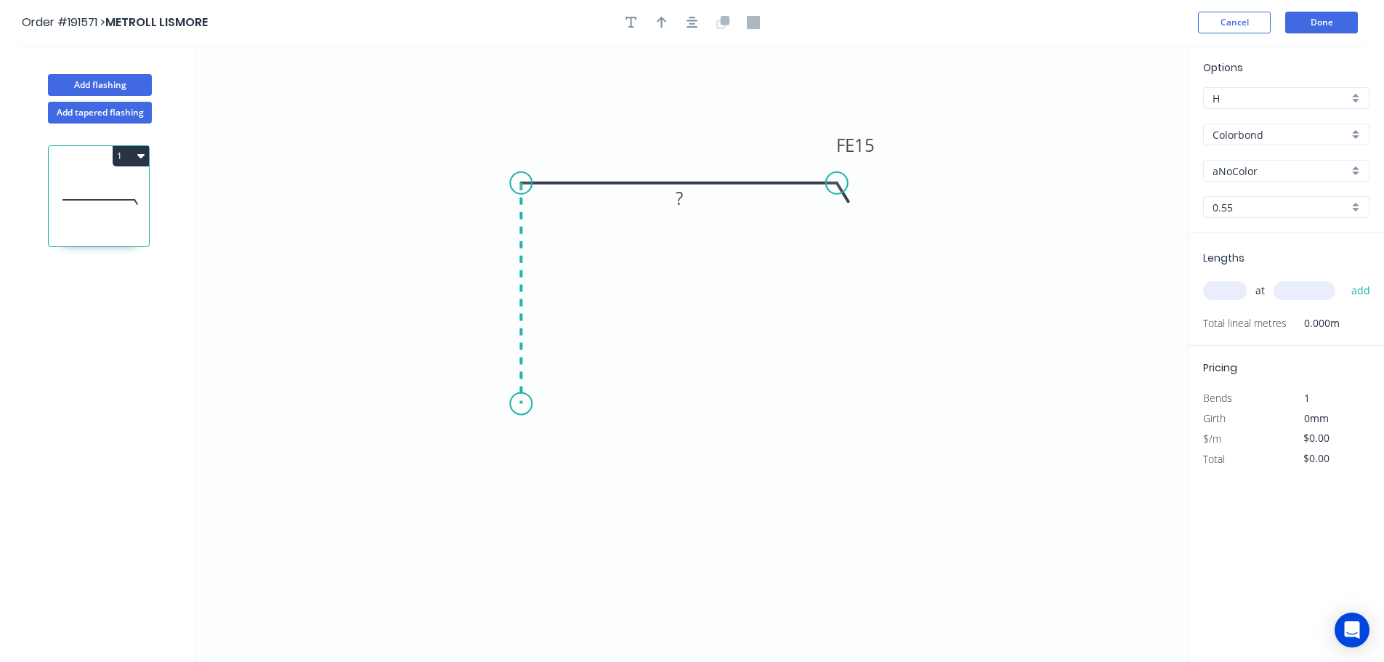
click at [512, 404] on icon "0 FE 15 ?" at bounding box center [691, 353] width 991 height 617
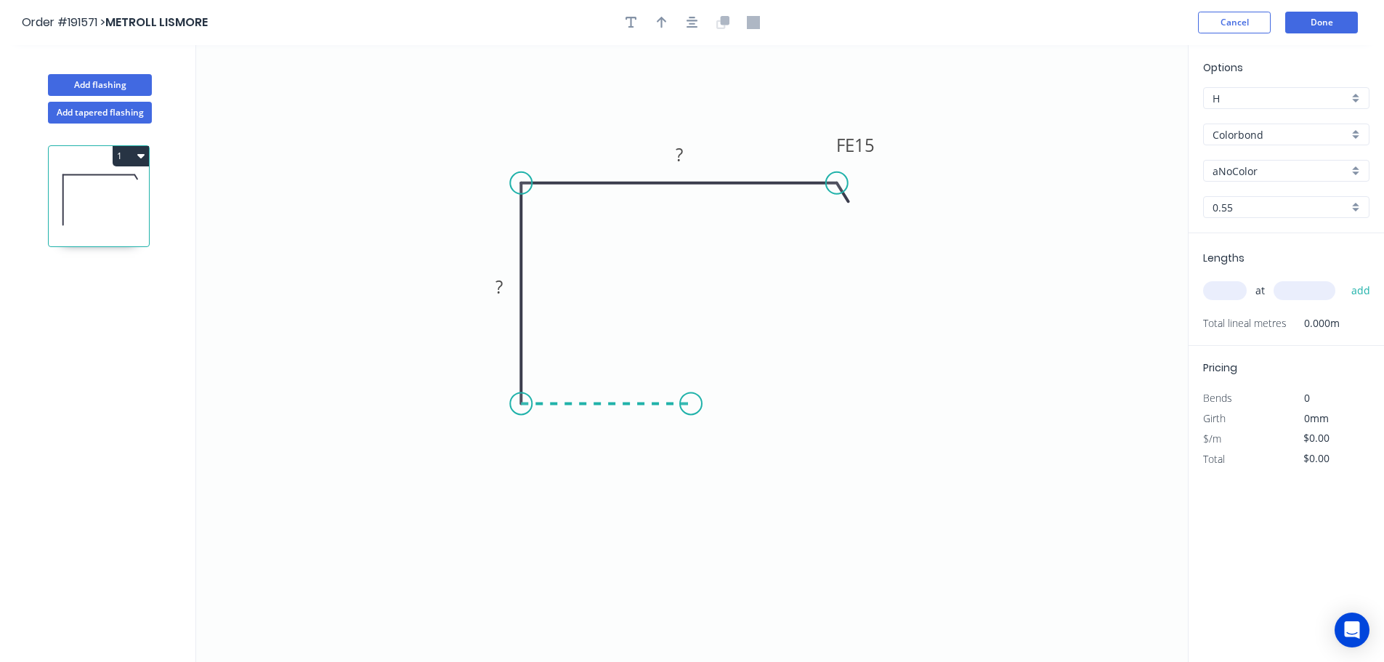
click at [691, 405] on icon "0 ? FE 15 ?" at bounding box center [691, 353] width 991 height 617
drag, startPoint x: 729, startPoint y: 515, endPoint x: 724, endPoint y: 498, distance: 18.0
click at [728, 515] on div "Feather" at bounding box center [764, 514] width 146 height 30
click at [728, 458] on div "Flip bend" at bounding box center [763, 454] width 146 height 30
drag, startPoint x: 624, startPoint y: 426, endPoint x: 629, endPoint y: 442, distance: 16.8
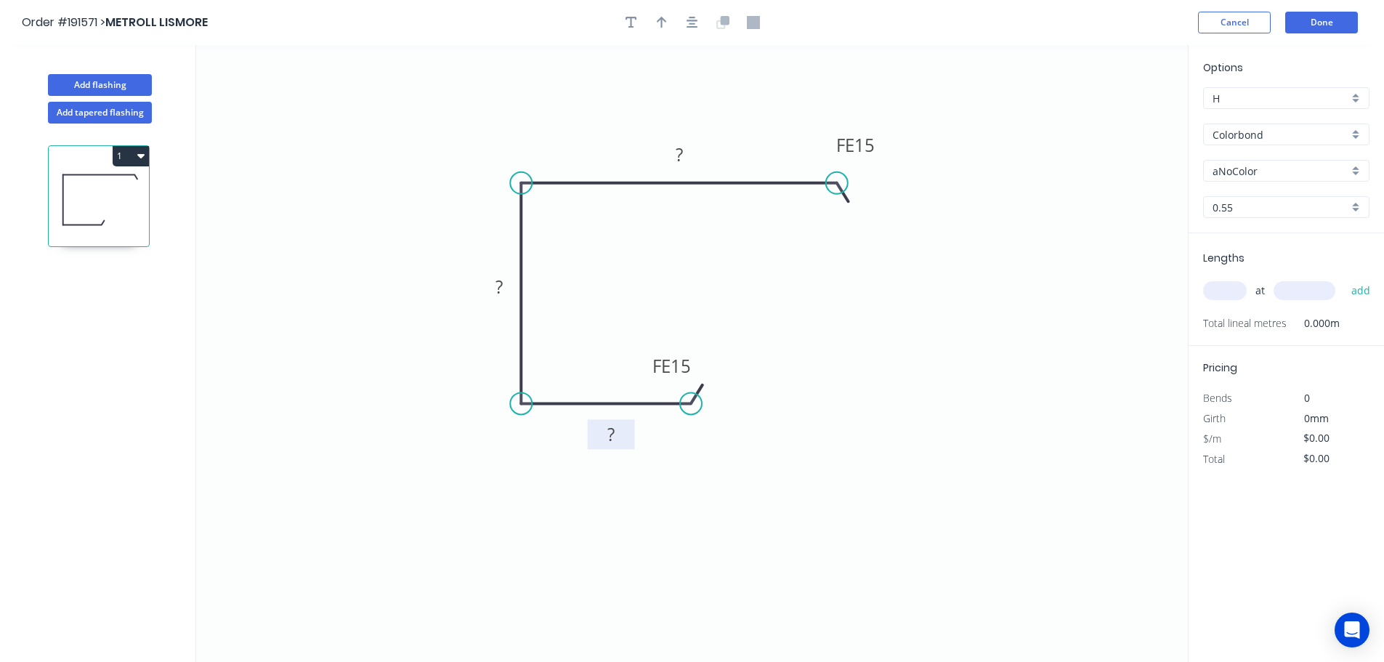
click at [629, 442] on rect at bounding box center [611, 434] width 47 height 30
click at [616, 434] on rect at bounding box center [610, 435] width 29 height 20
drag, startPoint x: 478, startPoint y: 291, endPoint x: 445, endPoint y: 292, distance: 33.4
click at [442, 293] on rect at bounding box center [464, 288] width 47 height 30
drag, startPoint x: 480, startPoint y: 292, endPoint x: 567, endPoint y: 248, distance: 96.8
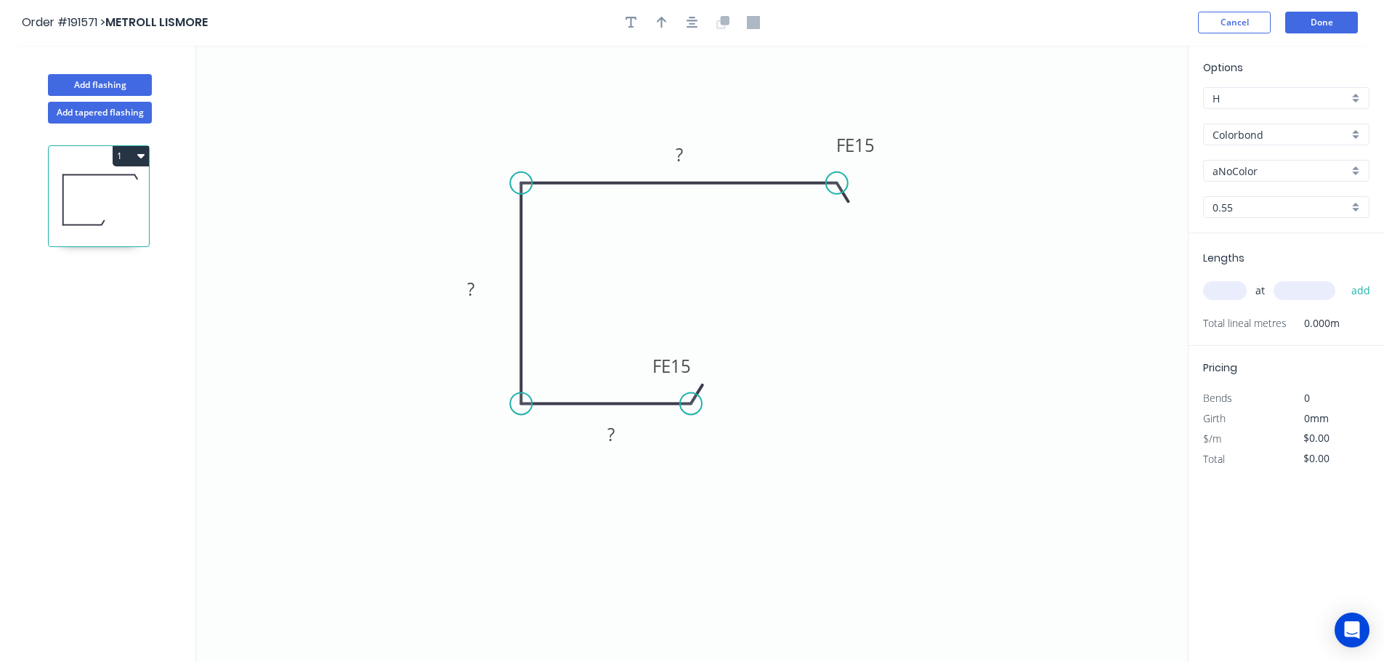
click at [487, 293] on rect at bounding box center [470, 289] width 47 height 30
click at [613, 434] on tspan "?" at bounding box center [610, 434] width 7 height 24
type input "$11.63"
click at [1262, 174] on input "aNoColor" at bounding box center [1280, 170] width 136 height 15
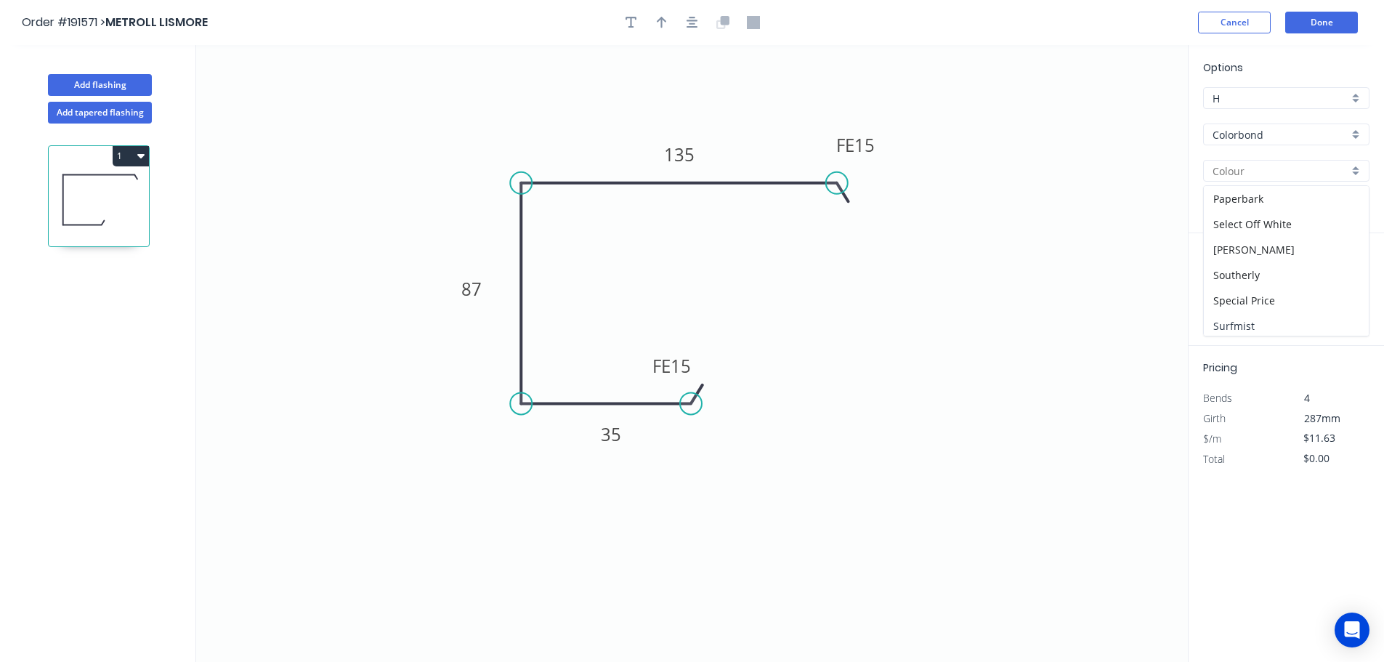
click at [1265, 322] on div "Surfmist" at bounding box center [1286, 325] width 165 height 25
type input "Surfmist"
click at [1232, 281] on div "at add" at bounding box center [1287, 290] width 169 height 25
click at [1233, 292] on input "text" at bounding box center [1225, 290] width 44 height 19
type input "1"
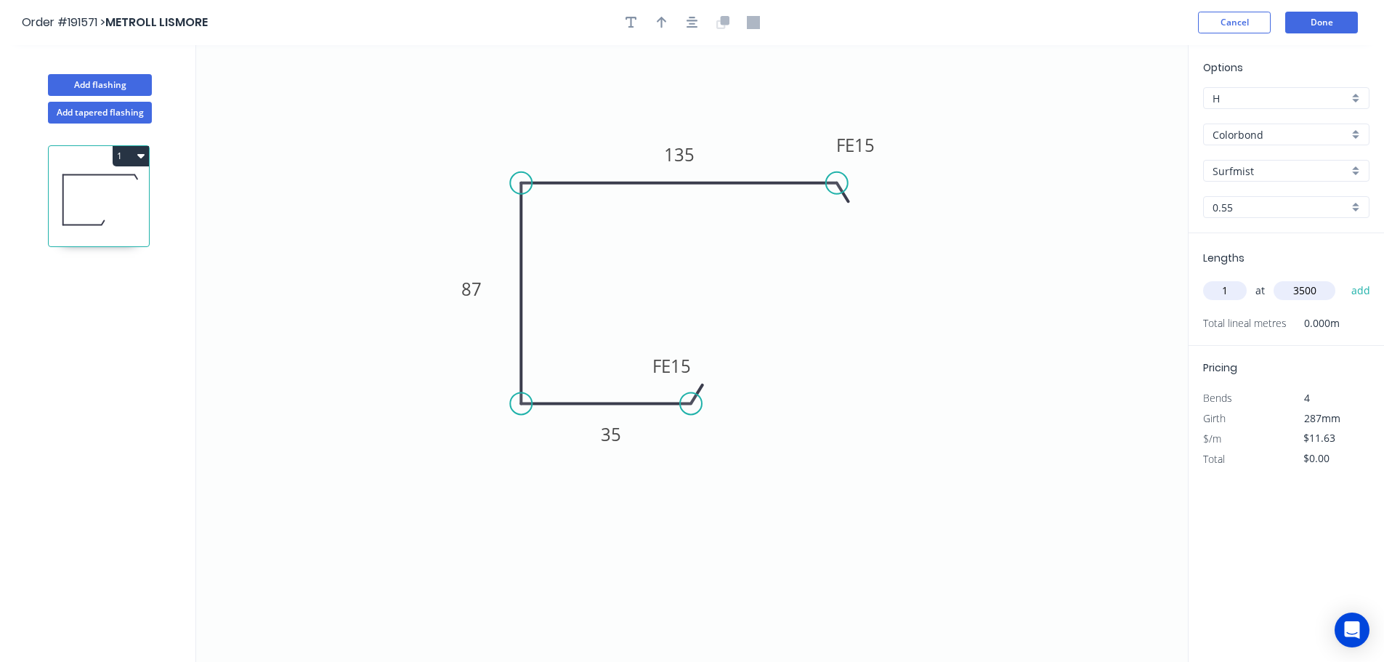
type input "3500"
click at [1344, 278] on button "add" at bounding box center [1361, 290] width 34 height 25
type input "$40.71"
click at [1290, 7] on header "Order #191571 > METROLL LISMORE Cancel Done" at bounding box center [692, 22] width 1384 height 45
click at [1299, 16] on button "Done" at bounding box center [1321, 23] width 73 height 22
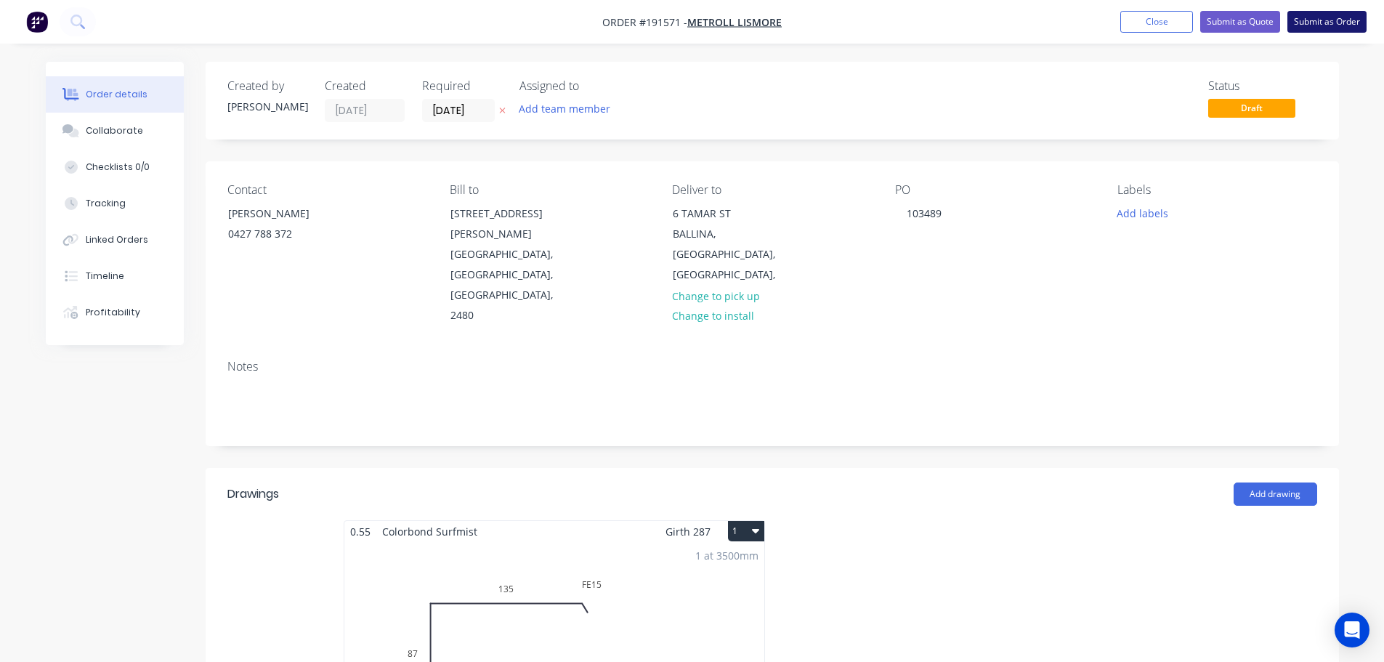
click at [1329, 21] on button "Submit as Order" at bounding box center [1326, 22] width 79 height 22
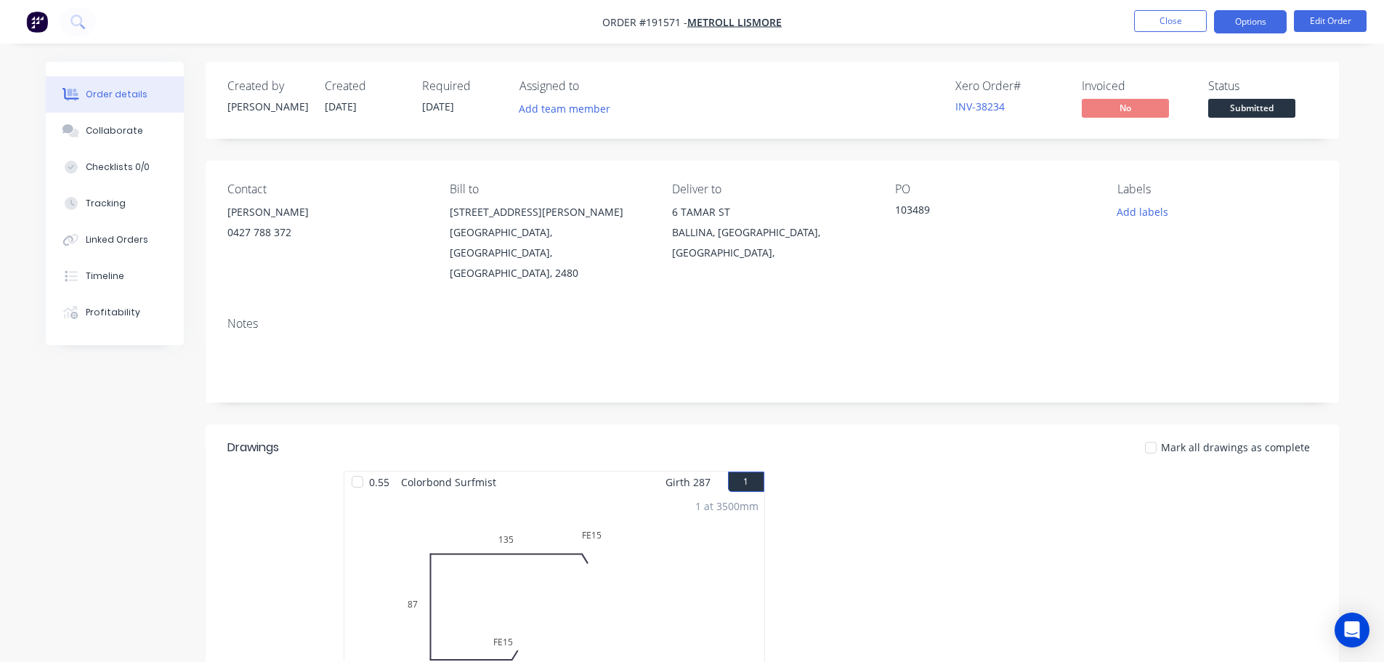
click at [1262, 22] on button "Options" at bounding box center [1250, 21] width 73 height 23
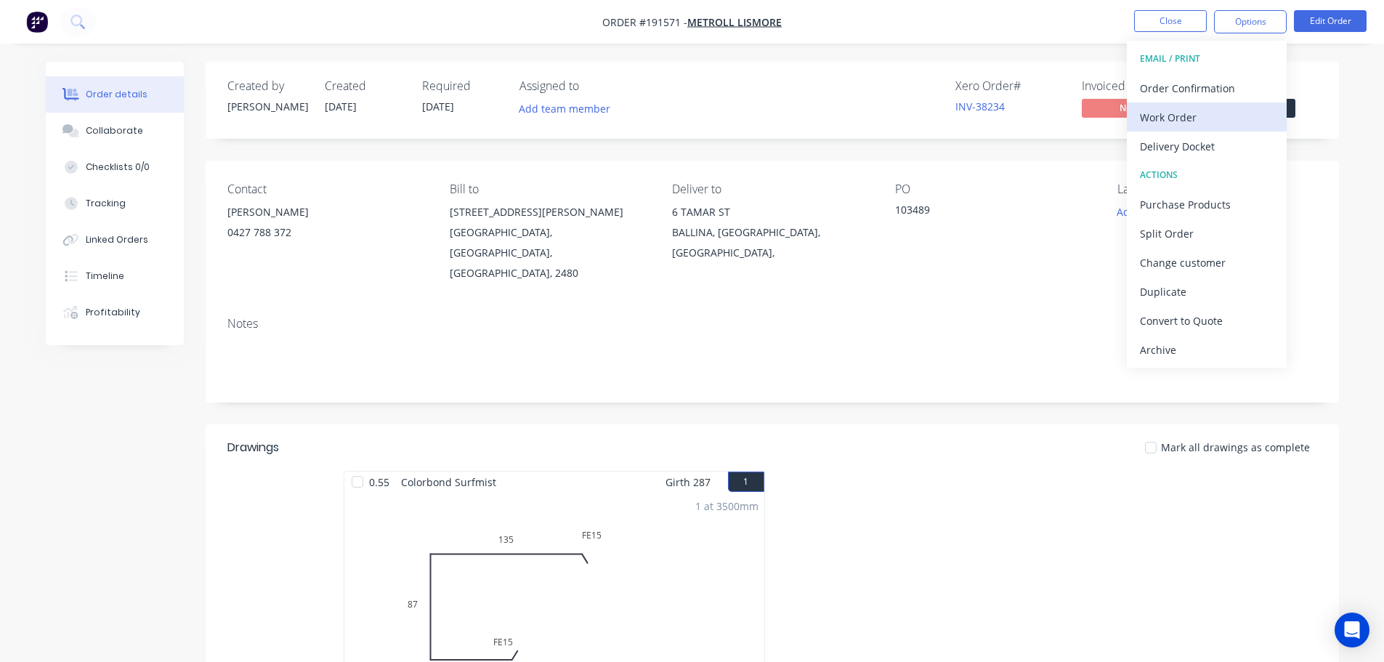
click at [1186, 118] on div "Work Order" at bounding box center [1207, 117] width 134 height 21
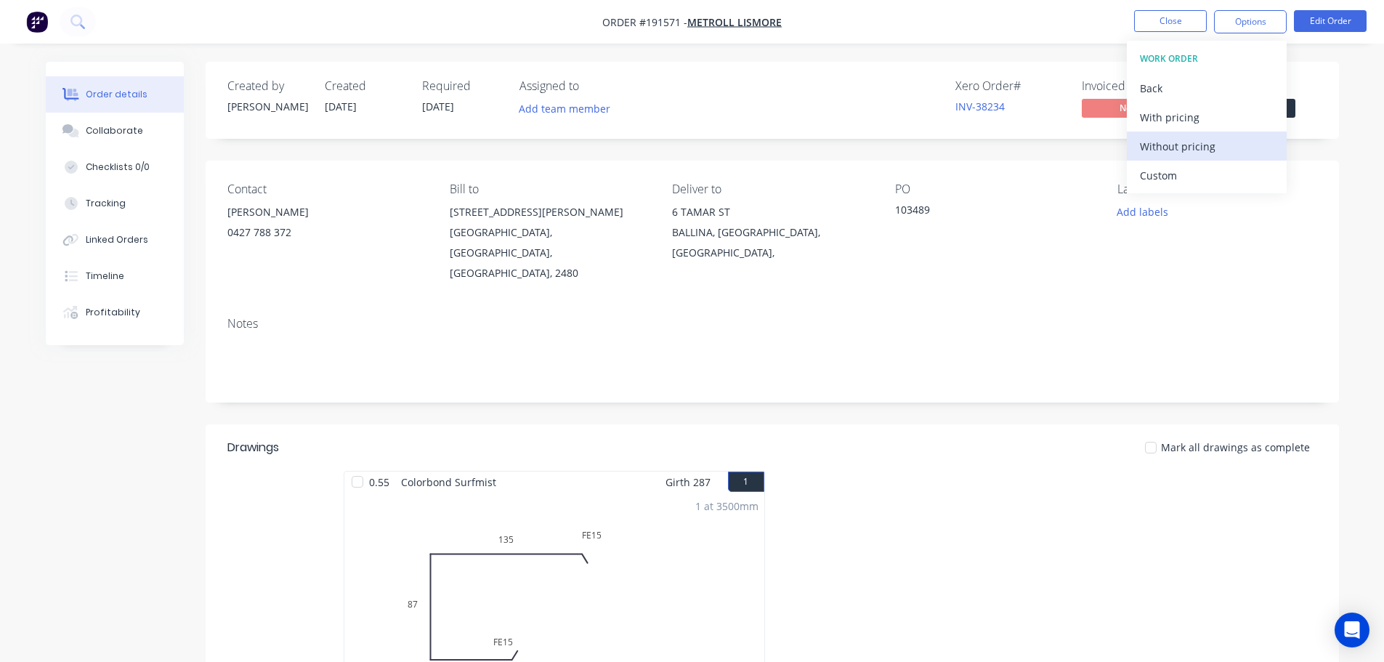
click at [1196, 146] on div "Without pricing" at bounding box center [1207, 146] width 134 height 21
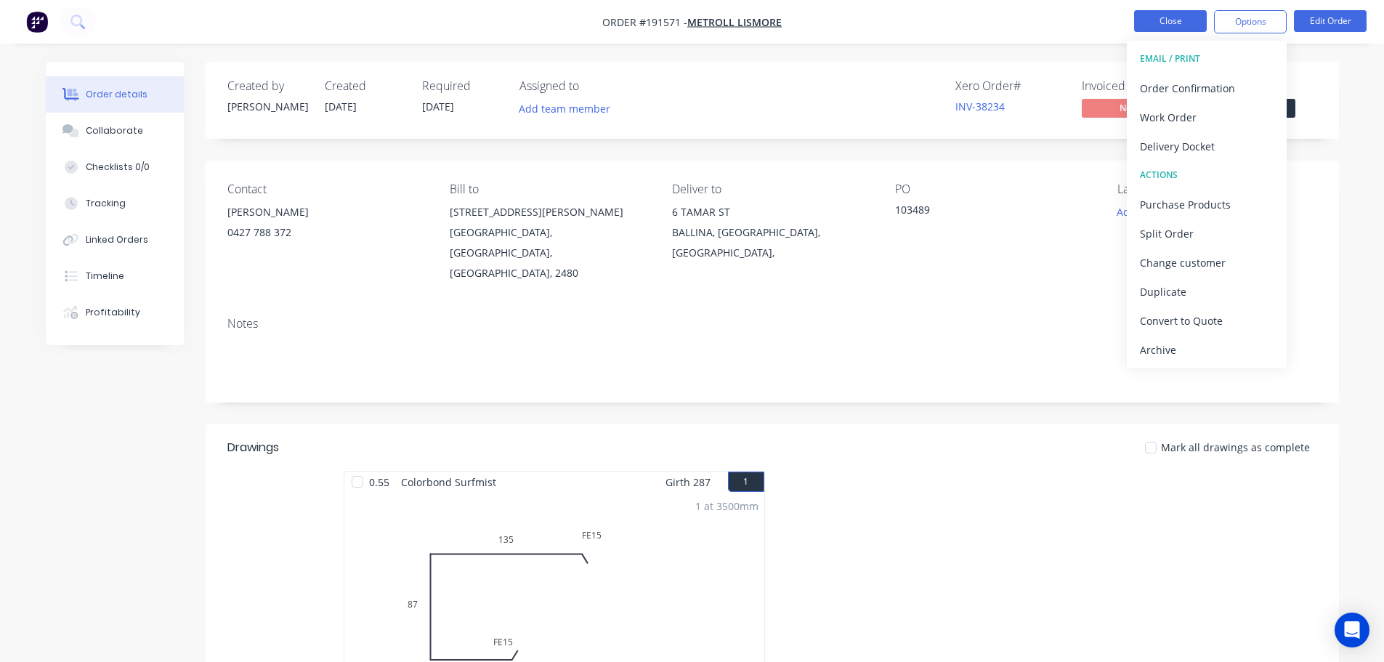
click at [1180, 11] on button "Close" at bounding box center [1170, 21] width 73 height 22
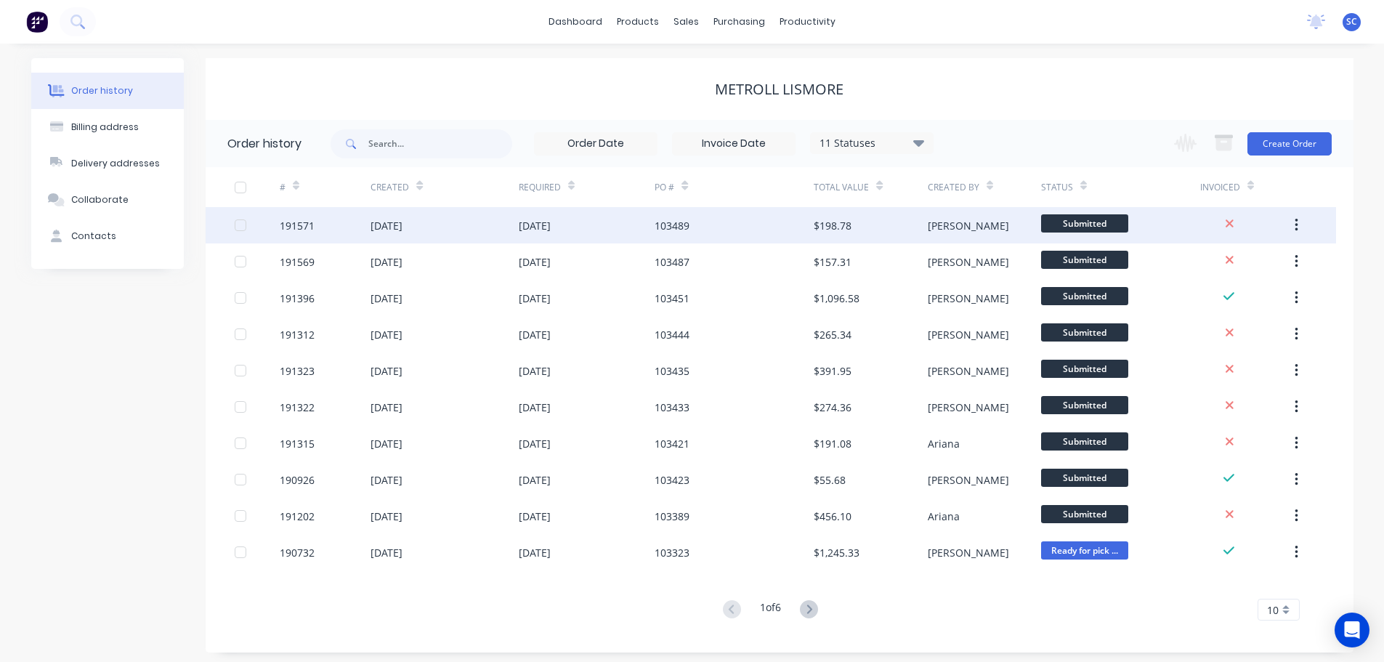
click at [540, 221] on div "03 Sep 2025" at bounding box center [535, 225] width 32 height 15
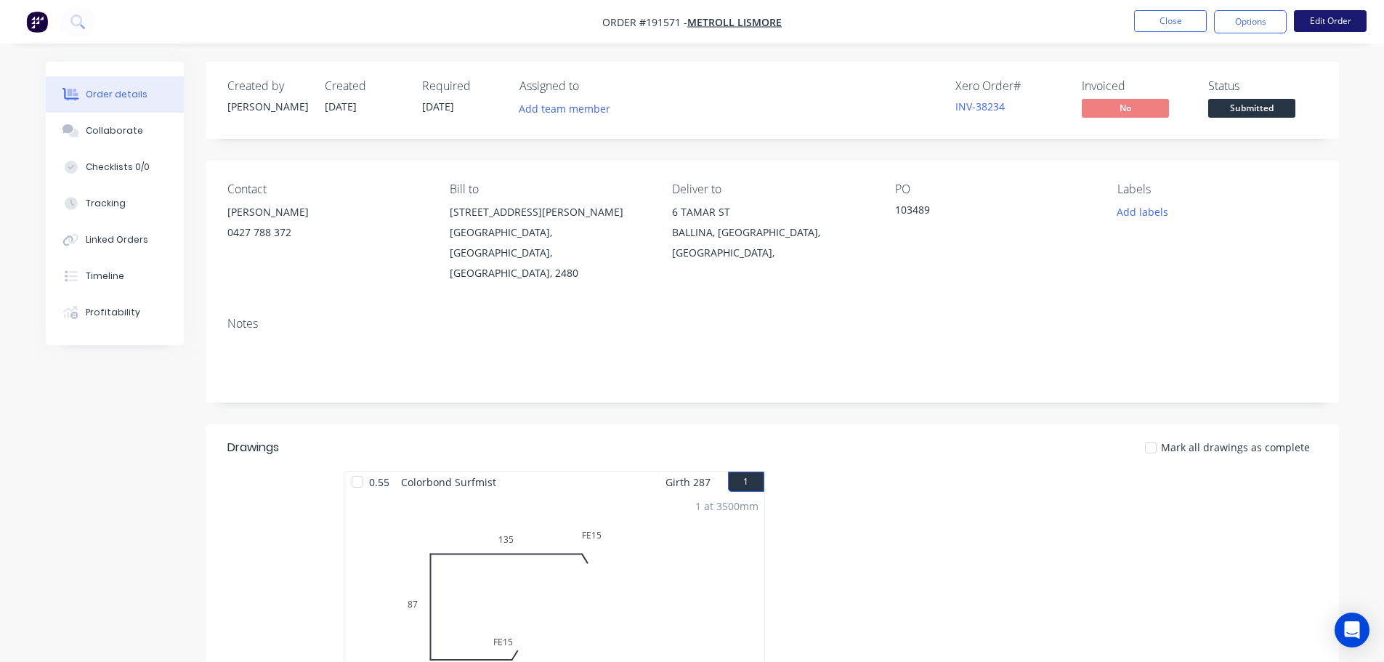
click at [1329, 12] on button "Edit Order" at bounding box center [1330, 21] width 73 height 22
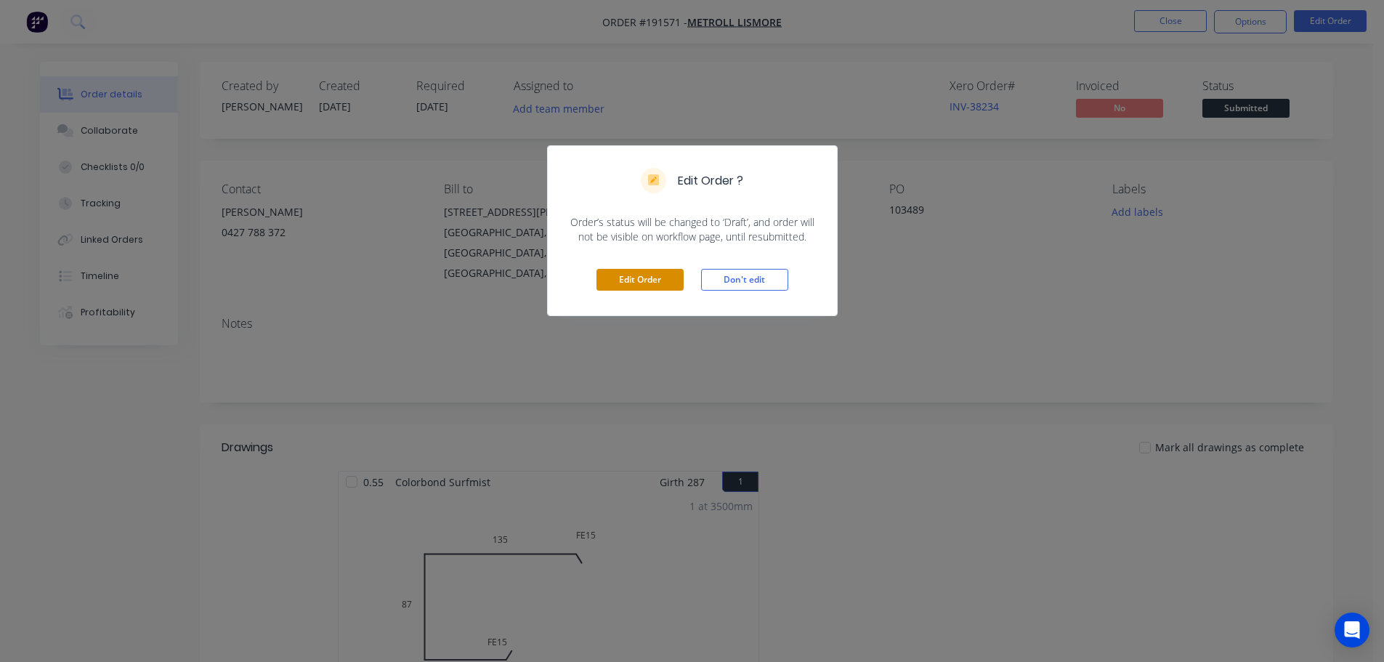
click at [647, 286] on button "Edit Order" at bounding box center [639, 280] width 87 height 22
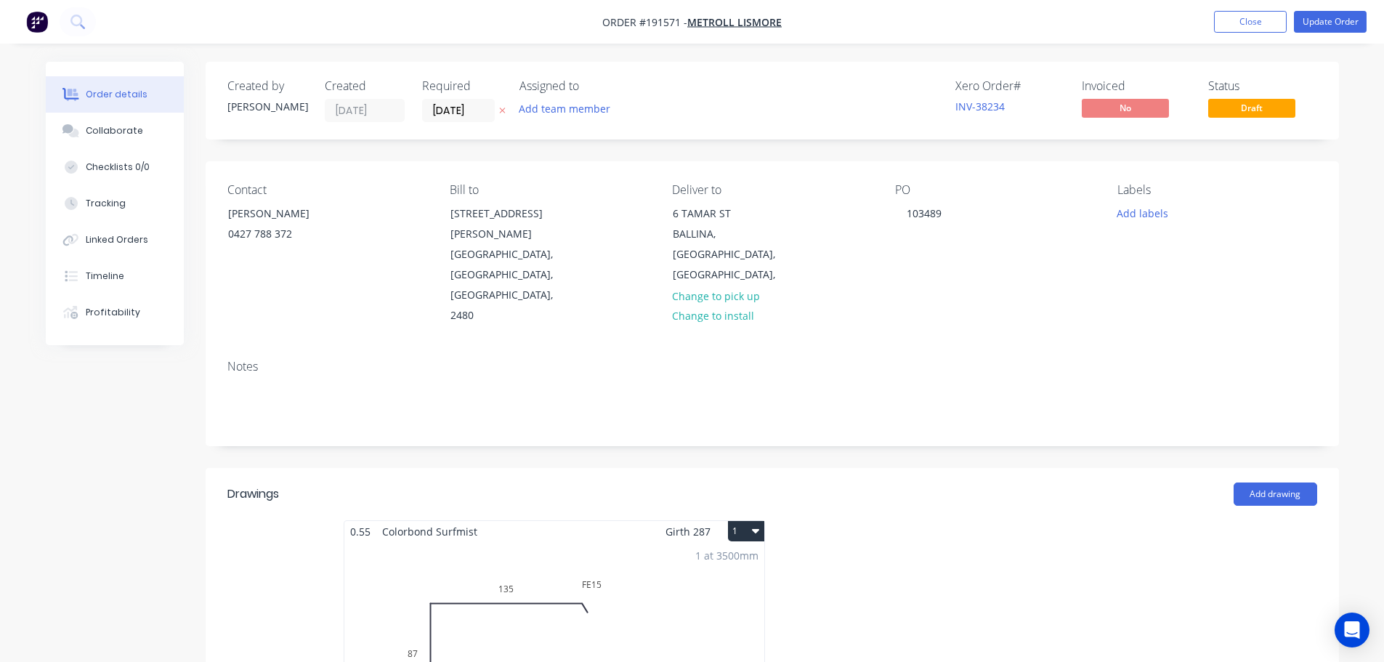
click at [669, 614] on div "1 at 3500mm Total lm $/M Total 3.5m $11.63 $40.71" at bounding box center [554, 653] width 420 height 222
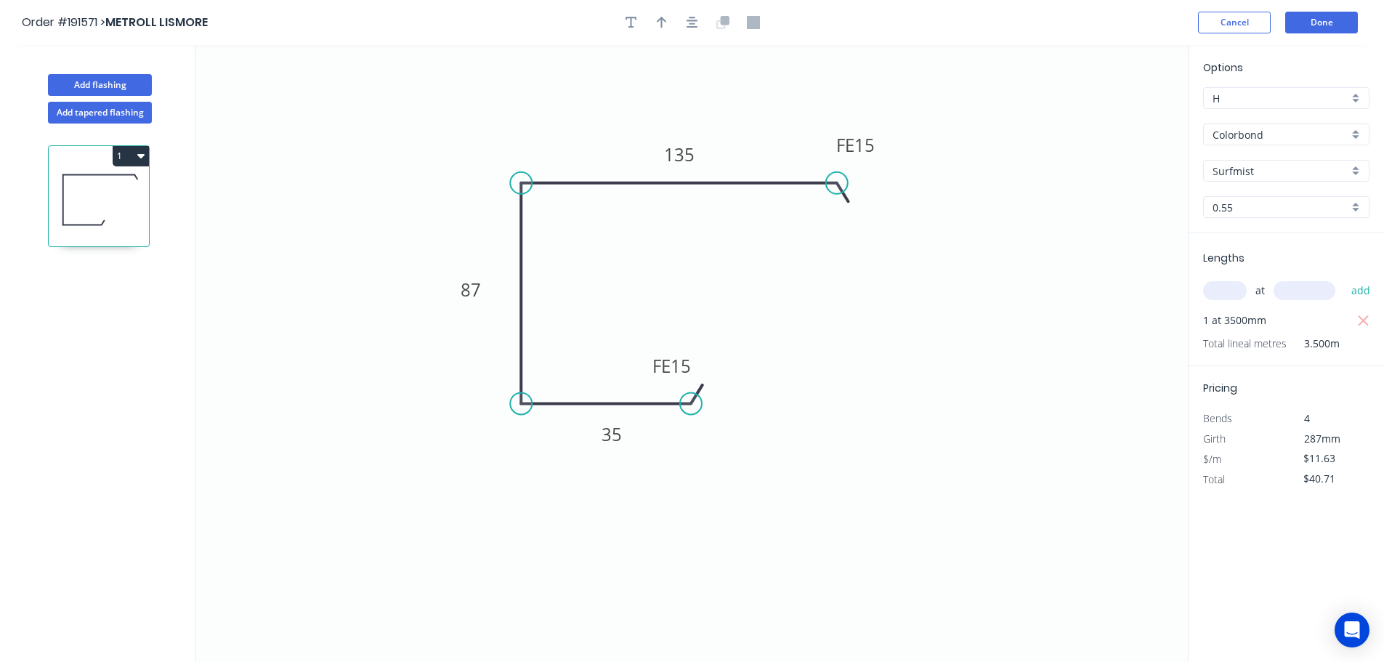
click at [1355, 203] on div "0.55" at bounding box center [1286, 207] width 166 height 22
click at [1220, 289] on div "1.2" at bounding box center [1286, 285] width 165 height 25
type input "1.2"
type input "$22.27"
type input "$77.95"
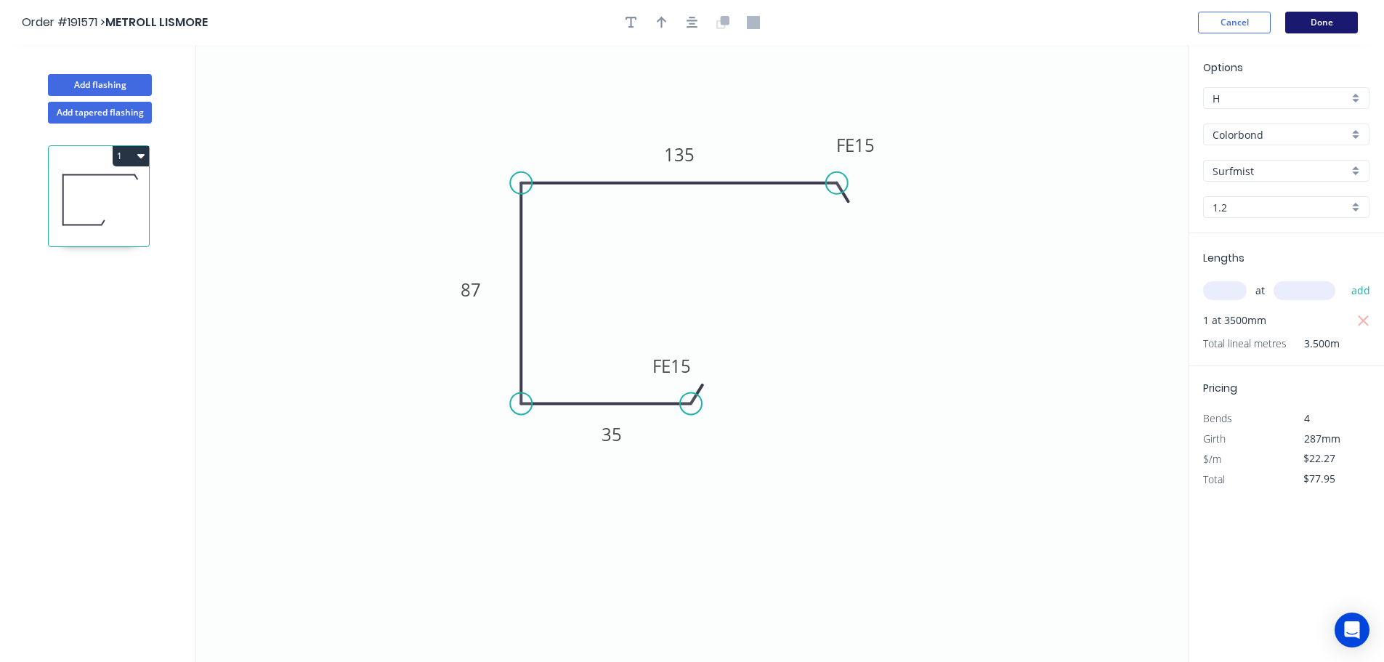
click at [1326, 20] on button "Done" at bounding box center [1321, 23] width 73 height 22
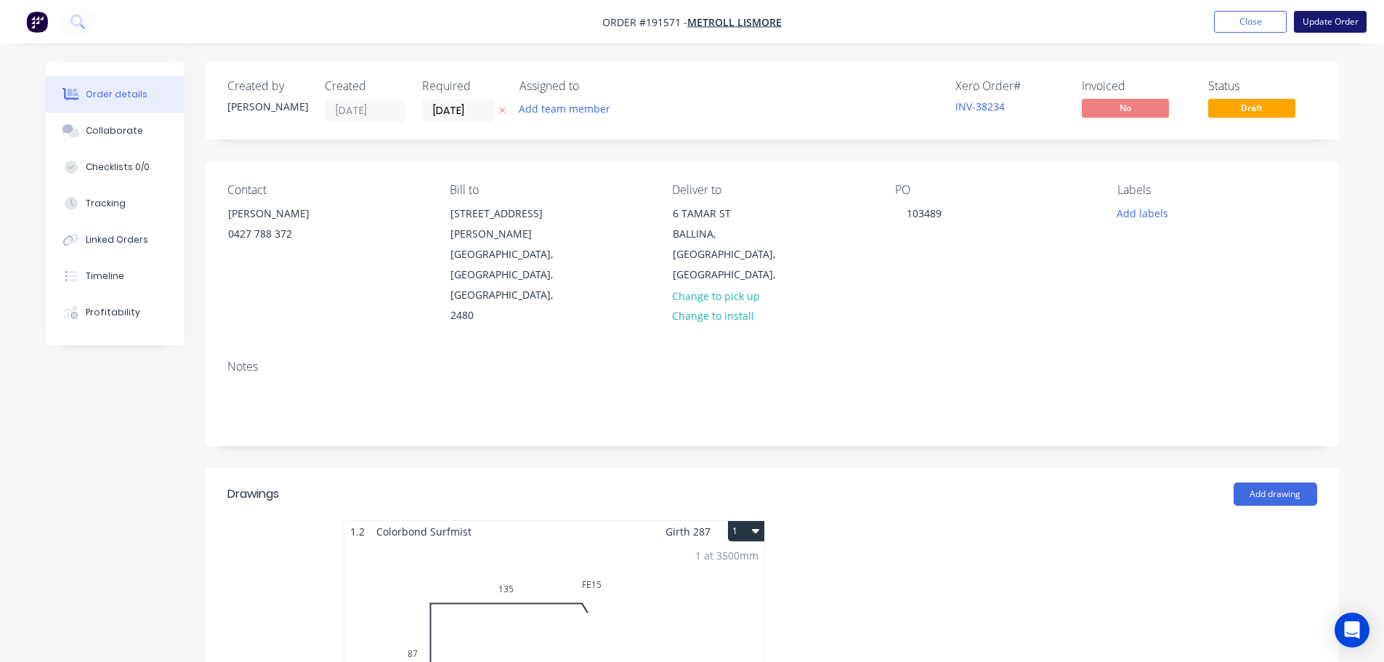
click at [1321, 22] on button "Update Order" at bounding box center [1330, 22] width 73 height 22
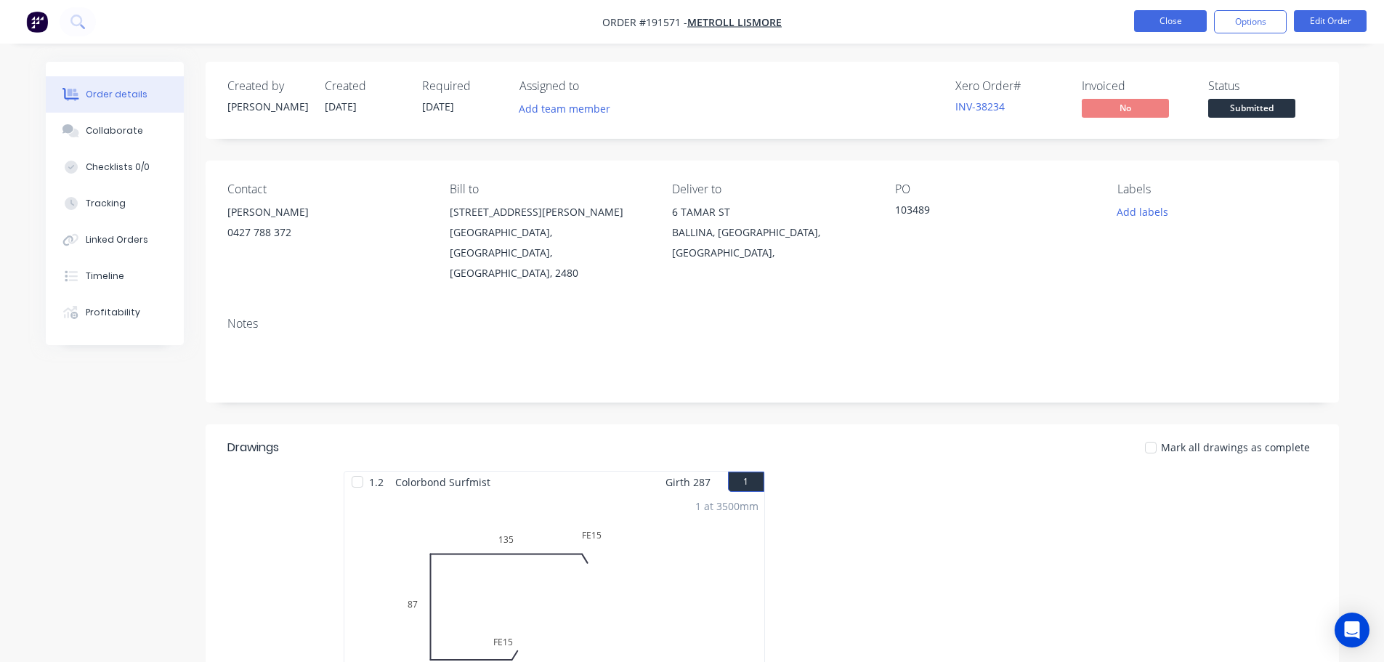
click at [1152, 25] on button "Close" at bounding box center [1170, 21] width 73 height 22
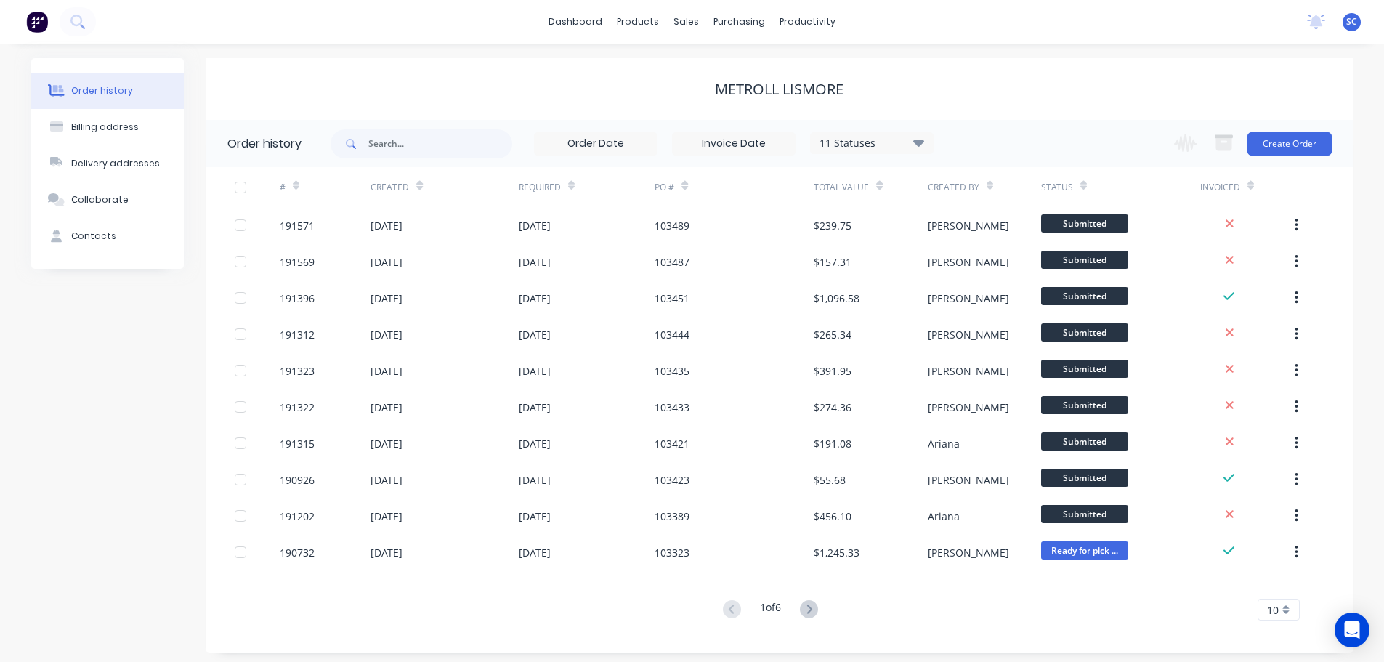
click at [445, 28] on div "dashboard products sales purchasing productivity dashboard products Product Cat…" at bounding box center [692, 22] width 1384 height 44
click at [680, 15] on div "sales" at bounding box center [686, 22] width 40 height 22
click at [721, 98] on div "Customers" at bounding box center [736, 98] width 52 height 13
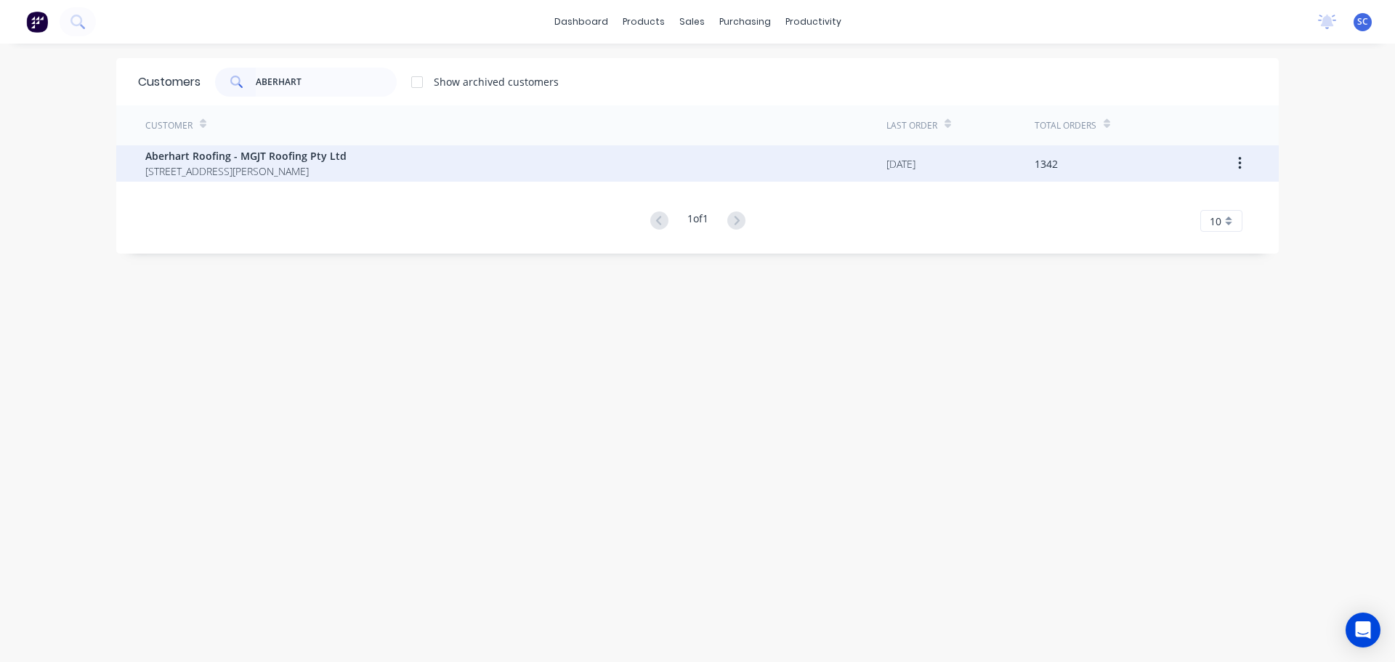
type input "ABERHART"
click at [244, 169] on span "[STREET_ADDRESS][PERSON_NAME]" at bounding box center [245, 170] width 201 height 15
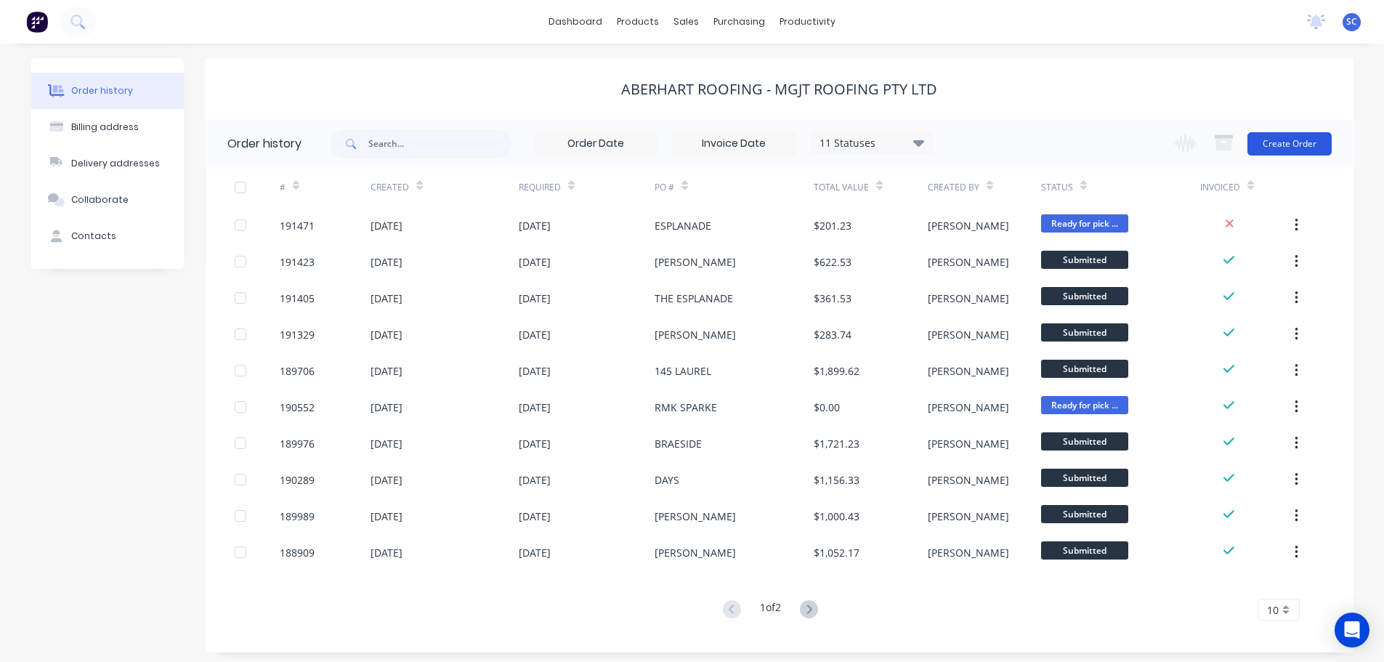
click at [1295, 146] on button "Create Order" at bounding box center [1289, 143] width 84 height 23
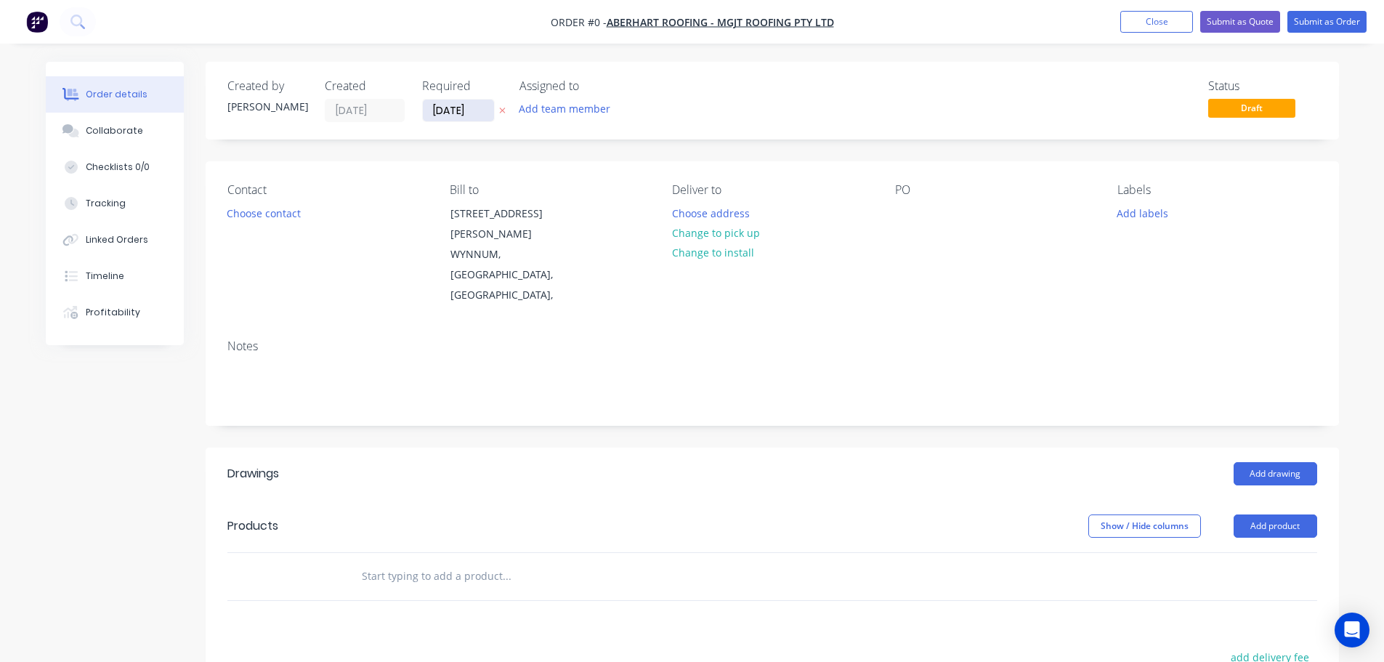
click at [464, 108] on input "[DATE]" at bounding box center [458, 111] width 71 height 22
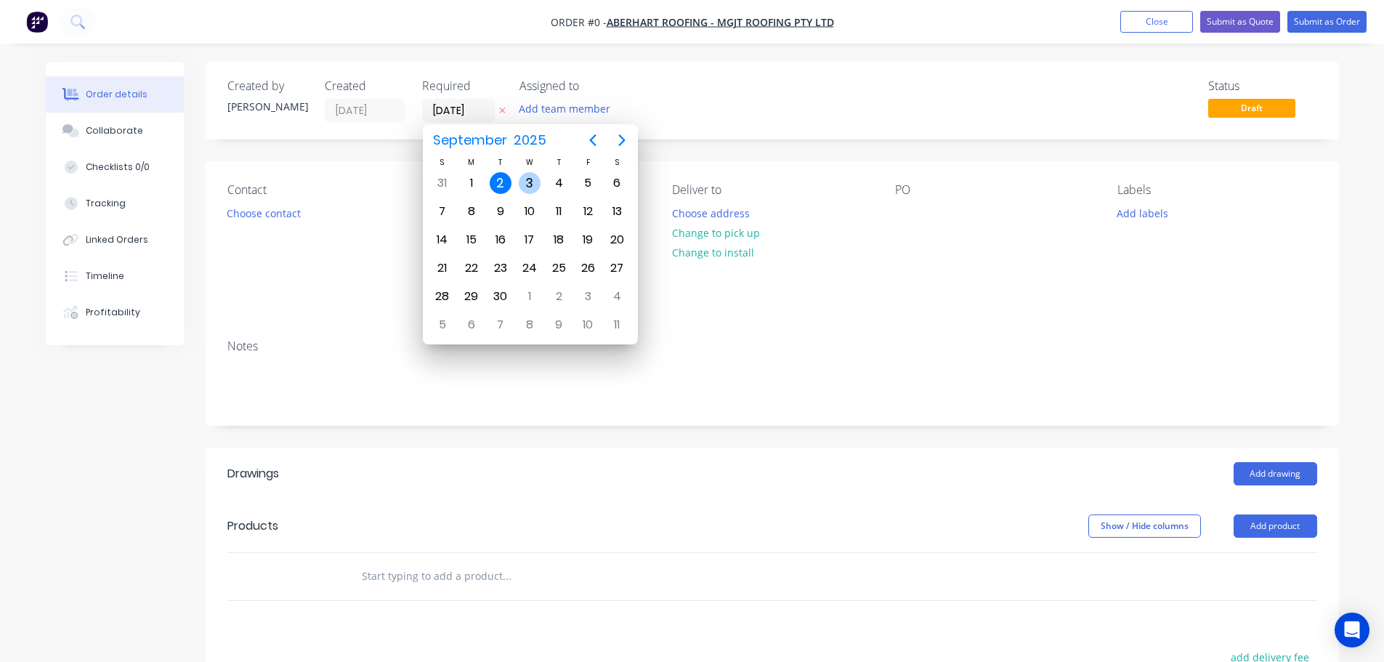
click at [536, 177] on div "3" at bounding box center [530, 183] width 22 height 22
type input "[DATE]"
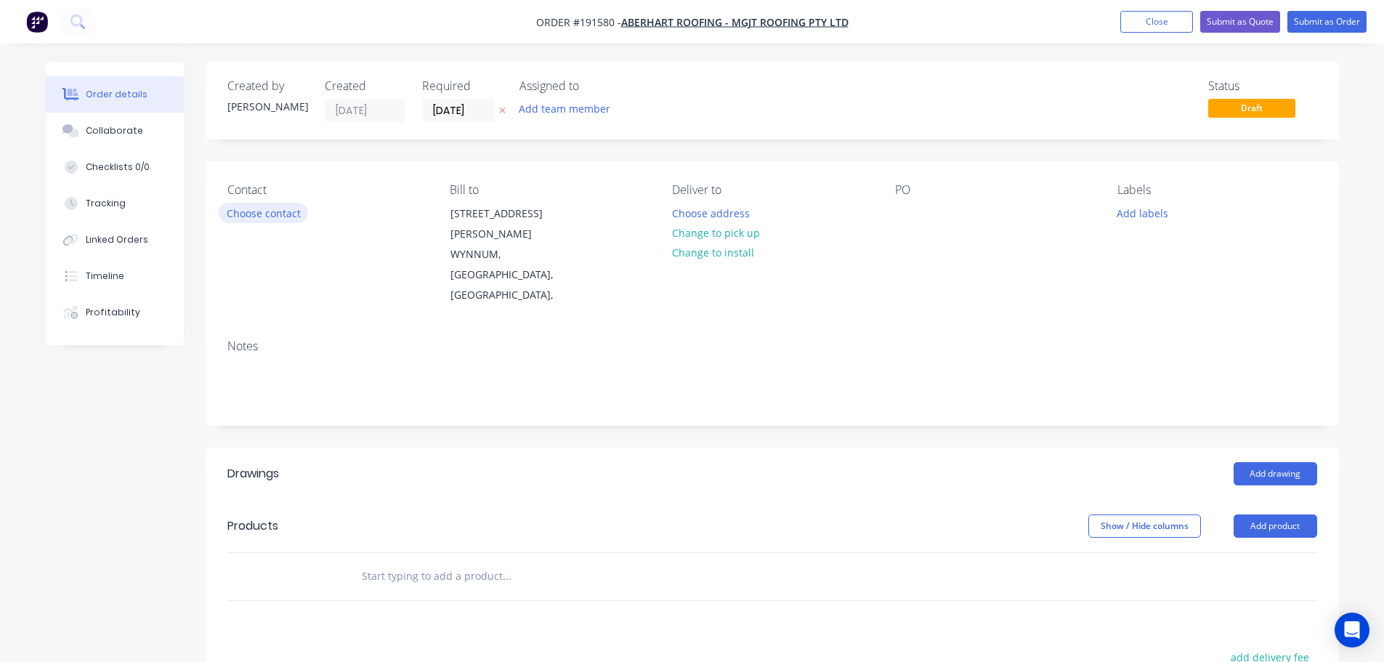
click at [268, 214] on button "Choose contact" at bounding box center [263, 213] width 89 height 20
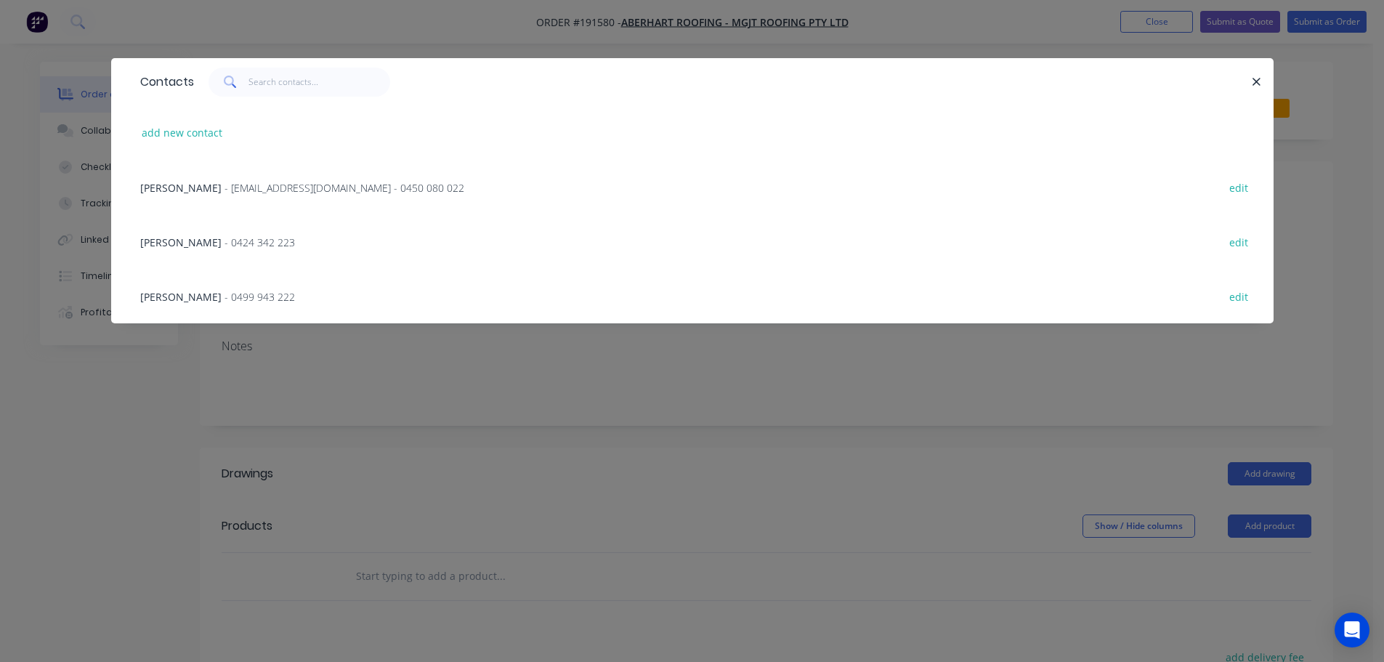
click at [224, 290] on span "- 0499 943 222" at bounding box center [259, 297] width 70 height 14
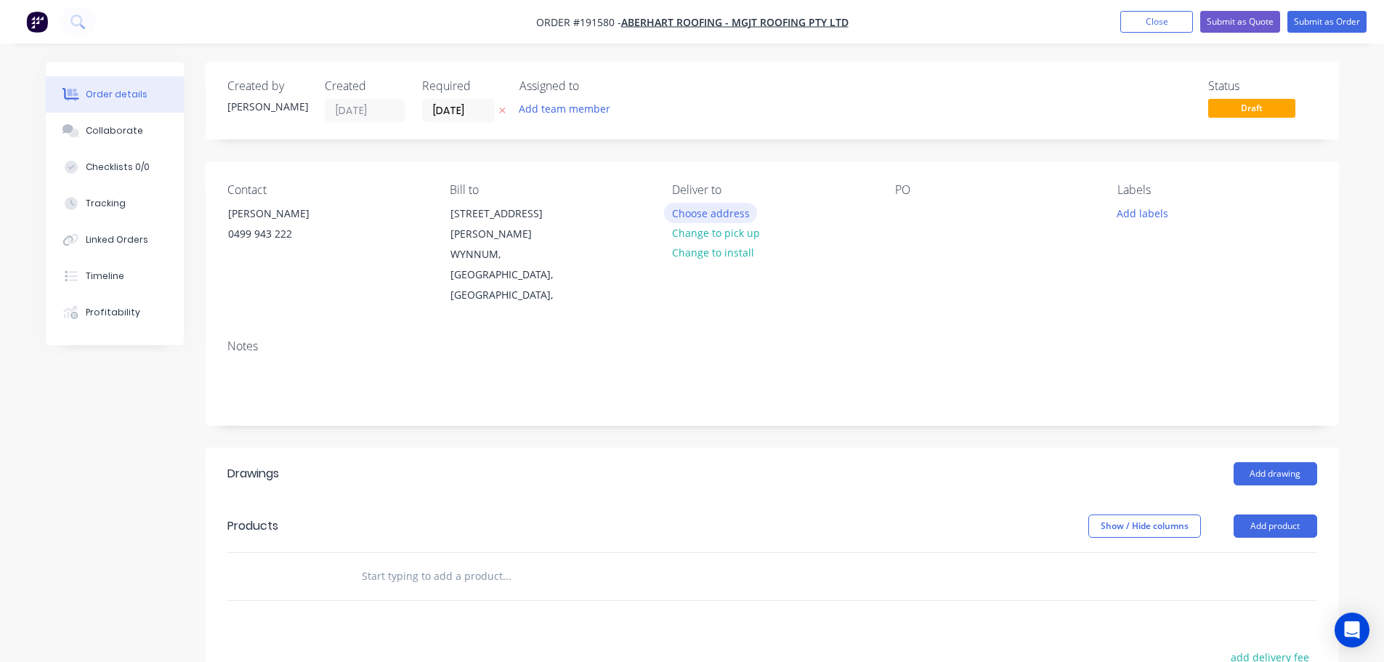
click at [717, 216] on button "Choose address" at bounding box center [710, 213] width 93 height 20
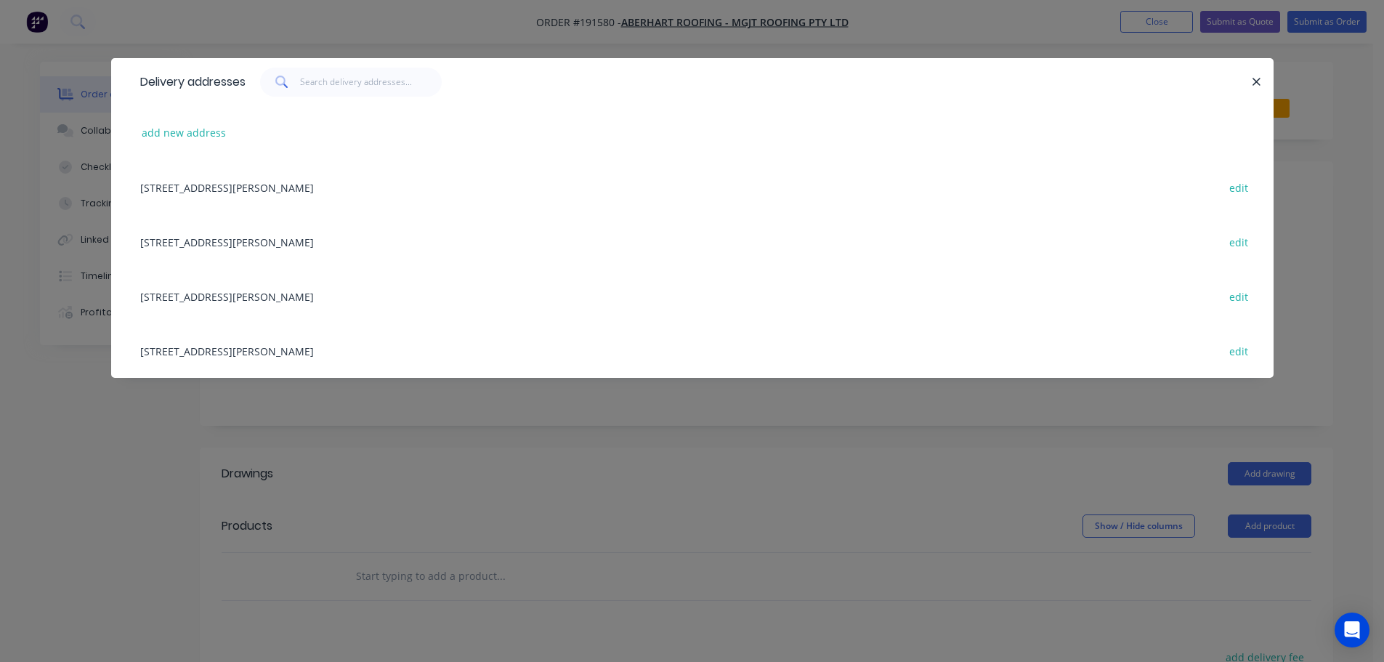
click at [177, 153] on div "add new address" at bounding box center [692, 132] width 1119 height 54
click at [174, 131] on button "add new address" at bounding box center [184, 133] width 100 height 20
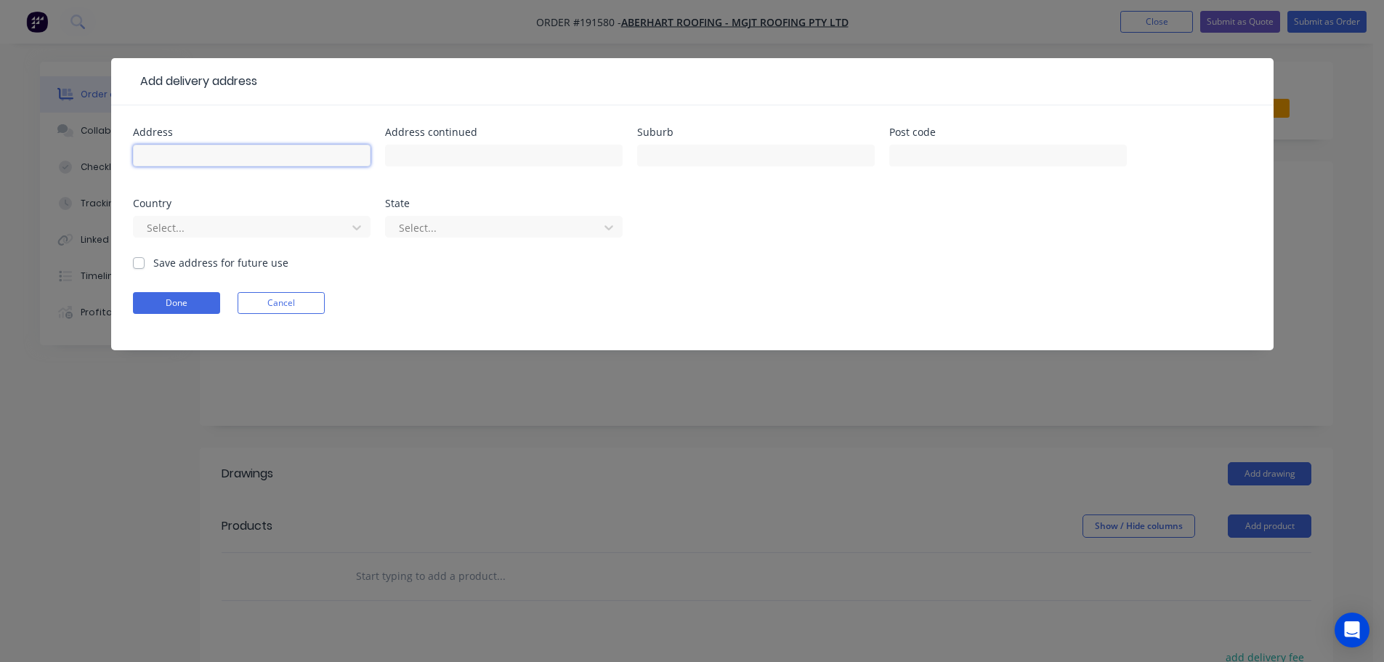
click at [163, 162] on input "text" at bounding box center [252, 156] width 238 height 22
type input "[STREET_ADDRESS][PERSON_NAME]"
type input "NEWMARKET"
click at [179, 216] on div "Select..." at bounding box center [242, 227] width 203 height 22
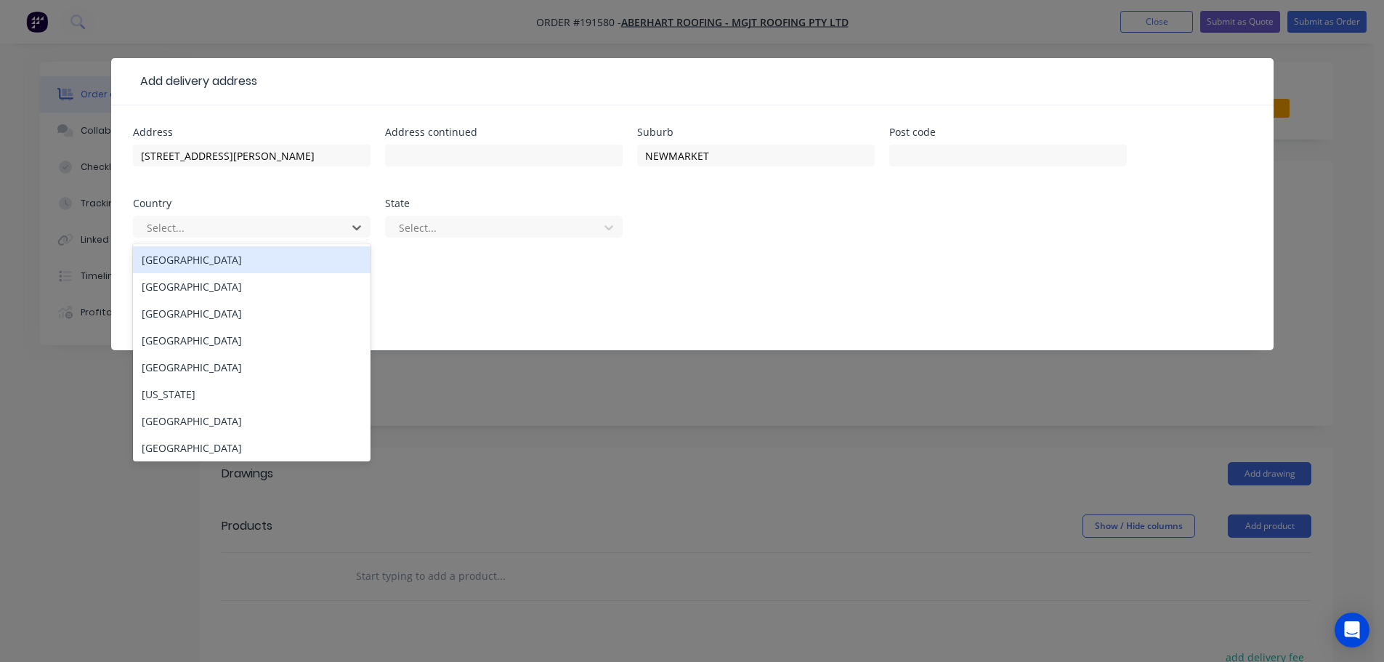
drag, startPoint x: 178, startPoint y: 258, endPoint x: 238, endPoint y: 252, distance: 60.6
click at [179, 257] on div "Australia" at bounding box center [252, 259] width 238 height 27
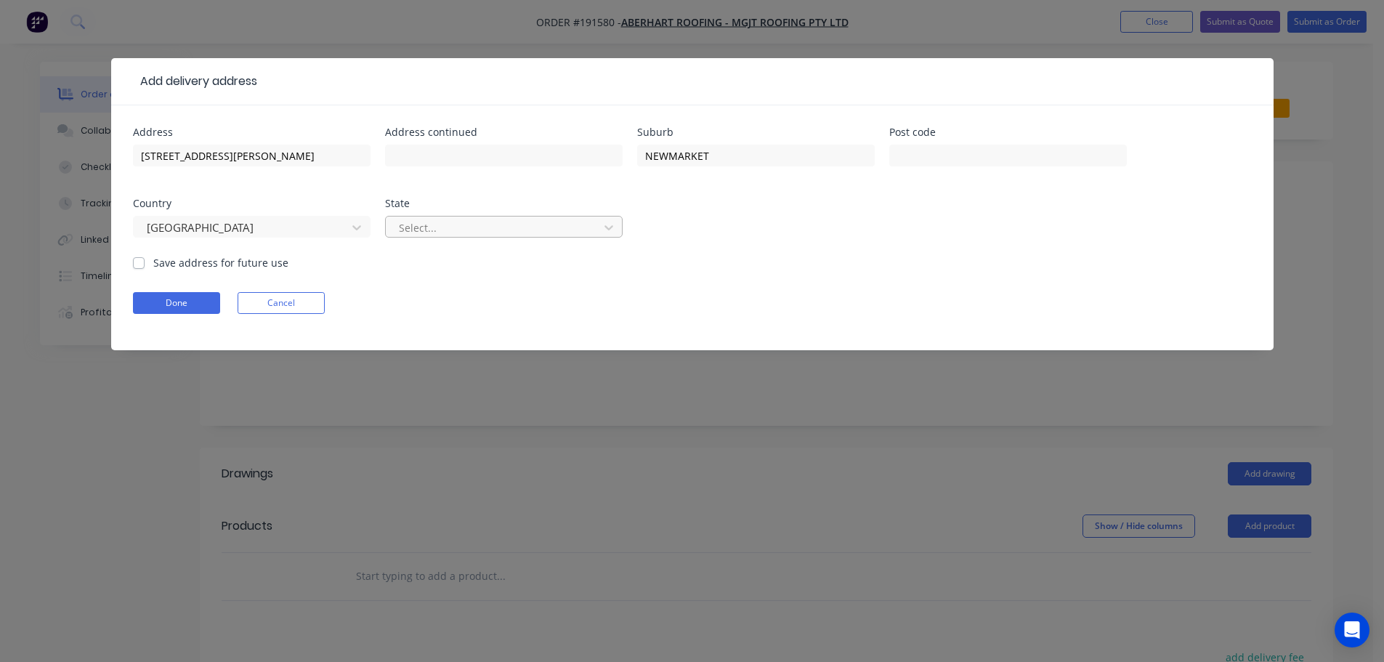
click at [489, 220] on div at bounding box center [494, 228] width 194 height 18
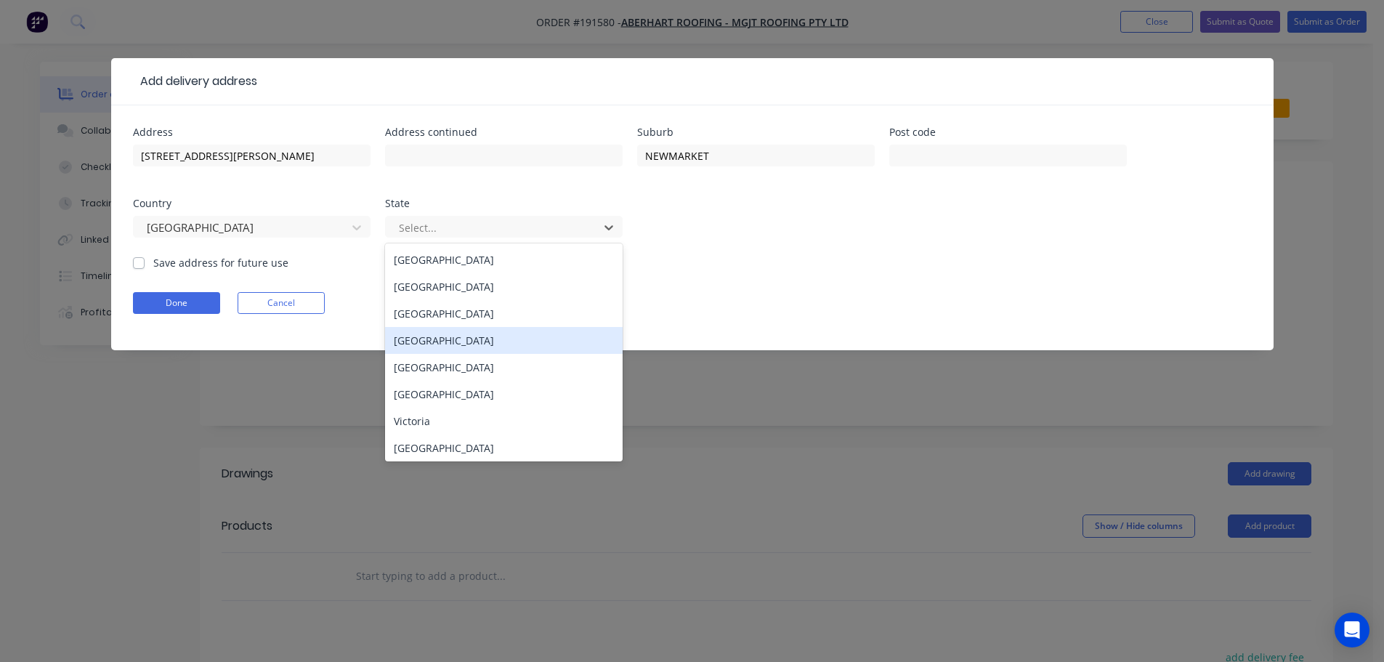
drag, startPoint x: 415, startPoint y: 336, endPoint x: 351, endPoint y: 340, distance: 64.0
click at [412, 338] on div "Queensland" at bounding box center [504, 340] width 238 height 27
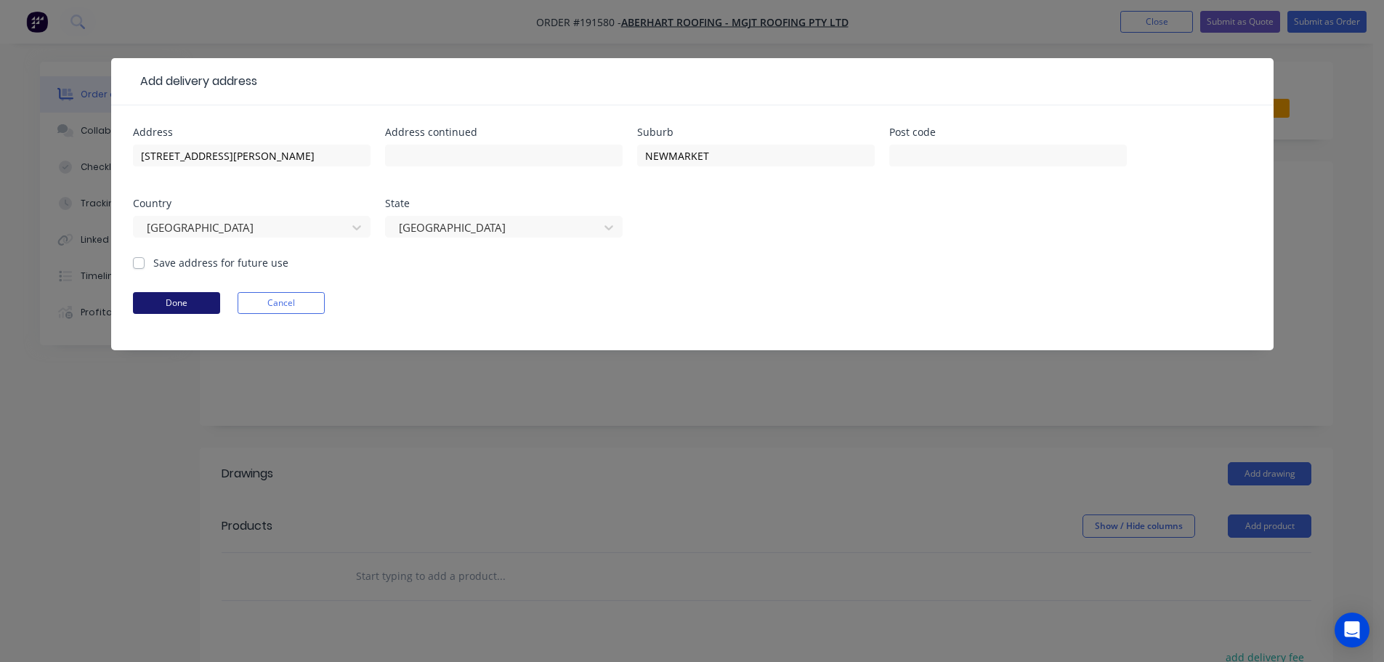
click at [168, 313] on button "Done" at bounding box center [176, 303] width 87 height 22
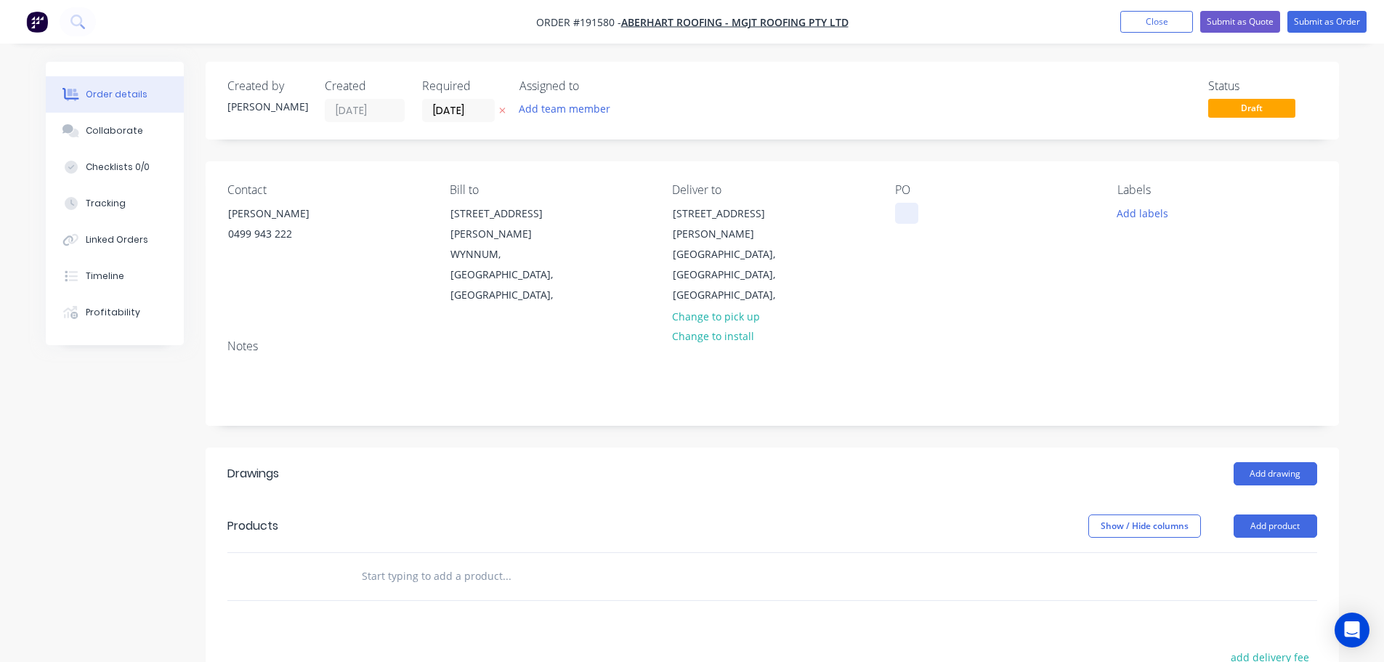
click at [906, 207] on div at bounding box center [906, 213] width 23 height 21
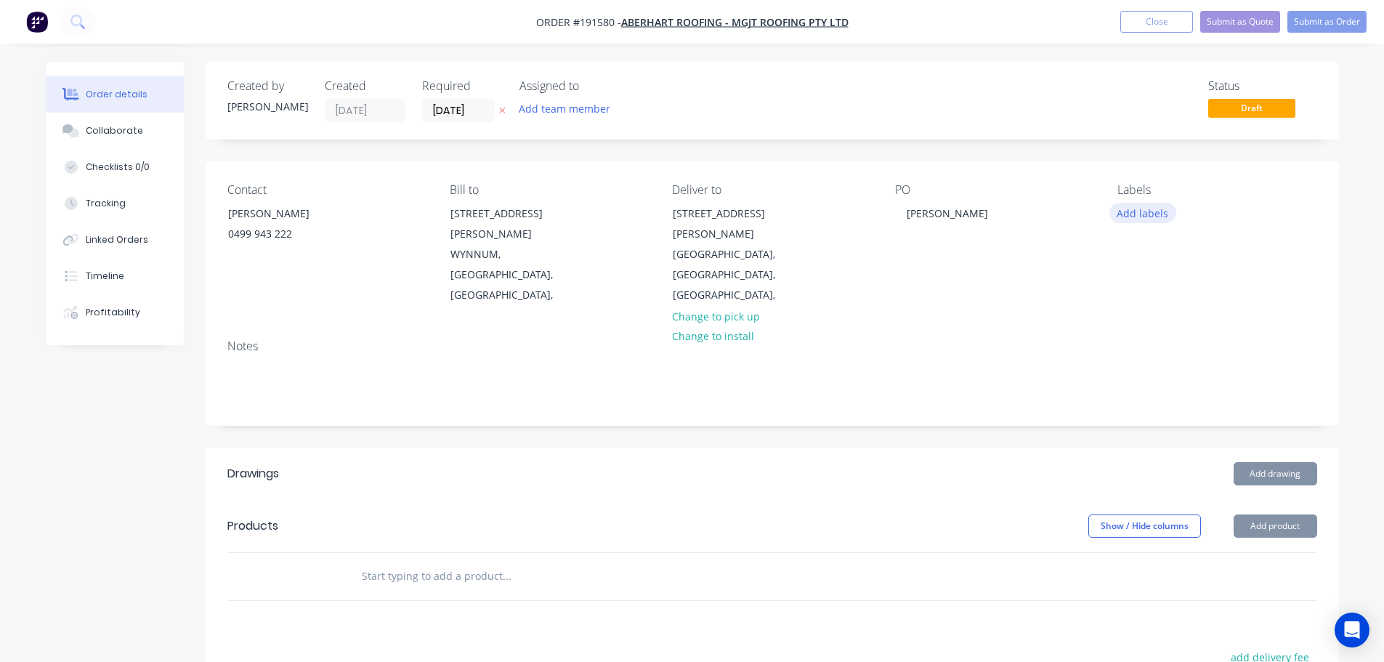
click at [1151, 214] on button "Add labels" at bounding box center [1142, 213] width 67 height 20
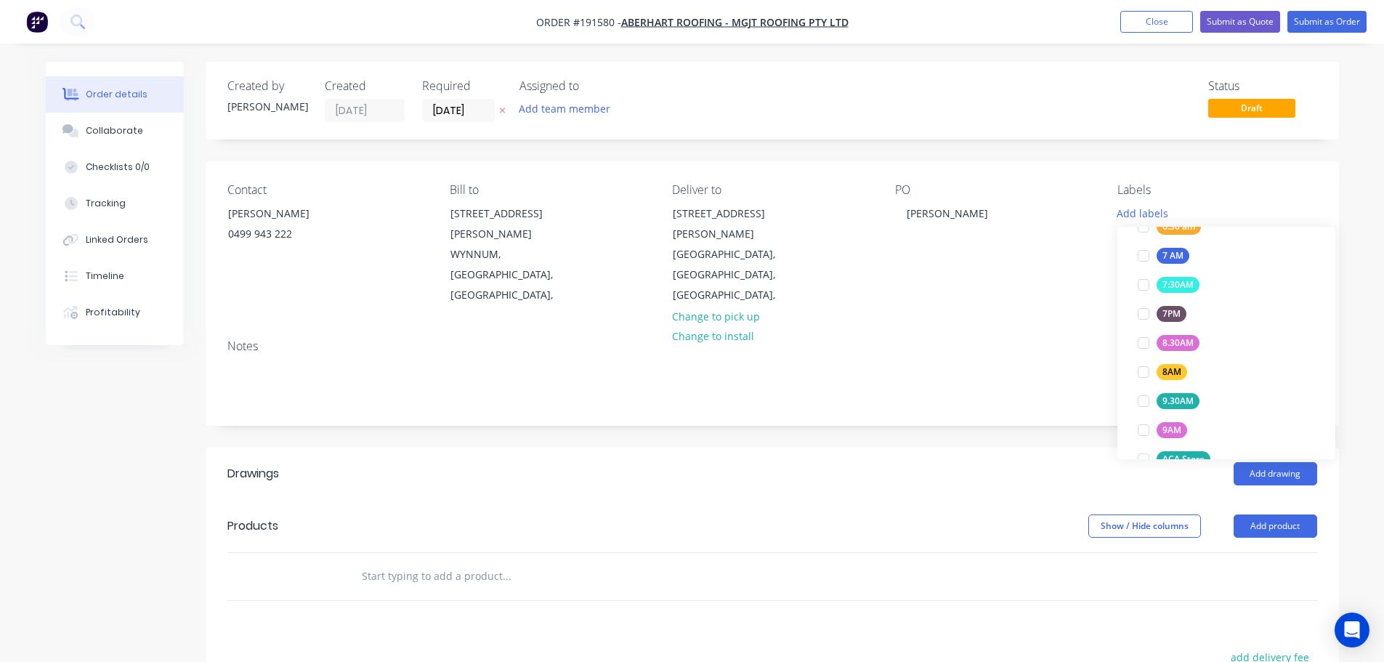
scroll to position [610, 0]
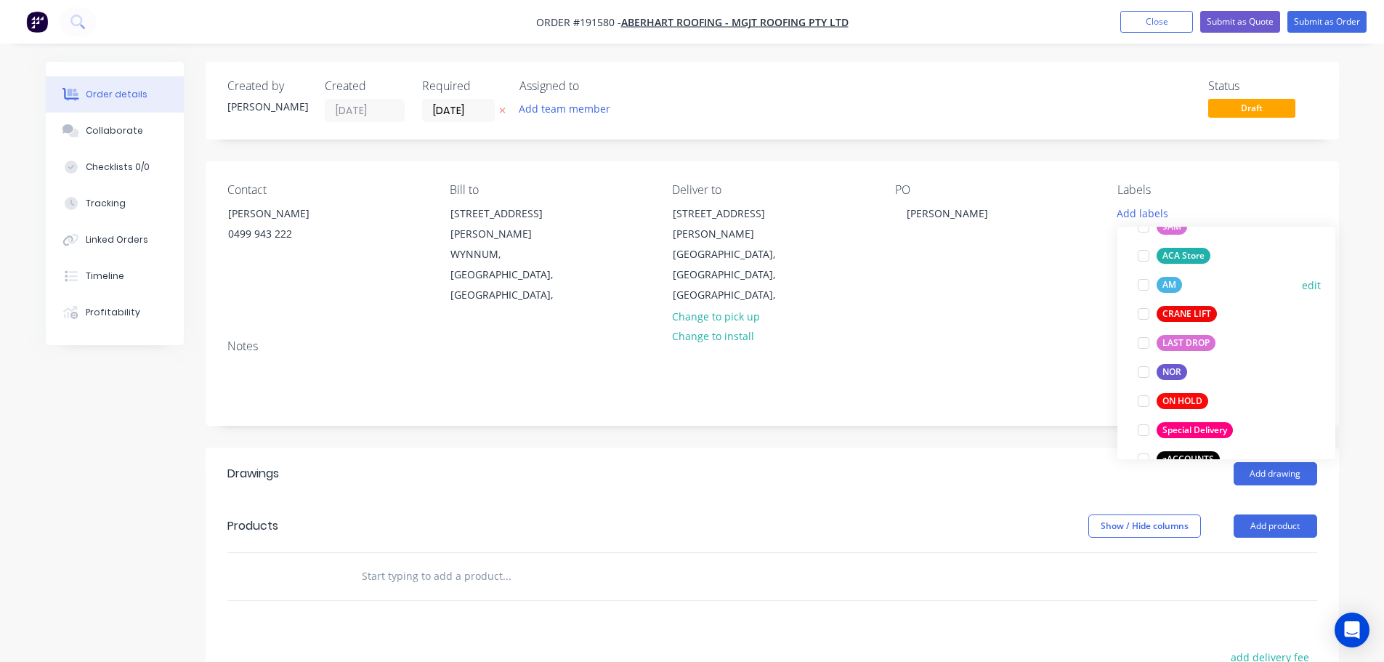
click at [1145, 281] on div at bounding box center [1143, 284] width 29 height 29
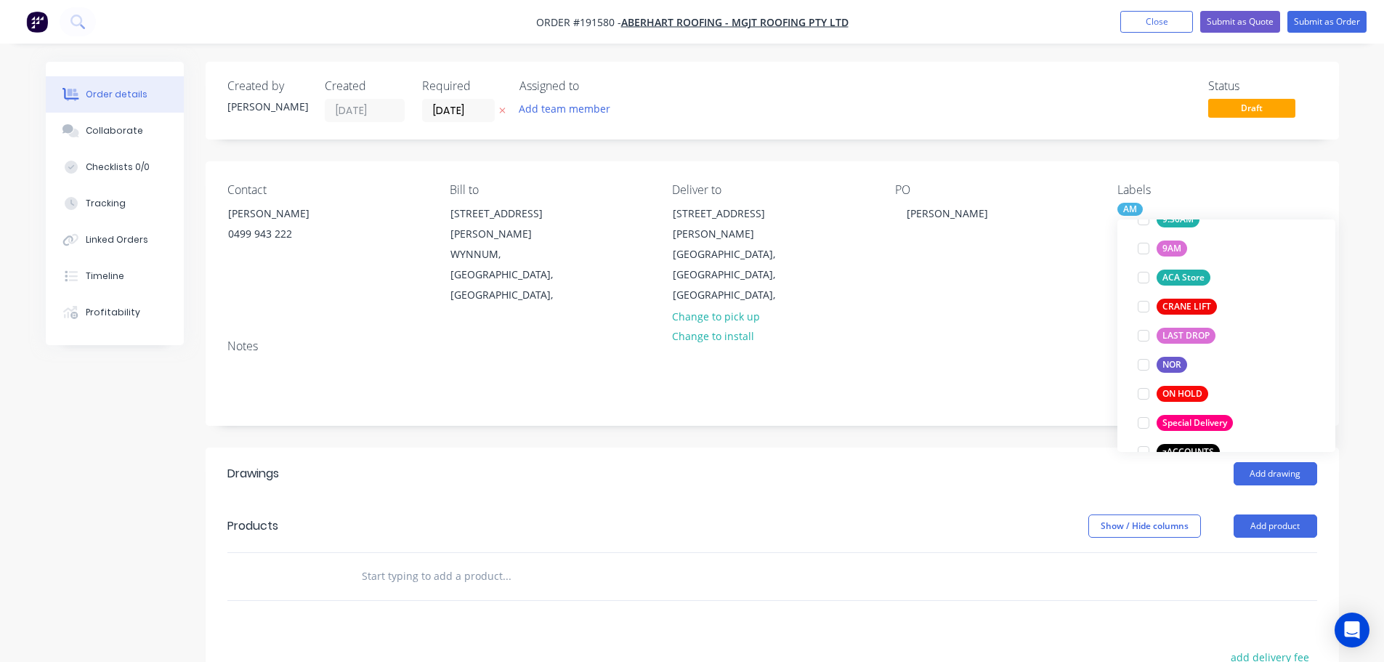
scroll to position [58, 0]
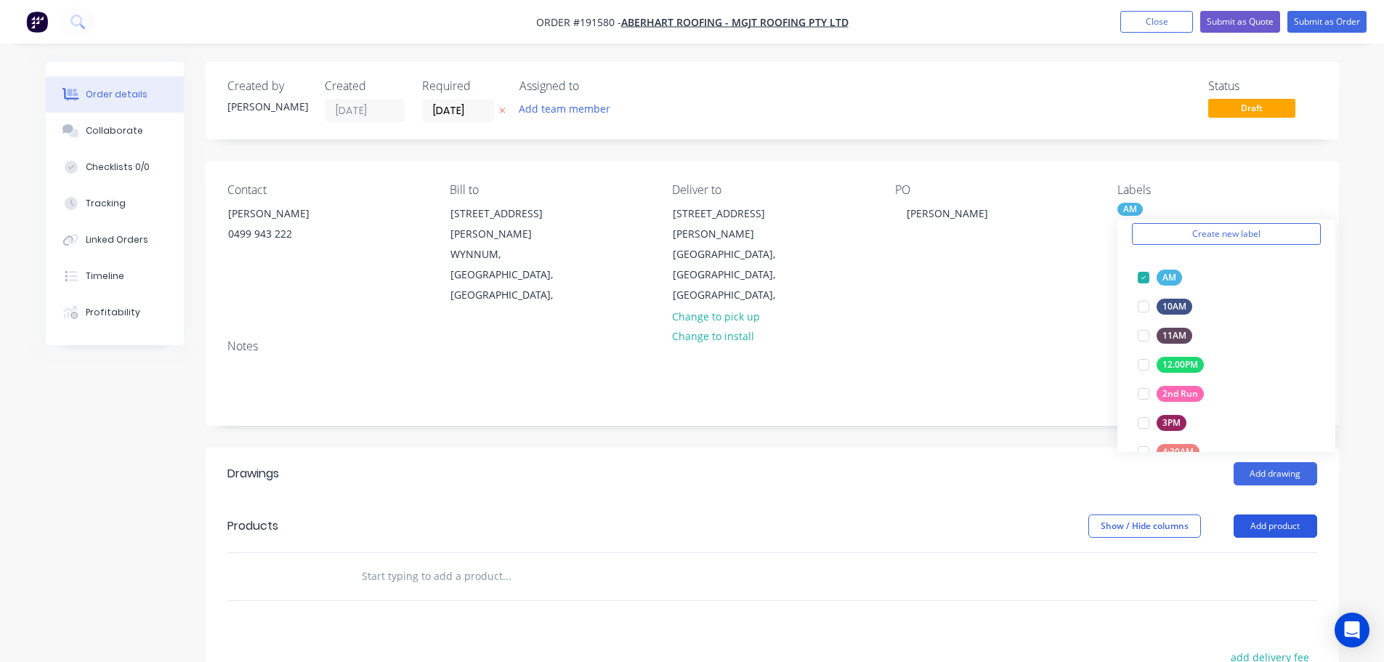
click at [1296, 514] on button "Add product" at bounding box center [1275, 525] width 84 height 23
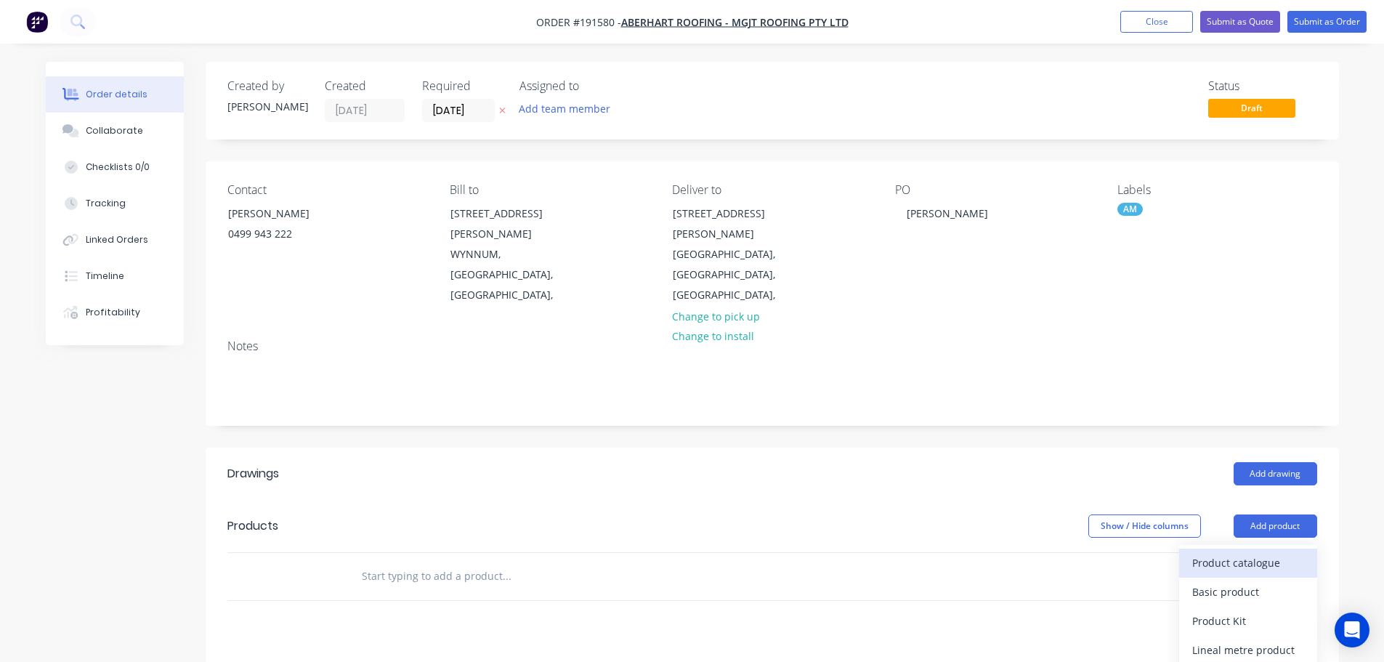
click at [1242, 552] on div "Product catalogue" at bounding box center [1248, 562] width 112 height 21
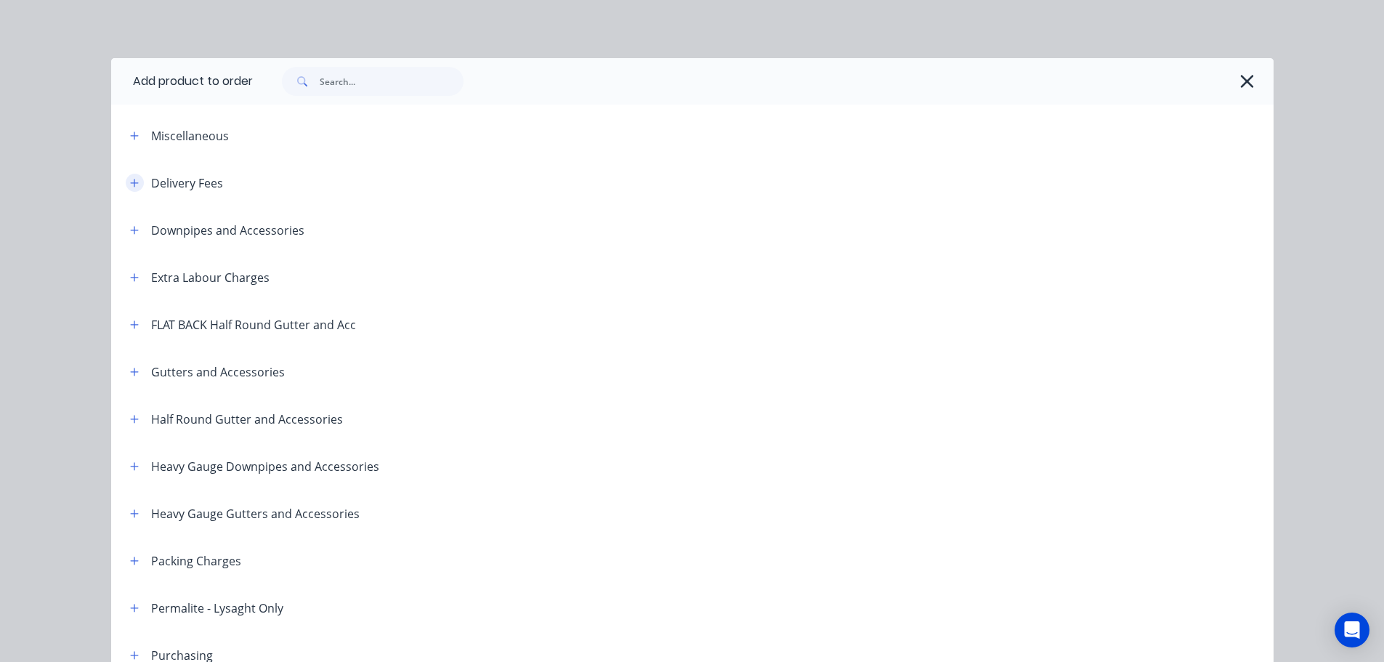
click at [131, 181] on icon "button" at bounding box center [134, 183] width 9 height 10
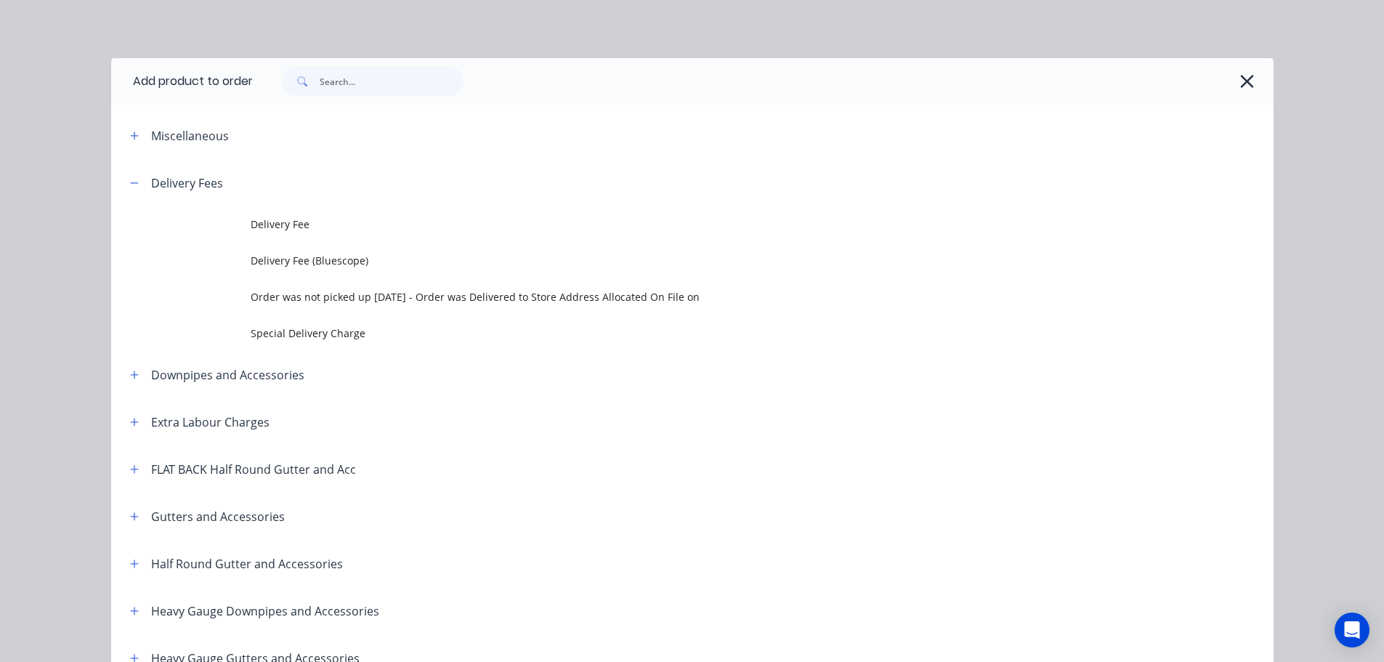
click at [307, 219] on span "Delivery Fee" at bounding box center [660, 223] width 818 height 15
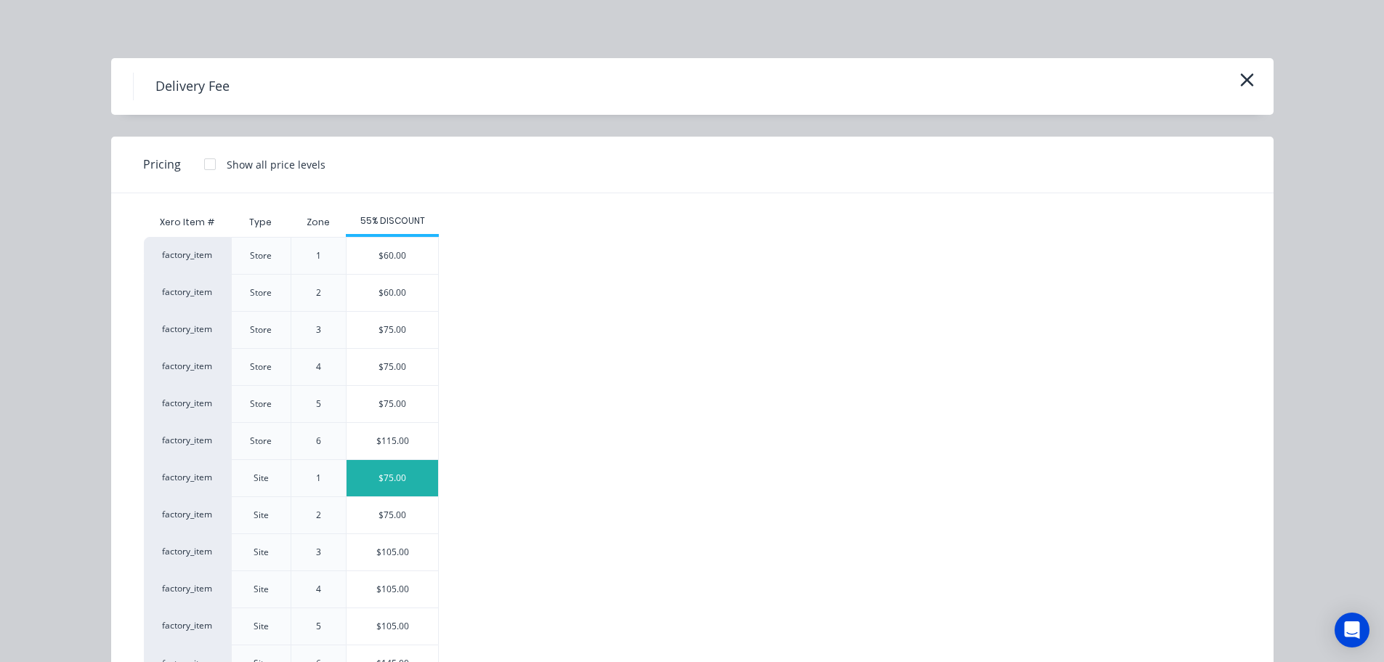
click at [417, 481] on div "$75.00" at bounding box center [392, 478] width 92 height 36
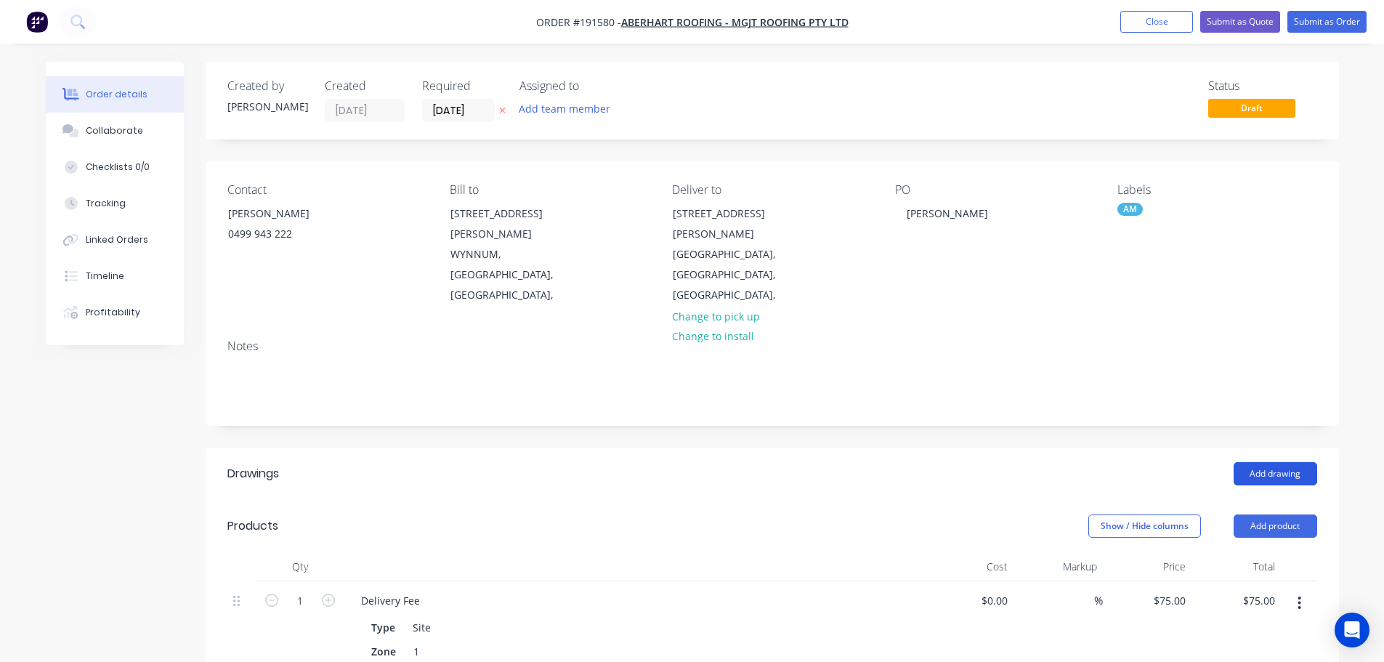
click at [1259, 462] on button "Add drawing" at bounding box center [1275, 473] width 84 height 23
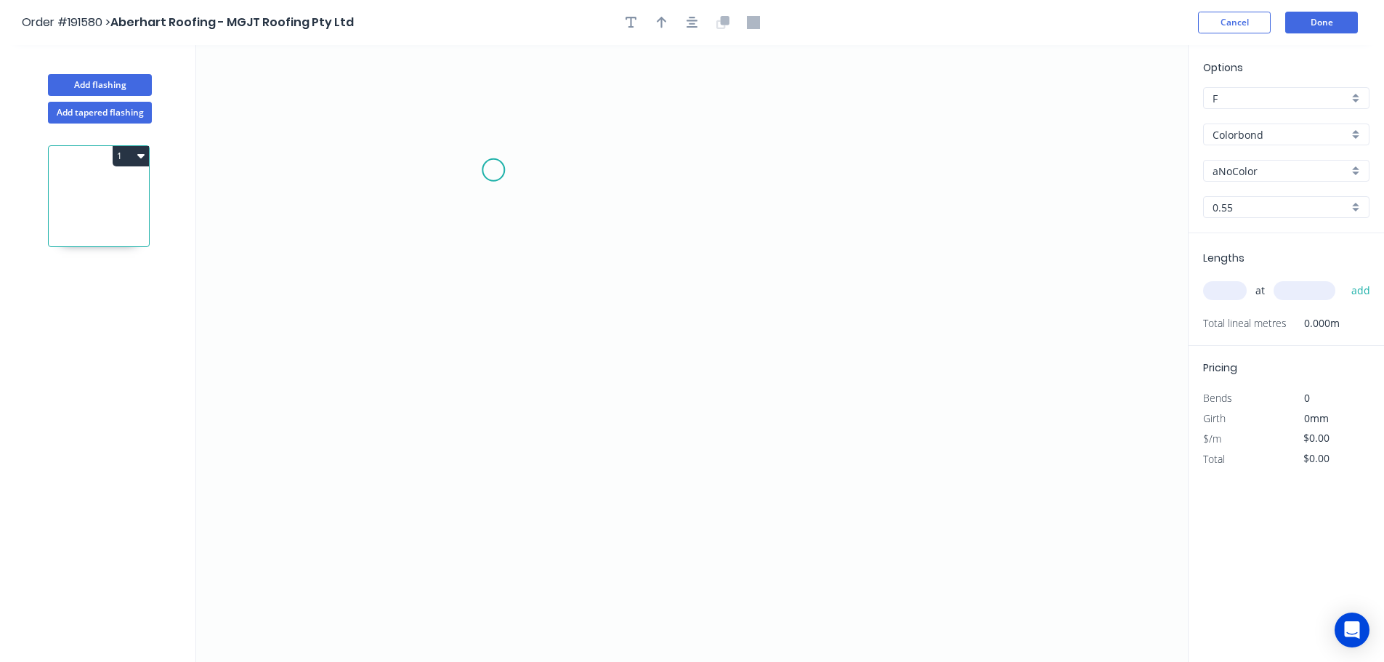
click at [498, 169] on icon "0" at bounding box center [691, 353] width 991 height 617
drag, startPoint x: 499, startPoint y: 169, endPoint x: 509, endPoint y: 172, distance: 10.6
click at [536, 216] on div "Crush & Fold" at bounding box center [576, 218] width 146 height 30
click at [500, 170] on circle at bounding box center [498, 169] width 22 height 22
click at [765, 208] on icon "0" at bounding box center [691, 353] width 991 height 617
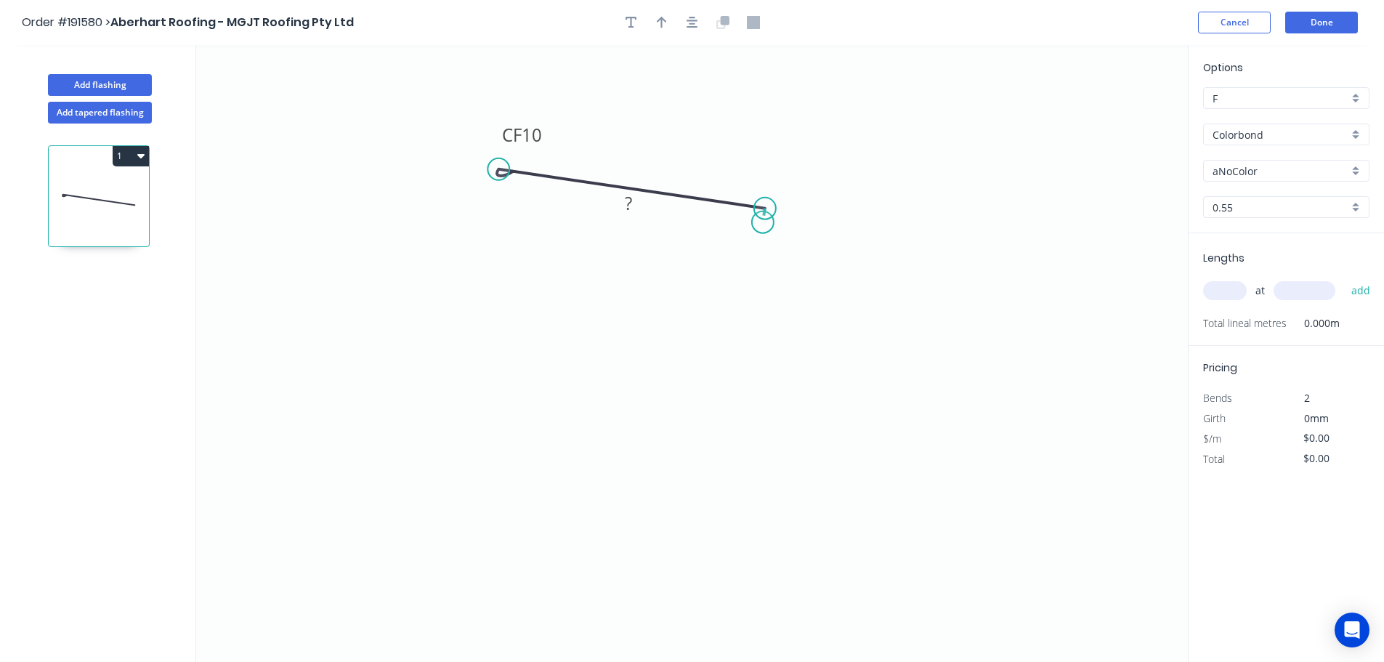
click at [763, 222] on icon "0 CF 10 ?" at bounding box center [691, 353] width 991 height 617
click at [648, 205] on icon "0 CF 10 ? ? ? º" at bounding box center [691, 353] width 991 height 617
click at [646, 355] on icon "0 CF 10 ? ? ? ? º" at bounding box center [691, 353] width 991 height 617
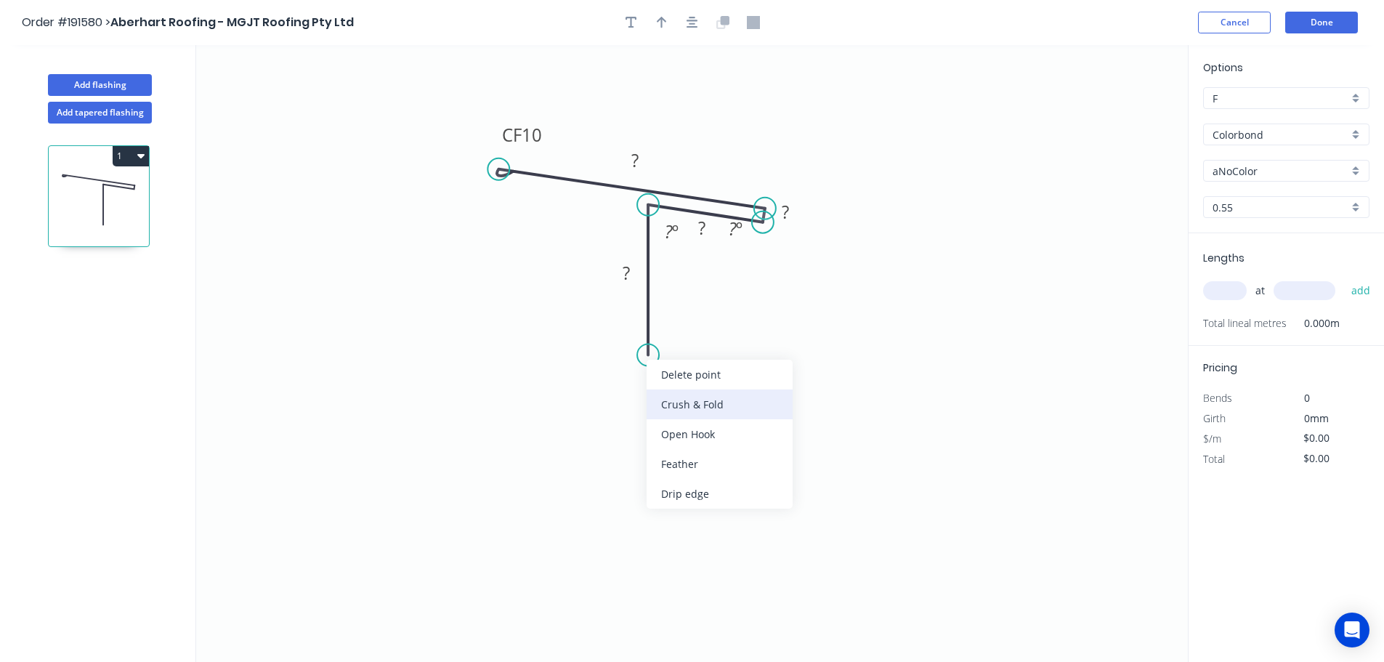
click at [679, 406] on div "Crush & Fold" at bounding box center [719, 404] width 146 height 30
click at [686, 402] on div "Flip bend" at bounding box center [718, 401] width 146 height 30
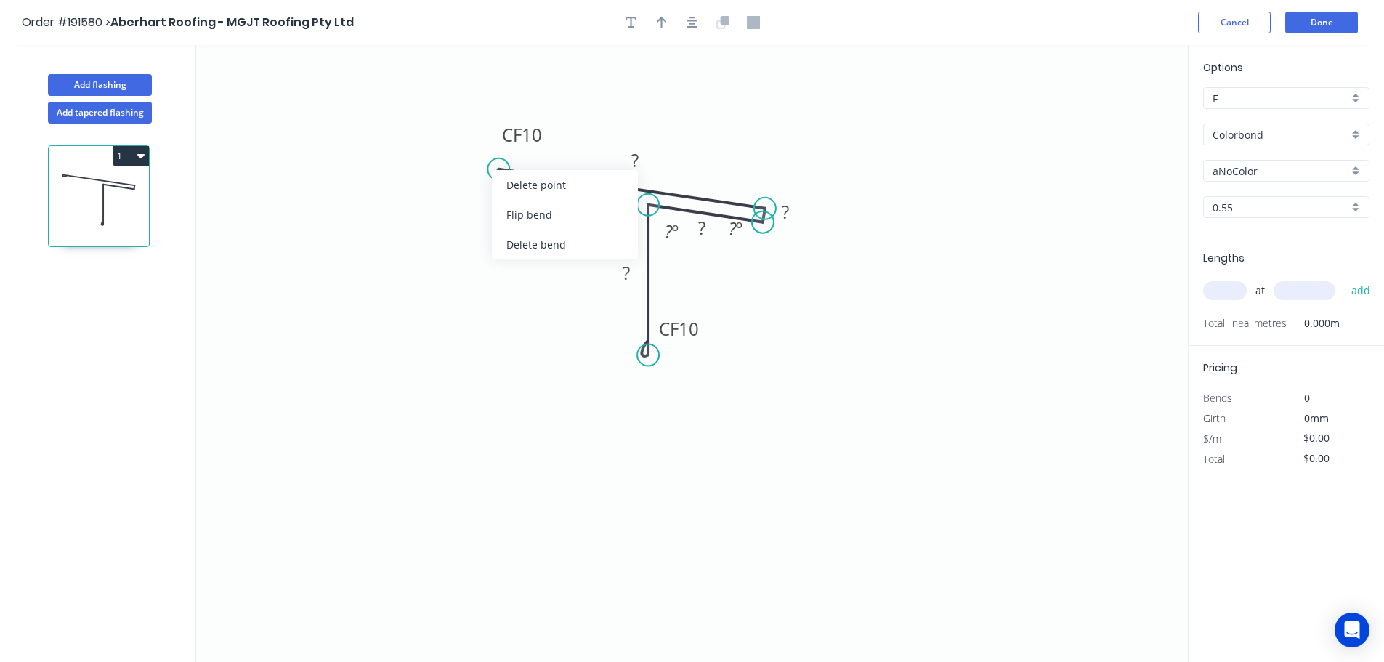
click at [535, 216] on div "Flip bend" at bounding box center [565, 215] width 146 height 30
click at [832, 239] on div "Hide measurement" at bounding box center [857, 232] width 146 height 30
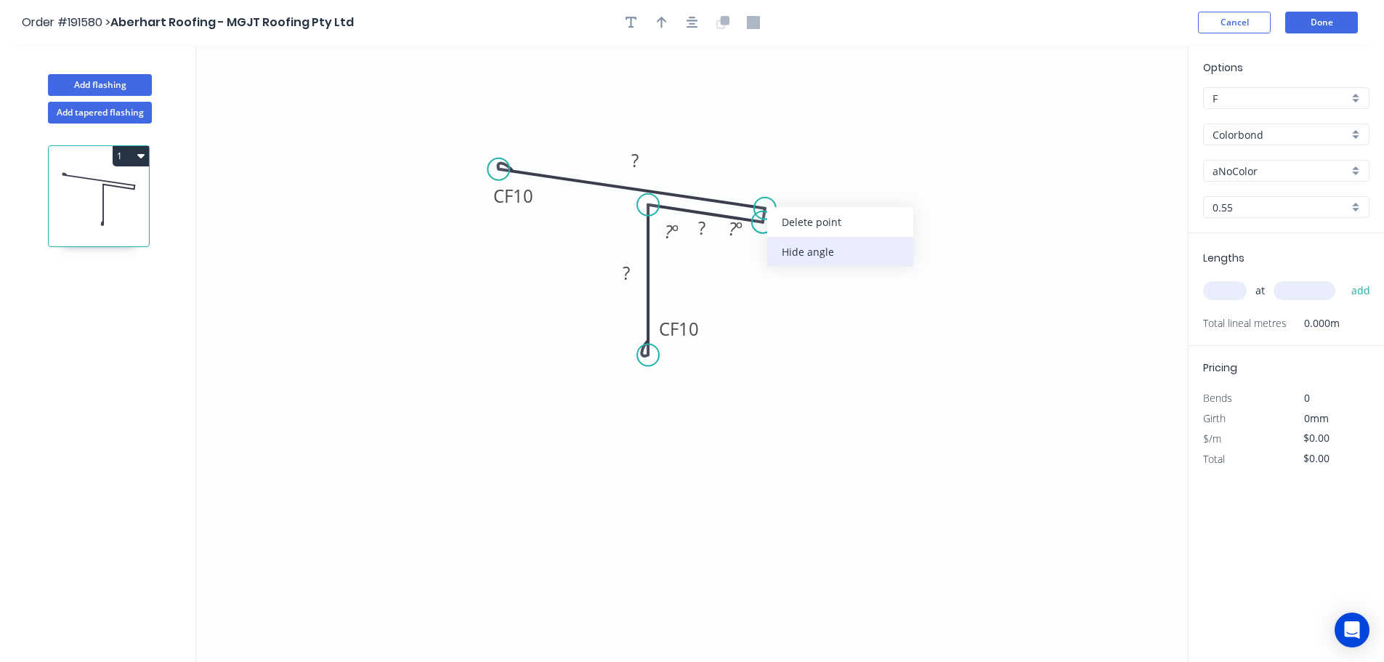
click at [801, 254] on div "Hide angle" at bounding box center [840, 252] width 146 height 30
drag, startPoint x: 725, startPoint y: 237, endPoint x: 742, endPoint y: 249, distance: 20.8
click at [742, 249] on rect at bounding box center [718, 240] width 47 height 30
click at [662, 241] on rect at bounding box center [671, 232] width 29 height 20
click at [691, 246] on g "? º" at bounding box center [676, 238] width 47 height 30
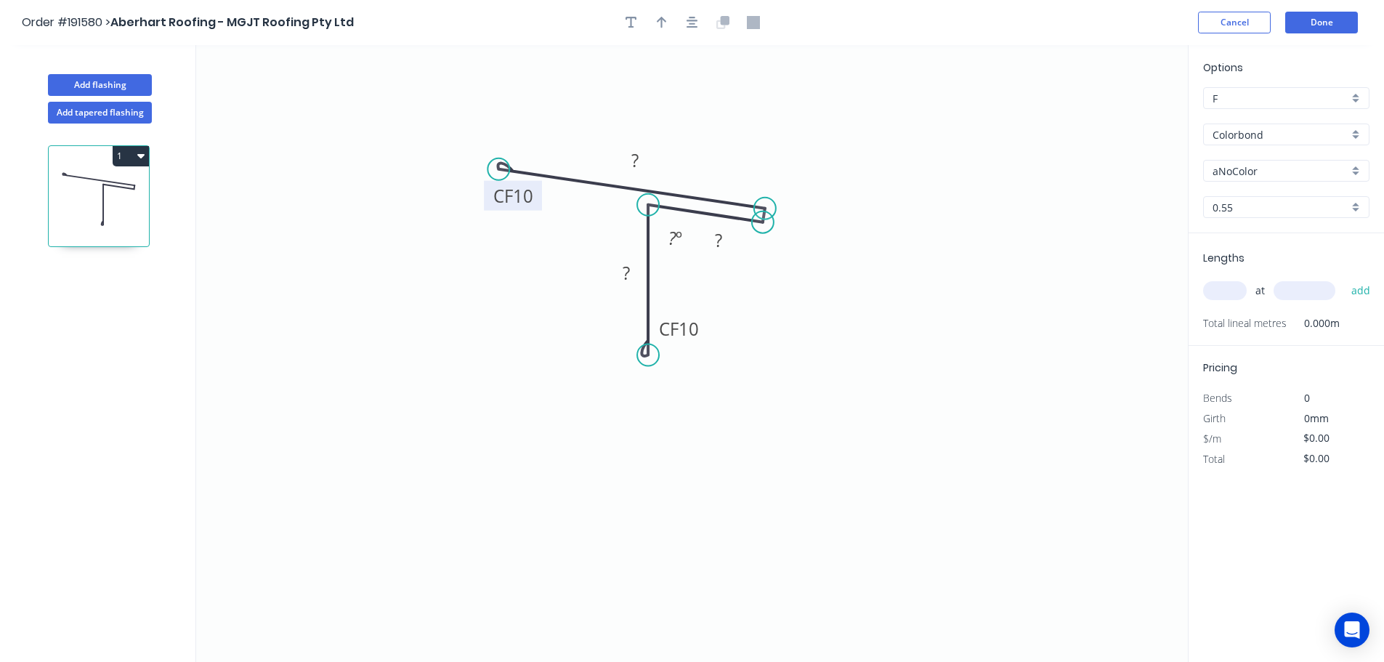
click at [535, 200] on rect at bounding box center [513, 196] width 58 height 30
click at [502, 197] on tspan "CF" at bounding box center [503, 196] width 20 height 24
click at [522, 195] on tspan "10" at bounding box center [523, 196] width 20 height 24
click at [511, 195] on tspan "CF" at bounding box center [508, 196] width 20 height 24
click at [529, 198] on g "CF 0" at bounding box center [513, 196] width 48 height 30
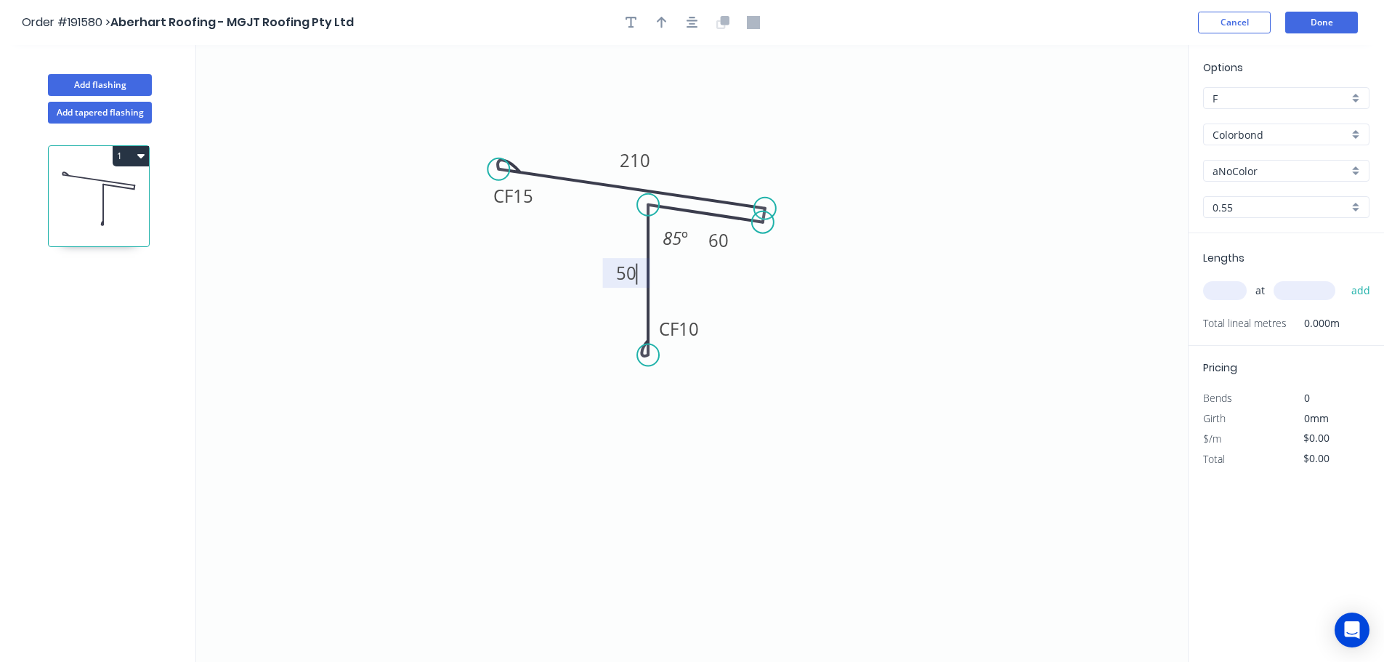
type input "$16.67"
drag, startPoint x: 702, startPoint y: 333, endPoint x: 666, endPoint y: 320, distance: 38.9
click at [720, 377] on rect at bounding box center [697, 372] width 58 height 30
drag, startPoint x: 604, startPoint y: 280, endPoint x: 583, endPoint y: 291, distance: 23.7
click at [583, 291] on rect at bounding box center [606, 284] width 47 height 30
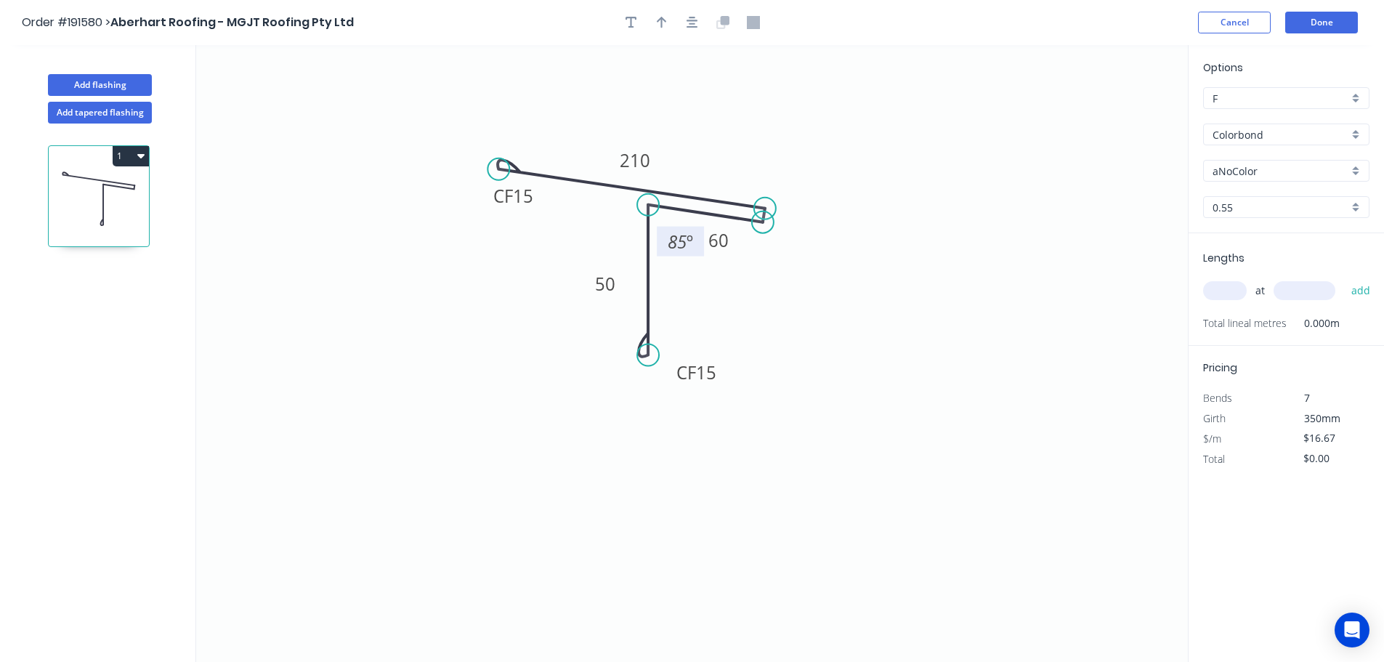
click at [698, 247] on rect at bounding box center [680, 242] width 47 height 30
click at [736, 251] on g "60" at bounding box center [718, 240] width 47 height 30
drag, startPoint x: 739, startPoint y: 251, endPoint x: 747, endPoint y: 263, distance: 14.5
click at [747, 263] on rect at bounding box center [727, 252] width 47 height 30
click at [1258, 171] on input "aNoColor" at bounding box center [1280, 170] width 136 height 15
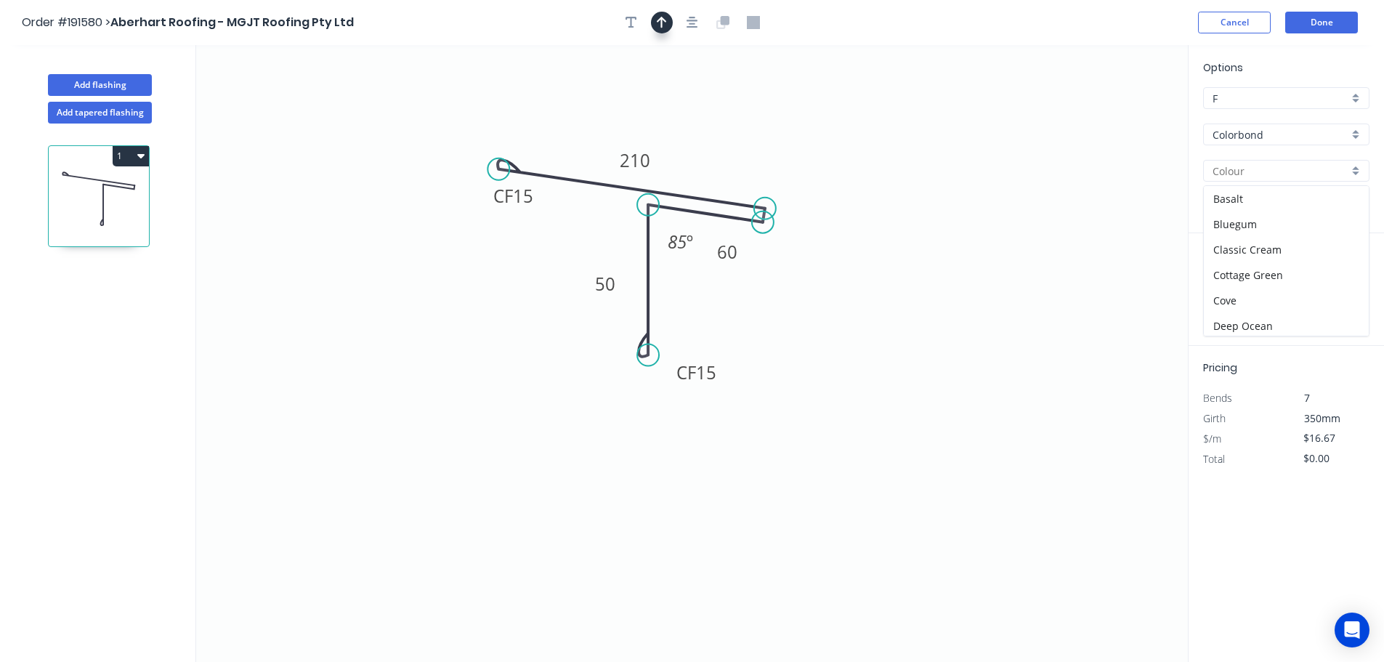
click at [662, 26] on icon "button" at bounding box center [662, 23] width 10 height 12
type input "aNoColor"
drag, startPoint x: 1113, startPoint y: 115, endPoint x: 732, endPoint y: 125, distance: 380.7
click at [731, 123] on icon at bounding box center [732, 101] width 13 height 46
click at [1241, 170] on input "aNoColor" at bounding box center [1280, 170] width 136 height 15
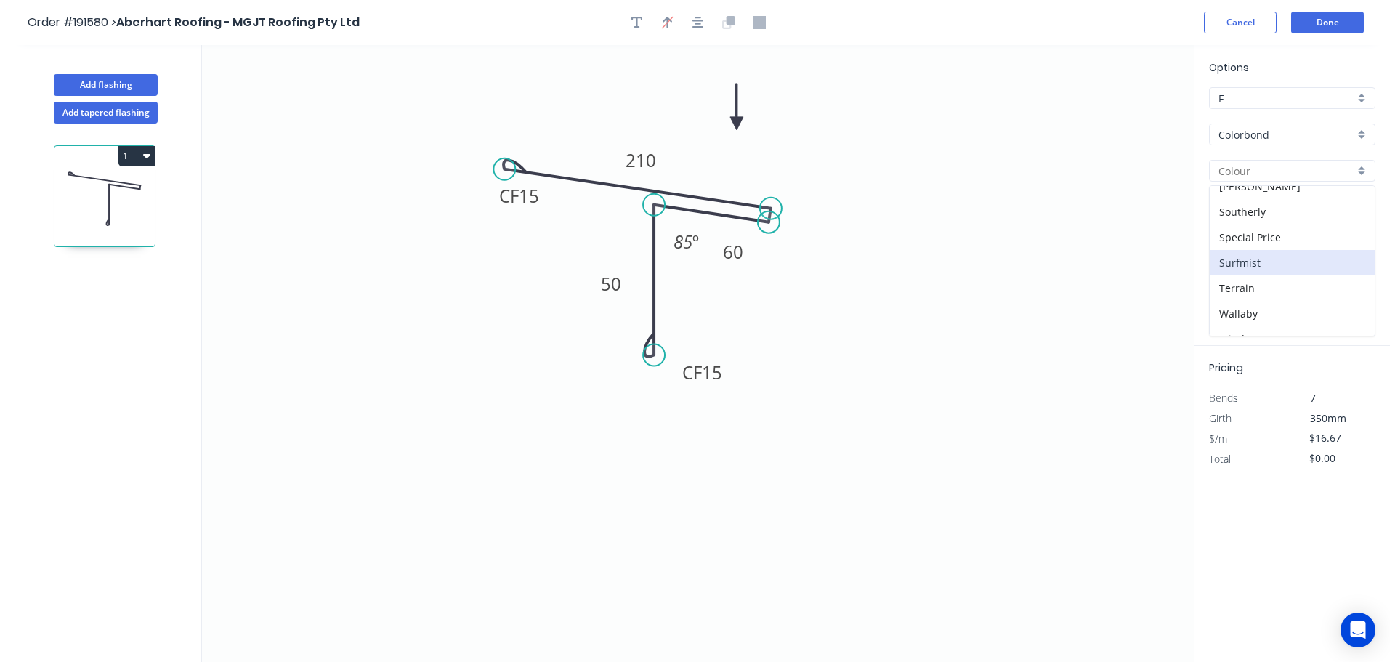
scroll to position [478, 0]
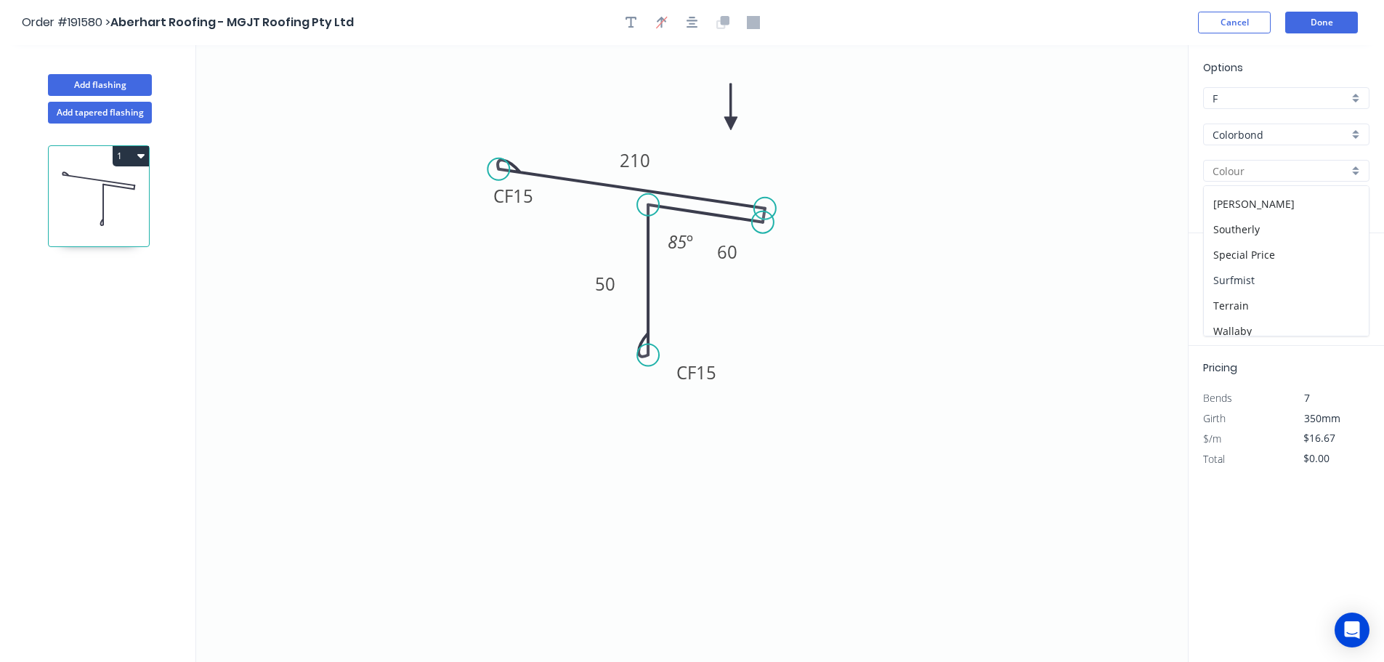
click at [1257, 277] on div "Surfmist" at bounding box center [1286, 279] width 165 height 25
type input "Surfmist"
click at [1235, 289] on input "text" at bounding box center [1225, 290] width 44 height 19
type input "2"
type input "4500"
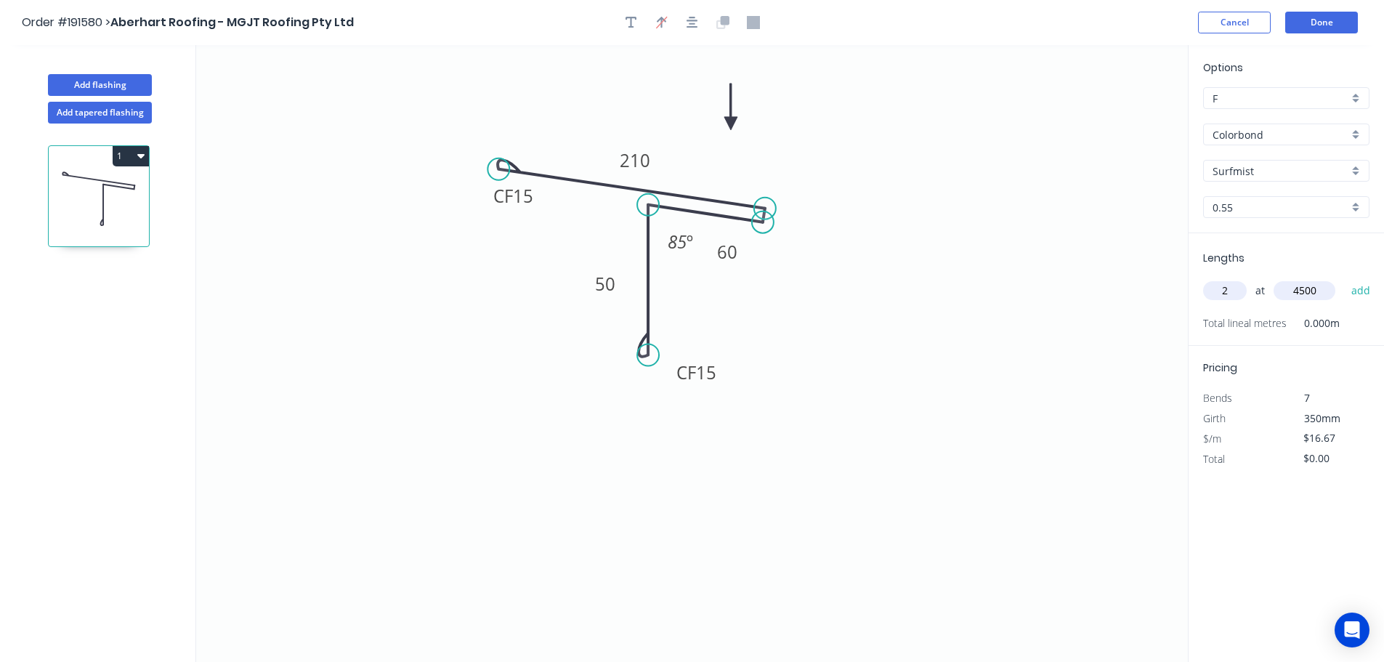
click at [1344, 278] on button "add" at bounding box center [1361, 290] width 34 height 25
type input "$150.03"
type input "1"
type input "2500"
click at [1344, 278] on button "add" at bounding box center [1361, 290] width 34 height 25
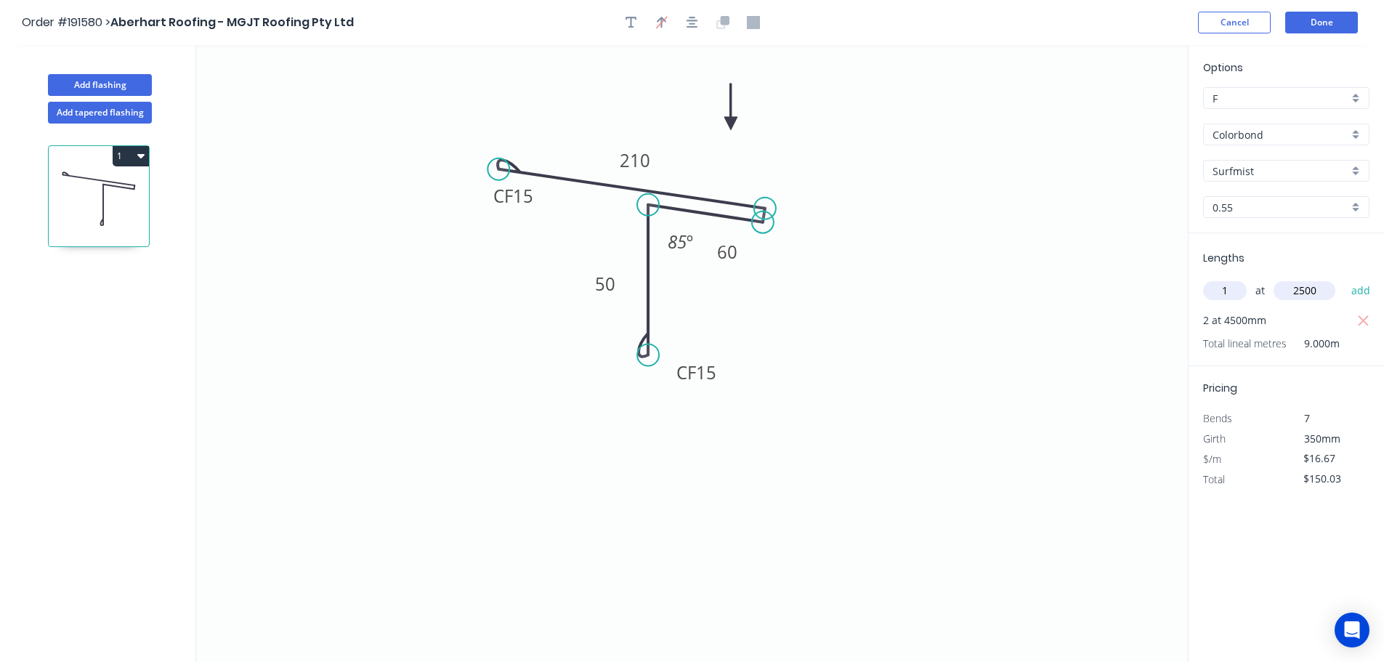
type input "$191.71"
click at [1322, 19] on button "Done" at bounding box center [1321, 23] width 73 height 22
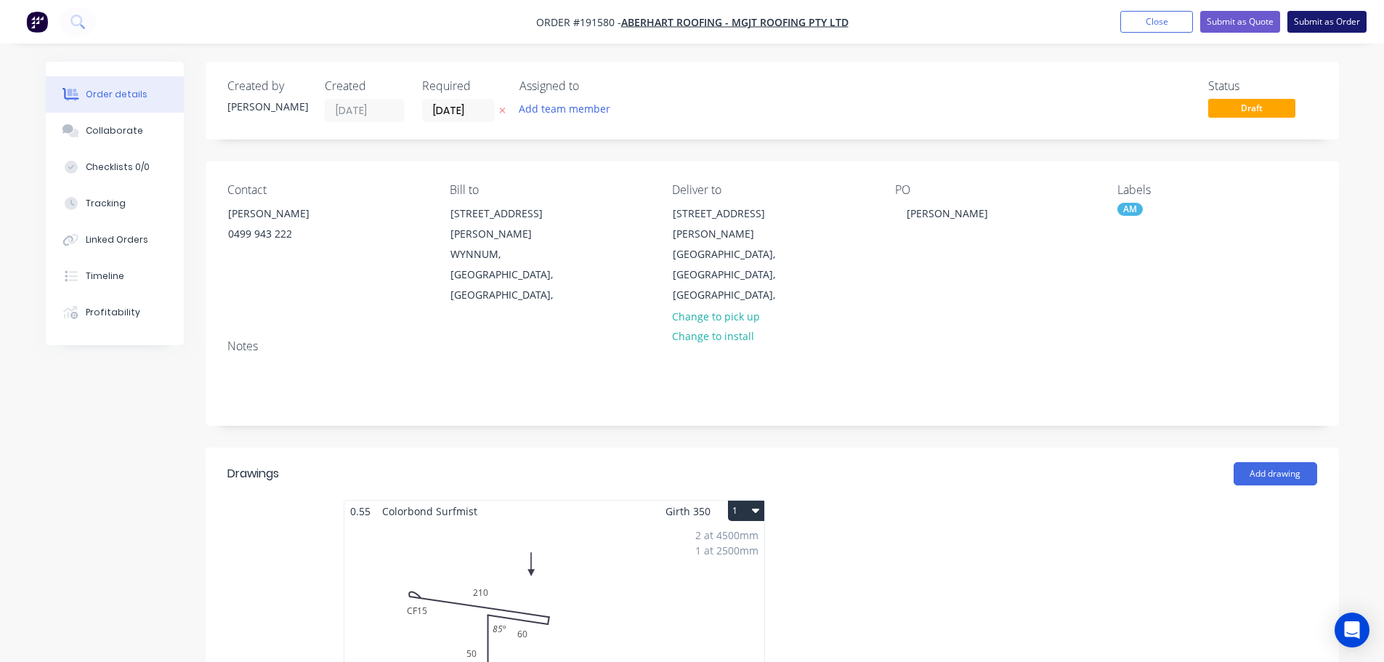
click at [1330, 14] on button "Submit as Order" at bounding box center [1326, 22] width 79 height 22
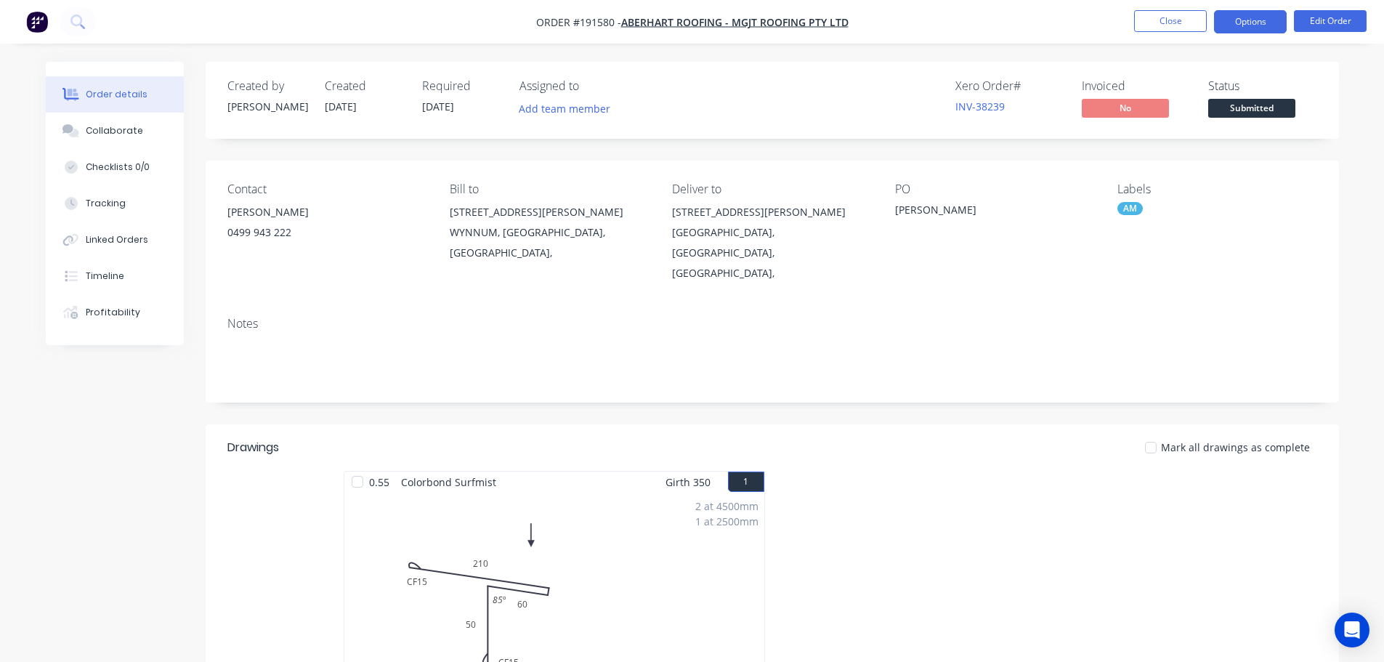
click at [1262, 11] on button "Options" at bounding box center [1250, 21] width 73 height 23
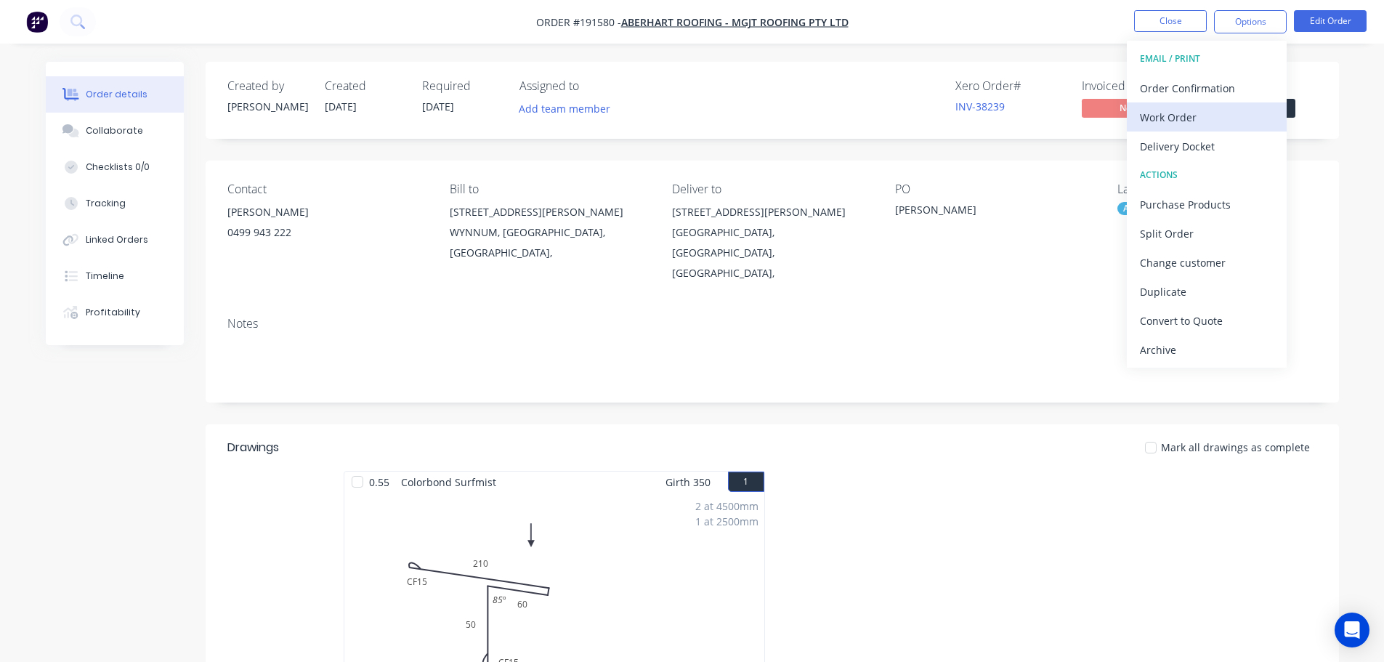
click at [1193, 110] on div "Work Order" at bounding box center [1207, 117] width 134 height 21
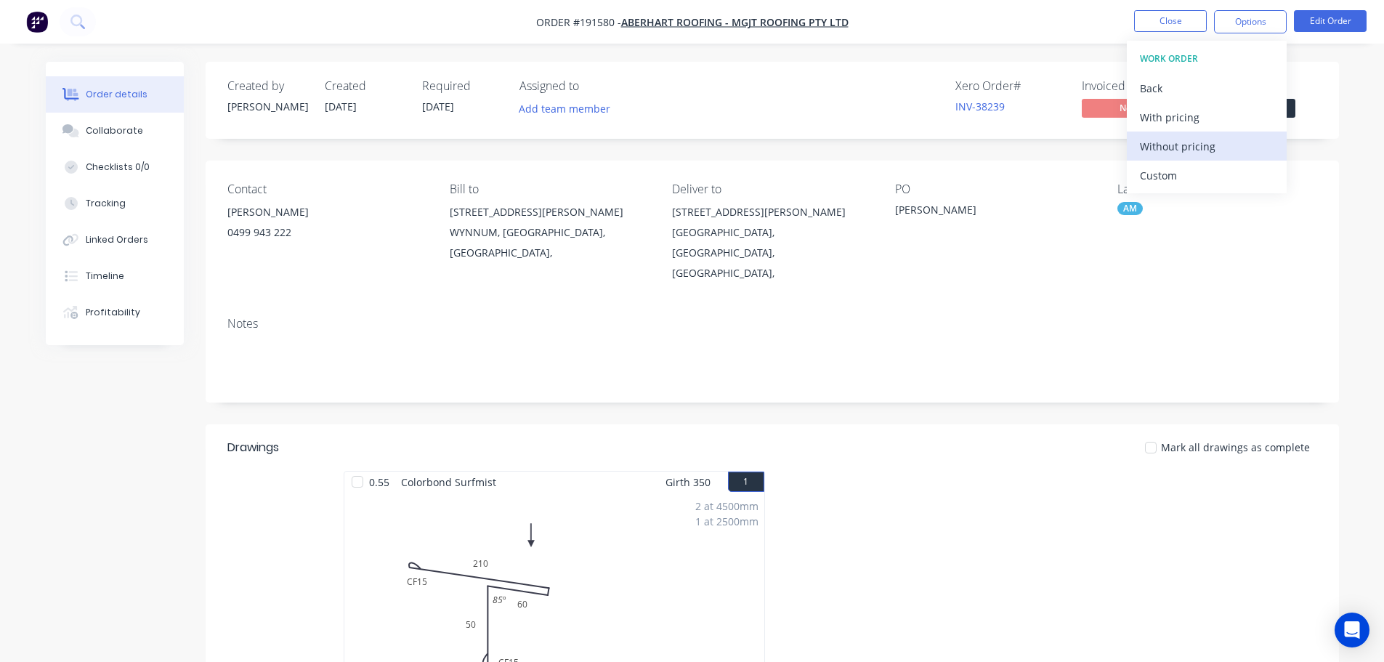
click at [1191, 145] on div "Without pricing" at bounding box center [1207, 146] width 134 height 21
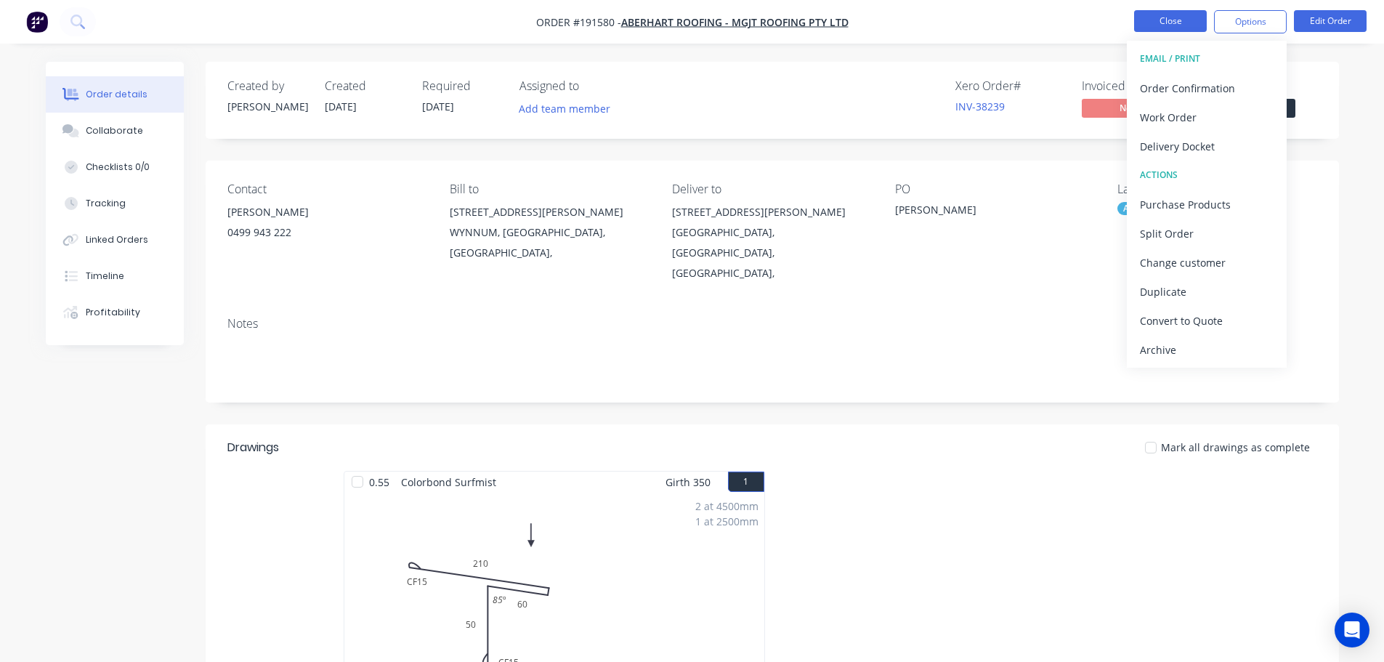
click at [1180, 15] on button "Close" at bounding box center [1170, 21] width 73 height 22
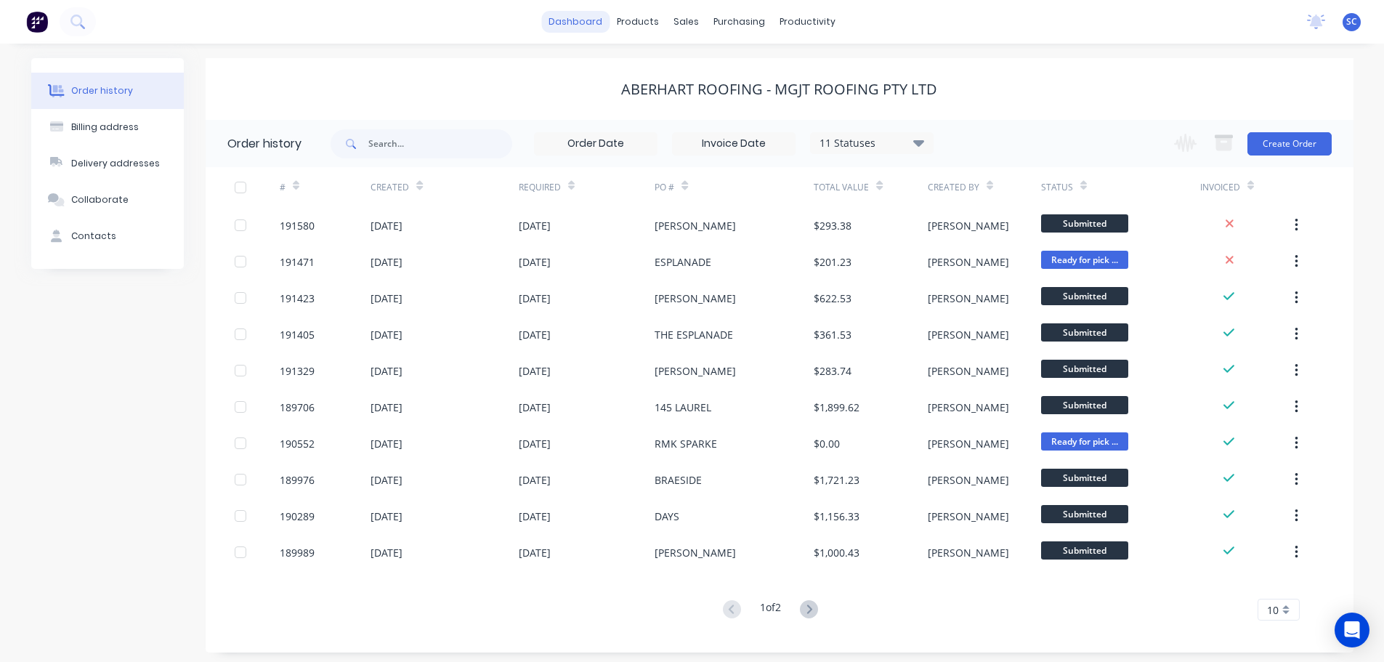
click at [590, 24] on link "dashboard" at bounding box center [575, 22] width 68 height 22
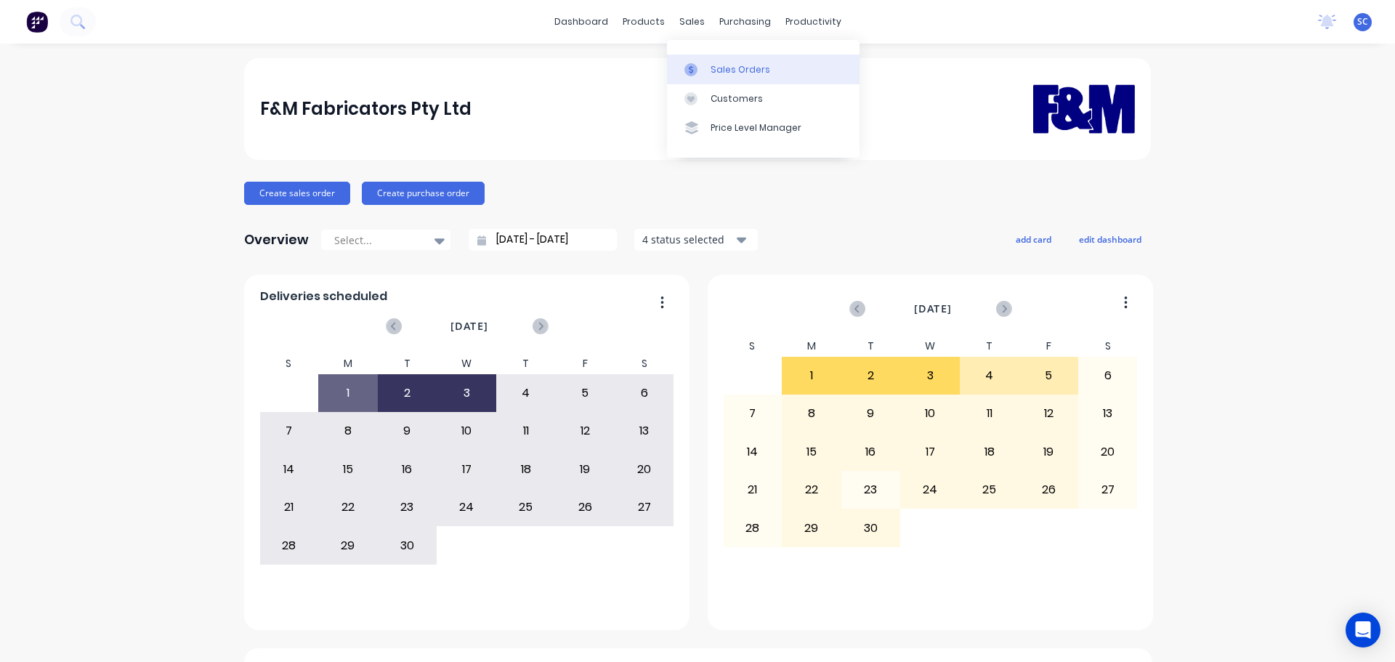
click at [728, 65] on div "Sales Orders" at bounding box center [740, 69] width 60 height 13
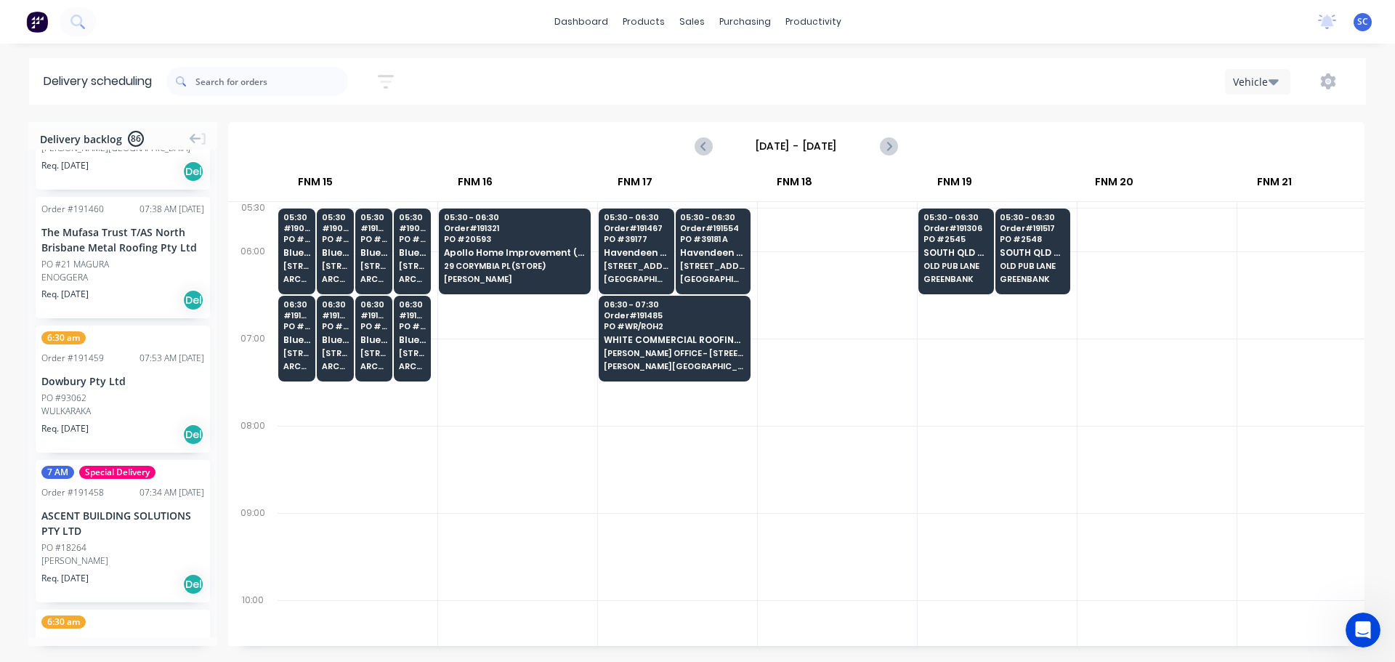
scroll to position [0, 1960]
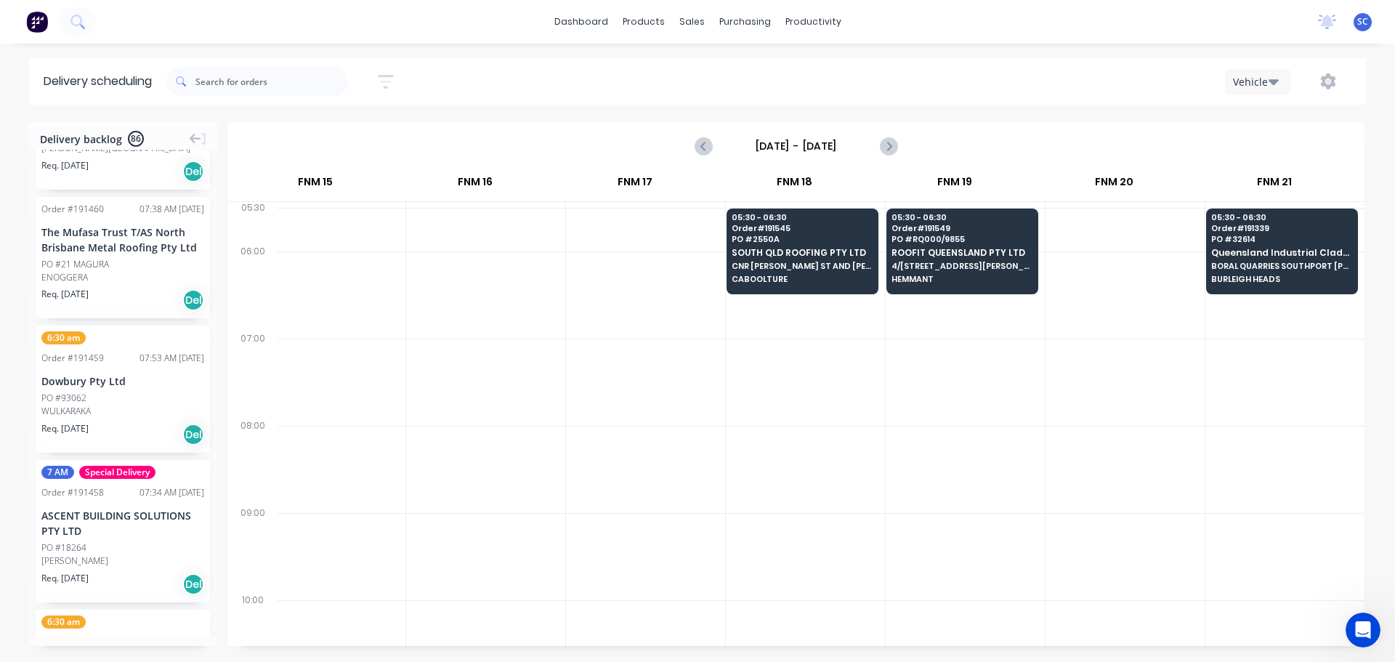
click at [393, 78] on icon "button" at bounding box center [386, 82] width 16 height 18
drag, startPoint x: 320, startPoint y: 139, endPoint x: 328, endPoint y: 171, distance: 32.9
click at [324, 146] on label "03/09/25 - 03/09/25" at bounding box center [319, 136] width 137 height 23
click at [324, 146] on input "03/09/25 - 03/09/25" at bounding box center [318, 137] width 135 height 22
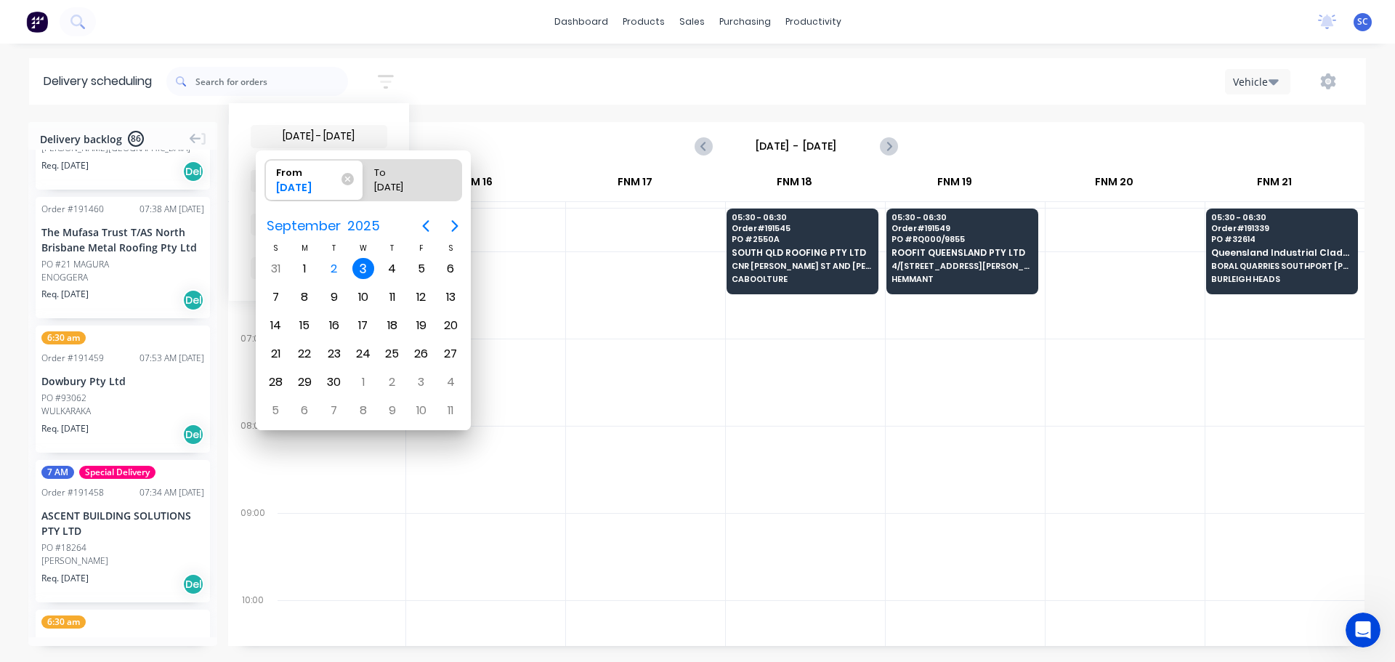
click at [360, 266] on div "3" at bounding box center [363, 269] width 22 height 22
radio input "false"
radio input "true"
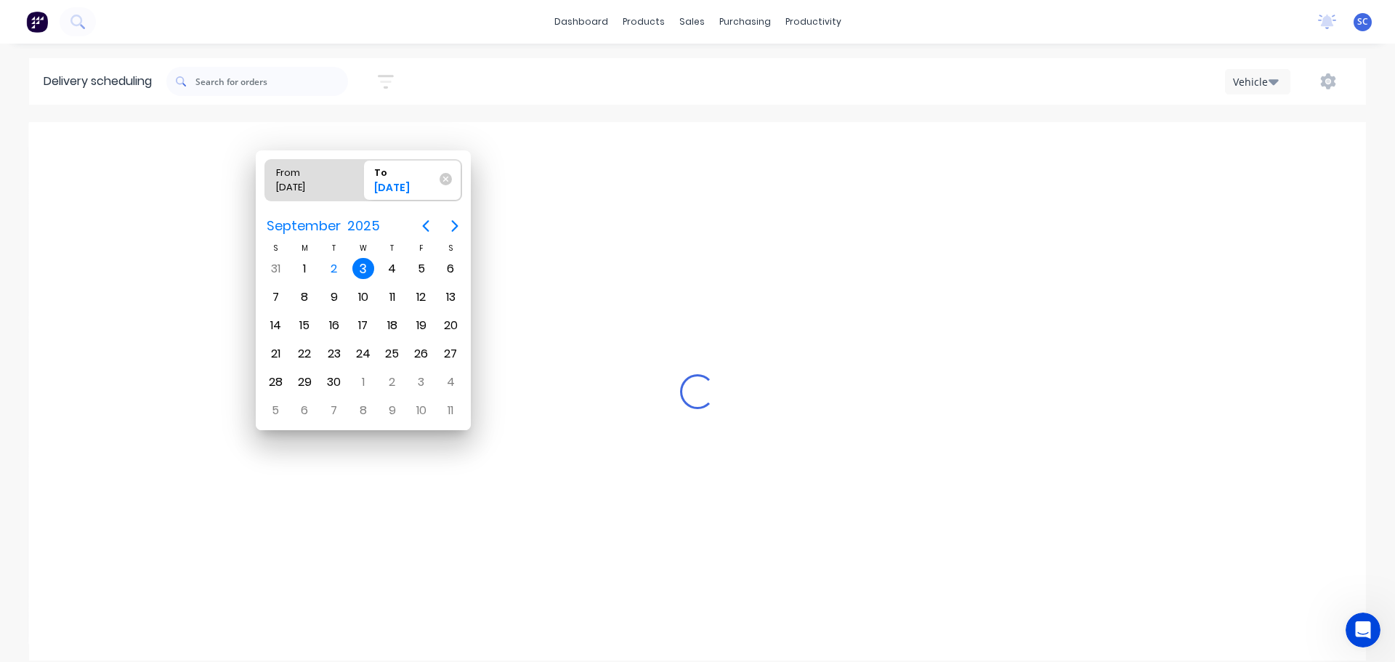
click at [360, 267] on div "3" at bounding box center [363, 269] width 22 height 22
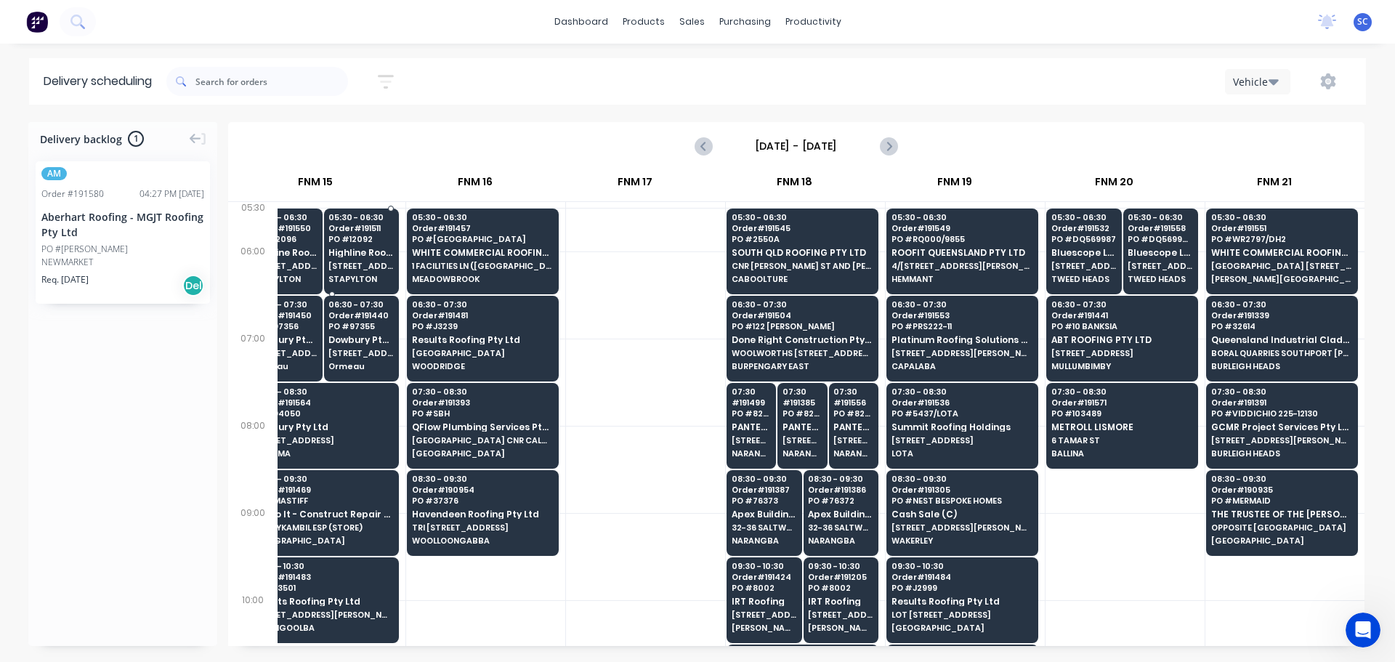
scroll to position [0, 0]
drag, startPoint x: 392, startPoint y: 75, endPoint x: 394, endPoint y: 120, distance: 45.1
click at [391, 75] on icon "button" at bounding box center [386, 82] width 16 height 14
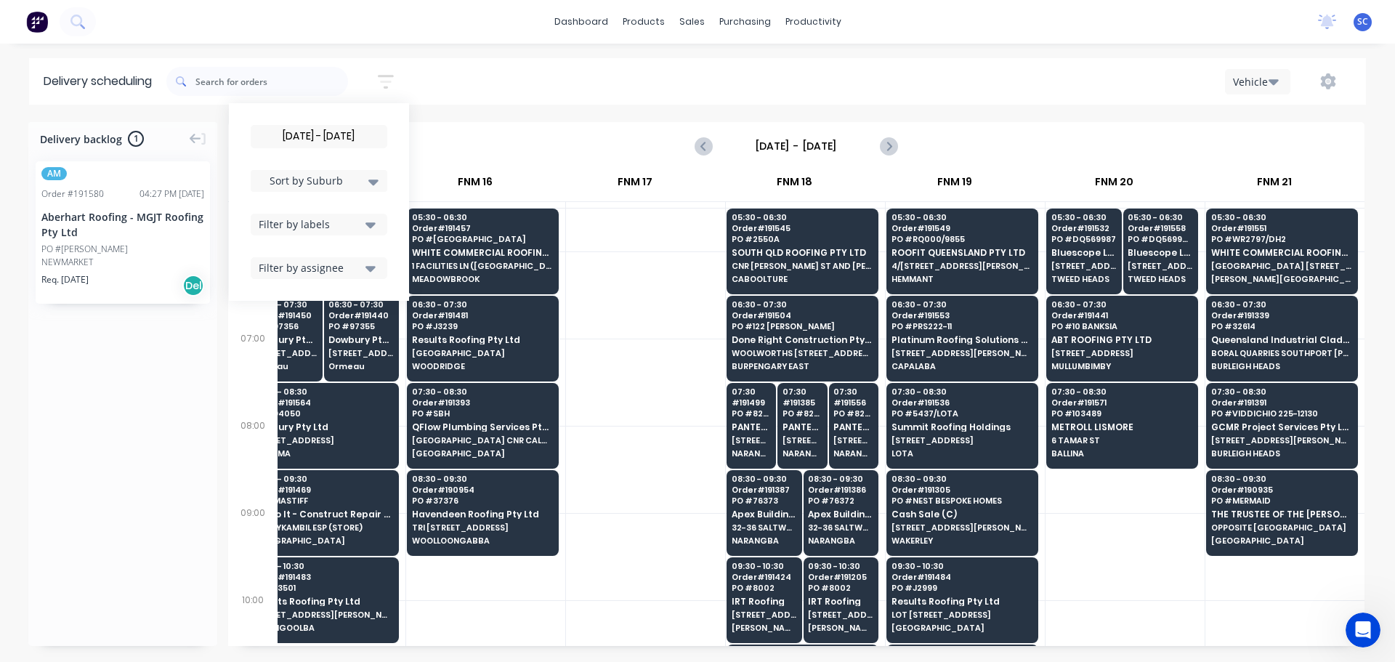
drag, startPoint x: 315, startPoint y: 131, endPoint x: 334, endPoint y: 159, distance: 34.0
click at [317, 131] on input "03/09/25 - 03/09/25" at bounding box center [318, 137] width 135 height 22
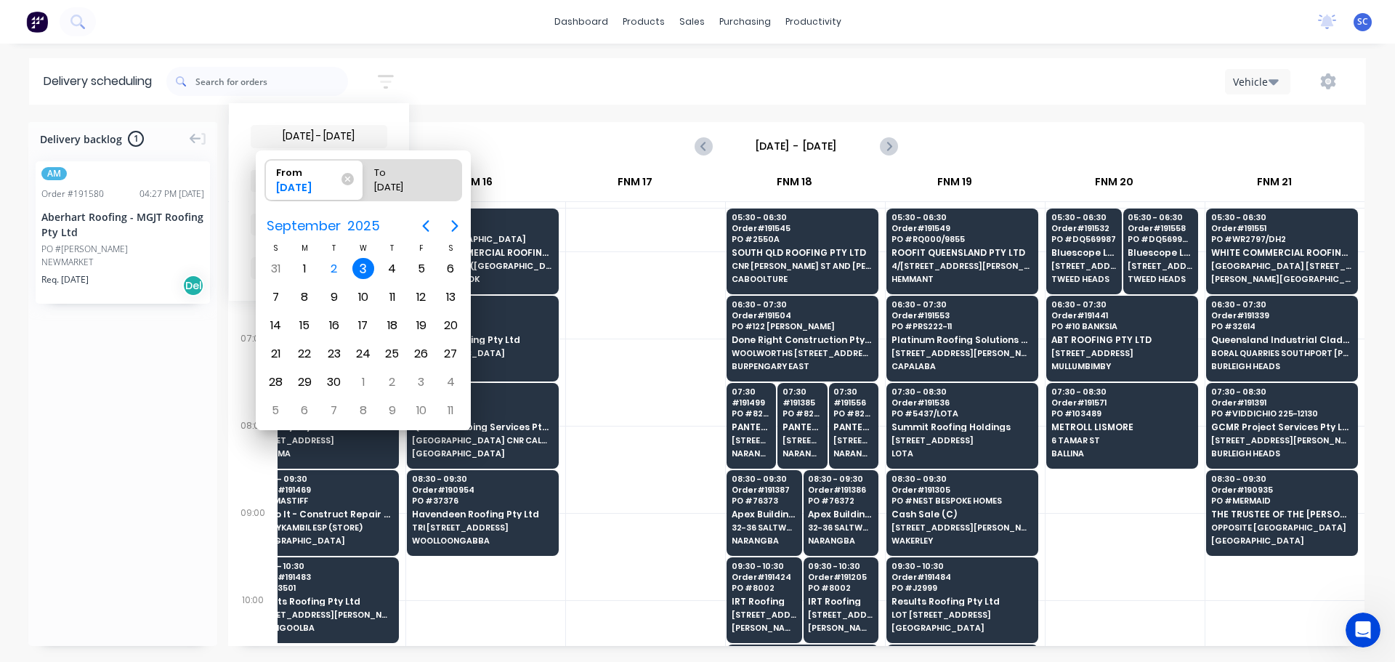
click at [366, 269] on div "3" at bounding box center [363, 269] width 22 height 22
radio input "false"
radio input "true"
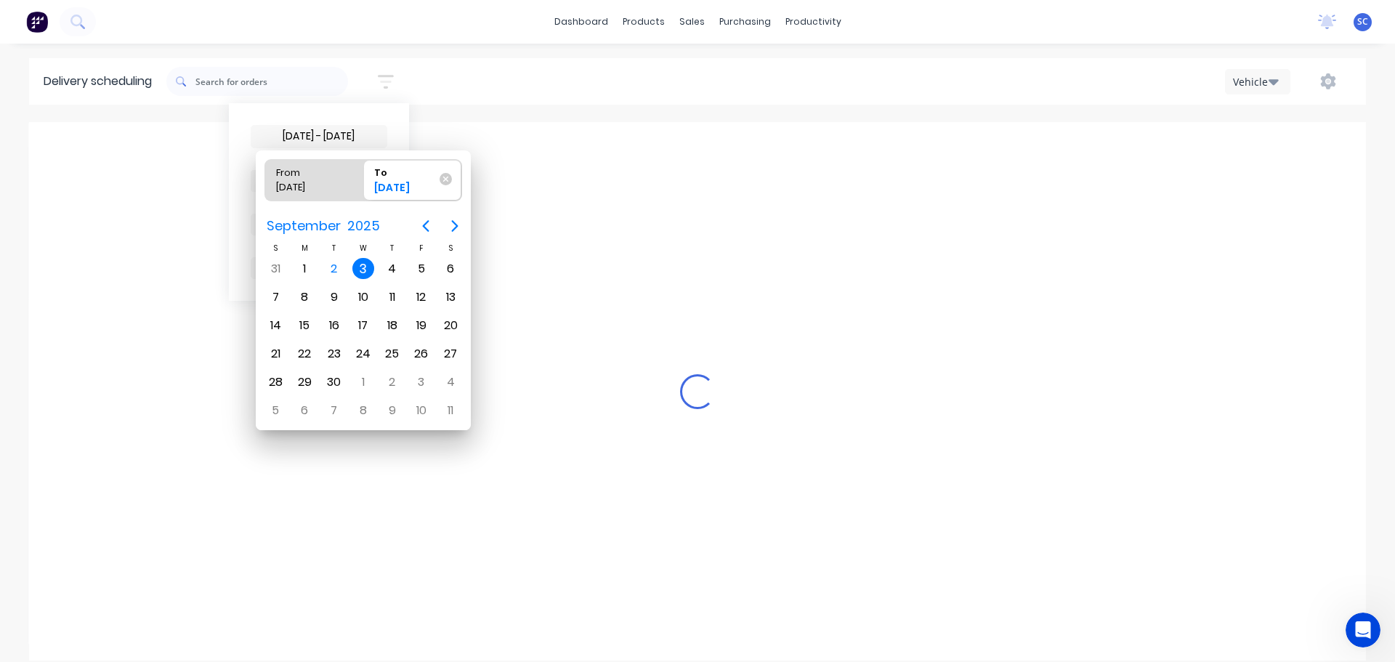
click at [358, 265] on div "3" at bounding box center [363, 269] width 22 height 22
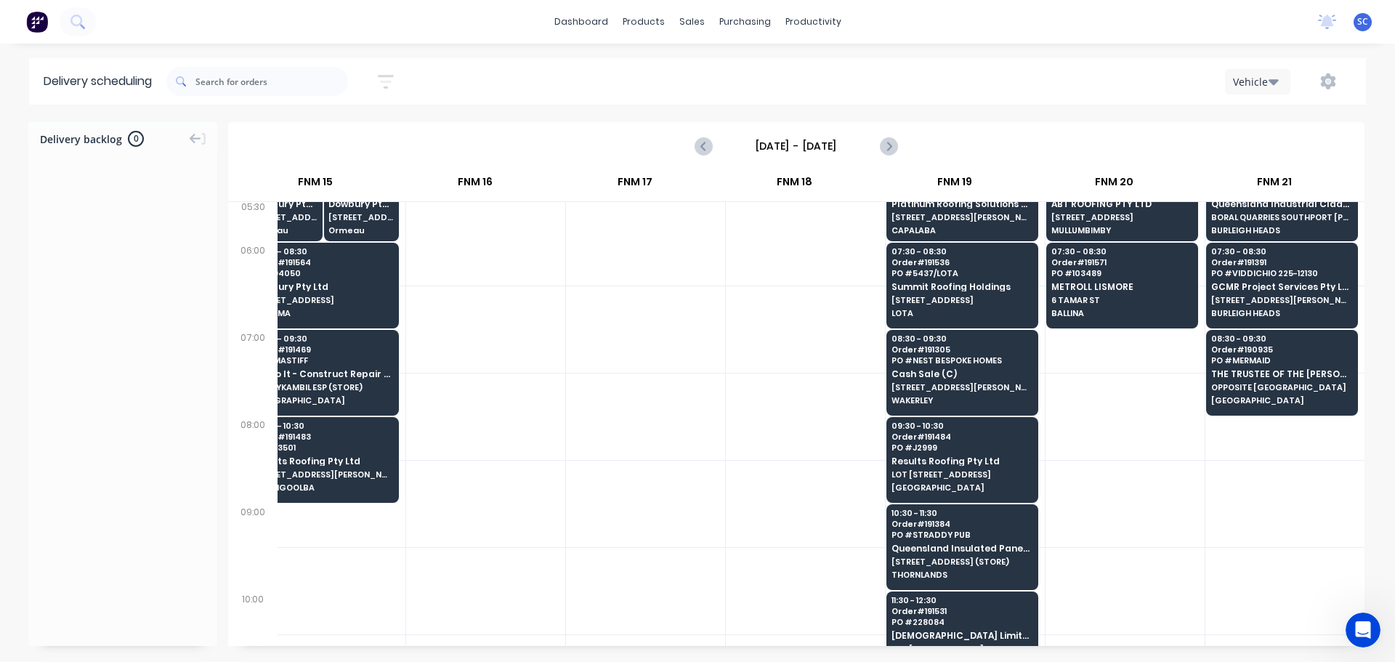
scroll to position [0, 1960]
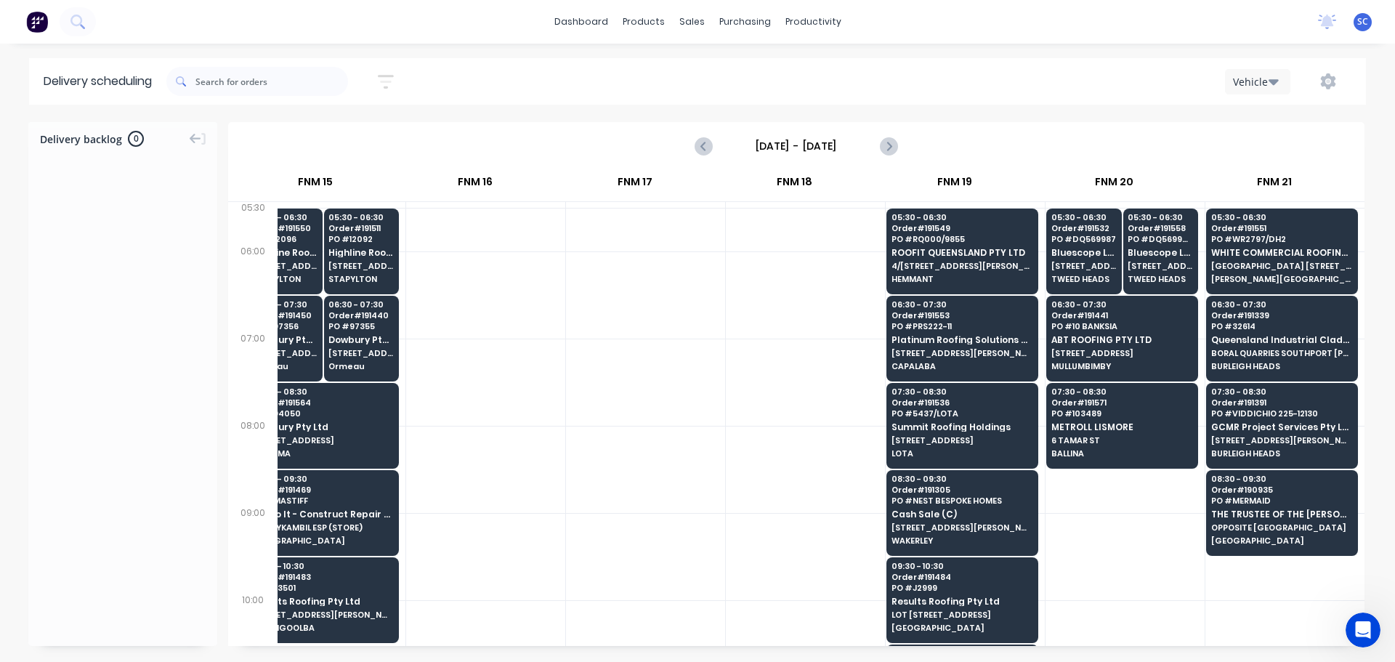
click at [771, 137] on input "Wednesday - 03/09/25" at bounding box center [796, 146] width 144 height 22
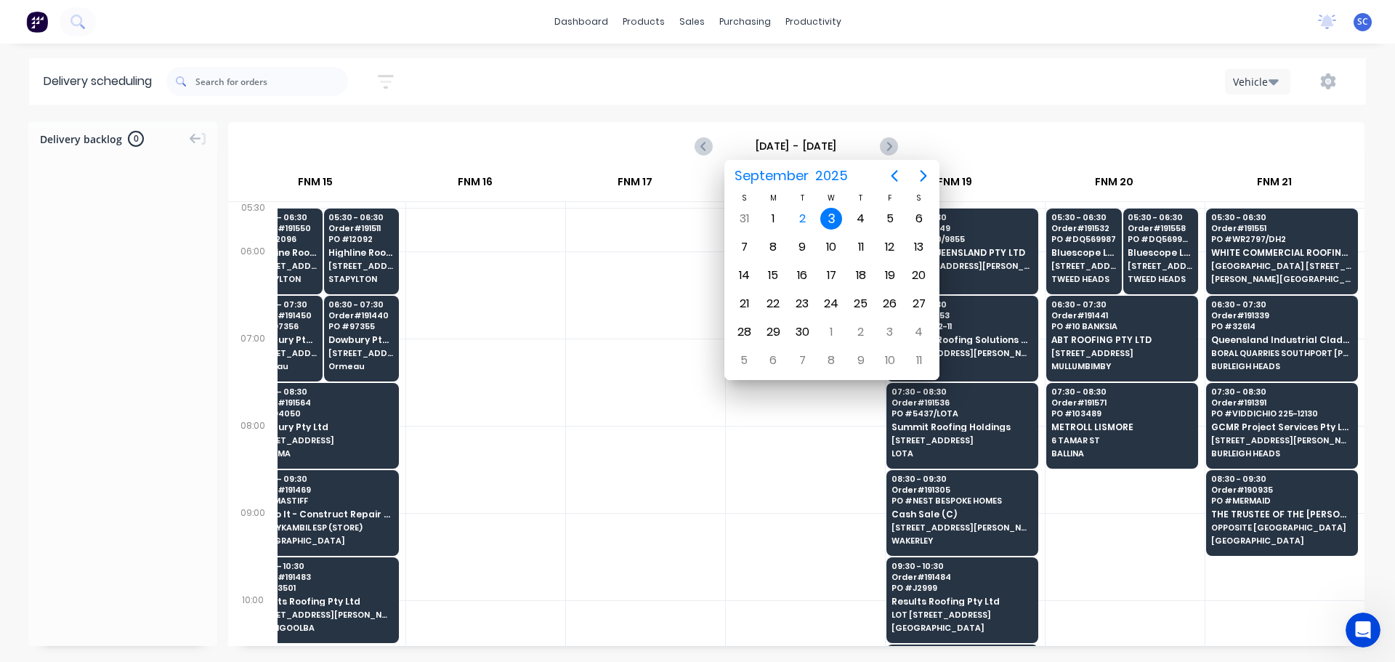
click at [832, 218] on div "3" at bounding box center [831, 219] width 22 height 22
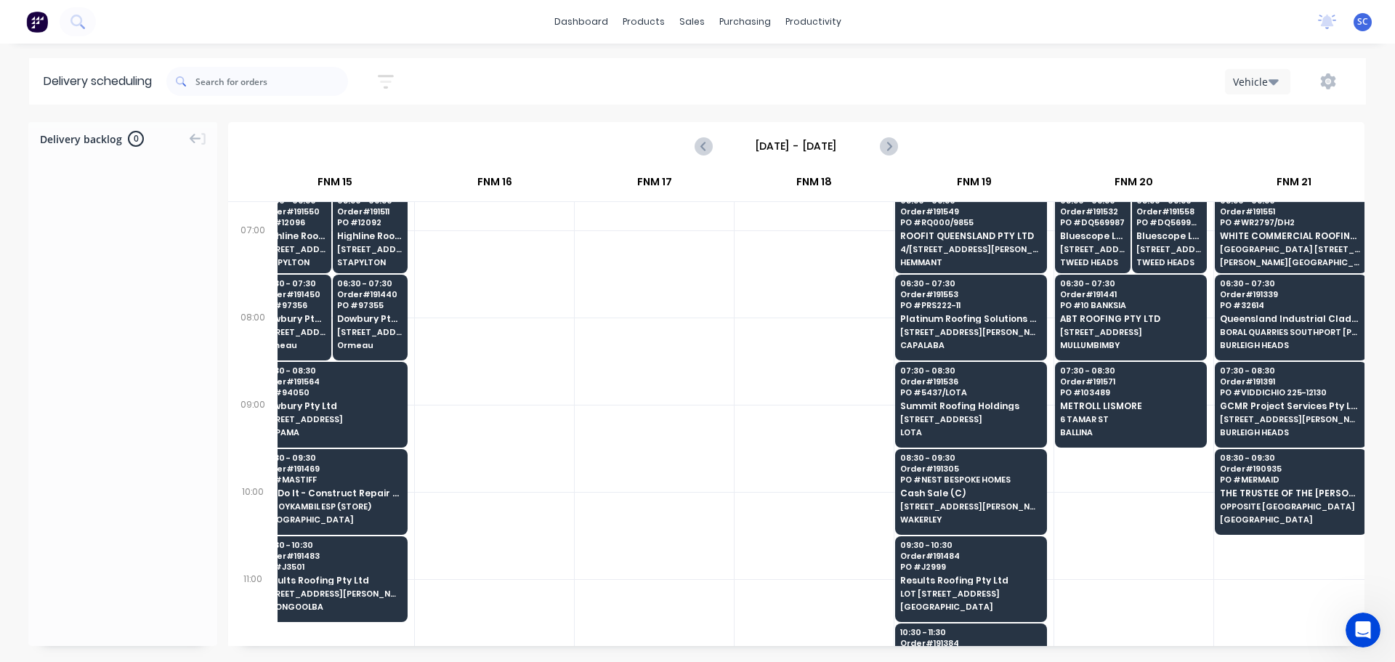
scroll to position [0, 1941]
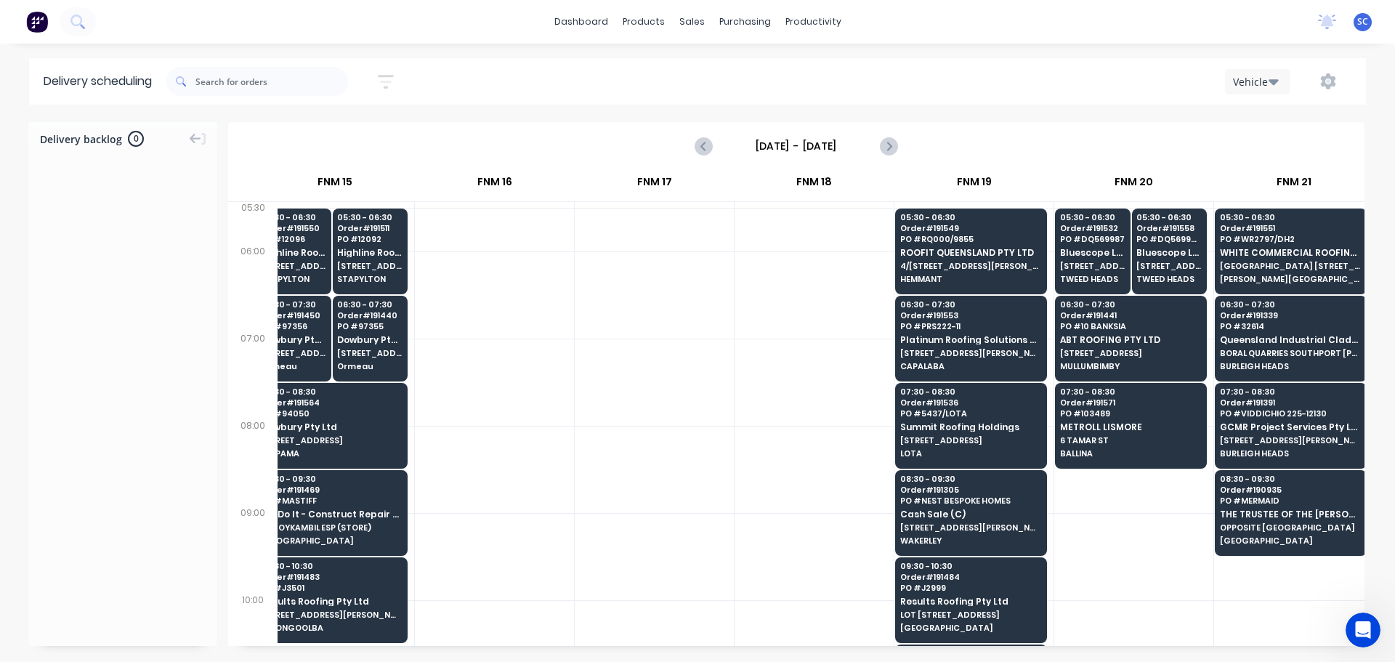
click at [791, 633] on div at bounding box center [813, 643] width 159 height 87
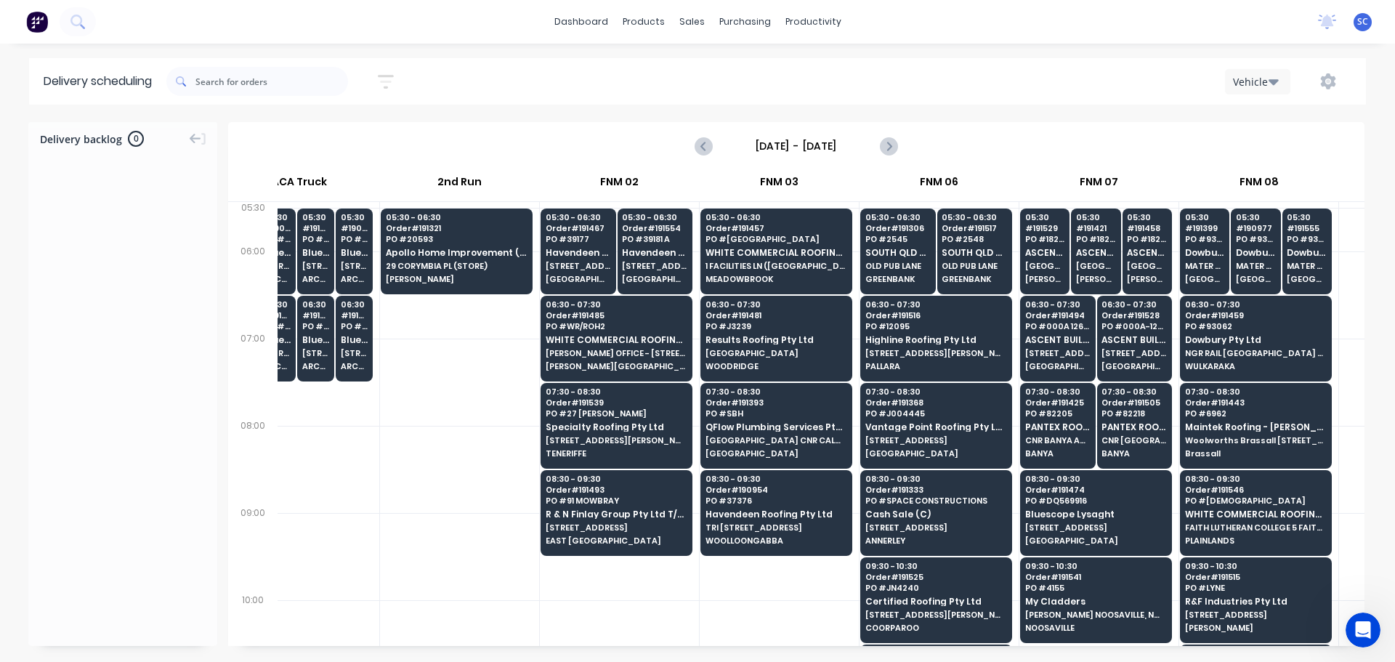
scroll to position [0, 999]
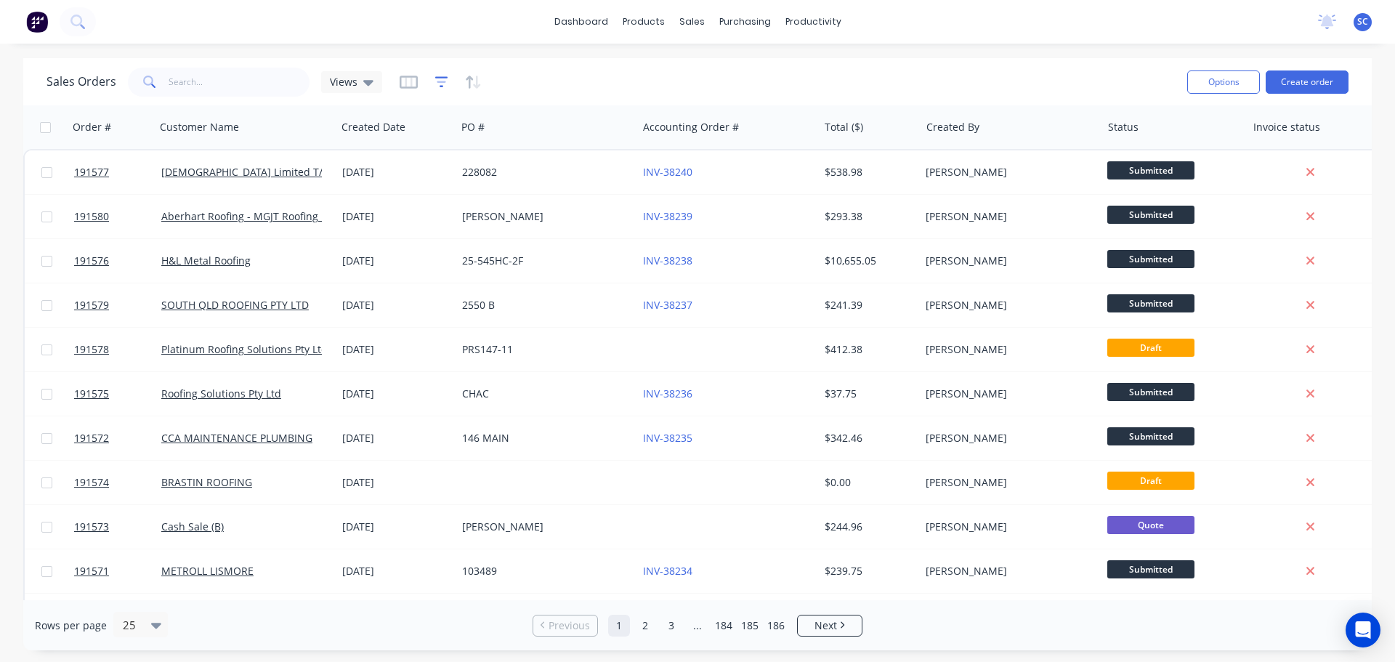
click at [435, 78] on icon "button" at bounding box center [441, 81] width 13 height 11
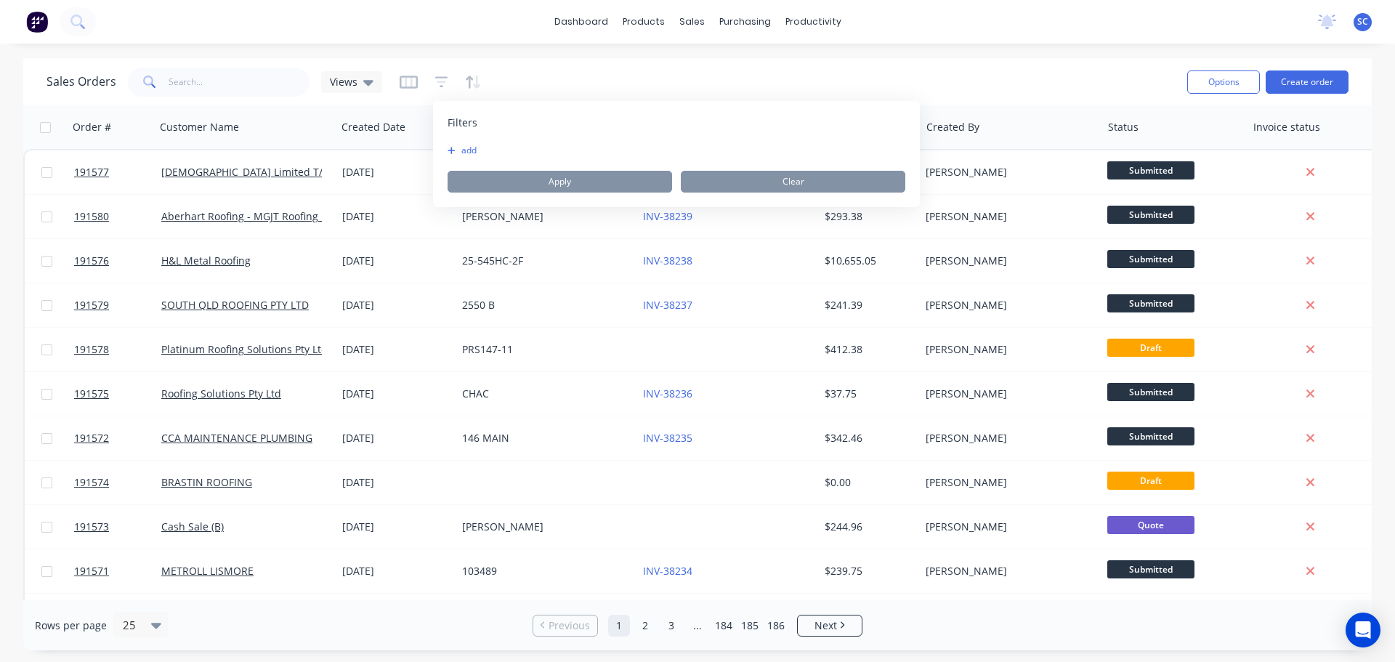
click at [474, 149] on button "add" at bounding box center [465, 151] width 36 height 12
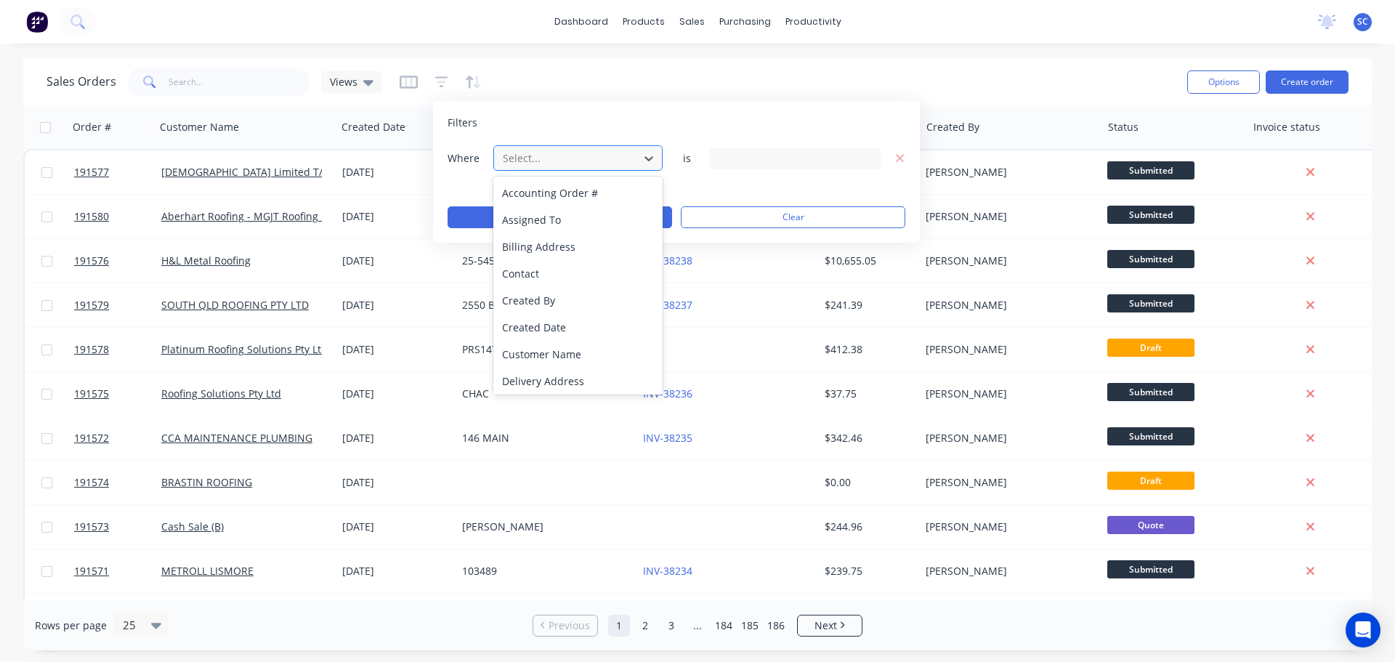
click at [528, 160] on div at bounding box center [566, 158] width 130 height 18
click at [522, 370] on div "Status" at bounding box center [577, 378] width 169 height 27
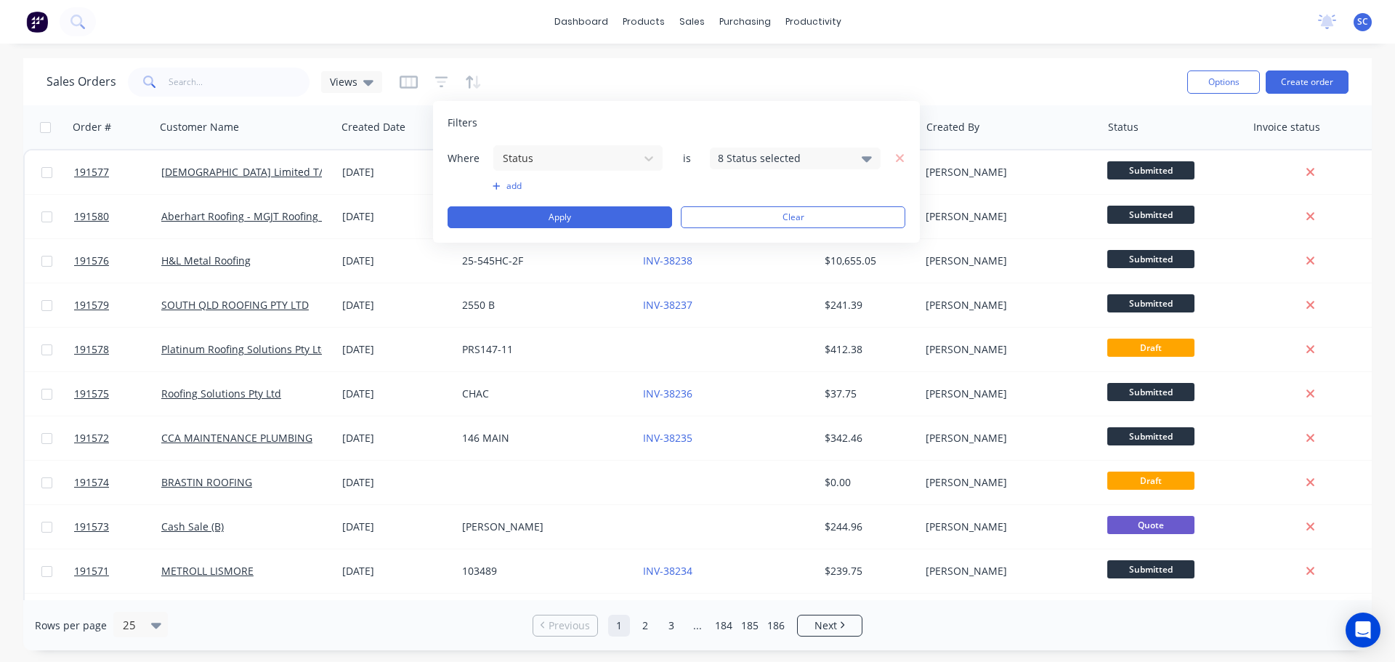
click at [767, 160] on div "8 Status selected" at bounding box center [783, 157] width 131 height 15
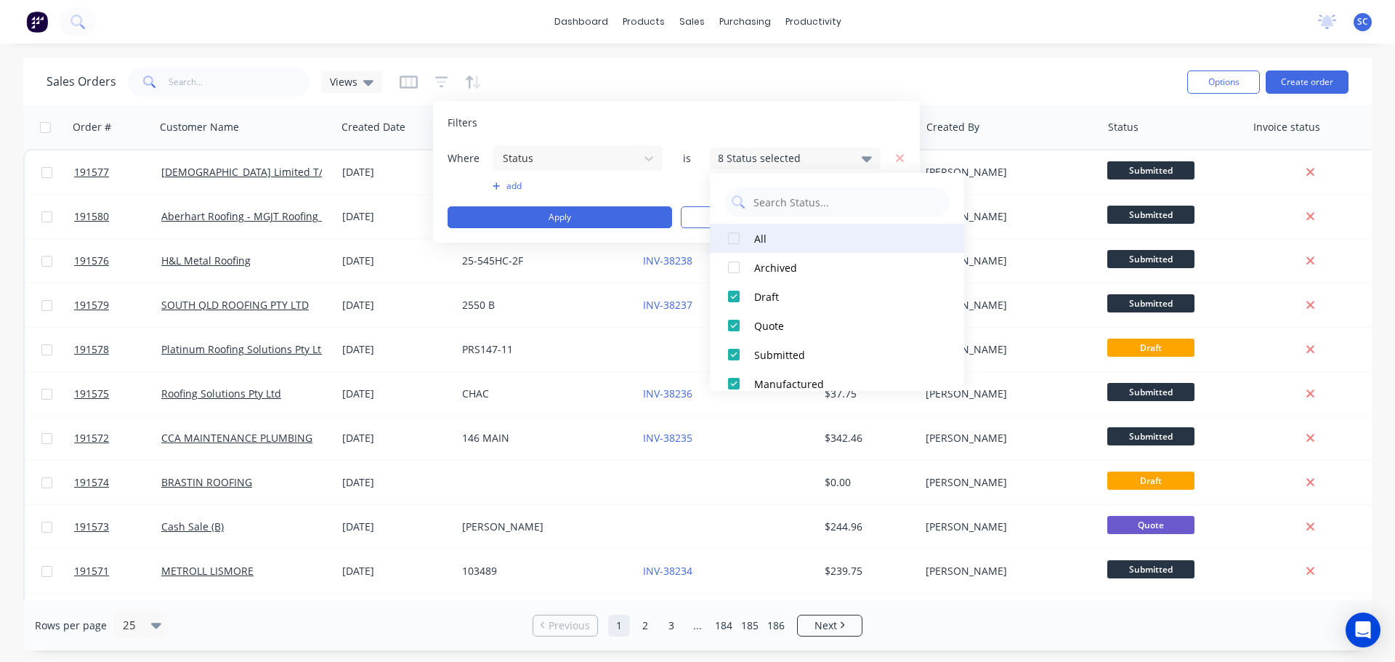
click at [734, 234] on div at bounding box center [733, 238] width 29 height 29
click at [734, 235] on div at bounding box center [733, 238] width 29 height 29
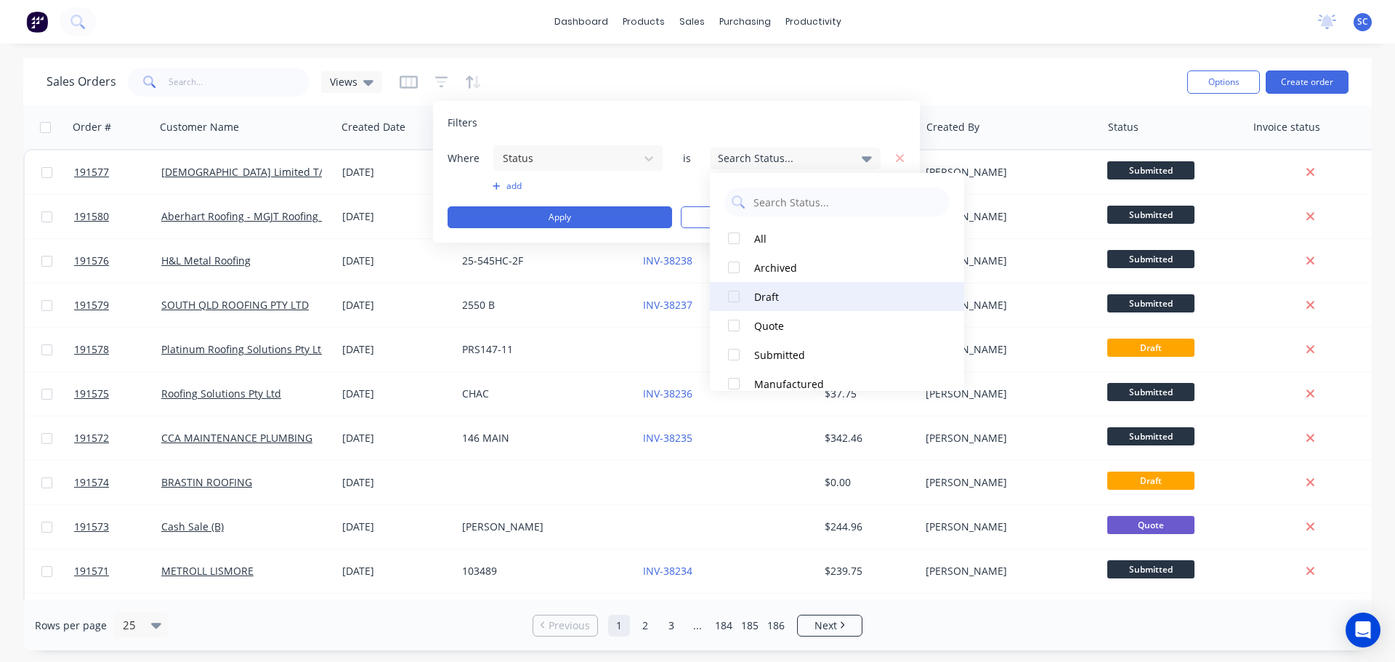
click at [736, 296] on div at bounding box center [733, 296] width 29 height 29
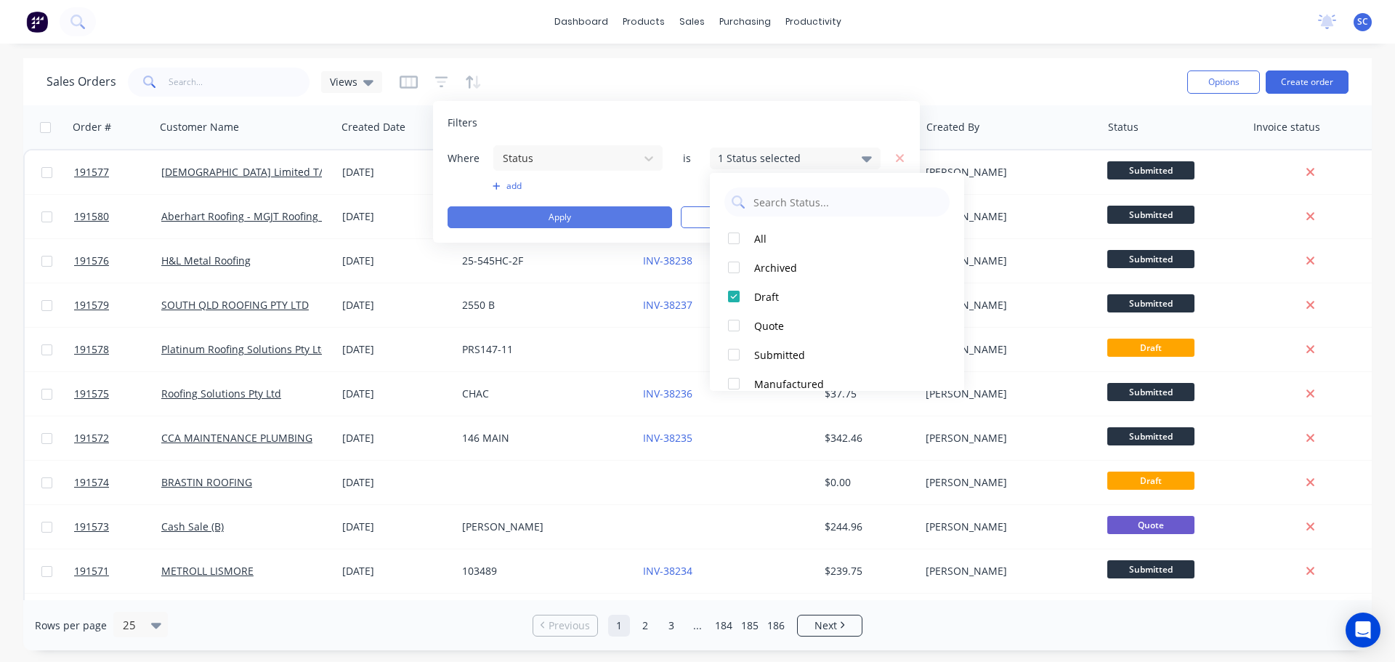
click at [562, 215] on button "Apply" at bounding box center [559, 217] width 224 height 22
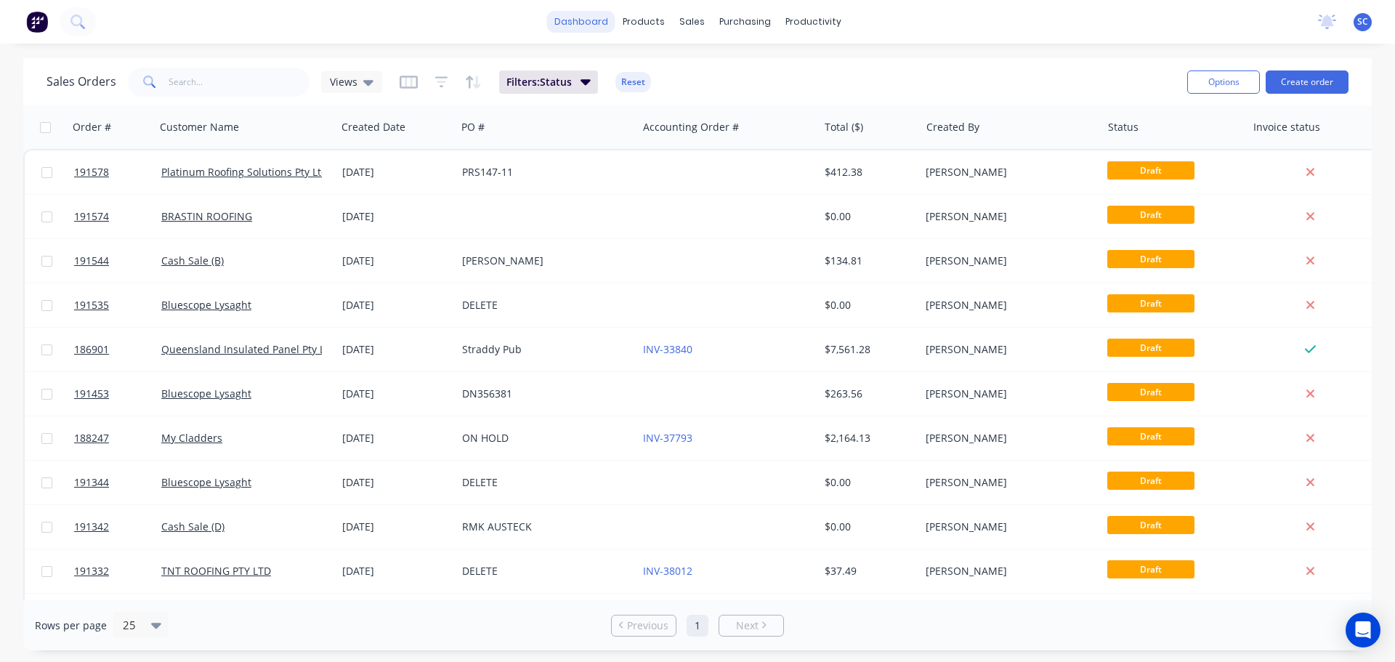
click at [591, 17] on link "dashboard" at bounding box center [581, 22] width 68 height 22
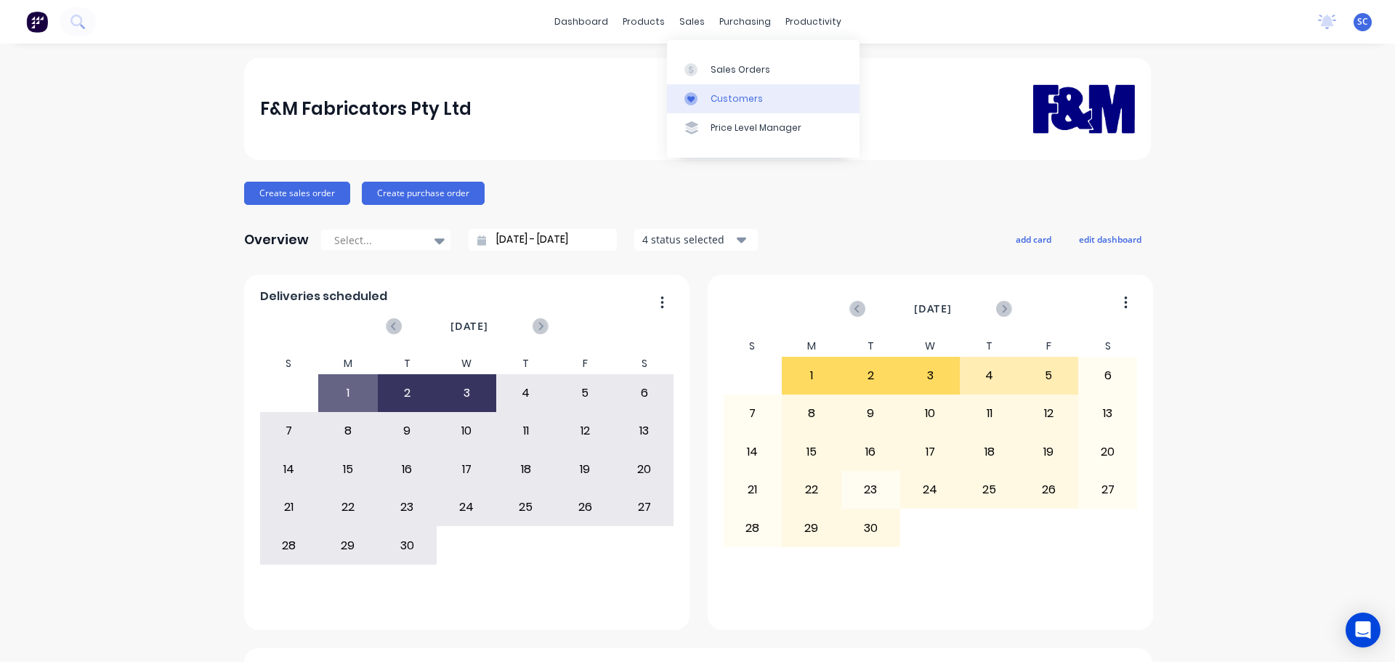
click at [731, 99] on div "Customers" at bounding box center [736, 98] width 52 height 13
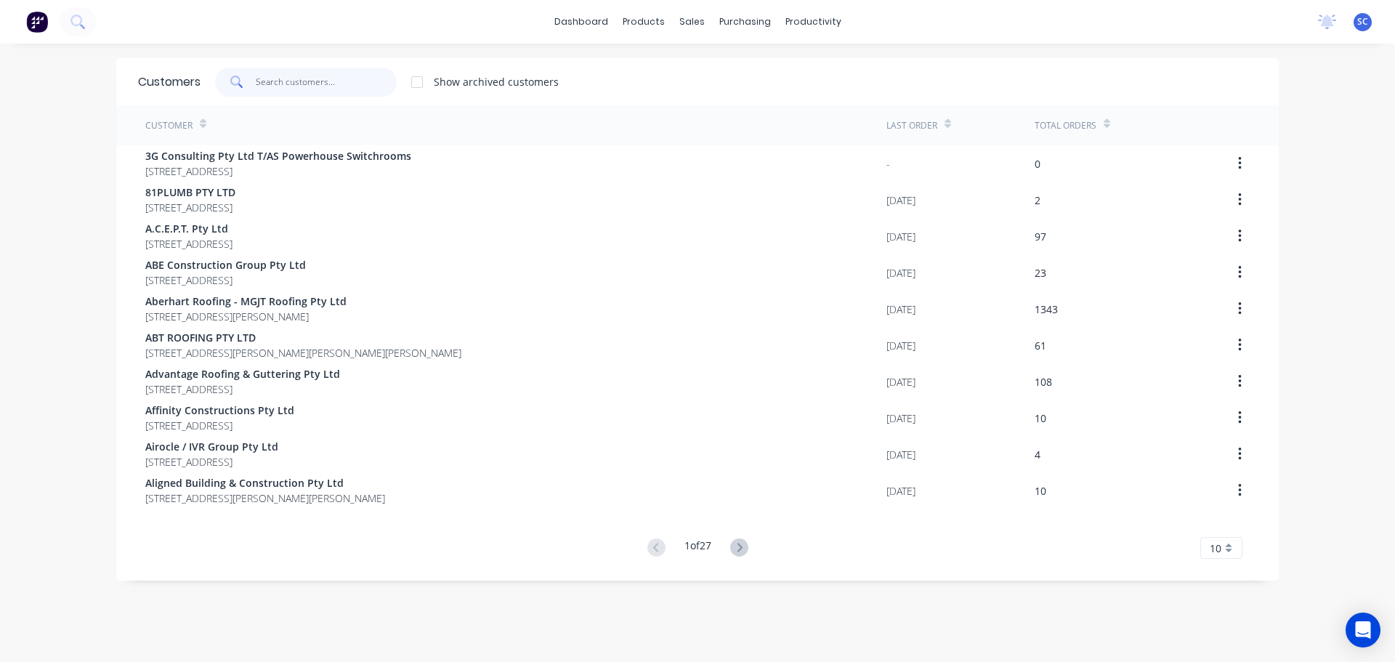
click at [299, 81] on input "text" at bounding box center [327, 82] width 142 height 29
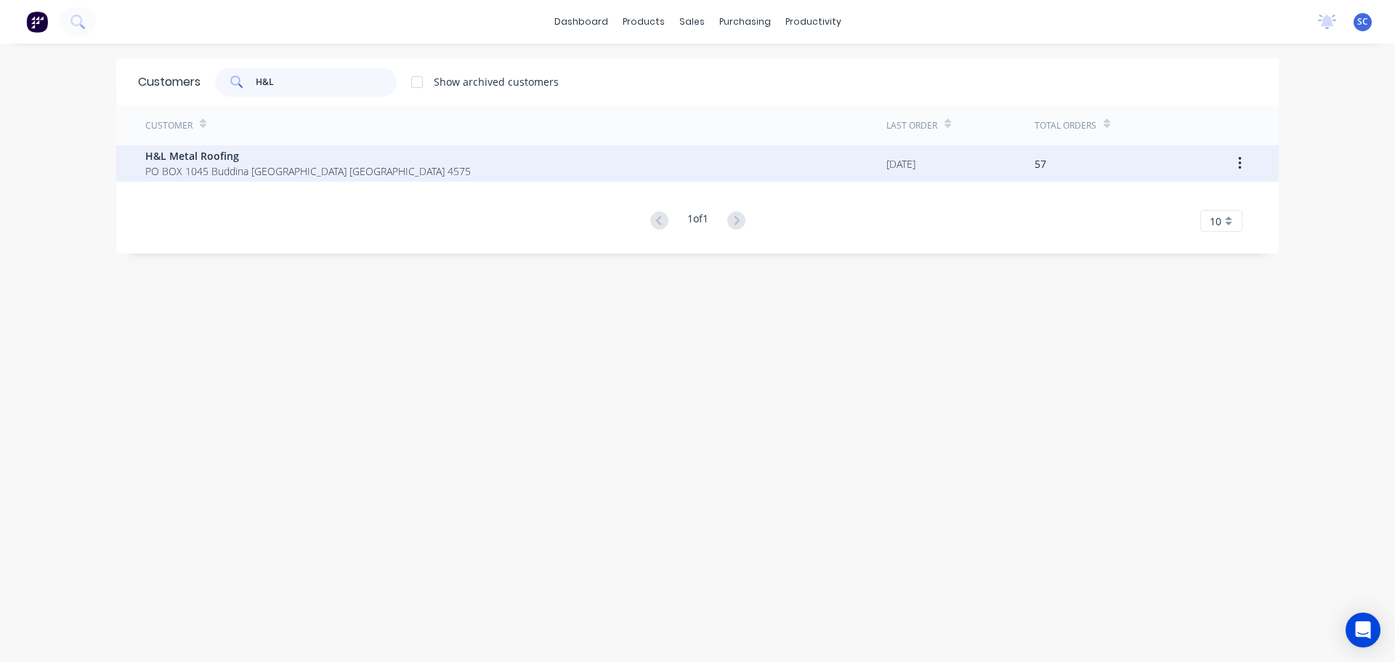
type input "H&L"
click at [206, 163] on span "H&L Metal Roofing" at bounding box center [307, 155] width 325 height 15
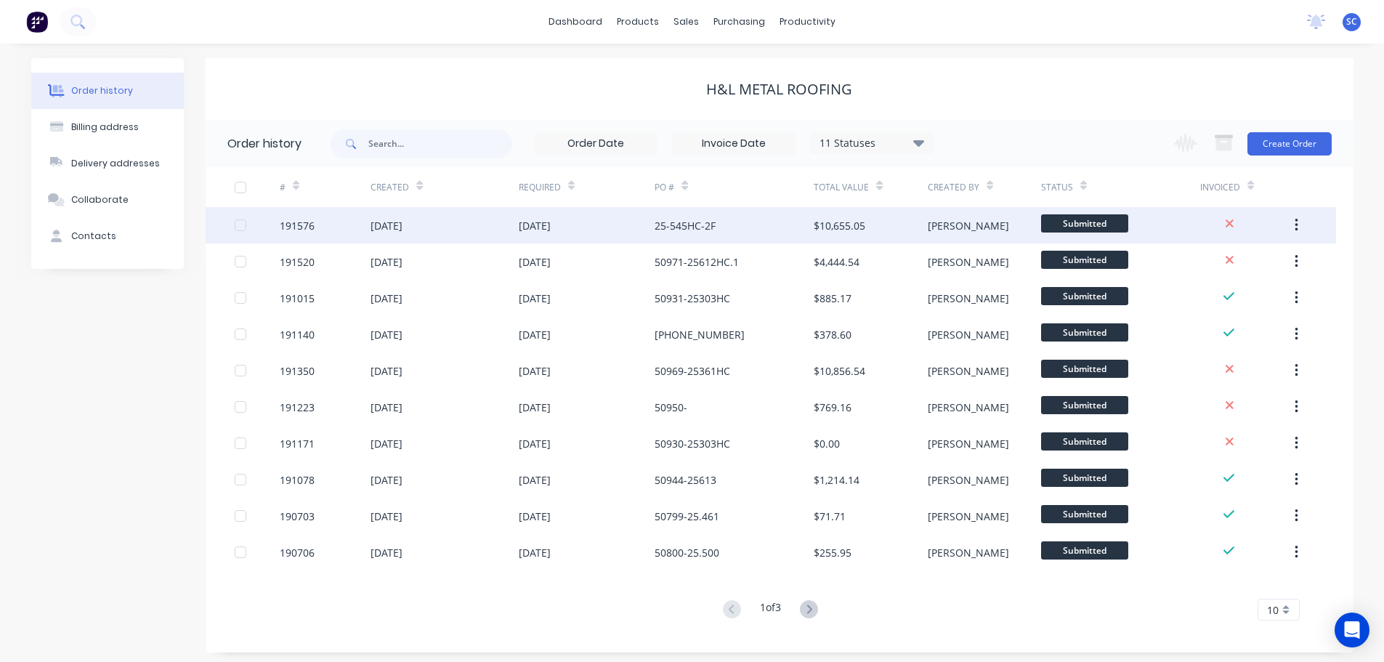
click at [463, 230] on div "[DATE]" at bounding box center [443, 225] width 147 height 36
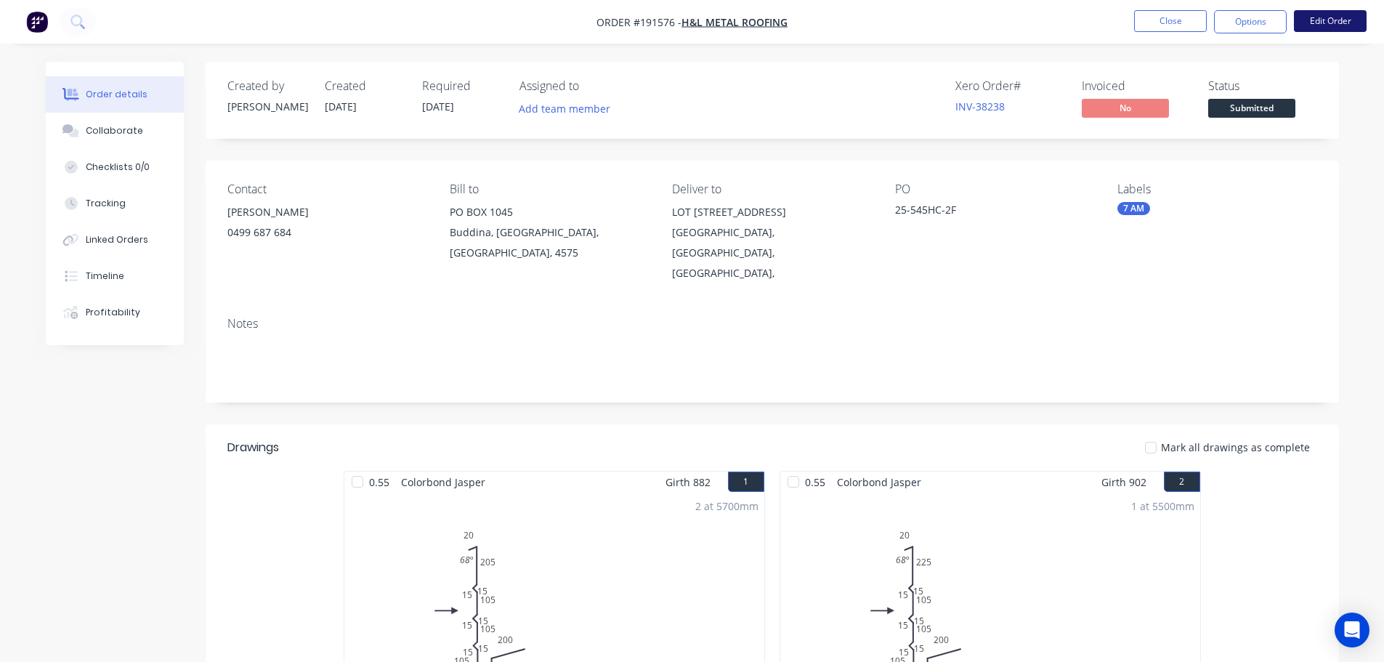
click at [1334, 20] on button "Edit Order" at bounding box center [1330, 21] width 73 height 22
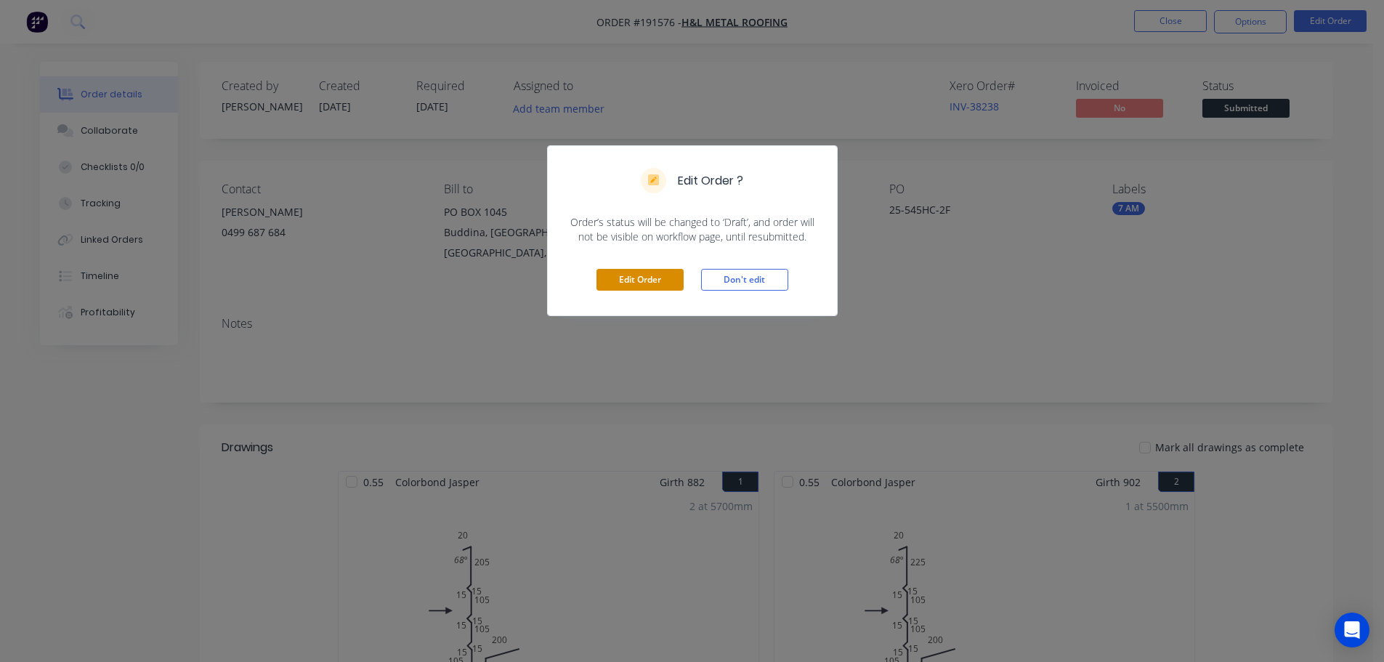
click at [632, 280] on button "Edit Order" at bounding box center [639, 280] width 87 height 22
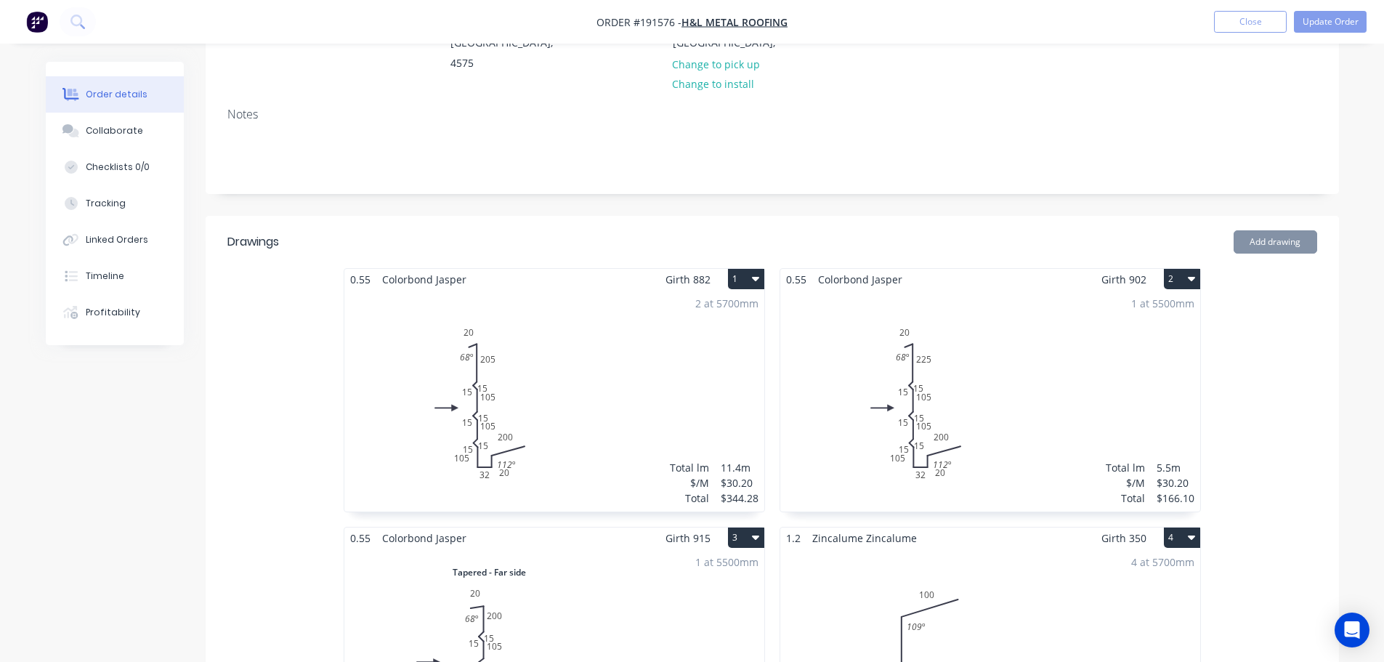
scroll to position [291, 0]
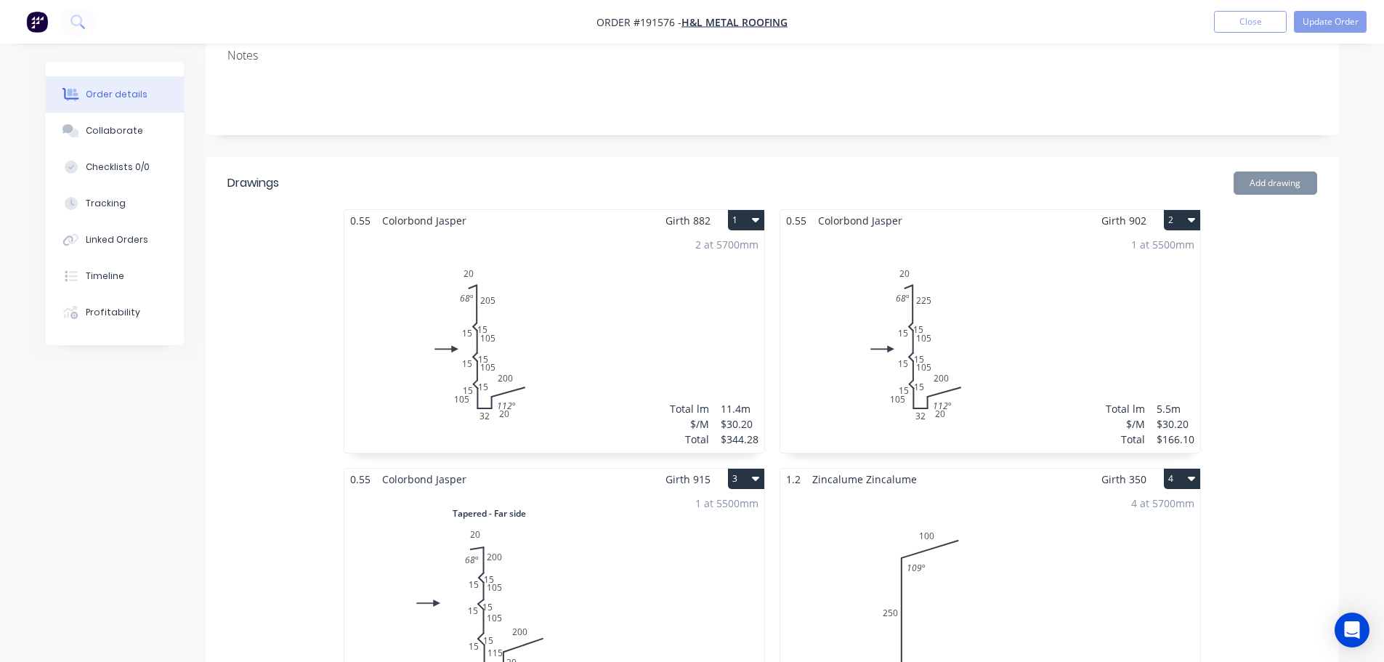
click at [565, 332] on div "2 at 5700mm Total lm $/M Total 11.4m $30.20 $344.28" at bounding box center [554, 342] width 420 height 222
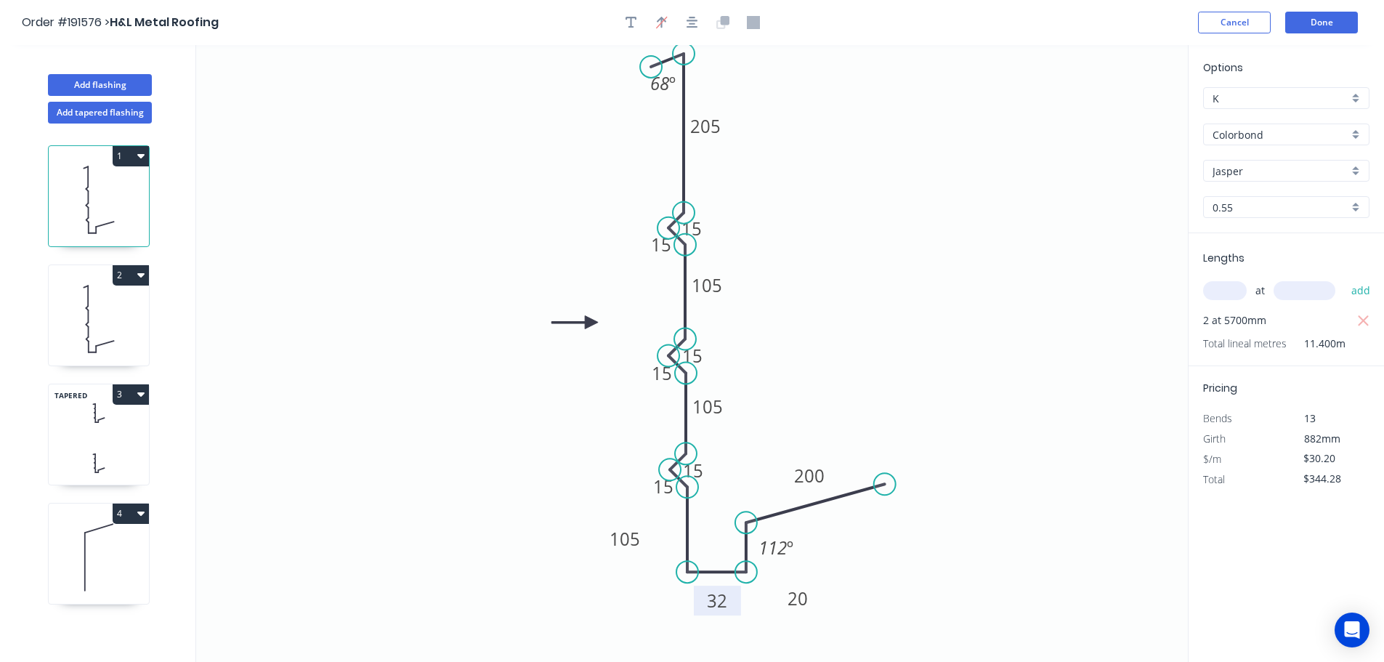
drag, startPoint x: 734, startPoint y: 597, endPoint x: 734, endPoint y: 611, distance: 13.8
click at [734, 612] on rect at bounding box center [717, 600] width 47 height 30
click at [726, 601] on tspan "32" at bounding box center [716, 601] width 20 height 24
click at [483, 570] on icon "0 105 35 20 15 105 15 15 105 15 20 15 200 205 15 68 º 112 º" at bounding box center [691, 353] width 991 height 617
click at [99, 321] on icon at bounding box center [99, 318] width 100 height 93
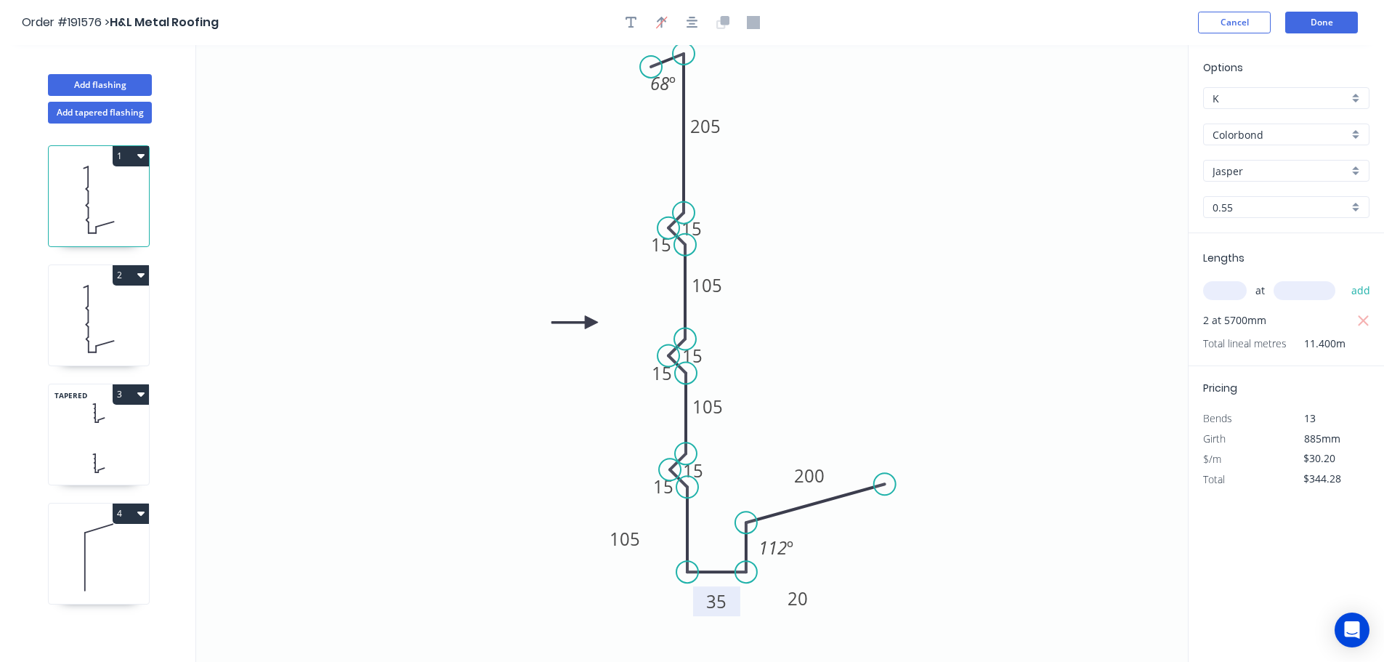
type input "$166.10"
drag, startPoint x: 734, startPoint y: 593, endPoint x: 736, endPoint y: 609, distance: 16.0
click at [736, 609] on rect at bounding box center [717, 603] width 47 height 30
click at [725, 605] on tspan "32" at bounding box center [717, 603] width 20 height 24
drag, startPoint x: 424, startPoint y: 572, endPoint x: 434, endPoint y: 564, distance: 12.4
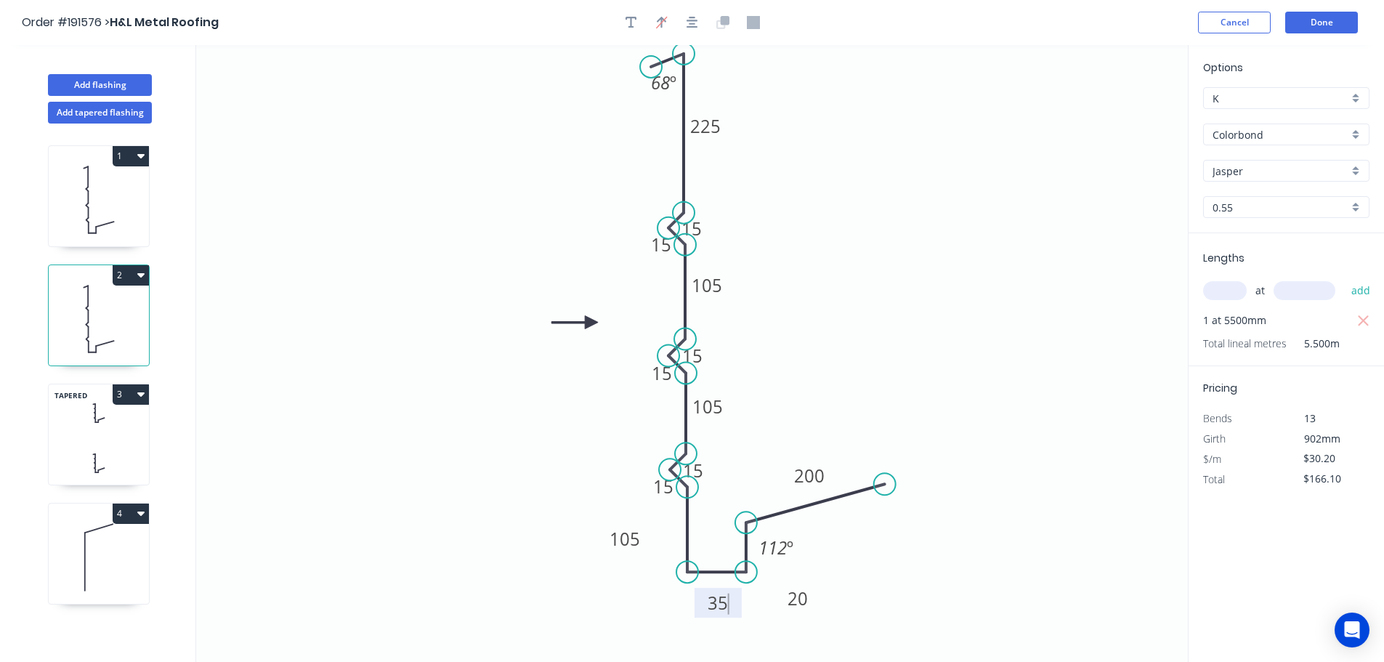
click at [428, 569] on icon "0 105 35 20 15 105 15 15 105 15 20 15 200 225 15 68 º 112 º" at bounding box center [691, 353] width 991 height 617
click at [1336, 24] on button "Done" at bounding box center [1321, 23] width 73 height 22
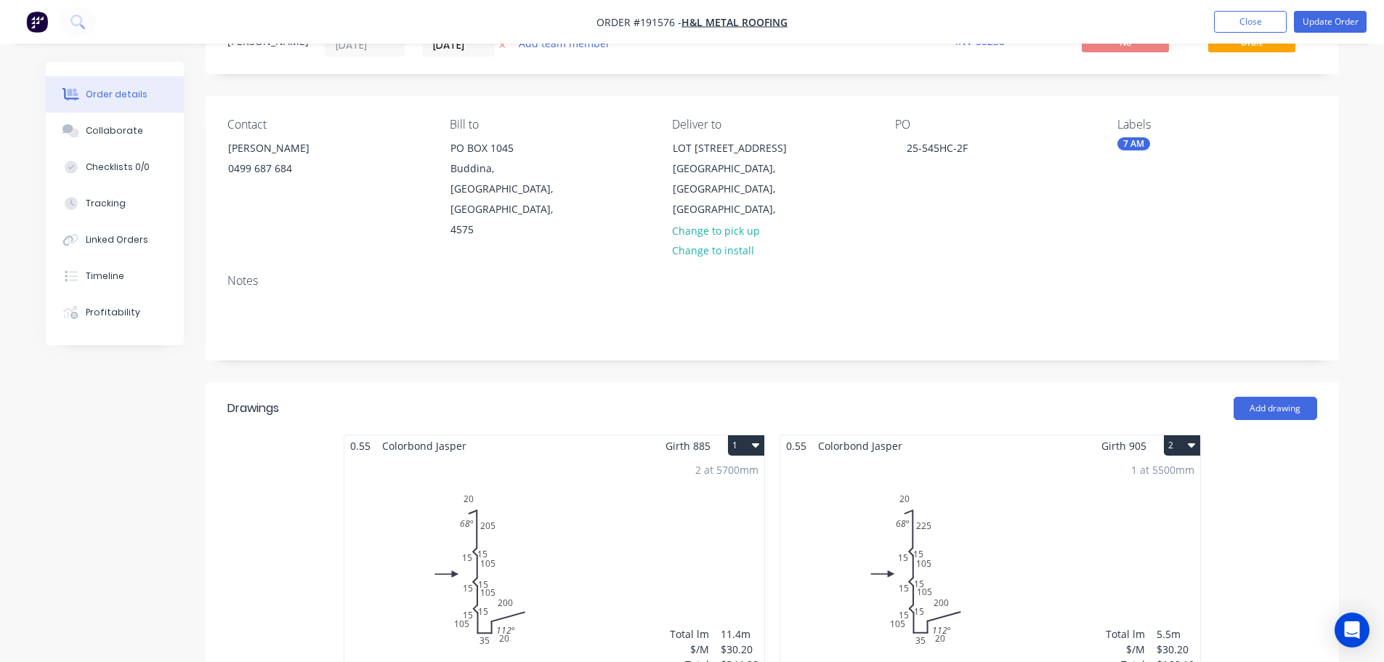
scroll to position [145, 0]
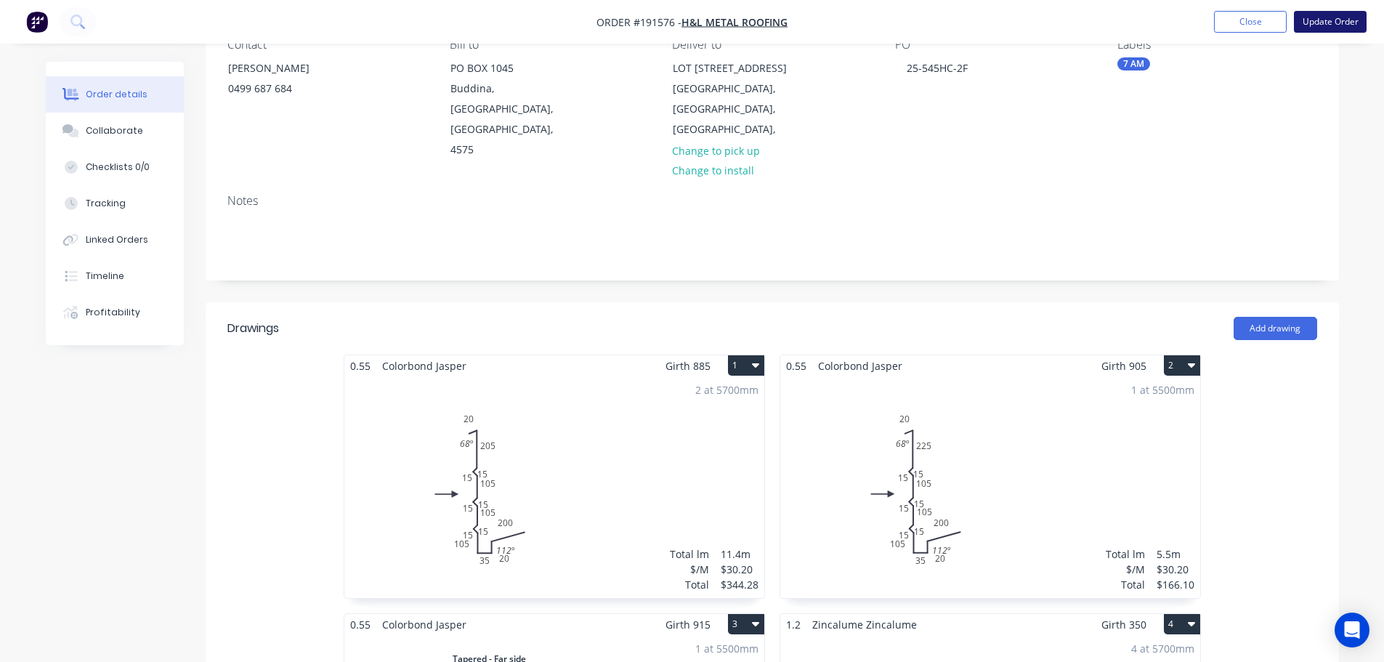
click at [1337, 19] on button "Update Order" at bounding box center [1330, 22] width 73 height 22
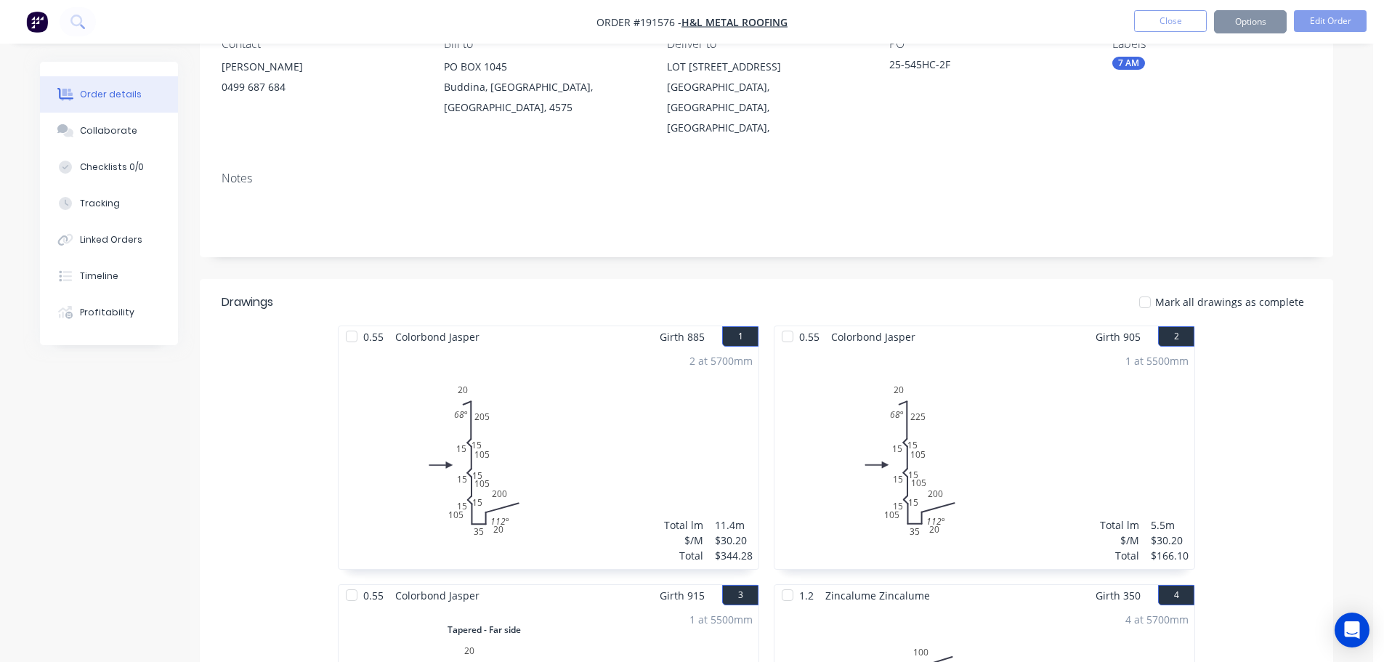
scroll to position [0, 0]
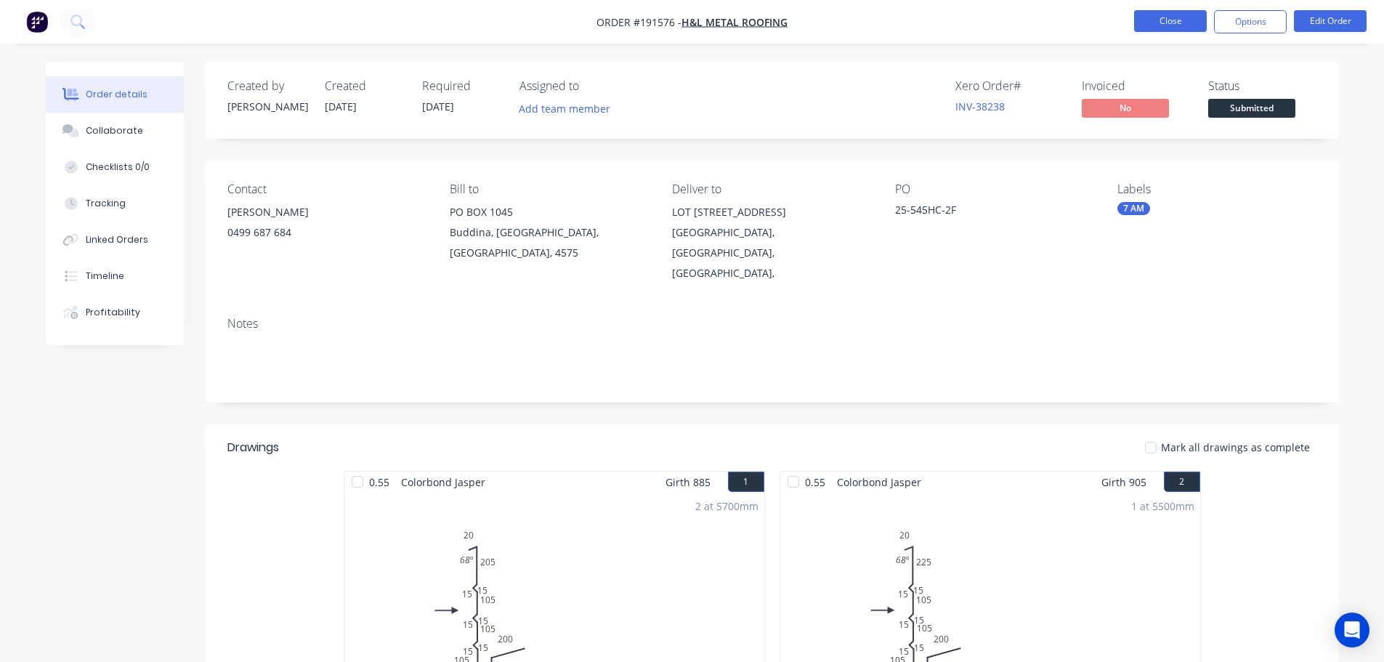
click at [1168, 20] on button "Close" at bounding box center [1170, 21] width 73 height 22
